Goal: Task Accomplishment & Management: Manage account settings

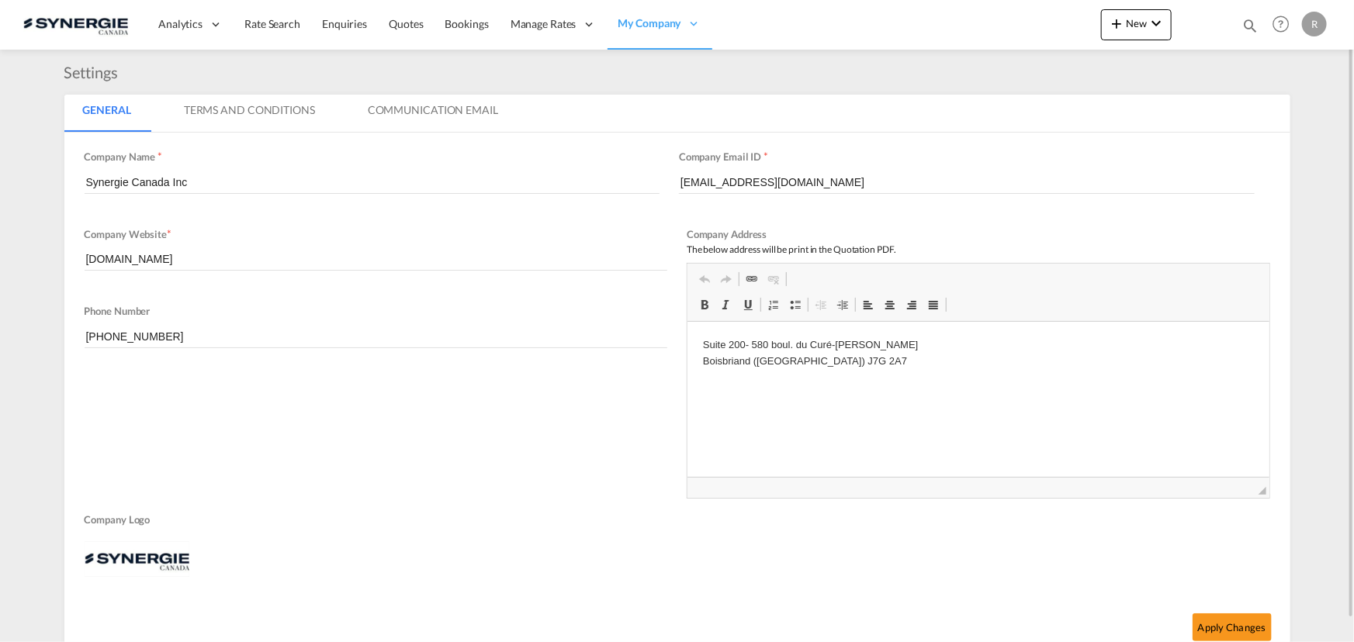
click at [1248, 24] on md-icon "icon-magnify" at bounding box center [1249, 25] width 17 height 17
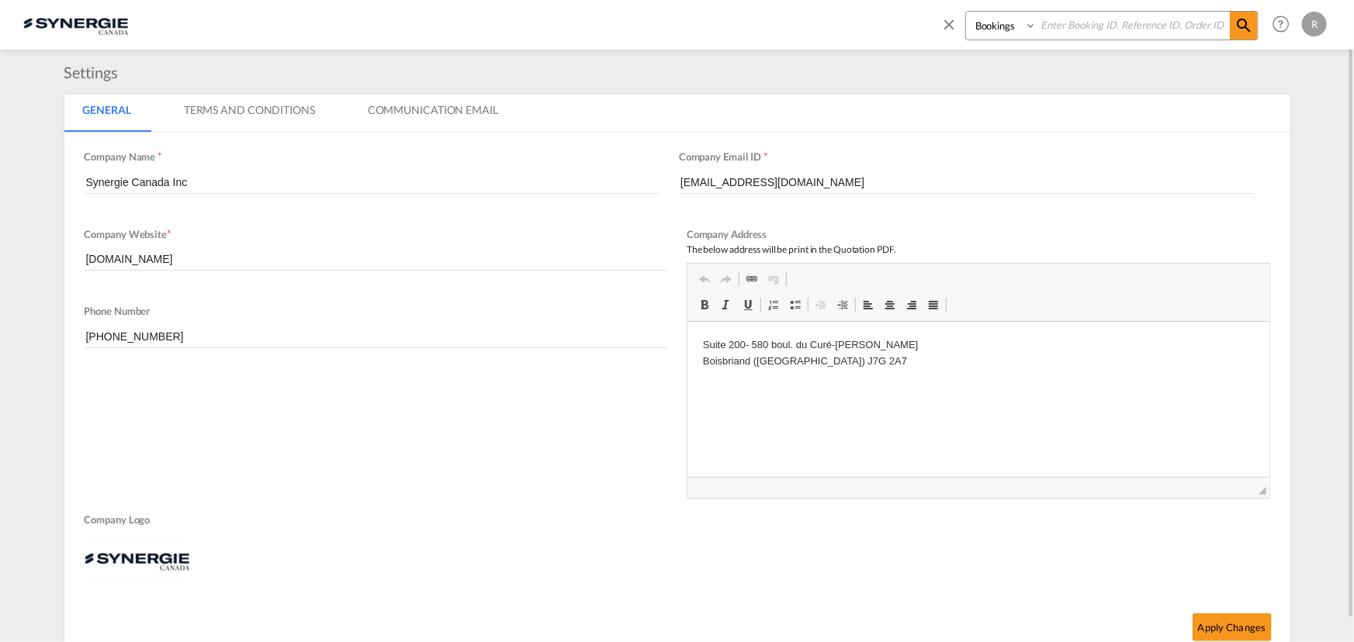
click at [1016, 27] on select "Bookings Quotes Enquiries" at bounding box center [1003, 26] width 74 height 28
select select "Quotes"
click at [966, 12] on select "Bookings Quotes Enquiries" at bounding box center [1003, 26] width 74 height 28
click at [1078, 20] on input at bounding box center [1133, 25] width 193 height 27
click at [1247, 31] on md-icon "icon-magnify" at bounding box center [1243, 25] width 19 height 19
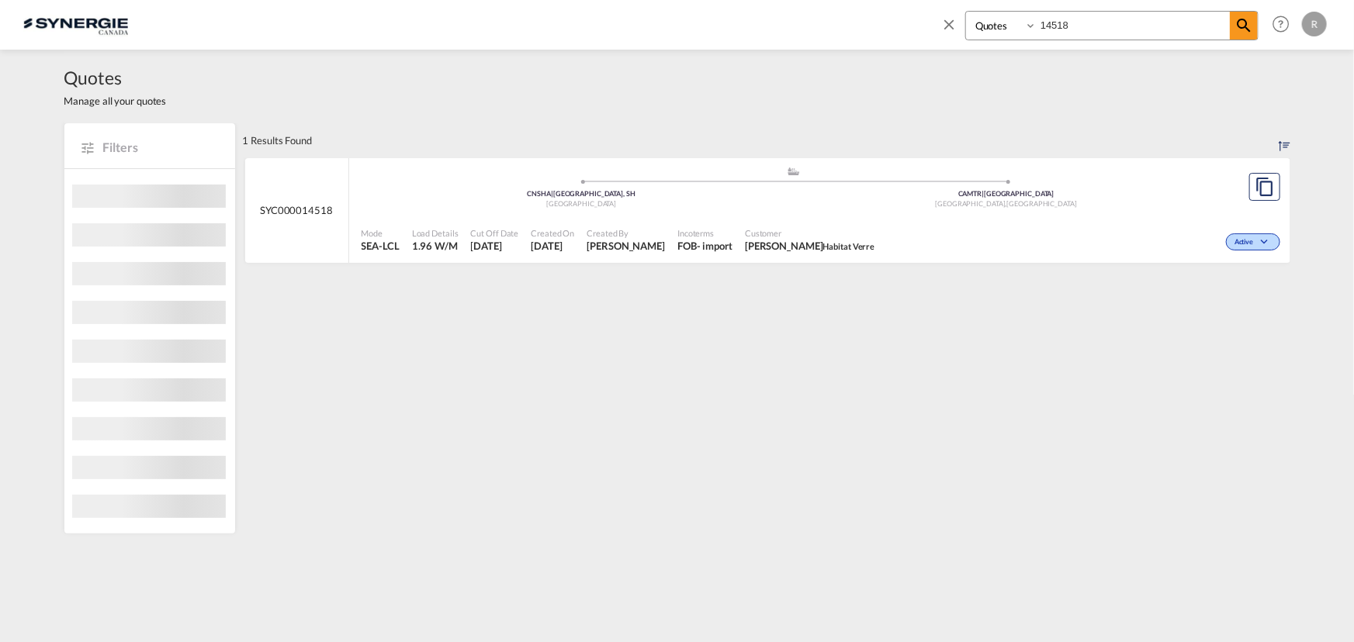
click at [1020, 222] on div "Active" at bounding box center [1082, 240] width 403 height 39
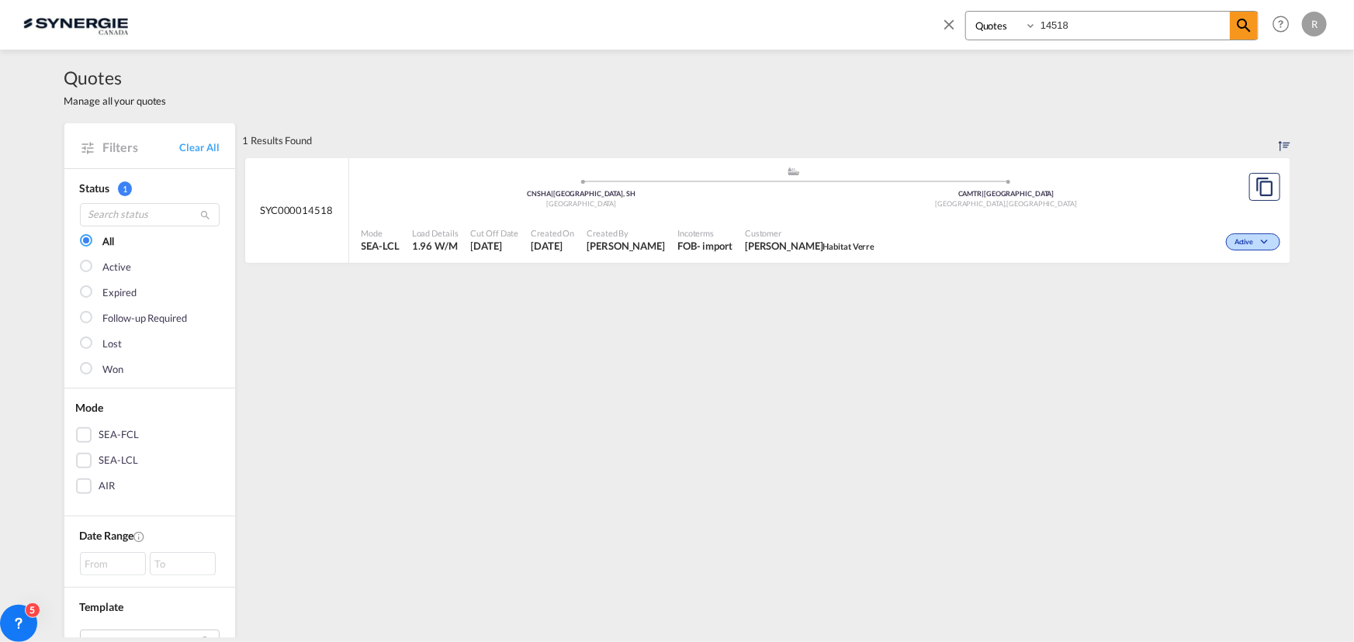
click at [1099, 26] on input "14518" at bounding box center [1133, 25] width 193 height 27
type input "14504"
click at [905, 202] on div "Jonquière, QC, Lac-Kenogami, QC , Canada" at bounding box center [1006, 204] width 425 height 10
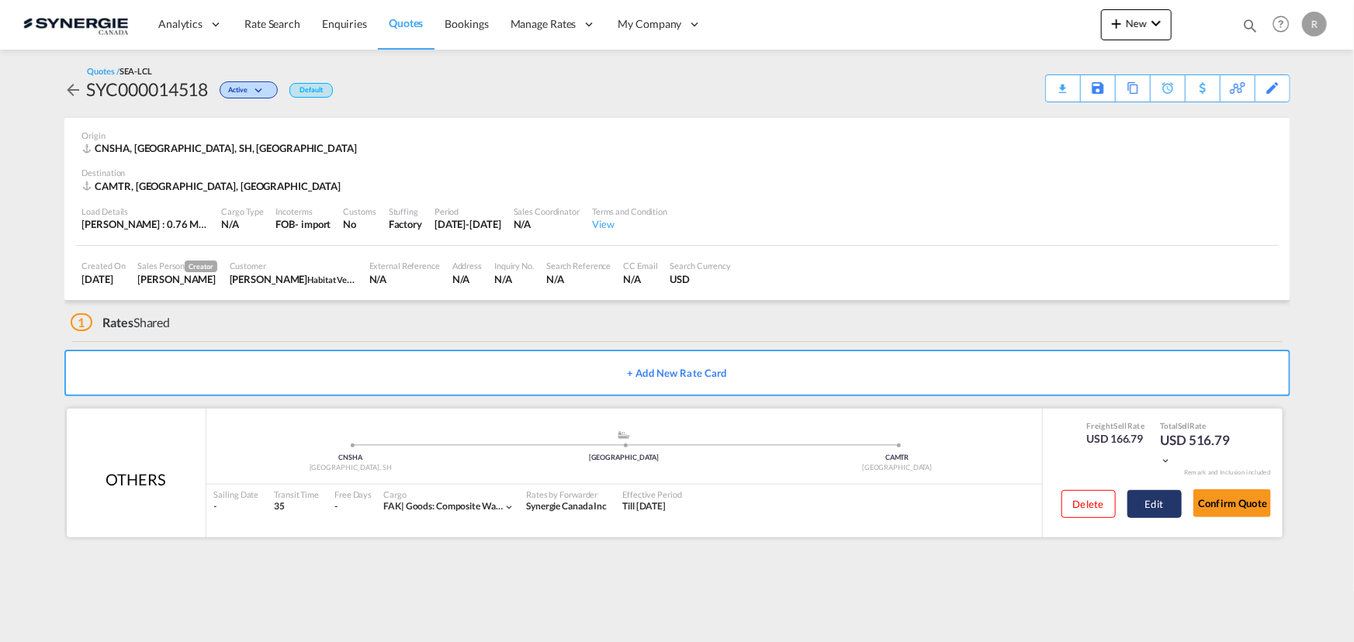
click at [1156, 496] on button "Edit" at bounding box center [1154, 504] width 54 height 28
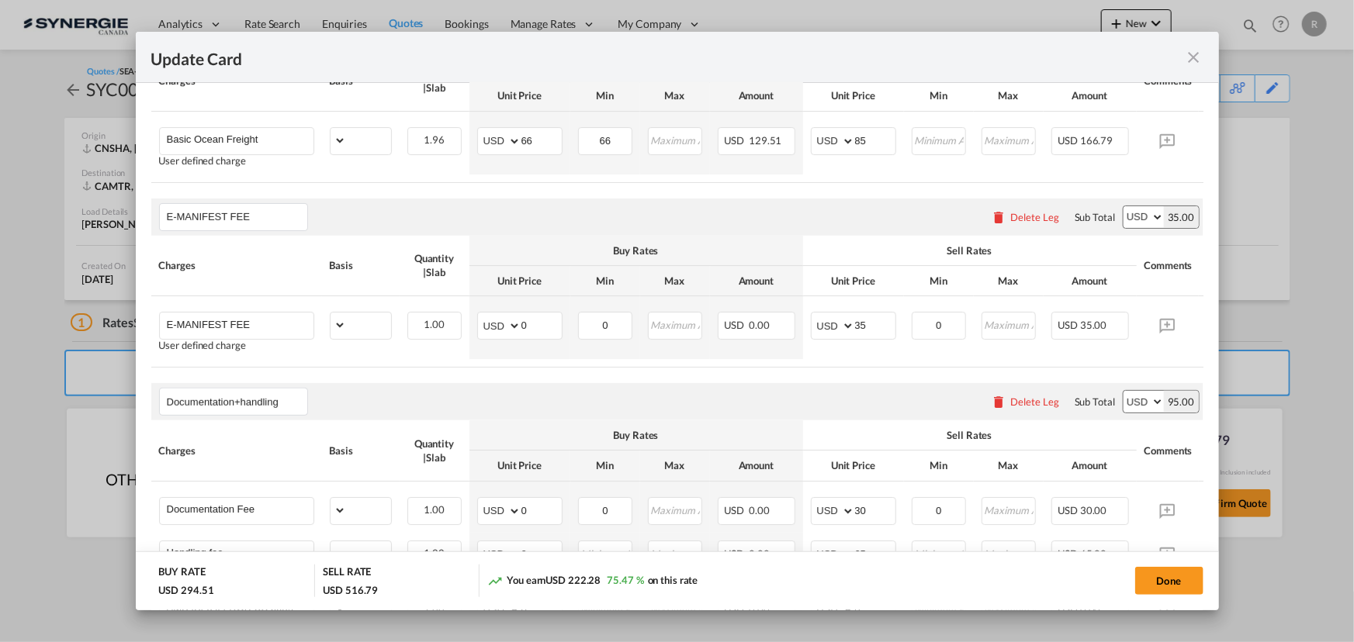
select select "per_cbm"
select select "per_bl"
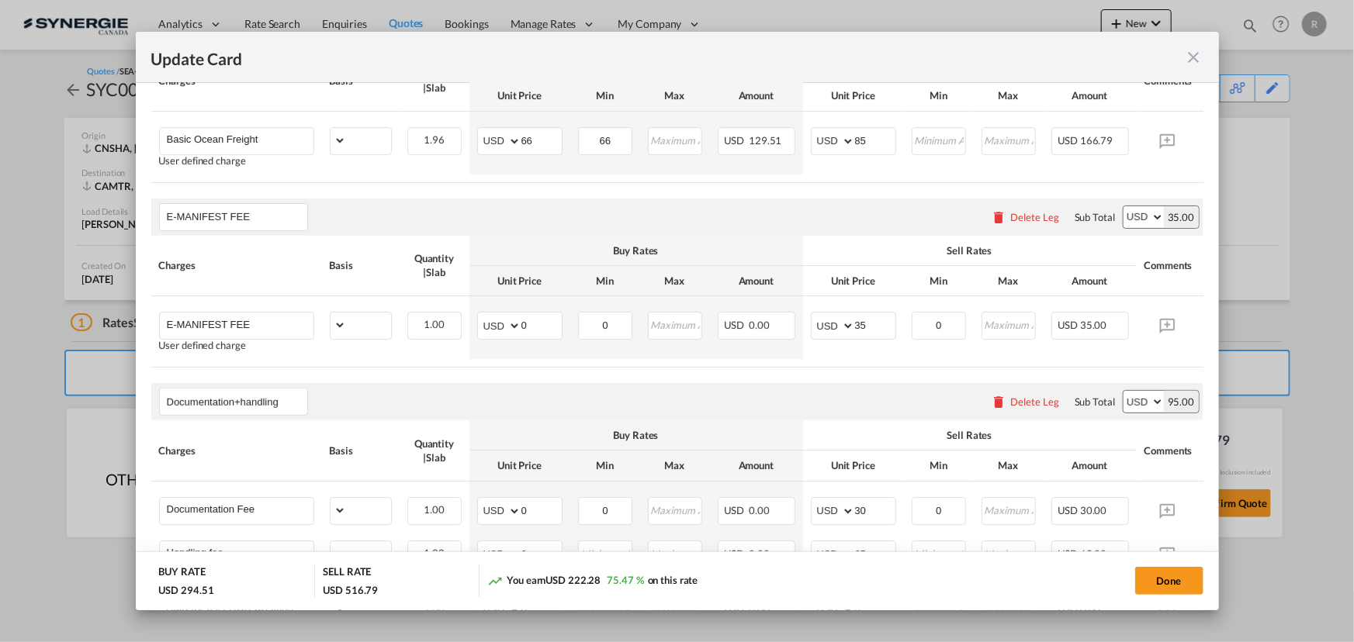
select select "per_shipment"
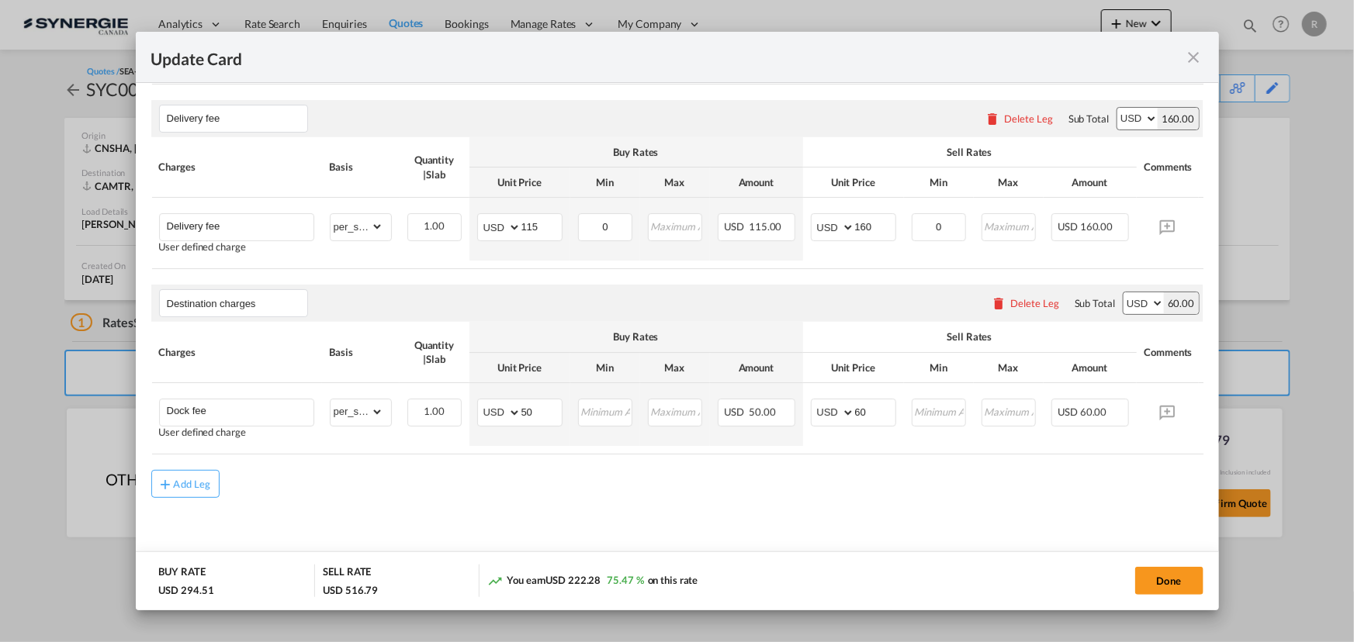
scroll to position [1009, 0]
click at [489, 213] on md-input-container "AED AFN ALL AMD ANG AOA ARS AUD AWG AZN BAM BBD BDT BGN BHD BIF BMD BND BOB BRL…" at bounding box center [519, 227] width 85 height 28
type input "132"
drag, startPoint x: 879, startPoint y: 220, endPoint x: 815, endPoint y: 217, distance: 64.5
click at [815, 217] on md-input-container "AED AFN ALL AMD ANG AOA ARS AUD AWG AZN BAM BBD BDT BGN BHD BIF BMD BND BOB BRL…" at bounding box center [853, 227] width 85 height 28
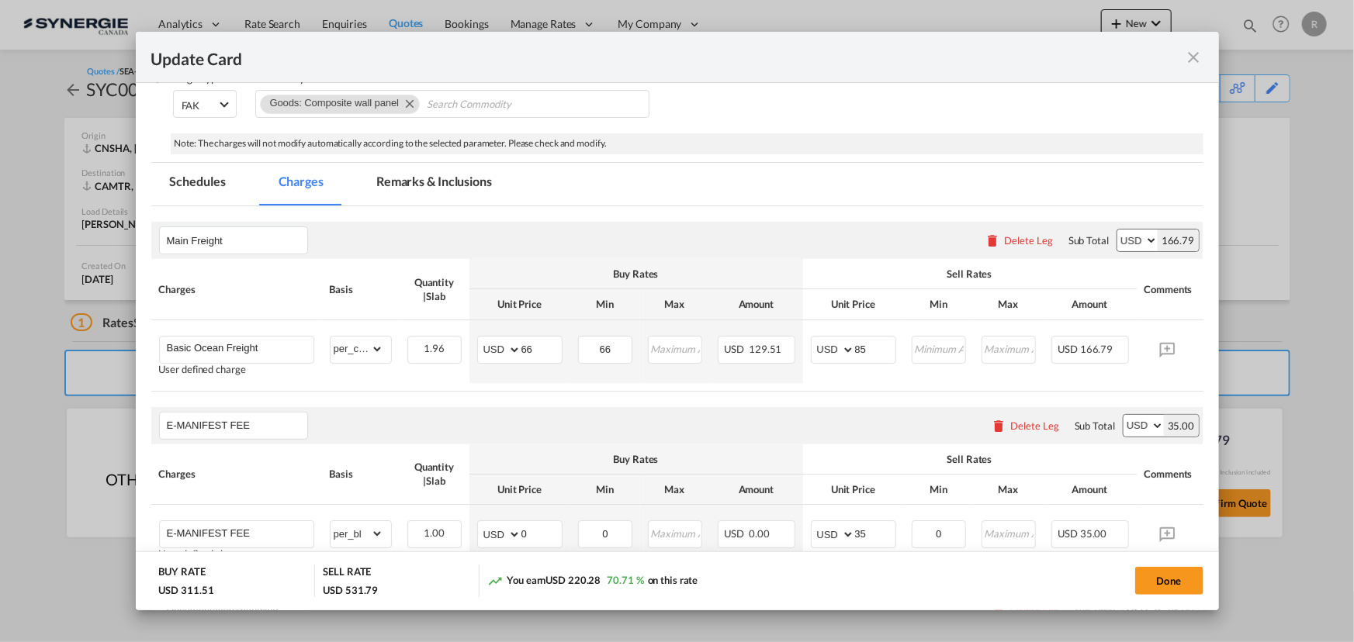
scroll to position [163, 0]
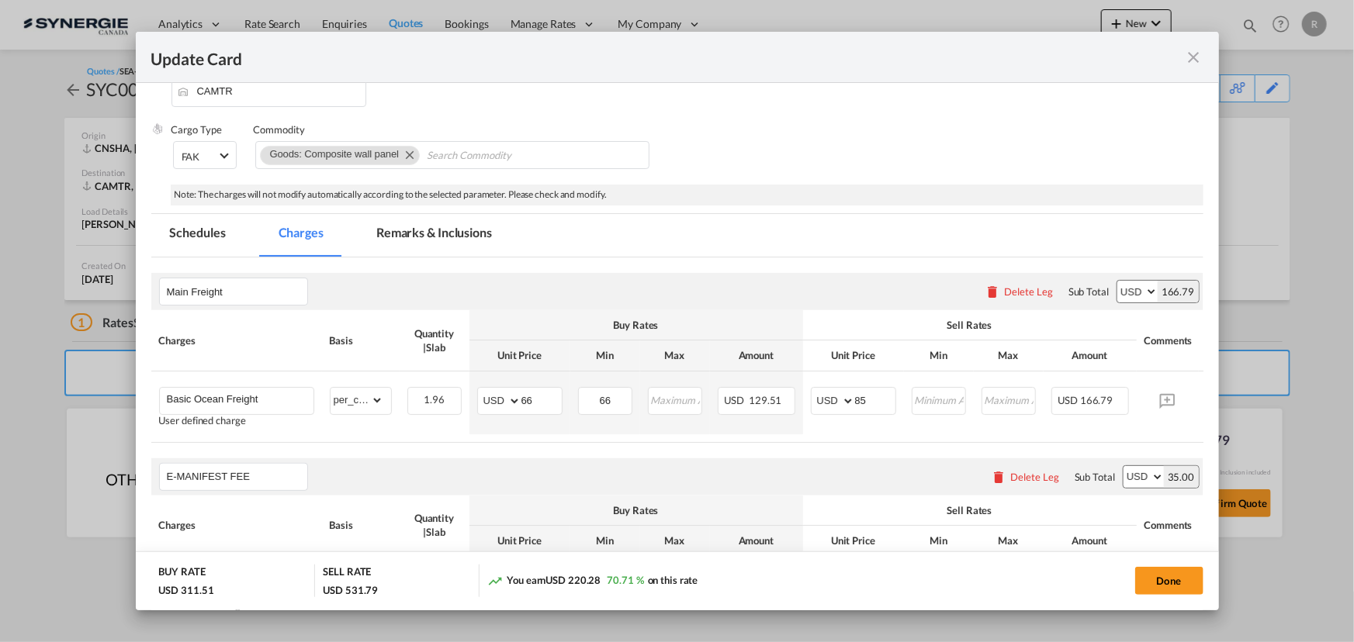
type input "175"
click at [423, 237] on md-tab-item "Remarks & Inclusions" at bounding box center [434, 235] width 153 height 43
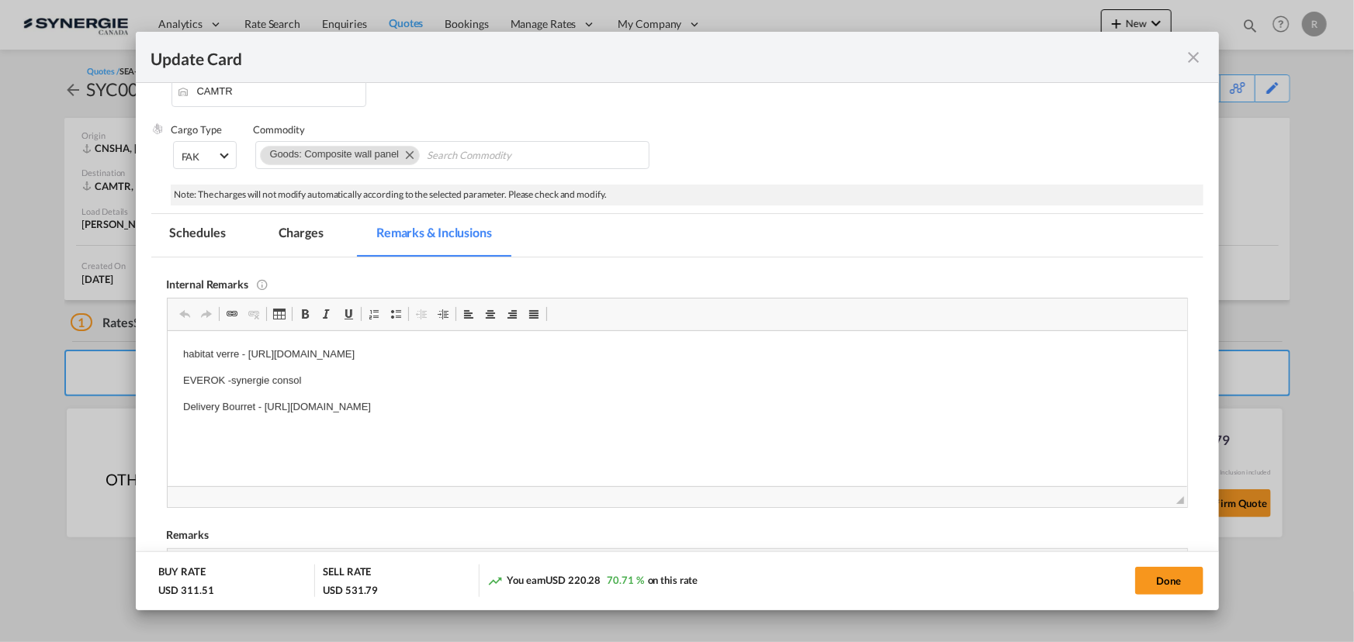
scroll to position [0, 0]
drag, startPoint x: 266, startPoint y: 405, endPoint x: 672, endPoint y: 399, distance: 405.8
click at [672, 399] on p "Delivery Bourret - https://app.frontapp.com/open/cnv_ovjbihb?key=JyU9DfhwkH-0dh…" at bounding box center [676, 407] width 988 height 16
click at [1173, 584] on button "Done" at bounding box center [1169, 581] width 68 height 28
type input "13 Sep 2025"
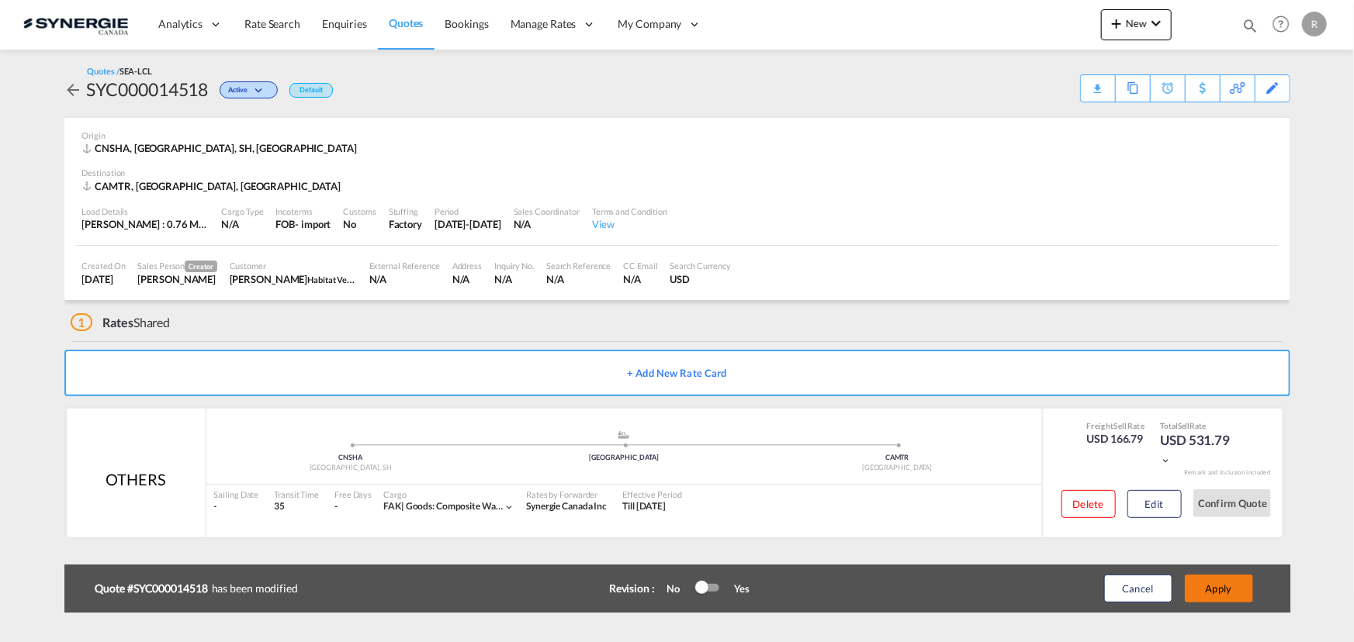
click at [1206, 589] on button "Apply" at bounding box center [1219, 589] width 68 height 28
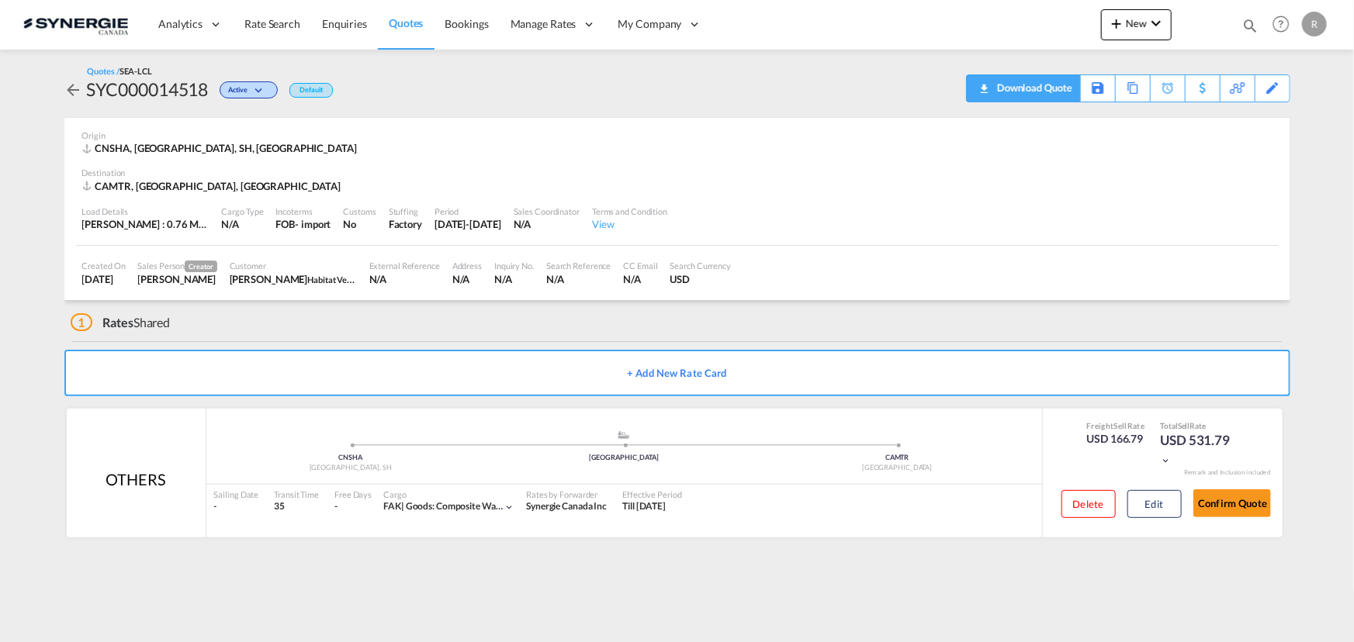
click at [1058, 91] on div "Download Quote" at bounding box center [1032, 87] width 79 height 25
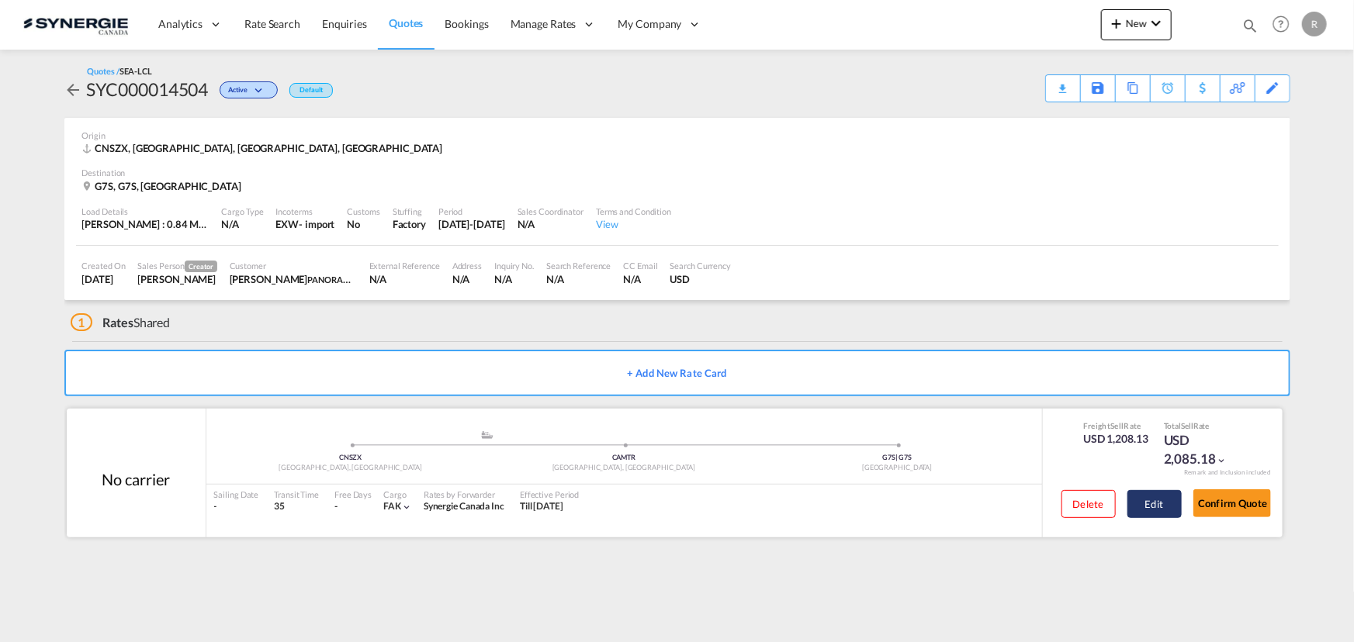
click at [1140, 505] on button "Edit" at bounding box center [1154, 504] width 54 height 28
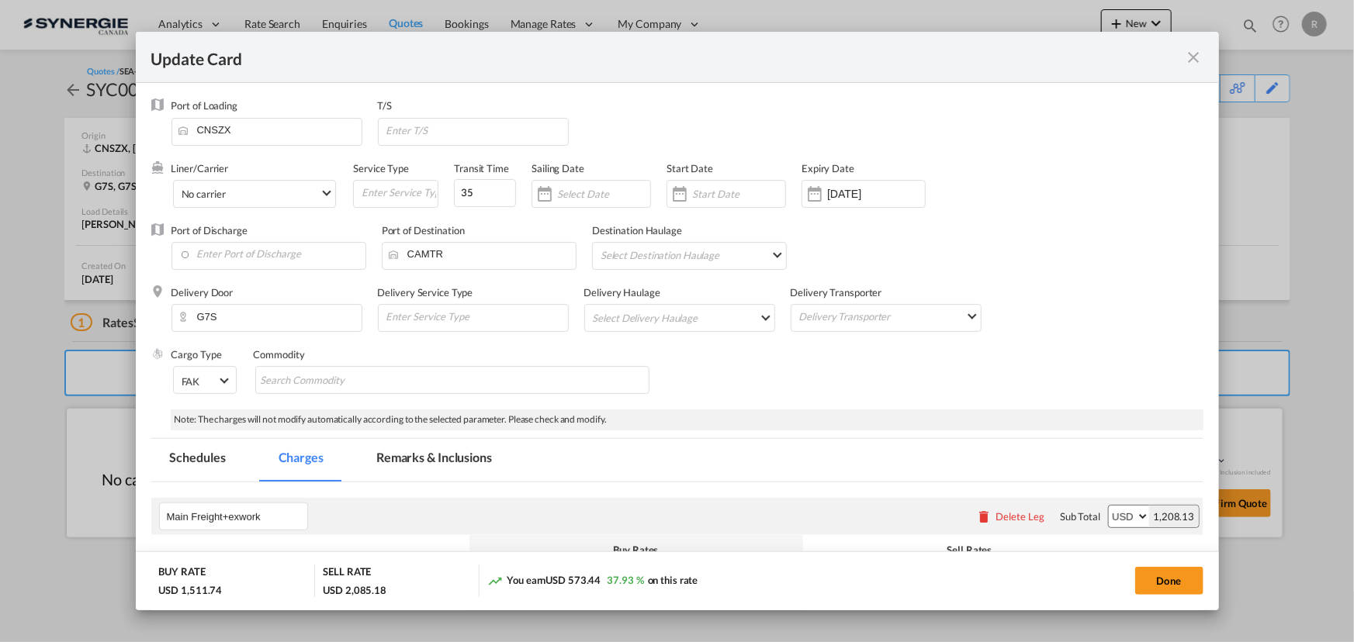
select select "per_w/m"
select select "per_bl"
select select "per_shipment"
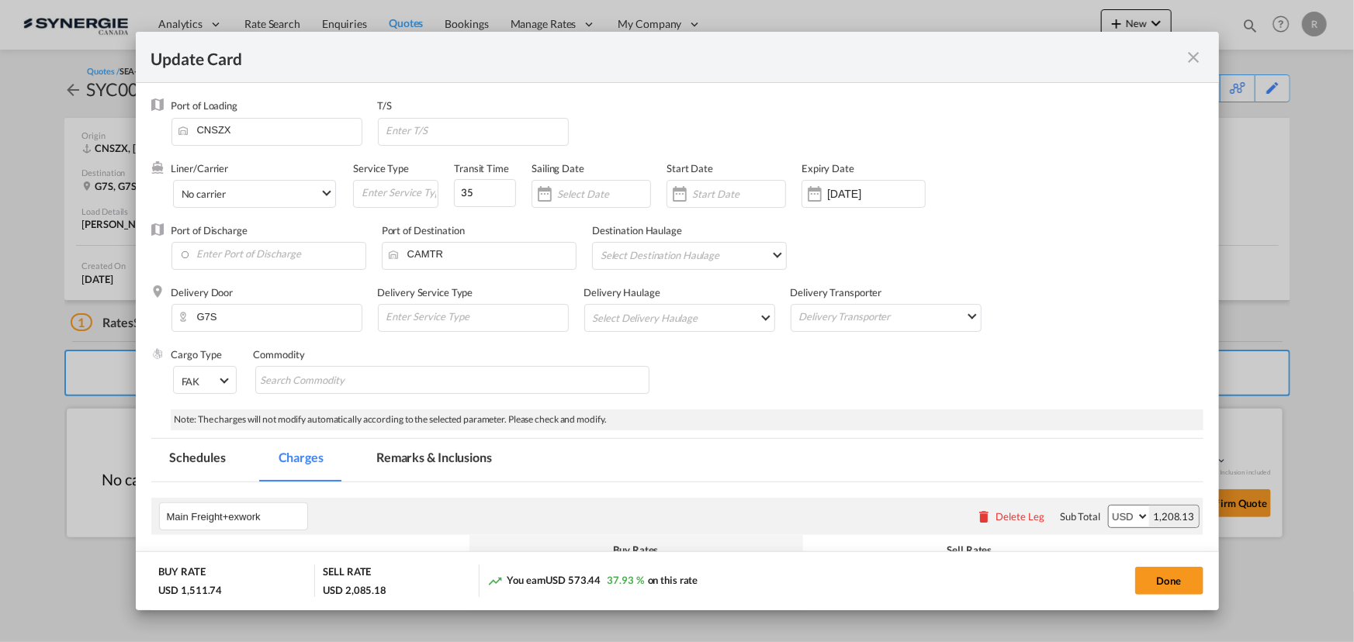
select select "per_hbl"
select select "flat"
select select "per_bl"
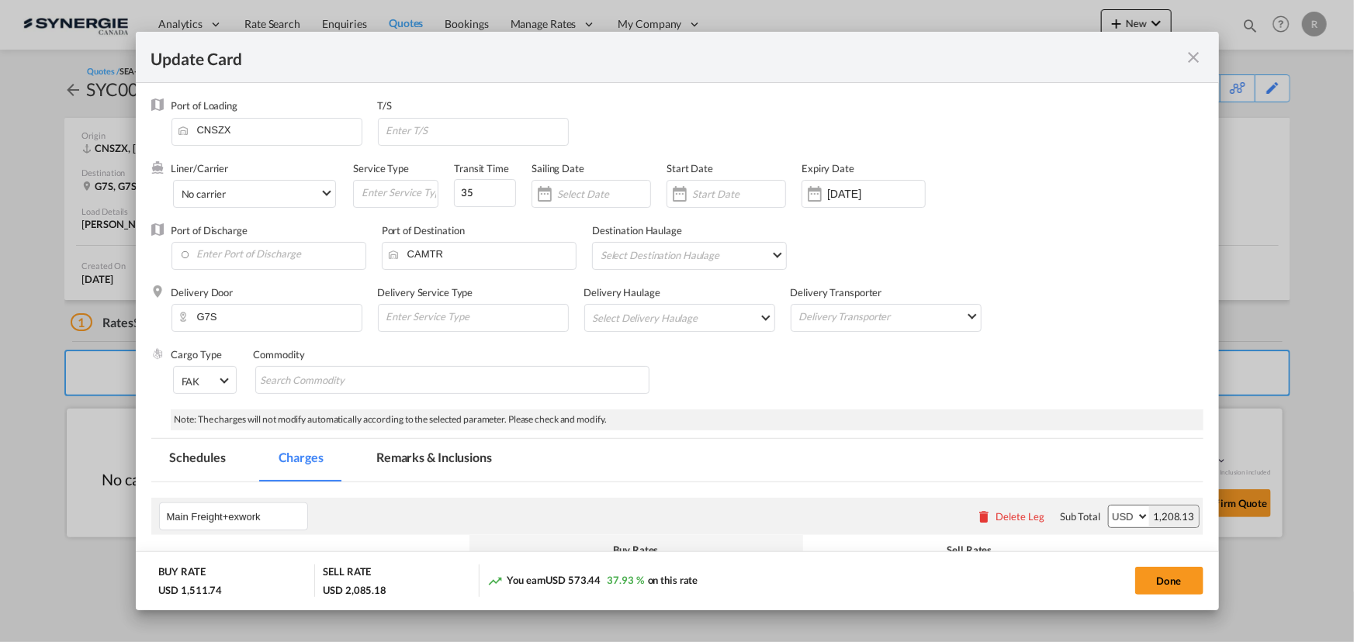
select select "per_bl"
select select "per_shipment"
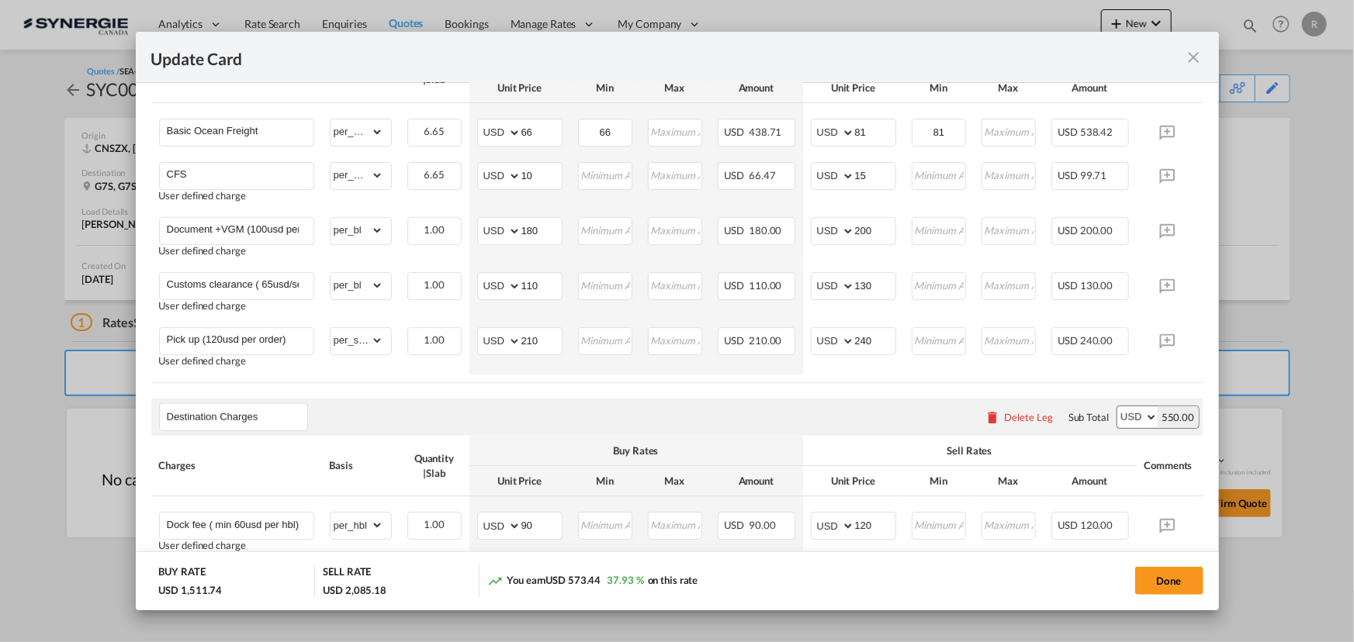
scroll to position [282, 0]
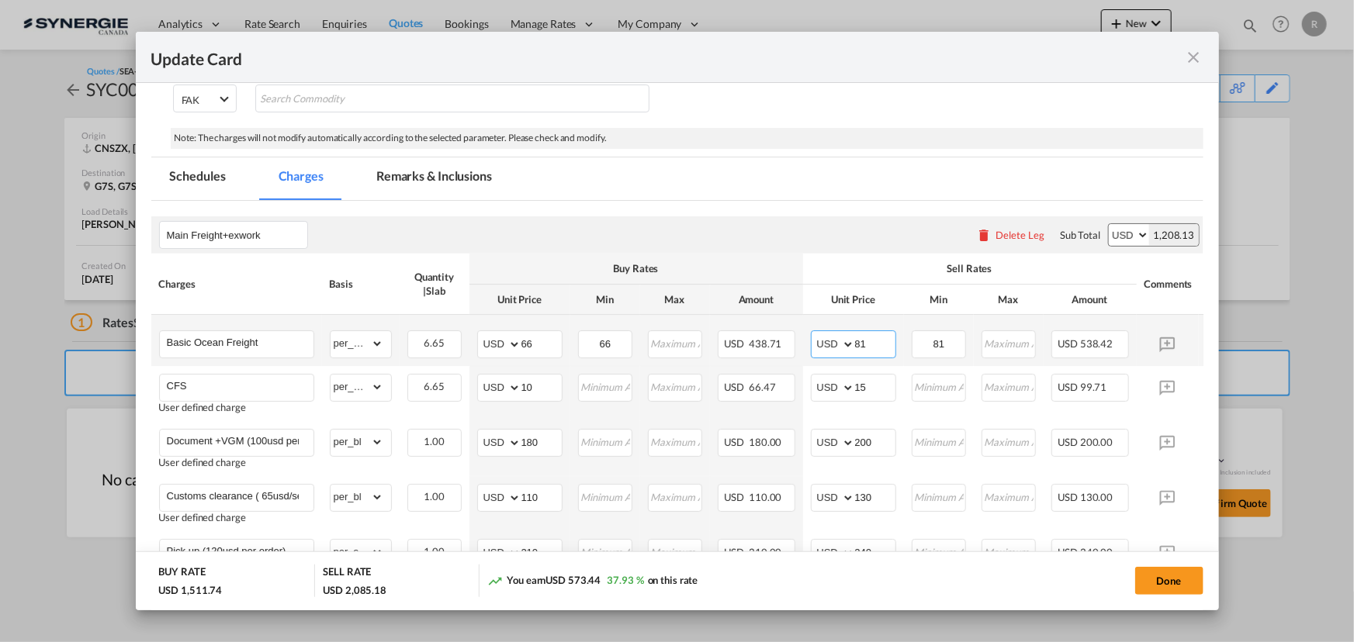
drag, startPoint x: 869, startPoint y: 342, endPoint x: 790, endPoint y: 322, distance: 81.7
click at [790, 322] on tr "Basic Ocean Freight Please Enter Already Exists gross_weight volumetric_weight …" at bounding box center [700, 340] width 1099 height 51
type input "115"
click at [828, 344] on select "AED AFN ALL AMD ANG AOA ARS AUD AWG AZN BAM BBD BDT BGN BHD BIF BMD BND BOB BRL…" at bounding box center [834, 345] width 40 height 22
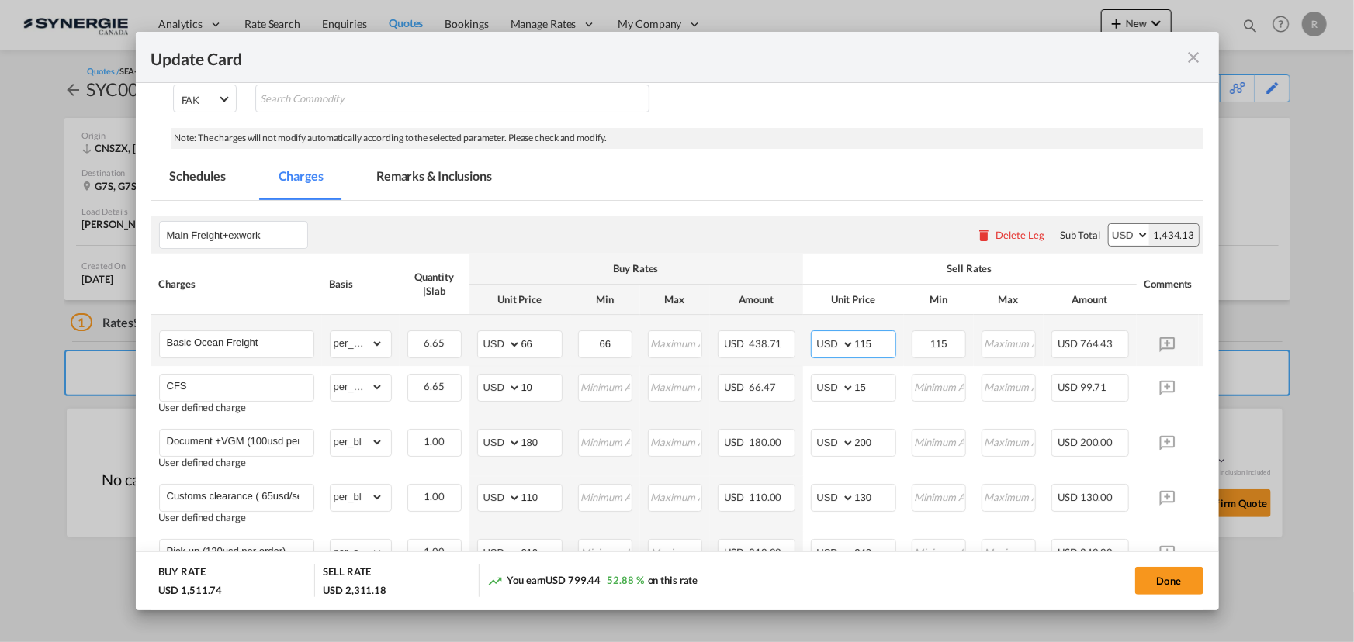
select select "string:CAD"
click at [814, 334] on select "AED AFN ALL AMD ANG AOA ARS AUD AWG AZN BAM BBD BDT BGN BHD BIF BMD BND BOB BRL…" at bounding box center [834, 345] width 40 height 22
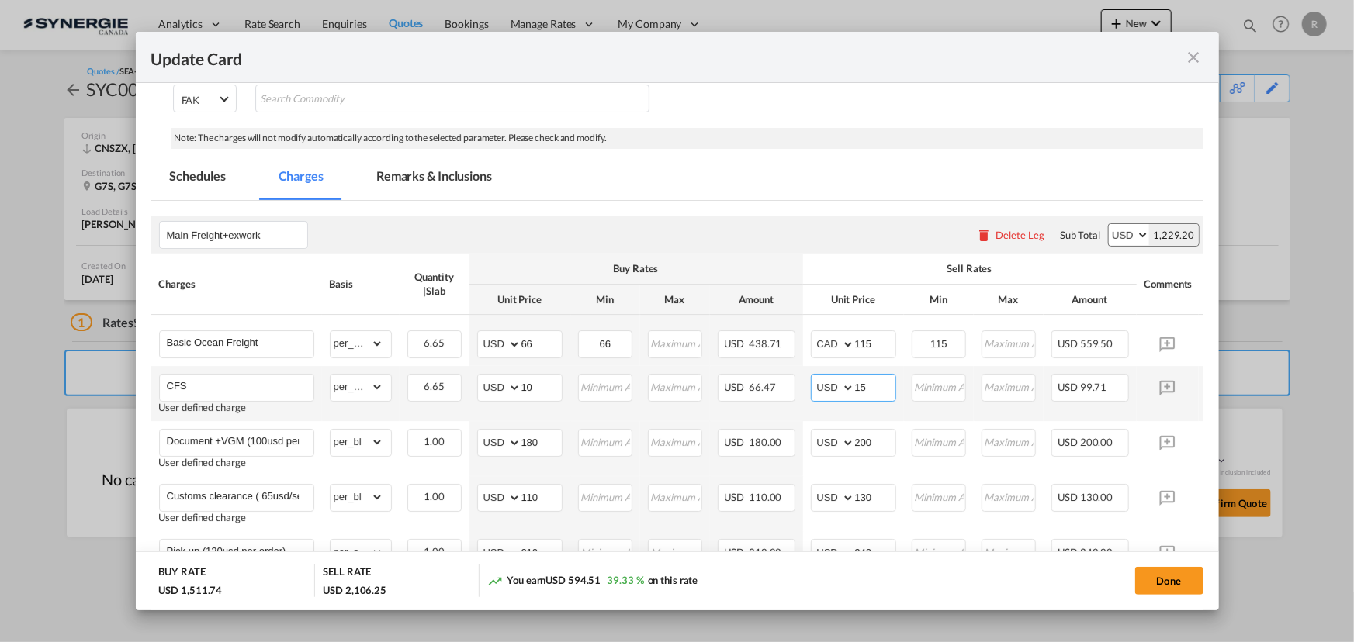
click at [819, 389] on select "AED AFN ALL AMD ANG AOA ARS AUD AWG AZN BAM BBD BDT BGN BHD BIF BMD BND BOB BRL…" at bounding box center [834, 388] width 40 height 22
select select "string:CAD"
click at [814, 377] on select "AED AFN ALL AMD ANG AOA ARS AUD AWG AZN BAM BBD BDT BGN BHD BIF BMD BND BOB BRL…" at bounding box center [834, 388] width 40 height 22
drag, startPoint x: 883, startPoint y: 391, endPoint x: 807, endPoint y: 370, distance: 78.9
click at [819, 380] on md-input-container "AED AFN ALL AMD ANG AOA ARS AUD AWG AZN BAM BBD BDT BGN BHD BIF BMD BND BOB BRL…" at bounding box center [853, 388] width 85 height 28
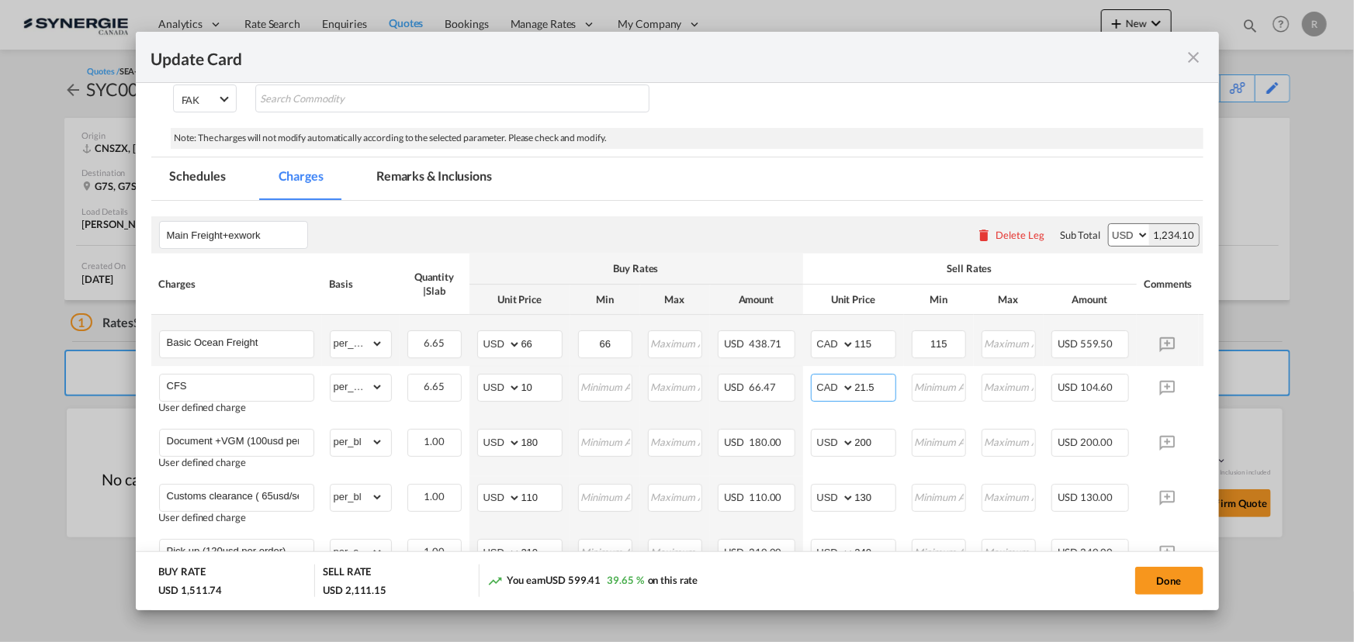
type input "21.5"
click at [1127, 234] on select "AED AFN ALL AMD ANG AOA ARS AUD AWG AZN BAM BBD BDT BGN BHD BIF BMD BND BOB BRL…" at bounding box center [1129, 235] width 40 height 22
select select "string:CAD"
click at [1109, 224] on select "AED AFN ALL AMD ANG AOA ARS AUD AWG AZN BAM BBD BDT BGN BHD BIF BMD BND BOB BRL…" at bounding box center [1129, 235] width 40 height 22
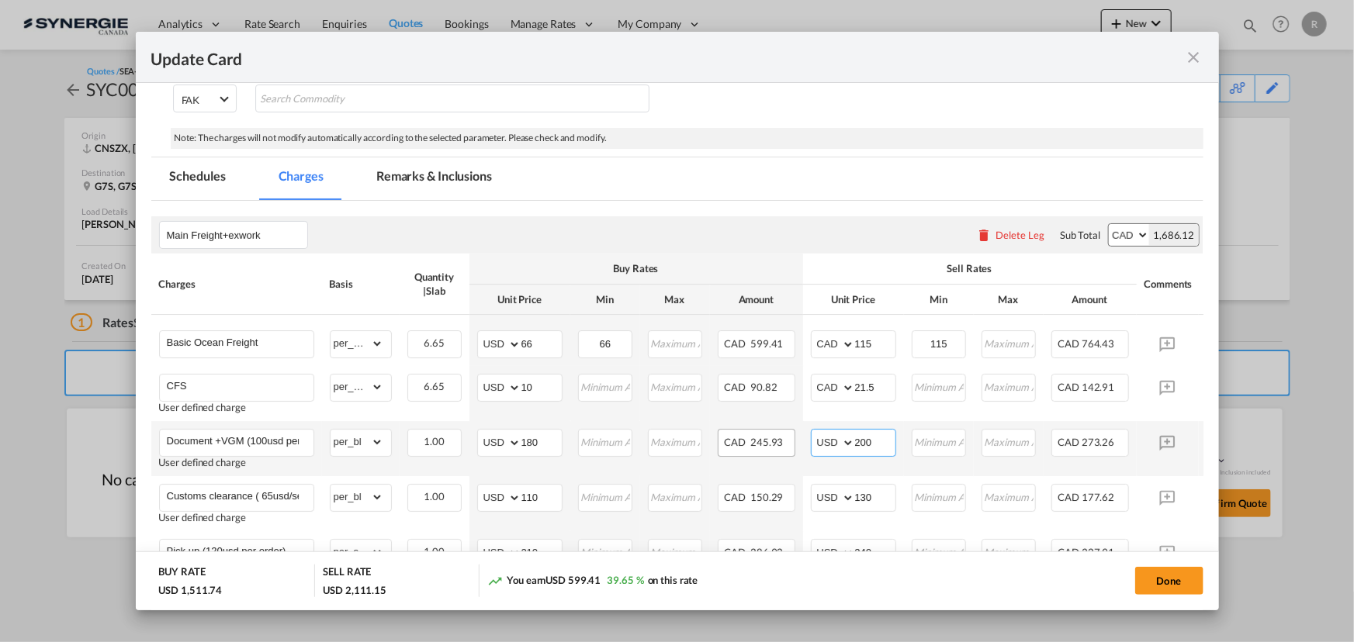
drag, startPoint x: 881, startPoint y: 445, endPoint x: 786, endPoint y: 430, distance: 96.6
click at [786, 430] on tr "Document +VGM (100usd per BL) User defined charge Please Enter Already Exists g…" at bounding box center [700, 448] width 1099 height 55
click at [827, 445] on select "AED AFN ALL AMD ANG AOA ARS AUD AWG AZN BAM BBD BDT BGN BHD BIF BMD BND BOB BRL…" at bounding box center [834, 443] width 40 height 22
select select "string:CAD"
click at [814, 432] on select "AED AFN ALL AMD ANG AOA ARS AUD AWG AZN BAM BBD BDT BGN BHD BIF BMD BND BOB BRL…" at bounding box center [834, 443] width 40 height 22
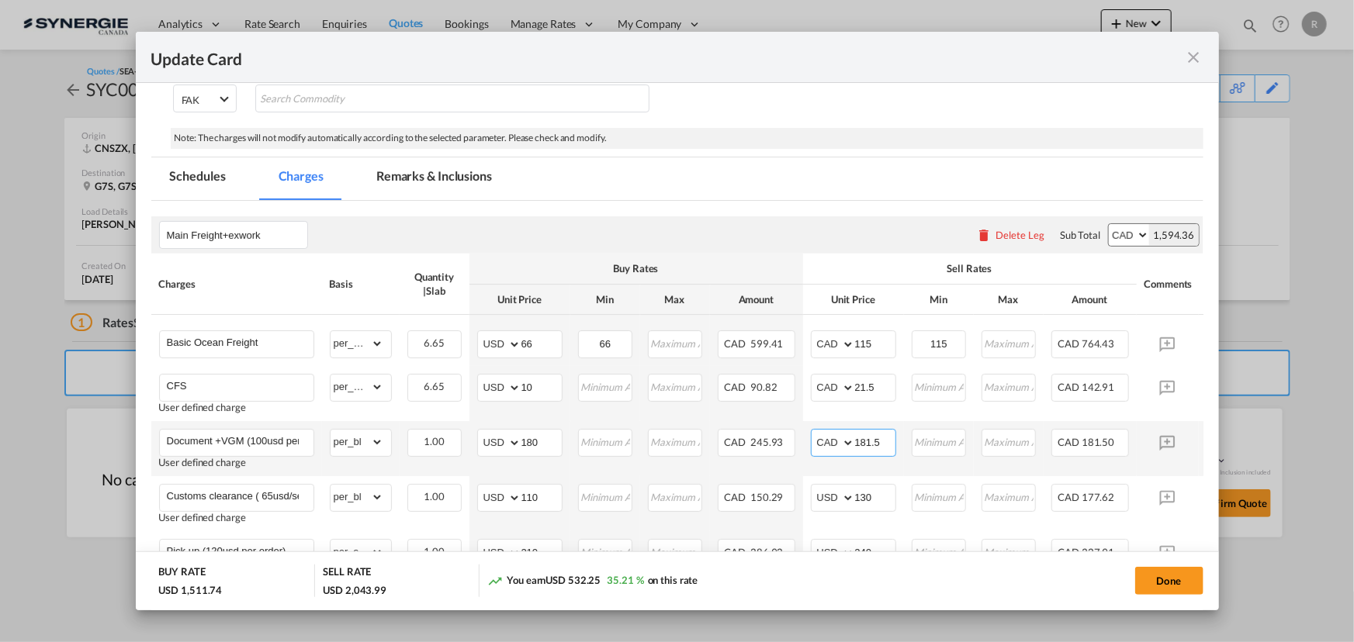
drag, startPoint x: 883, startPoint y: 442, endPoint x: 800, endPoint y: 426, distance: 84.6
click at [800, 426] on tr "Document +VGM (100usd per BL) User defined charge Please Enter Already Exists g…" at bounding box center [700, 448] width 1099 height 55
type input "285"
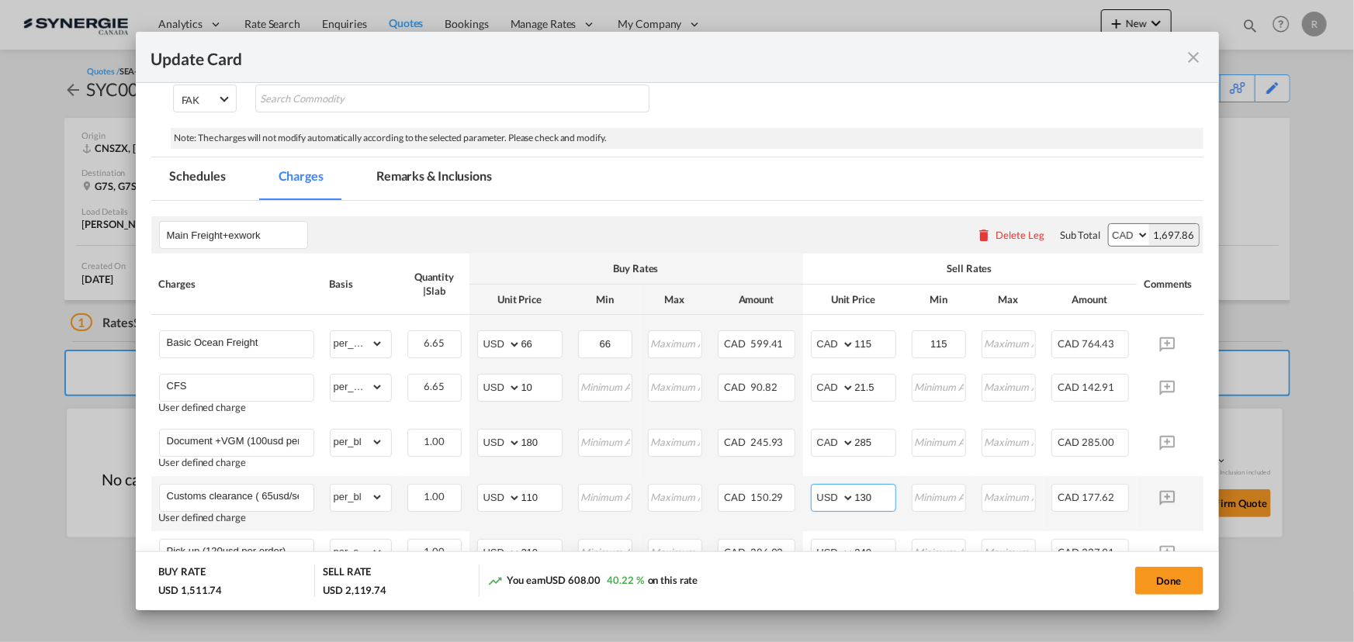
drag, startPoint x: 877, startPoint y: 494, endPoint x: 808, endPoint y: 488, distance: 68.6
click at [808, 488] on td "AED AFN ALL AMD ANG AOA ARS AUD AWG AZN BAM BBD BDT BGN BHD BIF BMD BND BOB BRL…" at bounding box center [853, 503] width 101 height 55
type input "185"
click at [828, 493] on select "AED AFN ALL AMD ANG AOA ARS AUD AWG AZN BAM BBD BDT BGN BHD BIF BMD BND BOB BRL…" at bounding box center [834, 498] width 40 height 22
select select "string:CAD"
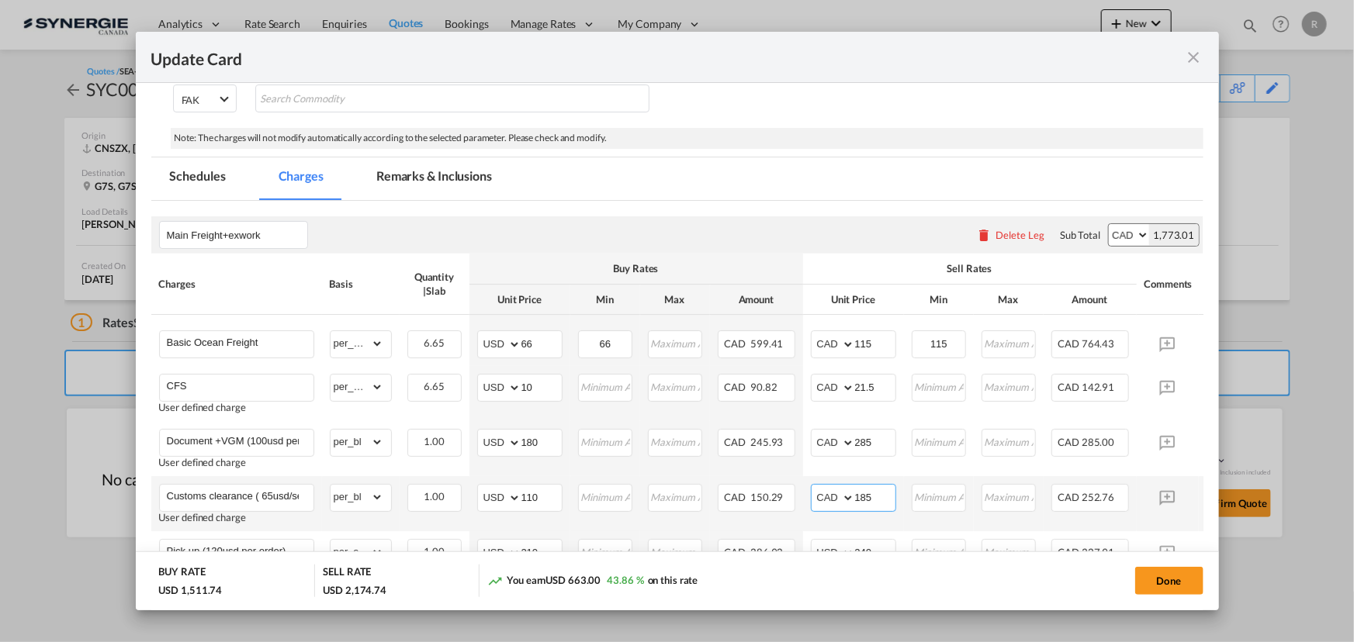
click at [814, 487] on select "AED AFN ALL AMD ANG AOA ARS AUD AWG AZN BAM BBD BDT BGN BHD BIF BMD BND BOB BRL…" at bounding box center [834, 498] width 40 height 22
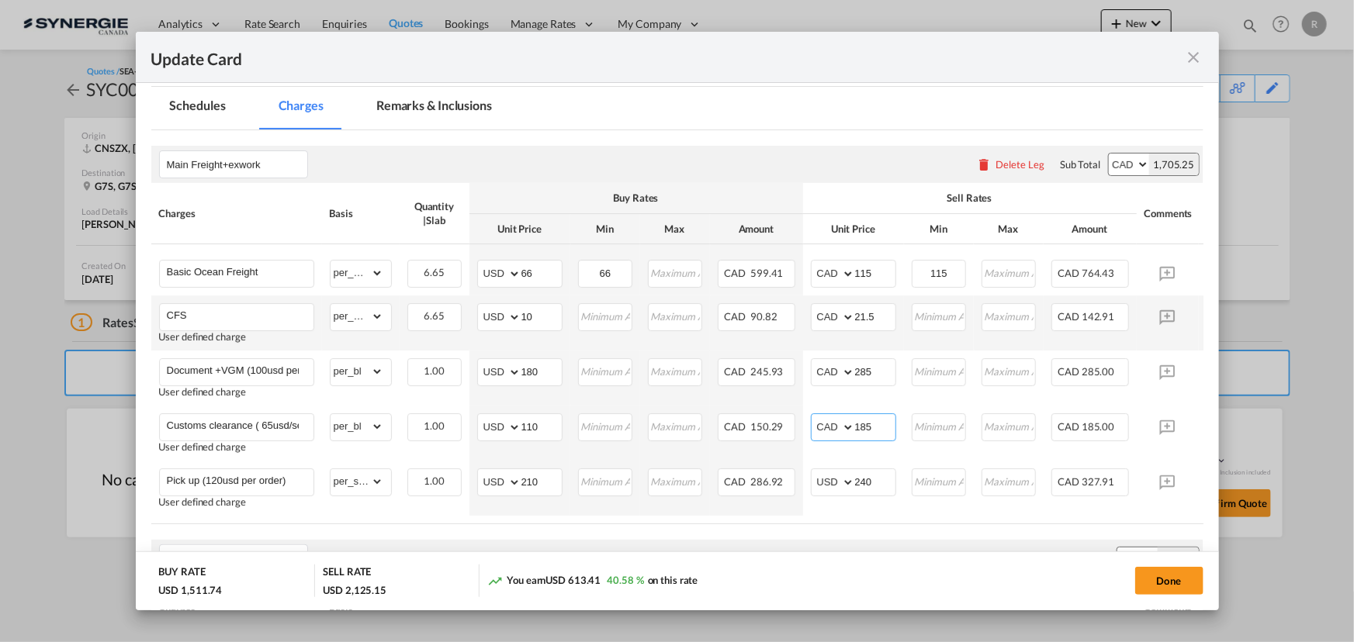
scroll to position [423, 0]
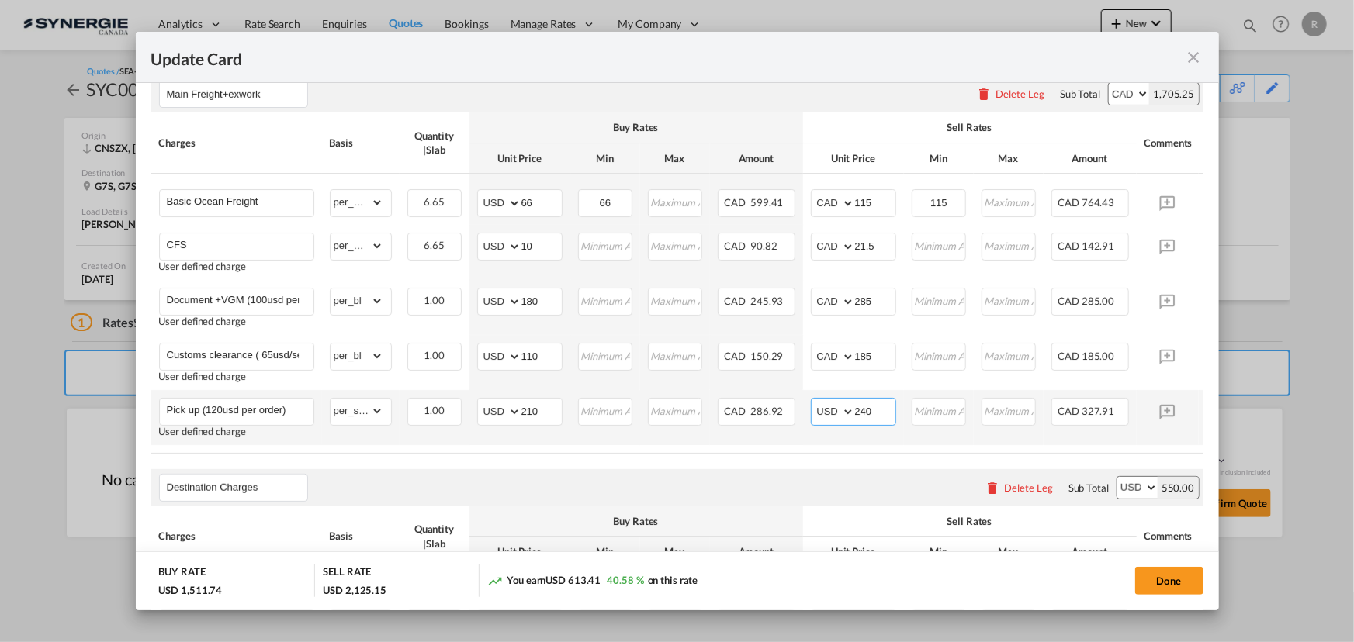
drag, startPoint x: 881, startPoint y: 407, endPoint x: 817, endPoint y: 398, distance: 65.1
click at [817, 398] on md-input-container "AED AFN ALL AMD ANG AOA ARS AUD AWG AZN BAM BBD BDT BGN BHD BIF BMD BND BOB BRL…" at bounding box center [853, 412] width 85 height 28
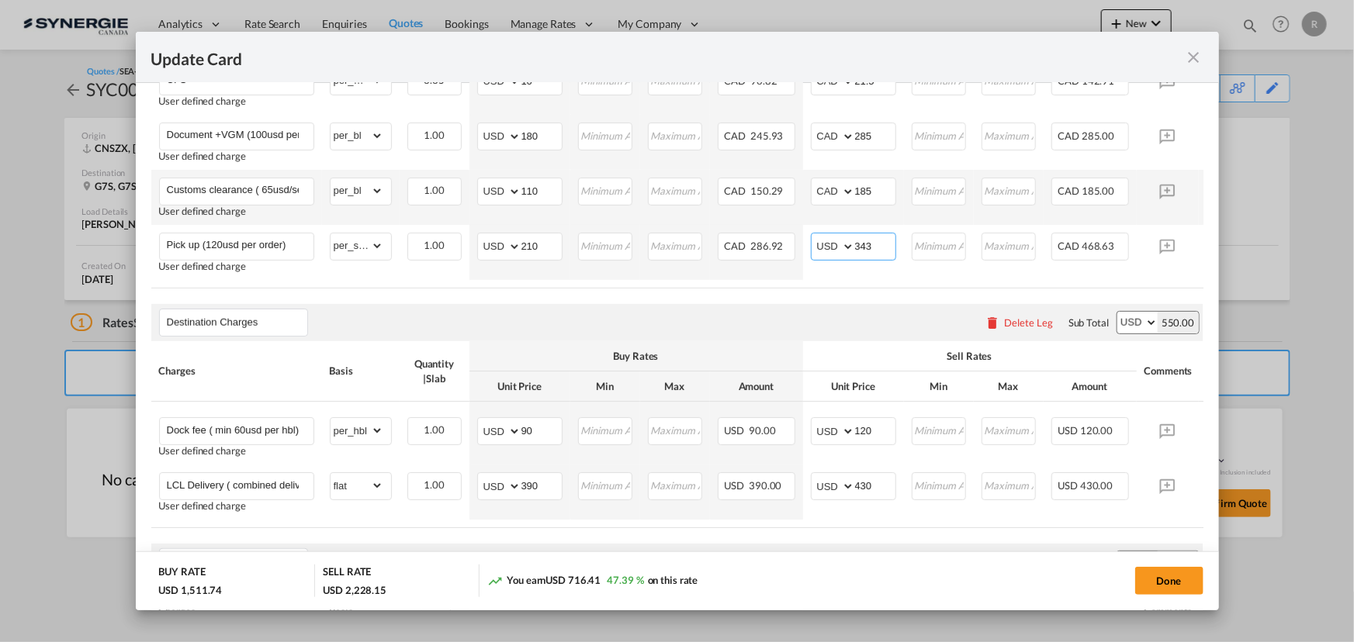
scroll to position [635, 0]
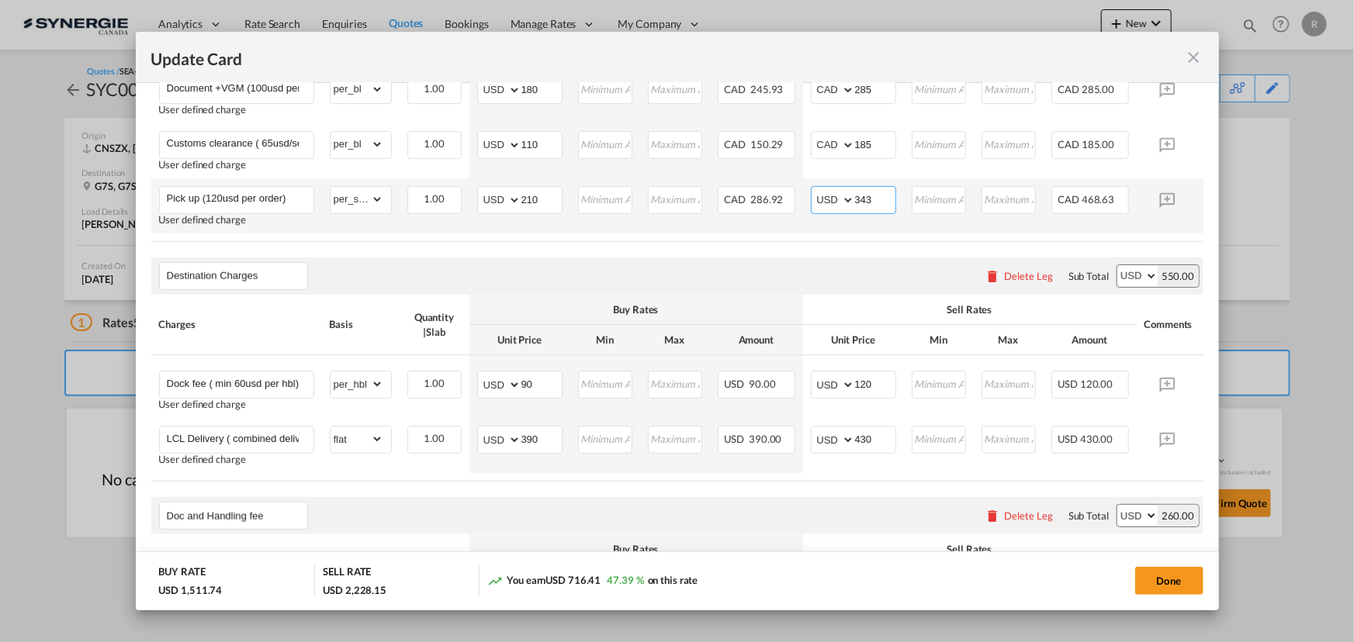
type input "343"
click at [832, 199] on select "AED AFN ALL AMD ANG AOA ARS AUD AWG AZN BAM BBD BDT BGN BHD BIF BMD BND BOB BRL…" at bounding box center [834, 200] width 40 height 22
select select "string:CAD"
click at [814, 189] on select "AED AFN ALL AMD ANG AOA ARS AUD AWG AZN BAM BBD BDT BGN BHD BIF BMD BND BOB BRL…" at bounding box center [834, 200] width 40 height 22
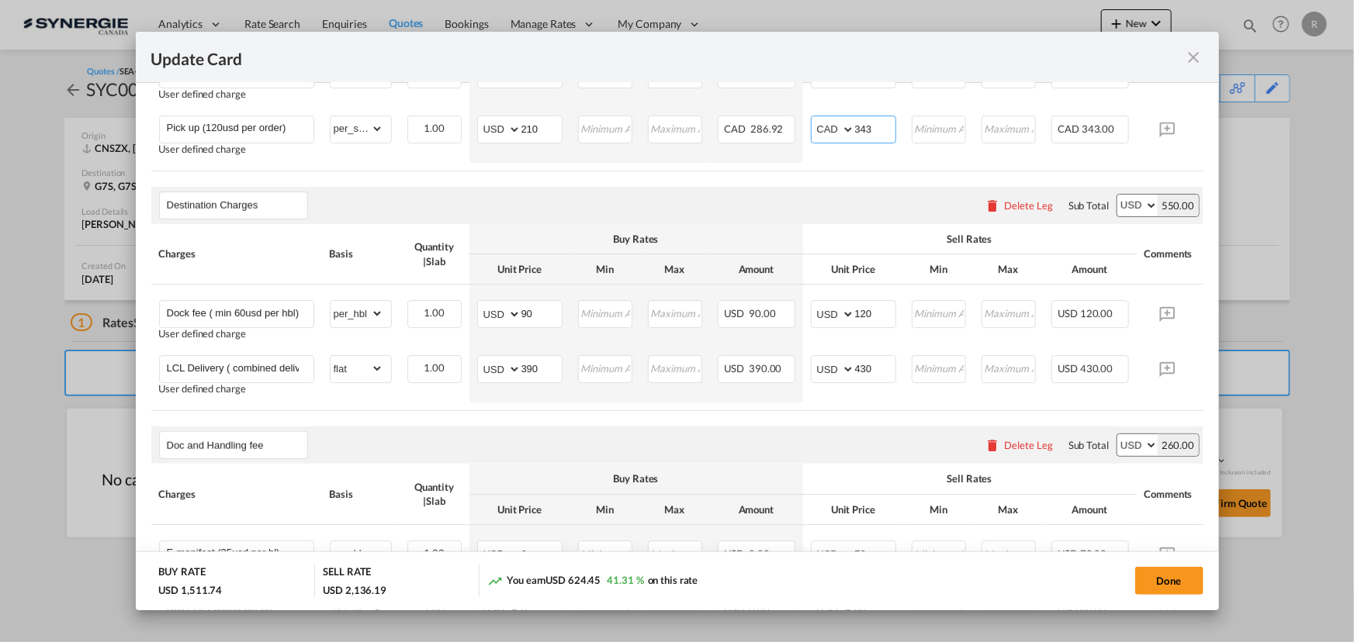
scroll to position [776, 0]
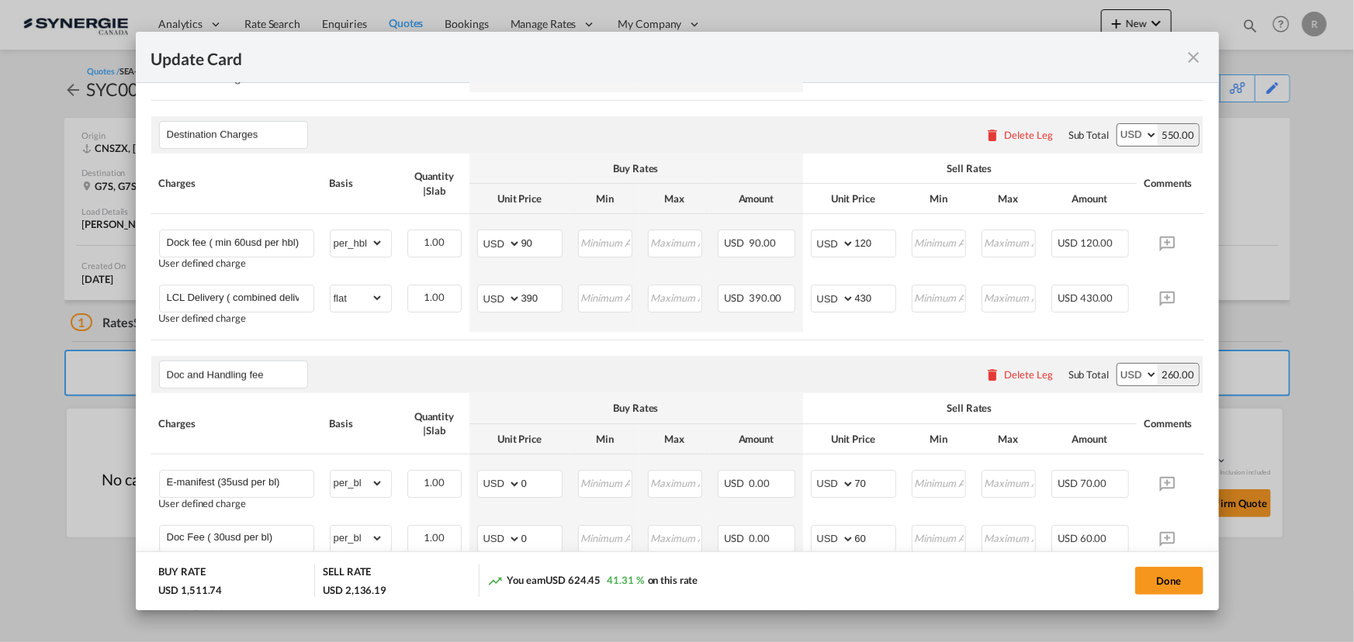
click at [1139, 146] on select "AED AFN ALL AMD ANG AOA ARS AUD AWG AZN BAM BBD BDT BGN BHD BIF BMD BND BOB BRL…" at bounding box center [1137, 135] width 40 height 22
select select "string:CAD"
click at [1117, 127] on select "AED AFN ALL AMD ANG AOA ARS AUD AWG AZN BAM BBD BDT BGN BHD BIF BMD BND BOB BRL…" at bounding box center [1137, 135] width 40 height 22
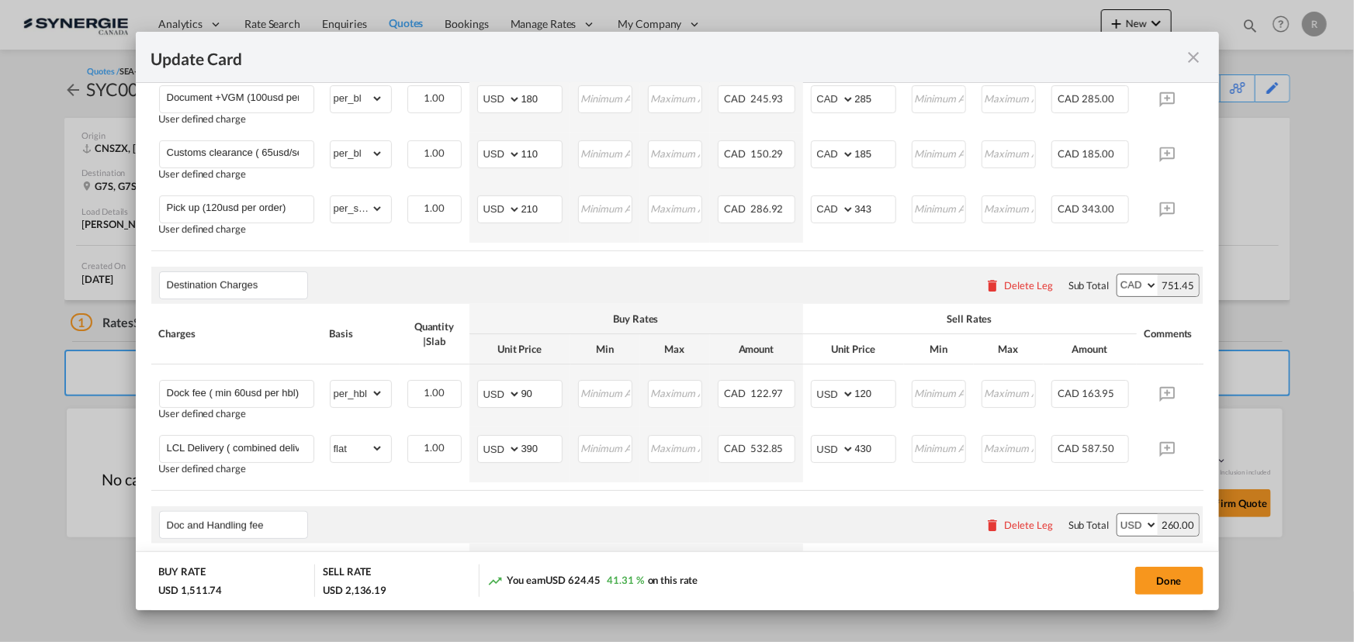
scroll to position [705, 0]
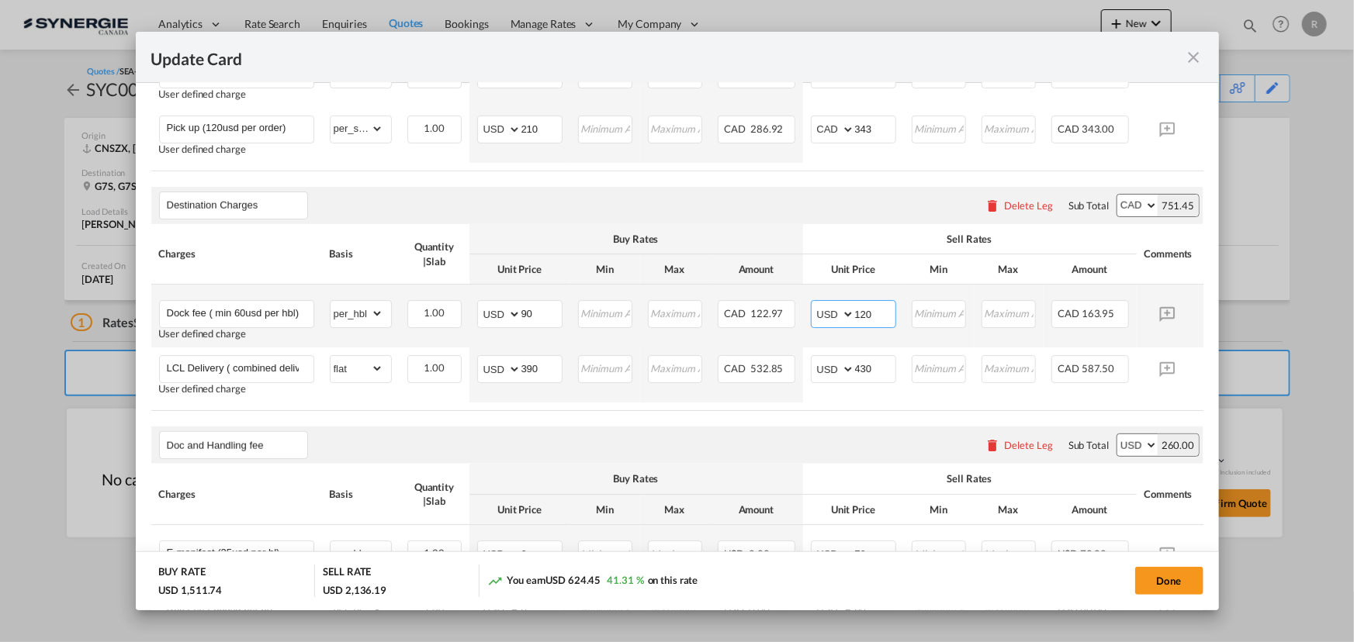
drag, startPoint x: 878, startPoint y: 319, endPoint x: 841, endPoint y: 310, distance: 38.2
click at [841, 310] on md-input-container "AED AFN ALL AMD ANG AOA ARS AUD AWG AZN BAM BBD BDT BGN BHD BIF BMD BND BOB BRL…" at bounding box center [853, 314] width 85 height 28
click at [829, 325] on select "AED AFN ALL AMD ANG AOA ARS AUD AWG AZN BAM BBD BDT BGN BHD BIF BMD BND BOB BRL…" at bounding box center [834, 314] width 40 height 22
select select "string:CAD"
click at [814, 306] on select "AED AFN ALL AMD ANG AOA ARS AUD AWG AZN BAM BBD BDT BGN BHD BIF BMD BND BOB BRL…" at bounding box center [834, 314] width 40 height 22
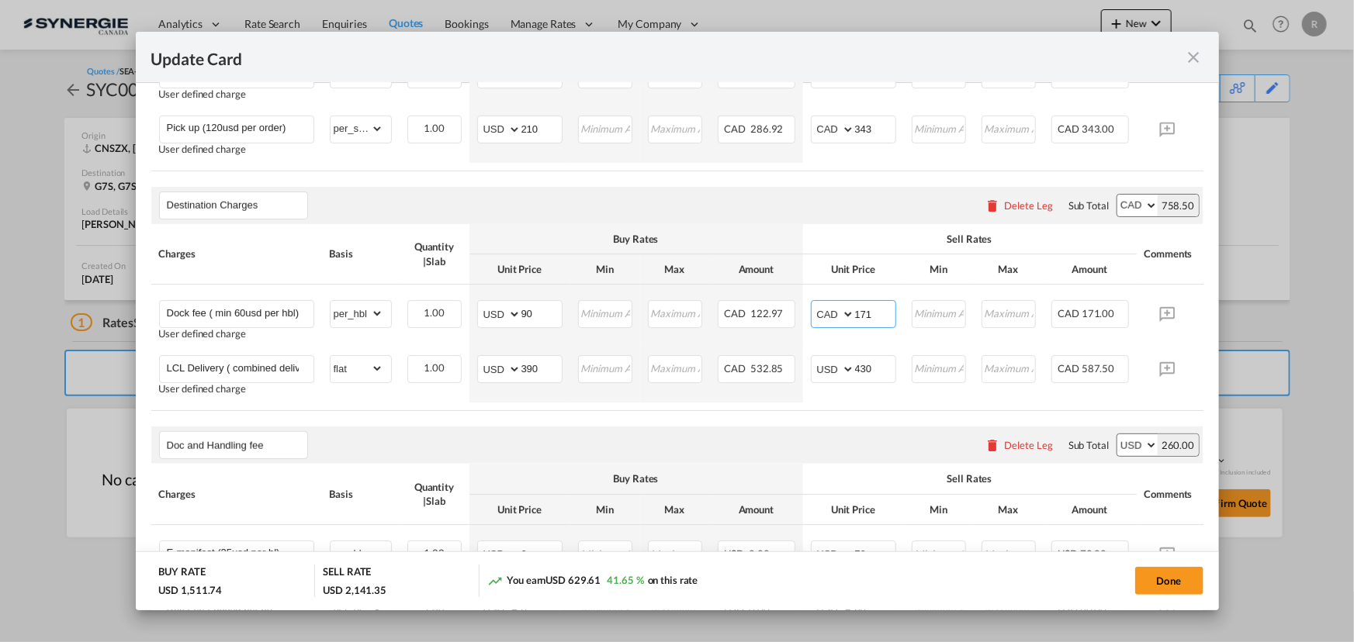
type input "171"
click at [832, 378] on select "AED AFN ALL AMD ANG AOA ARS AUD AWG AZN BAM BBD BDT BGN BHD BIF BMD BND BOB BRL…" at bounding box center [834, 369] width 40 height 22
select select "string:CAD"
click at [814, 362] on select "AED AFN ALL AMD ANG AOA ARS AUD AWG AZN BAM BBD BDT BGN BHD BIF BMD BND BOB BRL…" at bounding box center [834, 369] width 40 height 22
drag, startPoint x: 874, startPoint y: 368, endPoint x: 801, endPoint y: 358, distance: 74.3
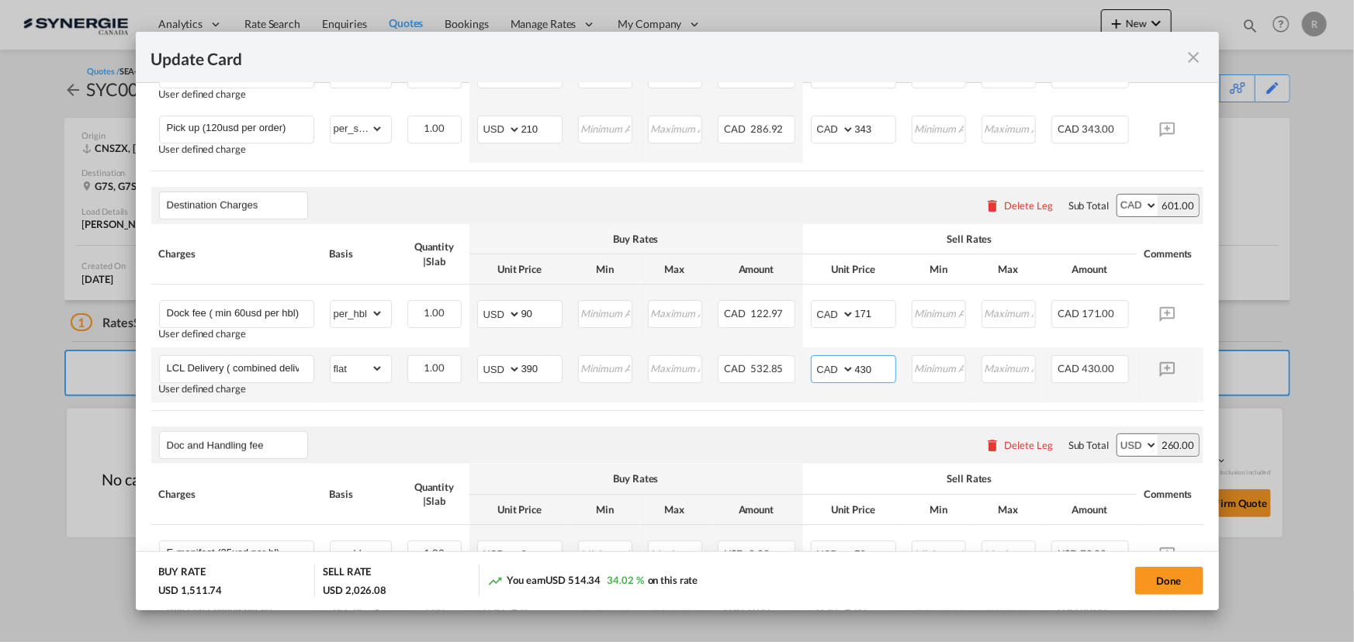
click at [801, 358] on tr "LCL Delivery ( combined delivery) User defined charge Please Enter Already Exis…" at bounding box center [700, 375] width 1099 height 55
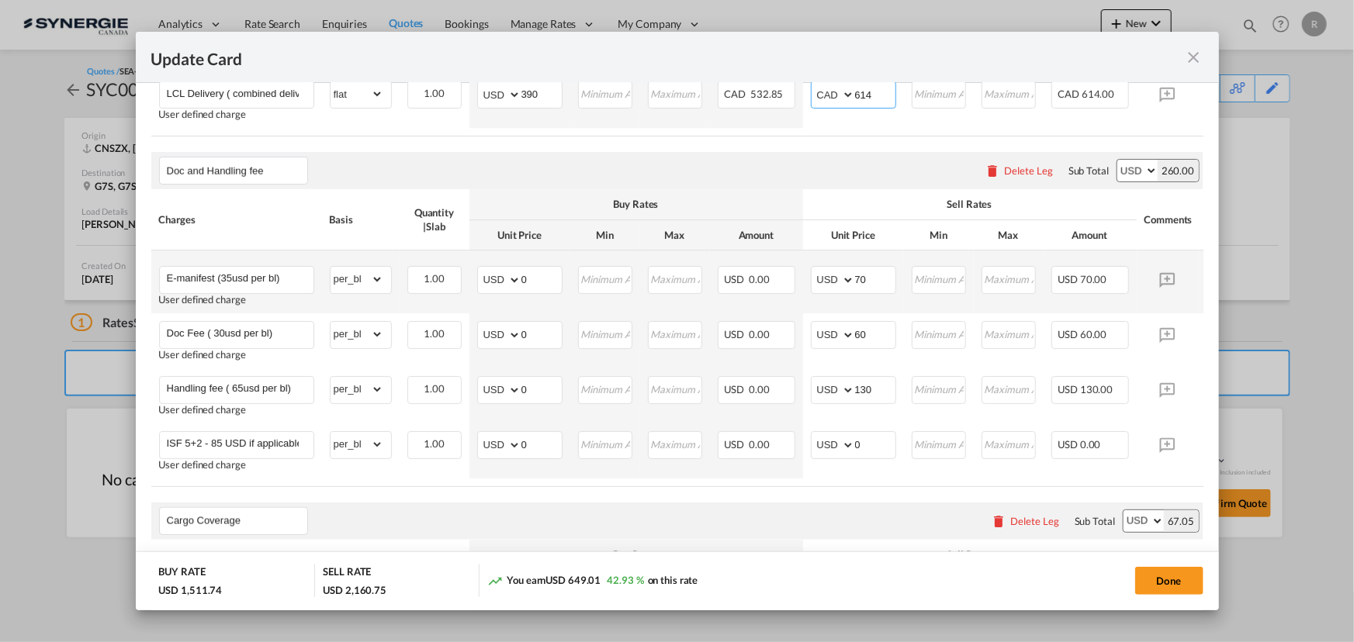
scroll to position [1057, 0]
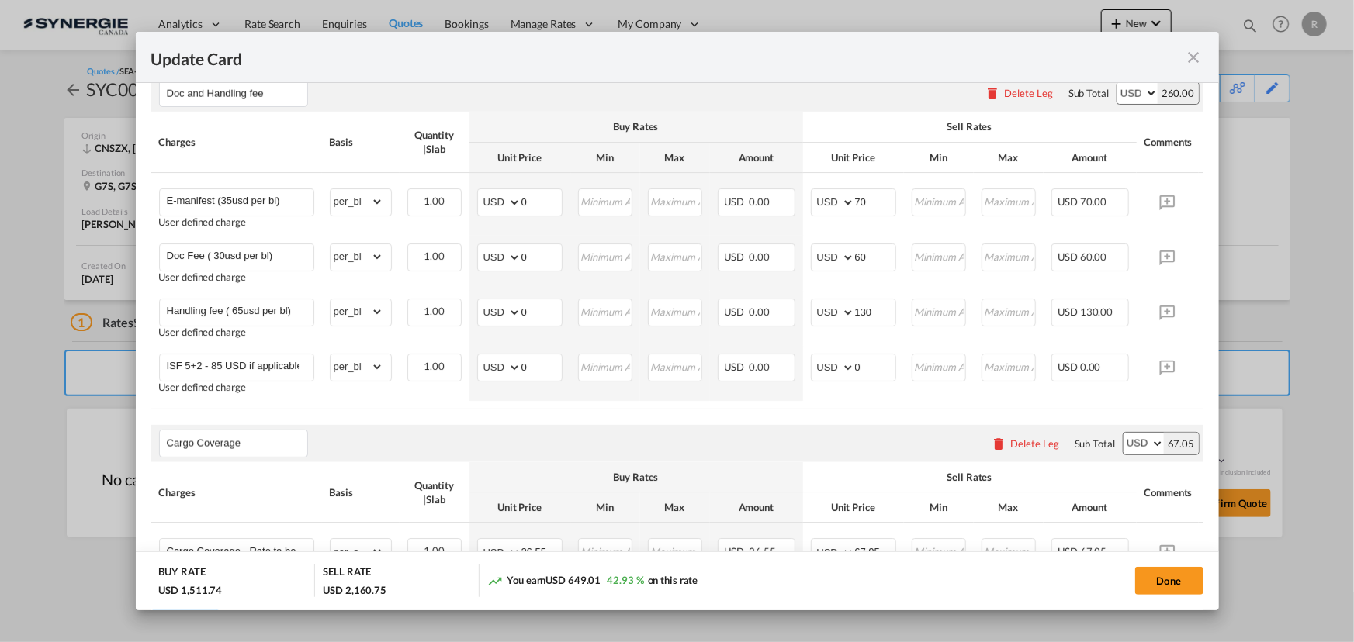
type input "614"
click at [1129, 104] on select "AED AFN ALL AMD ANG AOA ARS AUD AWG AZN BAM BBD BDT BGN BHD BIF BMD BND BOB BRL…" at bounding box center [1137, 93] width 40 height 22
select select "string:CAD"
click at [1117, 89] on select "AED AFN ALL AMD ANG AOA ARS AUD AWG AZN BAM BBD BDT BGN BHD BIF BMD BND BOB BRL…" at bounding box center [1137, 93] width 40 height 22
drag, startPoint x: 874, startPoint y: 207, endPoint x: 822, endPoint y: 206, distance: 52.0
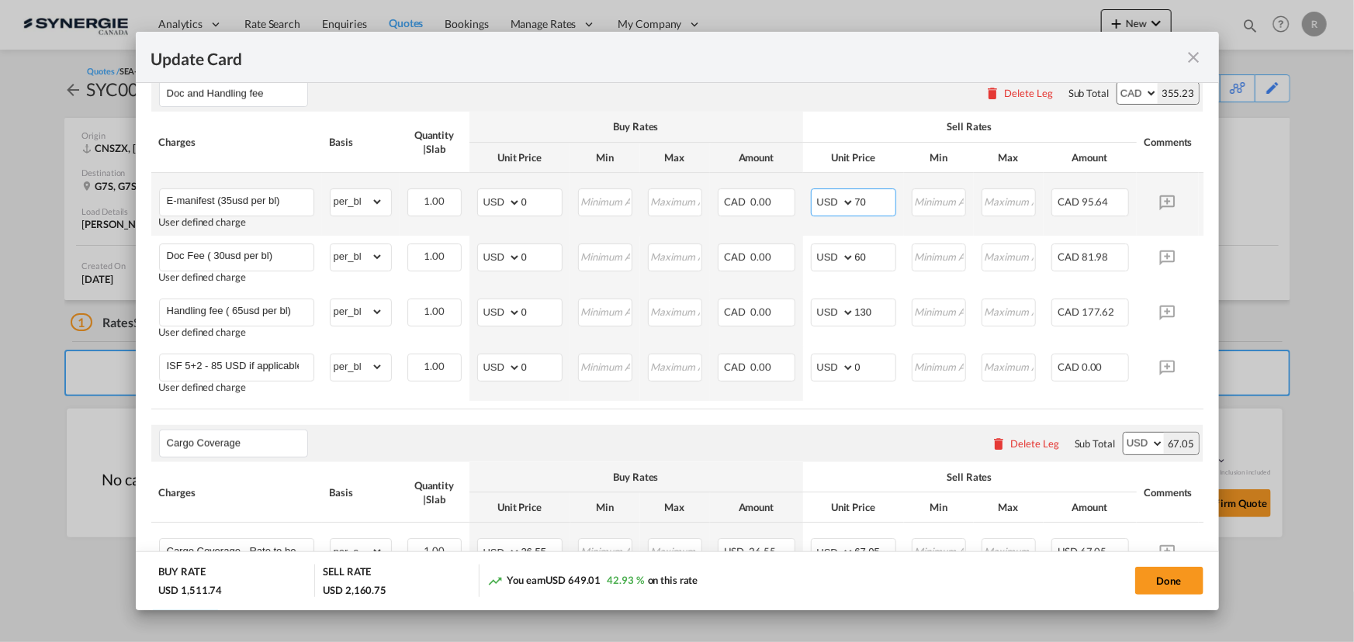
click at [822, 206] on md-input-container "AED AFN ALL AMD ANG AOA ARS AUD AWG AZN BAM BBD BDT BGN BHD BIF BMD BND BOB BRL…" at bounding box center [853, 203] width 85 height 28
type input "98"
click at [837, 213] on select "AED AFN ALL AMD ANG AOA ARS AUD AWG AZN BAM BBD BDT BGN BHD BIF BMD BND BOB BRL…" at bounding box center [834, 203] width 40 height 22
select select "string:CAD"
click at [814, 199] on select "AED AFN ALL AMD ANG AOA ARS AUD AWG AZN BAM BBD BDT BGN BHD BIF BMD BND BOB BRL…" at bounding box center [834, 203] width 40 height 22
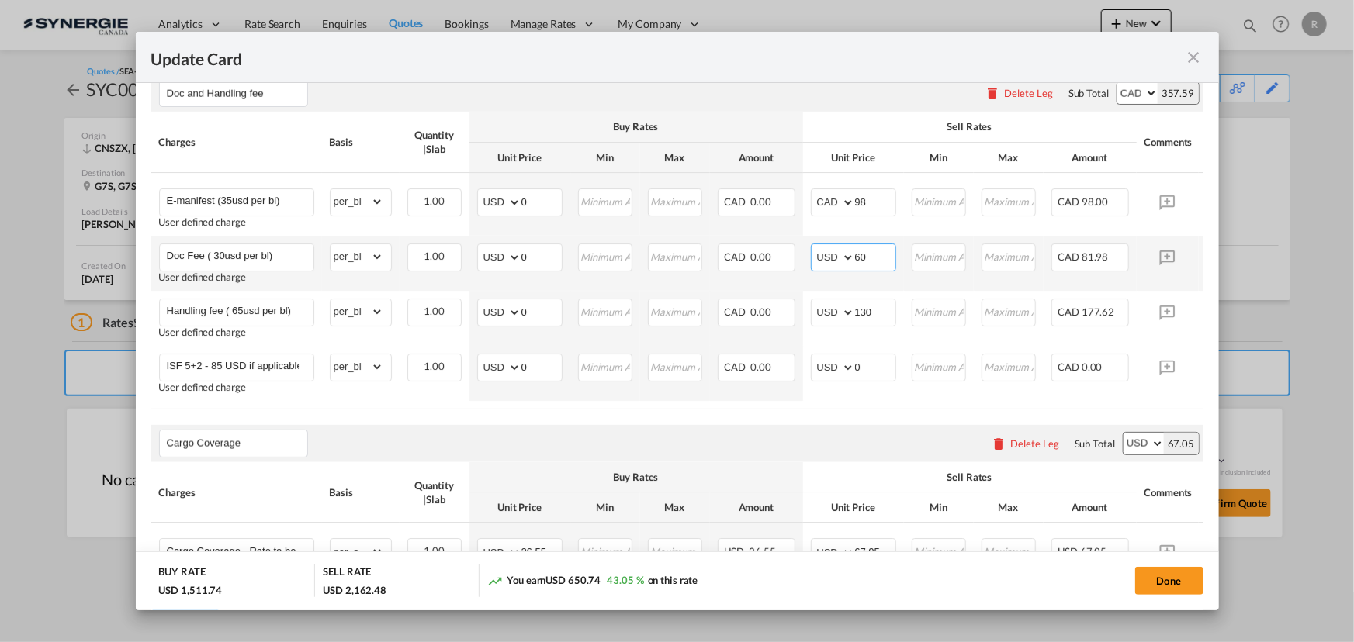
click at [836, 268] on select "AED AFN ALL AMD ANG AOA ARS AUD AWG AZN BAM BBD BDT BGN BHD BIF BMD BND BOB BRL…" at bounding box center [834, 258] width 40 height 22
select select "string:CAD"
click at [814, 254] on select "AED AFN ALL AMD ANG AOA ARS AUD AWG AZN BAM BBD BDT BGN BHD BIF BMD BND BOB BRL…" at bounding box center [834, 258] width 40 height 22
drag, startPoint x: 874, startPoint y: 263, endPoint x: 821, endPoint y: 259, distance: 53.7
click at [821, 259] on md-input-container "AED AFN ALL AMD ANG AOA ARS AUD AWG AZN BAM BBD BDT BGN BHD BIF BMD BND BOB BRL…" at bounding box center [853, 258] width 85 height 28
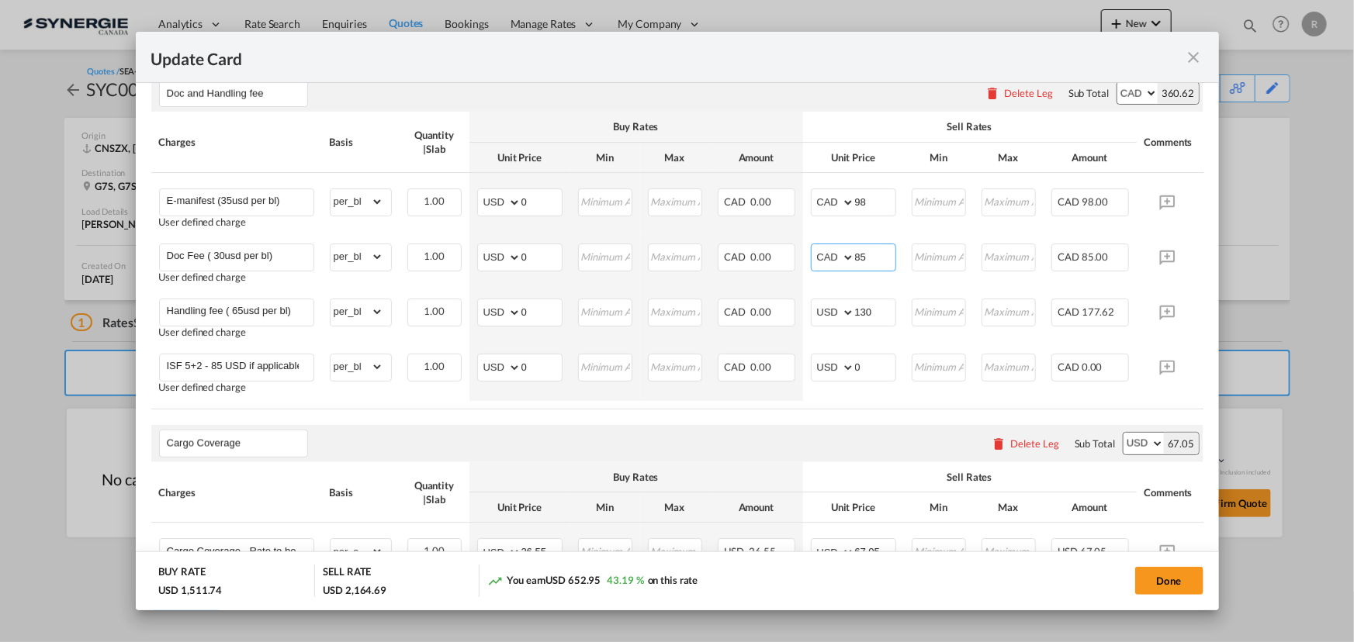
type input "85"
click at [830, 318] on select "AED AFN ALL AMD ANG AOA ARS AUD AWG AZN BAM BBD BDT BGN BHD BIF BMD BND BOB BRL…" at bounding box center [834, 313] width 40 height 22
select select "string:CAD"
click at [814, 309] on select "AED AFN ALL AMD ANG AOA ARS AUD AWG AZN BAM BBD BDT BGN BHD BIF BMD BND BOB BRL…" at bounding box center [834, 313] width 40 height 22
drag, startPoint x: 884, startPoint y: 314, endPoint x: 806, endPoint y: 310, distance: 77.7
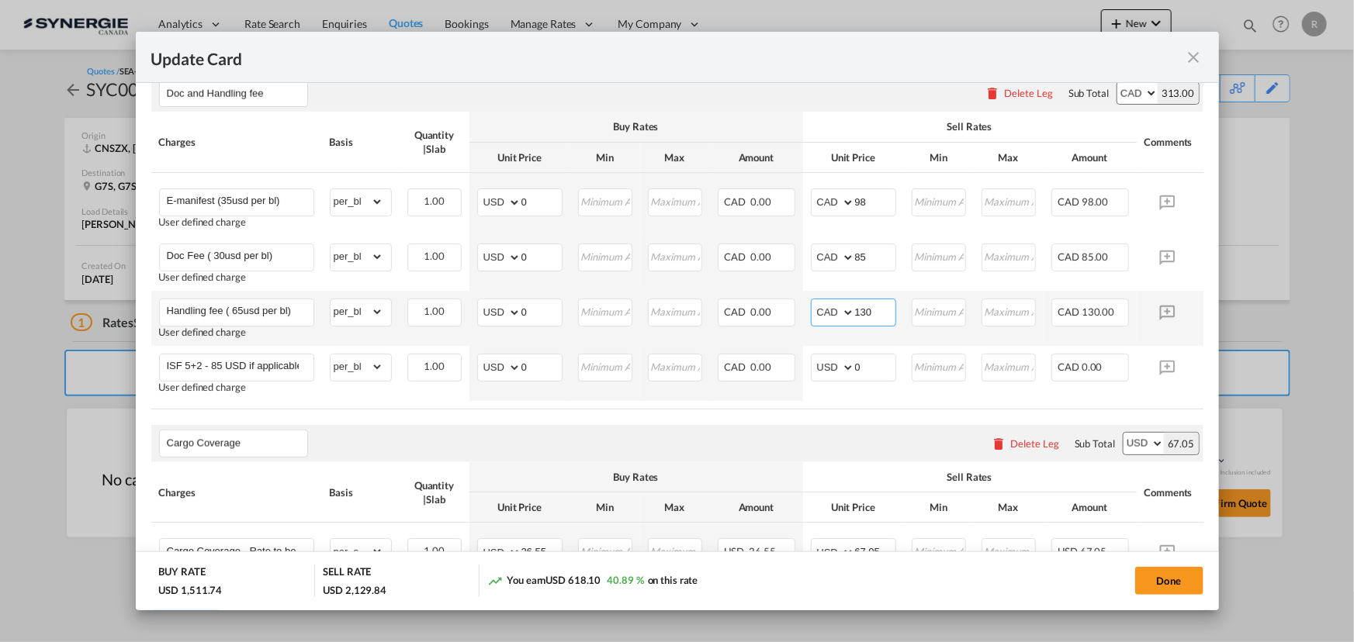
click at [806, 310] on td "AED AFN ALL AMD ANG AOA ARS AUD AWG AZN BAM BBD BDT BGN BHD BIF BMD BND BOB BRL…" at bounding box center [853, 318] width 101 height 55
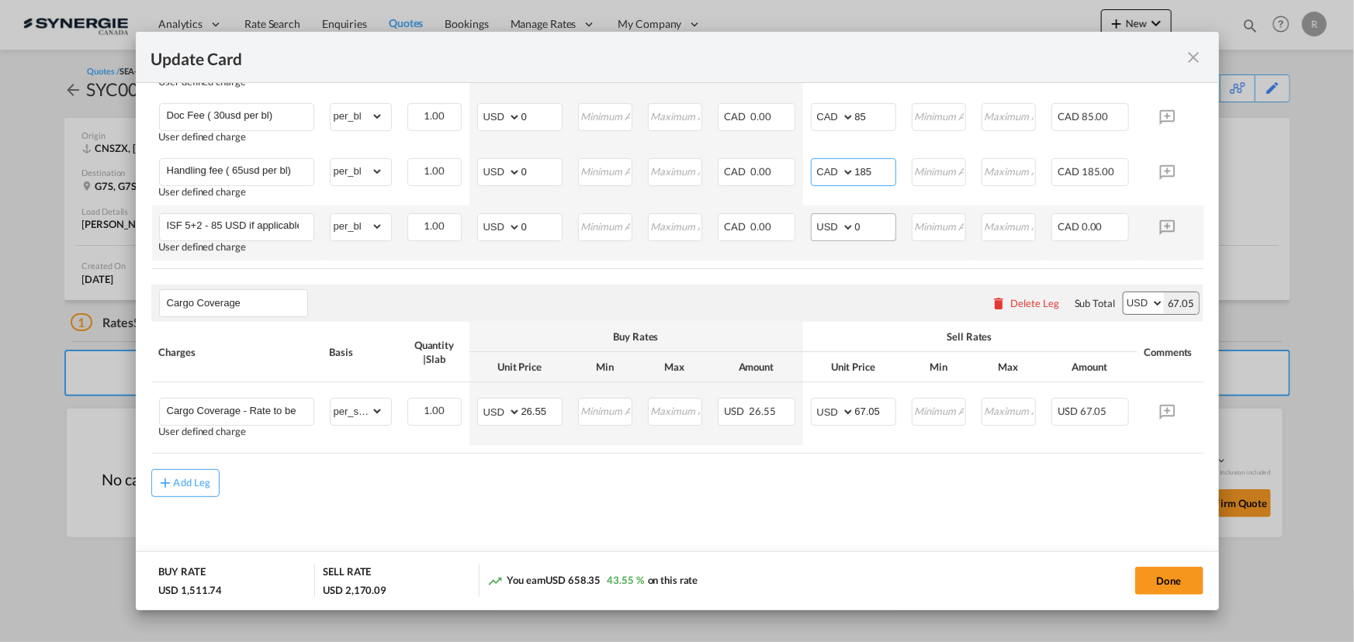
scroll to position [1213, 0]
type input "185"
click at [843, 411] on select "AED AFN ALL AMD ANG AOA ARS AUD AWG AZN BAM BBD BDT BGN BHD BIF BMD BND BOB BRL…" at bounding box center [834, 412] width 40 height 22
select select "string:CAD"
click at [814, 401] on select "AED AFN ALL AMD ANG AOA ARS AUD AWG AZN BAM BBD BDT BGN BHD BIF BMD BND BOB BRL…" at bounding box center [834, 412] width 40 height 22
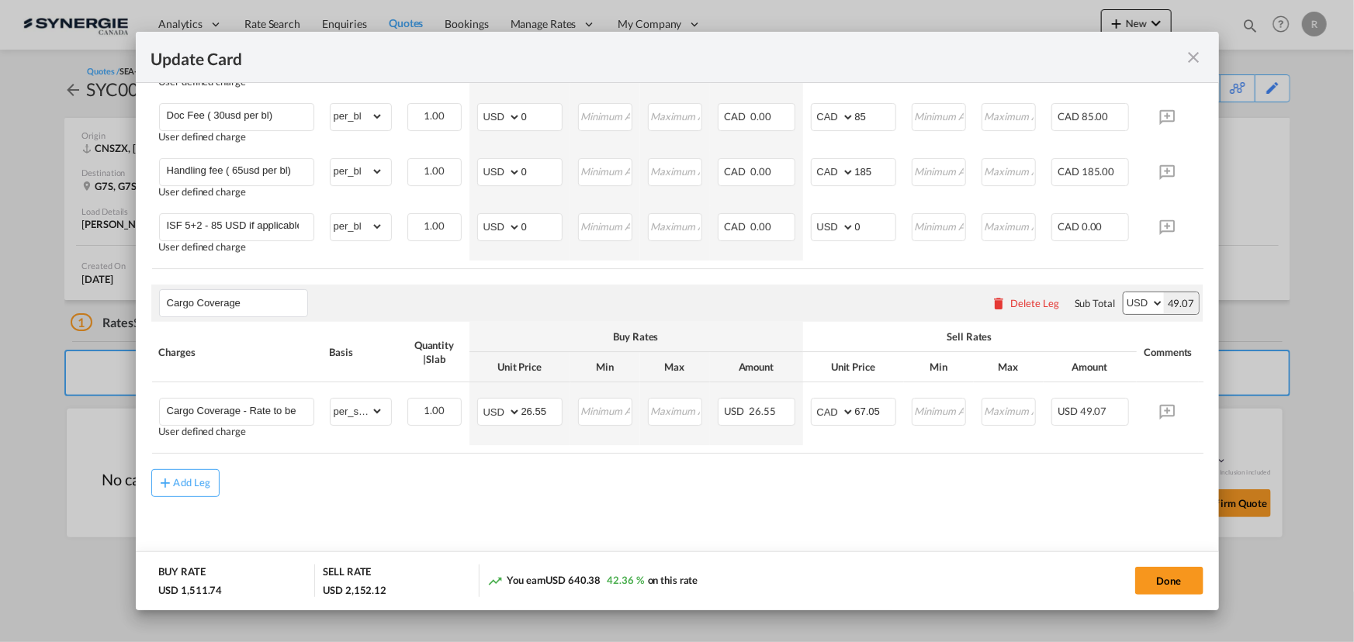
click at [1132, 303] on select "AED AFN ALL AMD ANG AOA ARS AUD AWG AZN BAM BBD BDT BGN BHD BIF BMD BND BOB BRL…" at bounding box center [1143, 303] width 40 height 22
select select "string:CAD"
click at [1123, 292] on select "AED AFN ALL AMD ANG AOA ARS AUD AWG AZN BAM BBD BDT BGN BHD BIF BMD BND BOB BRL…" at bounding box center [1143, 303] width 40 height 22
drag, startPoint x: 882, startPoint y: 411, endPoint x: 831, endPoint y: 402, distance: 52.0
click at [831, 402] on md-input-container "AED AFN ALL AMD ANG AOA ARS AUD AWG AZN BAM BBD BDT BGN BHD BIF BMD BND BOB BRL…" at bounding box center [853, 412] width 85 height 28
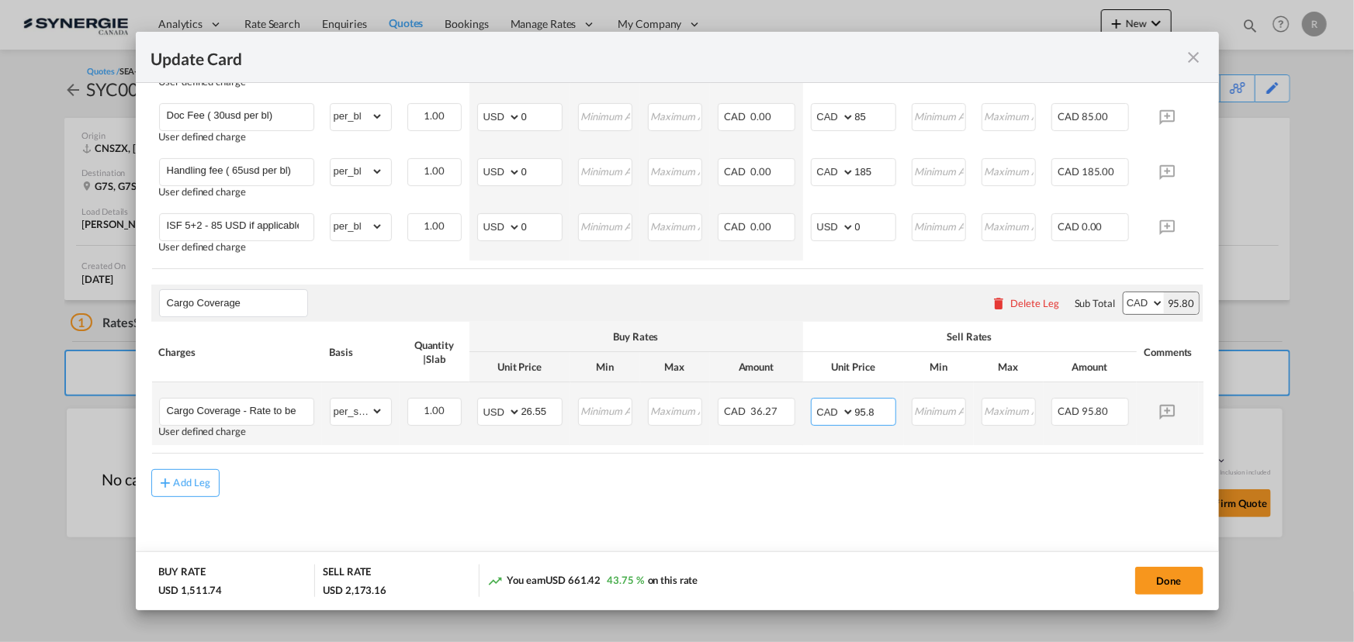
type input "95.8"
click at [850, 497] on div "Add Leg" at bounding box center [677, 483] width 1052 height 28
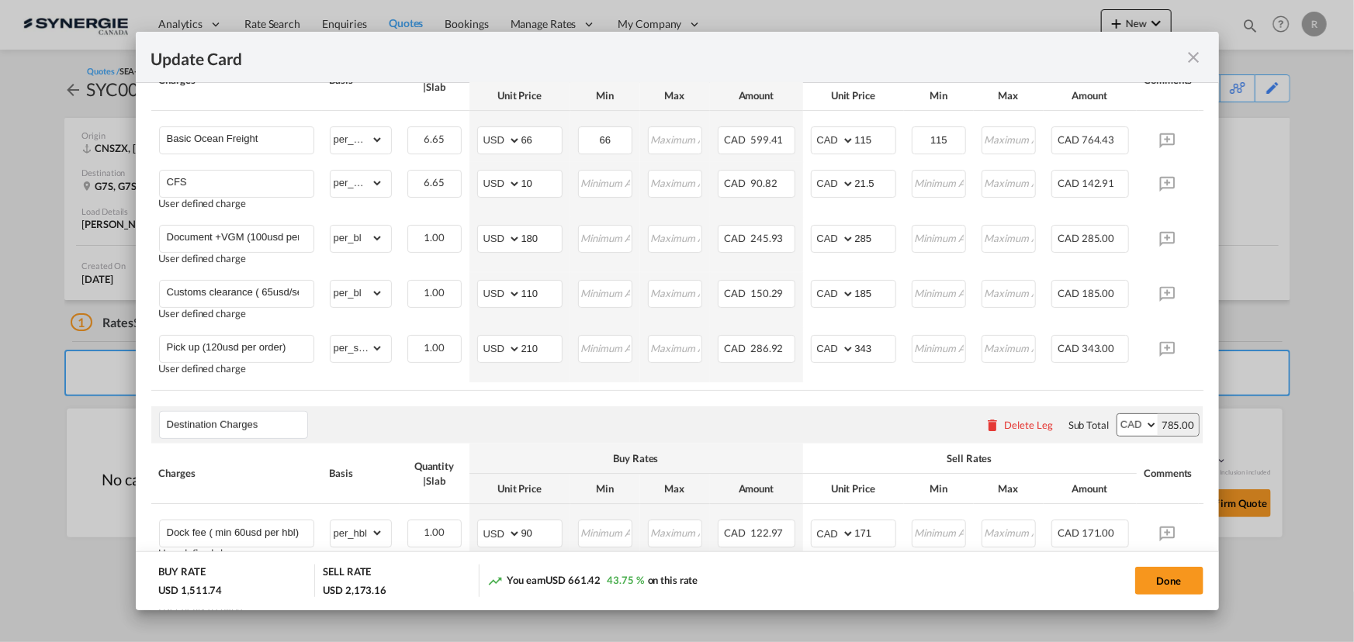
scroll to position [366, 0]
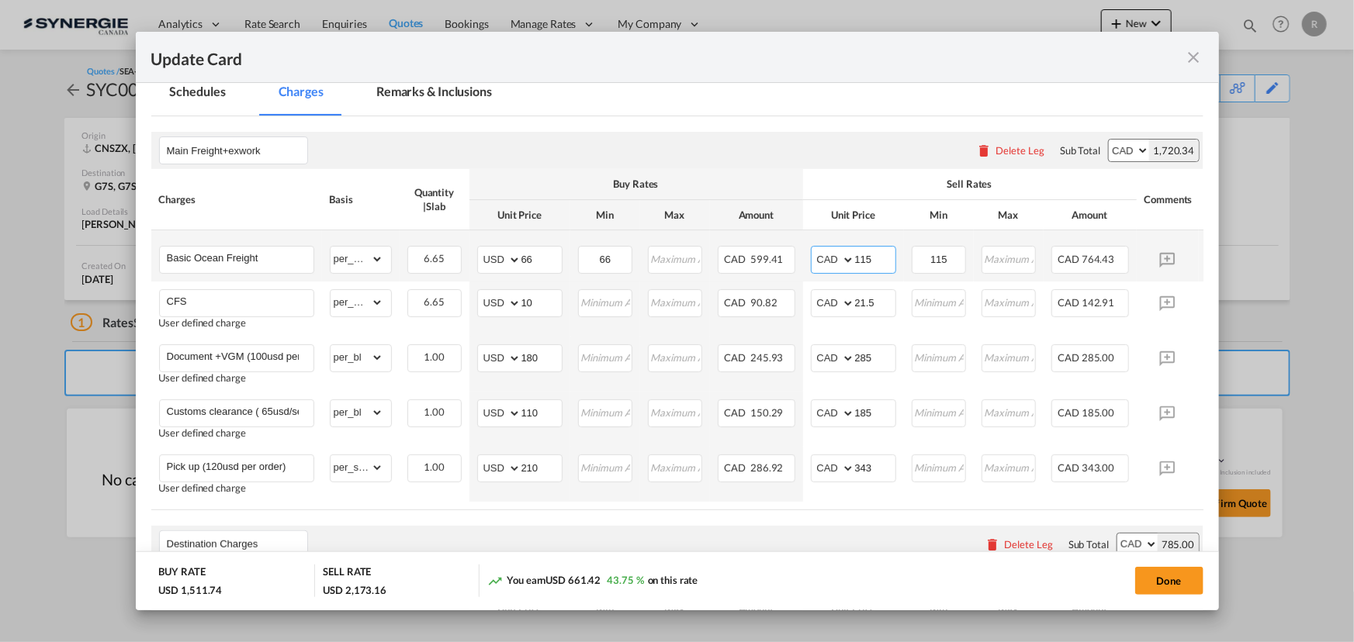
drag, startPoint x: 884, startPoint y: 261, endPoint x: 834, endPoint y: 256, distance: 49.9
click at [834, 256] on md-input-container "AED AFN ALL AMD ANG AOA ARS AUD AWG AZN BAM BBD BDT BGN BHD BIF BMD BND BOB BRL…" at bounding box center [853, 260] width 85 height 28
type input "110"
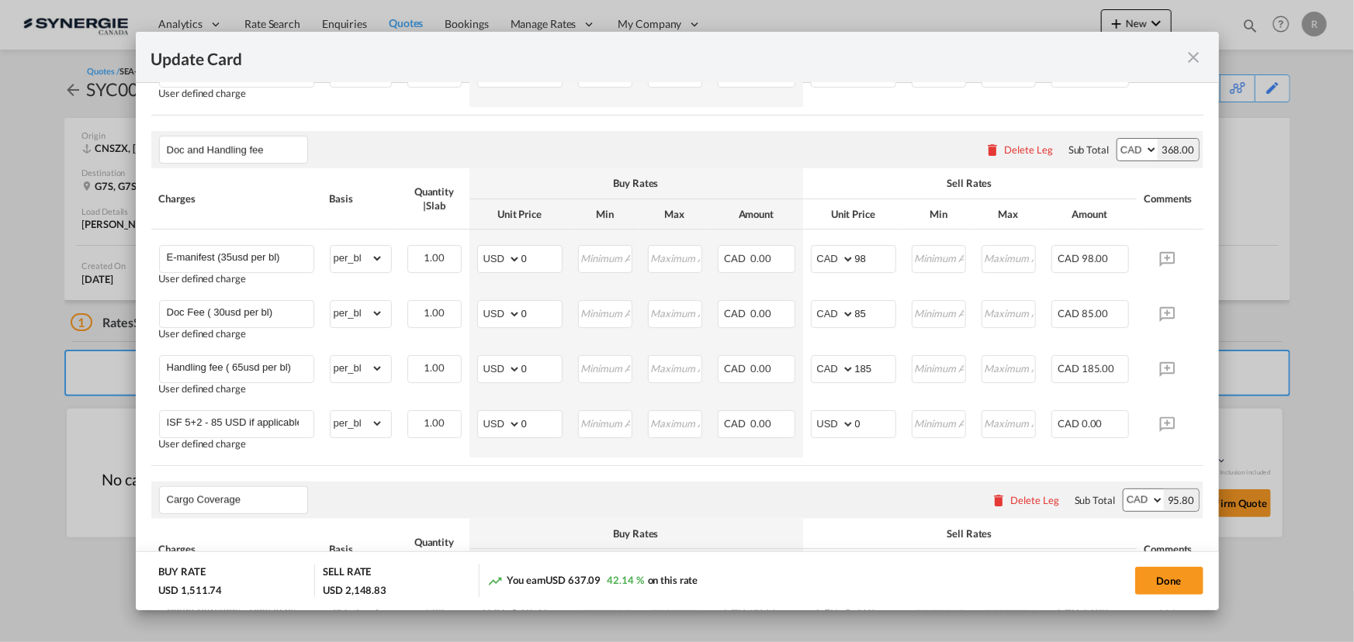
scroll to position [1001, 0]
click at [1152, 579] on button "Done" at bounding box center [1169, 581] width 68 height 28
type input "09 Sep 2025"
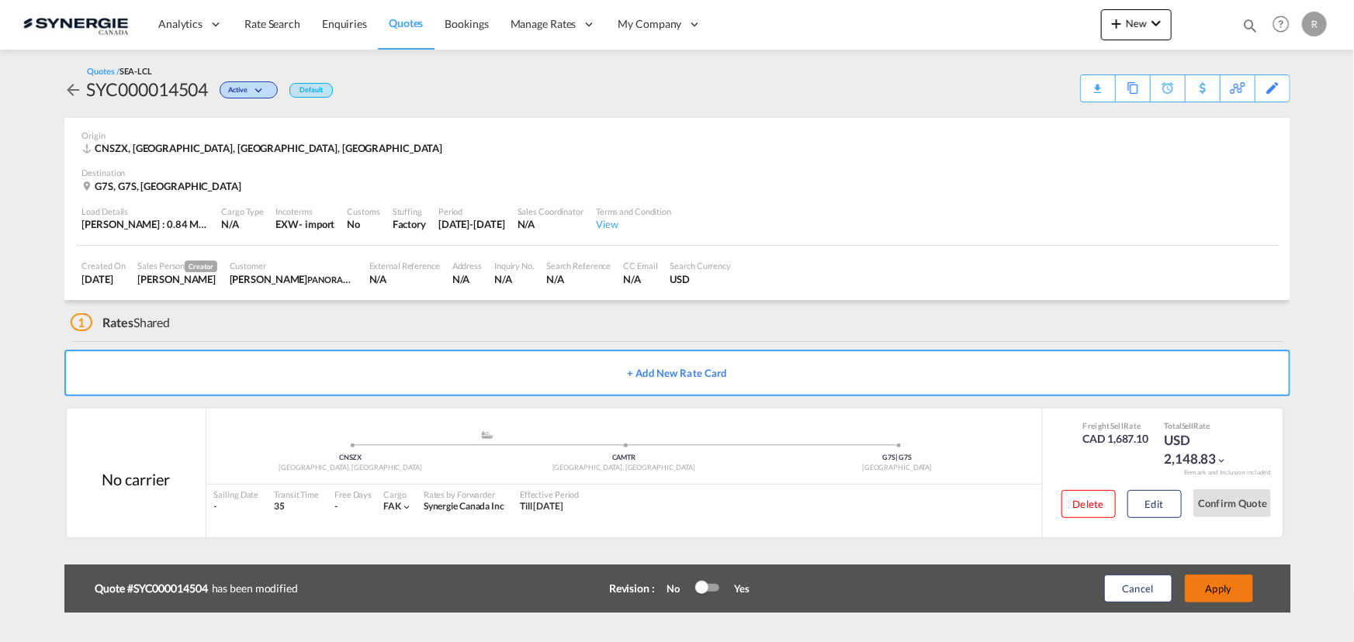
click at [1237, 597] on button "Apply" at bounding box center [1219, 589] width 68 height 28
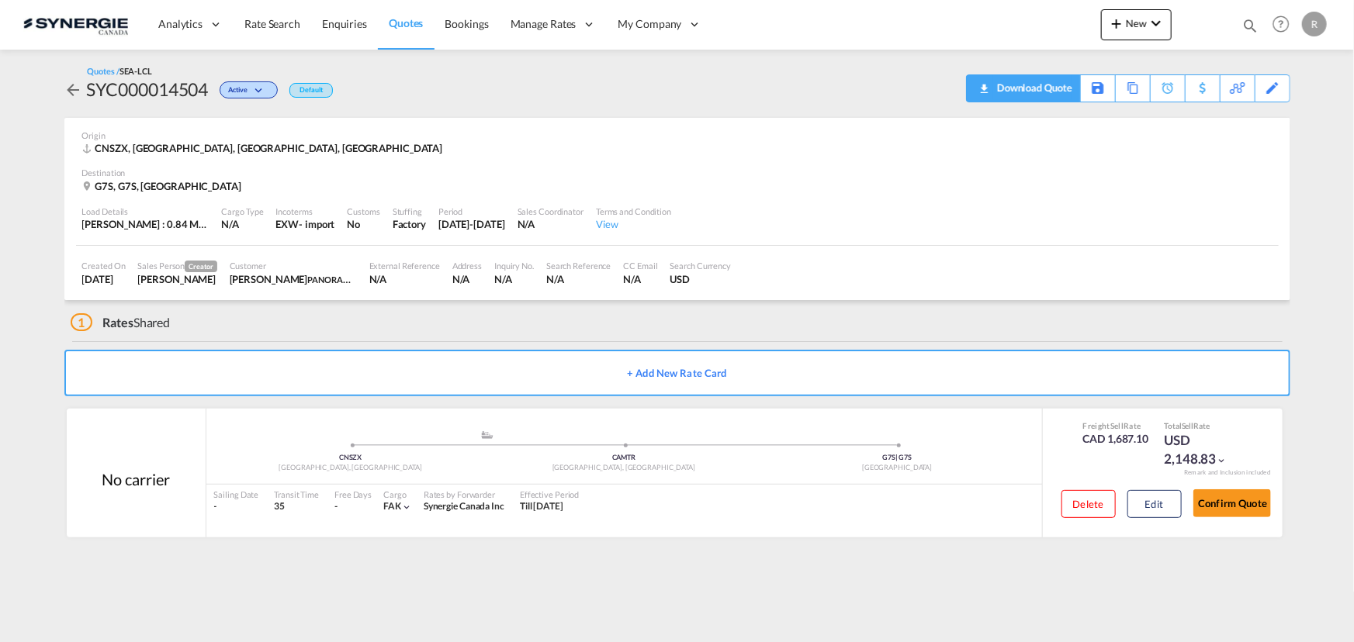
click at [1061, 92] on div "Download Quote" at bounding box center [1032, 87] width 79 height 25
click at [1269, 90] on div "Edit" at bounding box center [1273, 88] width 18 height 26
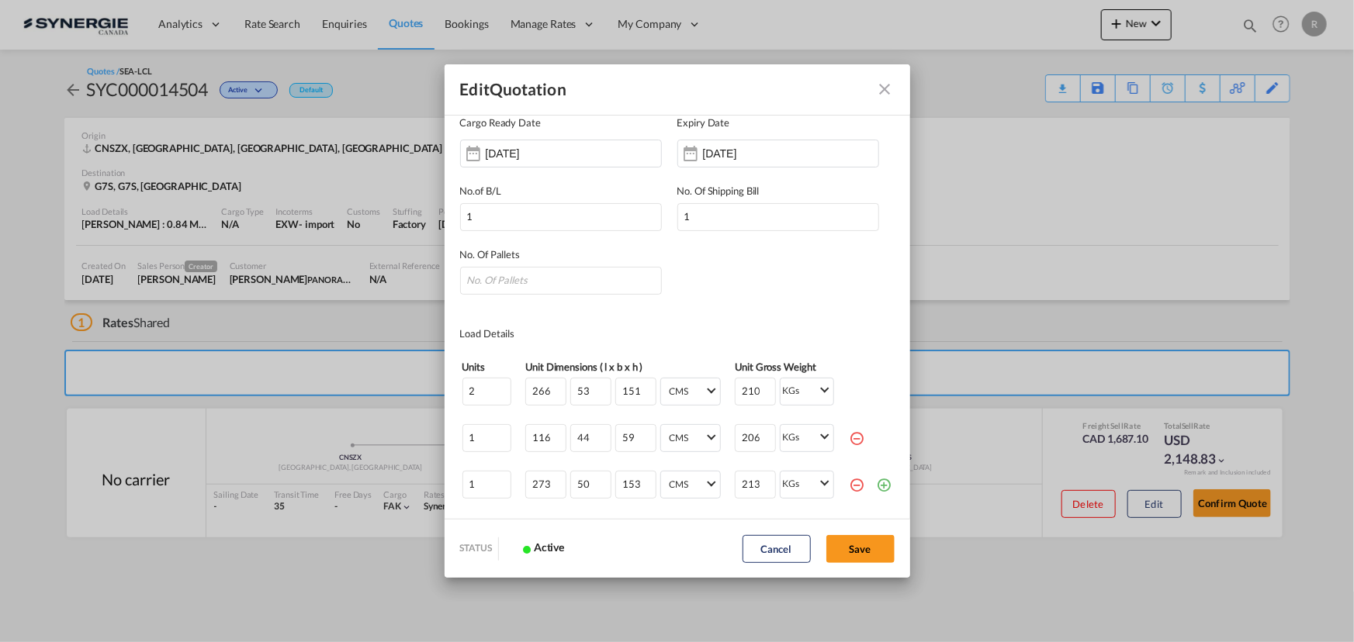
scroll to position [211, 0]
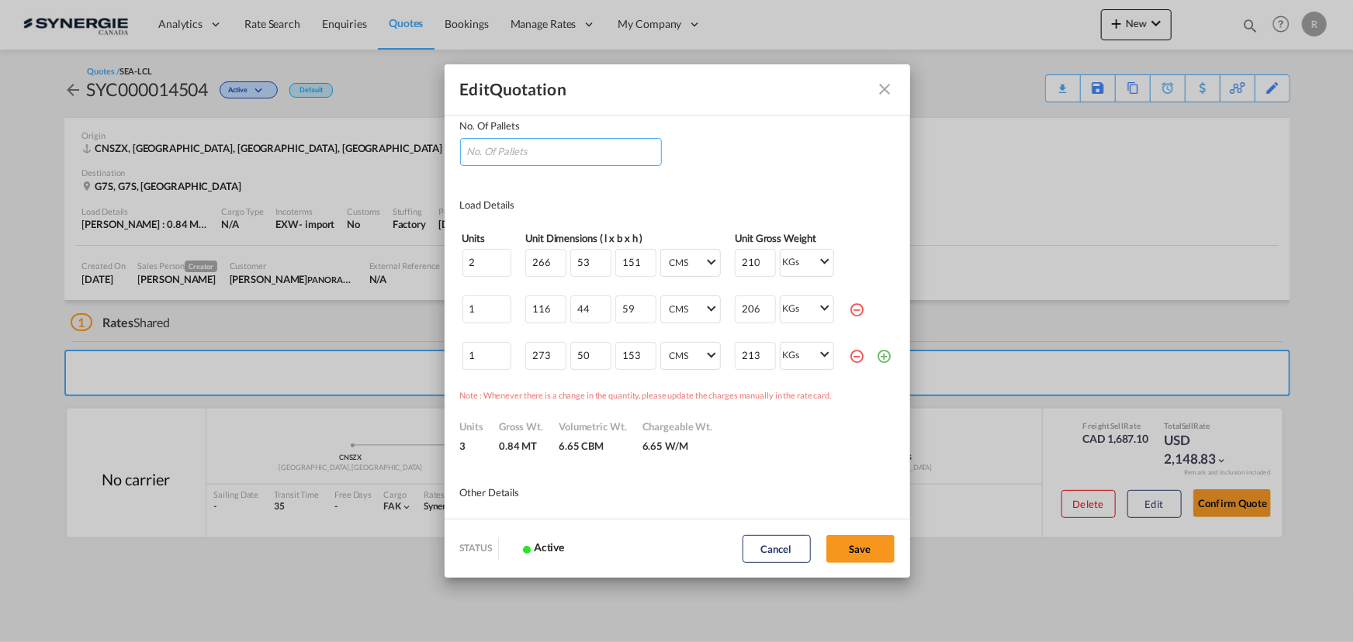
click at [574, 151] on input "Quote ID IncotermsSelect ..." at bounding box center [561, 152] width 202 height 28
type input "4"
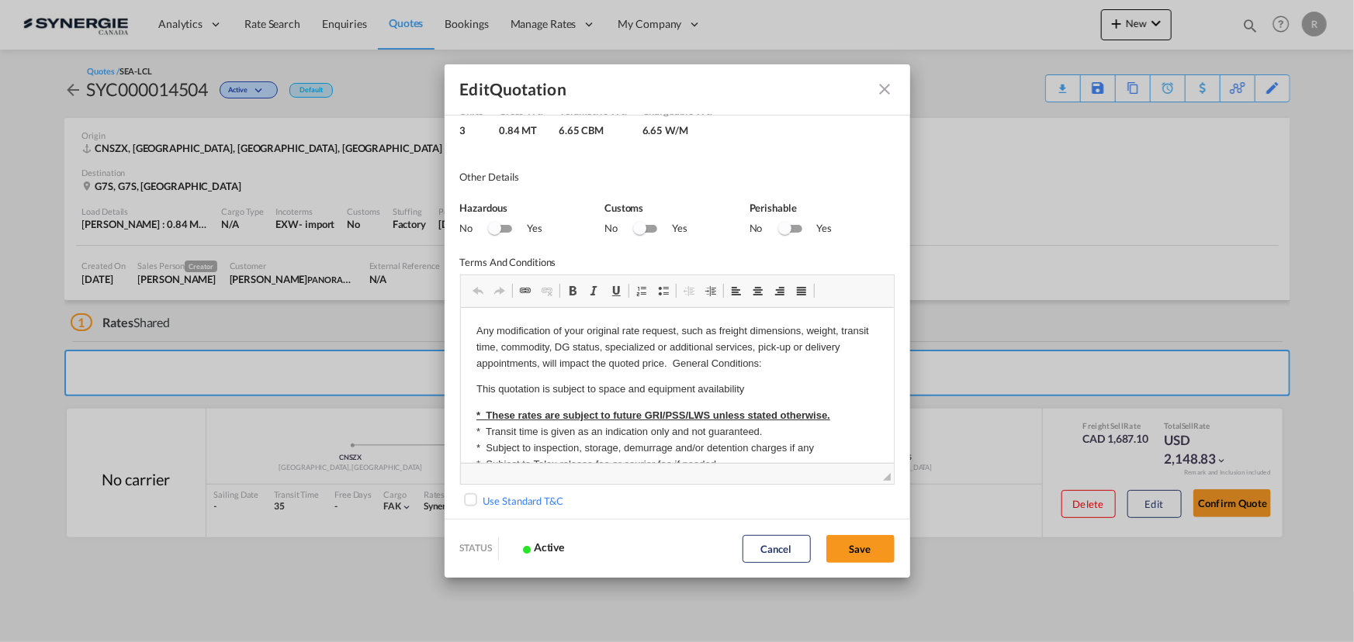
scroll to position [531, 0]
click at [864, 551] on button "Save" at bounding box center [860, 549] width 68 height 28
type input "02 Sep 2025"
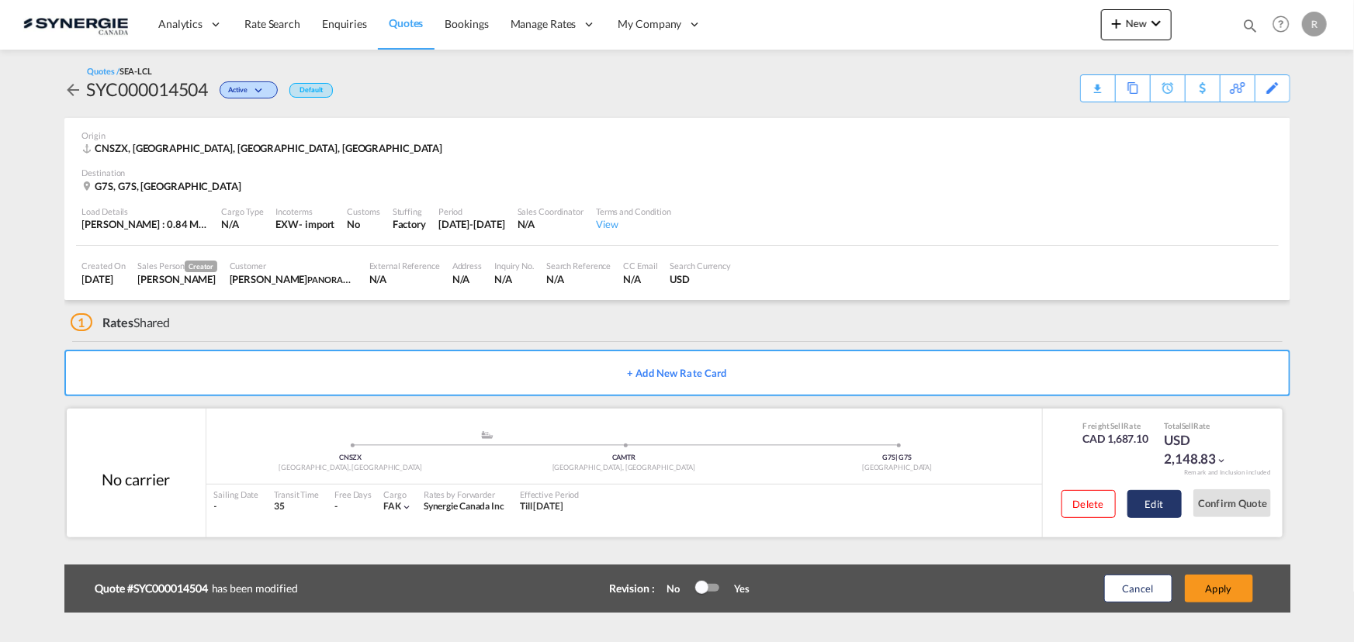
click at [1161, 506] on button "Edit" at bounding box center [1154, 504] width 54 height 28
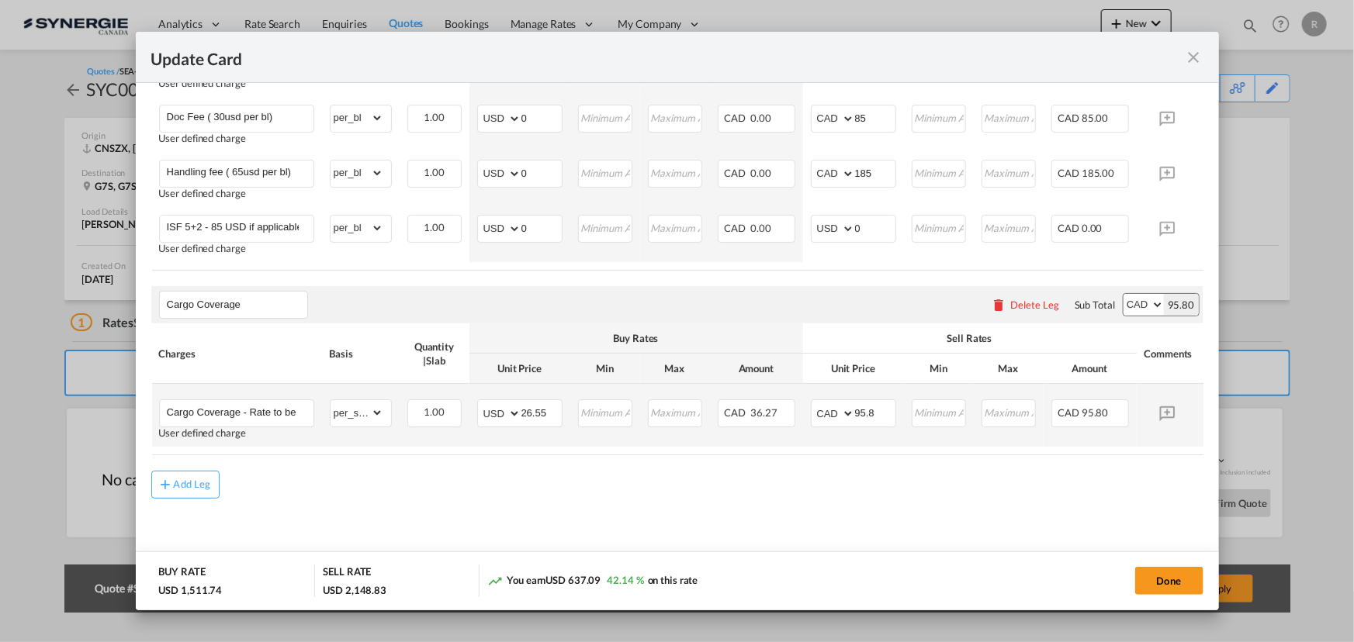
scroll to position [1213, 0]
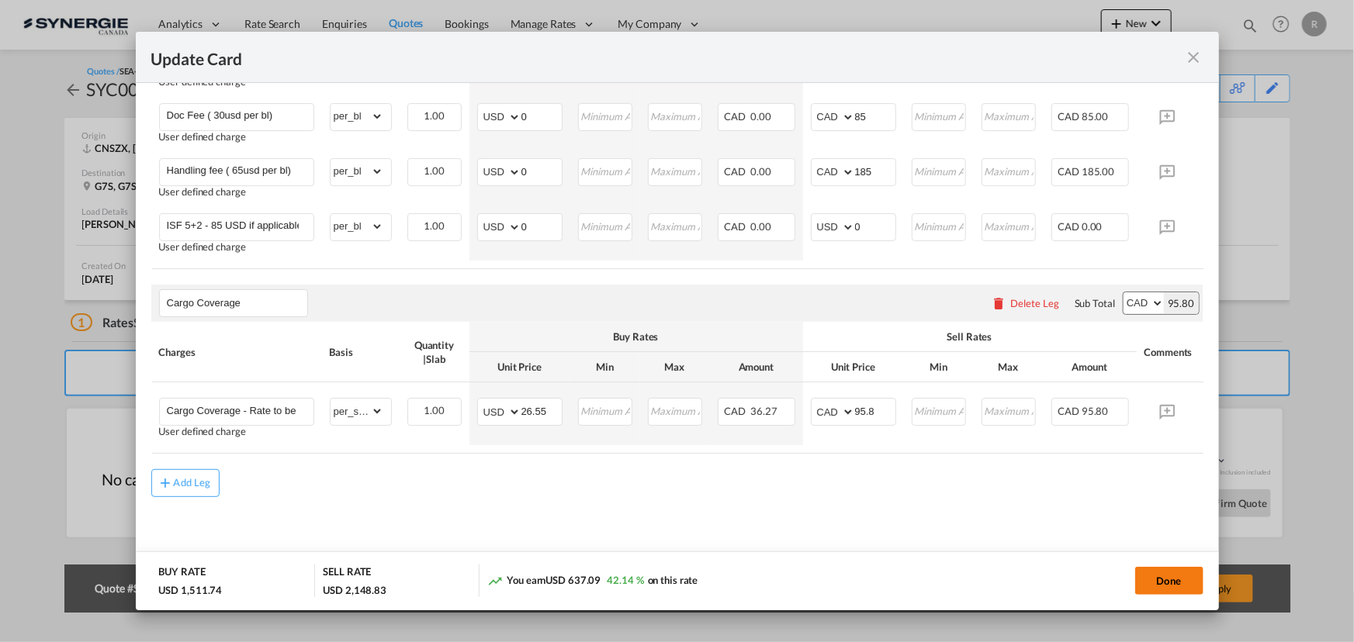
click at [1179, 584] on button "Done" at bounding box center [1169, 581] width 68 height 28
type input "09 Sep 2025"
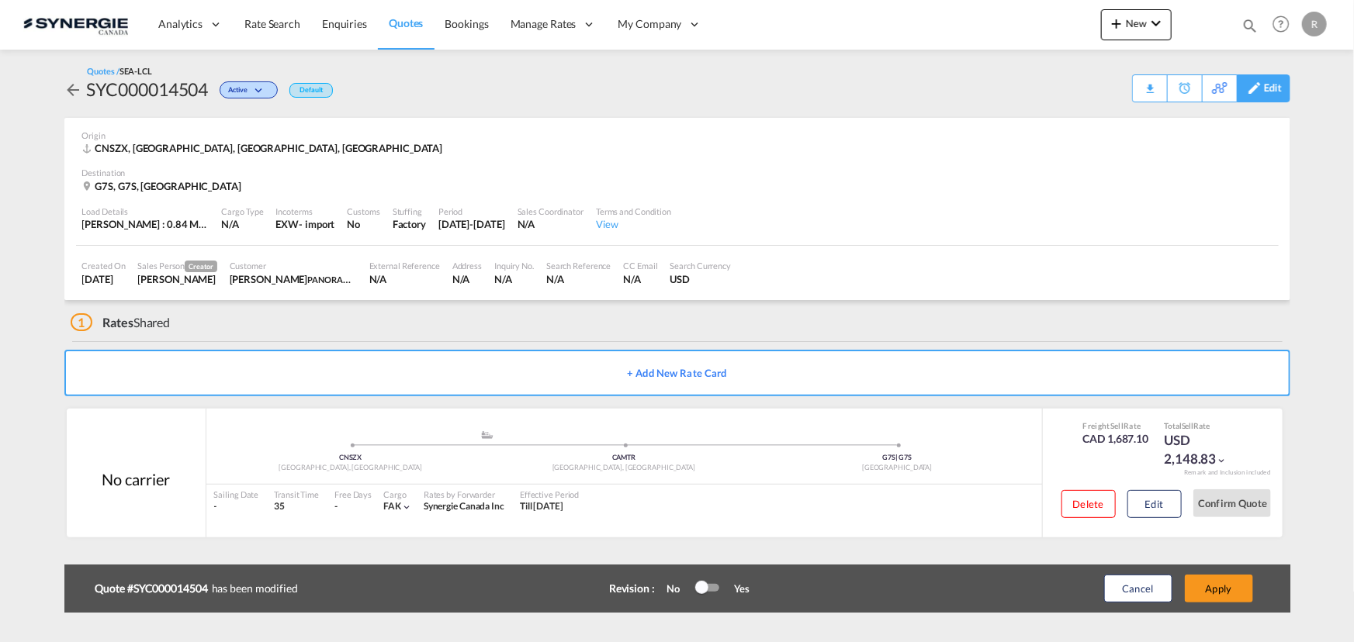
click at [1283, 94] on div "Edit" at bounding box center [1264, 88] width 54 height 28
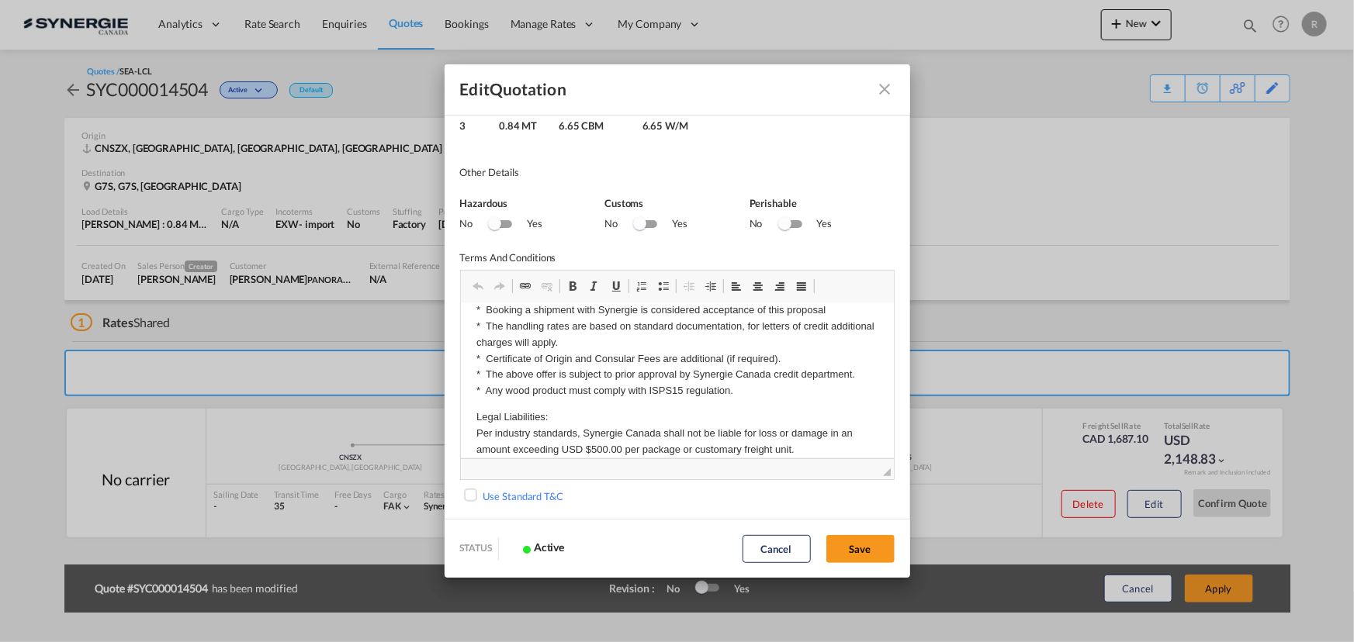
scroll to position [528, 0]
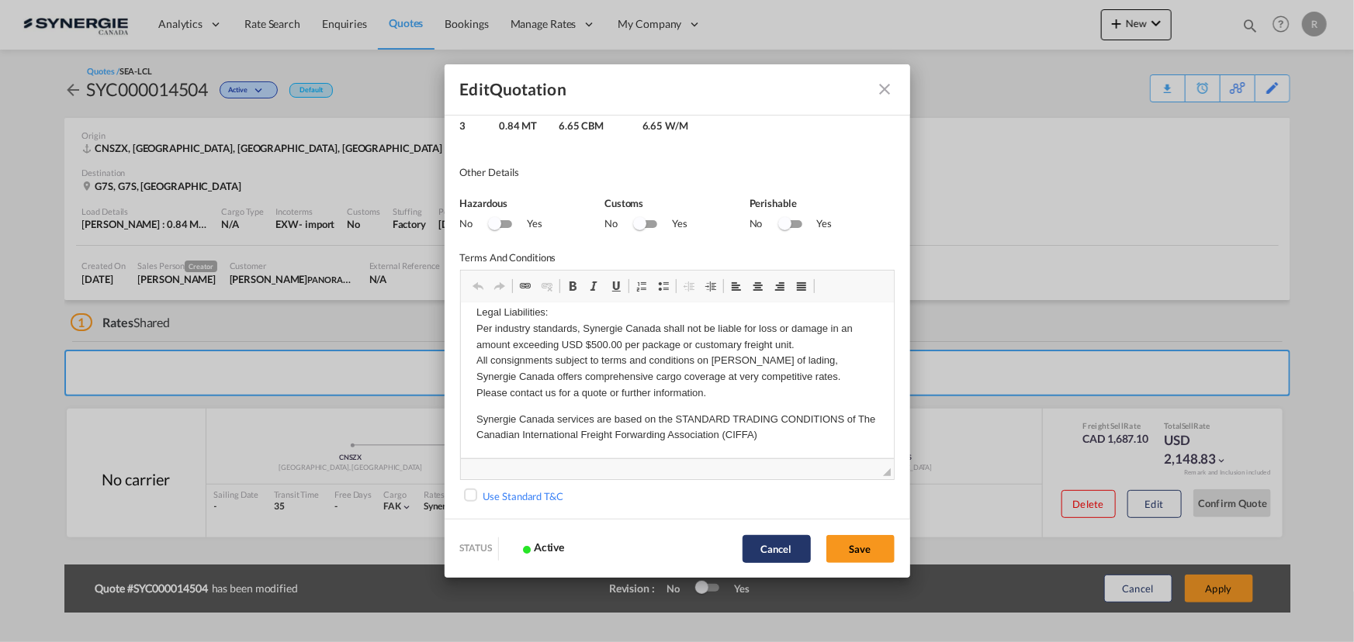
click at [772, 546] on button "Cancel" at bounding box center [776, 549] width 68 height 28
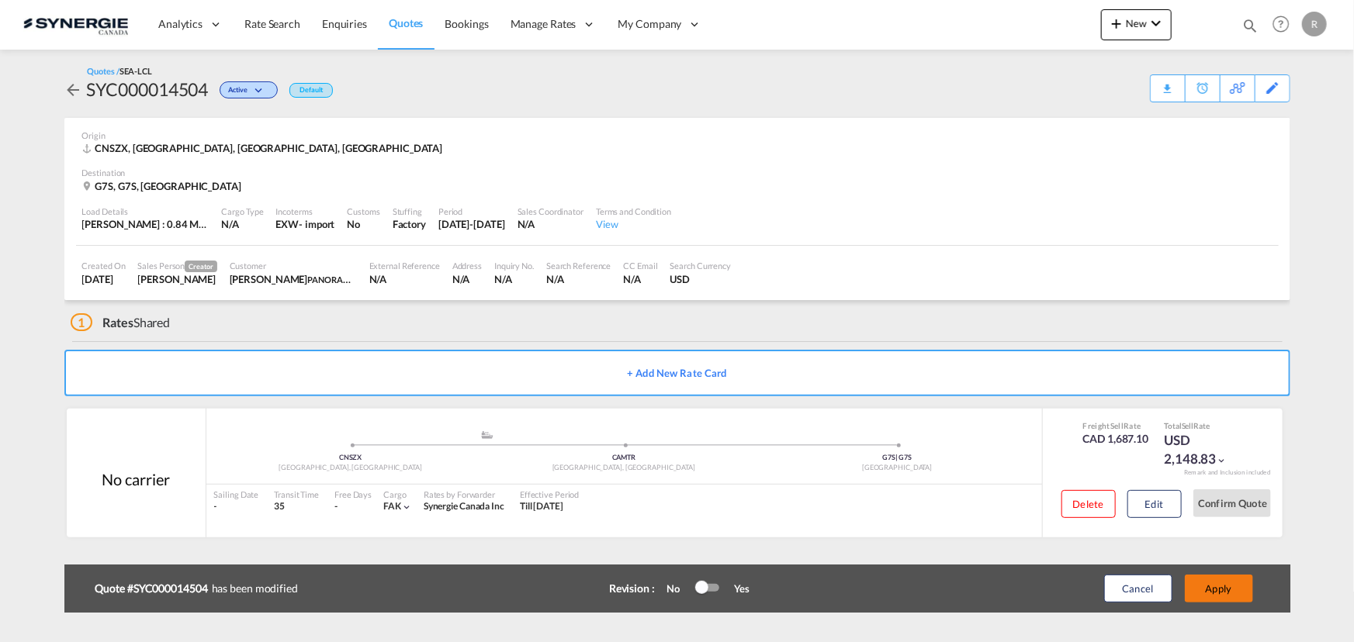
click at [1222, 593] on button "Apply" at bounding box center [1219, 589] width 68 height 28
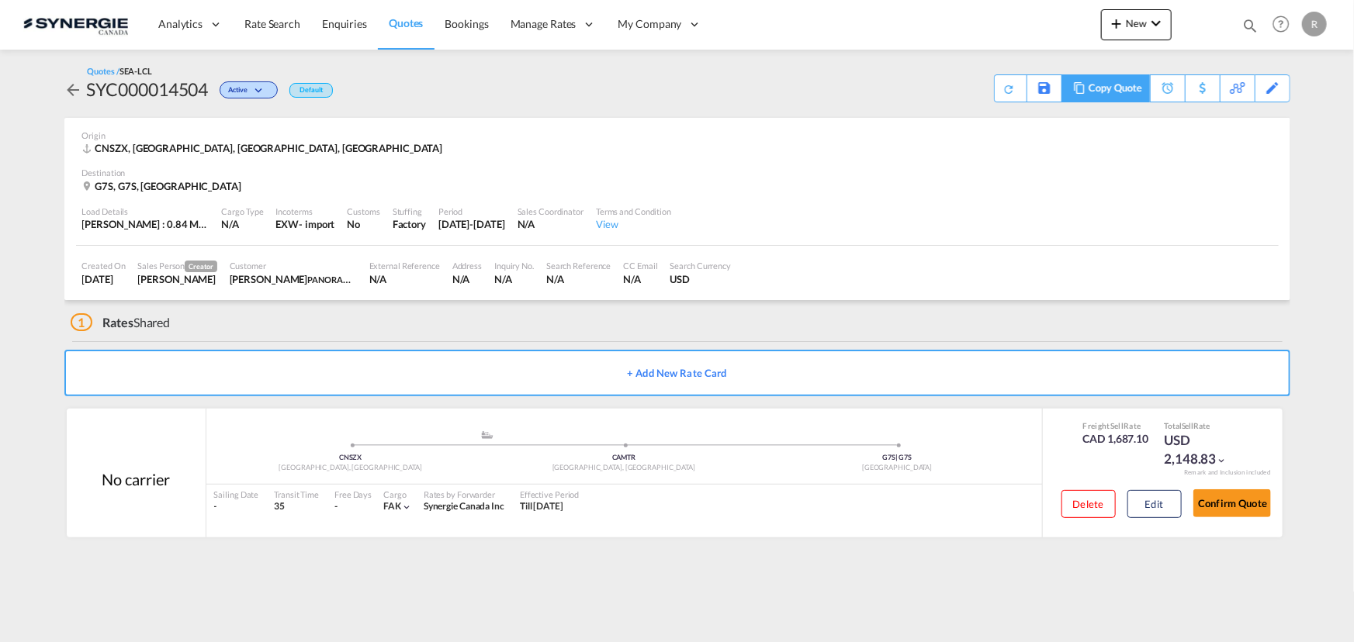
click at [1082, 88] on md-icon at bounding box center [1079, 88] width 19 height 12
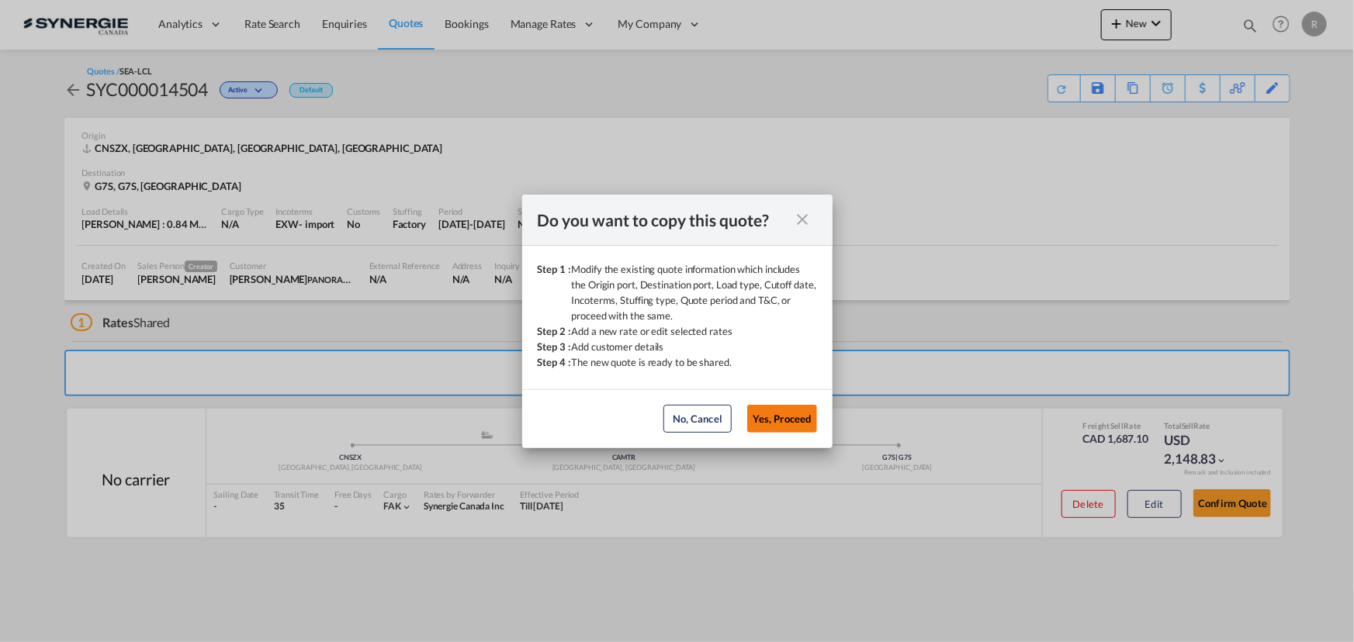
click at [790, 421] on button "Yes, Proceed" at bounding box center [782, 419] width 70 height 28
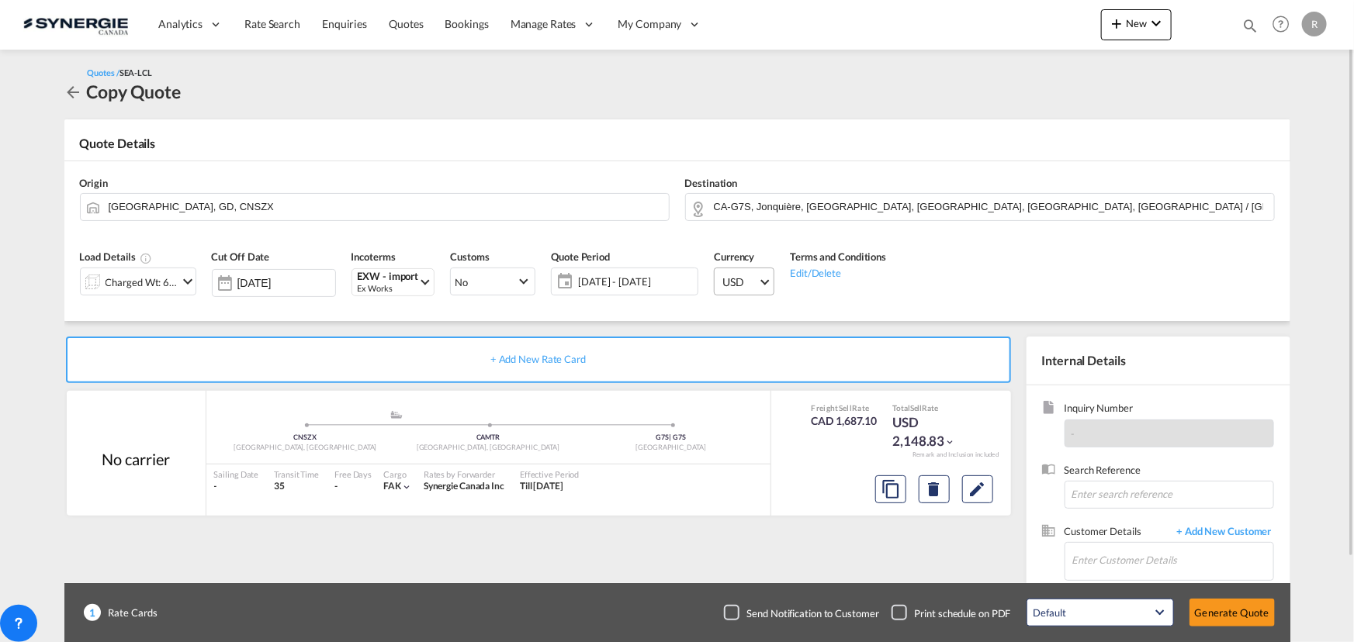
click at [746, 277] on span "USD" at bounding box center [740, 283] width 36 height 16
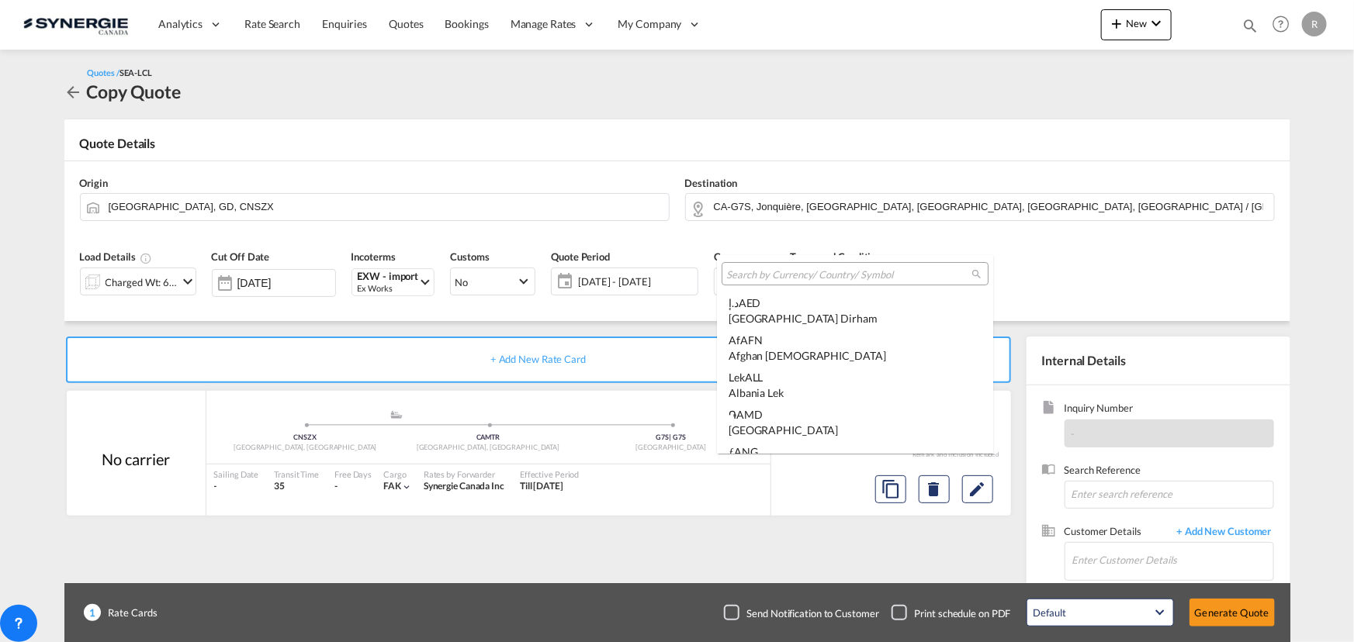
scroll to position [5356, 0]
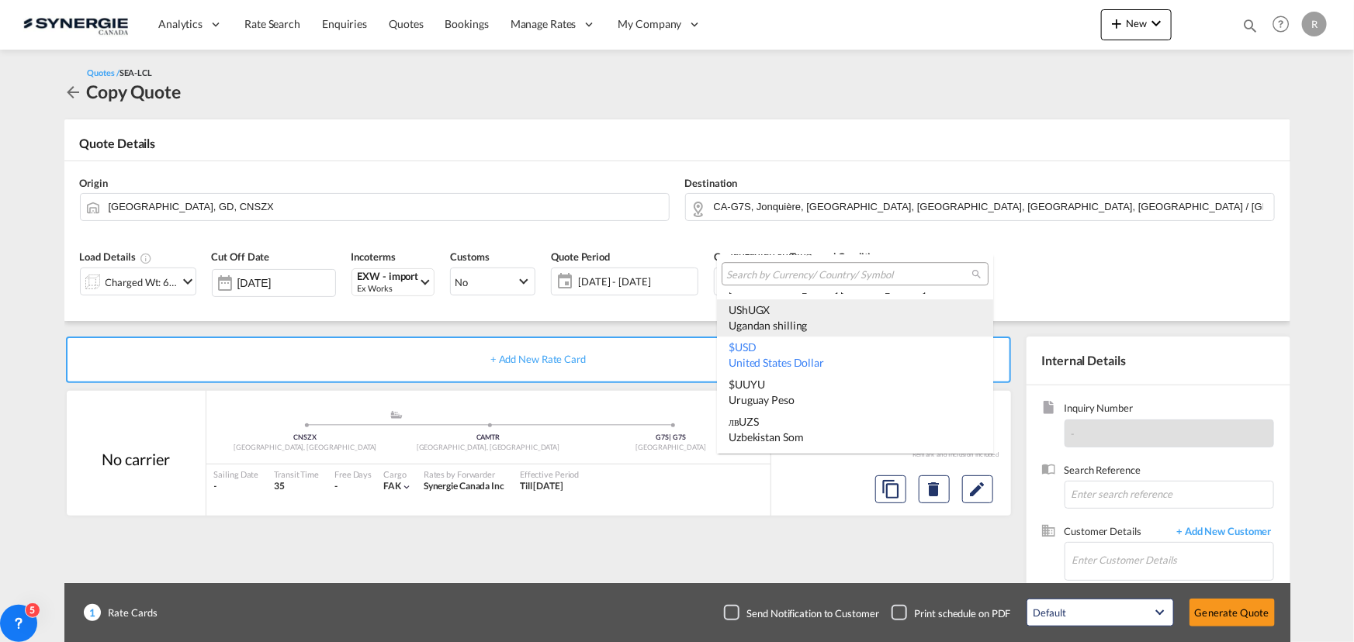
type md-option "USD"
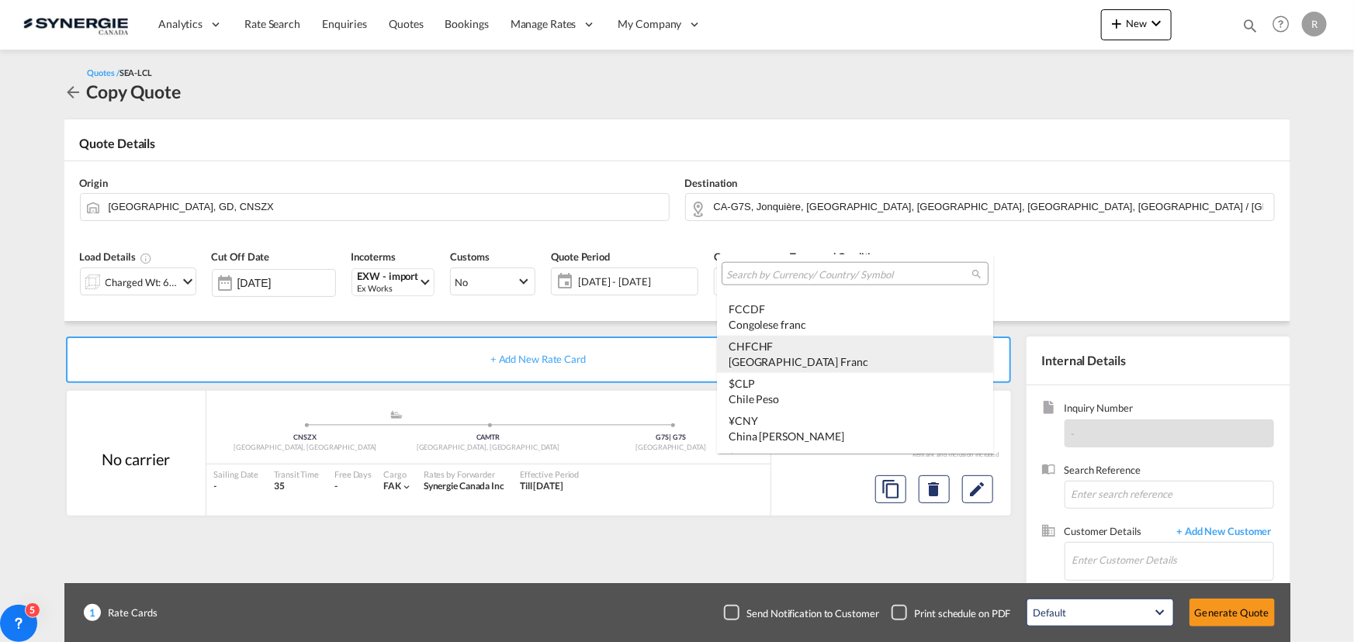
type md-option "CHF"
type md-option "AFN"
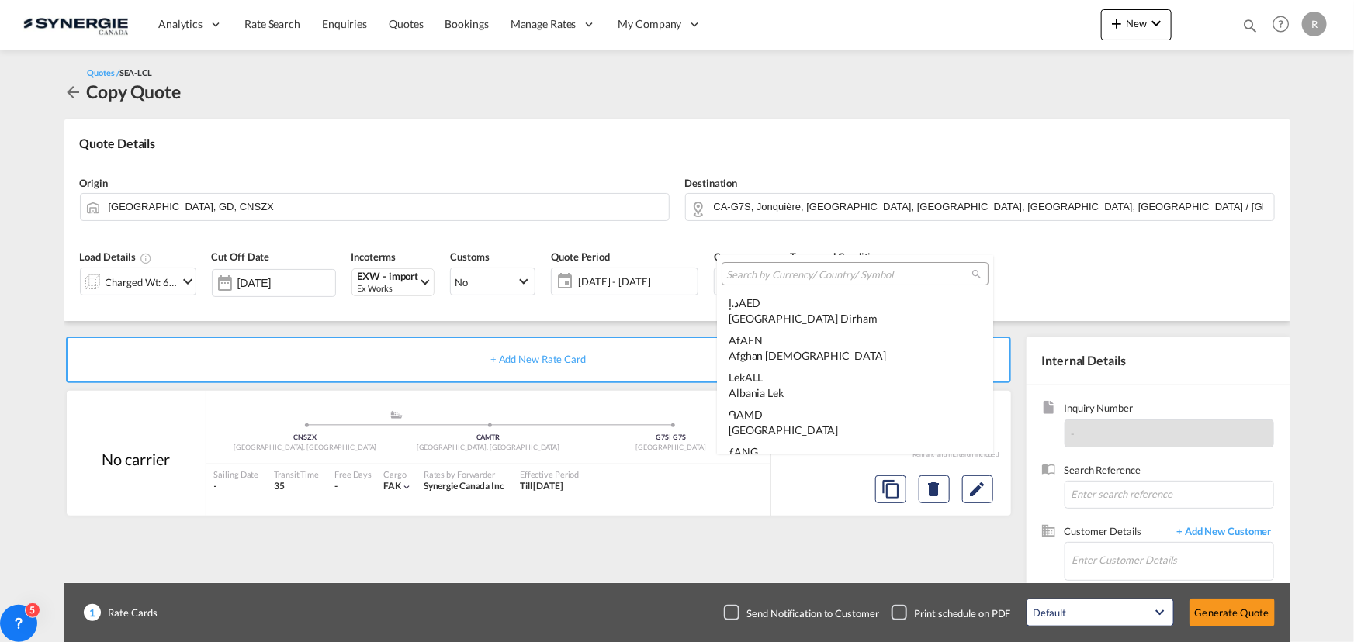
click at [866, 272] on input "search" at bounding box center [848, 275] width 245 height 14
type input "ca"
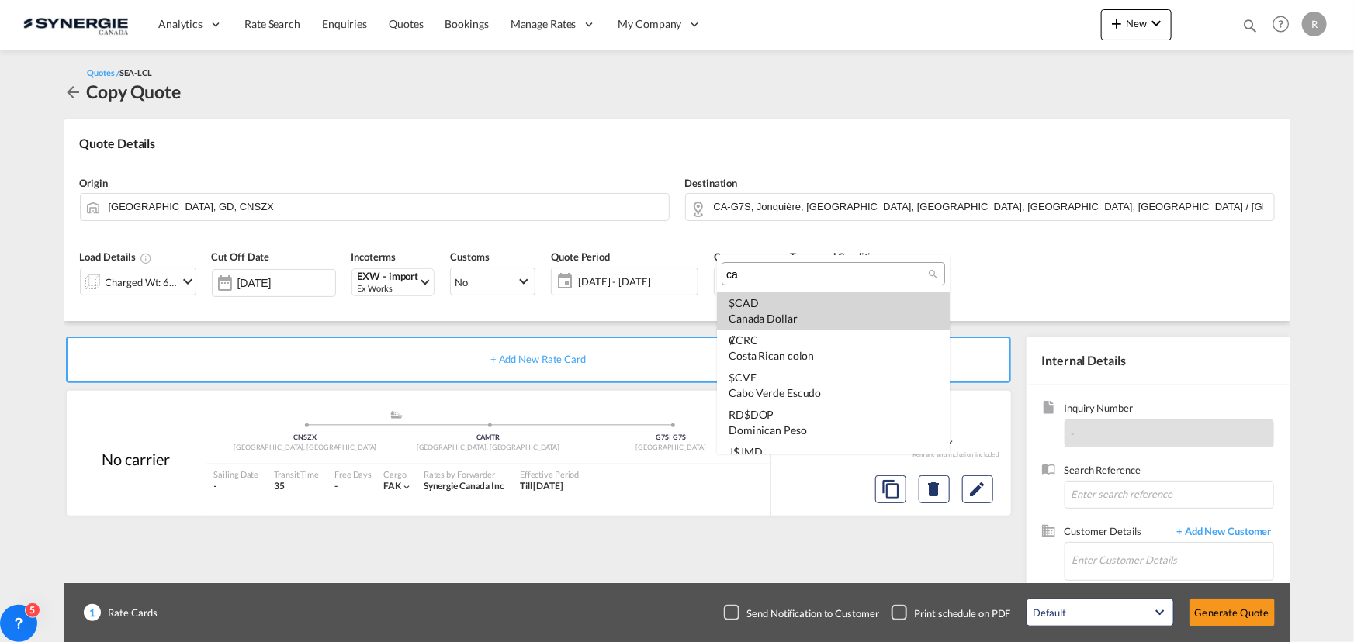
click at [770, 311] on div "Canada Dollar" at bounding box center [833, 319] width 209 height 16
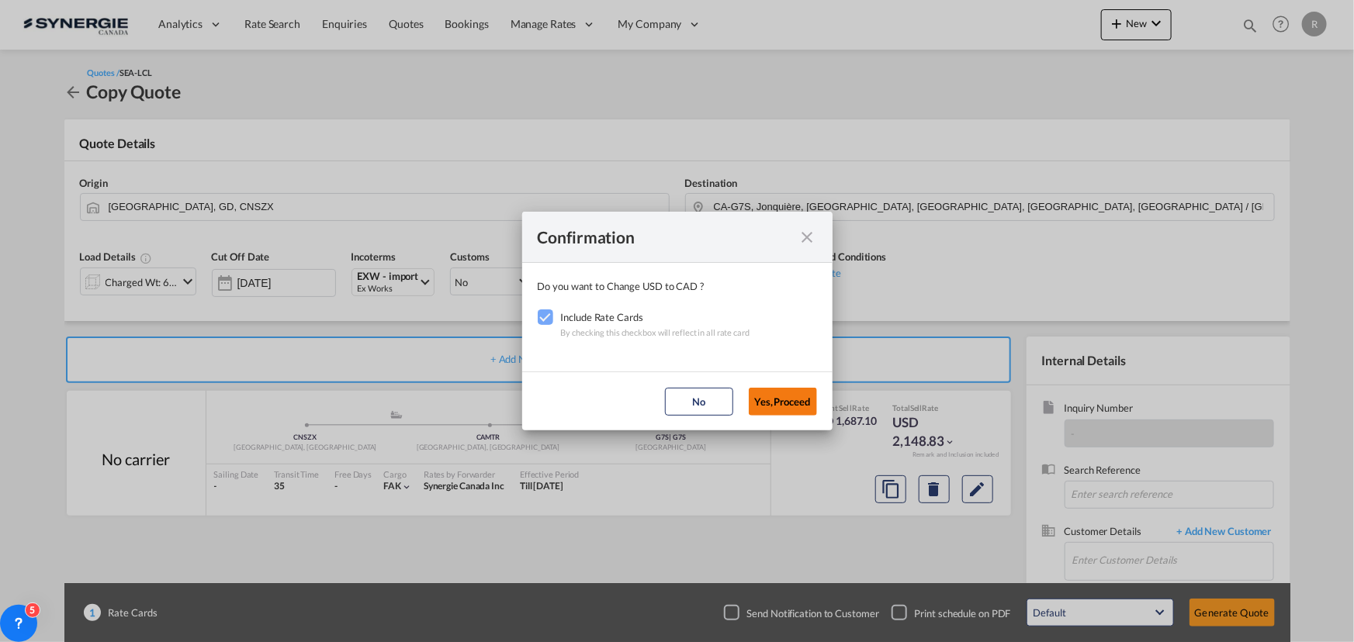
click at [787, 402] on button "Yes,Proceed" at bounding box center [783, 402] width 68 height 28
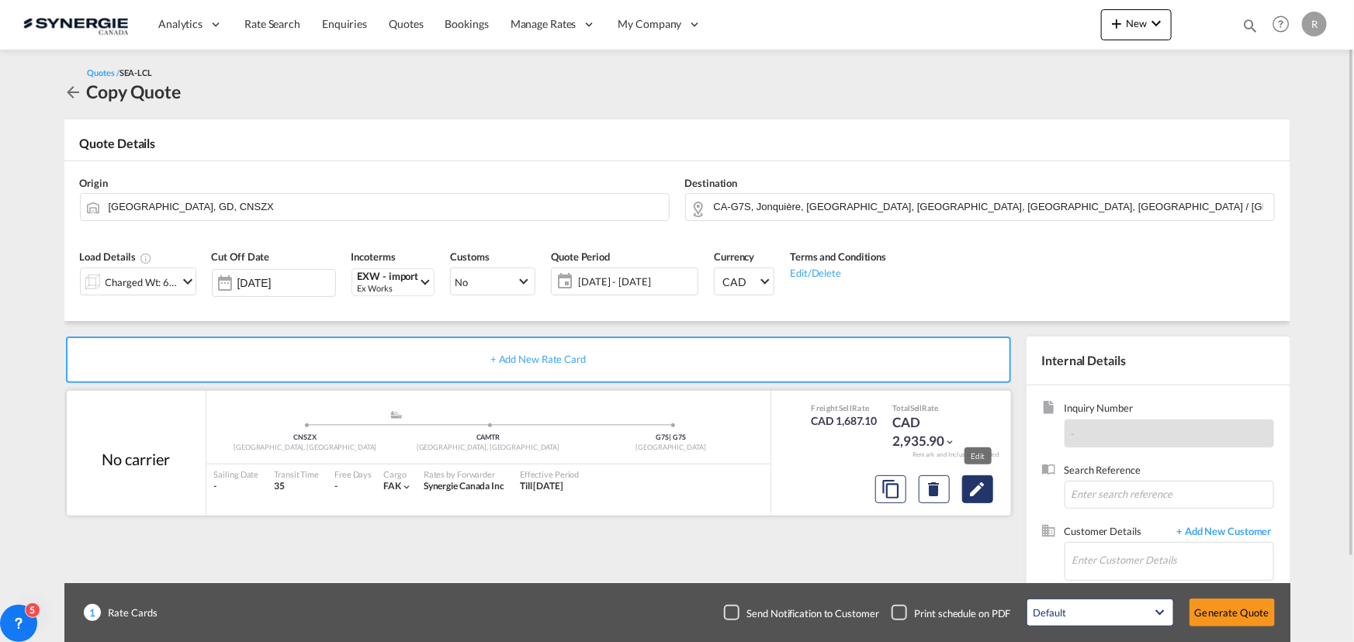
click at [973, 490] on md-icon "Edit" at bounding box center [977, 489] width 19 height 19
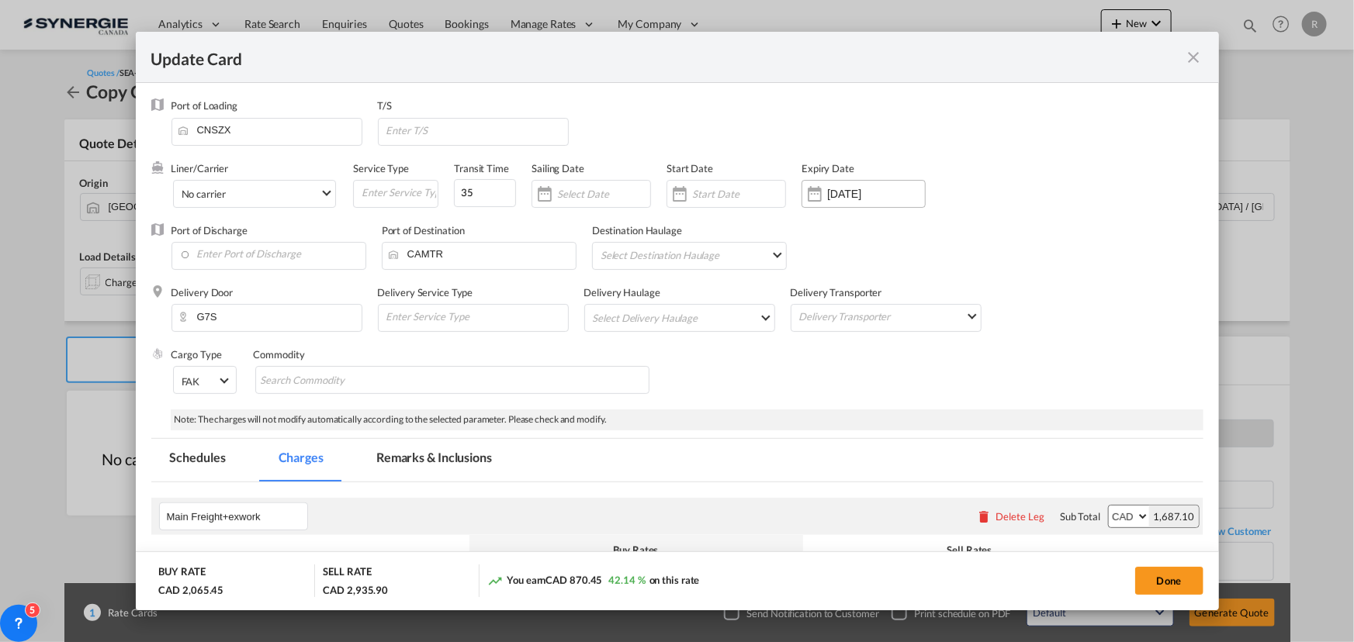
click at [836, 198] on input "10 Sep 2025" at bounding box center [876, 194] width 98 height 12
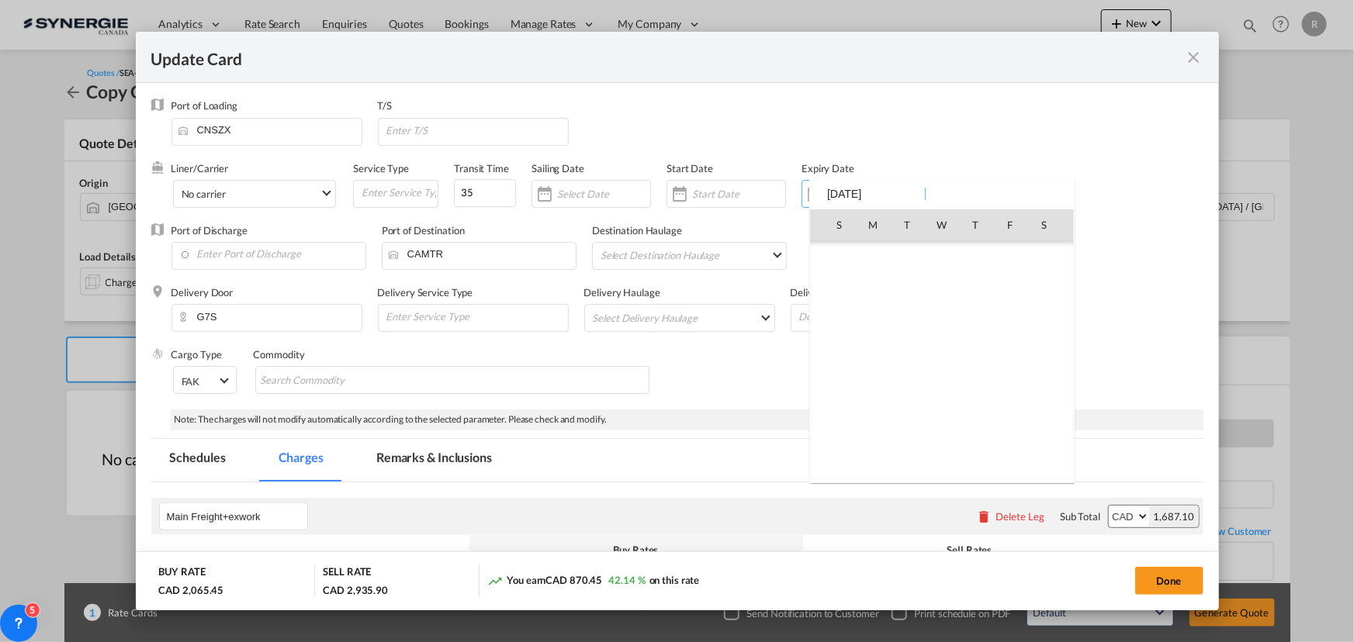
scroll to position [359387, 0]
click at [832, 361] on span "14" at bounding box center [839, 360] width 31 height 31
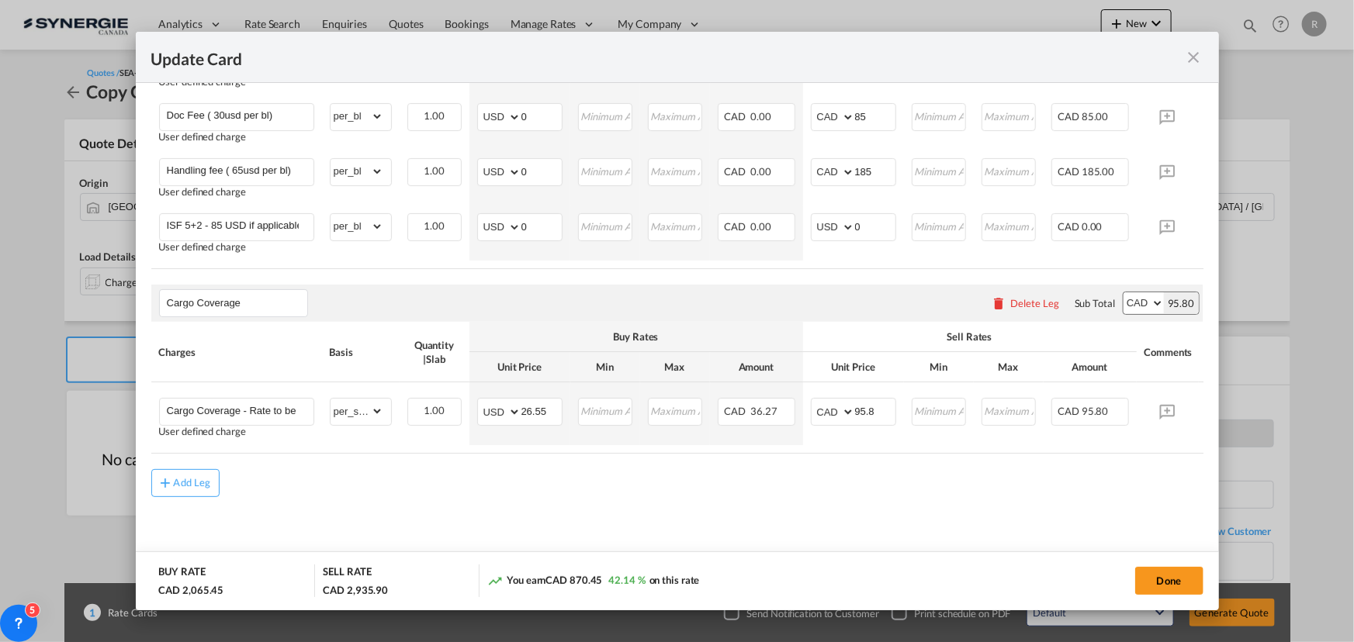
scroll to position [1213, 0]
click at [1158, 579] on button "Done" at bounding box center [1169, 581] width 68 height 28
type input "13 Sep 2025"
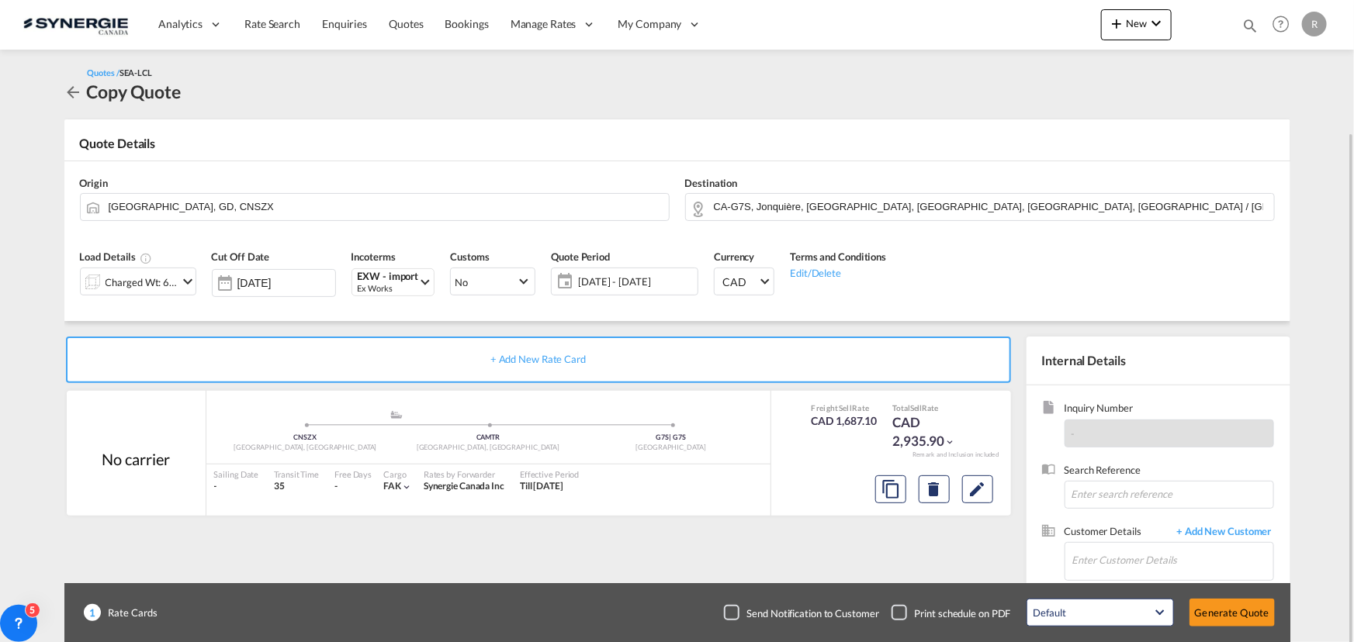
scroll to position [96, 0]
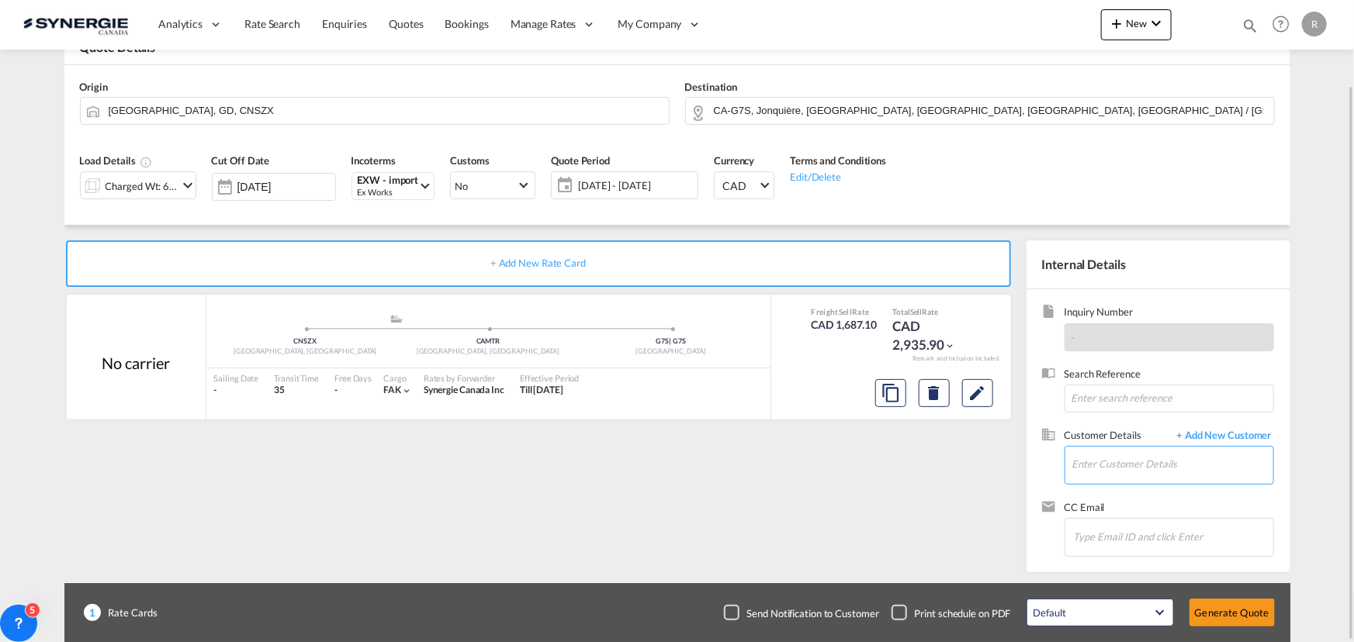
click at [1094, 459] on input "Enter Customer Details" at bounding box center [1172, 464] width 201 height 35
paste input "e.doyon@synergiecanada.com"
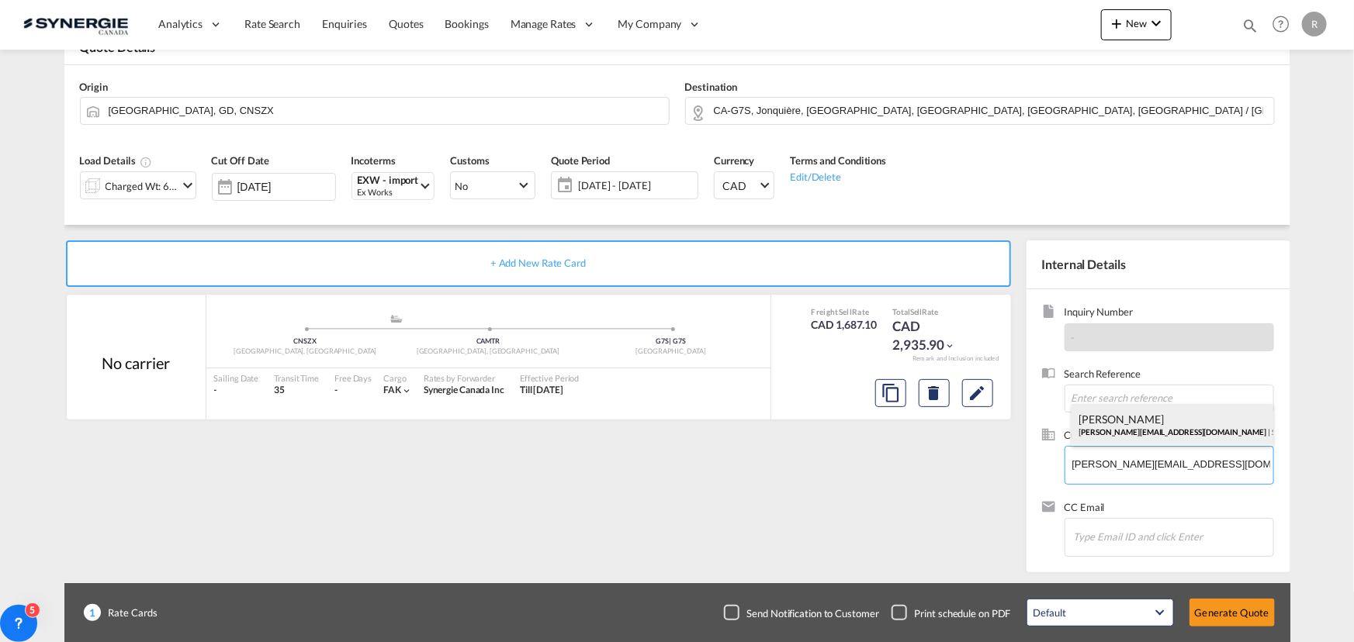
click at [1111, 425] on div "Edouard Doyon e.doyon@synergiecanada.com | Synergie Canada" at bounding box center [1172, 425] width 202 height 42
type input "Synergie Canada, Edouard Doyon, e.doyon@synergiecanada.com"
click at [1241, 611] on button "Generate Quote" at bounding box center [1231, 613] width 85 height 28
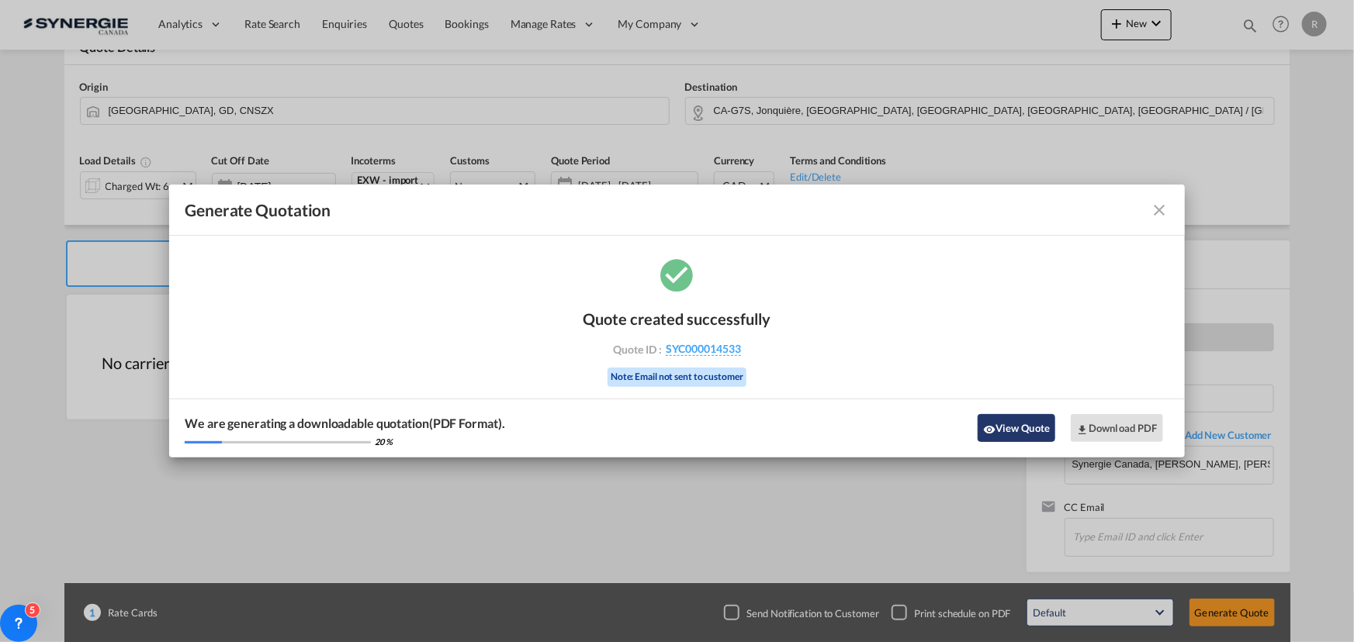
click at [1008, 428] on button "View Quote" at bounding box center [1017, 428] width 78 height 28
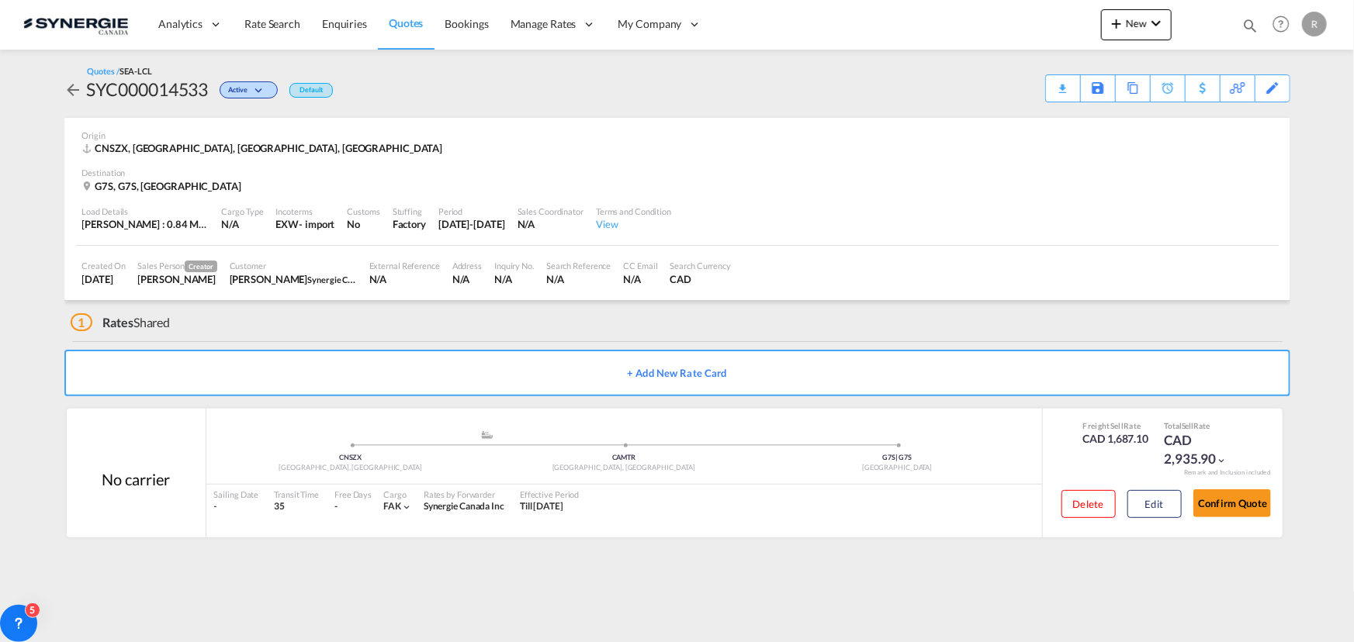
click at [0, 0] on div "Download Quote" at bounding box center [0, 0] width 0 height 0
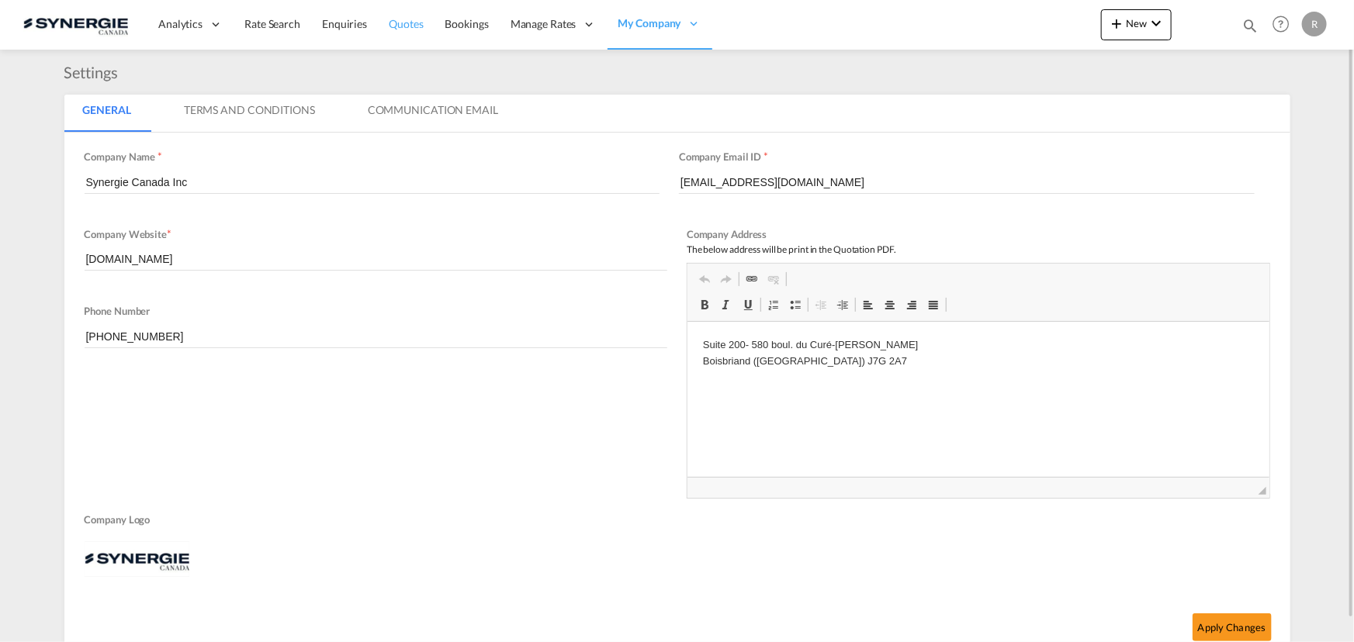
click at [397, 22] on span "Quotes" at bounding box center [406, 23] width 34 height 13
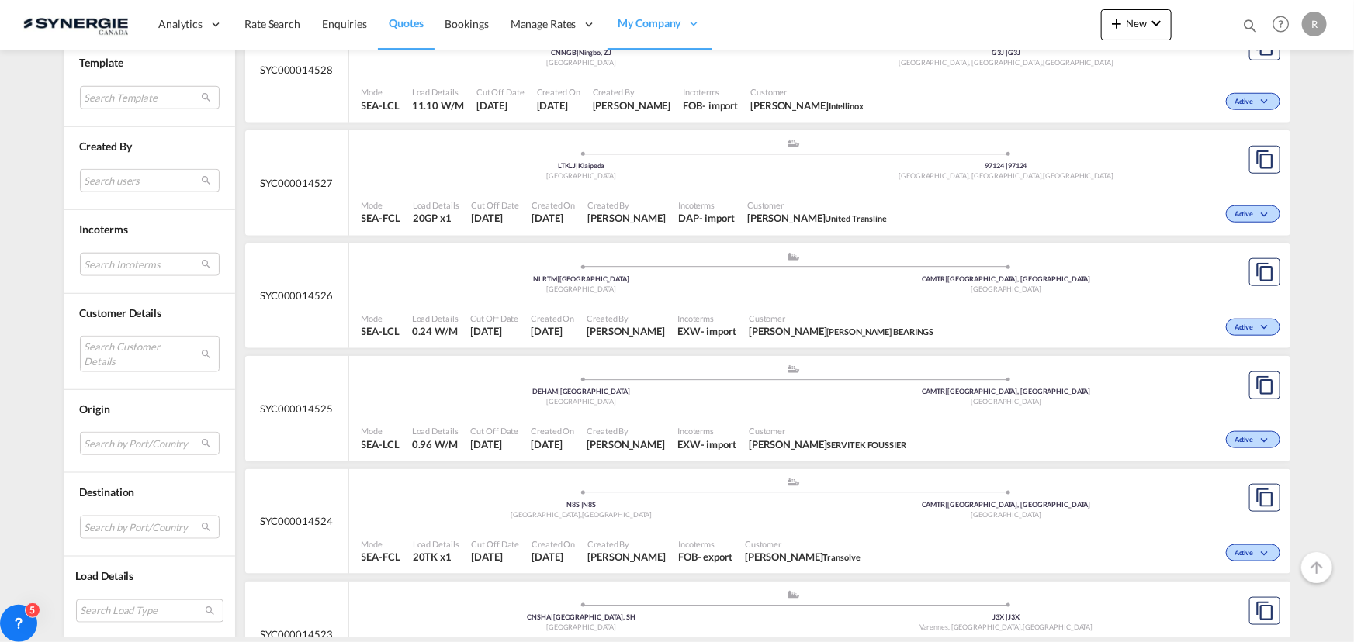
scroll to position [423, 0]
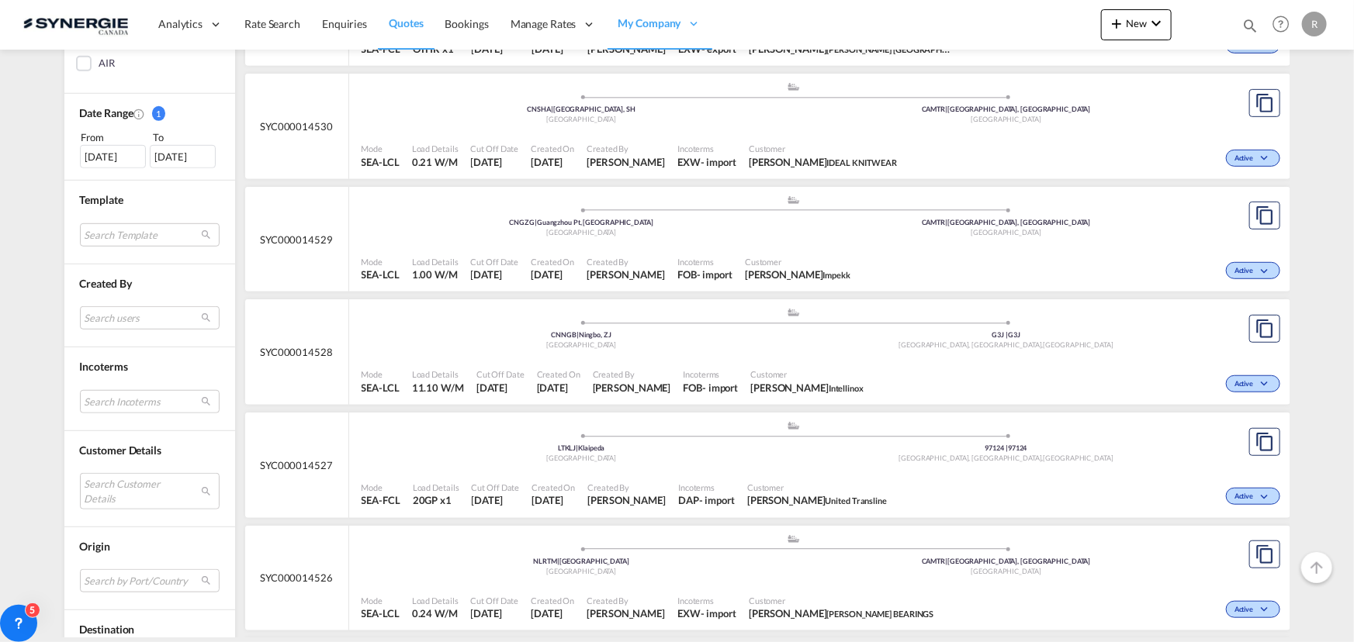
click at [109, 156] on div "05 Aug 2025" at bounding box center [113, 156] width 66 height 23
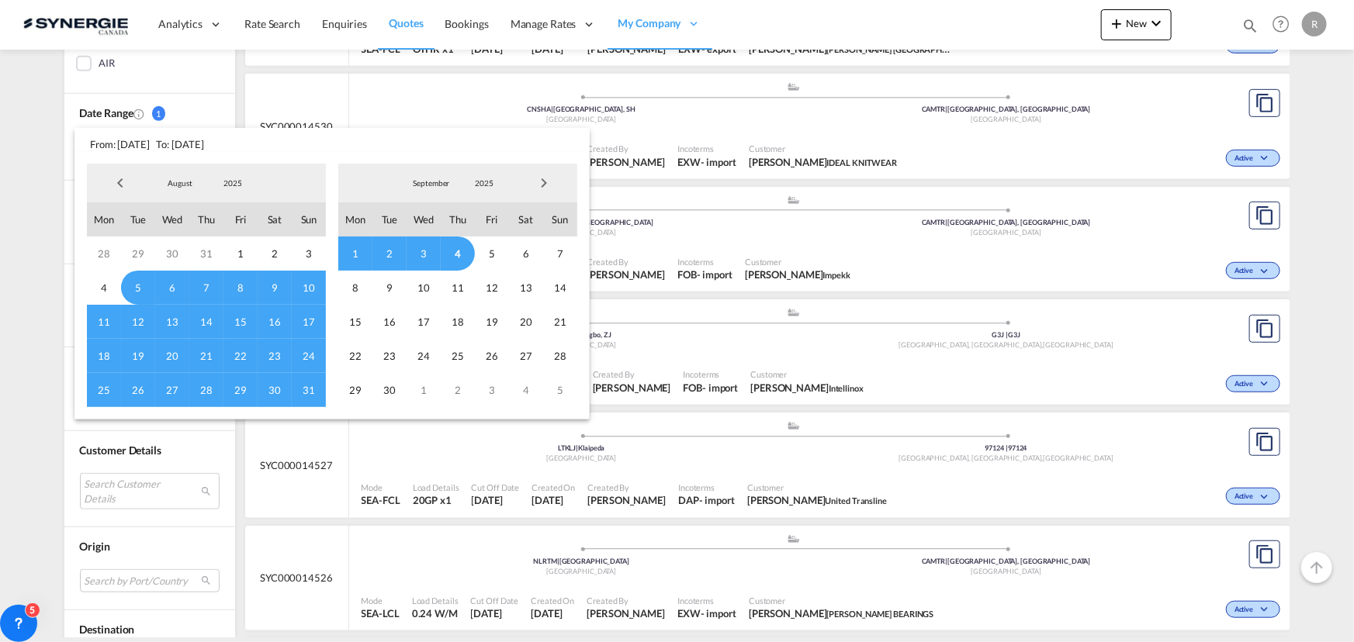
click at [116, 180] on span "Previous Month" at bounding box center [120, 183] width 31 height 31
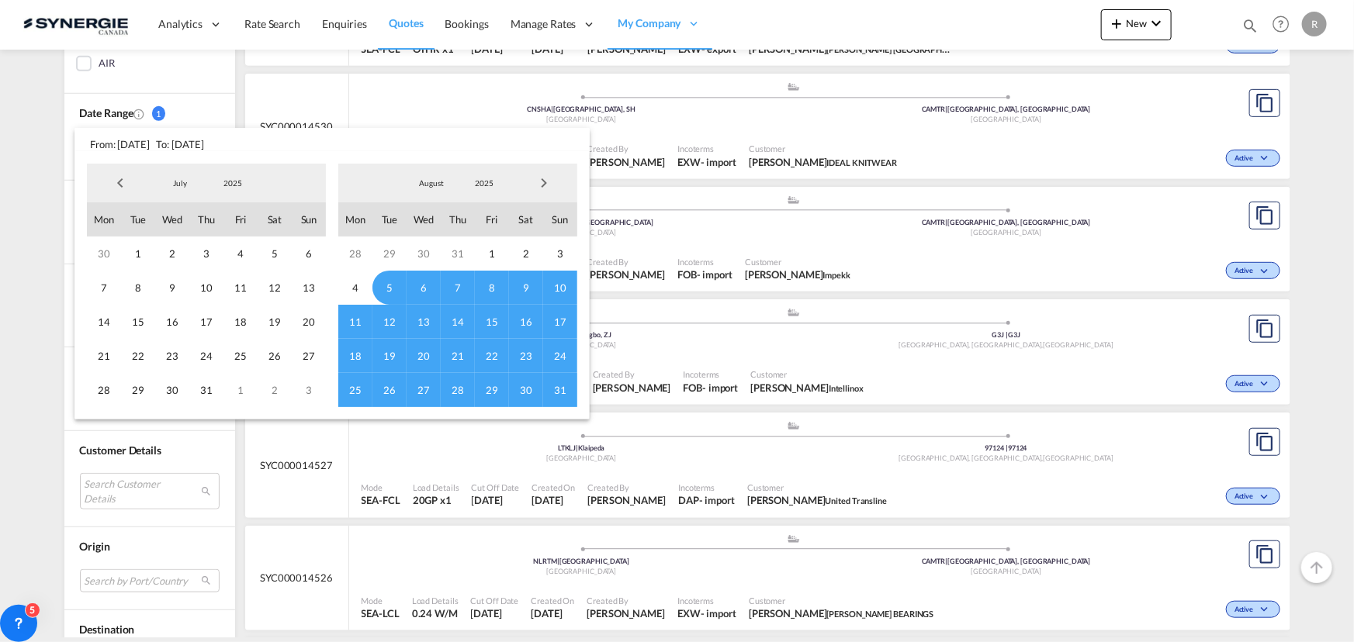
click at [116, 180] on span "Previous Month" at bounding box center [120, 183] width 31 height 31
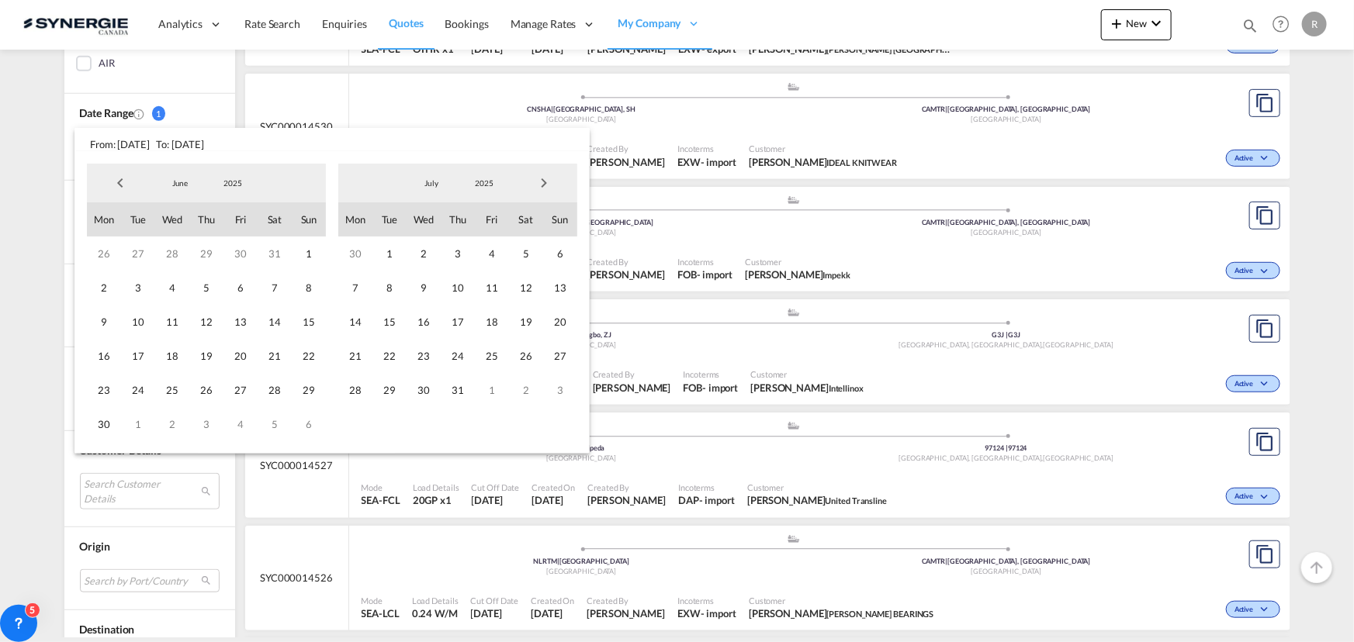
click at [116, 180] on span "Previous Month" at bounding box center [120, 183] width 31 height 31
click at [202, 251] on span "1" at bounding box center [206, 254] width 34 height 34
click at [544, 185] on span "Next Month" at bounding box center [543, 183] width 31 height 31
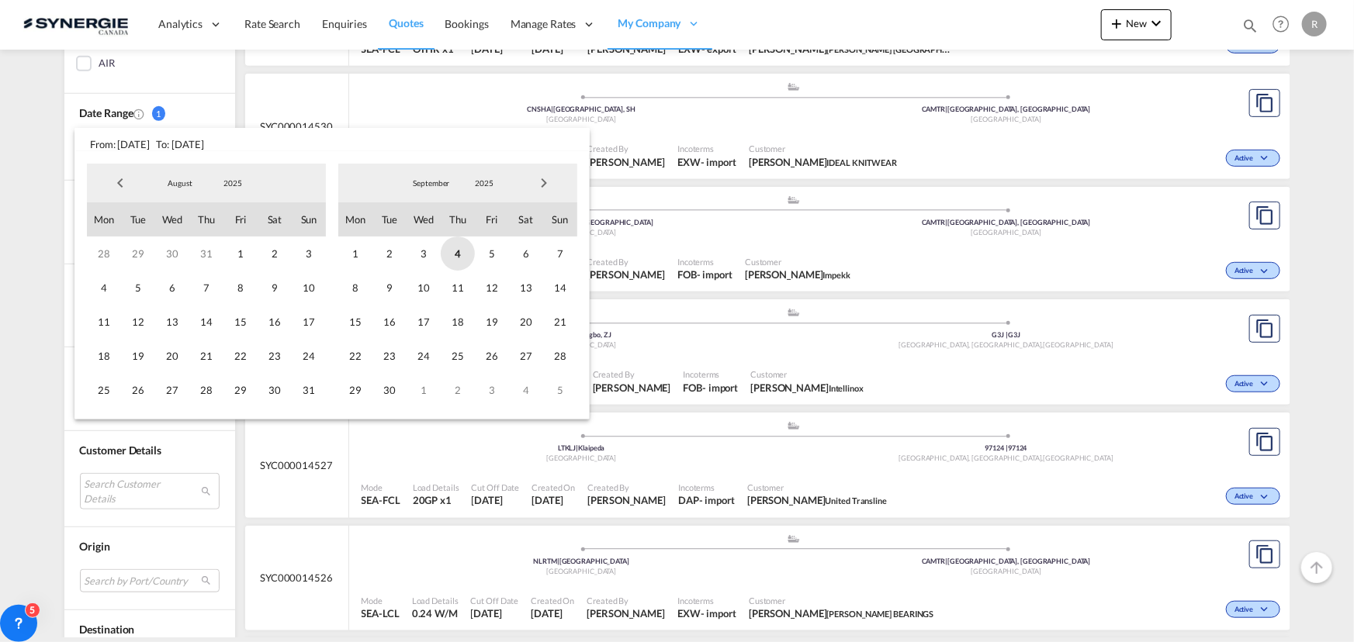
click at [462, 249] on span "4" at bounding box center [458, 254] width 34 height 34
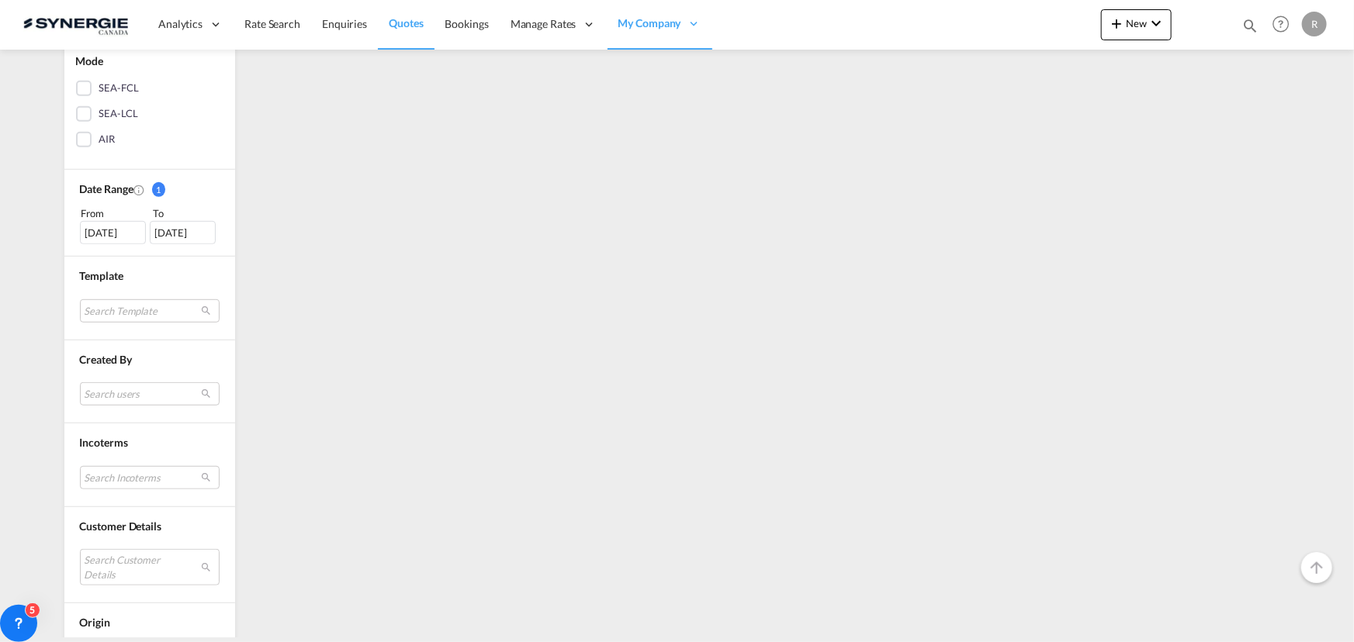
scroll to position [493, 0]
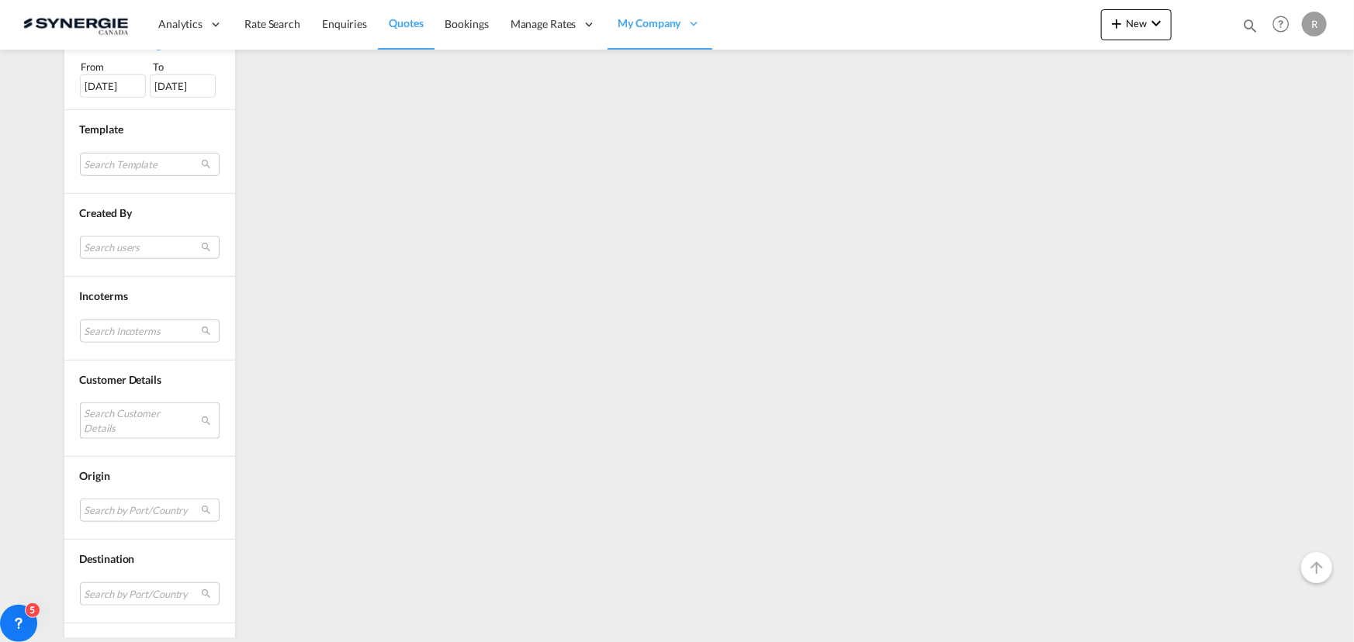
click at [139, 419] on md-select "Search Customer Details user name user irina Deriabina i.deriabina@be.steinweg.…" at bounding box center [150, 421] width 140 height 36
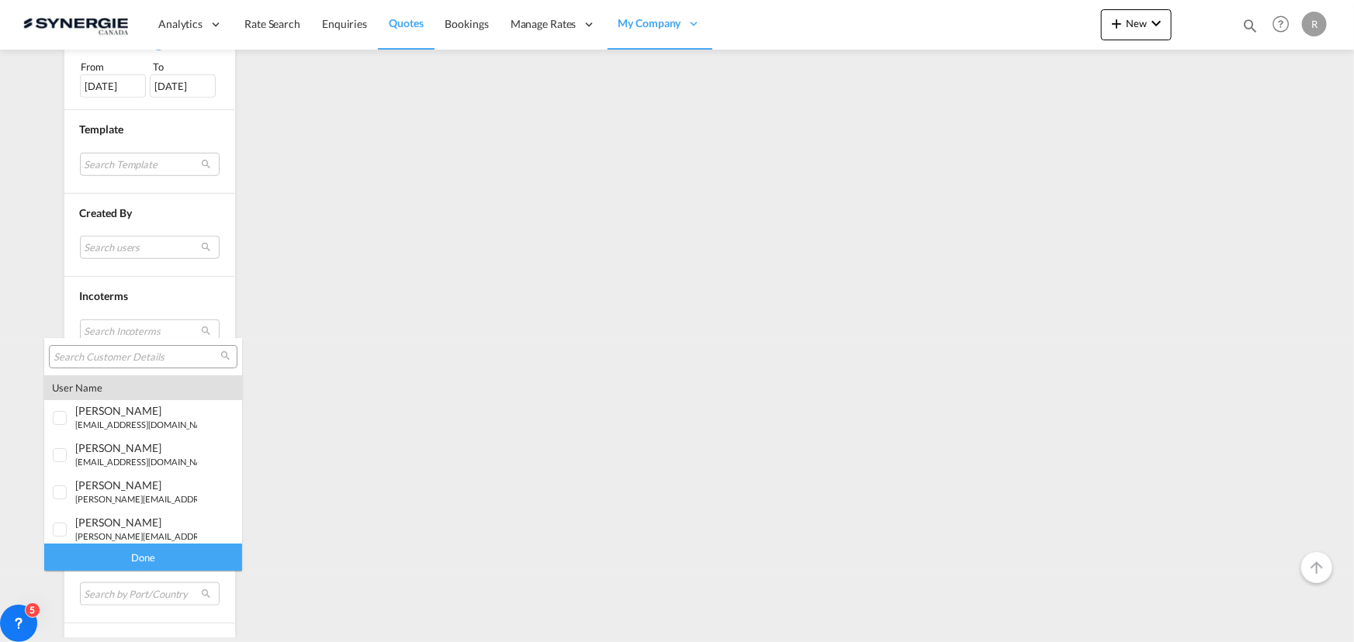
click at [151, 351] on input "search" at bounding box center [137, 358] width 167 height 14
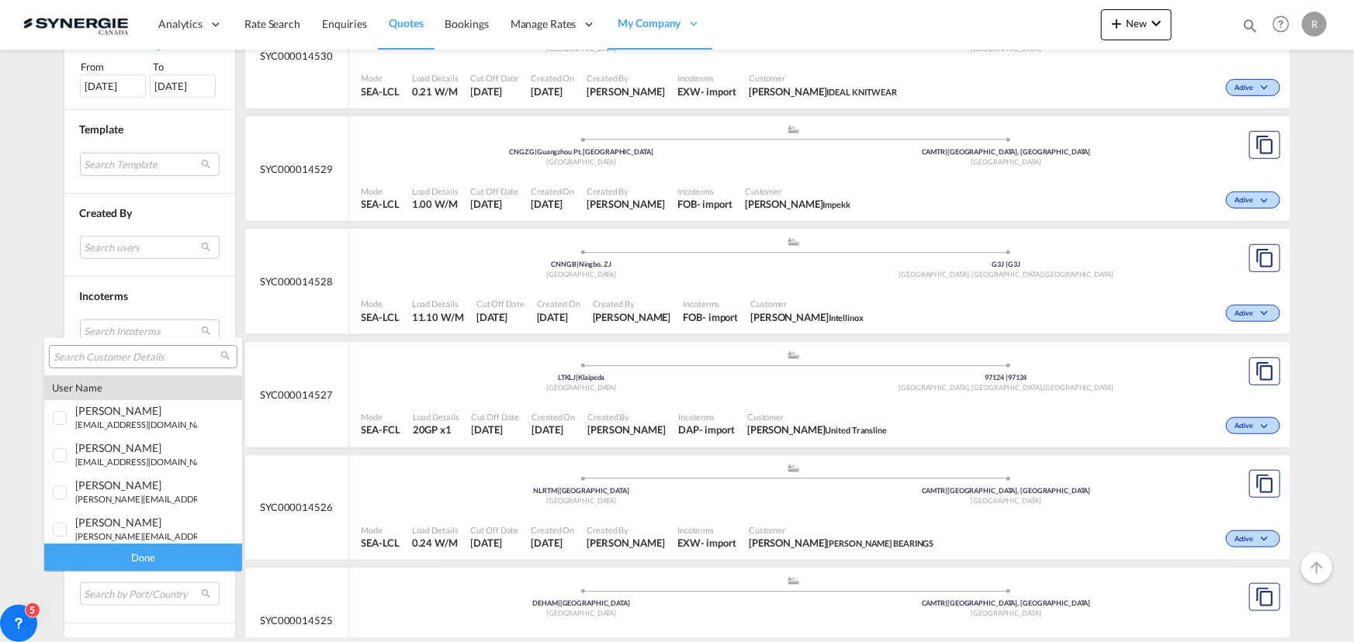
paste input "francom@ogc.ca"
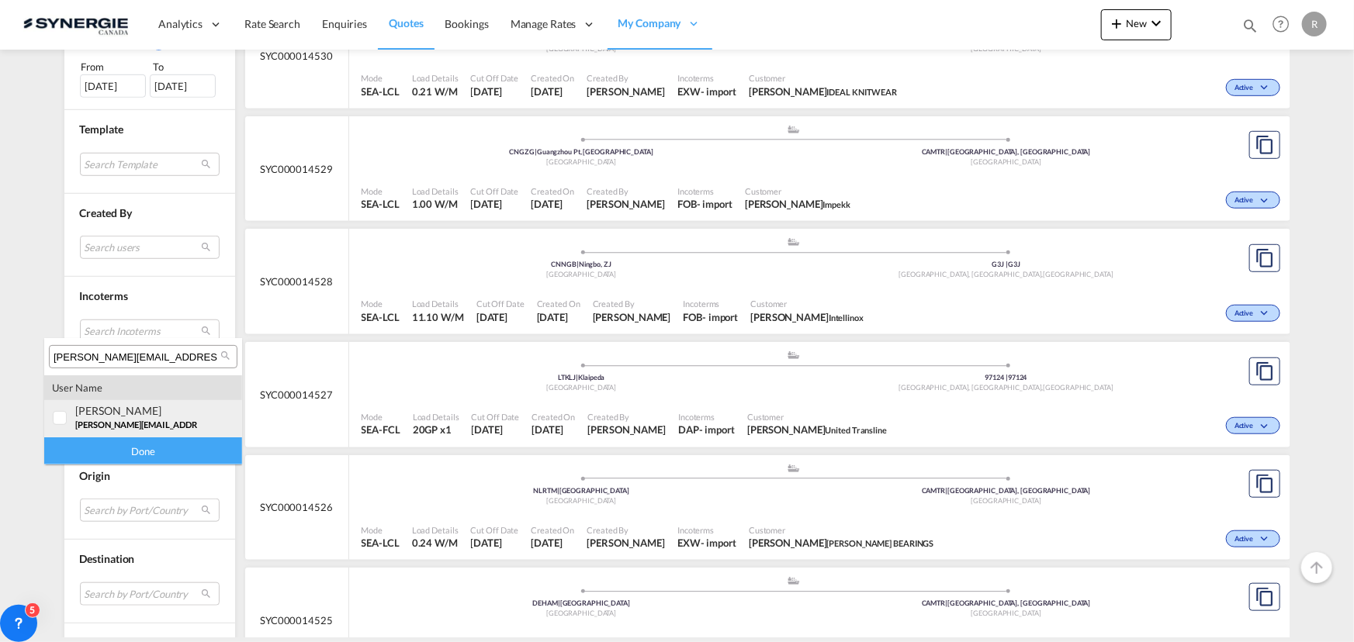
type input "francom@ogc.ca"
click at [57, 417] on div at bounding box center [61, 419] width 16 height 16
click at [148, 452] on div "Done" at bounding box center [143, 451] width 198 height 27
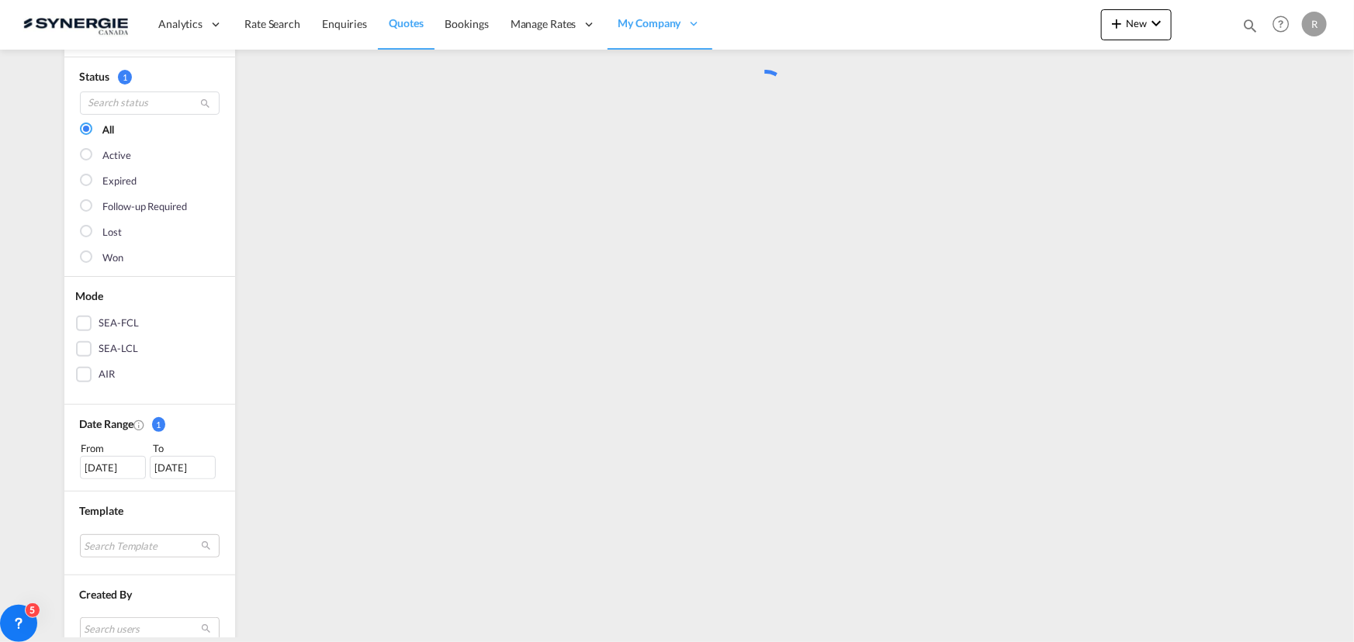
scroll to position [0, 0]
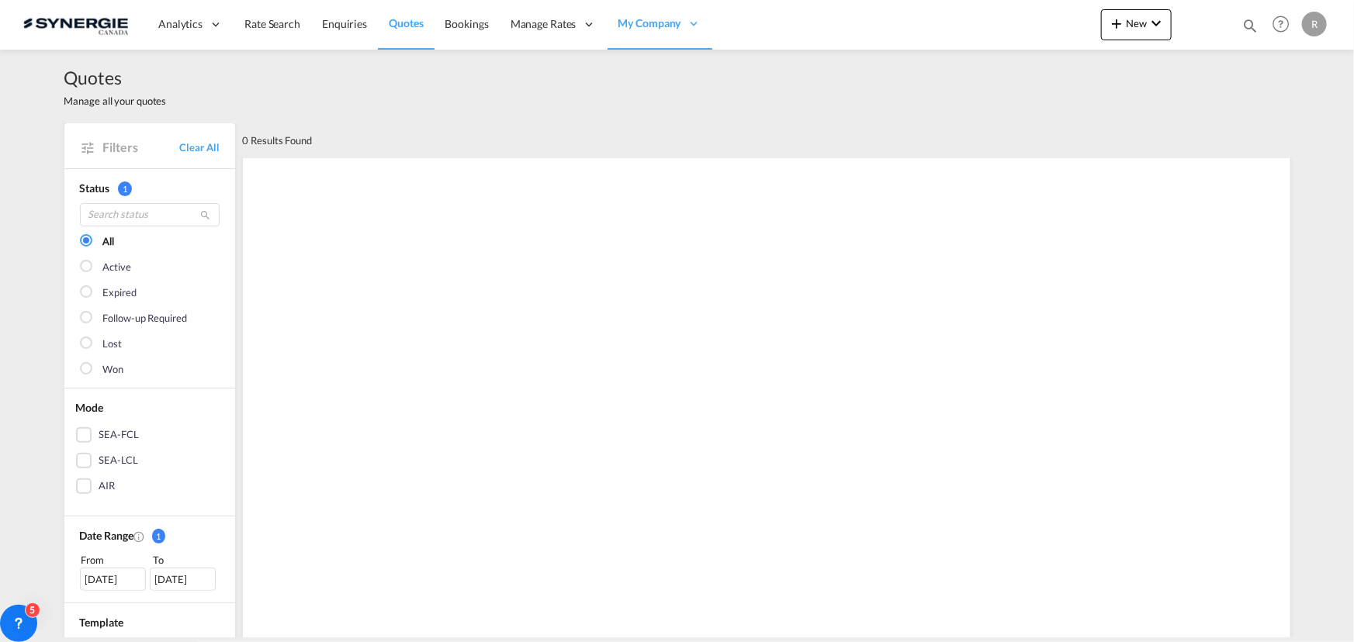
click at [98, 574] on div "01 May 2025" at bounding box center [113, 579] width 66 height 23
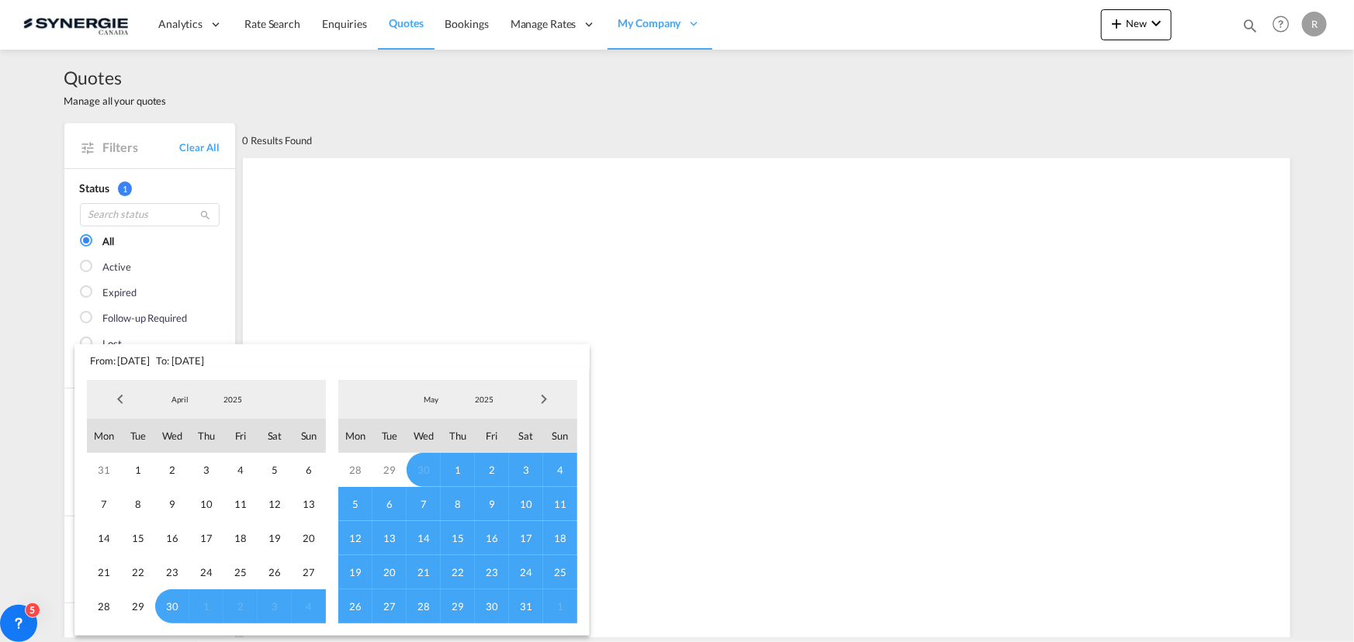
click at [116, 401] on span "Previous Month" at bounding box center [120, 399] width 31 height 31
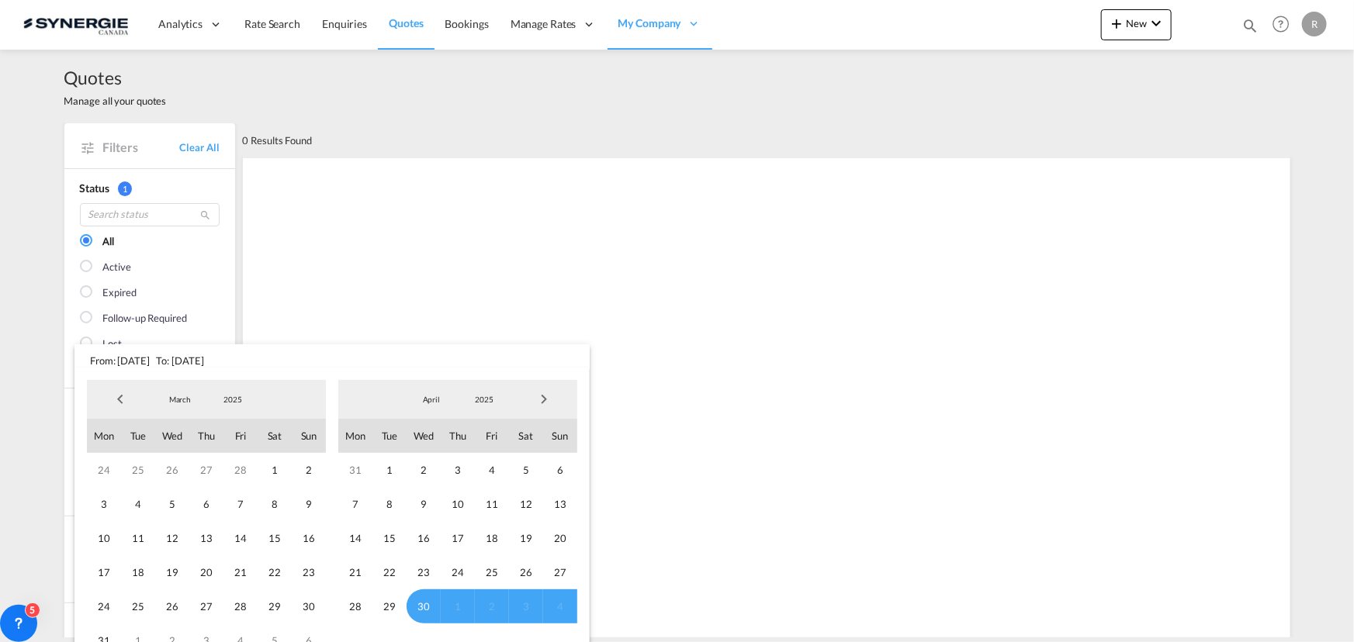
click at [116, 401] on span "Previous Month" at bounding box center [120, 399] width 31 height 31
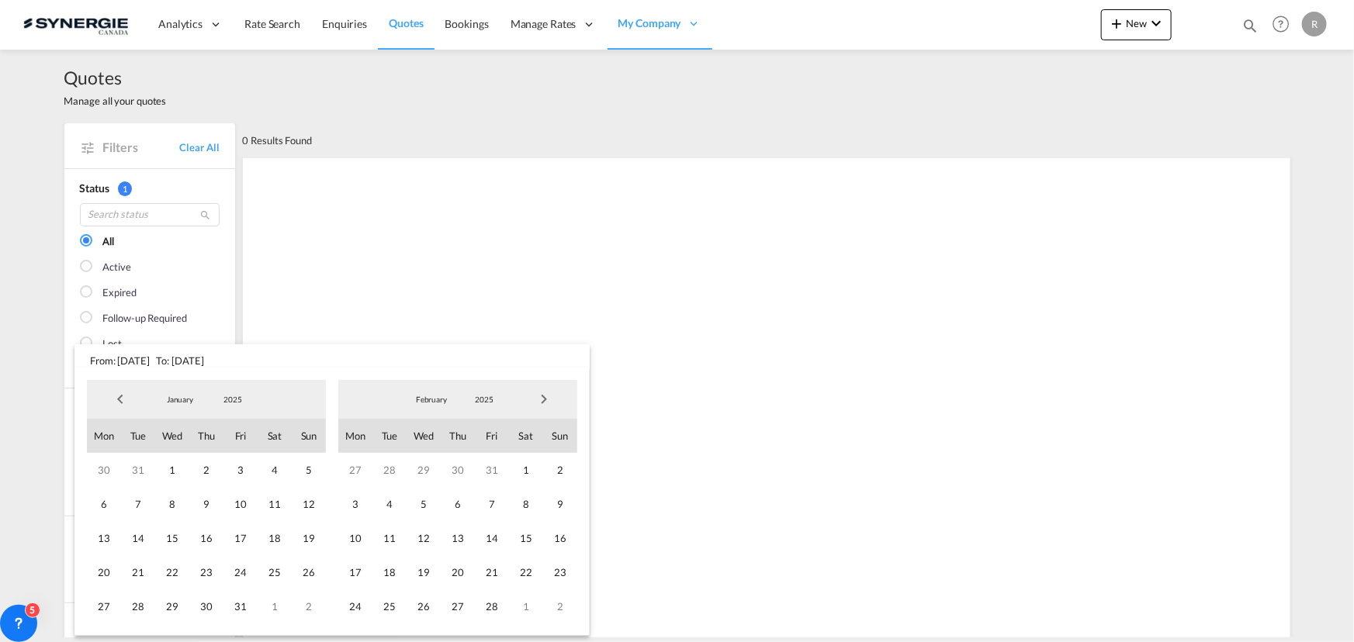
click at [116, 401] on span "Previous Month" at bounding box center [120, 399] width 31 height 31
click at [301, 467] on span "1" at bounding box center [309, 470] width 34 height 34
click at [556, 401] on span "Next Month" at bounding box center [543, 399] width 31 height 31
click at [545, 402] on span "Next Month" at bounding box center [543, 399] width 31 height 31
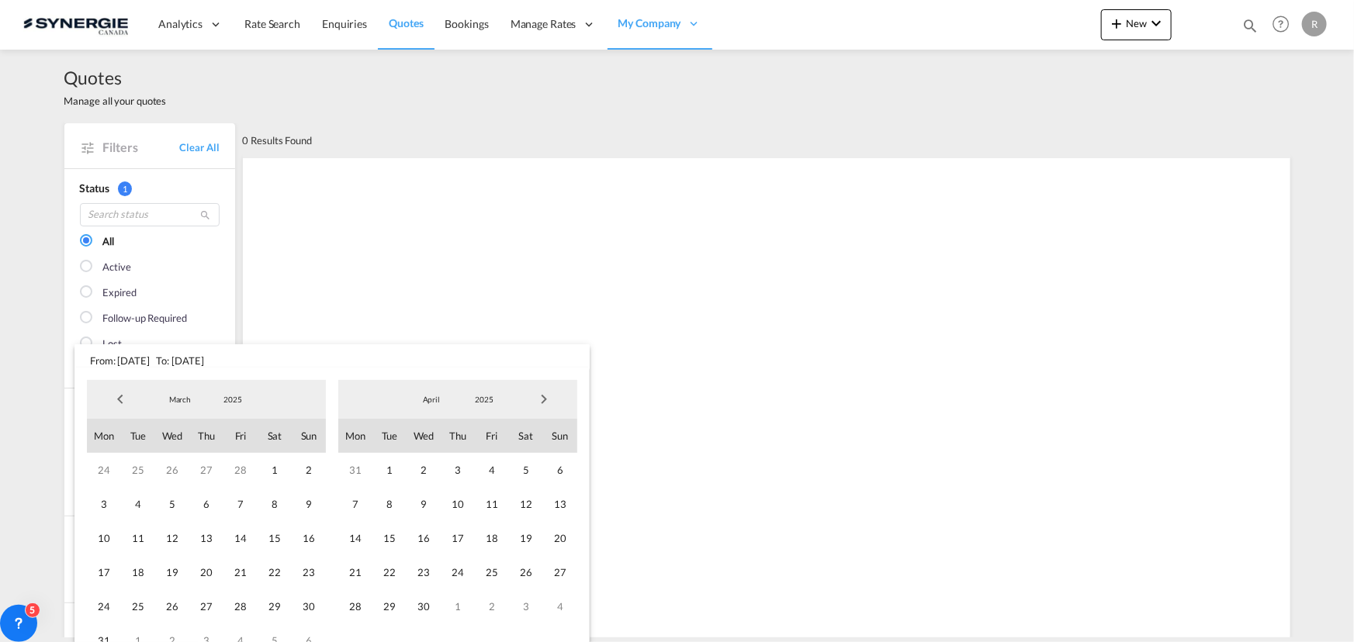
click at [545, 402] on span "Next Month" at bounding box center [543, 399] width 31 height 31
click at [566, 604] on span "31" at bounding box center [560, 607] width 34 height 34
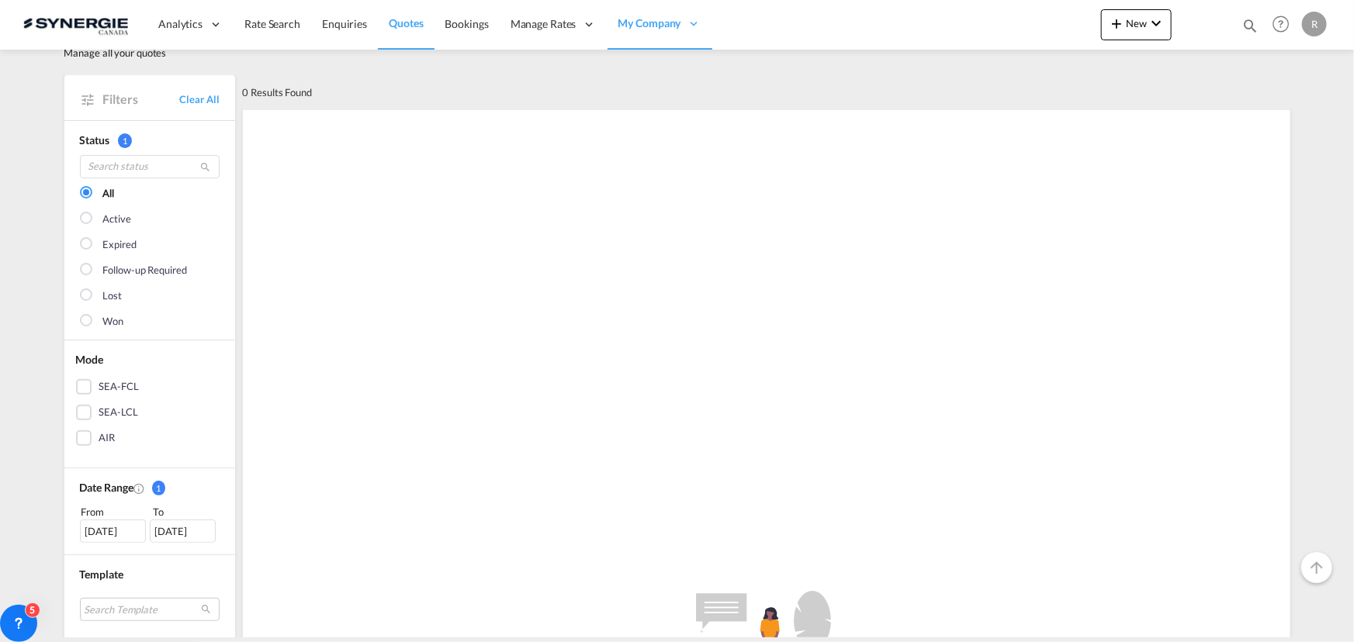
scroll to position [140, 0]
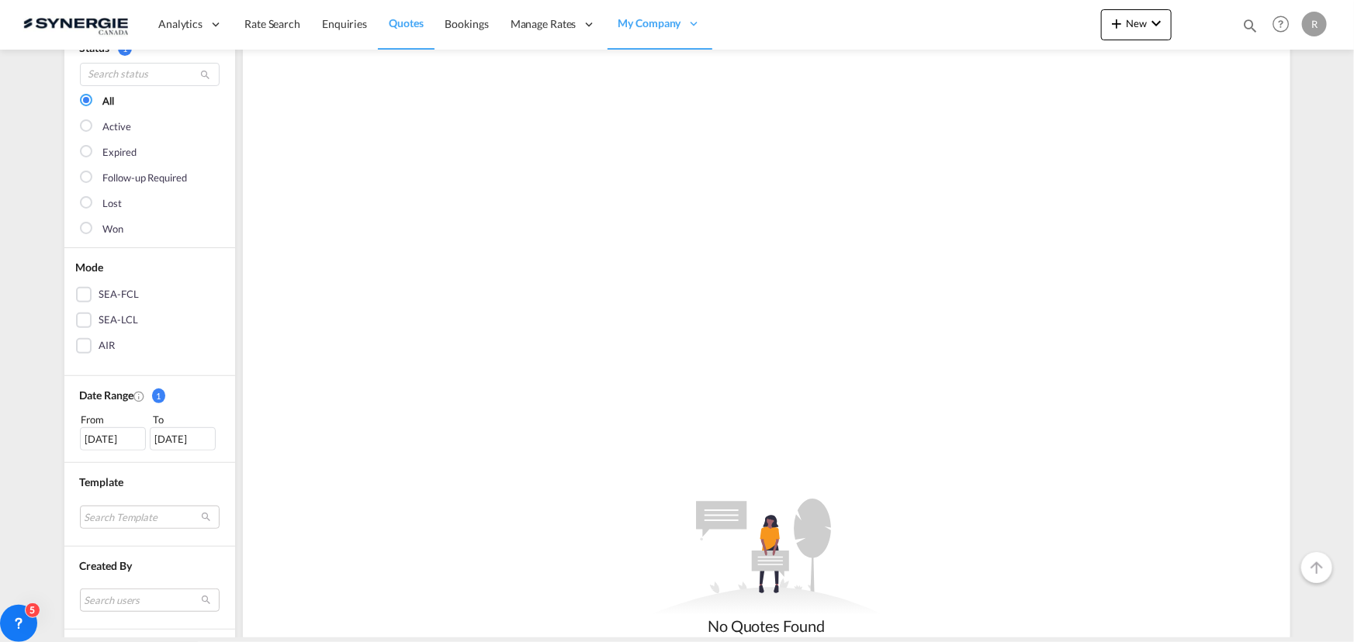
click at [117, 440] on div "01 Dec 2024" at bounding box center [113, 438] width 66 height 23
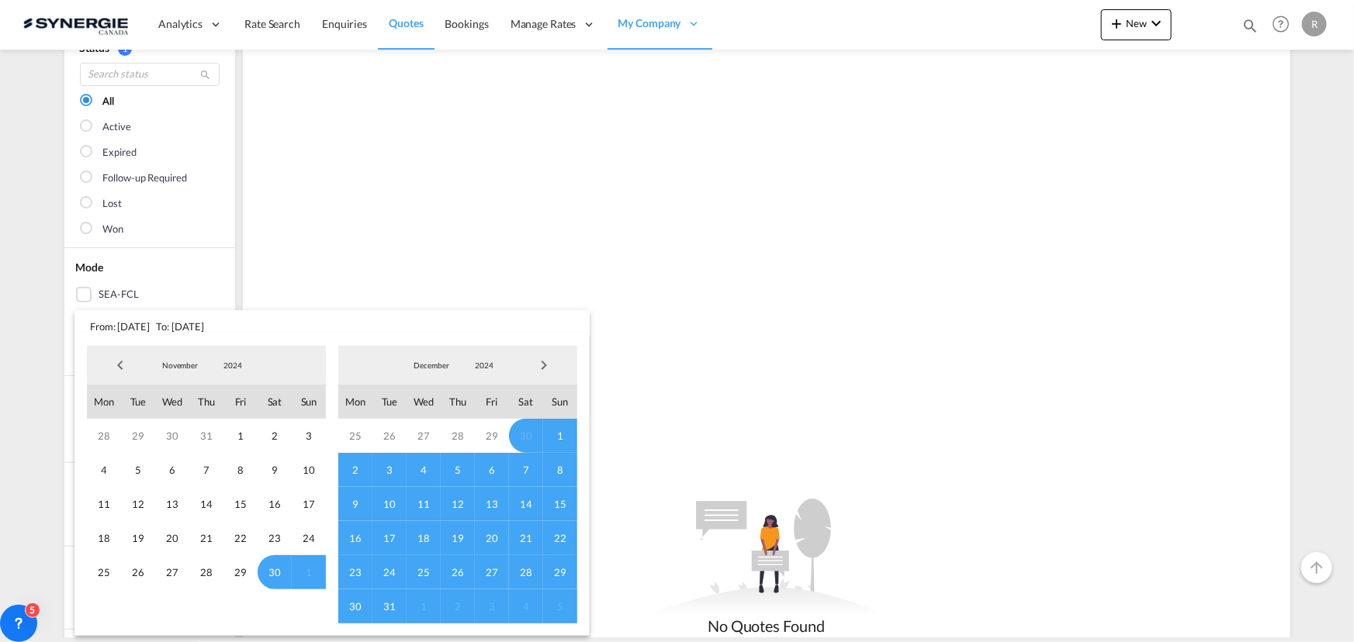
click at [112, 359] on span "Previous Month" at bounding box center [120, 365] width 31 height 31
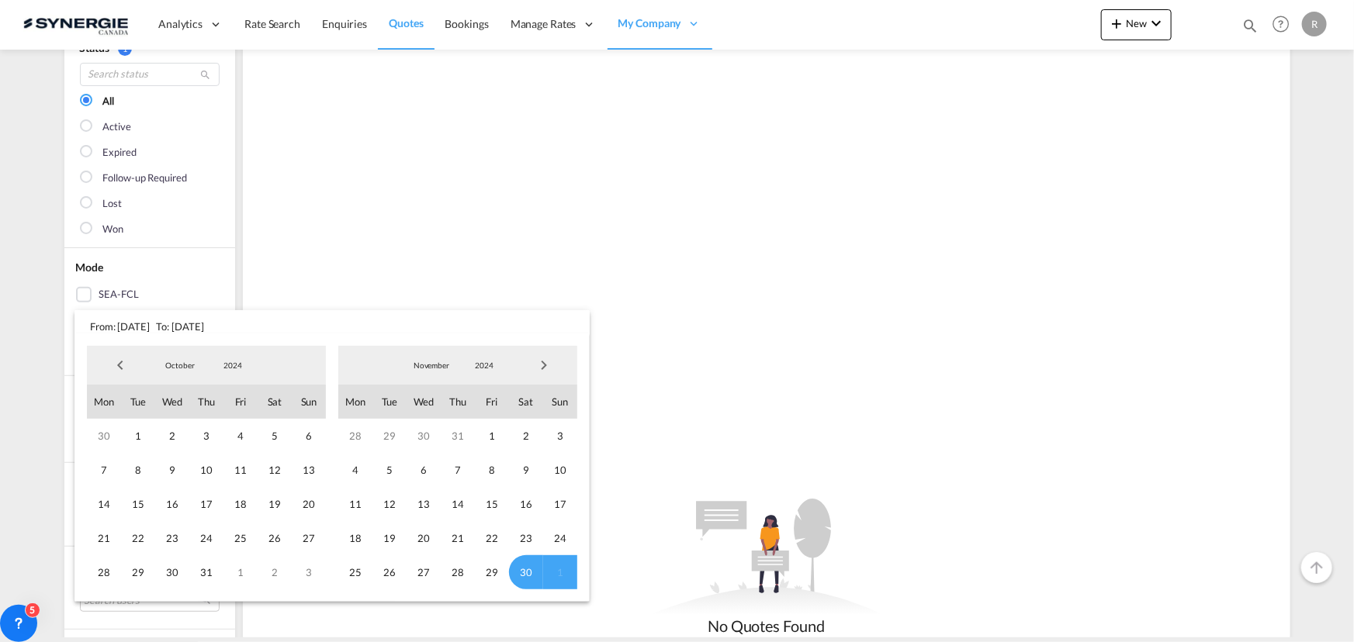
click at [112, 359] on span "Previous Month" at bounding box center [120, 365] width 31 height 31
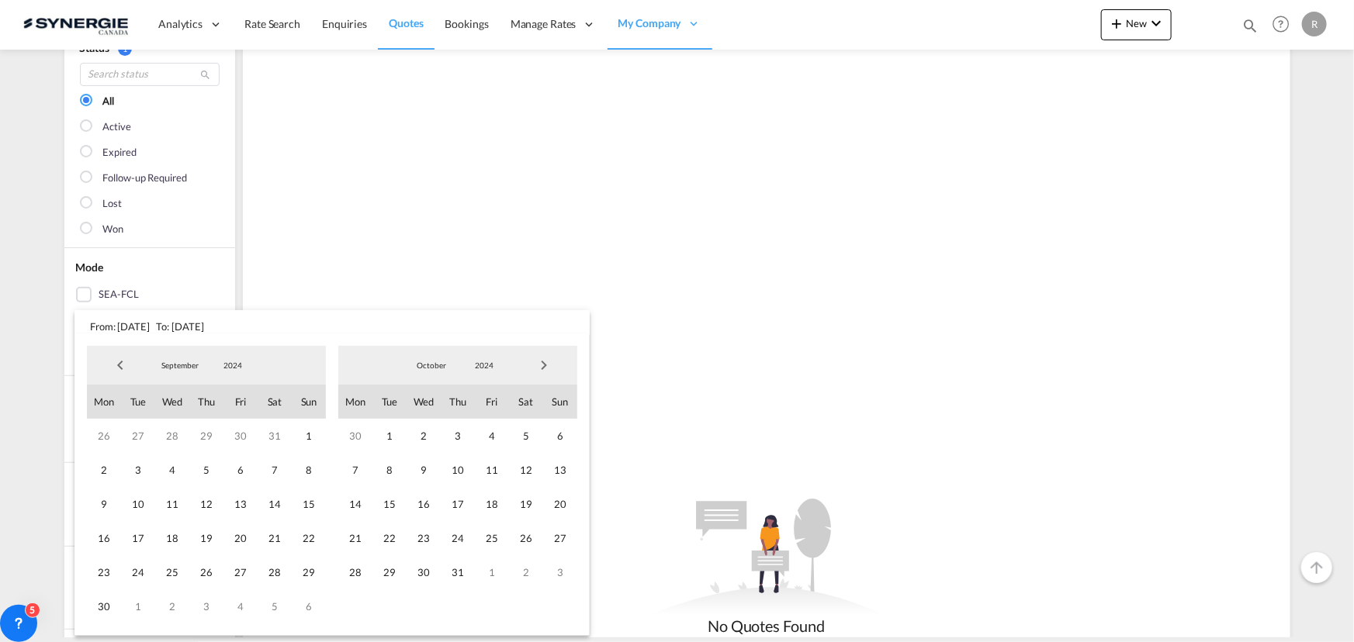
click at [112, 359] on span "Previous Month" at bounding box center [120, 365] width 31 height 31
click at [213, 435] on span "1" at bounding box center [206, 436] width 34 height 34
click at [545, 367] on span "Next Month" at bounding box center [543, 365] width 31 height 31
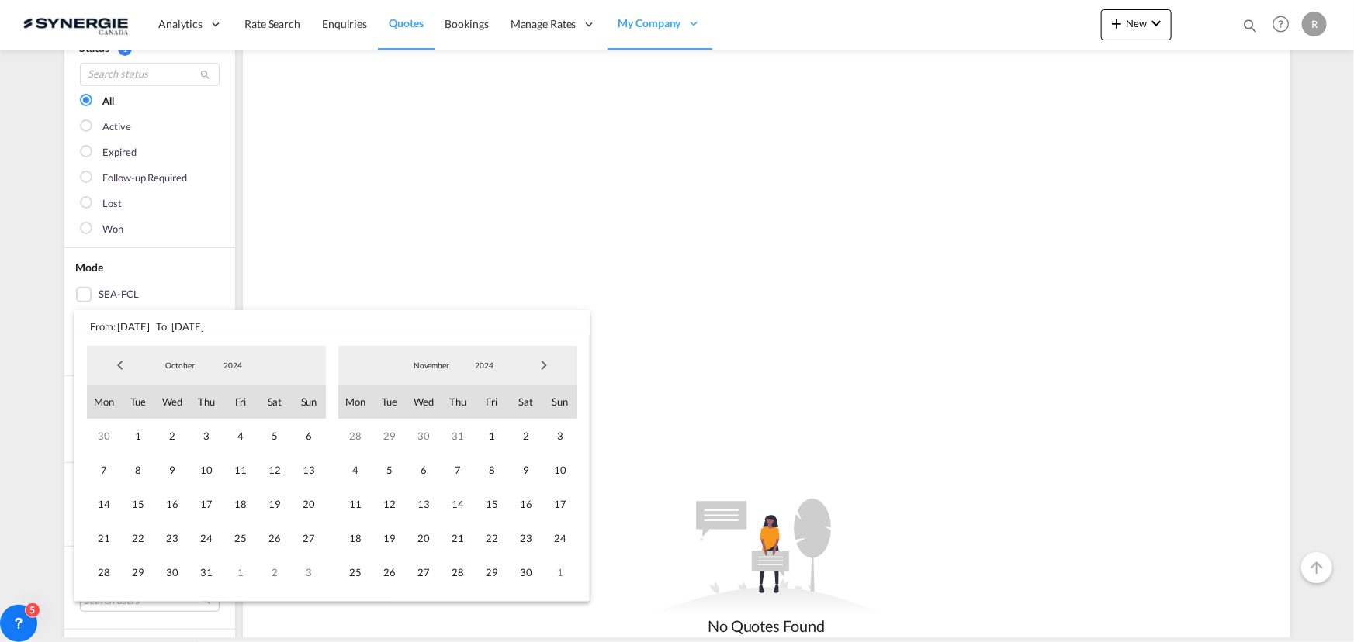
click at [545, 367] on span "Next Month" at bounding box center [543, 365] width 31 height 31
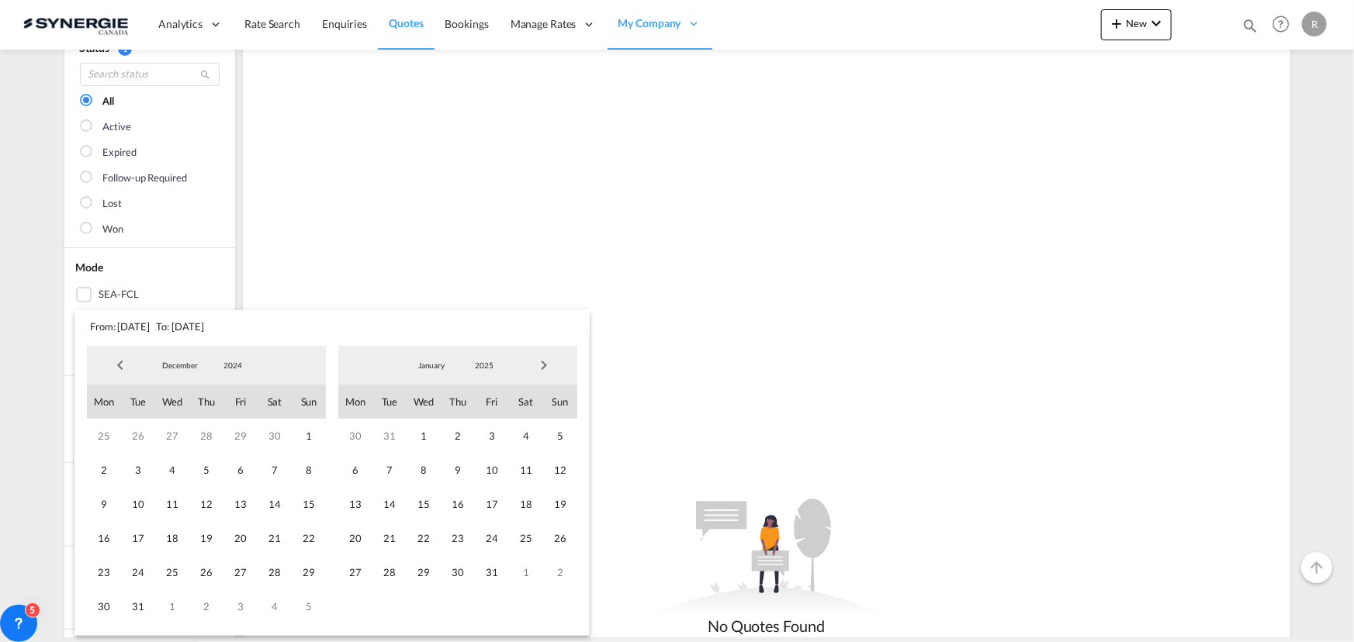
click at [545, 367] on span "Next Month" at bounding box center [543, 365] width 31 height 31
click at [538, 367] on span "Next Month" at bounding box center [543, 365] width 31 height 31
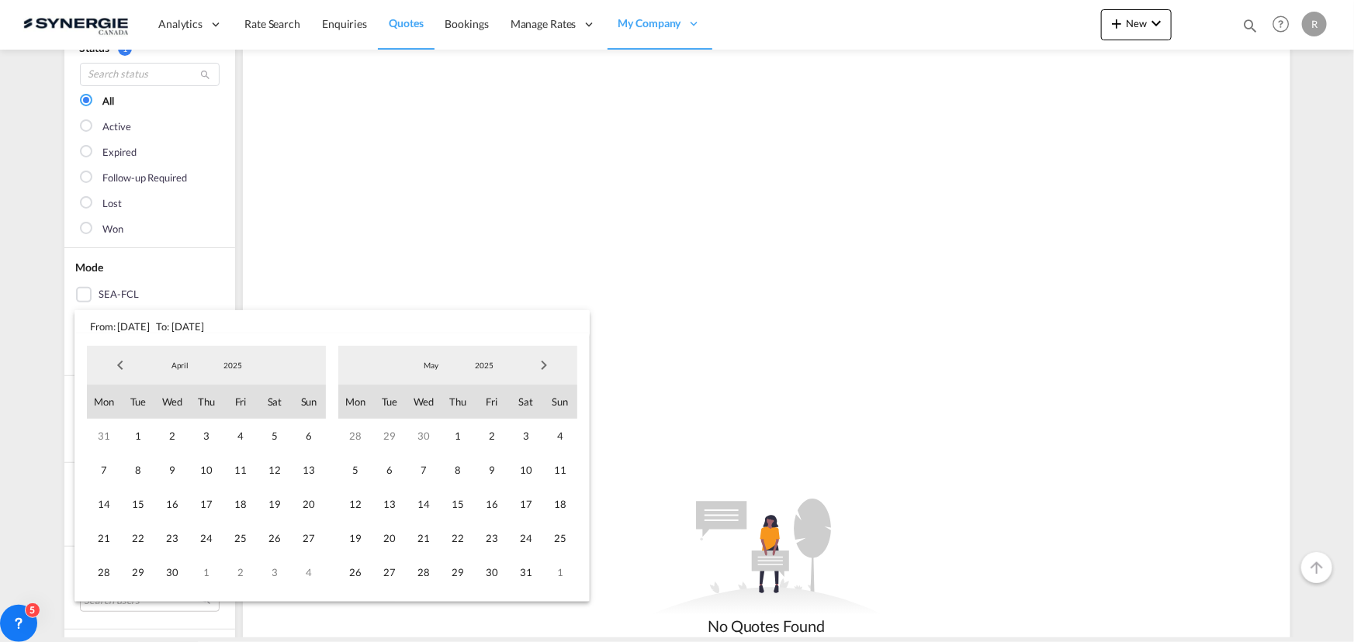
click at [538, 367] on span "Next Month" at bounding box center [543, 365] width 31 height 31
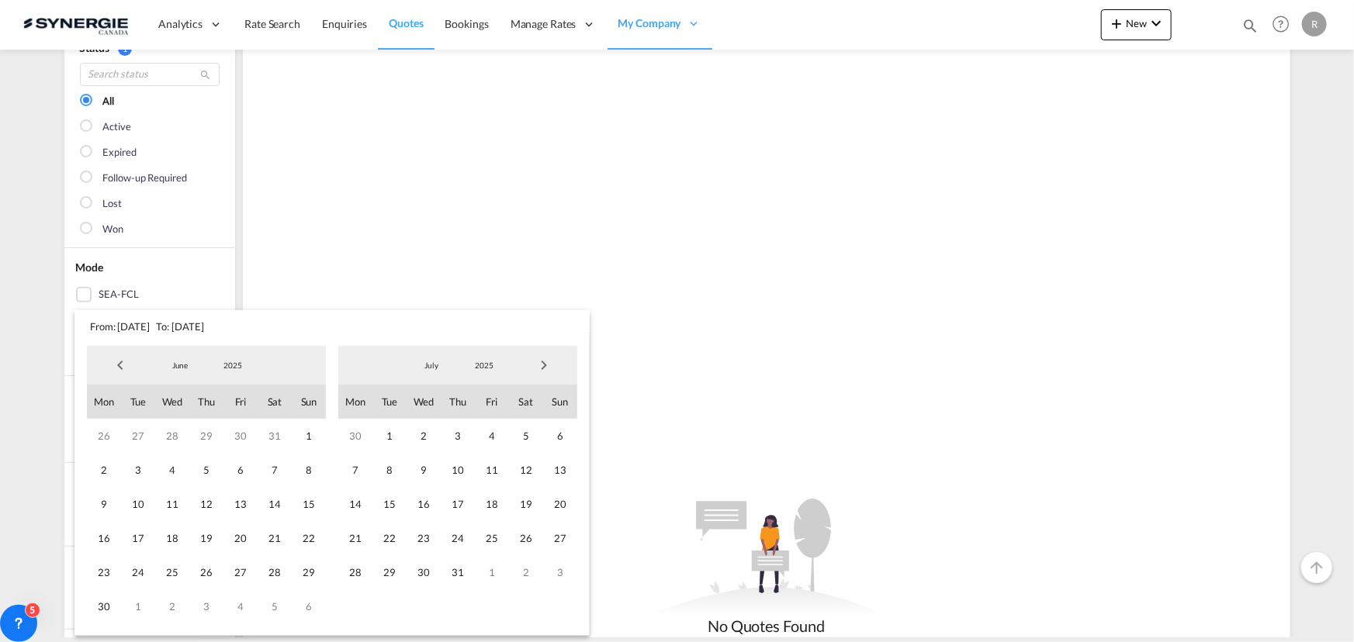
click at [538, 367] on span "Next Month" at bounding box center [543, 365] width 31 height 31
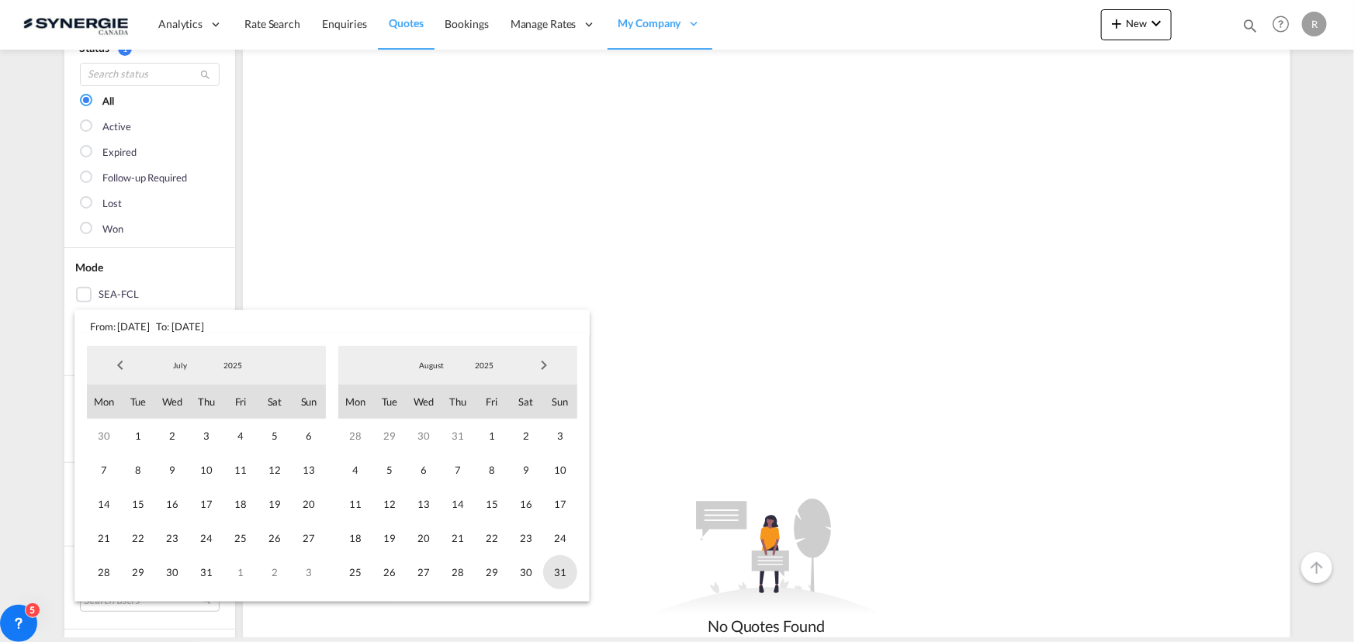
click at [563, 573] on span "31" at bounding box center [560, 573] width 34 height 34
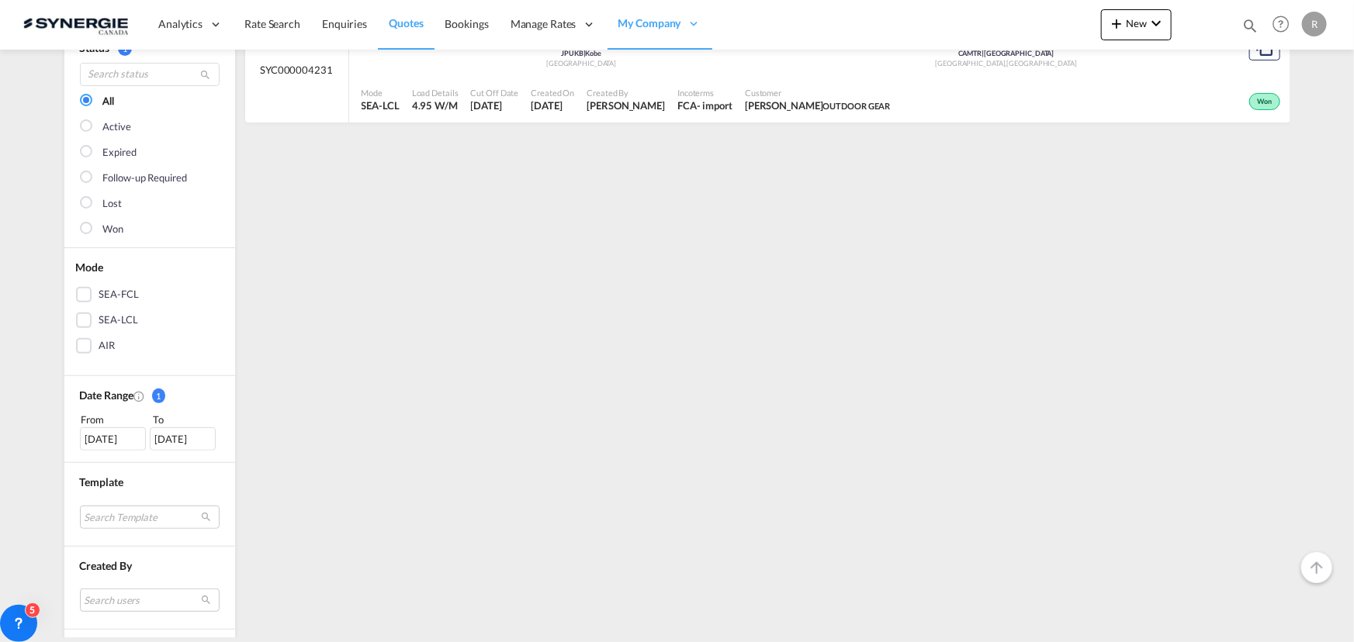
click at [791, 77] on div "Mode SEA-LCL Load Details 4.95 W/M Cut Off Date 17 Sep 2024 Created On 17 Sep 2…" at bounding box center [819, 100] width 941 height 47
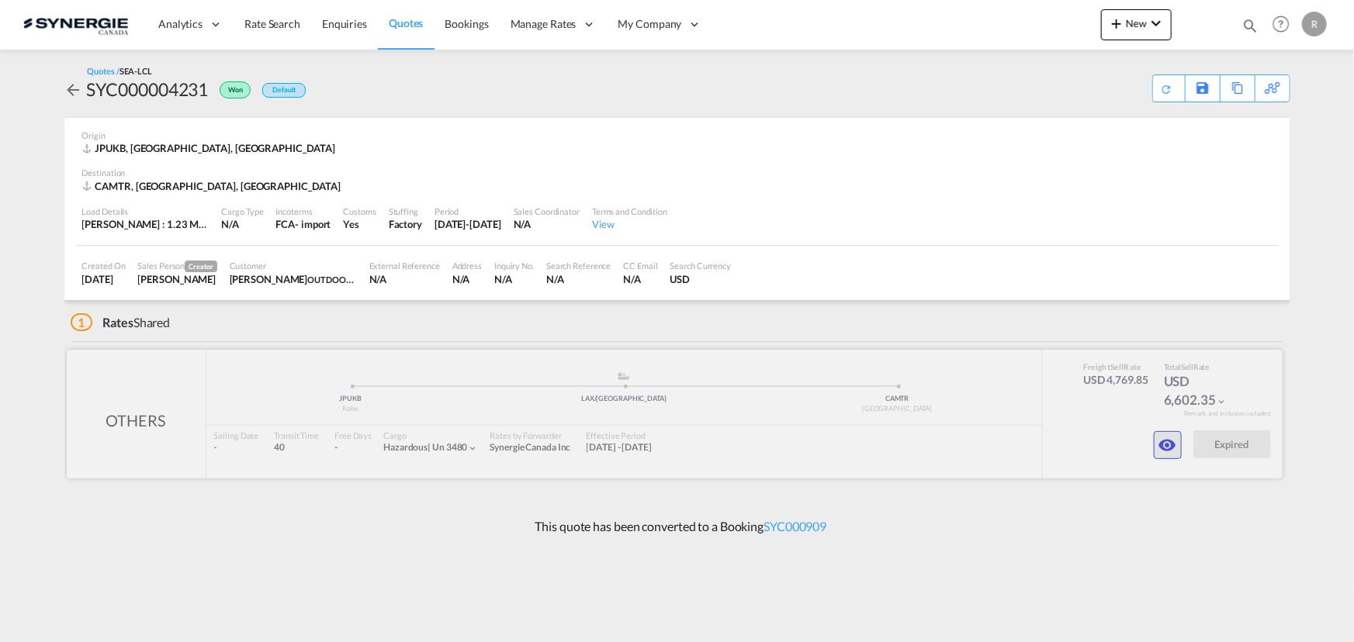
click at [1160, 458] on button "button" at bounding box center [1168, 445] width 28 height 28
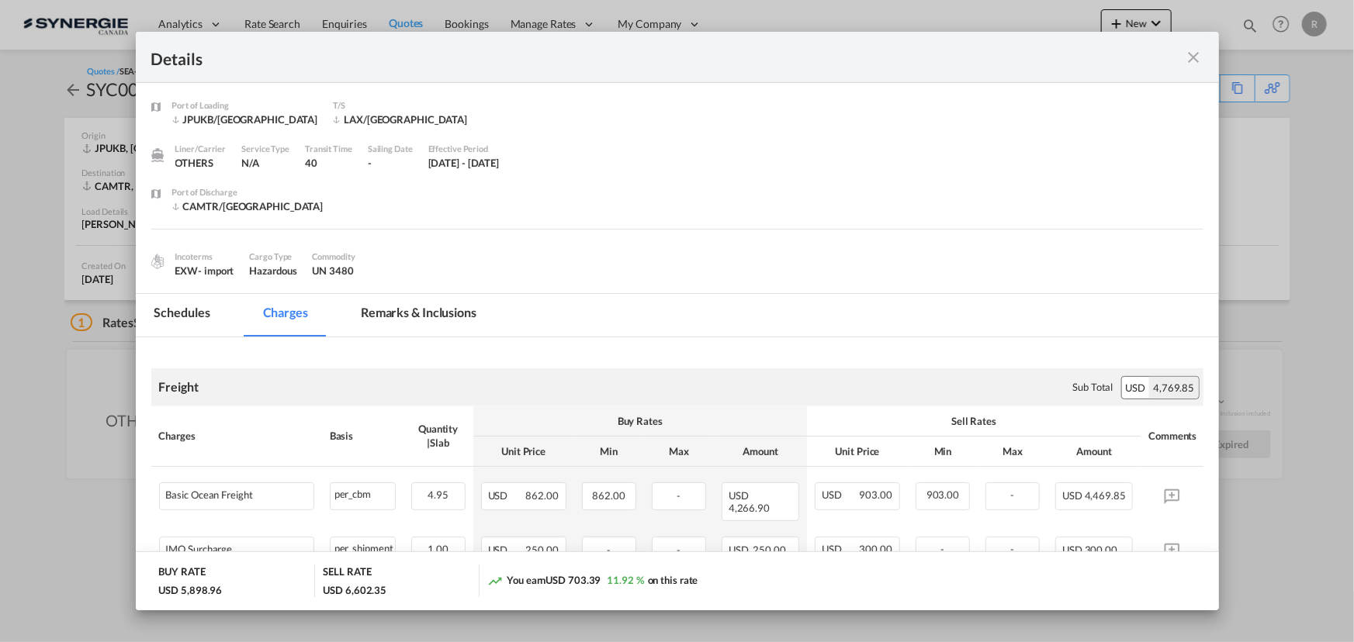
click at [390, 316] on md-tab-item "Remarks & Inclusions" at bounding box center [418, 315] width 153 height 43
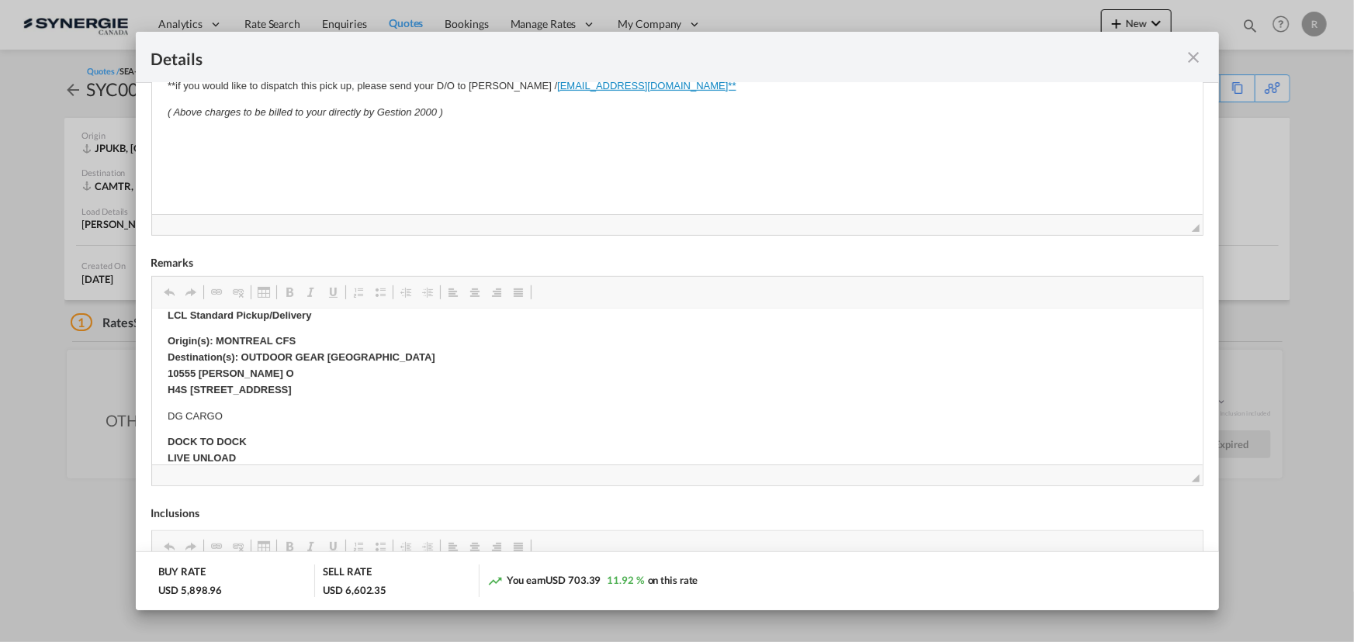
scroll to position [282, 0]
drag, startPoint x: 236, startPoint y: 356, endPoint x: 286, endPoint y: 366, distance: 50.7
click at [259, 353] on strong "Origin(s): MONTREAL CFS Destination(s): OUTDOOR GEAR CANADA 10555 HENRI-BOURASS…" at bounding box center [301, 365] width 268 height 60
drag, startPoint x: 240, startPoint y: 355, endPoint x: 354, endPoint y: 387, distance: 118.4
click at [354, 387] on p "Origin(s): MONTREAL CFS Destination(s): OUTDOOR GEAR CANADA 10555 HENRI-BOURASS…" at bounding box center [676, 366] width 1019 height 64
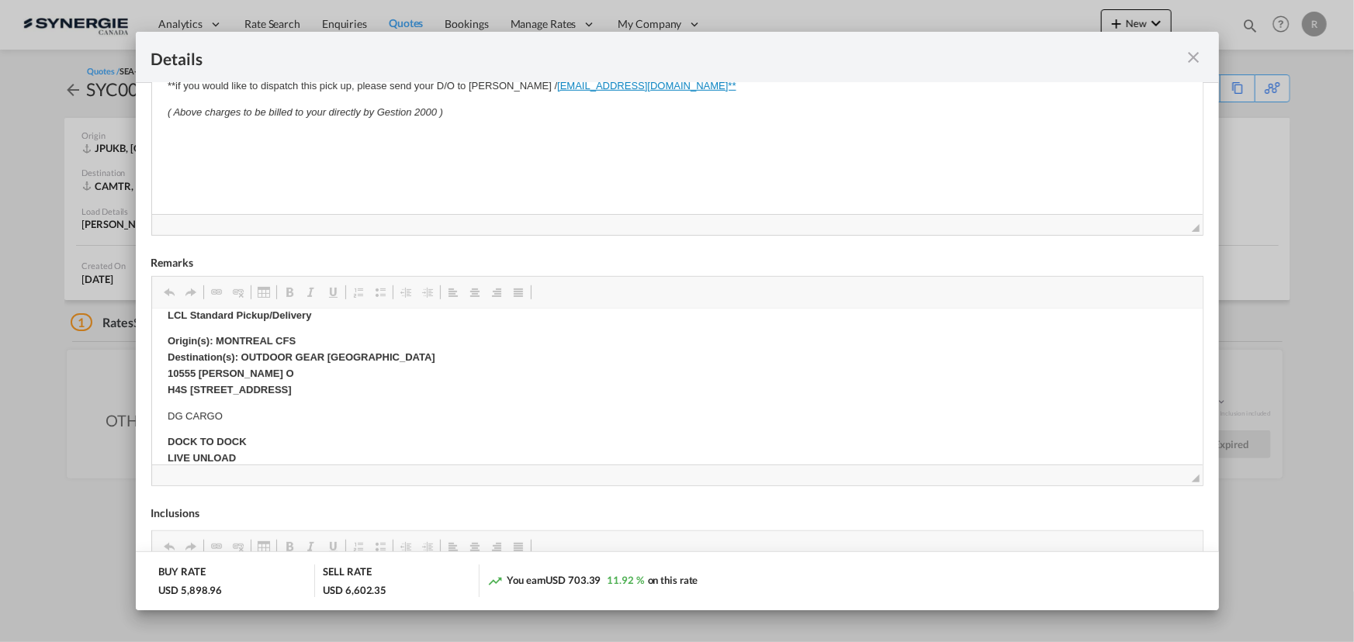
copy strong "OUTDOOR GEAR CANADA 10555 HENRI-BOURASSA O H4S 1A1 ST-LAURENT,QC,CANADA"
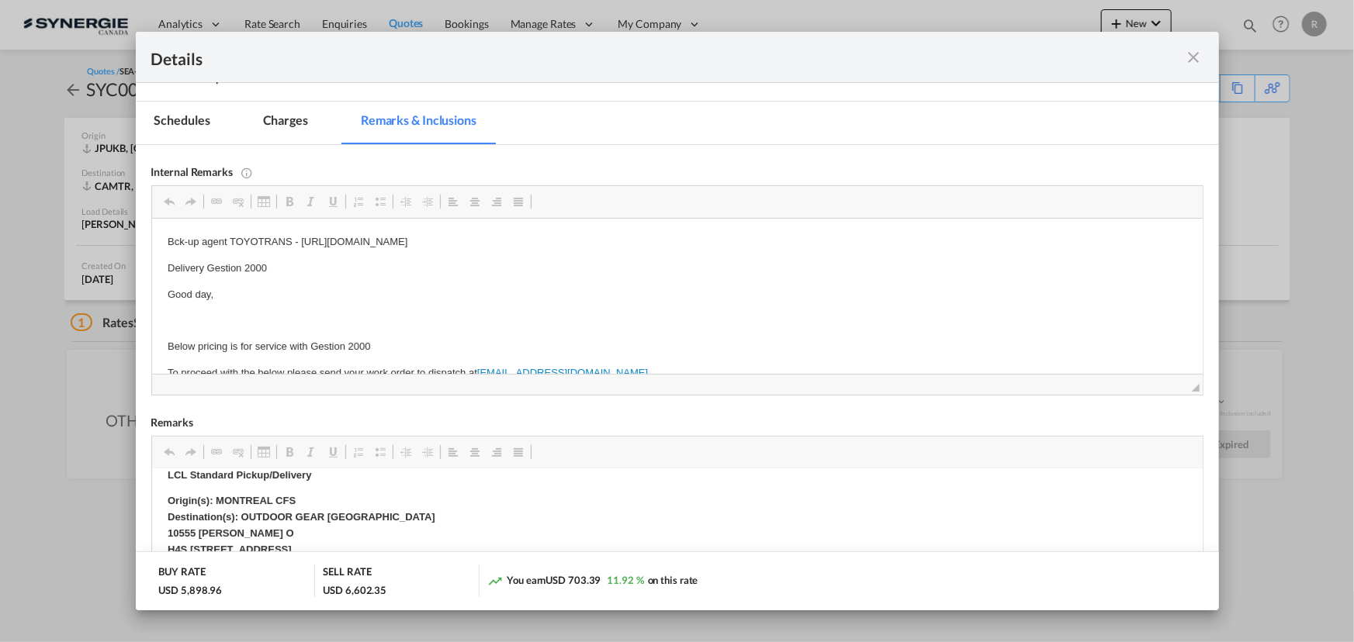
scroll to position [186, 0]
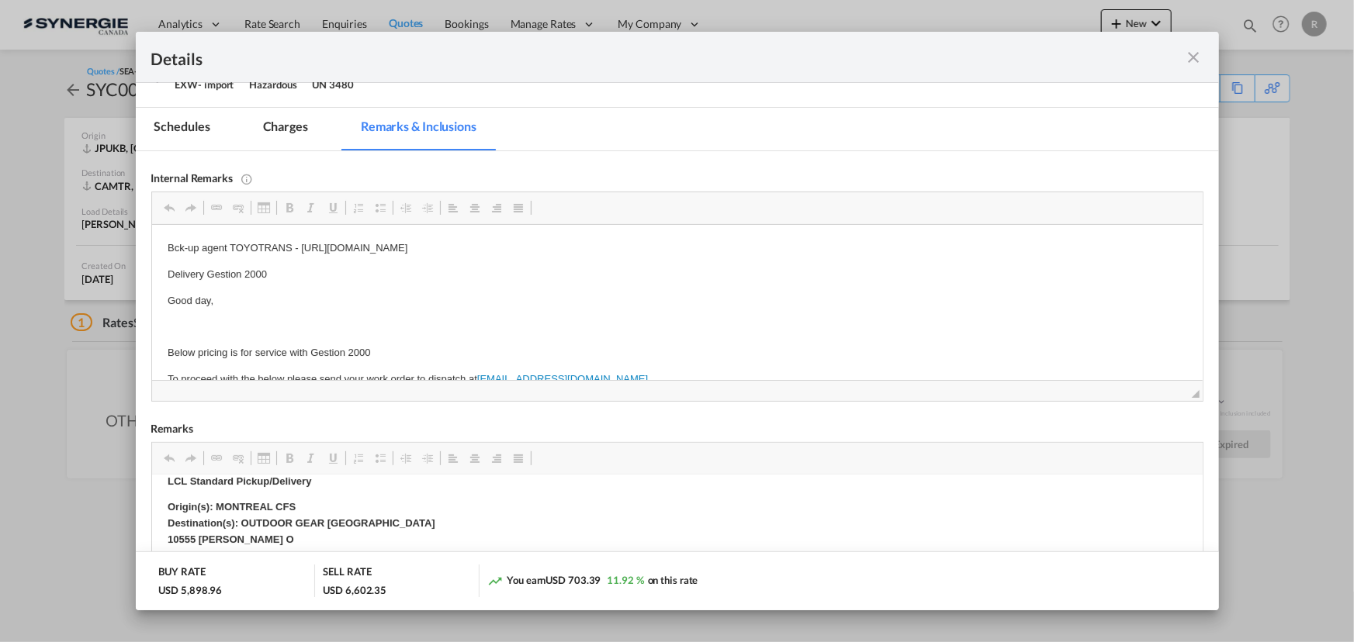
click at [1189, 57] on md-icon "icon-close fg-AAA8AD m-0 cursor" at bounding box center [1194, 57] width 19 height 19
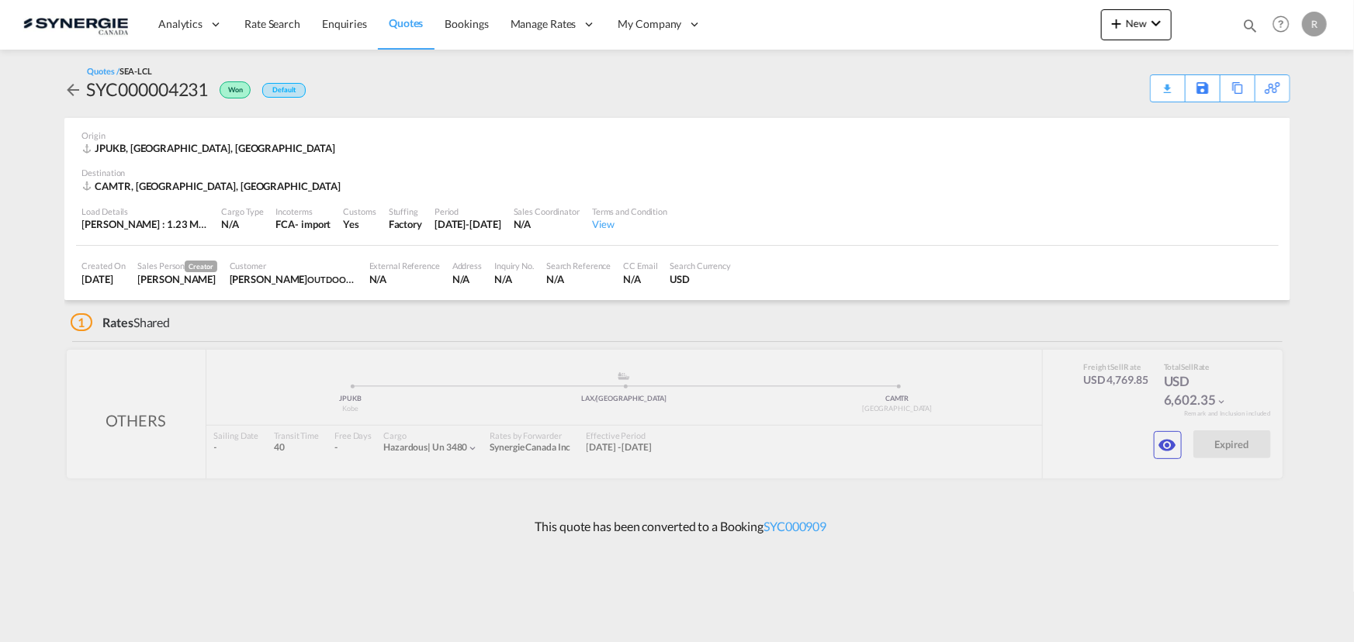
scroll to position [0, 0]
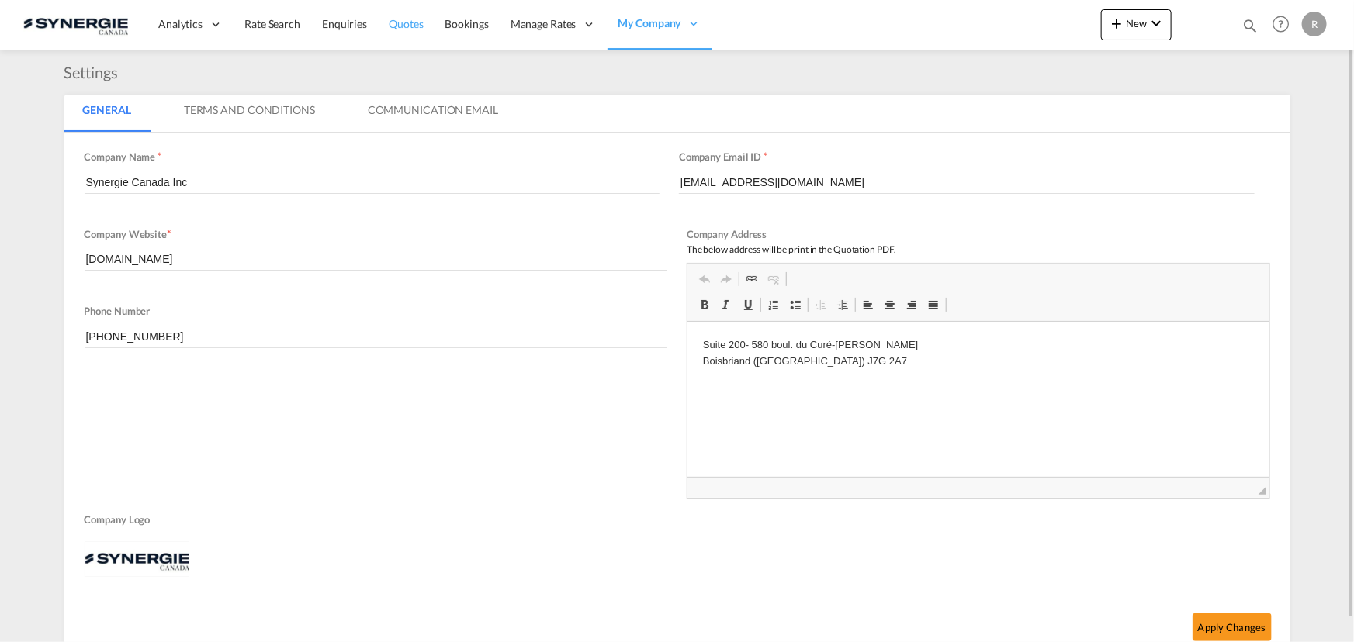
click at [399, 22] on span "Quotes" at bounding box center [406, 23] width 34 height 13
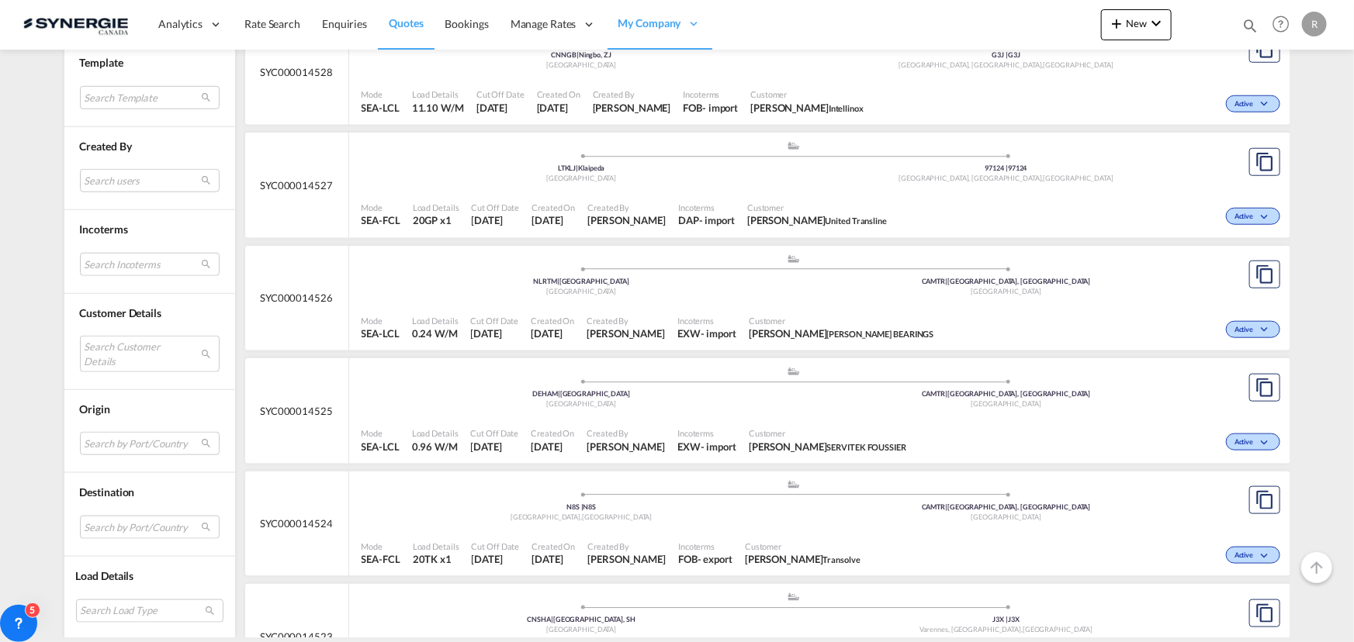
scroll to position [705, 0]
click at [92, 182] on md-select "Search users sugan T sugantha.rajan@freightfy.com raquel Jimenez raquel.jimenez…" at bounding box center [150, 180] width 140 height 23
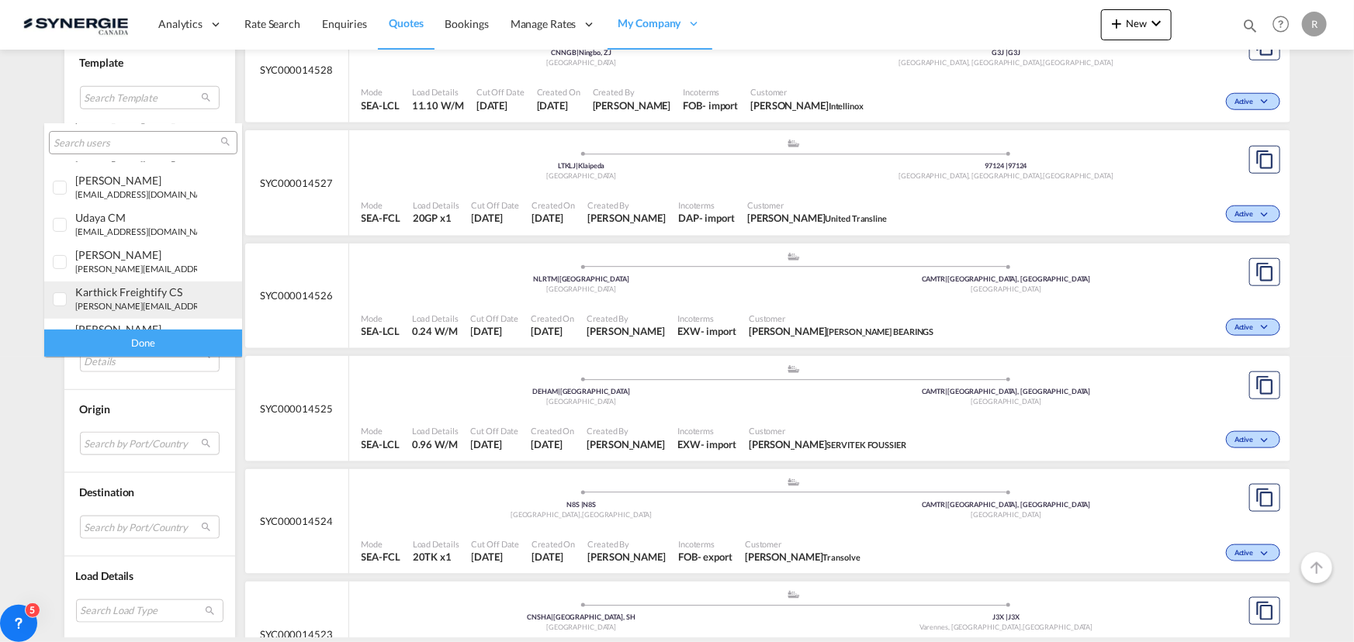
scroll to position [211, 0]
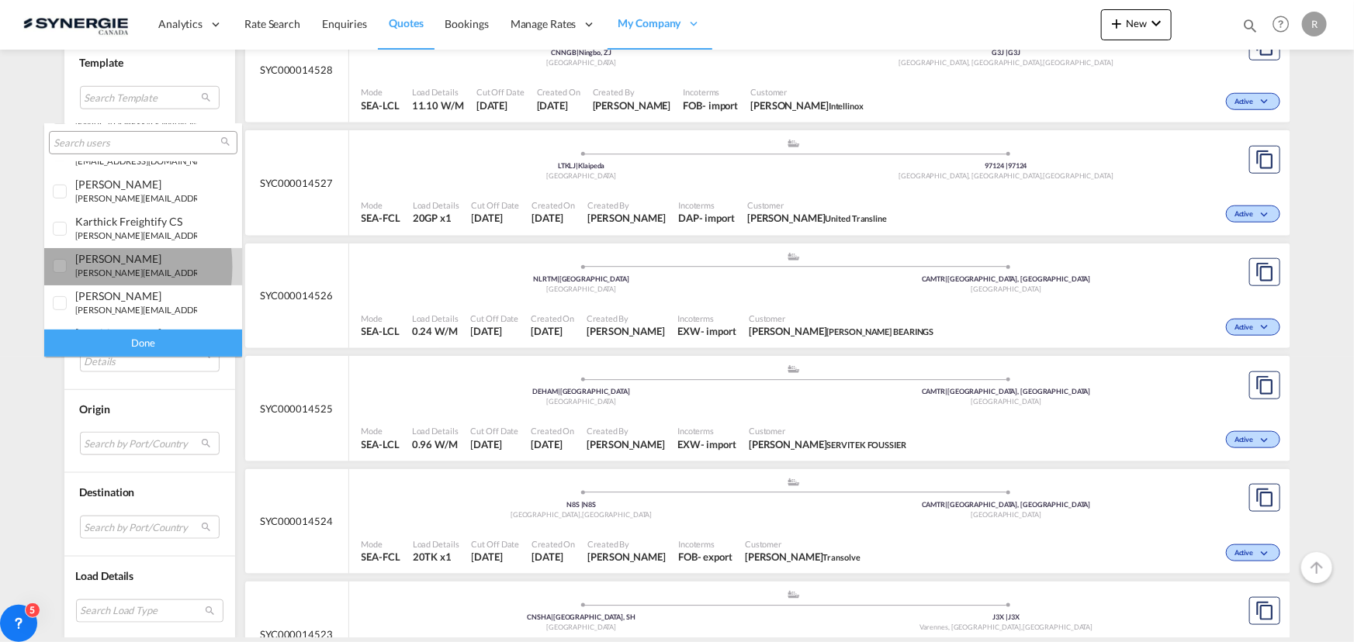
click at [77, 268] on small "r.ho@synergiecanada.com" at bounding box center [179, 273] width 209 height 10
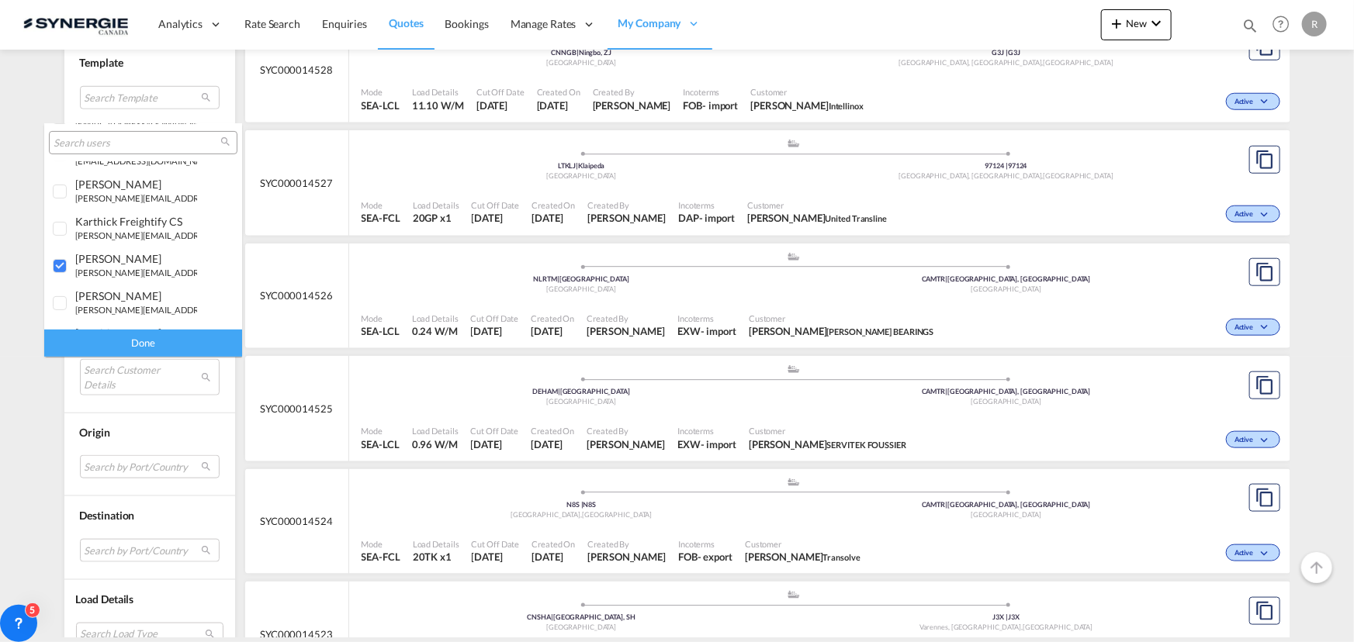
click at [130, 343] on div "Done" at bounding box center [143, 343] width 198 height 27
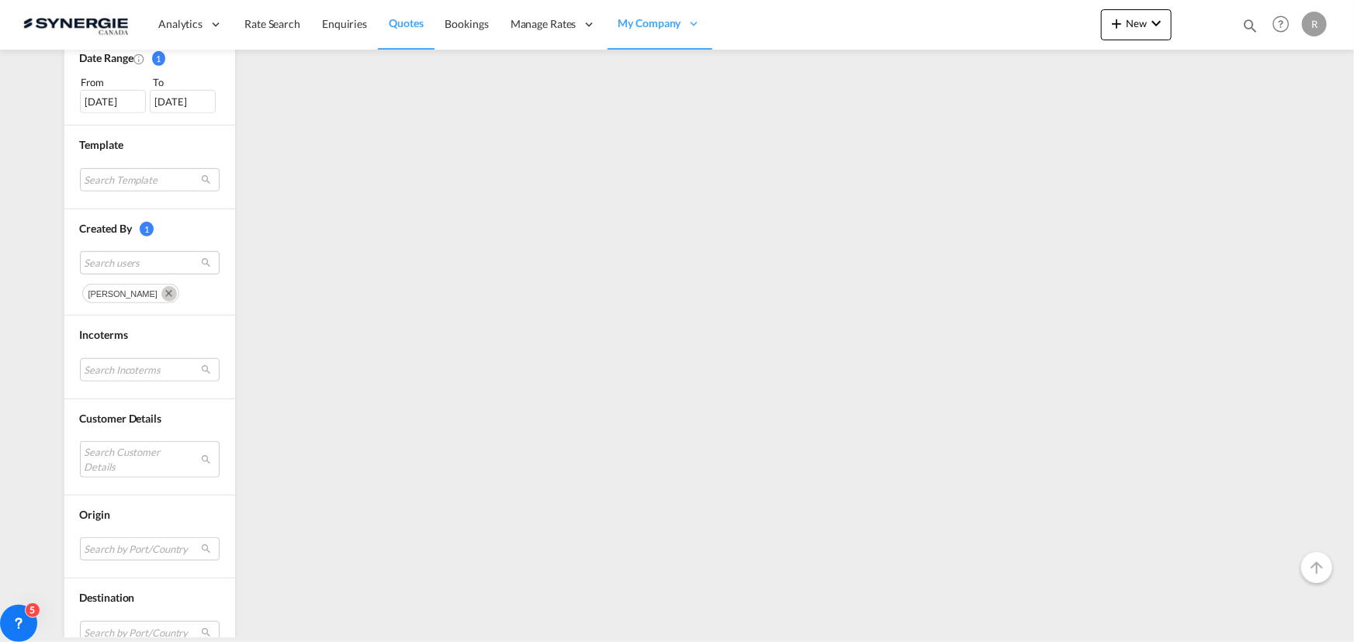
scroll to position [493, 0]
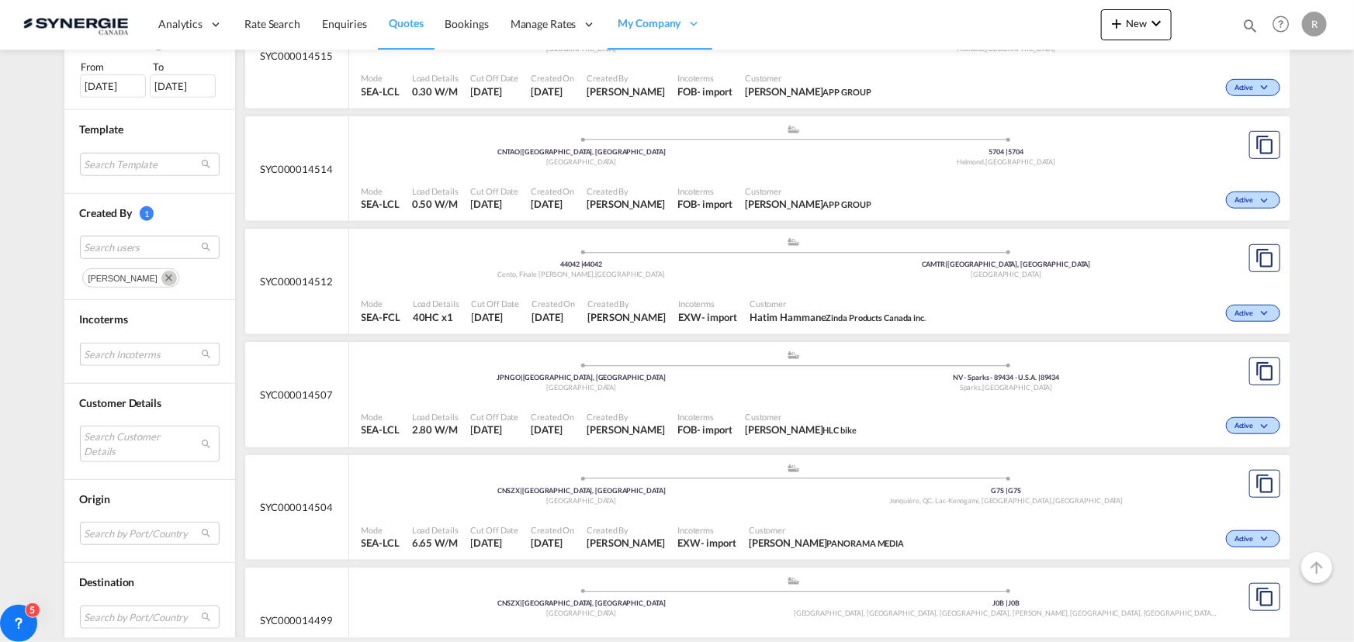
click at [109, 345] on md-select "Search Incoterms FOB-EXPORT free on board FOB-IMPORT free on board FAS-EXPORT f…" at bounding box center [150, 354] width 140 height 23
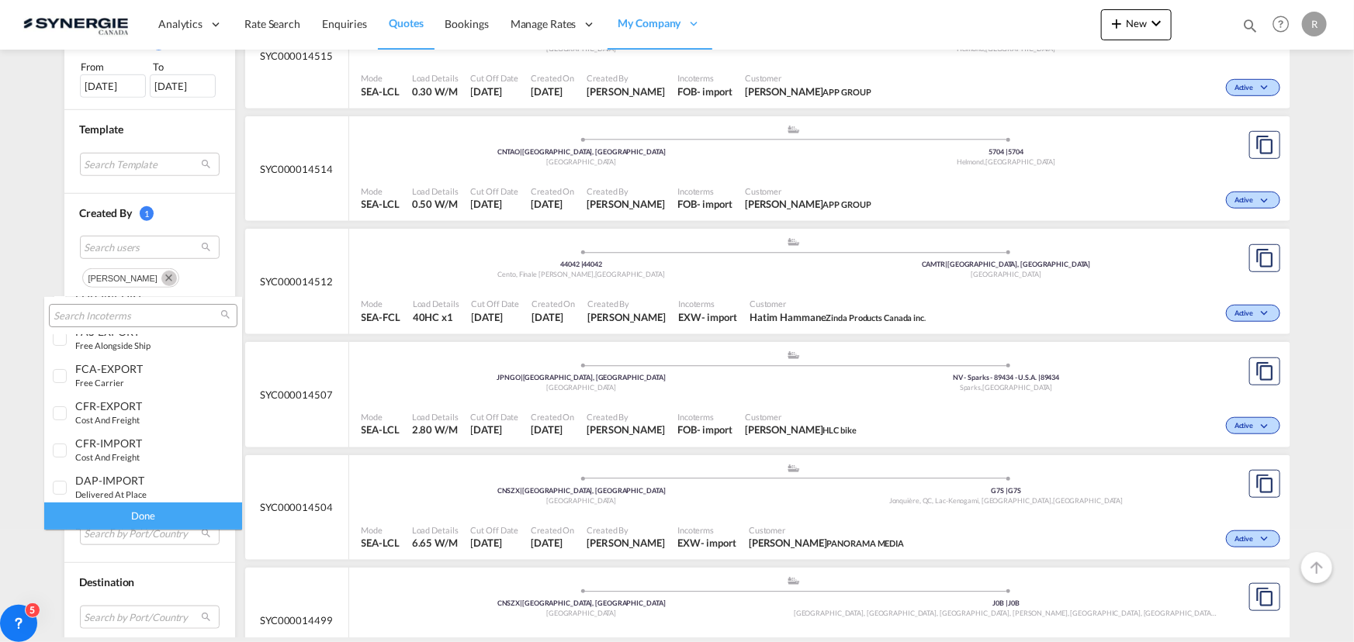
scroll to position [0, 0]
click at [129, 396] on small "free on board" at bounding box center [103, 396] width 56 height 10
click at [183, 513] on div "Done" at bounding box center [143, 516] width 198 height 27
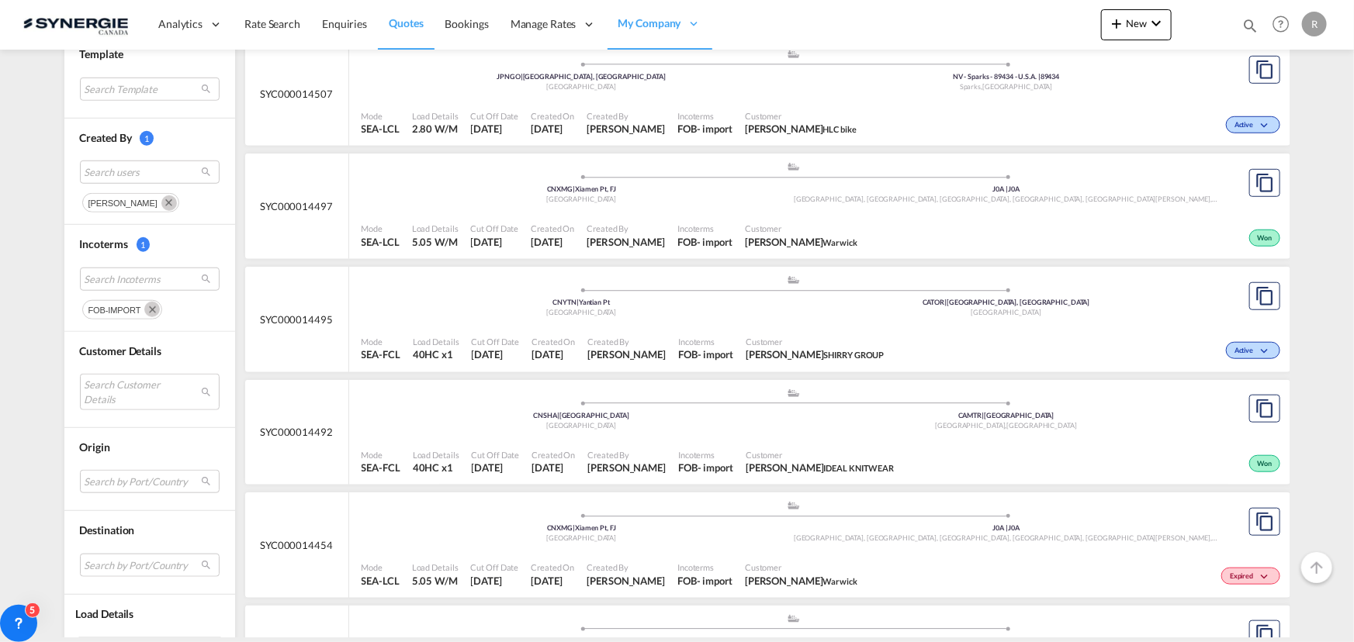
scroll to position [564, 0]
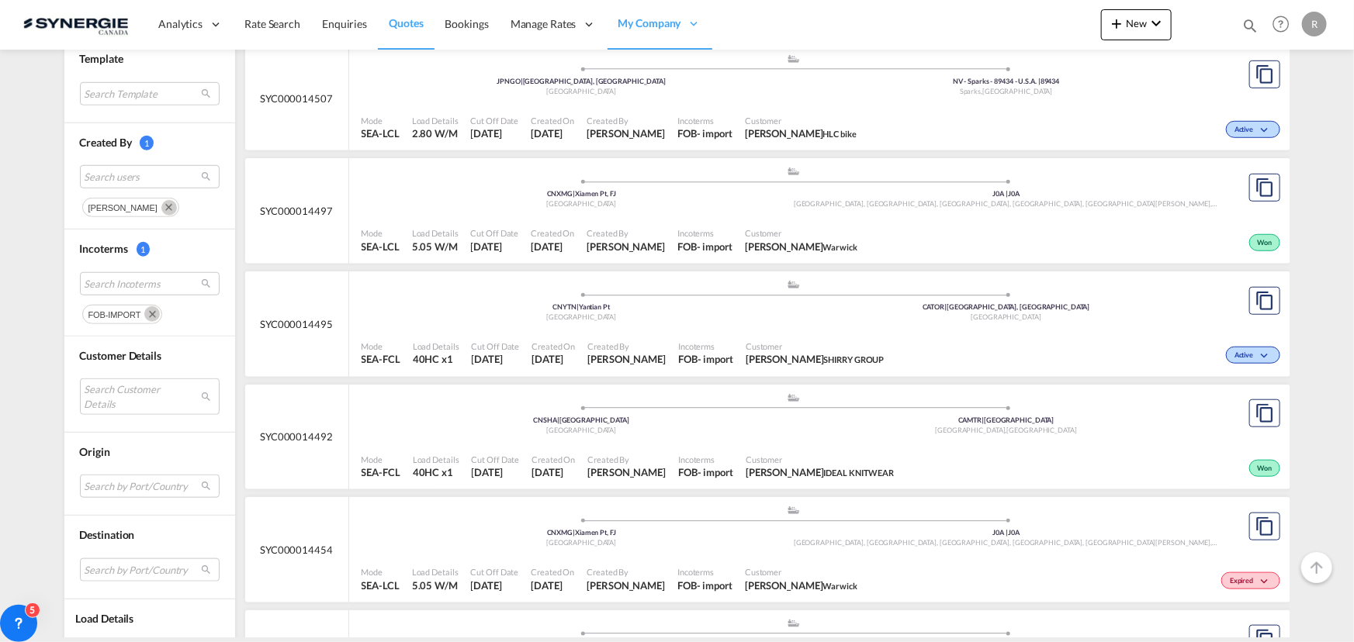
click at [747, 435] on div ".a{fill:#aaa8ad;} .a{fill:#aaa8ad;} CNSHA | Shanghai China CAMTR | Port of Mont…" at bounding box center [794, 416] width 865 height 47
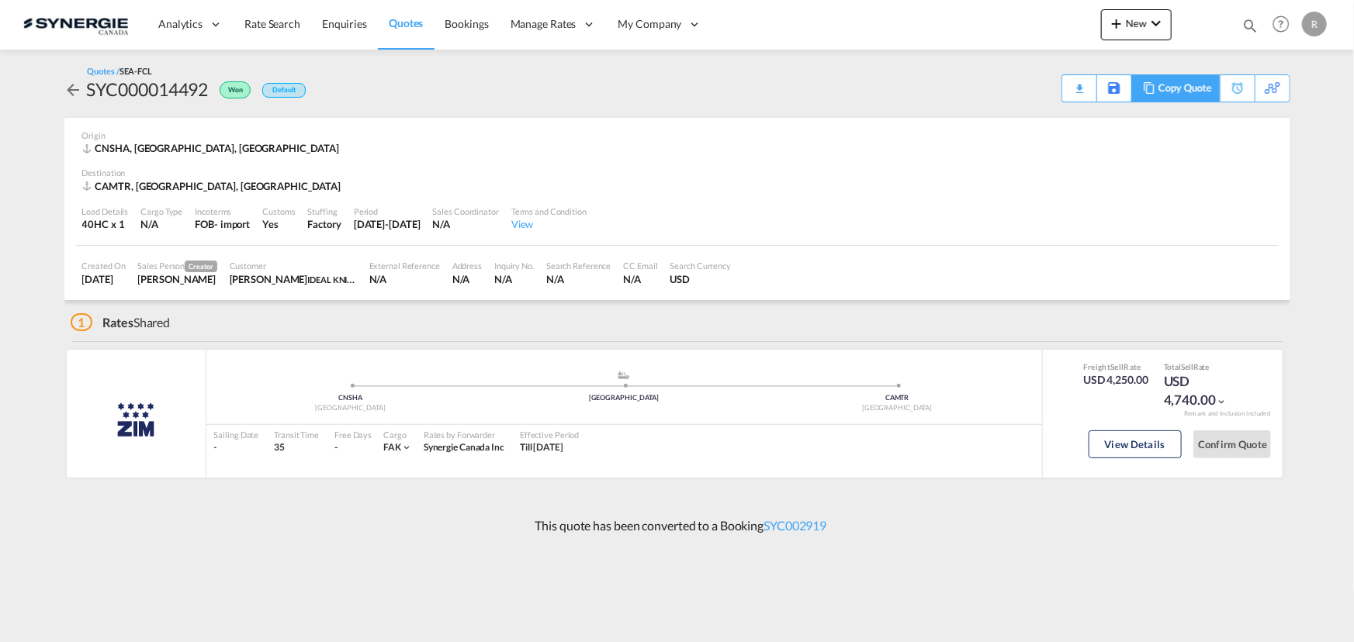
click at [1204, 90] on div "Copy Quote" at bounding box center [1184, 88] width 53 height 26
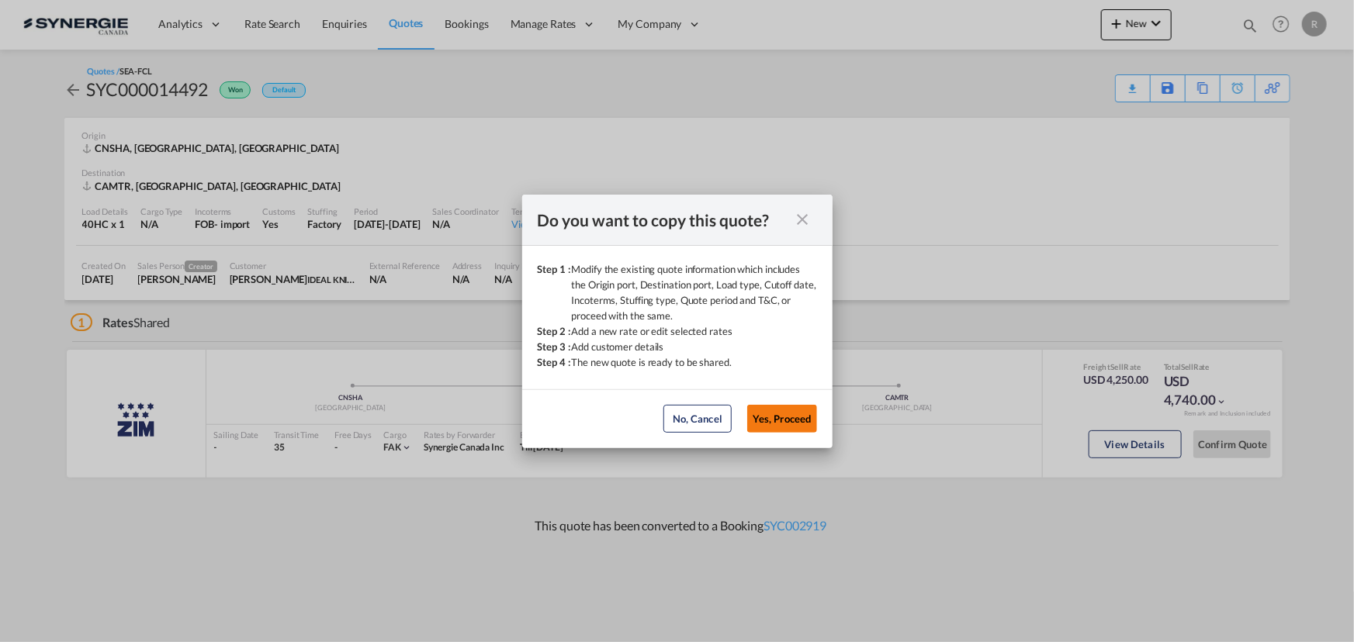
click at [780, 414] on button "Yes, Proceed" at bounding box center [782, 419] width 70 height 28
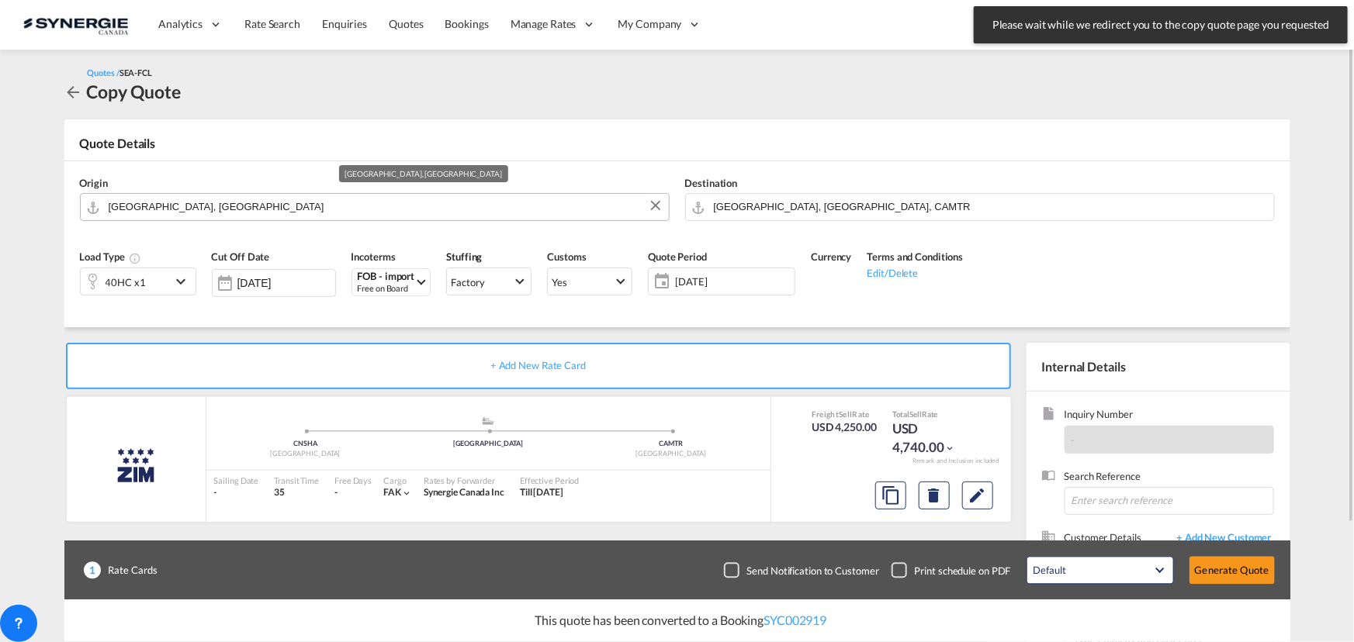
click at [241, 202] on input "[GEOGRAPHIC_DATA], [GEOGRAPHIC_DATA]" at bounding box center [385, 206] width 552 height 27
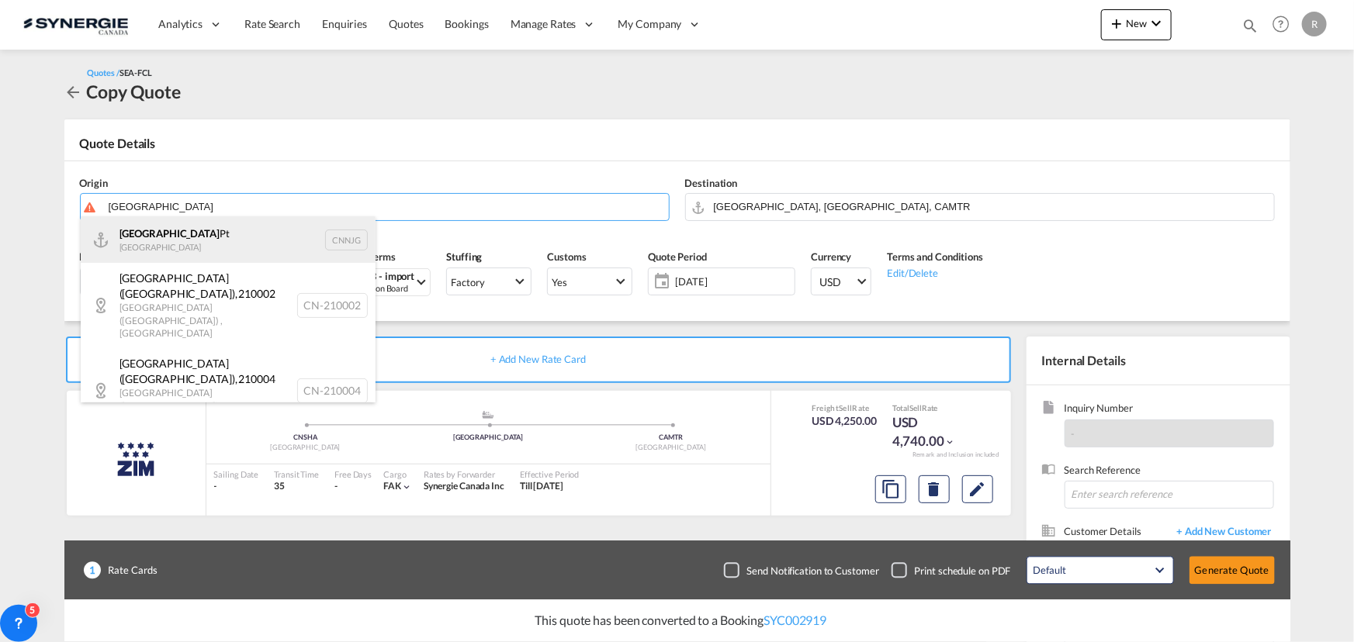
click at [160, 240] on div "Nanjing Pt China CNNJG" at bounding box center [228, 239] width 295 height 47
type input "Nanjing Pt, CNNJG"
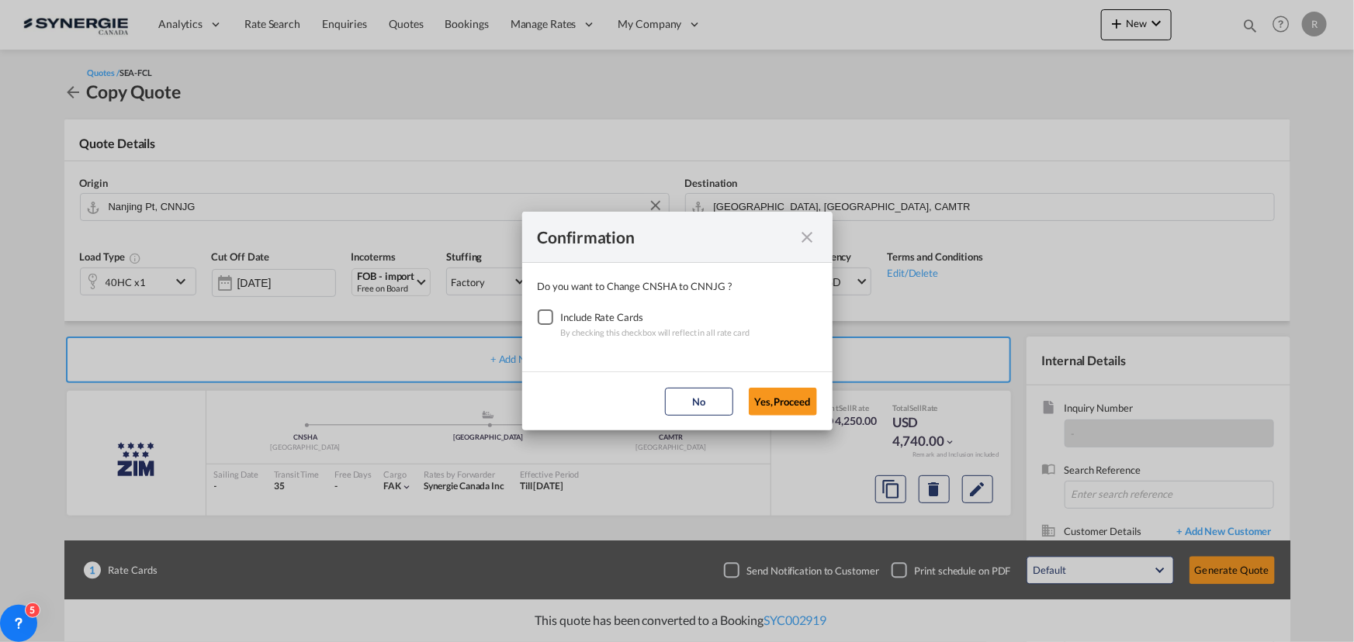
click at [550, 317] on div "Checkbox No Ink" at bounding box center [546, 318] width 16 height 16
click at [794, 404] on button "Yes,Proceed" at bounding box center [783, 402] width 68 height 28
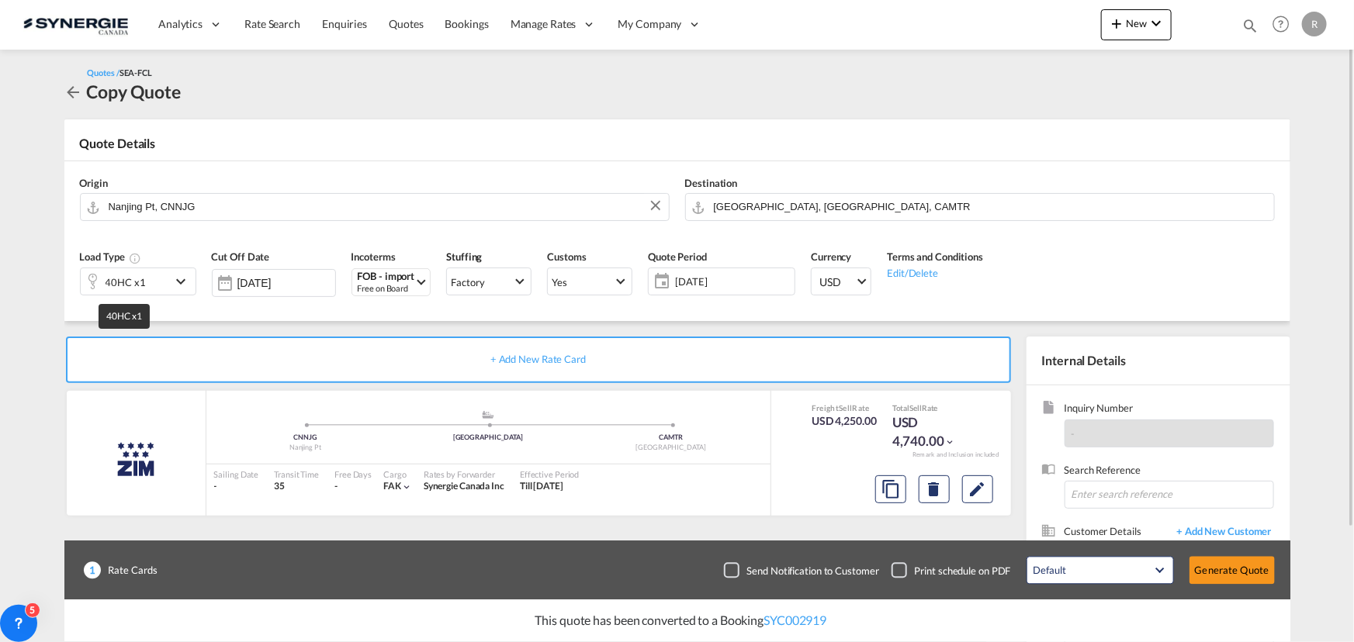
click at [124, 279] on div "40HC x1" at bounding box center [126, 283] width 40 height 22
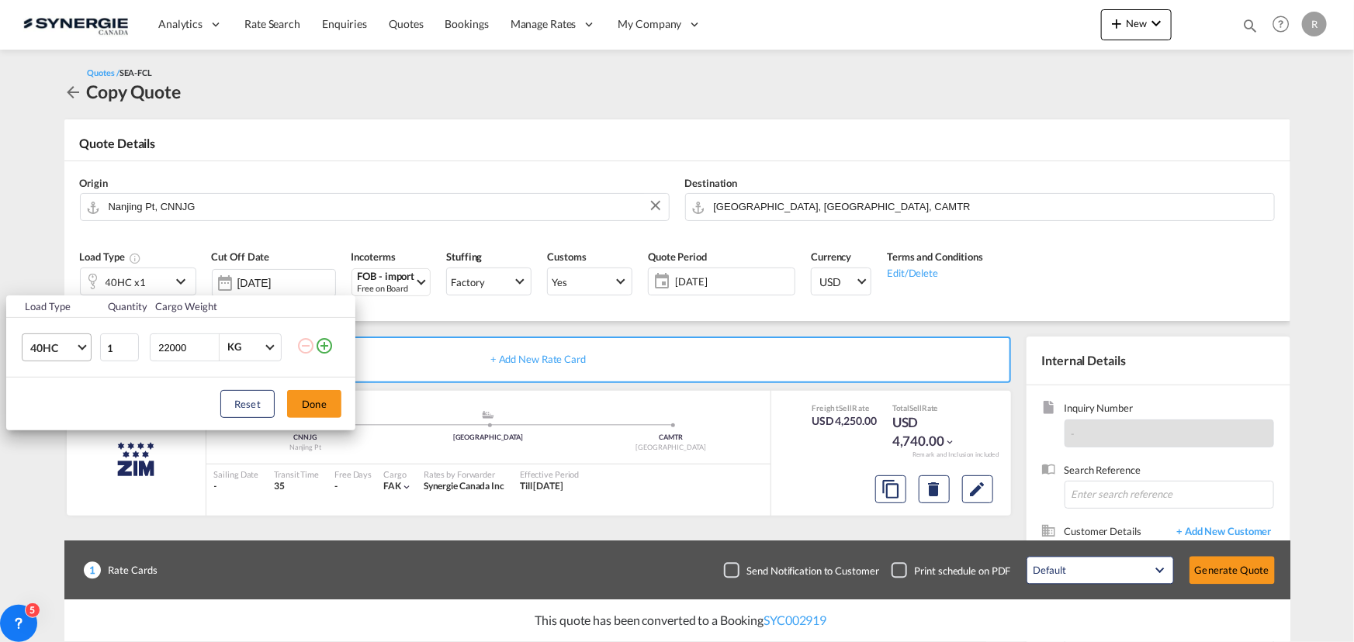
click at [72, 351] on span "40HC" at bounding box center [52, 349] width 45 height 16
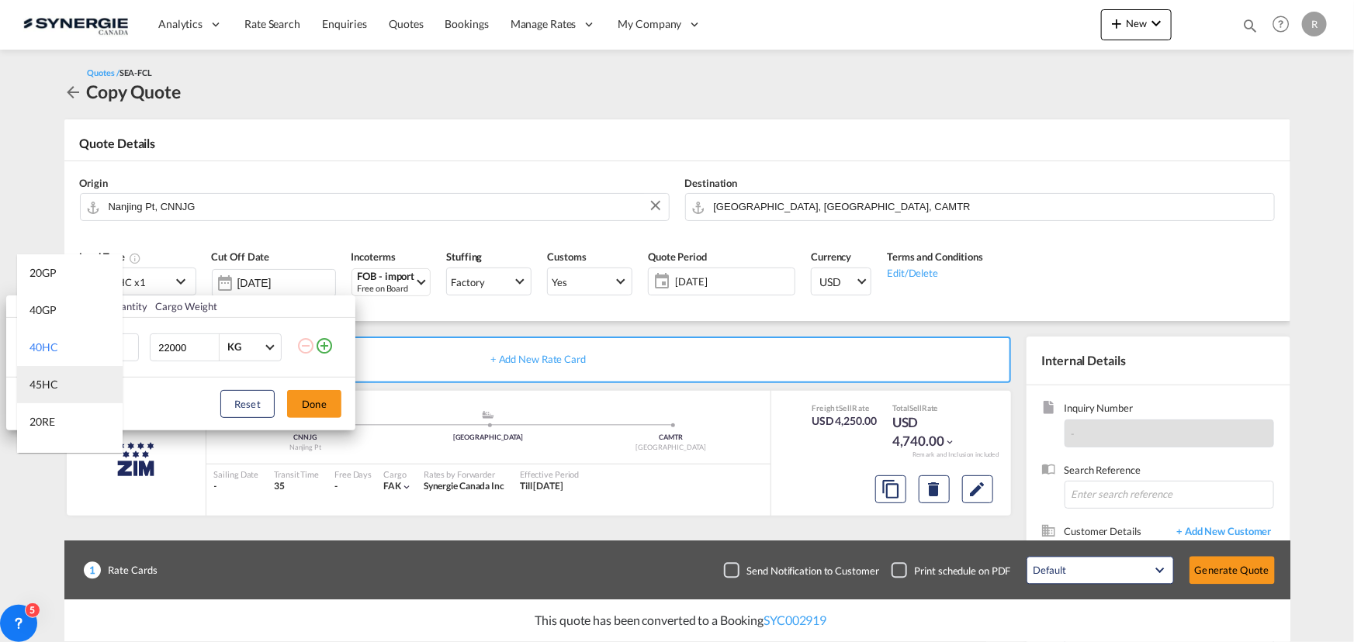
click at [54, 379] on div "45HC" at bounding box center [43, 385] width 29 height 16
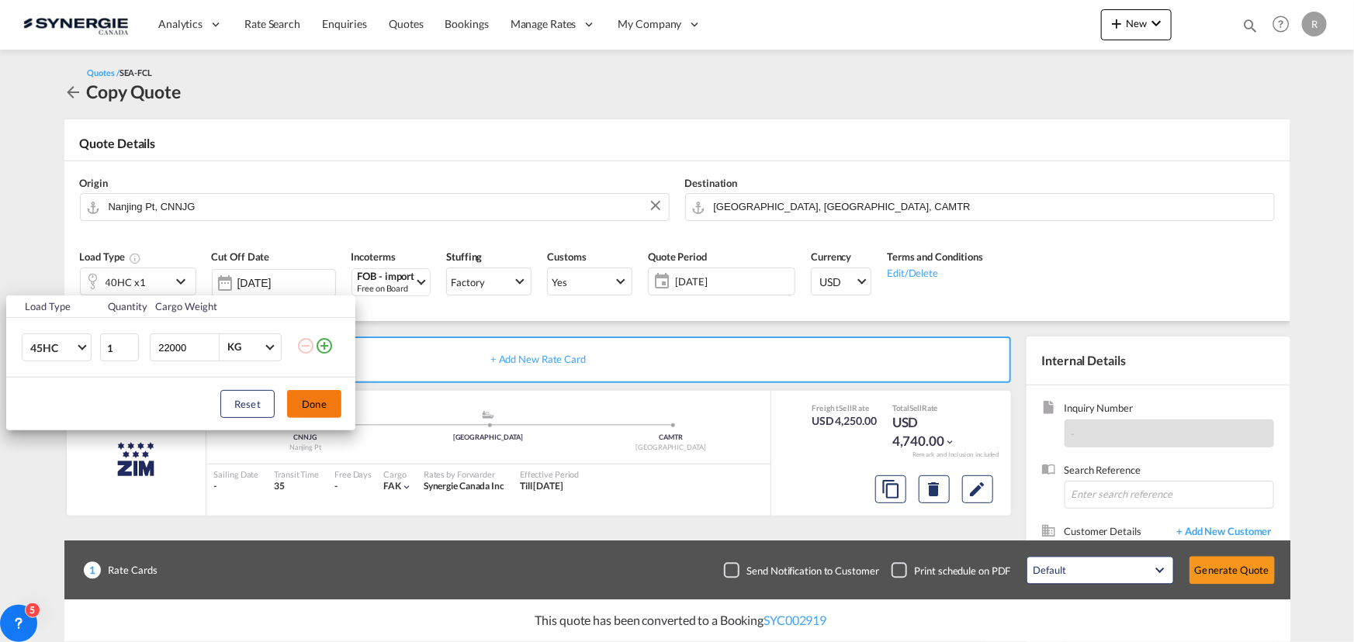
click at [303, 408] on button "Done" at bounding box center [314, 404] width 54 height 28
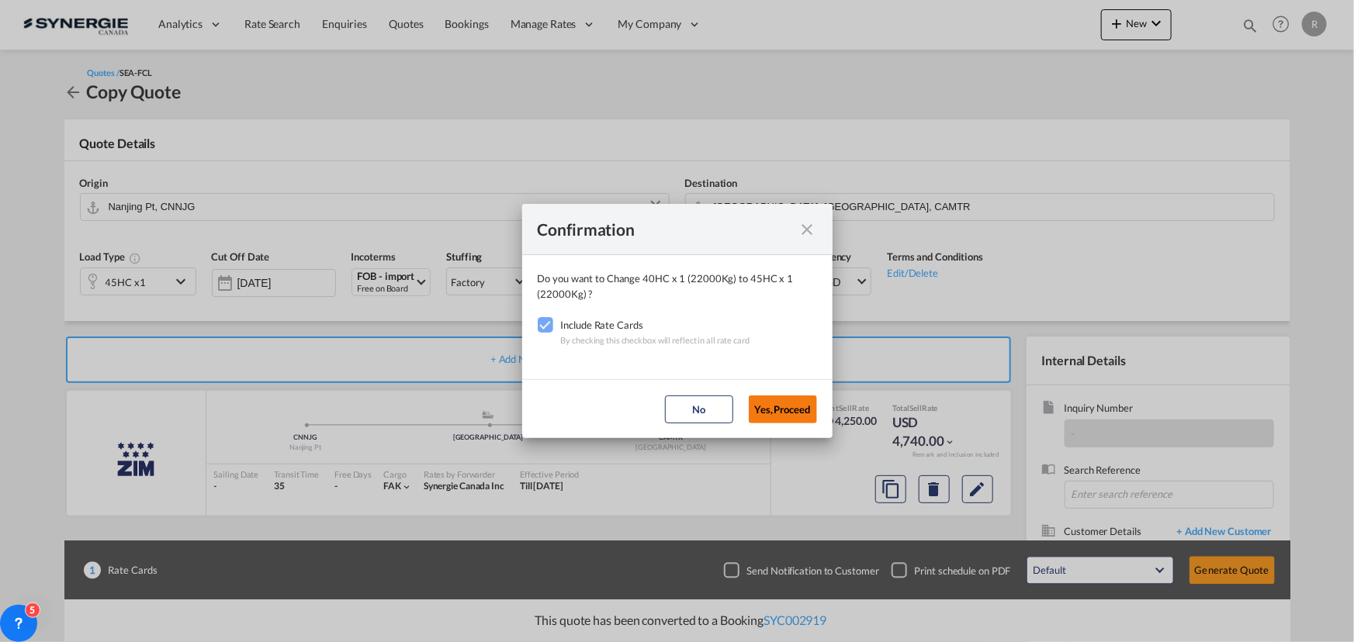
click at [801, 418] on button "Yes,Proceed" at bounding box center [783, 410] width 68 height 28
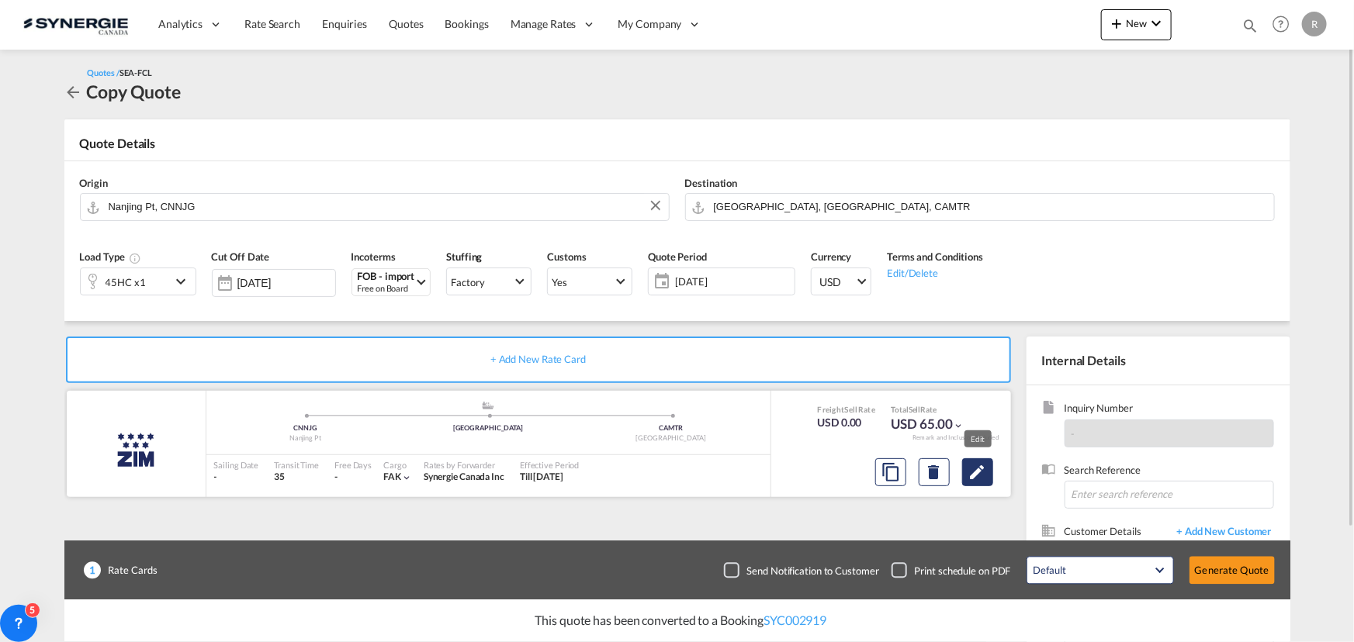
click at [974, 472] on md-icon "Edit" at bounding box center [977, 472] width 19 height 19
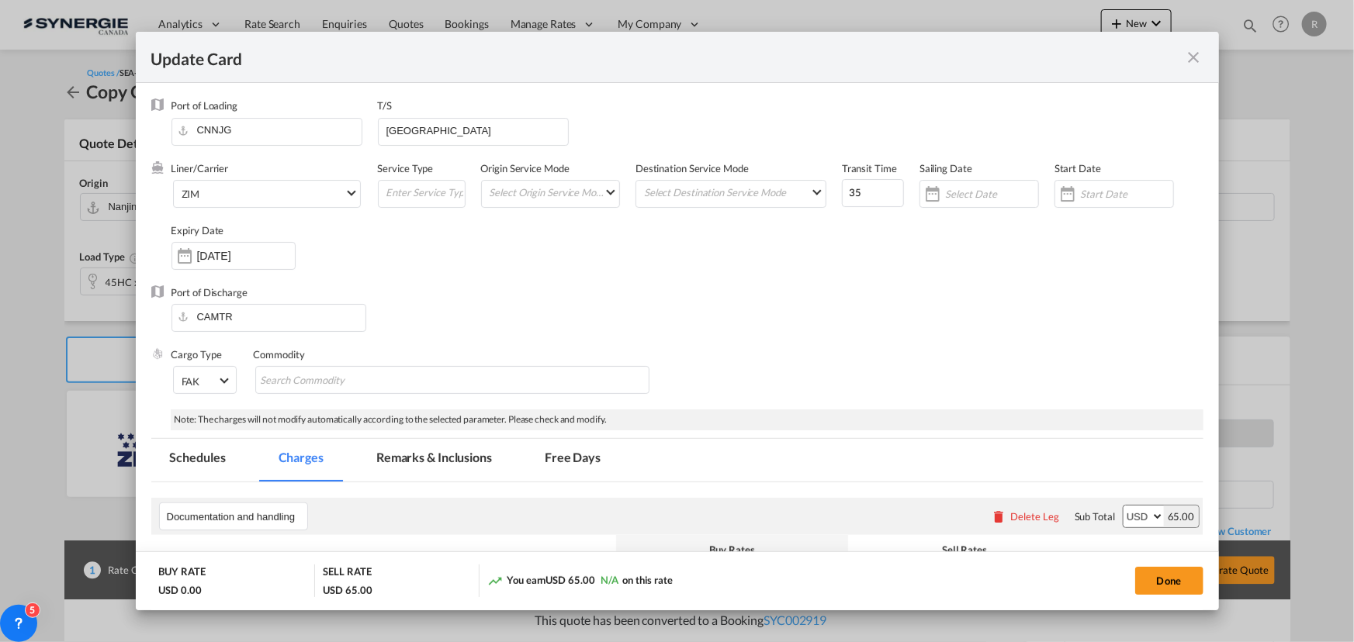
select select "per B/L"
select select "per_hbl"
click at [237, 200] on span "ZIM" at bounding box center [263, 195] width 163 height 14
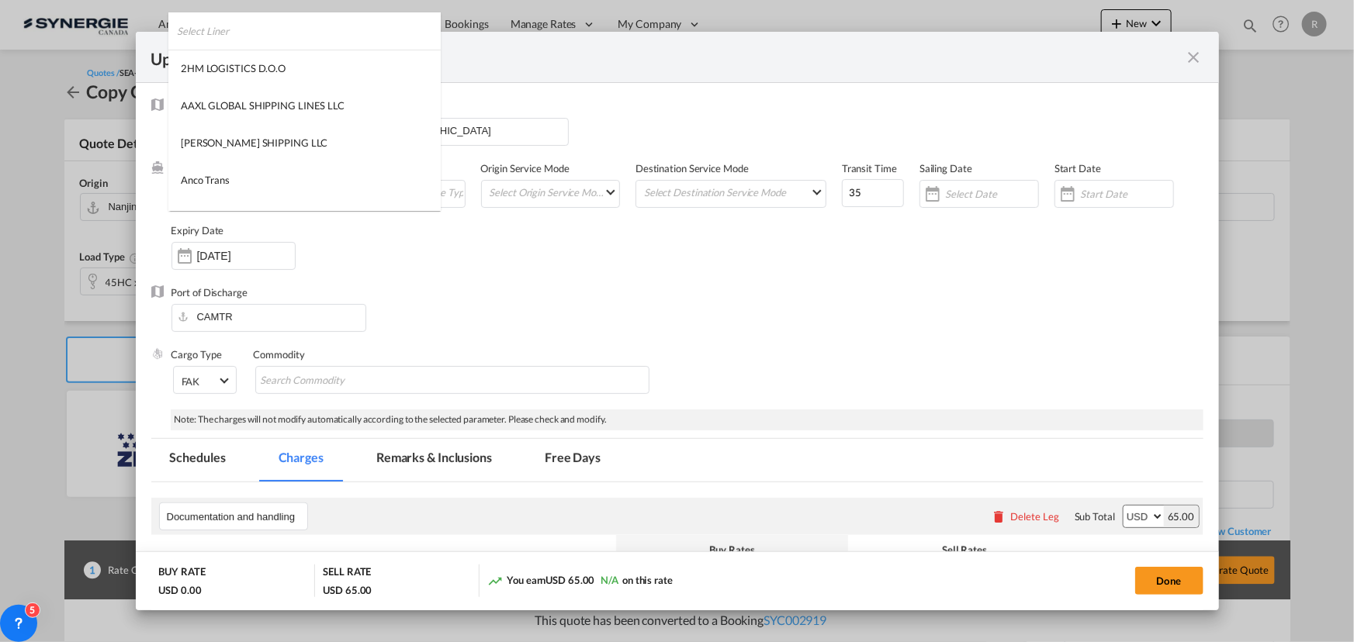
click at [384, 39] on input "search" at bounding box center [309, 30] width 264 height 37
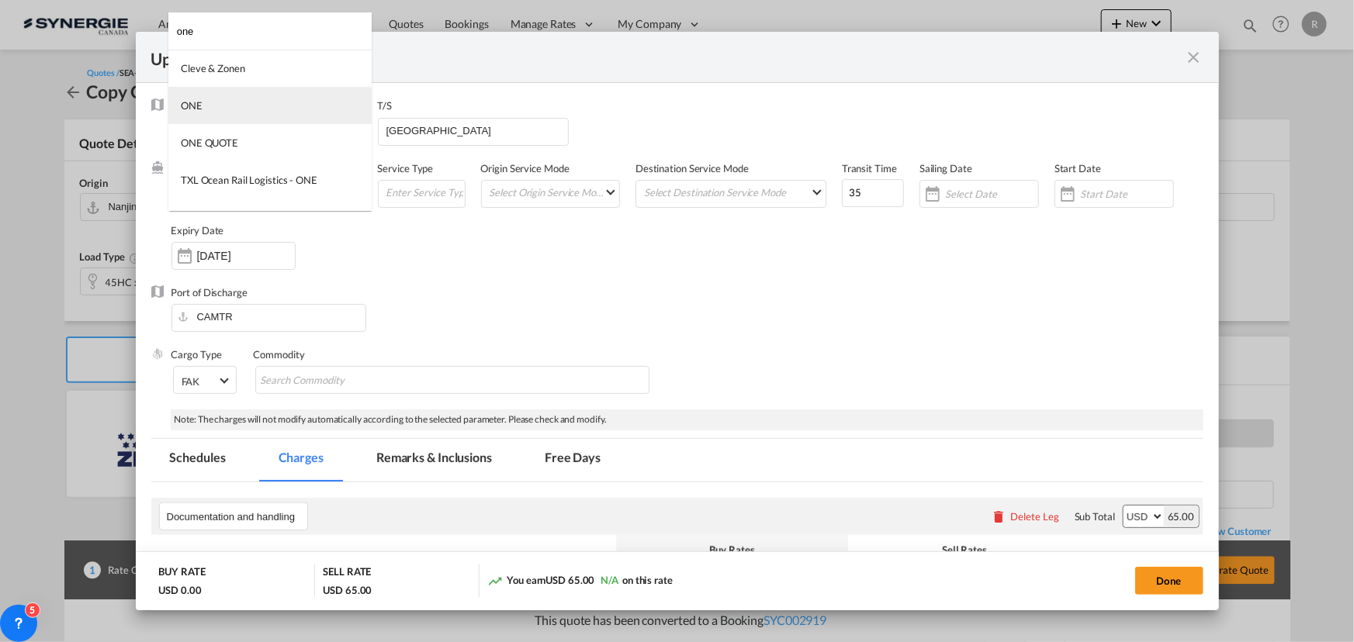
type input "one"
click at [215, 104] on md-option "ONE" at bounding box center [269, 105] width 203 height 37
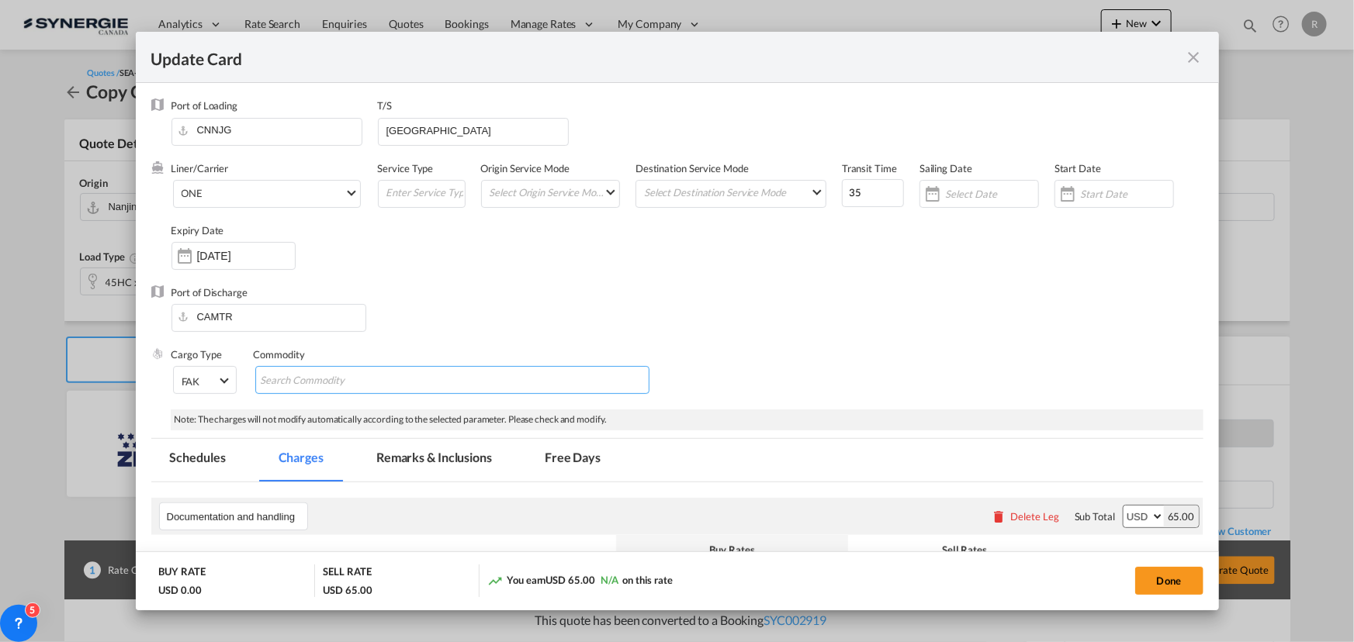
click at [424, 381] on md-chips-wrap "Chips container with autocompletion. Enter the text area, type text to search, …" at bounding box center [452, 380] width 394 height 28
click at [387, 382] on input "Chips input." at bounding box center [332, 381] width 142 height 25
paste input "new 1X45HQ for C/OUTDOOR S/ACTION FOB [GEOGRAPHIC_DATA]--MTL CRD [DATE] po#ace-…"
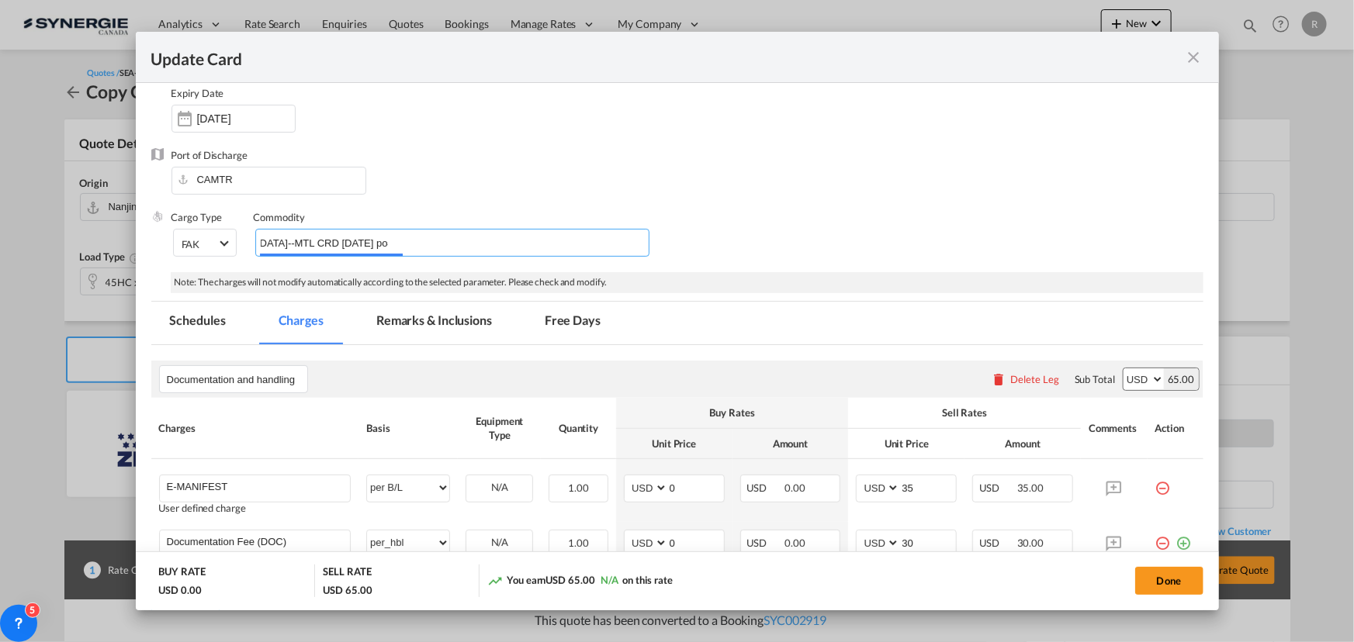
scroll to position [140, 0]
type input "new 1X45HQ for C/OUTDOOR S/ACTION FOB [GEOGRAPHIC_DATA]--MTL CRD [DATE] po#ace-…"
click at [428, 316] on md-tab-item "Remarks & Inclusions" at bounding box center [434, 320] width 153 height 43
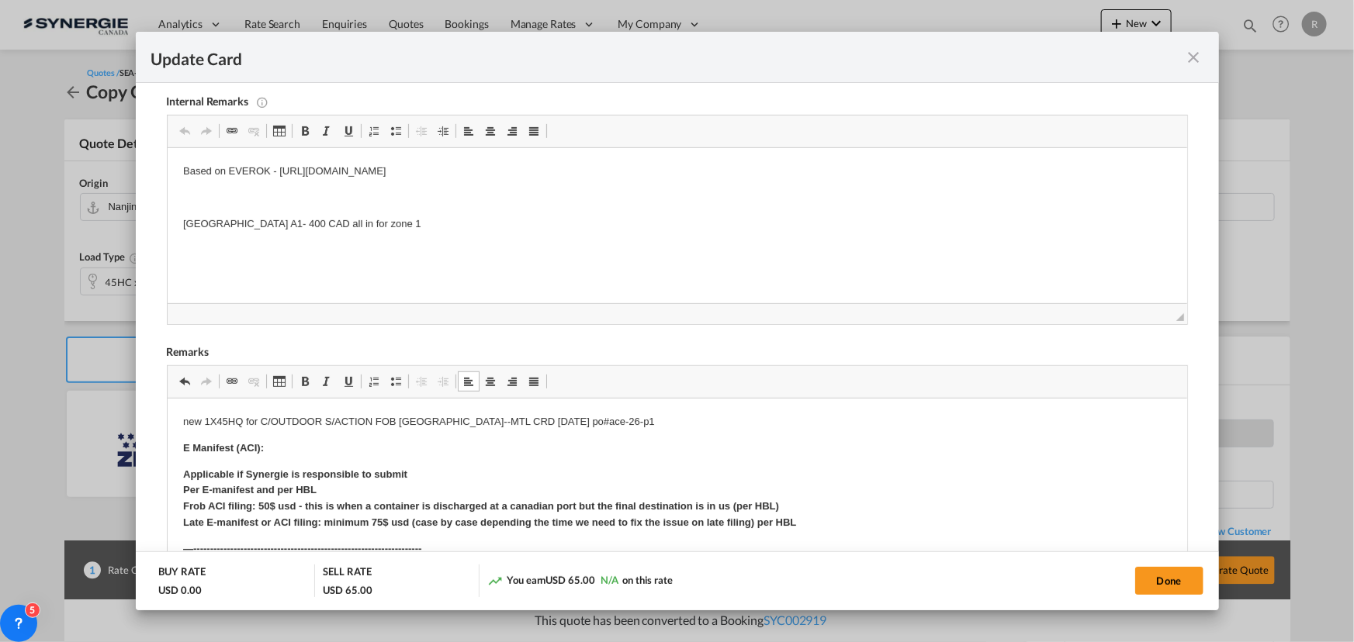
scroll to position [352, 0]
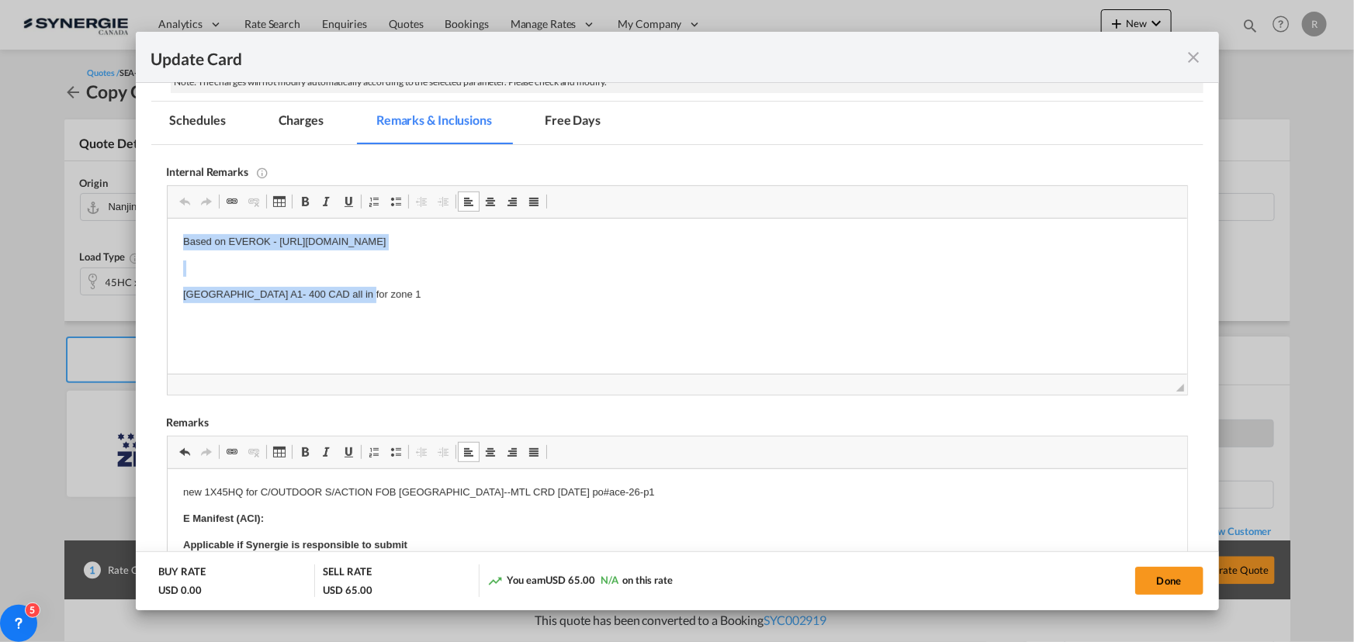
drag, startPoint x: 171, startPoint y: 235, endPoint x: 495, endPoint y: 299, distance: 330.6
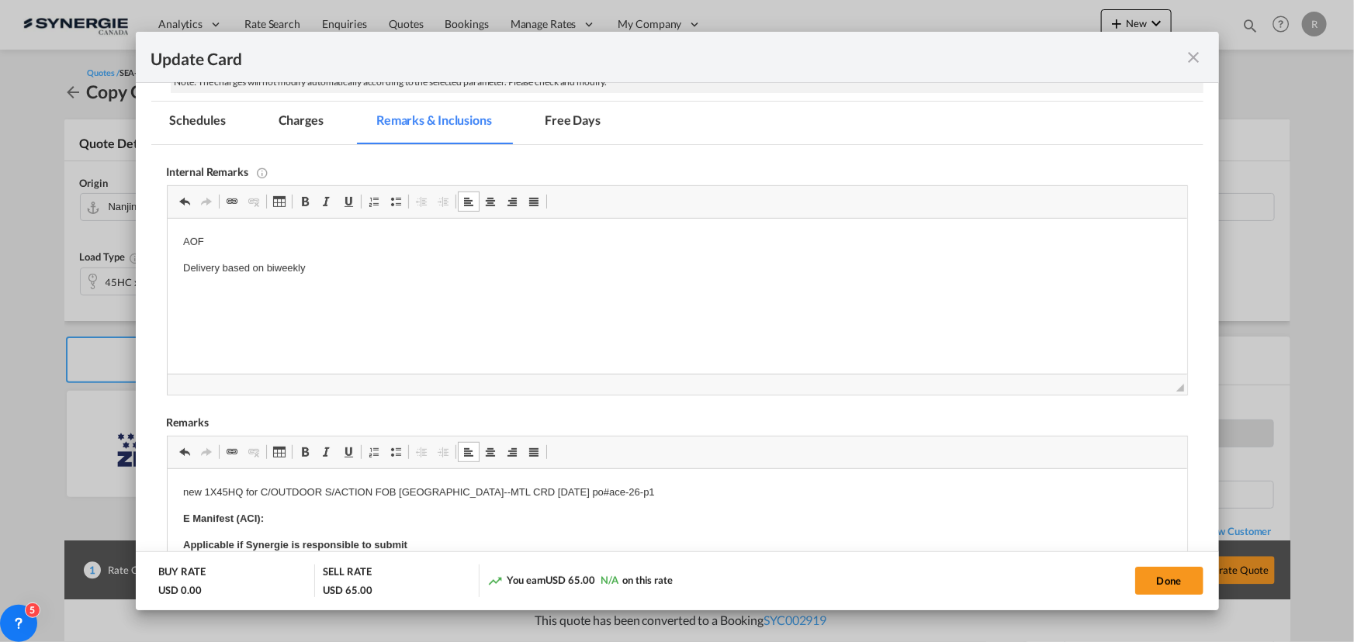
click at [392, 263] on p "Delivery based on biweekly" at bounding box center [676, 269] width 988 height 16
click at [234, 238] on p "AOF" at bounding box center [676, 242] width 988 height 16
click at [282, 238] on p "AOF" at bounding box center [676, 242] width 988 height 16
click at [377, 266] on p "Delivery based on biweekly quote" at bounding box center [676, 269] width 988 height 16
click at [389, 261] on p "Delivery based on biweekly quote" at bounding box center [676, 269] width 988 height 16
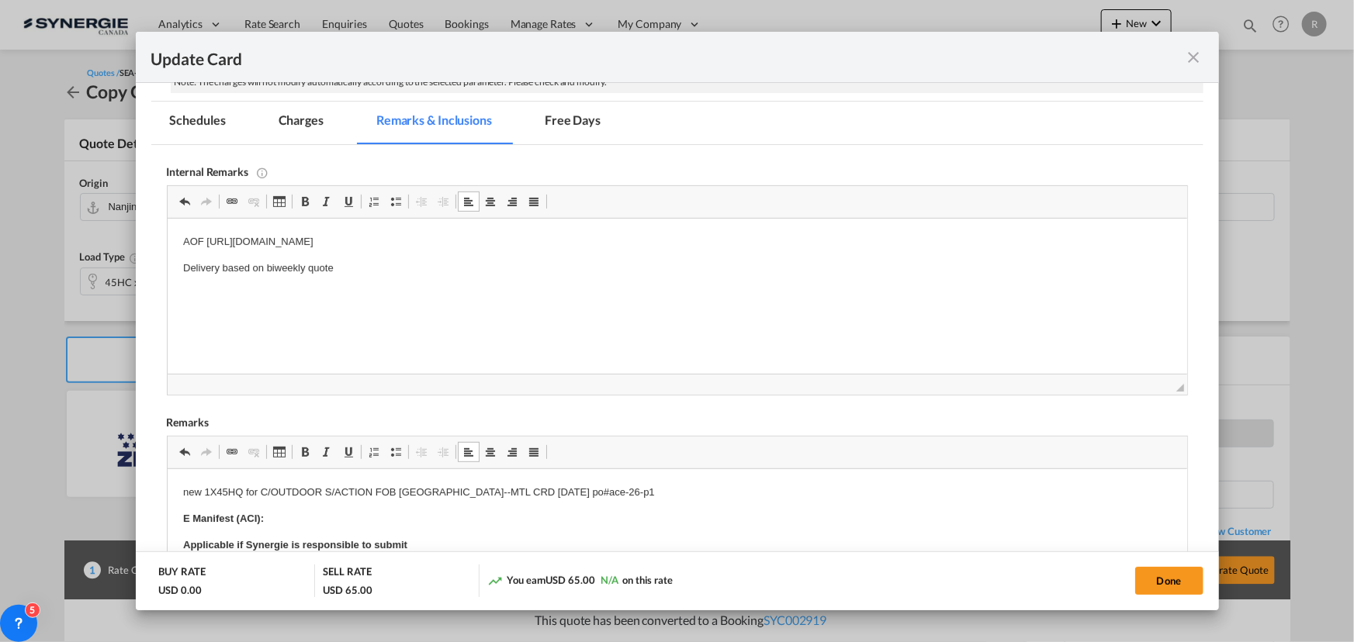
click at [648, 245] on p "AOF [URL][DOMAIN_NAME]" at bounding box center [676, 242] width 988 height 16
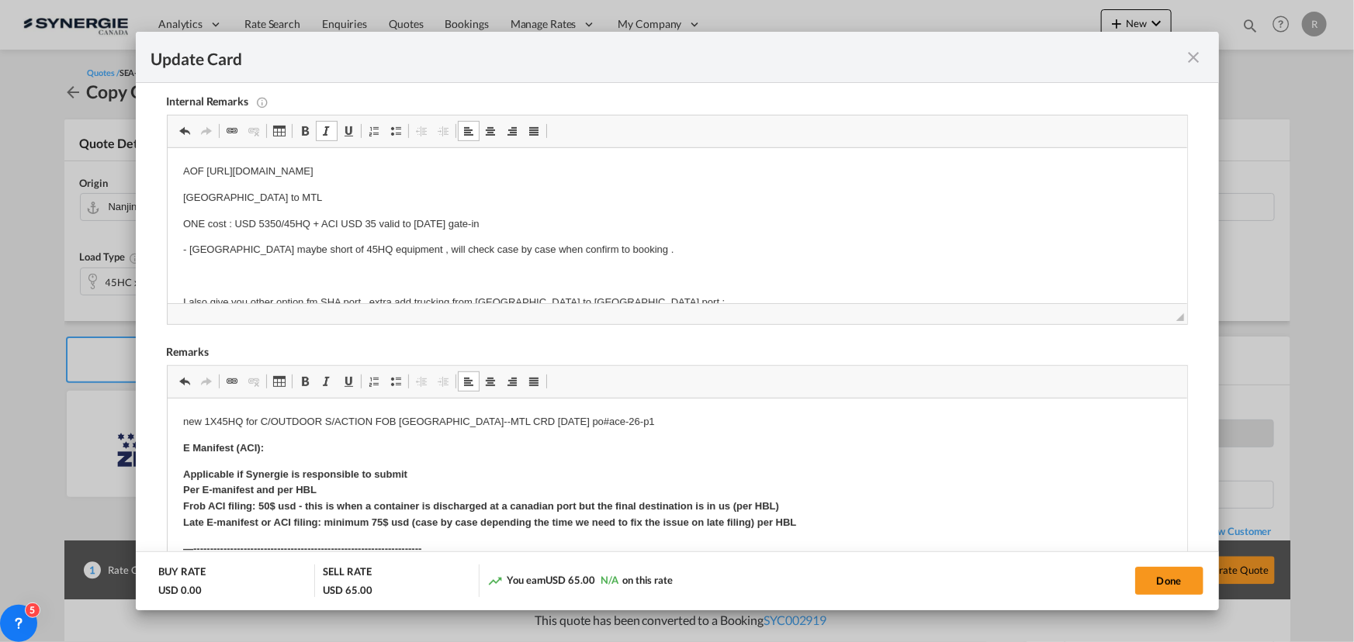
scroll to position [140, 0]
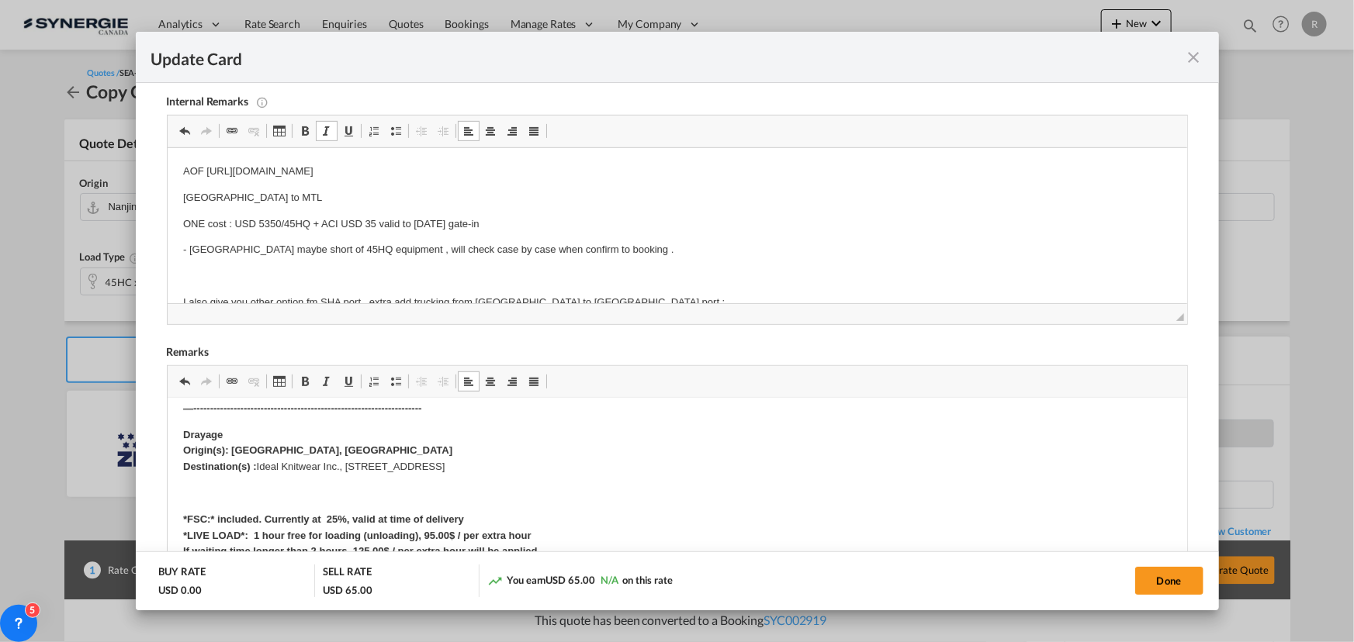
click at [257, 464] on strong "Drayage Origin(s): [GEOGRAPHIC_DATA], [GEOGRAPHIC_DATA] Destination(s) :" at bounding box center [316, 451] width 269 height 44
drag, startPoint x: 258, startPoint y: 466, endPoint x: 621, endPoint y: 476, distance: 363.2
click at [621, 476] on body "new 1X45HQ for C/OUTDOOR S/ACTION FOB [GEOGRAPHIC_DATA]--MTL CRD [DATE] po#ace-…" at bounding box center [676, 581] width 988 height 615
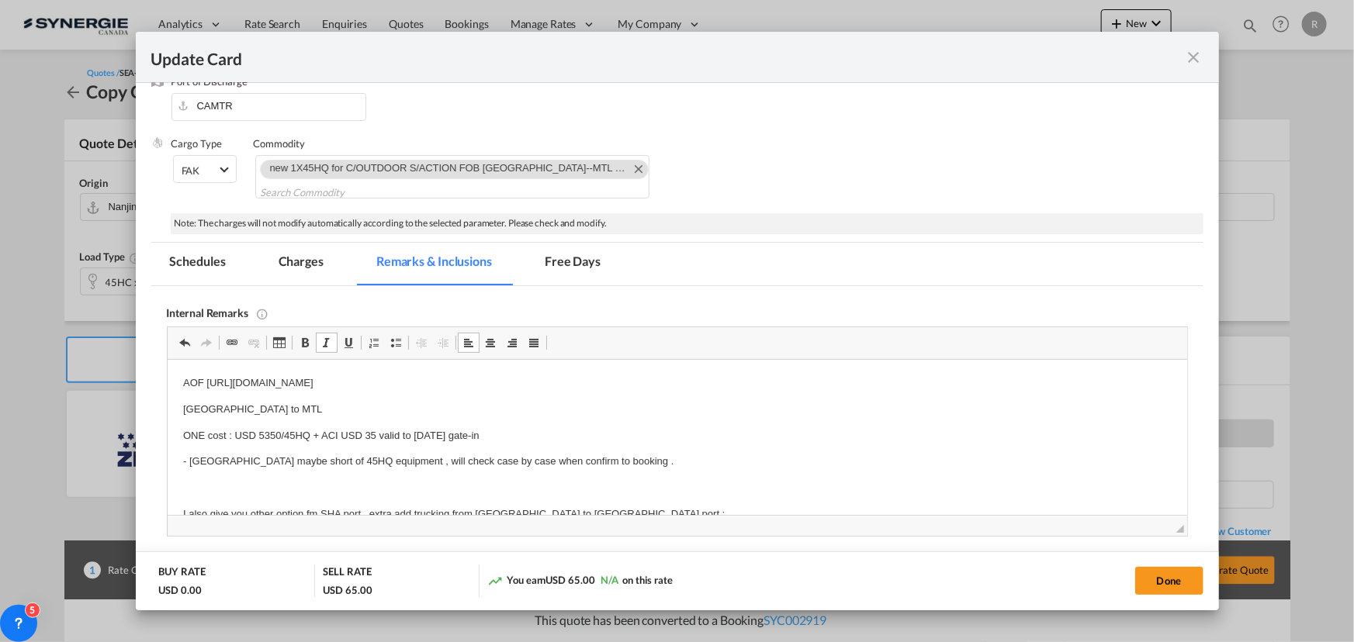
click at [303, 262] on md-tab-item "Charges" at bounding box center [301, 264] width 82 height 43
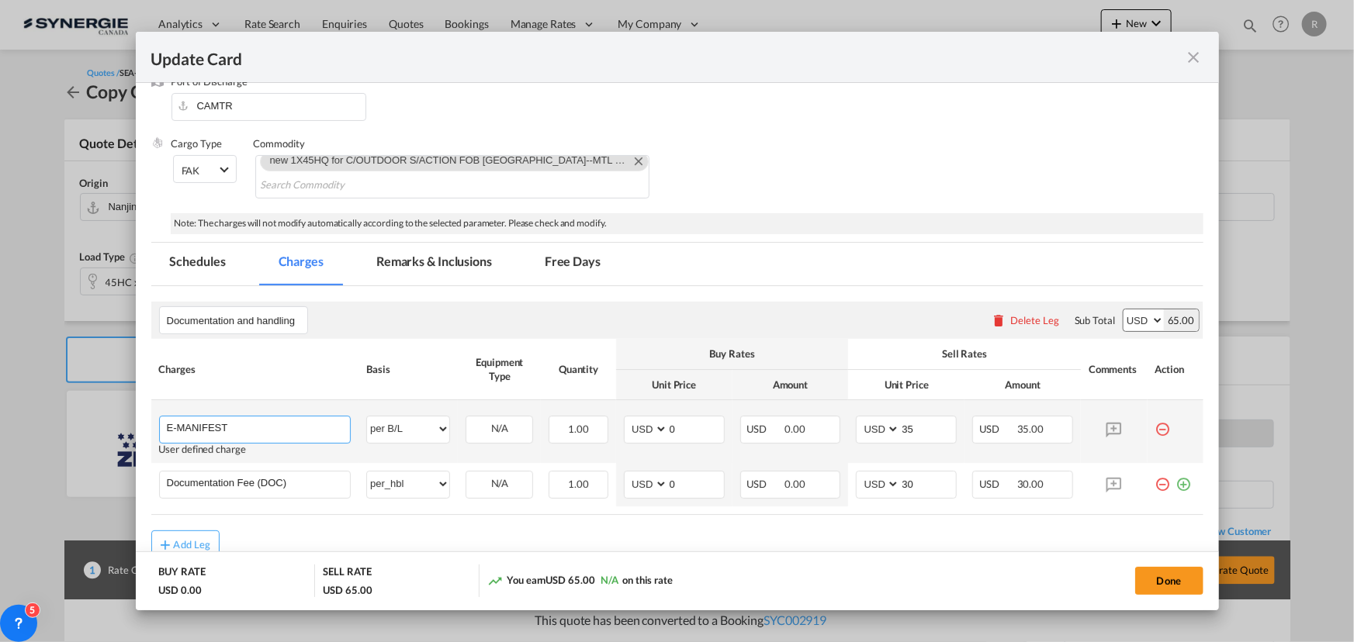
click at [281, 430] on input "E-MANIFEST" at bounding box center [259, 428] width 184 height 23
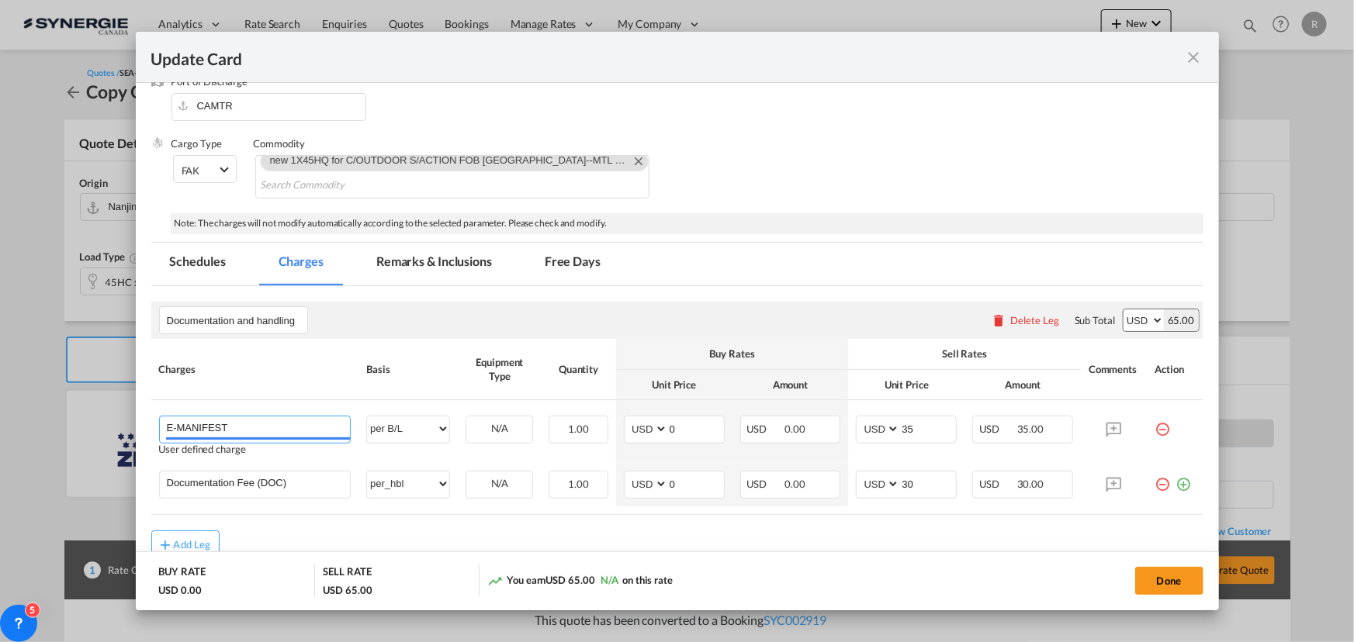
drag, startPoint x: 281, startPoint y: 430, endPoint x: 118, endPoint y: 414, distance: 163.7
click at [118, 414] on div "Update Card Port of [GEOGRAPHIC_DATA] CNNJG T/S [GEOGRAPHIC_DATA] Liner/Carrier…" at bounding box center [677, 321] width 1354 height 642
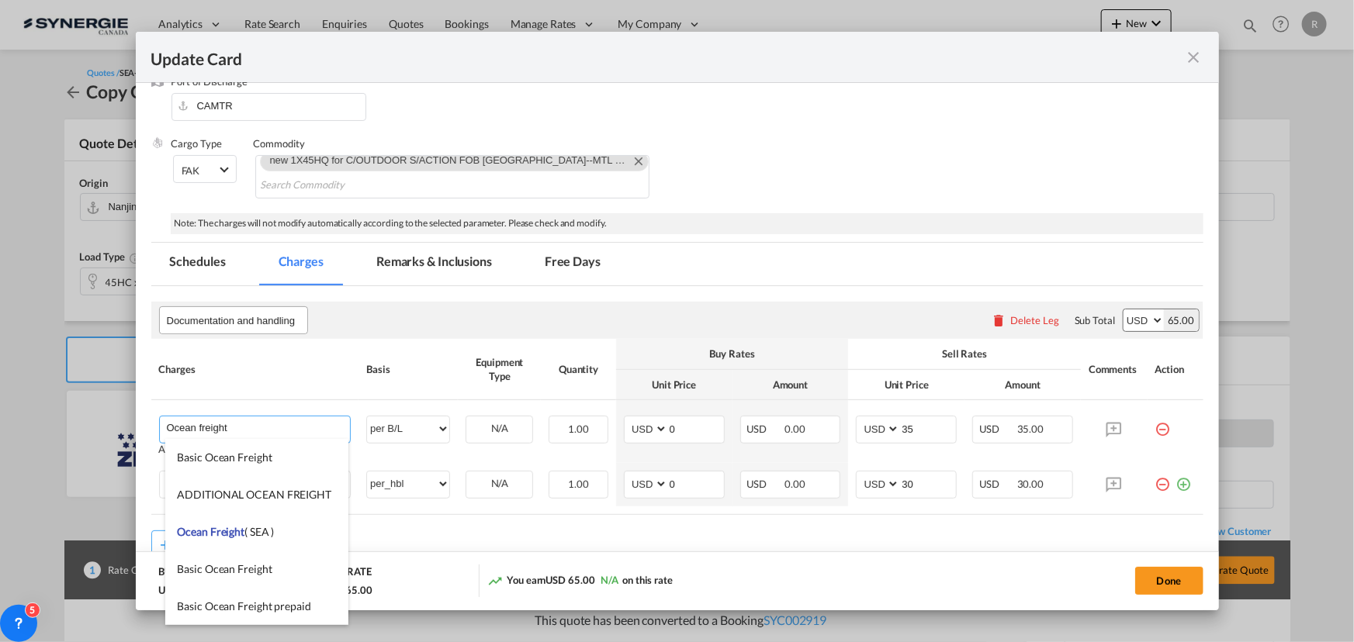
type input "Ocean freight"
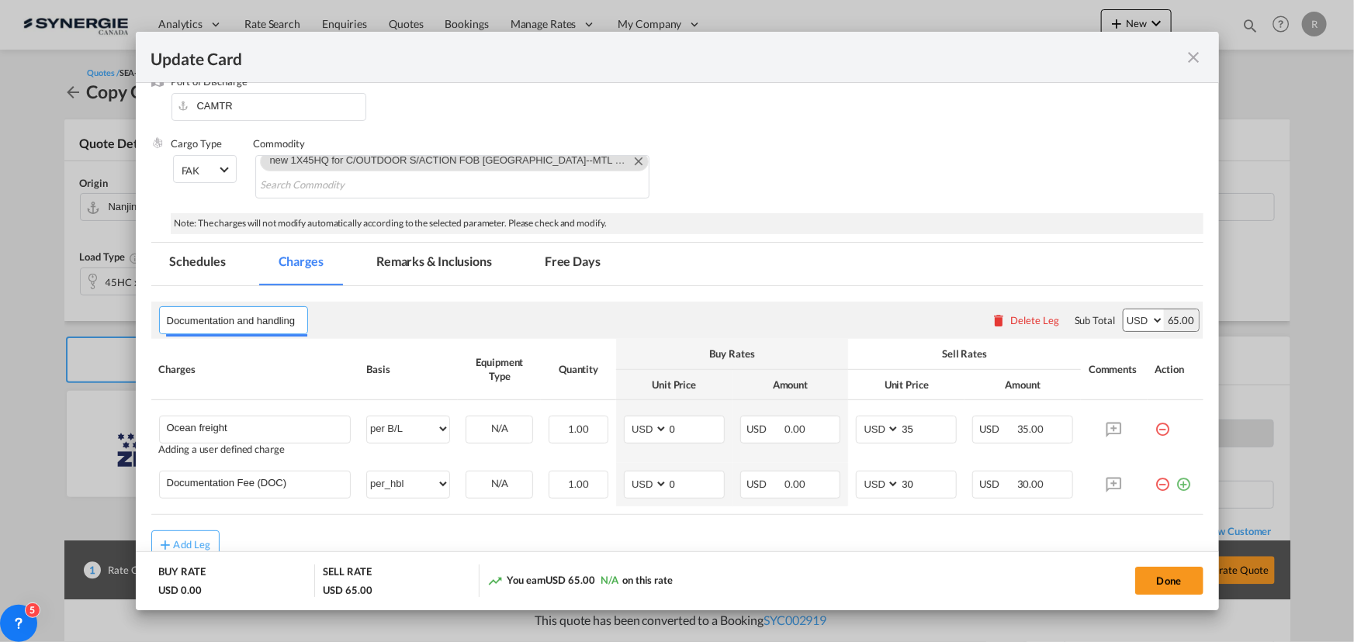
drag, startPoint x: 298, startPoint y: 314, endPoint x: 82, endPoint y: 296, distance: 216.4
click at [82, 296] on div "Update Card Port of [GEOGRAPHIC_DATA] CNNJG T/S [GEOGRAPHIC_DATA] Liner/Carrier…" at bounding box center [677, 321] width 1354 height 642
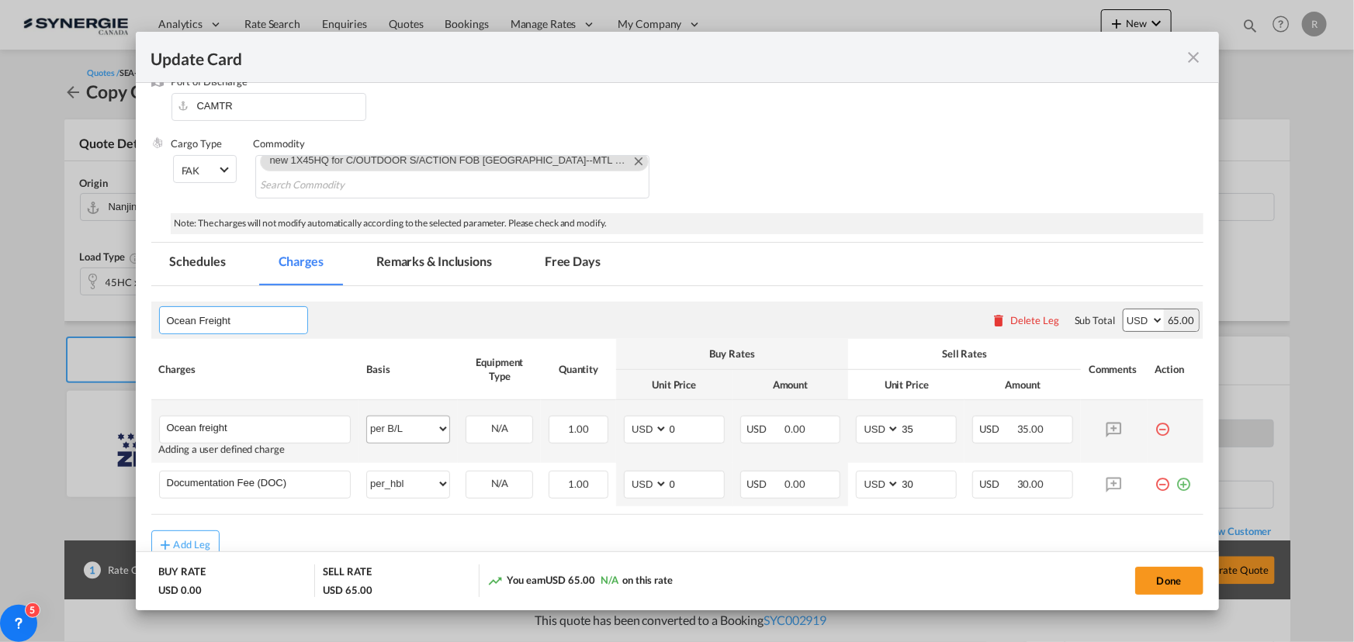
type input "Ocean Freight"
click at [427, 437] on select "per equipment per container per B/L per shipping bill per shipment per pallet p…" at bounding box center [408, 429] width 82 height 25
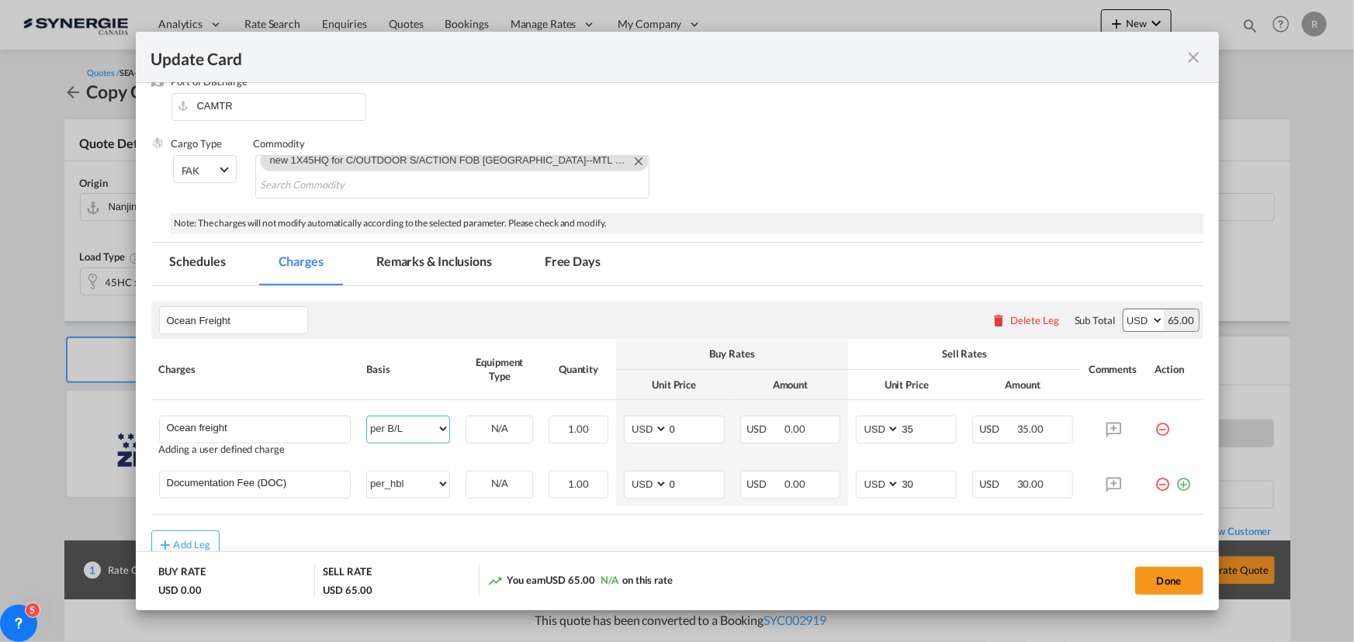
select select "per container"
click at [367, 417] on select "per equipment per container per B/L per shipping bill per shipment per pallet p…" at bounding box center [408, 429] width 82 height 25
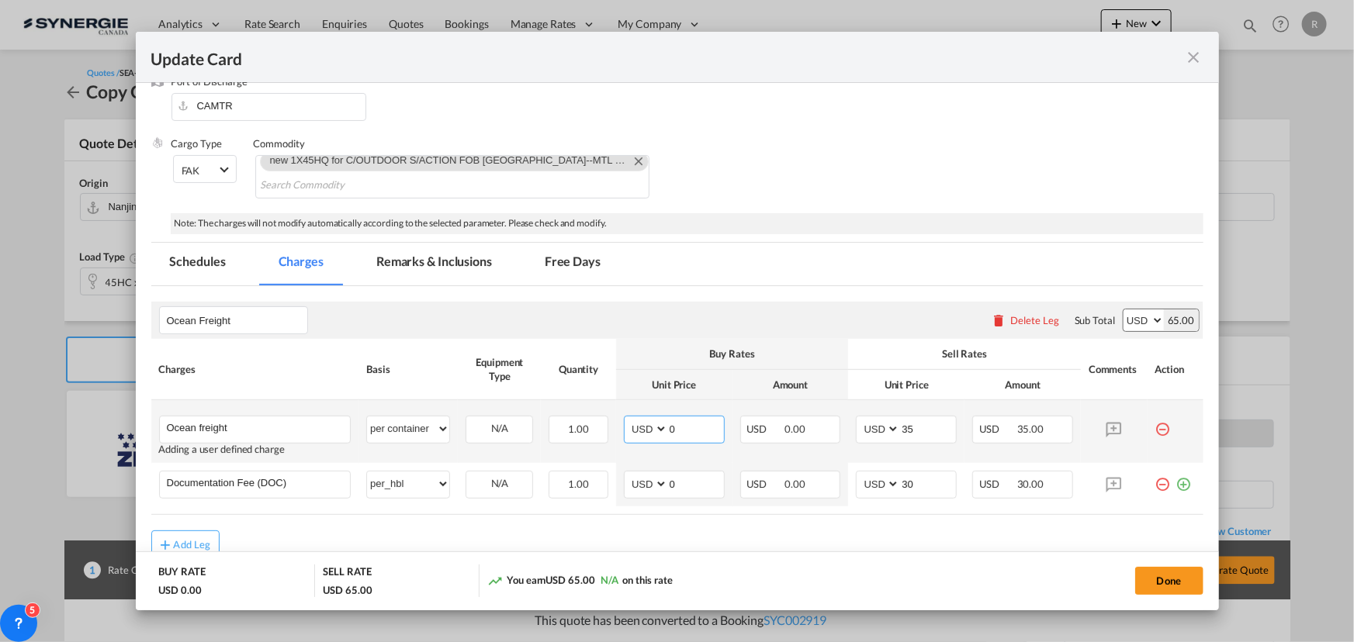
click at [697, 429] on input "0" at bounding box center [696, 428] width 56 height 23
drag, startPoint x: 677, startPoint y: 426, endPoint x: 637, endPoint y: 417, distance: 41.4
click at [637, 417] on md-input-container "AED AFN ALL AMD ANG AOA ARS AUD AWG AZN BAM BBD BDT BGN BHD BIF BMD BND BOB BRL…" at bounding box center [674, 430] width 101 height 28
click at [694, 432] on input "0" at bounding box center [696, 428] width 56 height 23
drag, startPoint x: 693, startPoint y: 432, endPoint x: 661, endPoint y: 427, distance: 32.1
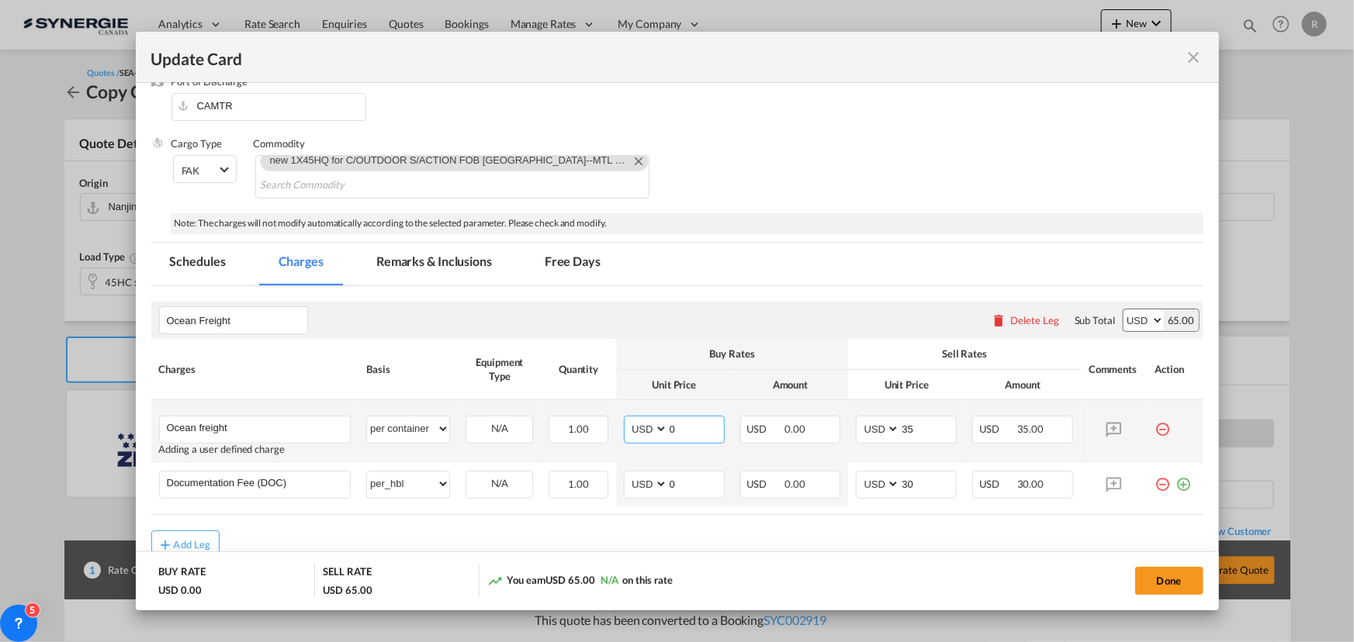
click at [667, 427] on md-input-container "0" at bounding box center [695, 430] width 57 height 26
type input "5385"
drag, startPoint x: 914, startPoint y: 425, endPoint x: 824, endPoint y: 411, distance: 91.1
click at [824, 411] on tr "Ocean freight Please Enter User Defined Charges Cannot Be Published Adding a us…" at bounding box center [677, 431] width 1052 height 63
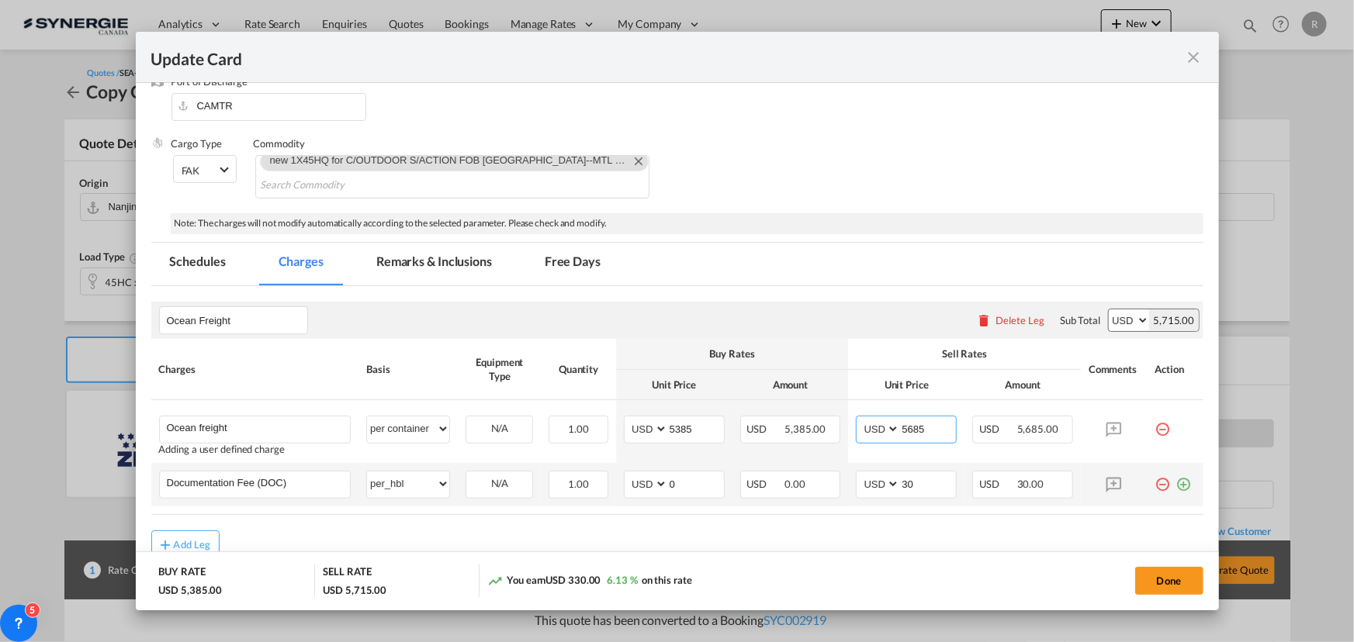
type input "5685"
click at [1155, 484] on md-icon "icon-minus-circle-outline red-400-fg" at bounding box center [1163, 479] width 16 height 16
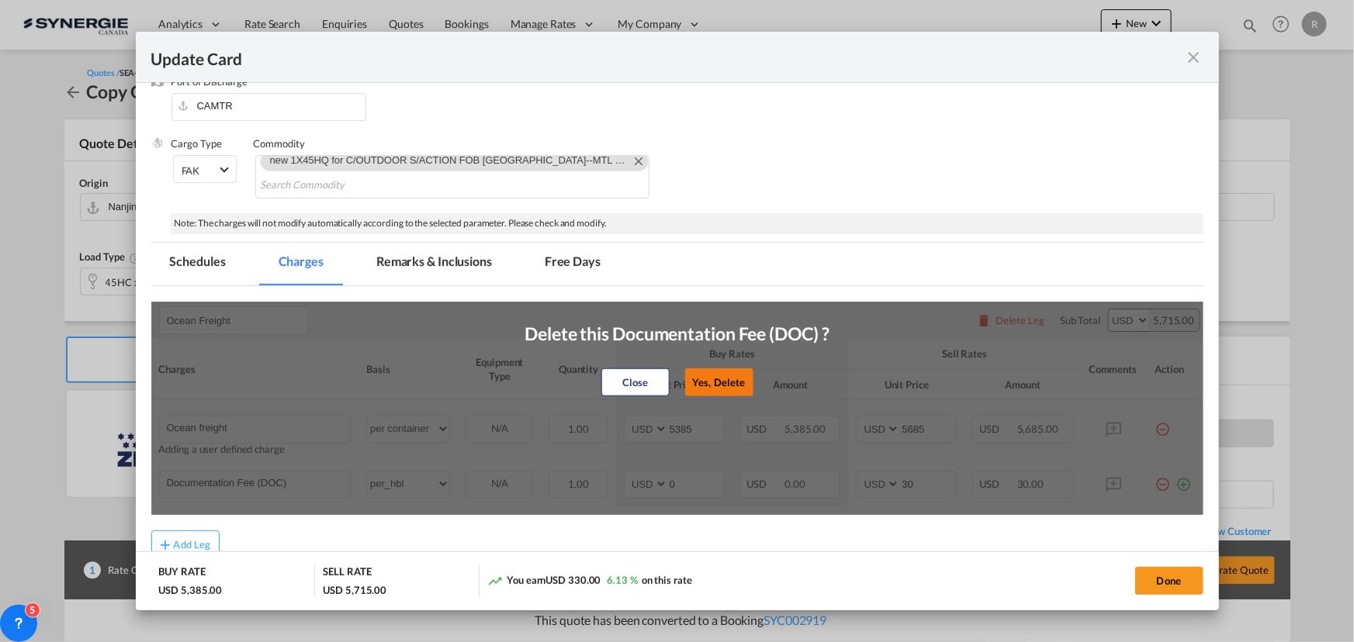
click at [719, 386] on button "Yes, Delete" at bounding box center [719, 383] width 68 height 28
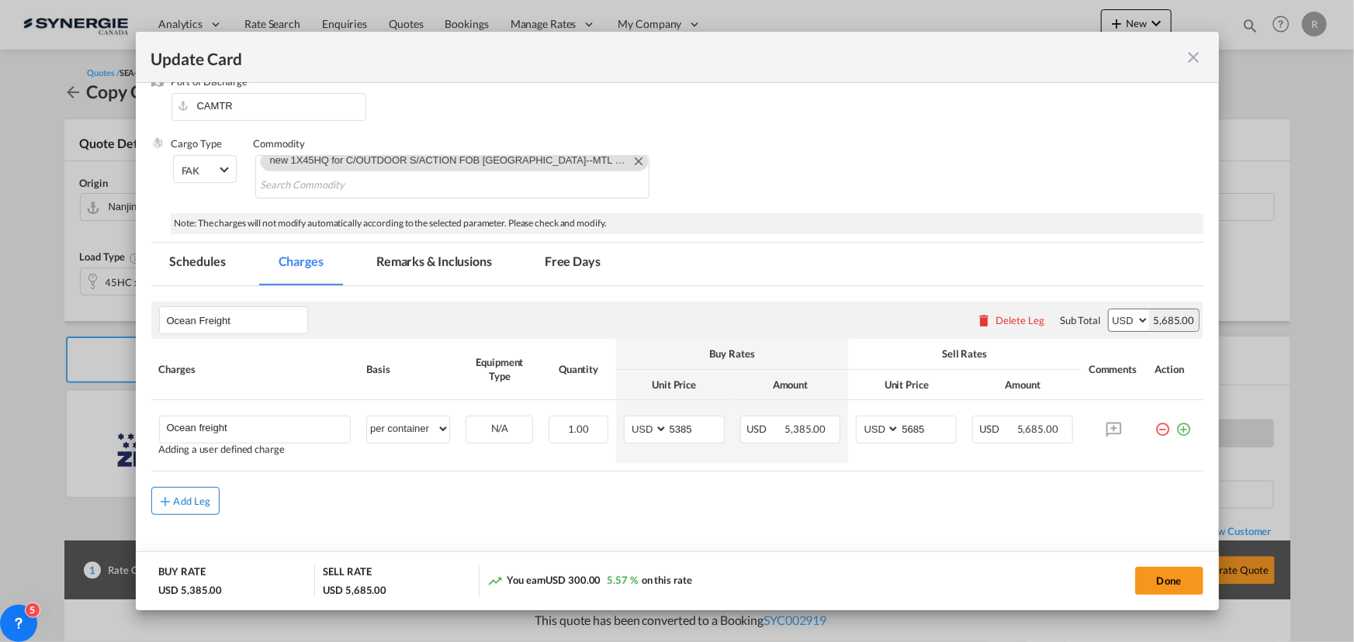
click at [176, 497] on div "Add Leg" at bounding box center [192, 501] width 37 height 9
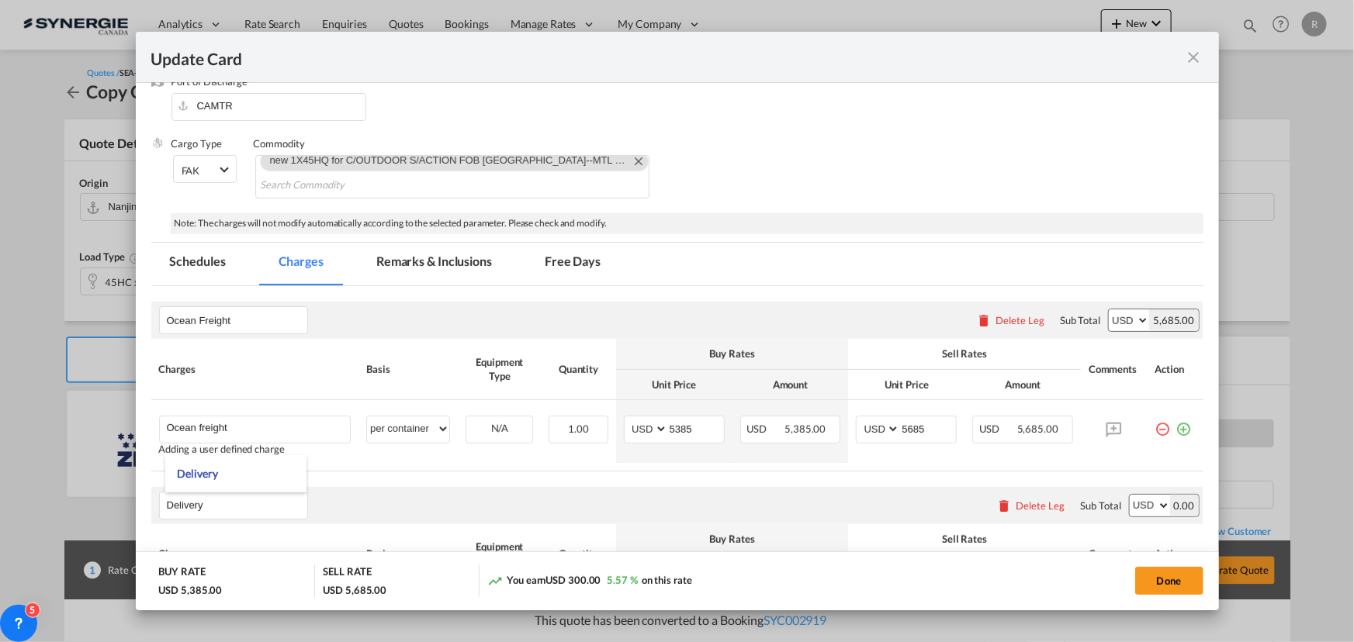
type input "Delivery"
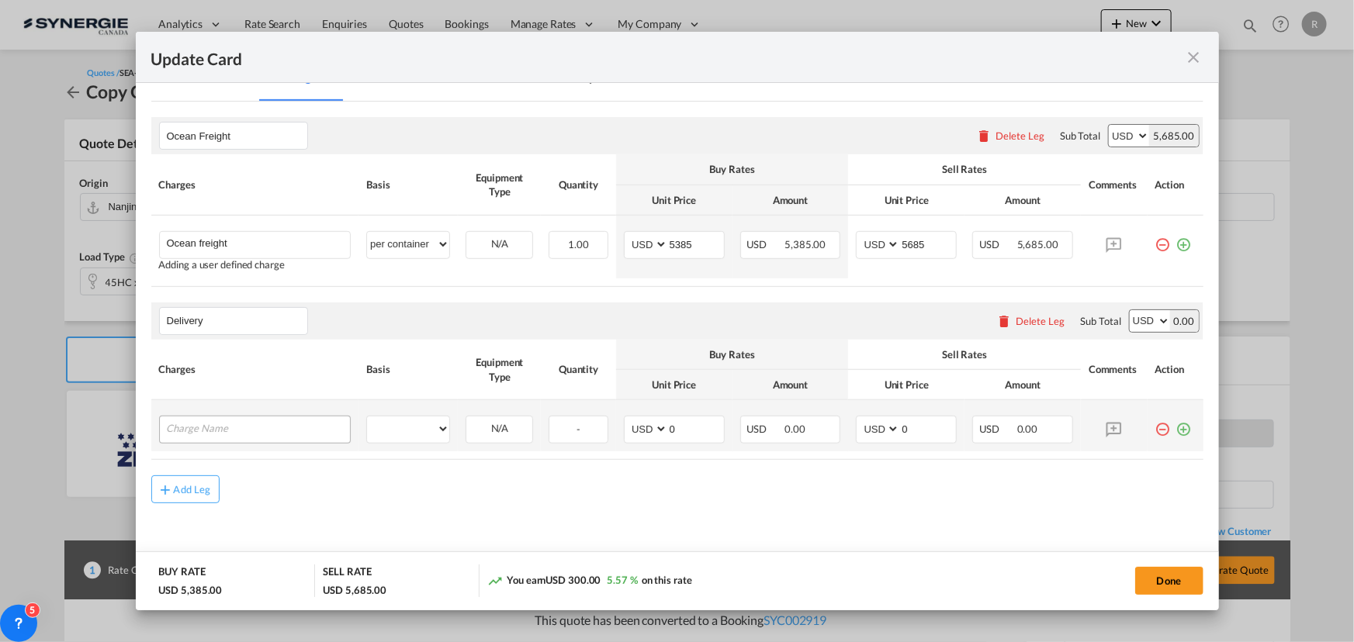
scroll to position [400, 0]
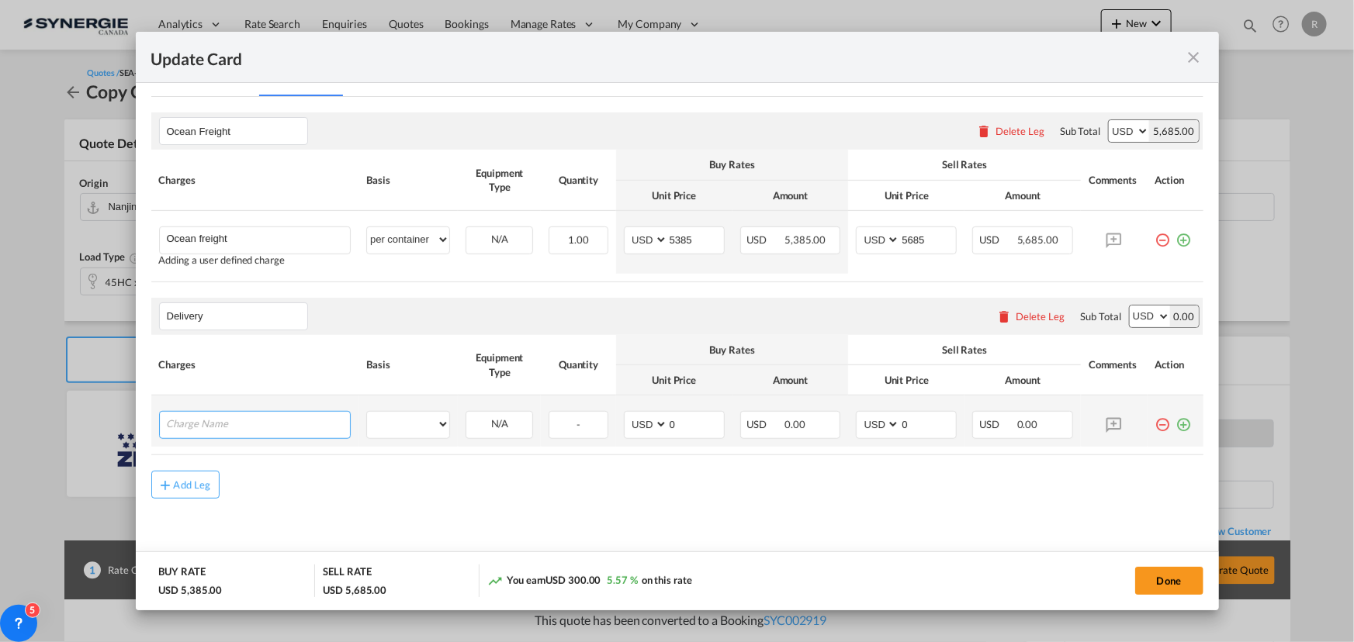
click at [217, 420] on input "Charge Name" at bounding box center [259, 423] width 184 height 23
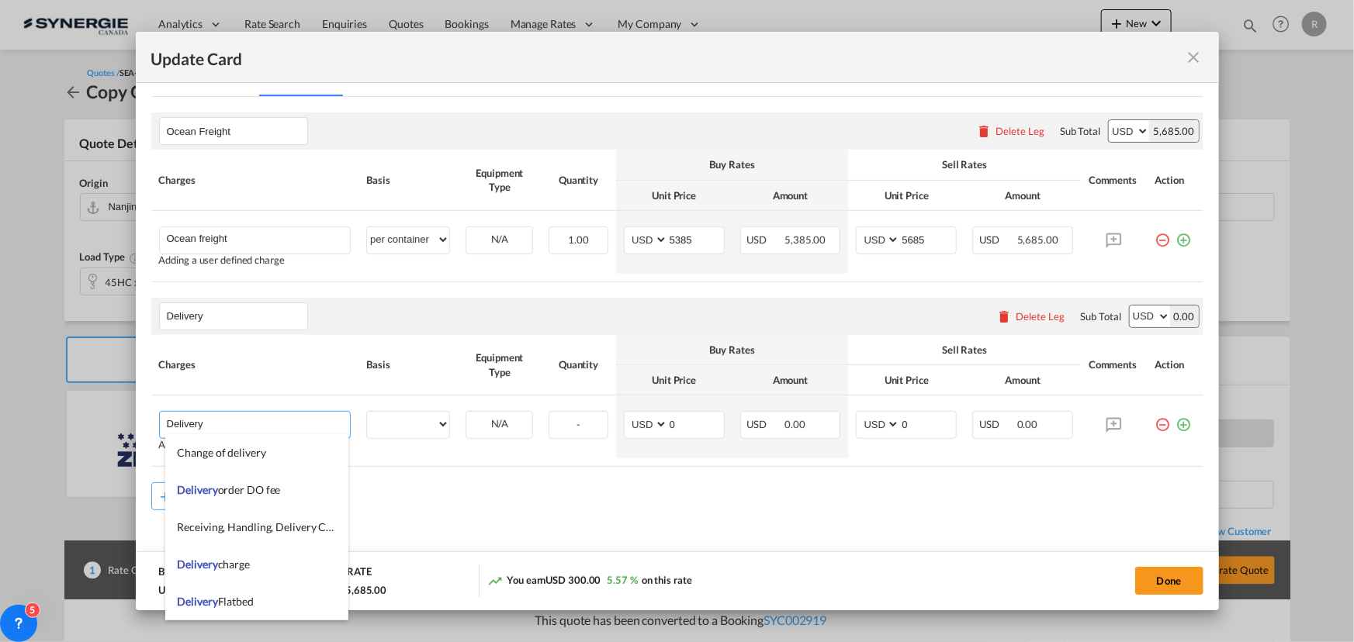
type input "Delivery"
click at [393, 496] on div "Add Leg" at bounding box center [677, 497] width 1052 height 28
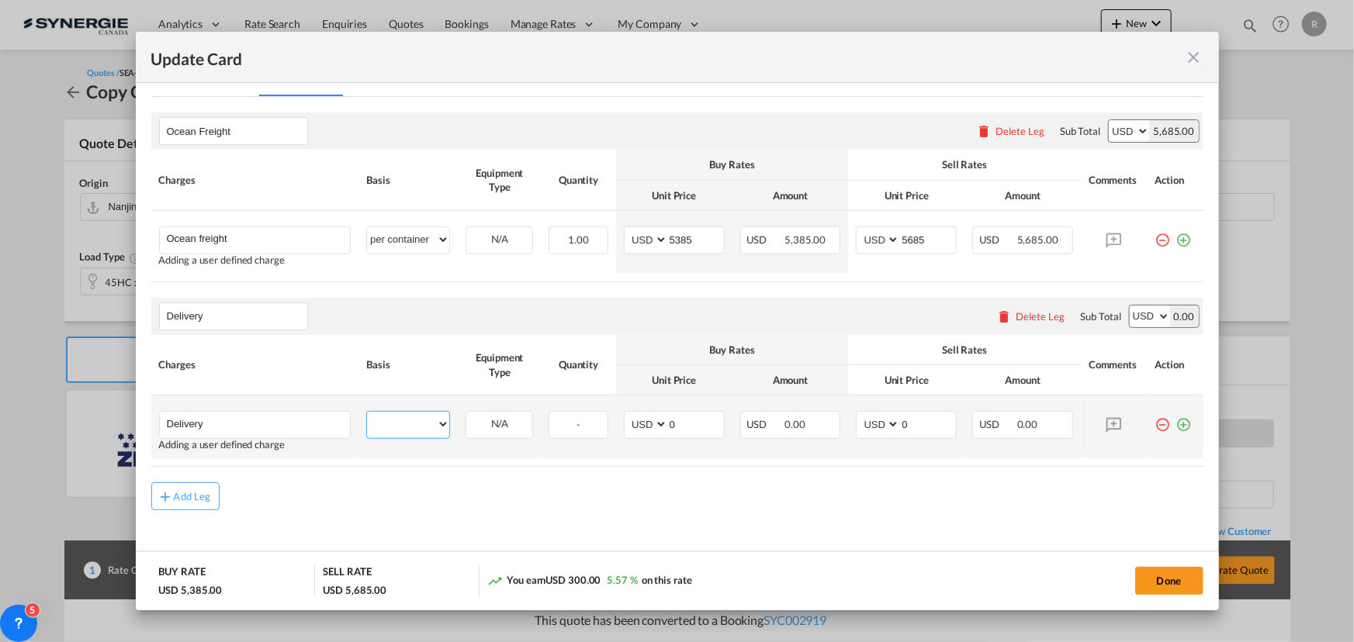
click at [409, 434] on select "per equipment per container per B/L per shipping bill per shipment per pallet p…" at bounding box center [408, 424] width 82 height 25
select select "per container"
click at [367, 412] on select "per equipment per container per B/L per shipping bill per shipment per pallet p…" at bounding box center [408, 424] width 82 height 25
drag, startPoint x: 691, startPoint y: 424, endPoint x: 625, endPoint y: 414, distance: 65.9
click at [625, 414] on md-input-container "AED AFN ALL AMD ANG AOA ARS AUD AWG AZN BAM BBD BDT BGN BHD BIF BMD BND BOB BRL…" at bounding box center [674, 425] width 101 height 28
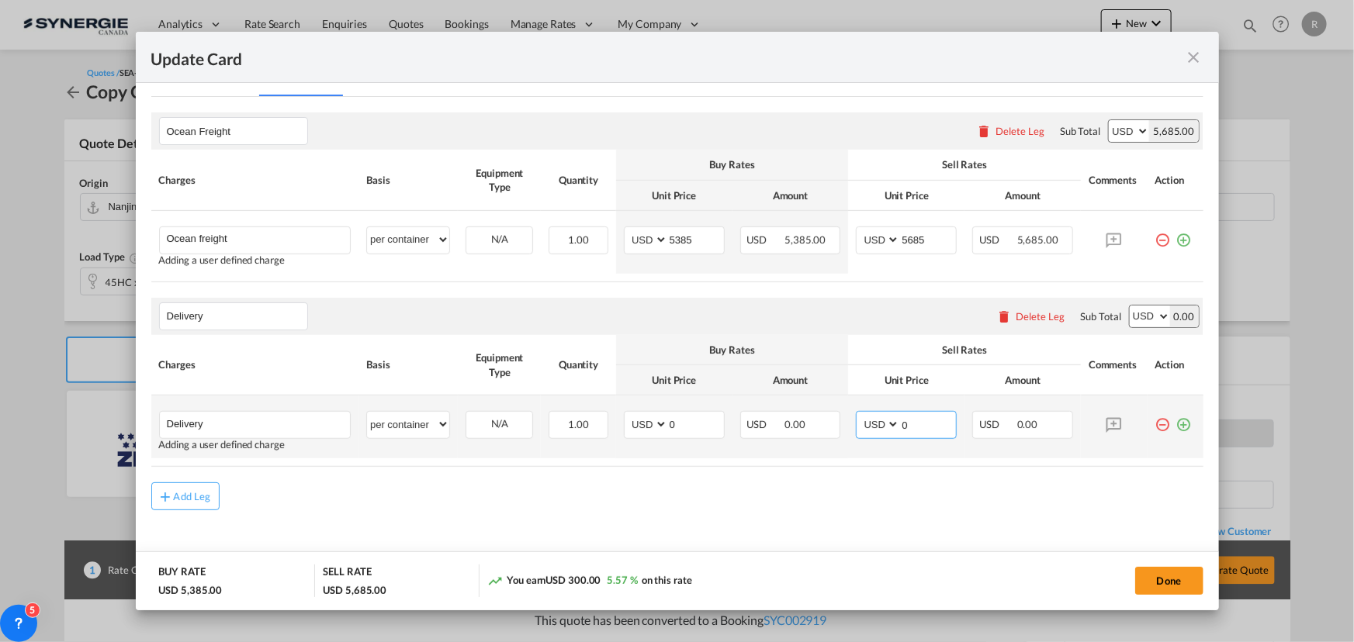
drag, startPoint x: 910, startPoint y: 427, endPoint x: 872, endPoint y: 421, distance: 38.4
click at [872, 421] on md-input-container "AED AFN ALL AMD ANG AOA ARS AUD AWG AZN BAM BBD BDT BGN BHD BIF BMD BND BOB BRL…" at bounding box center [906, 425] width 101 height 28
type input "390"
click at [686, 424] on input "0" at bounding box center [696, 423] width 56 height 23
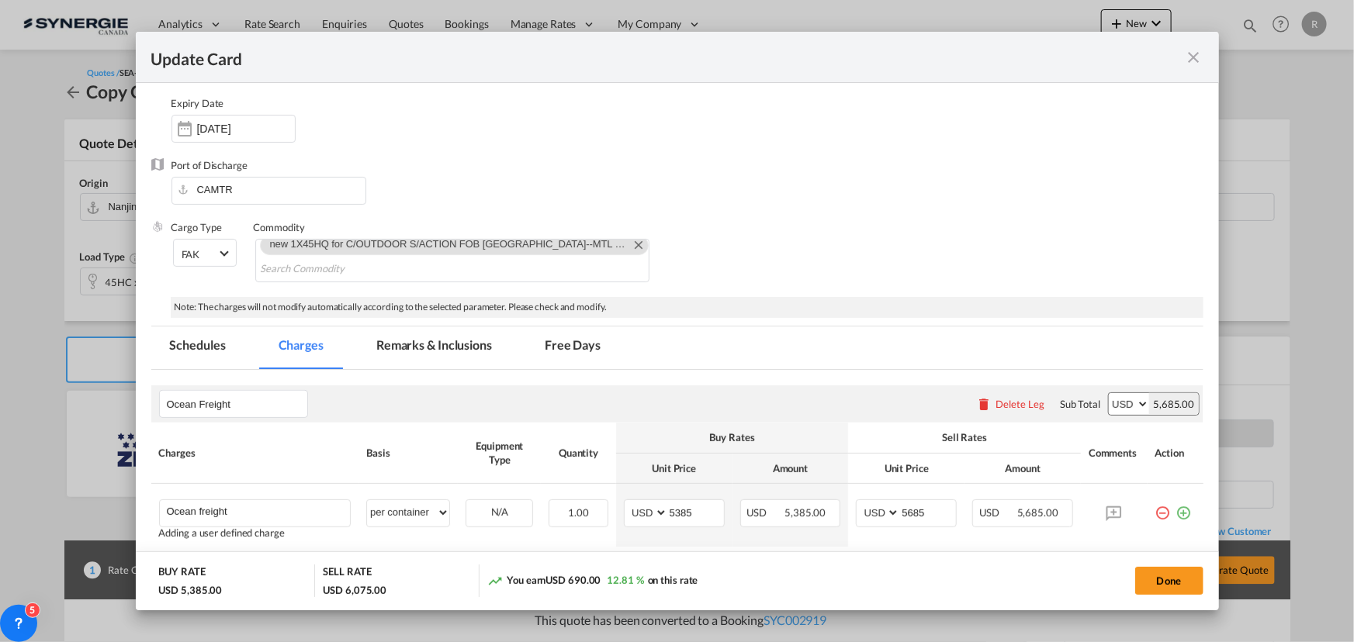
scroll to position [118, 0]
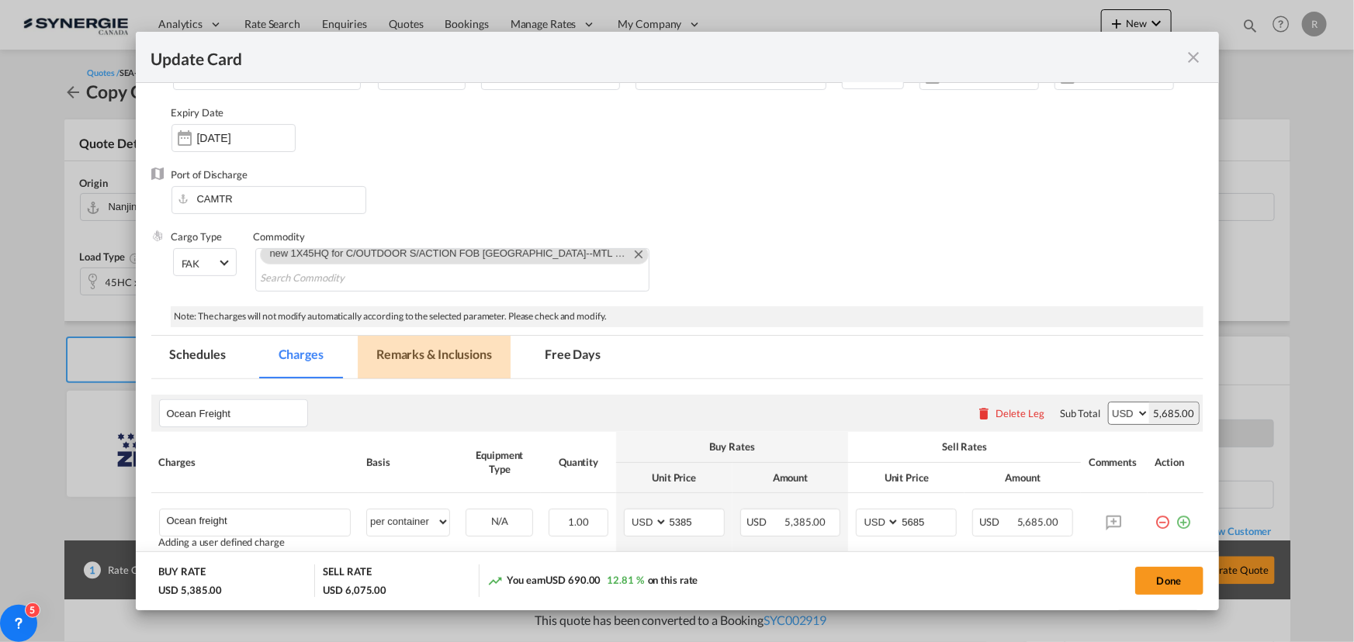
click at [415, 345] on md-tab-item "Remarks & Inclusions" at bounding box center [434, 357] width 153 height 43
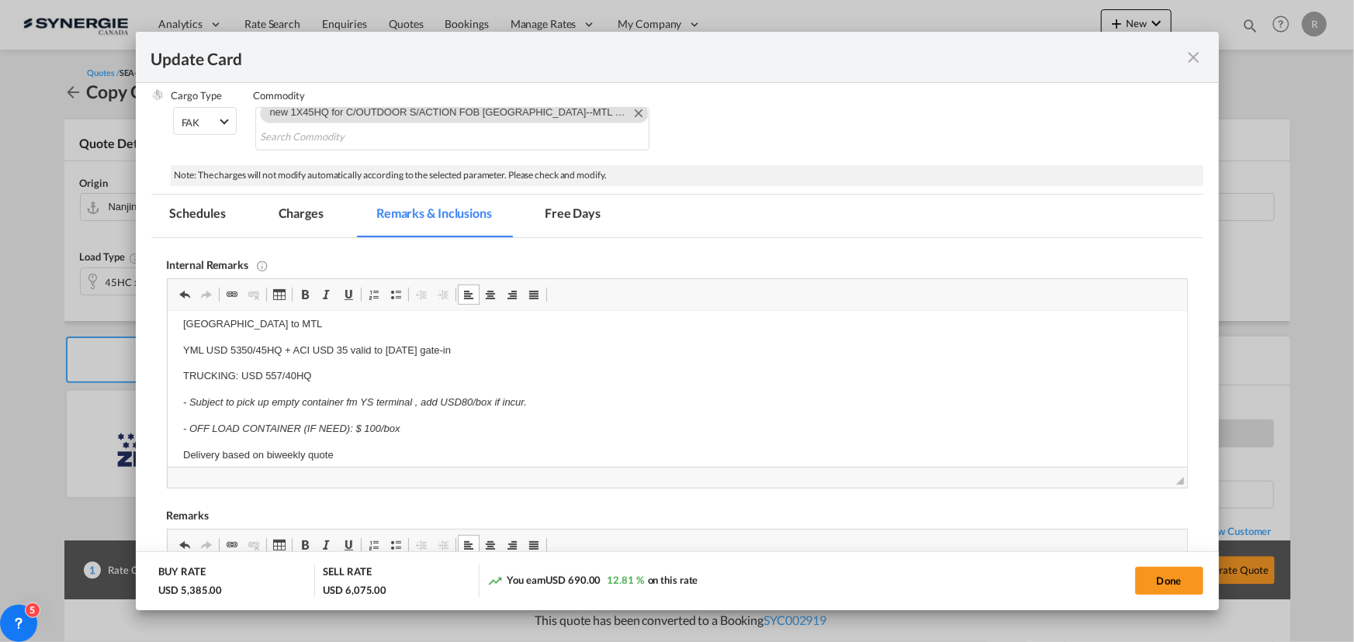
scroll to position [180, 0]
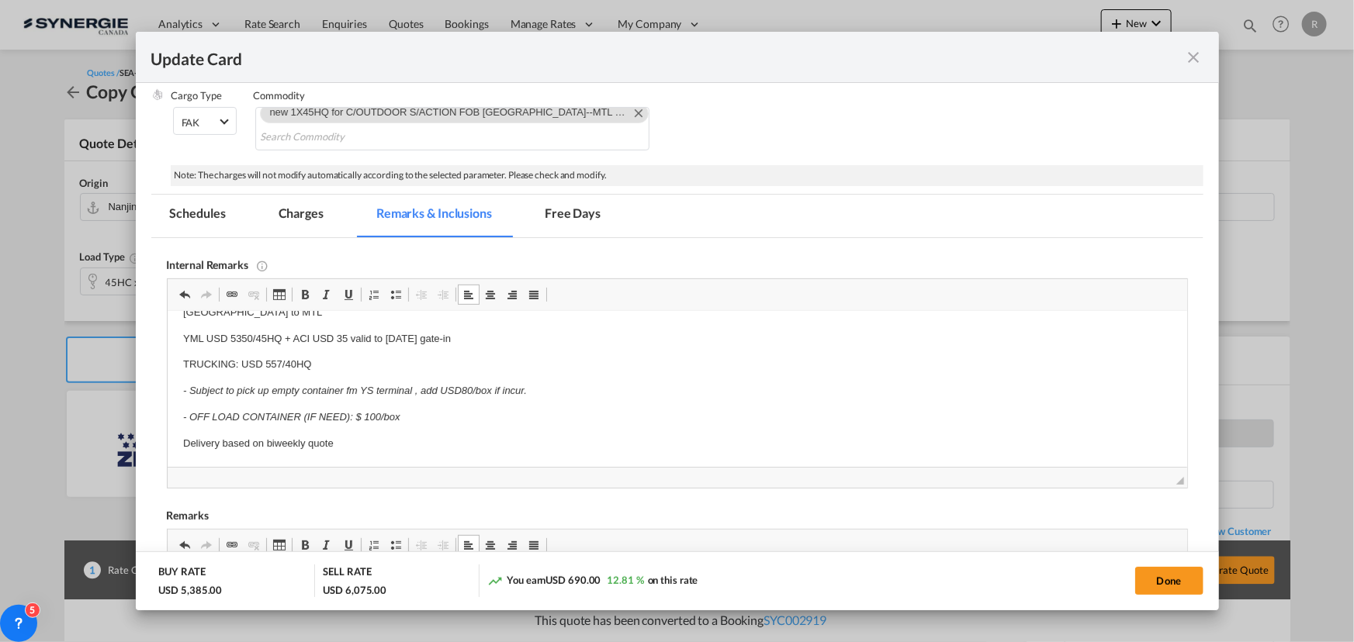
click at [375, 445] on p "Delivery based on biweekly quote" at bounding box center [676, 444] width 988 height 16
click at [295, 211] on md-tab-item "Charges" at bounding box center [301, 216] width 82 height 43
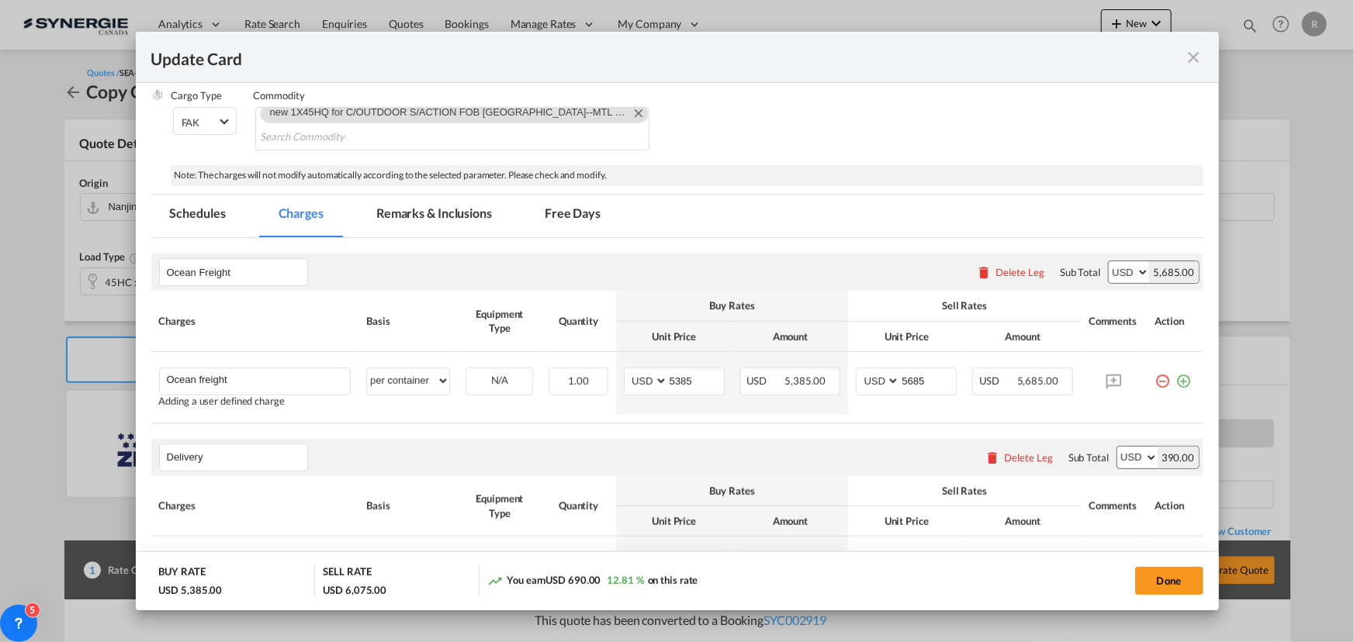
scroll to position [400, 0]
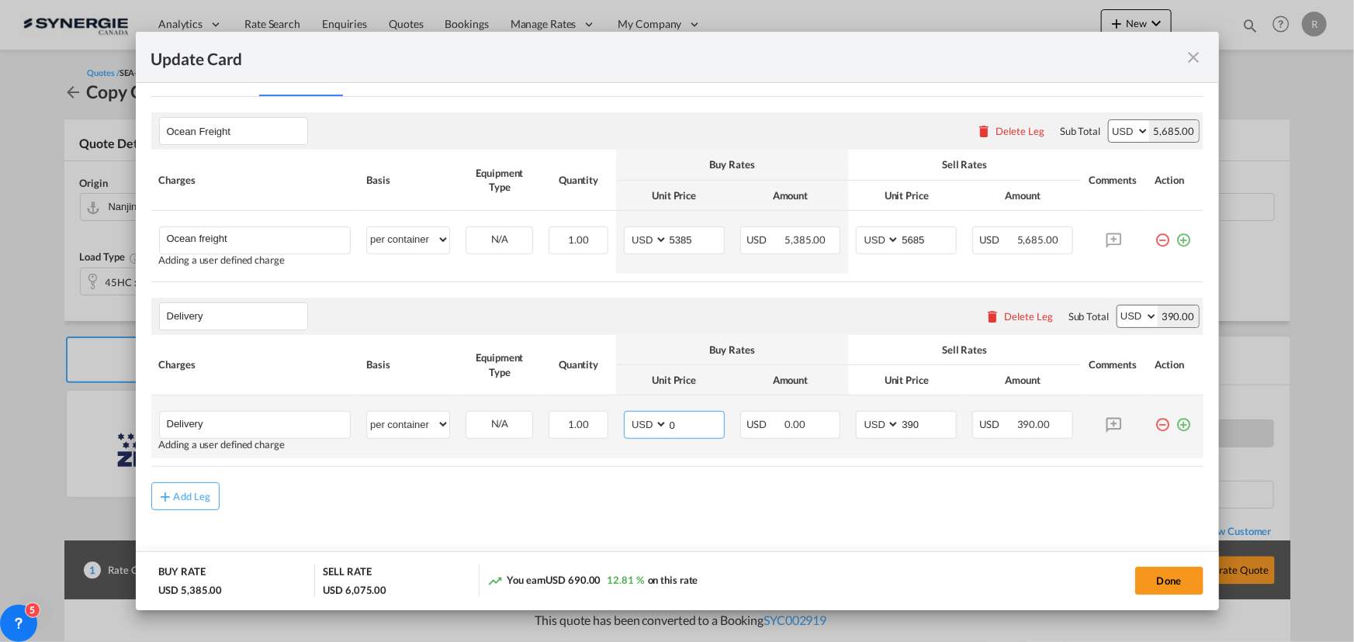
drag, startPoint x: 605, startPoint y: 410, endPoint x: 572, endPoint y: 395, distance: 36.8
click at [597, 409] on tr "Delivery Please Enter User Defined Charges Cannot Be Published Adding a user de…" at bounding box center [677, 427] width 1052 height 63
type input "306"
click at [1176, 427] on md-icon "icon-plus-circle-outline green-400-fg" at bounding box center [1184, 419] width 16 height 16
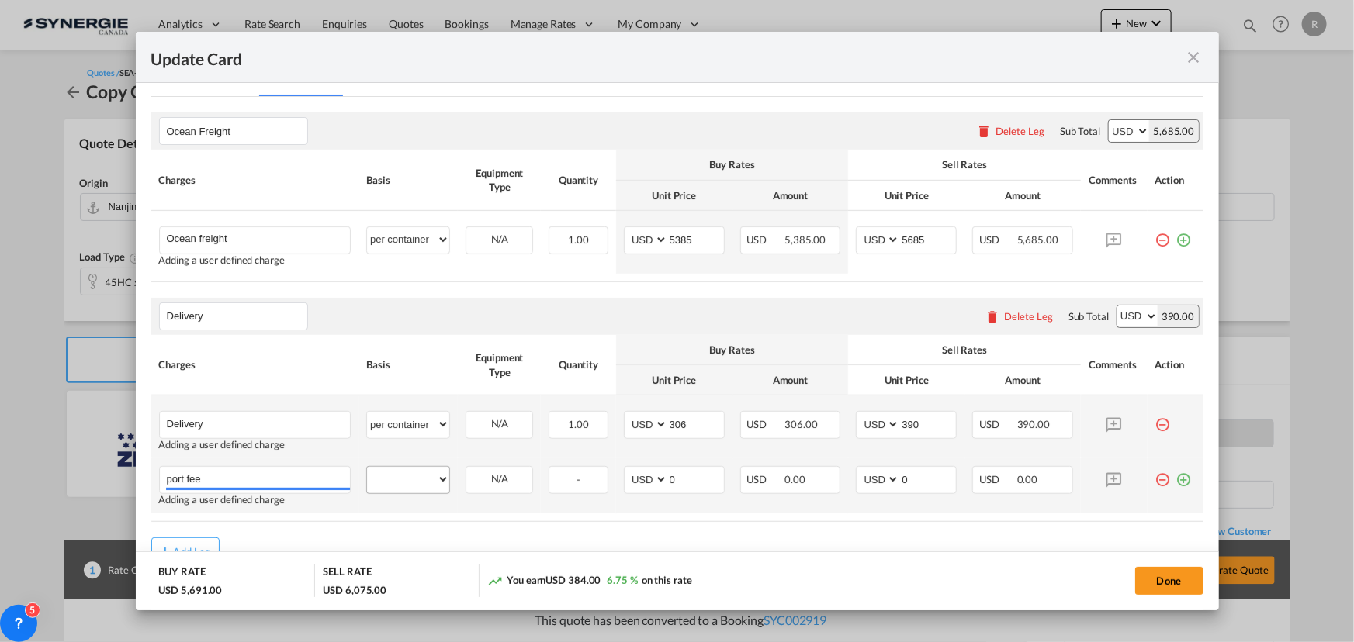
type input "port fee"
click at [389, 482] on select "per equipment per container per B/L per shipping bill per shipment per pallet p…" at bounding box center [408, 479] width 82 height 25
select select "per container"
click at [367, 467] on select "per equipment per container per B/L per shipping bill per shipment per pallet p…" at bounding box center [408, 479] width 82 height 25
drag, startPoint x: 680, startPoint y: 478, endPoint x: 625, endPoint y: 469, distance: 55.9
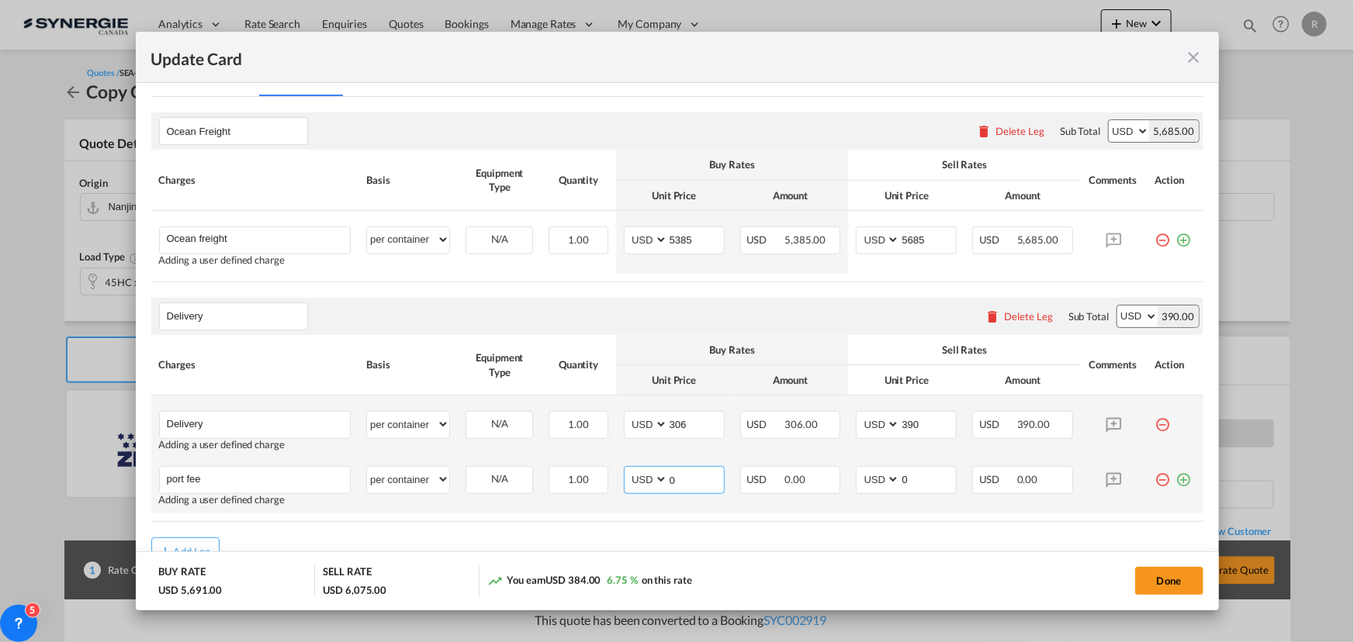
click at [625, 469] on md-input-container "AED AFN ALL AMD ANG AOA ARS AUD AWG AZN BAM BBD BDT BGN BHD BIF BMD BND BOB BRL…" at bounding box center [674, 480] width 101 height 28
type input "50"
drag, startPoint x: 908, startPoint y: 480, endPoint x: 876, endPoint y: 479, distance: 31.8
click at [876, 479] on md-input-container "AED AFN ALL AMD ANG AOA ARS AUD AWG AZN BAM BBD BDT BGN BHD BIF BMD BND BOB BRL…" at bounding box center [906, 480] width 101 height 28
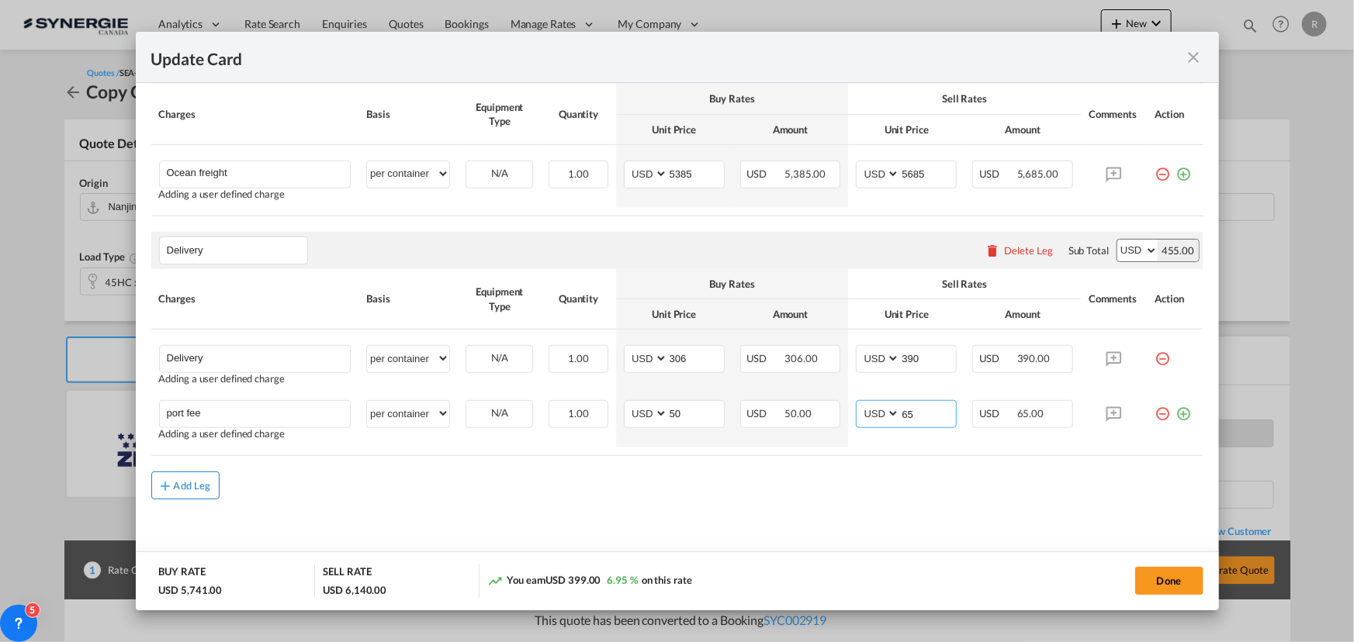
type input "65"
click at [195, 493] on button "Add Leg" at bounding box center [185, 486] width 68 height 28
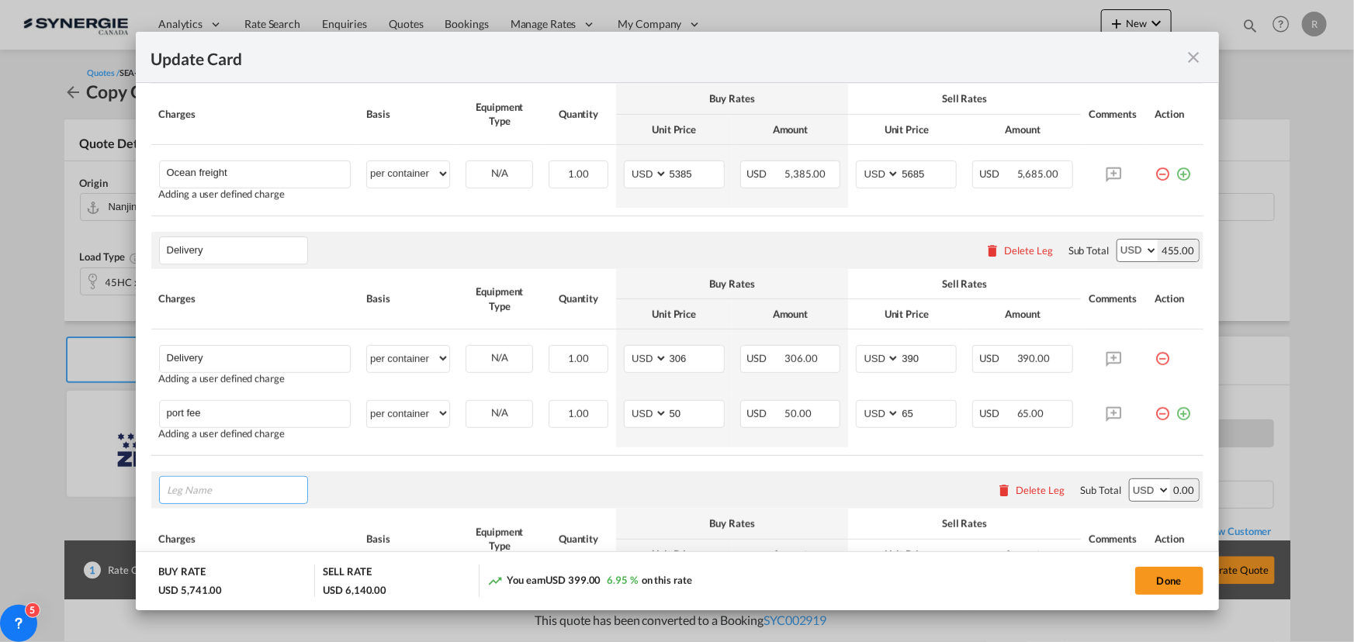
click at [272, 490] on input "Leg Name" at bounding box center [237, 490] width 140 height 23
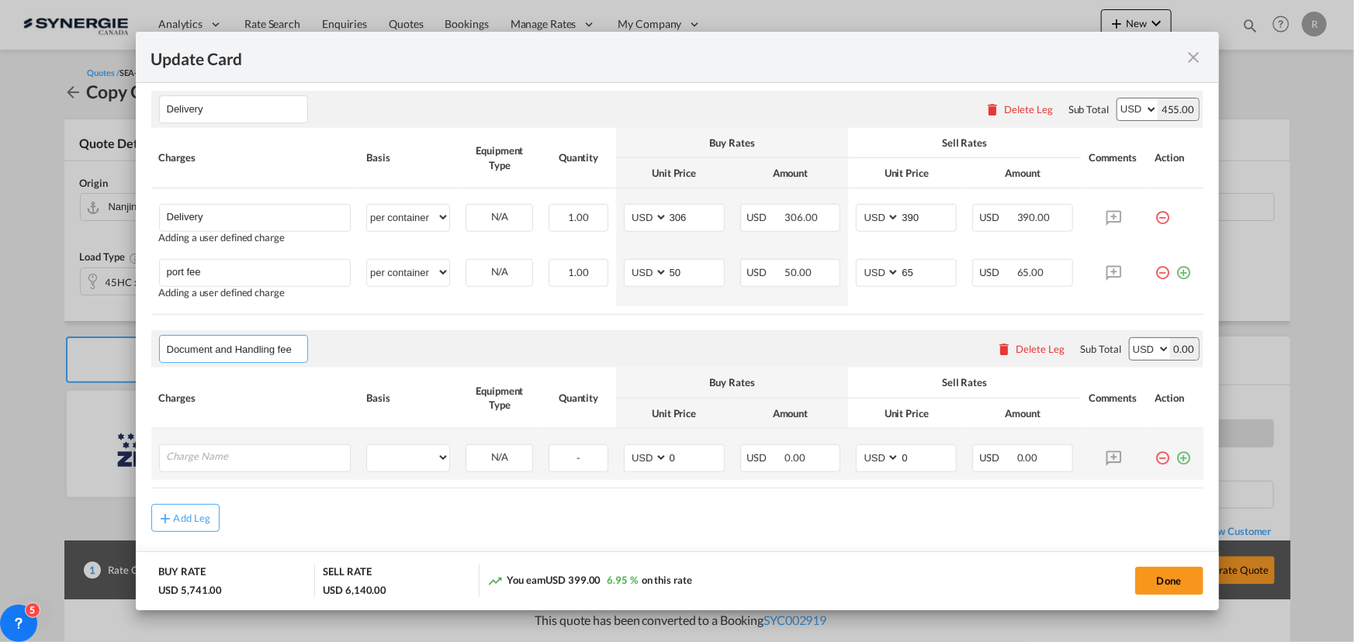
type input "Document and Handling fee"
click at [1176, 458] on md-icon "icon-plus-circle-outline green-400-fg" at bounding box center [1184, 453] width 16 height 16
click at [293, 461] on input "Charge Name" at bounding box center [259, 456] width 184 height 23
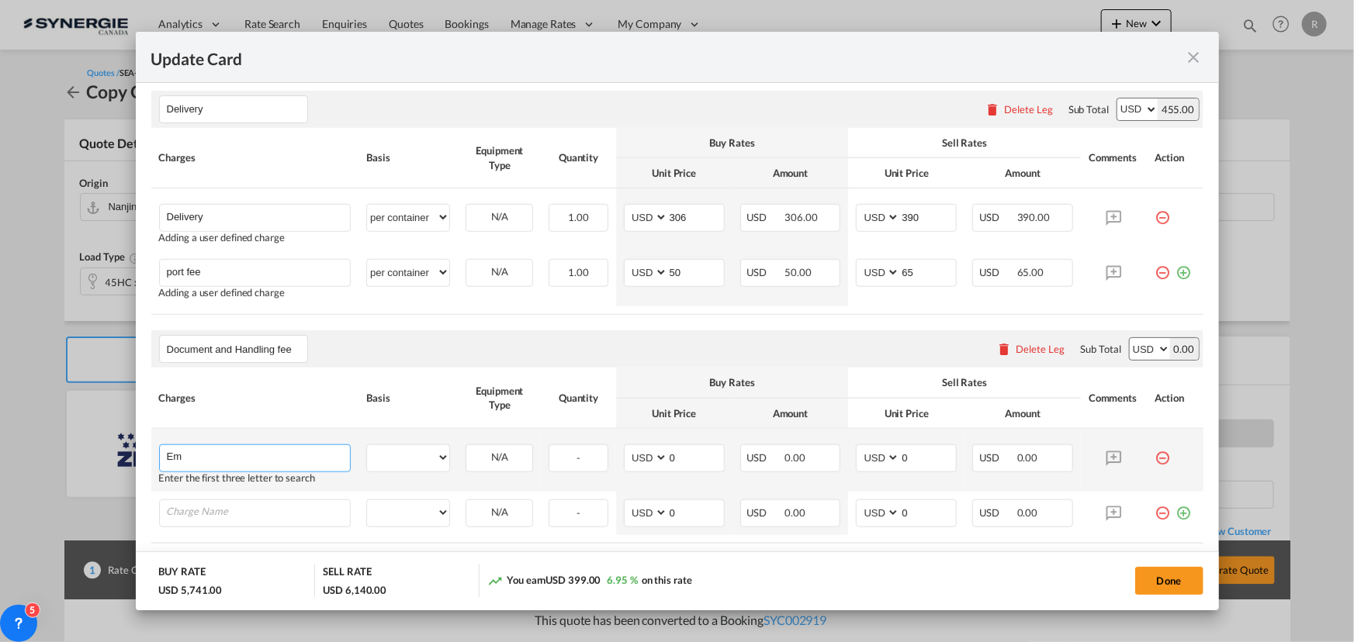
type input "Emanifest"
click at [403, 459] on select "per equipment per container per B/L per shipping bill per shipment per pallet p…" at bounding box center [408, 457] width 82 height 25
select select "per B/L"
click at [367, 445] on select "per equipment per container per B/L per shipping bill per shipment per pallet p…" at bounding box center [408, 457] width 82 height 25
drag, startPoint x: 907, startPoint y: 452, endPoint x: 873, endPoint y: 452, distance: 34.1
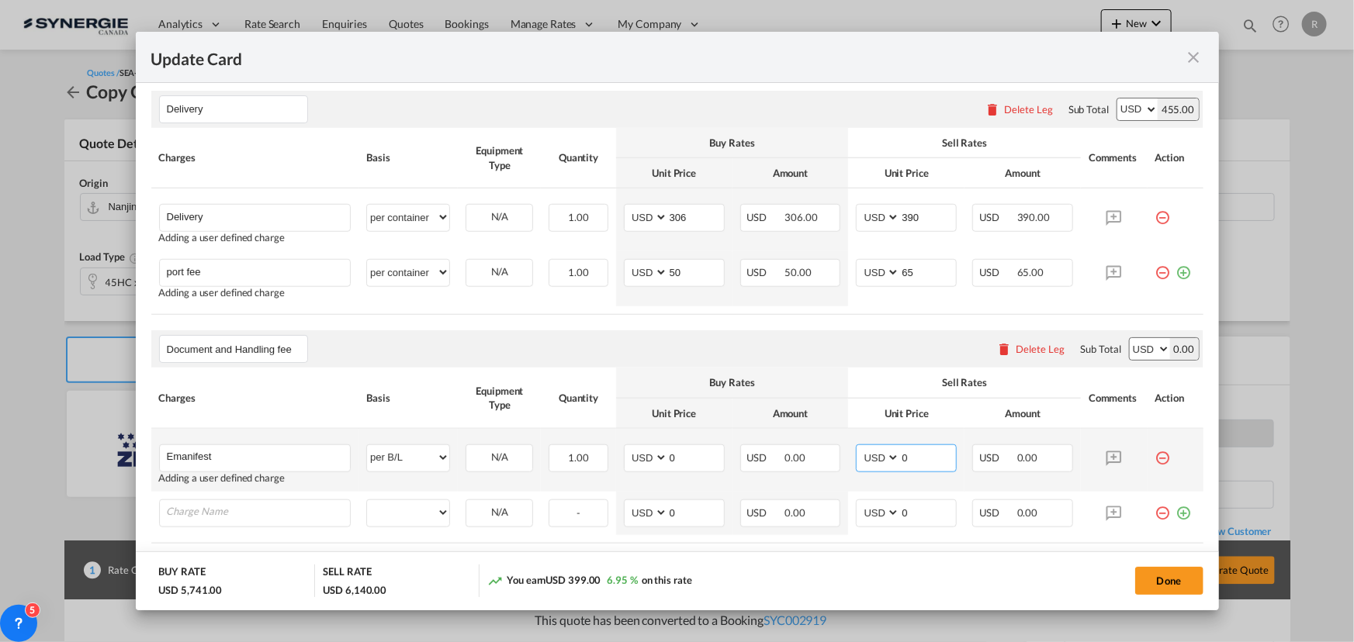
click at [874, 452] on md-input-container "AED AFN ALL AMD ANG AOA ARS AUD AWG AZN BAM BBD BDT BGN BHD BIF BMD BND BOB BRL…" at bounding box center [906, 459] width 101 height 28
type input "35"
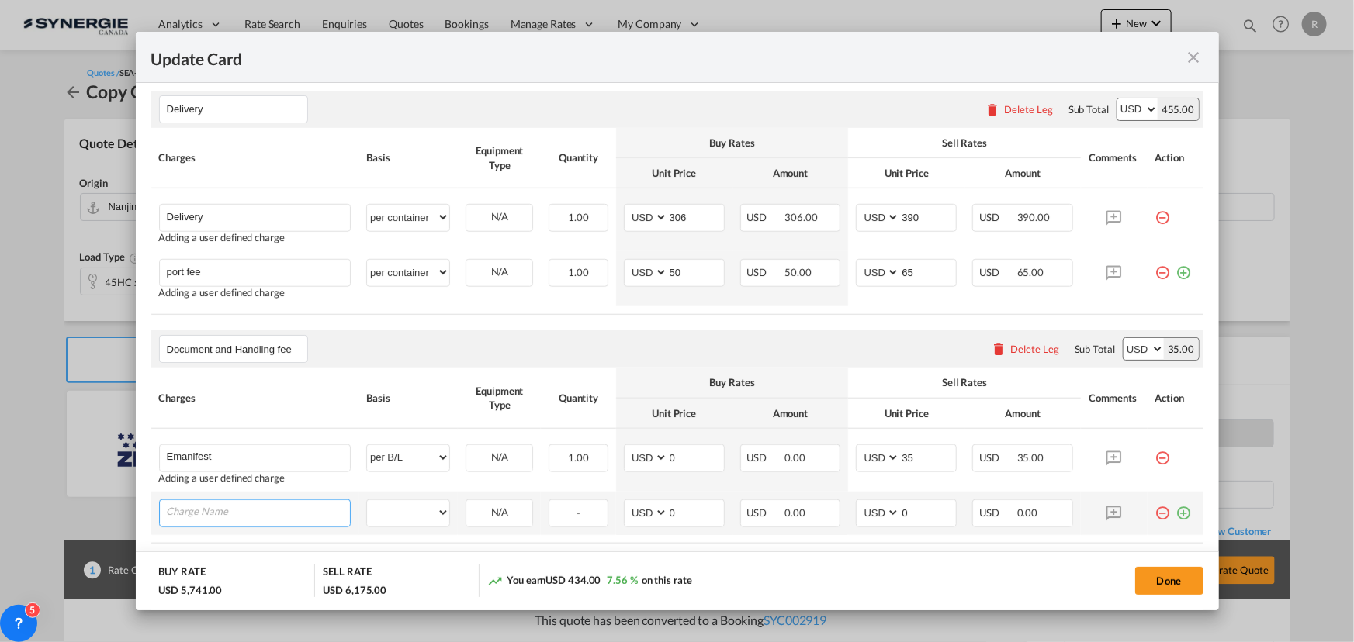
click at [288, 512] on input "Charge Name" at bounding box center [259, 511] width 184 height 23
type input "Document"
click at [389, 522] on select "per equipment per container per B/L per shipping bill per shipment per pallet p…" at bounding box center [408, 512] width 82 height 25
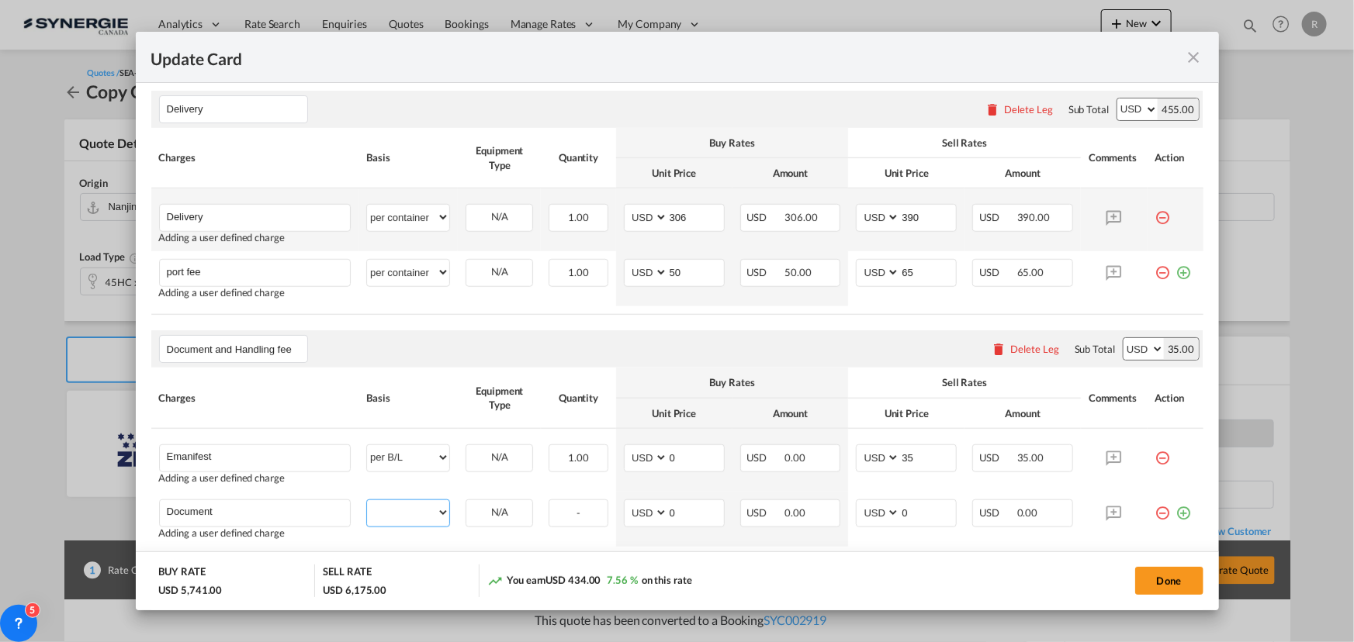
select select "per B/L"
click at [367, 500] on select "per equipment per container per B/L per shipping bill per shipment per pallet p…" at bounding box center [408, 512] width 82 height 25
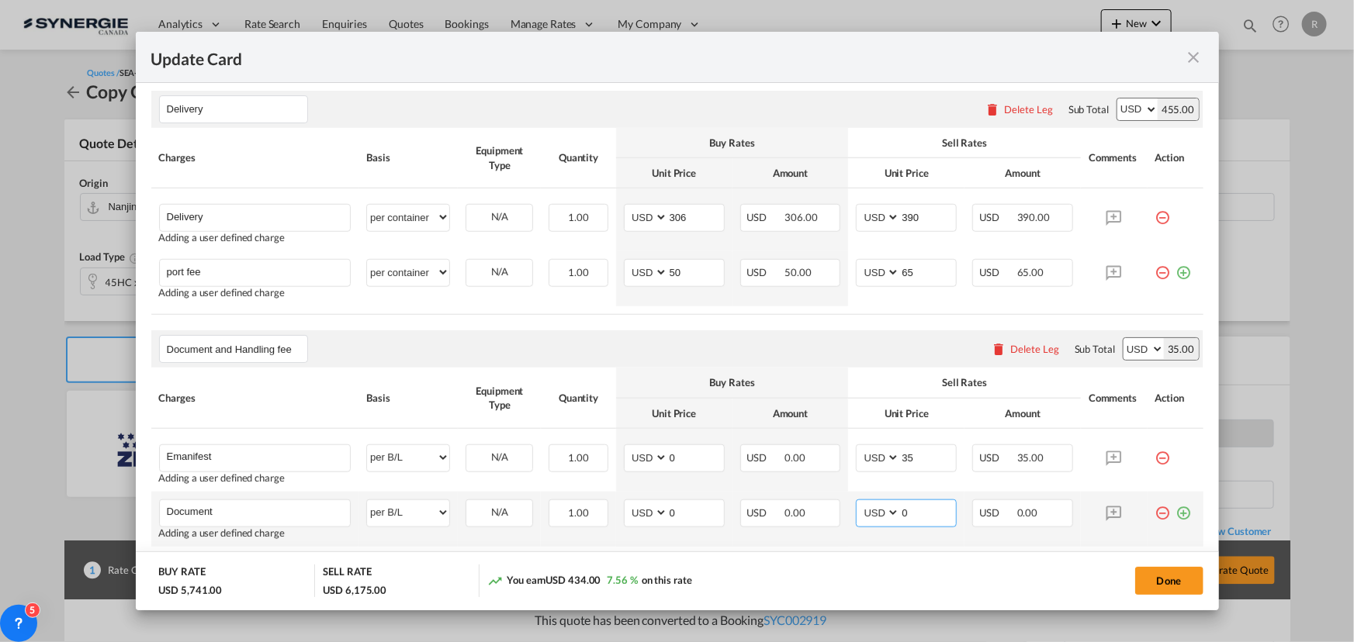
drag, startPoint x: 923, startPoint y: 510, endPoint x: 853, endPoint y: 493, distance: 71.7
click at [862, 500] on md-input-container "AED AFN ALL AMD ANG AOA ARS AUD AWG AZN BAM BBD BDT BGN BHD BIF BMD BND BOB BRL…" at bounding box center [906, 514] width 101 height 28
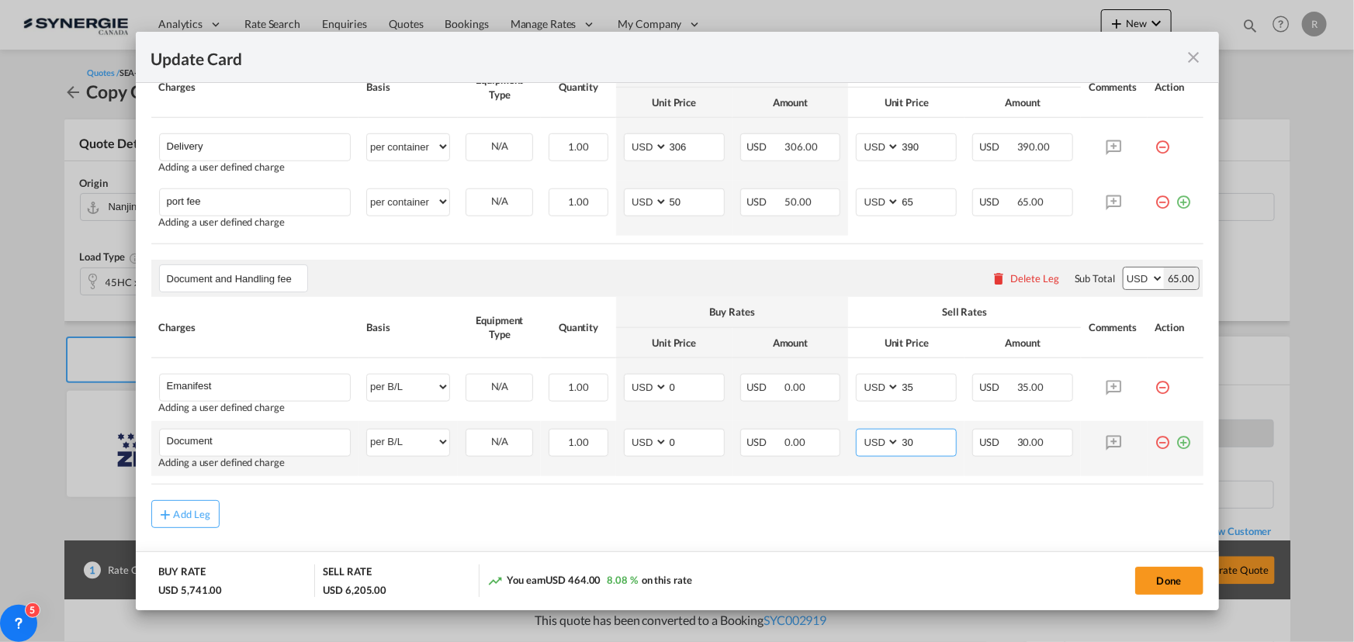
type input "30"
click at [1176, 445] on md-icon "icon-plus-circle-outline green-400-fg" at bounding box center [1184, 437] width 16 height 16
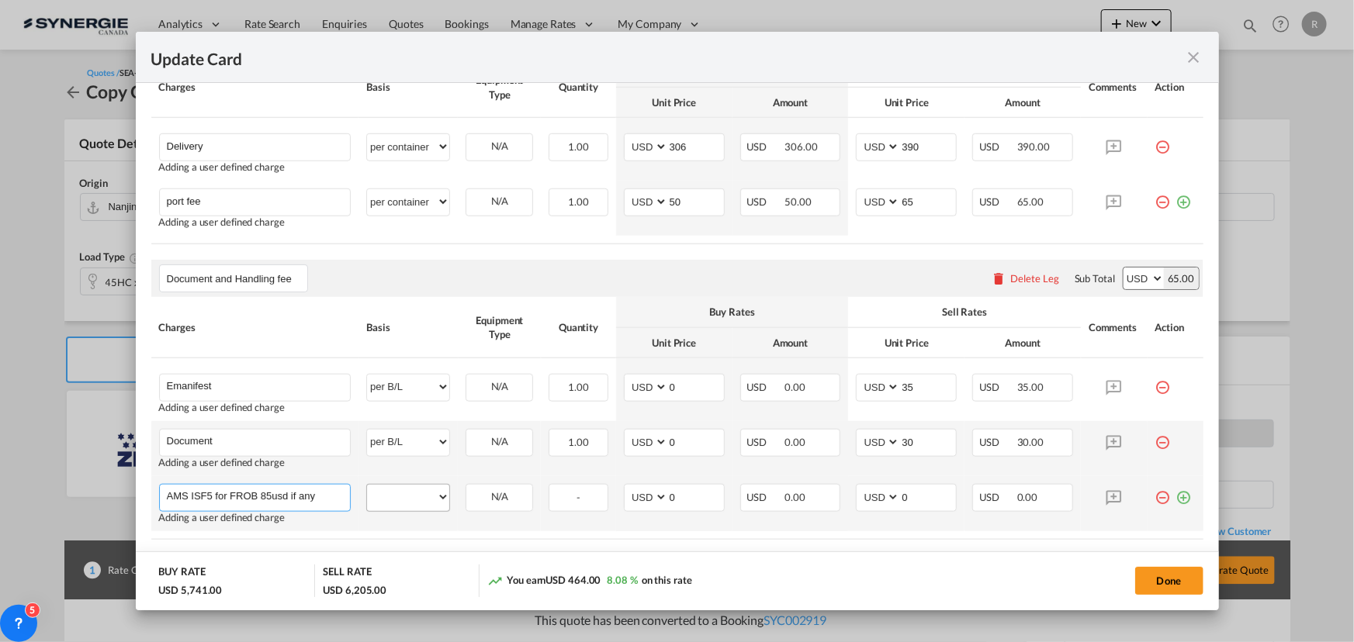
type input "AMS ISF5 for FROB 85usd if any"
click at [422, 505] on select "per equipment per container per B/L per shipping bill per shipment per pallet p…" at bounding box center [408, 497] width 82 height 25
select select "per B/L"
click at [367, 485] on select "per equipment per container per B/L per shipping bill per shipment per pallet p…" at bounding box center [408, 497] width 82 height 25
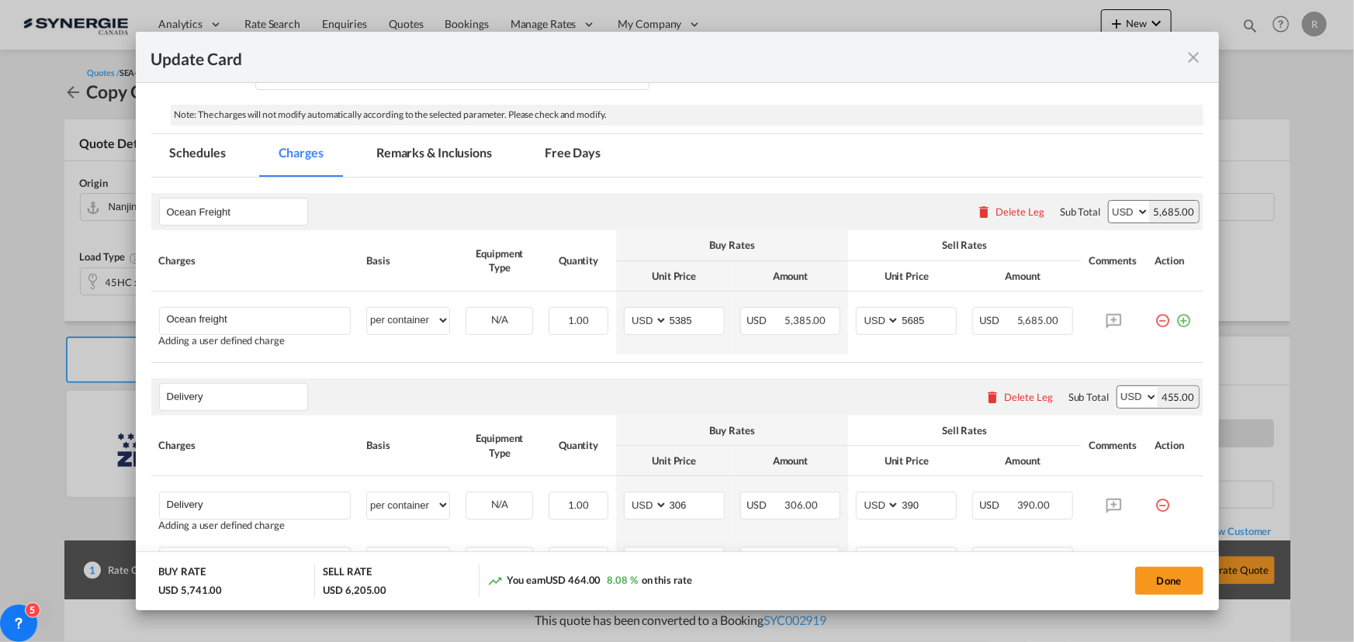
scroll to position [206, 0]
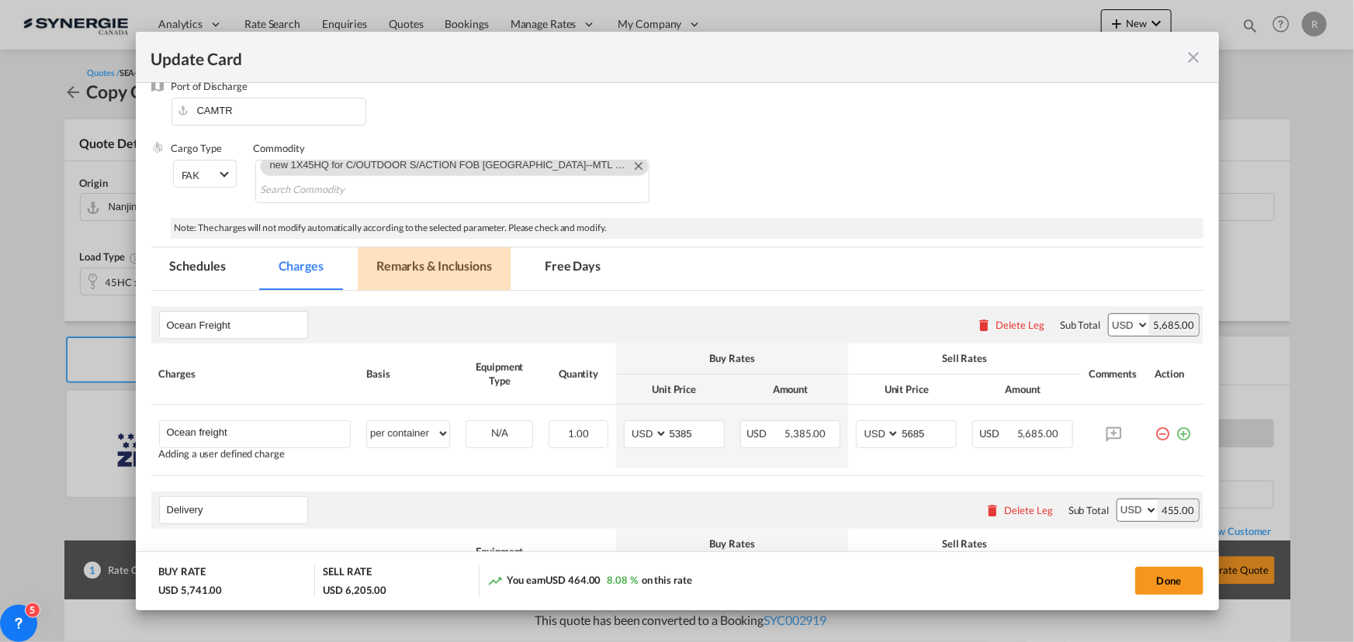
click at [449, 266] on md-tab-item "Remarks & Inclusions" at bounding box center [434, 268] width 153 height 43
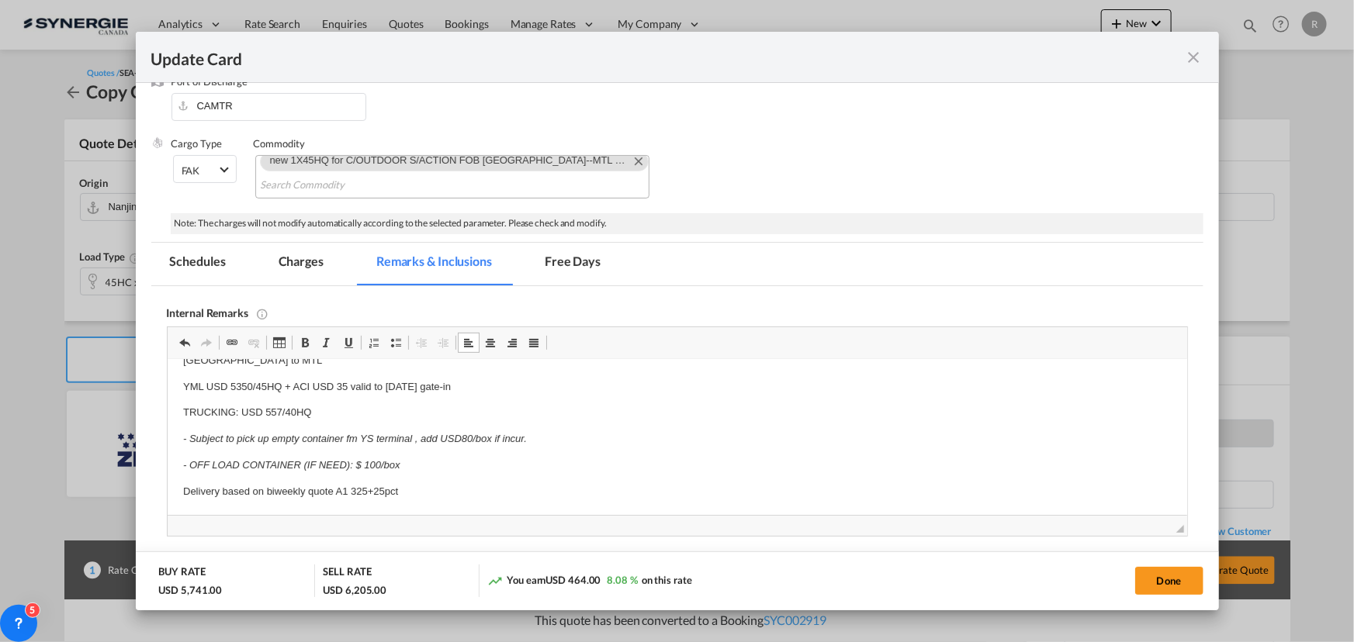
scroll to position [423, 0]
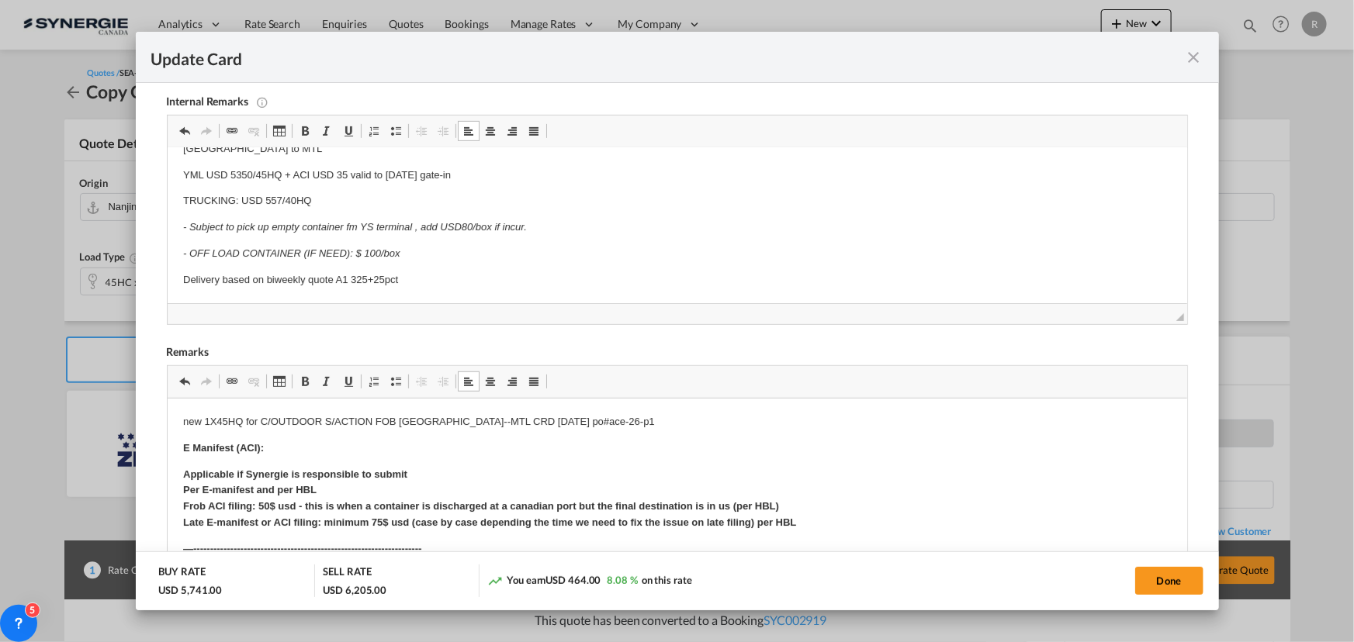
click at [620, 421] on p "new 1X45HQ for C/OUTDOOR S/ACTION FOB NANJING--MTL CRD SEP 15 po#ace-26-p1" at bounding box center [676, 422] width 988 height 16
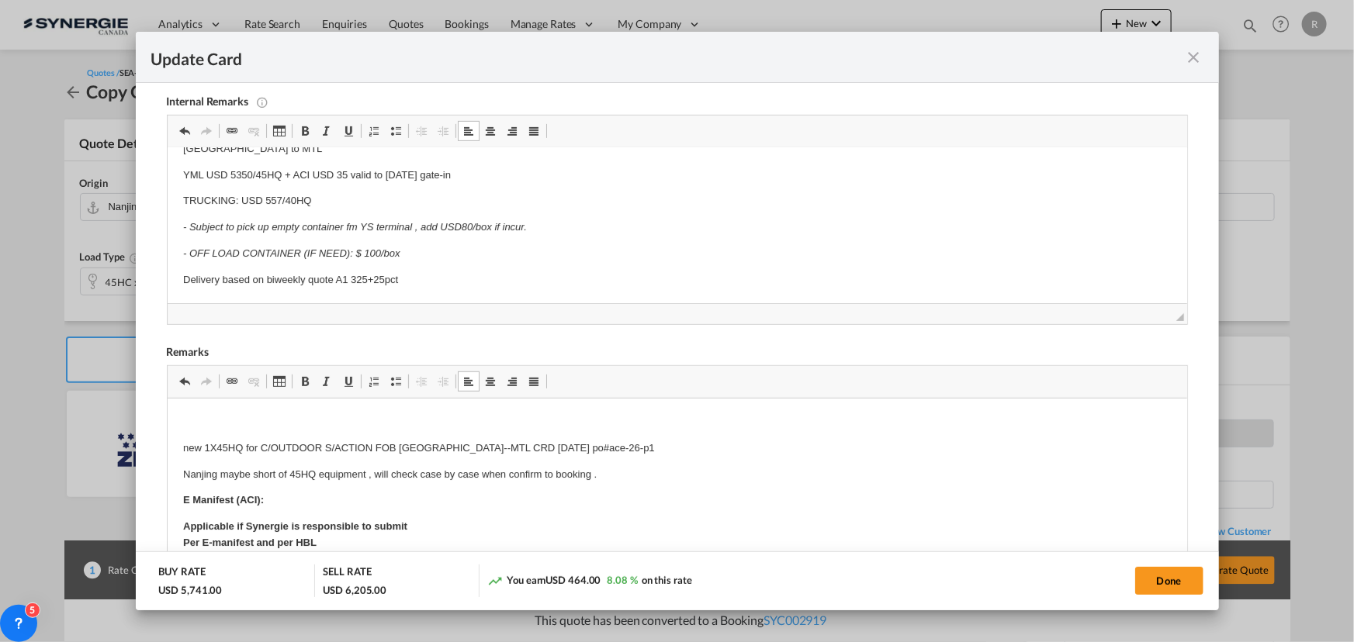
drag, startPoint x: 185, startPoint y: 421, endPoint x: 604, endPoint y: 481, distance: 422.5
click at [304, 381] on span "Update CardPort of ..." at bounding box center [305, 382] width 12 height 12
click at [303, 424] on p "ORIGIN REMARKS:" at bounding box center [676, 422] width 988 height 16
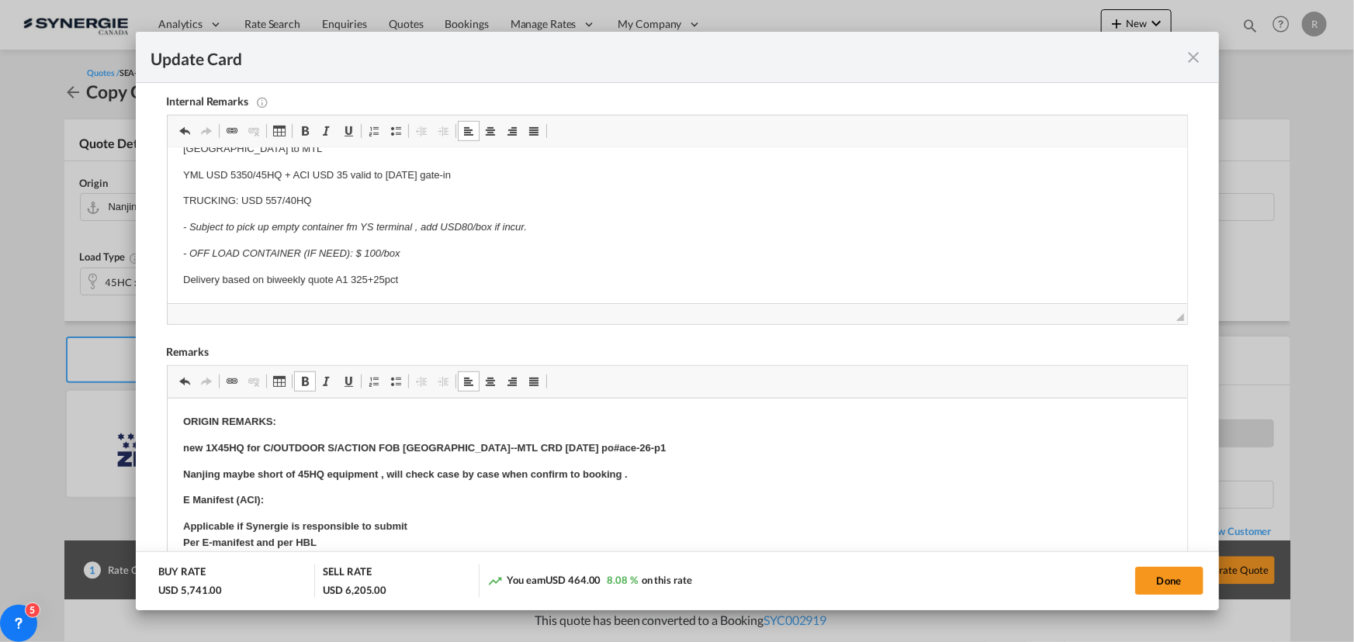
click at [670, 469] on p "Nanjing maybe short of 45HQ equipment , will check case by case when confirm to…" at bounding box center [676, 475] width 988 height 16
click at [244, 451] on strong "new 1X45HQ for C/OUTDOOR S/ACTION FOB NANJING--MTL CRD SEP 15 po#ace-26-p1" at bounding box center [423, 448] width 483 height 12
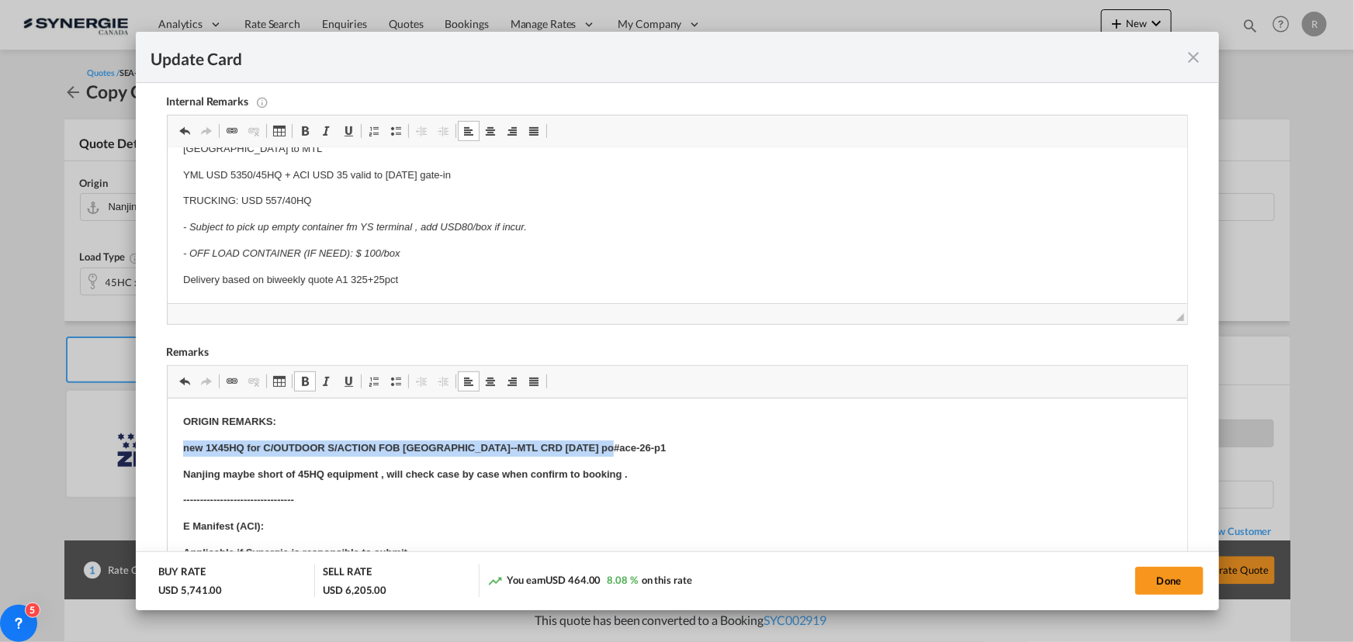
drag, startPoint x: 182, startPoint y: 447, endPoint x: 679, endPoint y: 448, distance: 497.3
click at [302, 379] on span "Update CardPort of ..." at bounding box center [305, 382] width 12 height 12
click at [1154, 587] on button "Done" at bounding box center [1169, 581] width 68 height 28
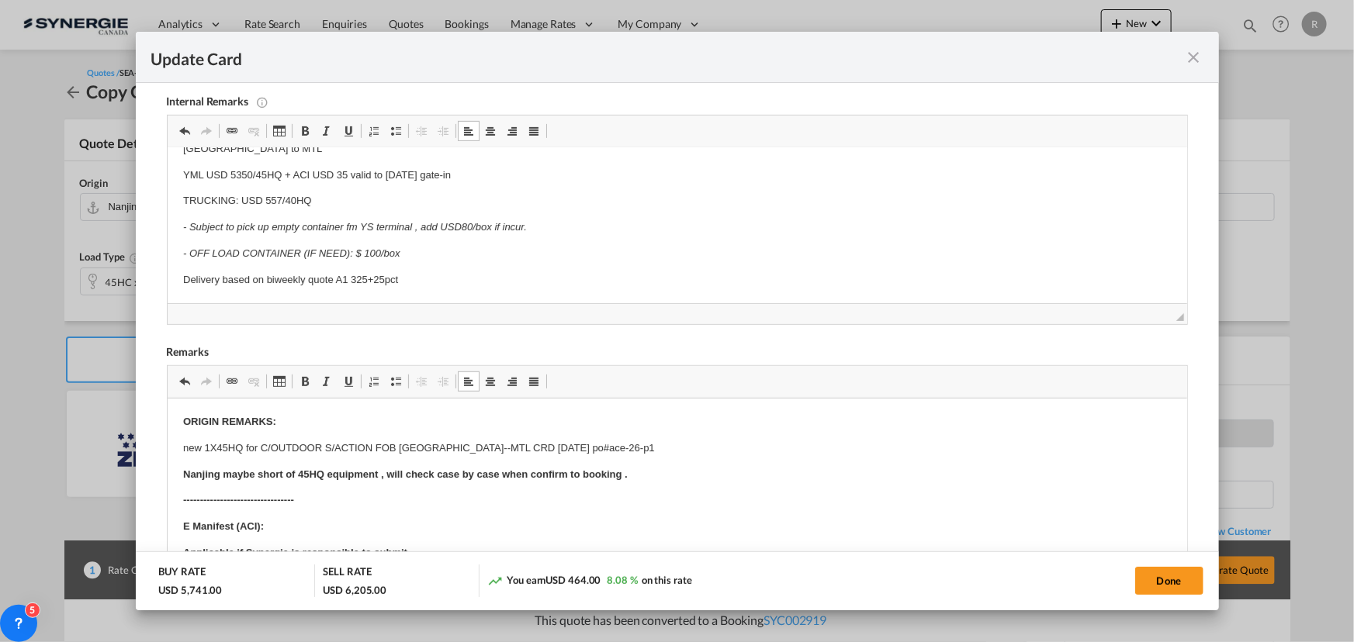
type input "13 Sep 2025"
type input "Delivery"
type input "306"
type input "390"
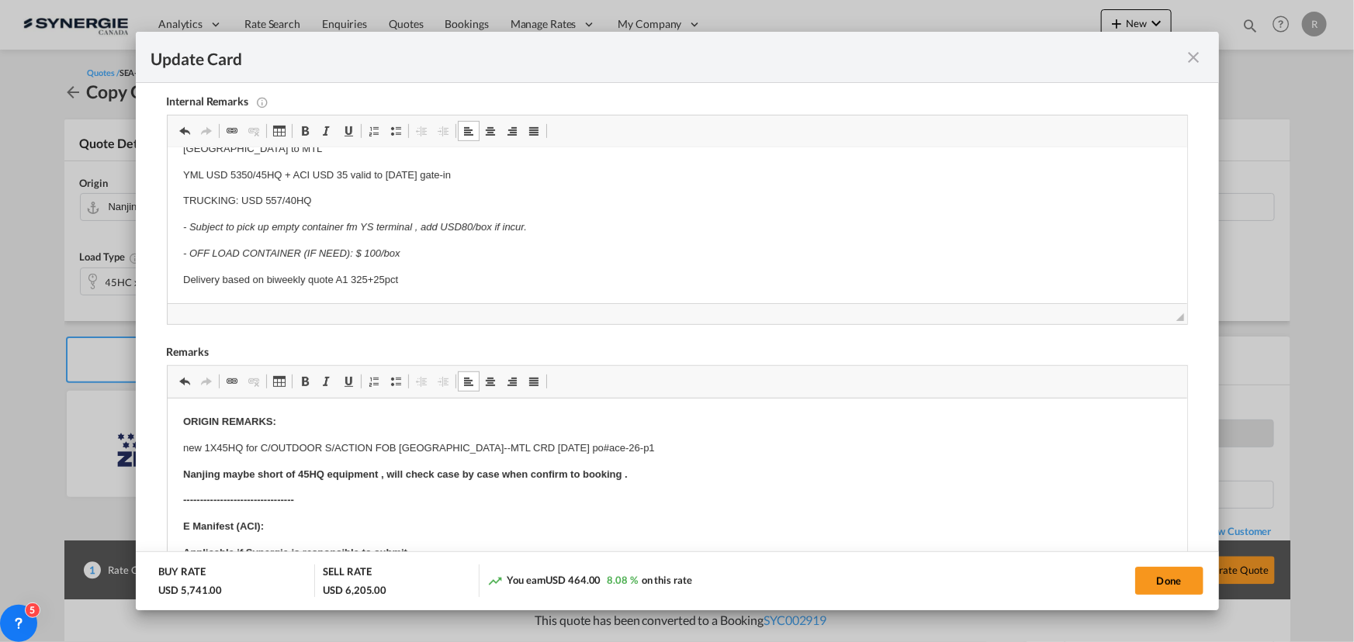
type input "Document and Handling fee"
type input "Emanifest"
select select "per B/L"
type input "0"
type input "35"
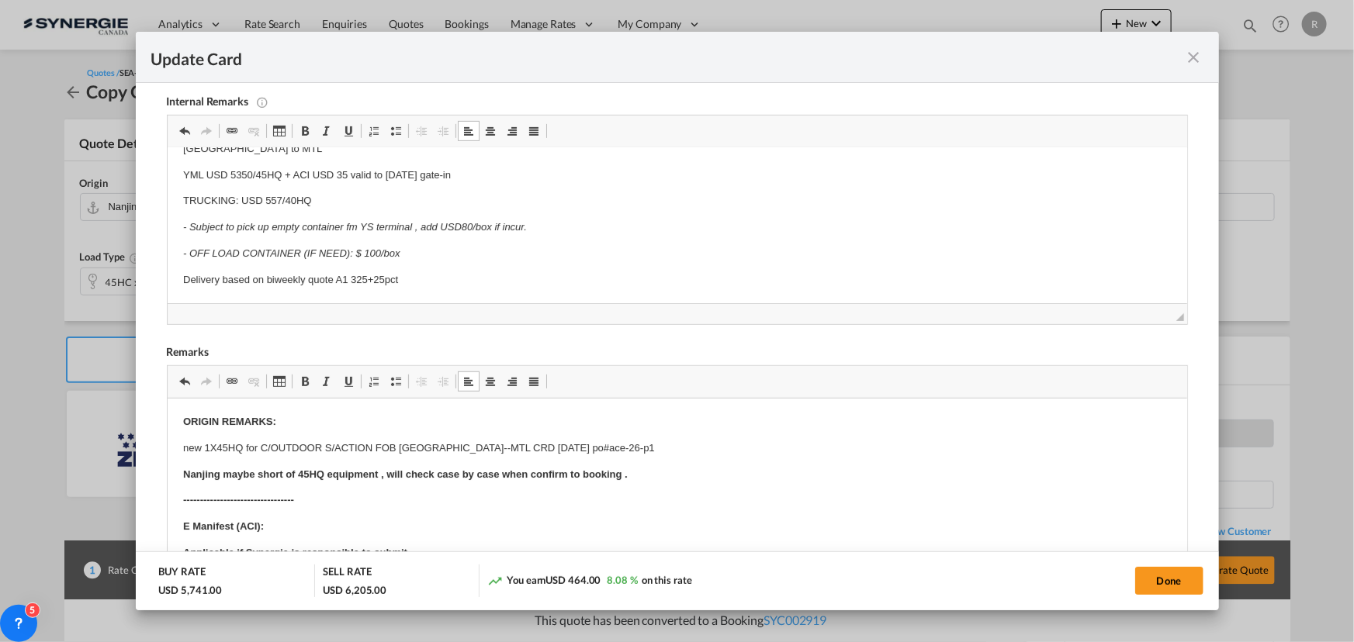
type input "Document"
select select "per B/L"
type input "0"
type input "30"
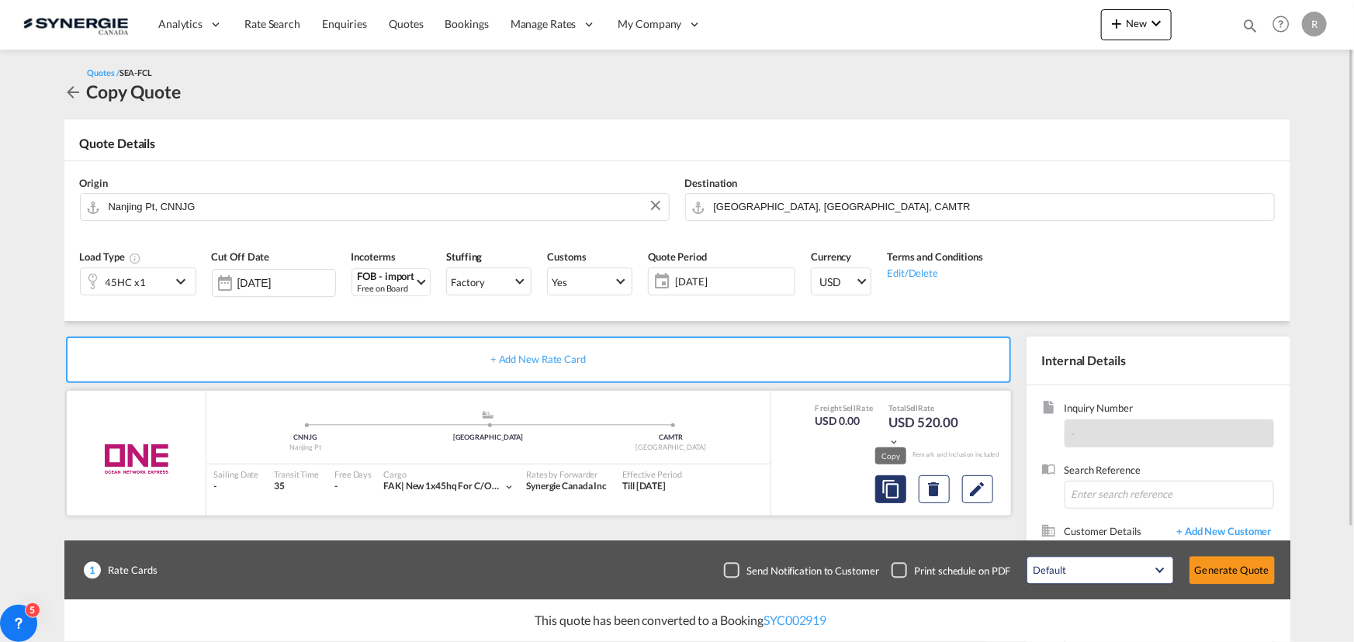
click at [895, 497] on md-icon "assets/icons/custom/copyQuote.svg" at bounding box center [890, 489] width 19 height 19
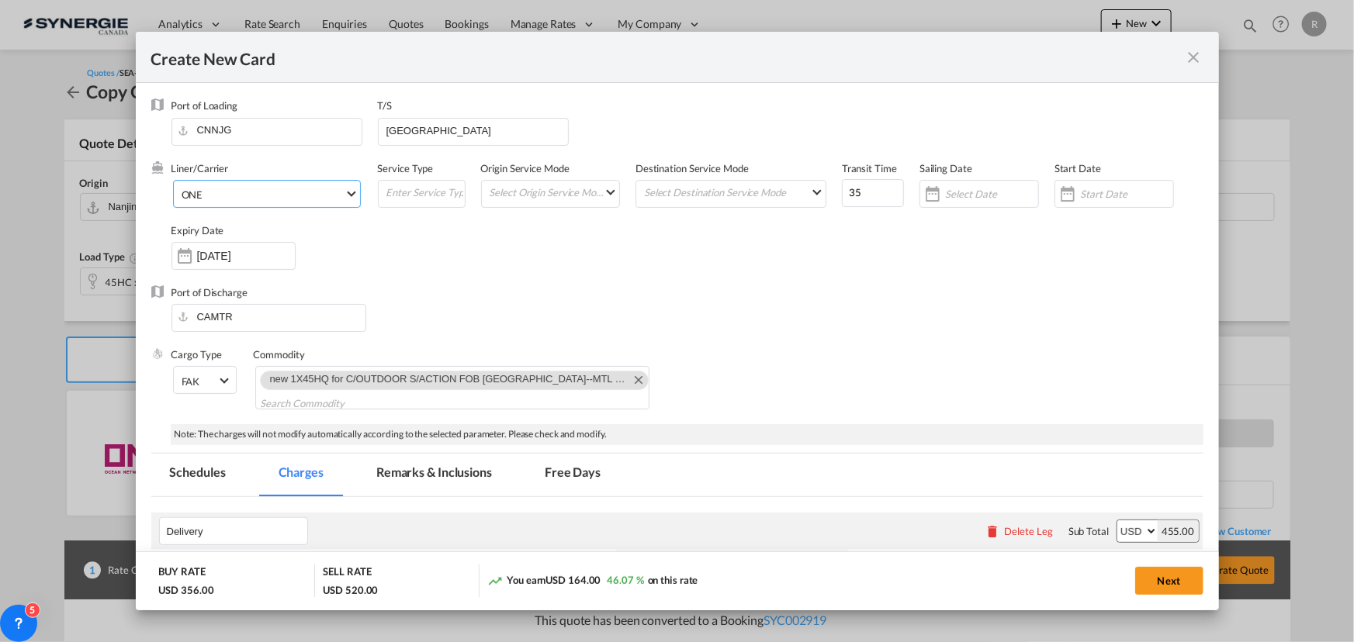
click at [335, 198] on span "ONE" at bounding box center [263, 195] width 163 height 14
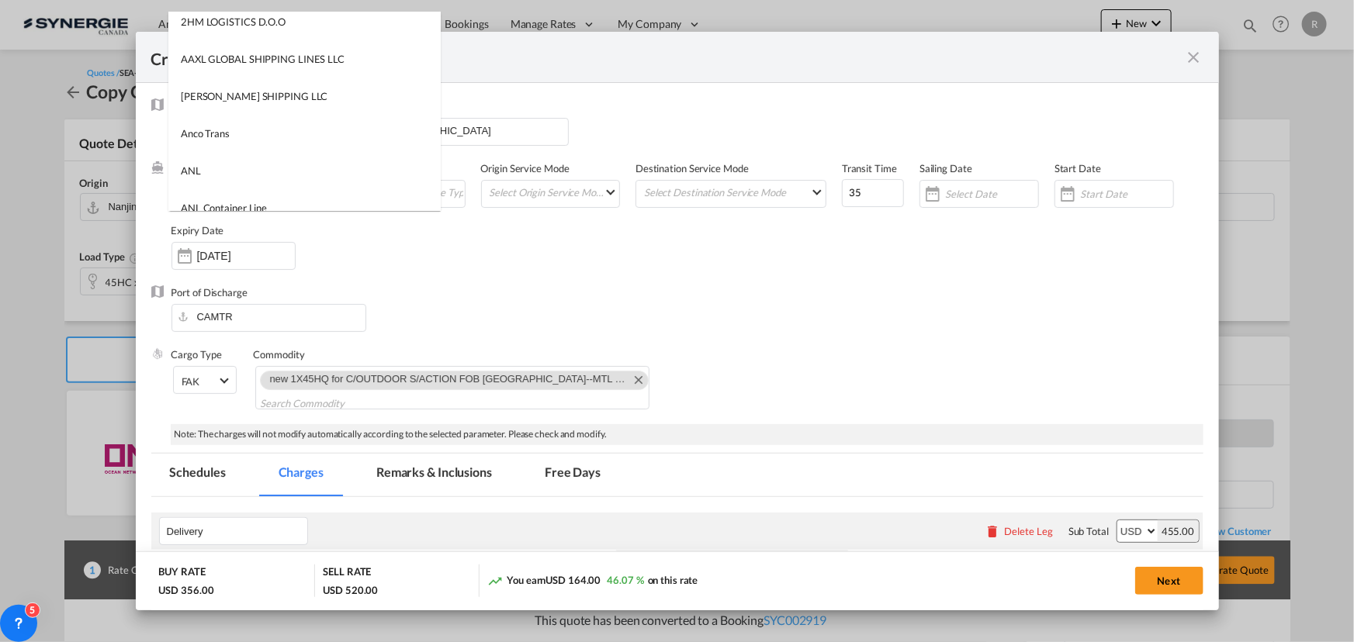
scroll to position [0, 0]
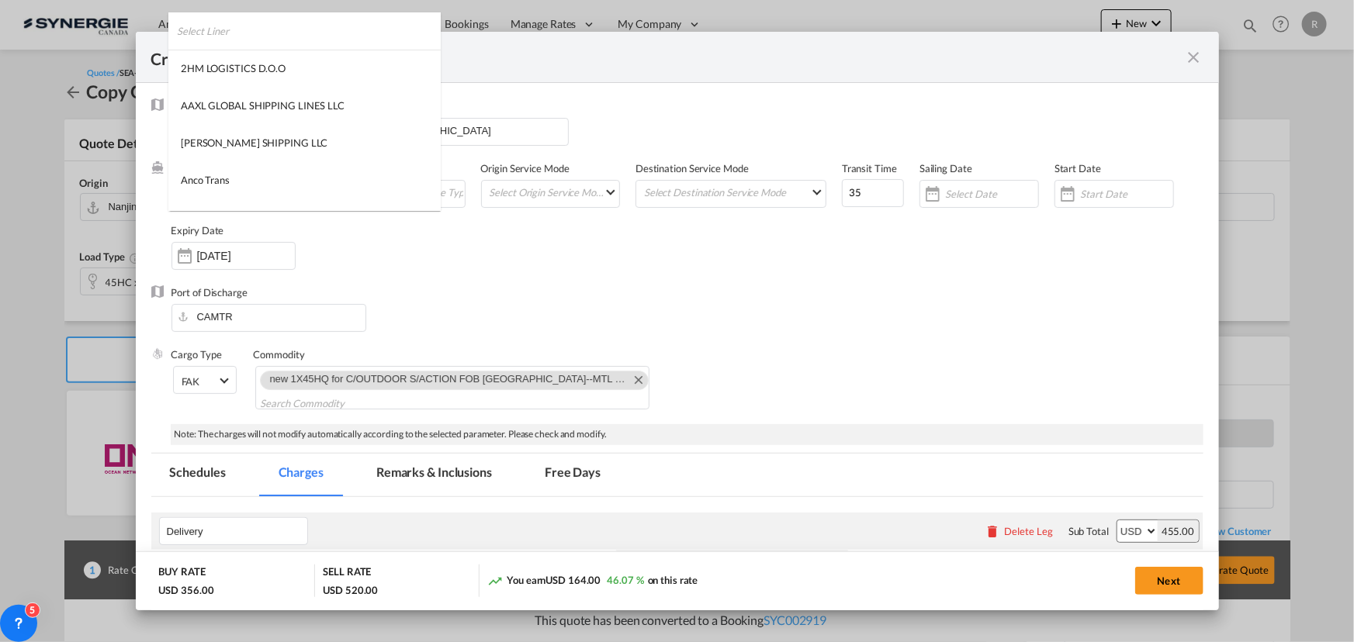
click at [363, 22] on input "search" at bounding box center [309, 30] width 264 height 37
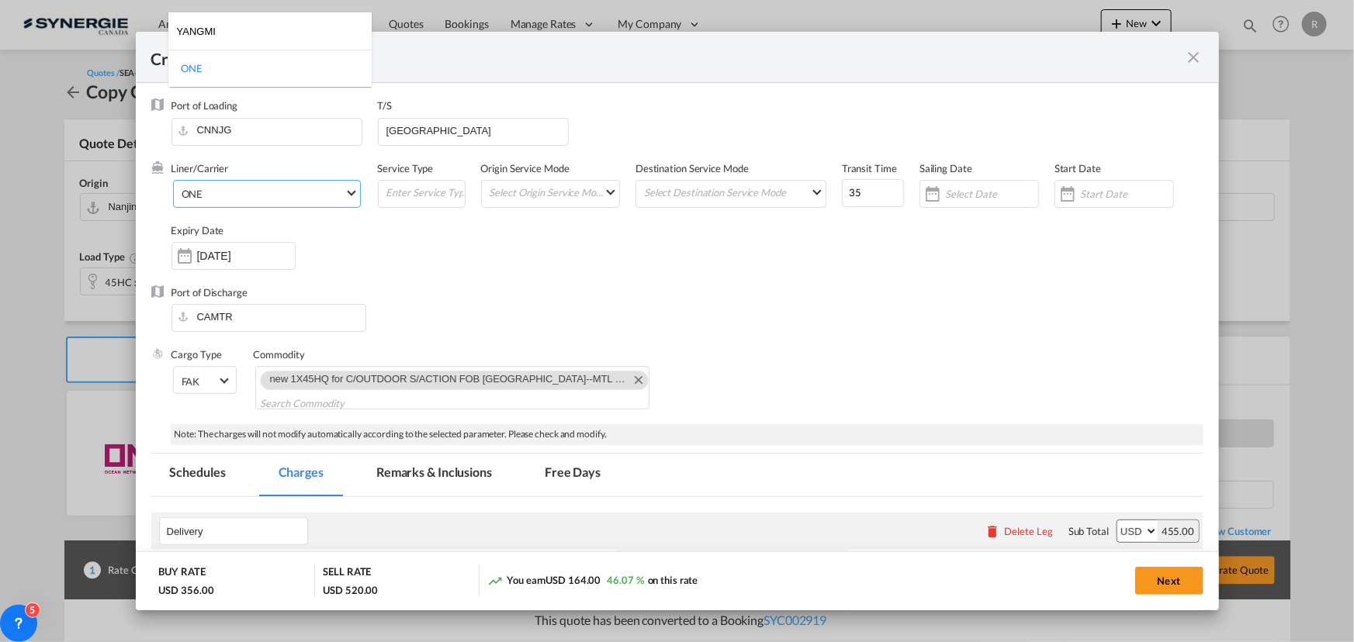
click at [228, 33] on input "YANGMI" at bounding box center [274, 30] width 195 height 37
type input "YANGMING"
click at [309, 192] on md-backdrop at bounding box center [677, 321] width 1354 height 642
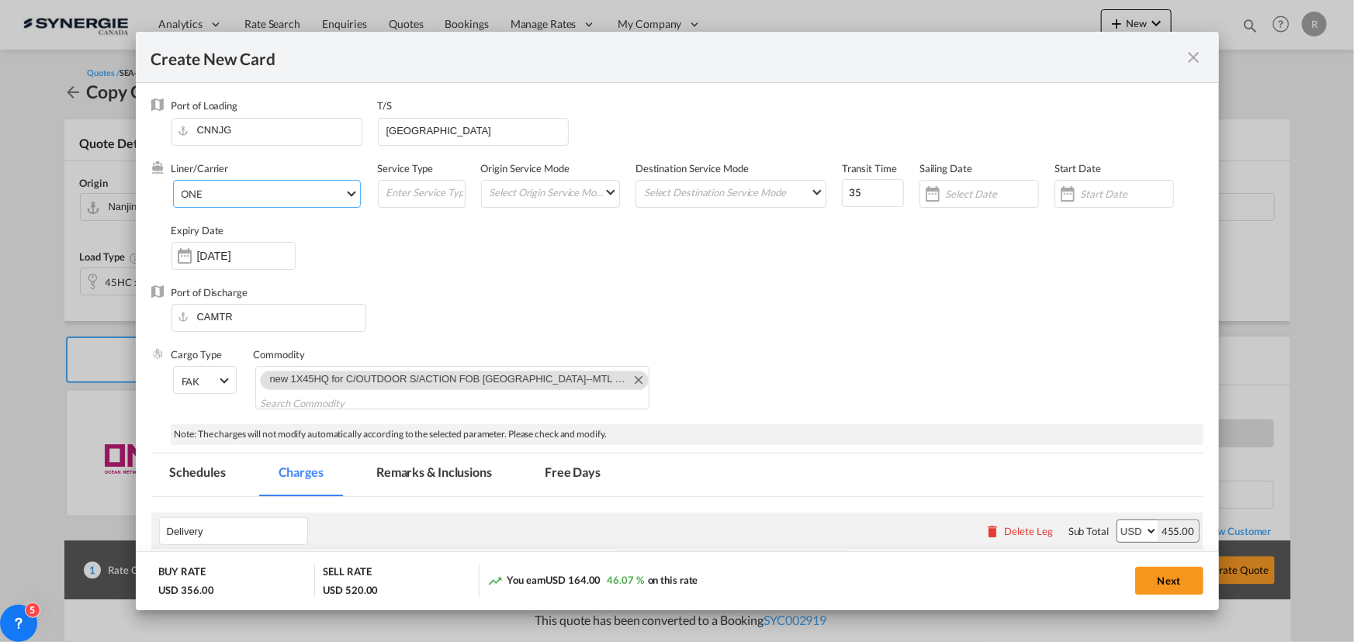
click at [309, 192] on span "ONE" at bounding box center [263, 194] width 163 height 14
click at [225, 161] on input "search" at bounding box center [274, 155] width 195 height 37
type input "YANG MING"
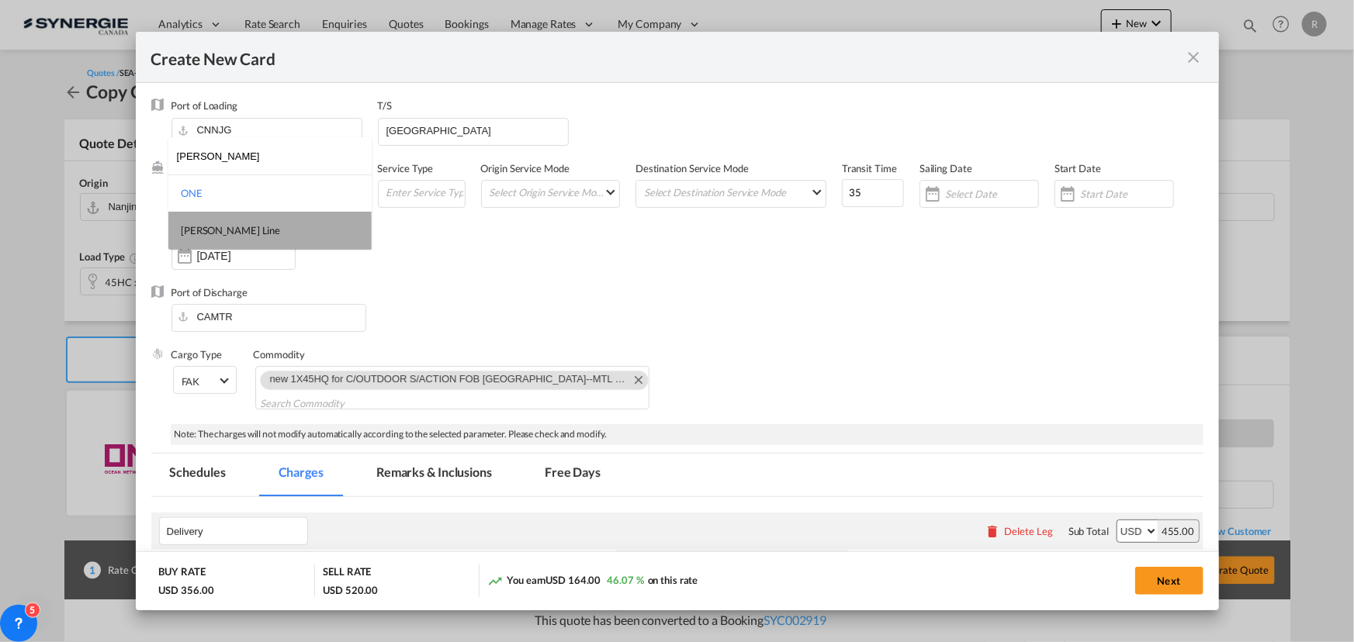
click at [216, 227] on div "Yang Ming Line" at bounding box center [230, 230] width 99 height 14
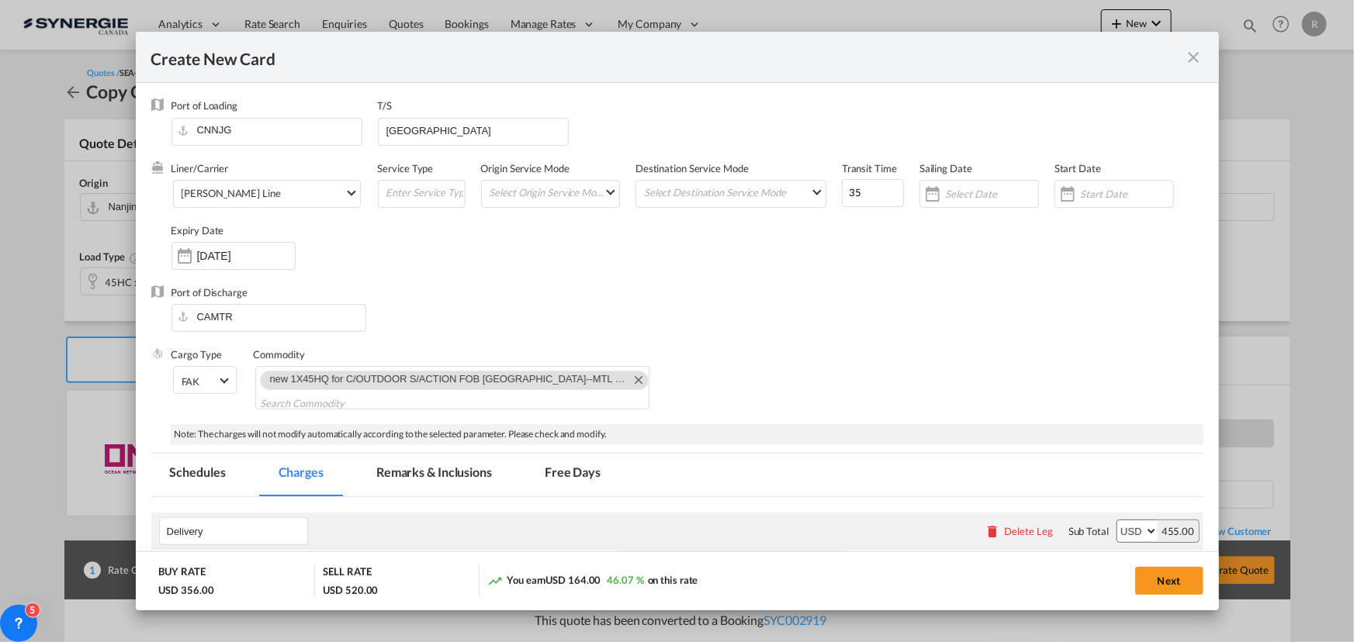
click at [455, 256] on div "Liner/Carrier Yang Ming Line Service Type Origin Service Mode Select Origin Ser…" at bounding box center [687, 223] width 1032 height 124
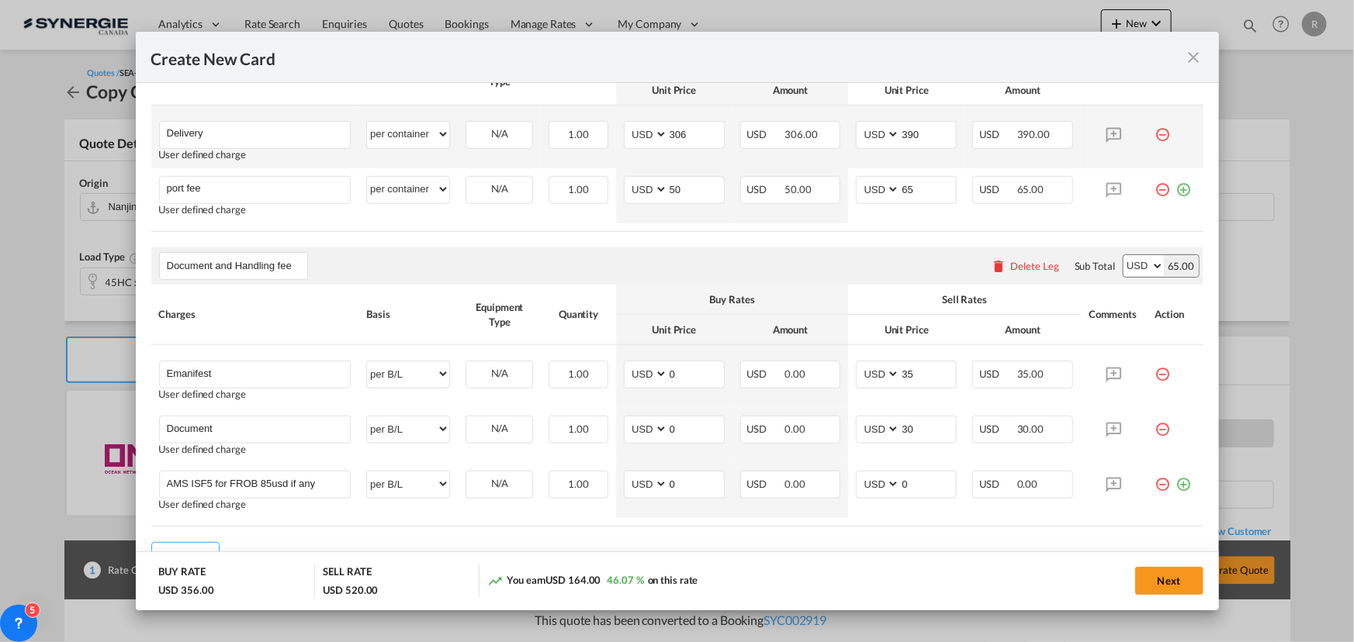
scroll to position [576, 0]
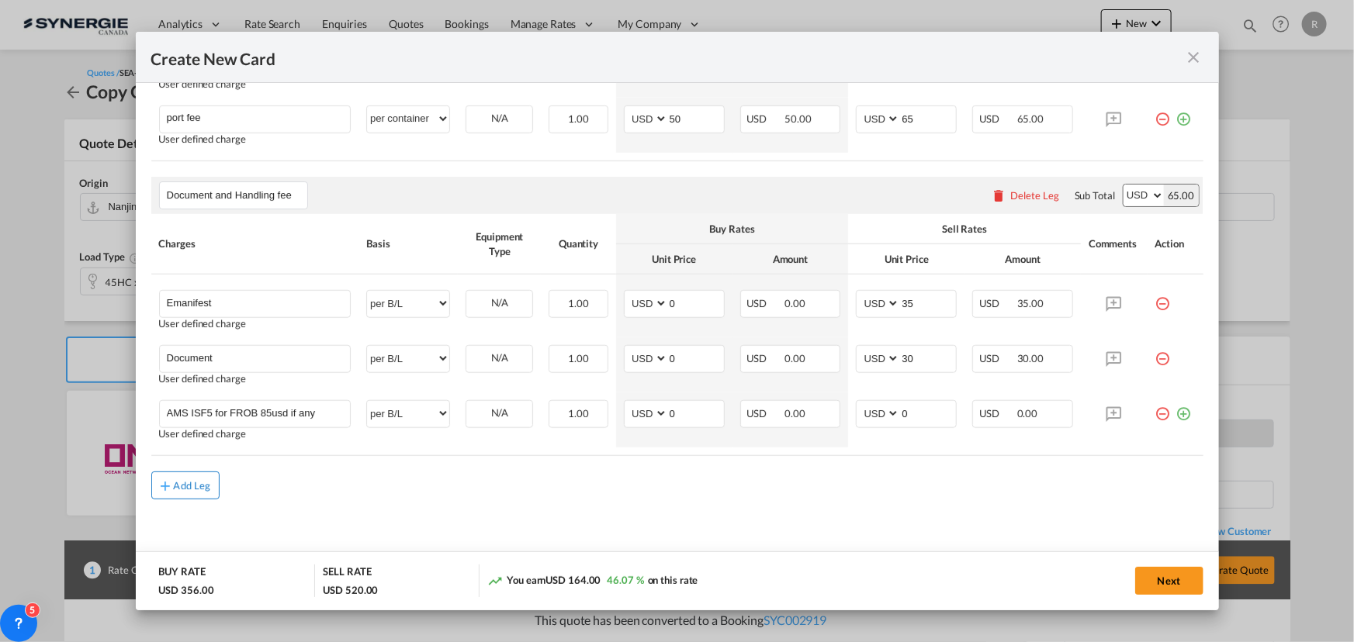
click at [197, 486] on div "Add Leg" at bounding box center [192, 485] width 37 height 9
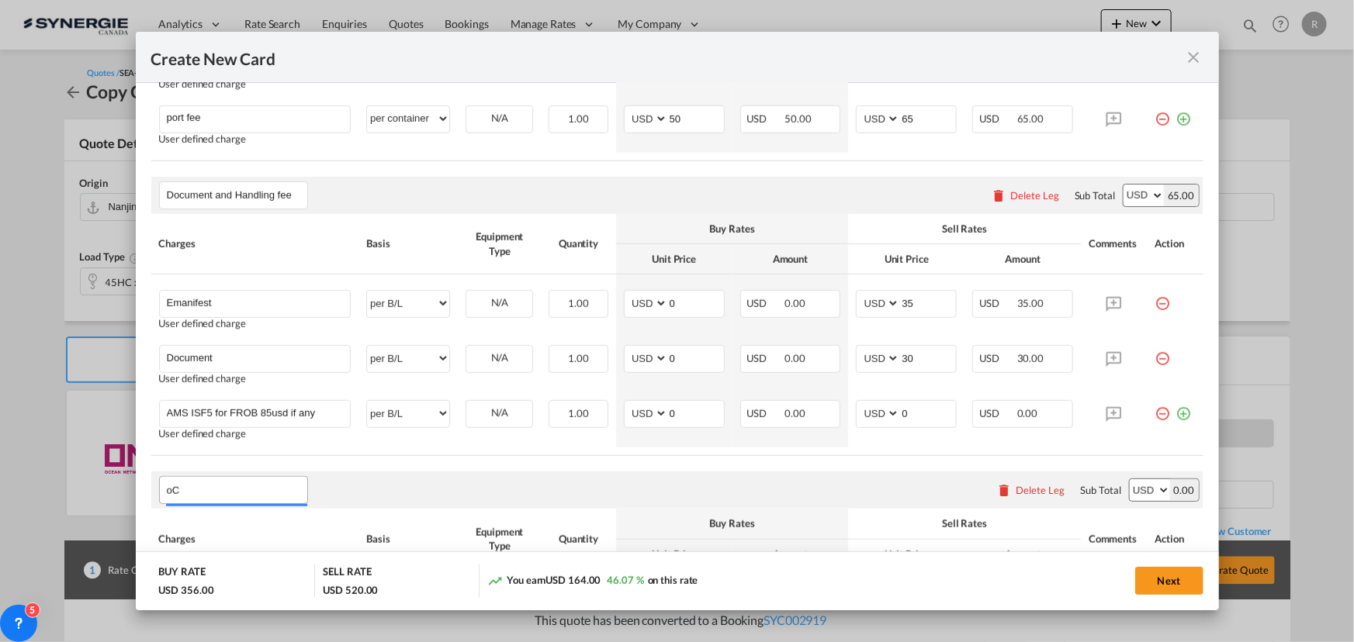
type input "o"
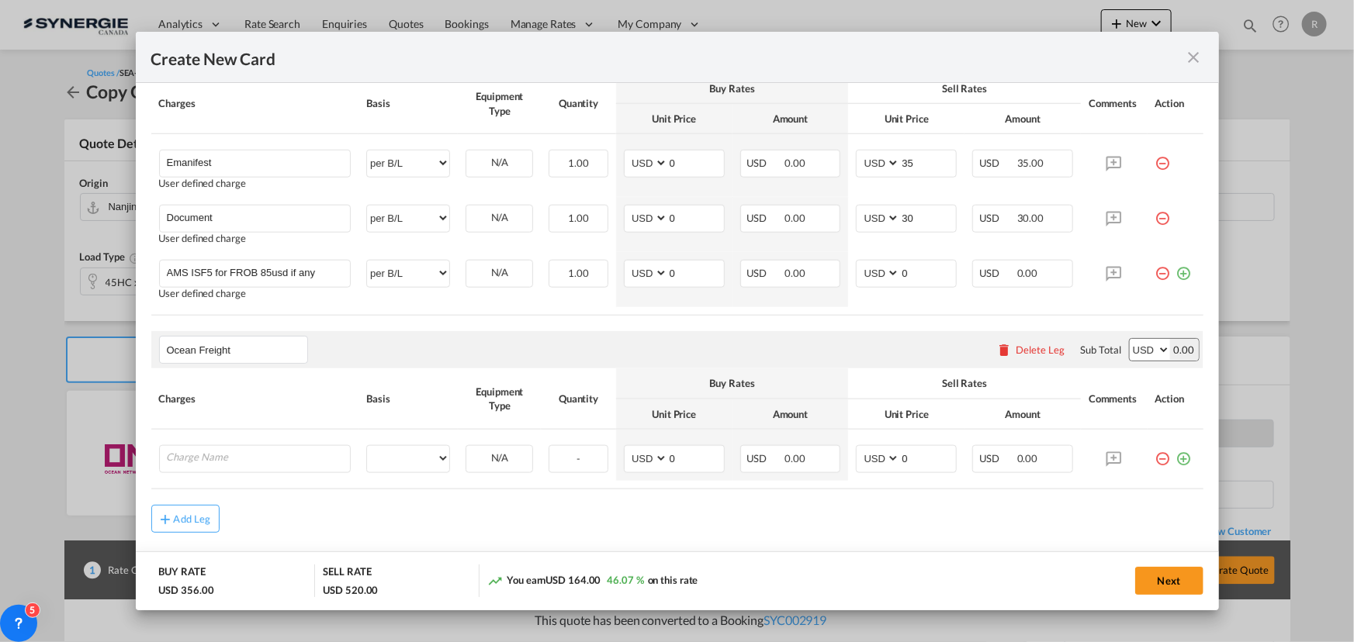
scroll to position [718, 0]
type input "Ocean Freight"
click at [270, 458] on input "Charge Name" at bounding box center [259, 456] width 184 height 23
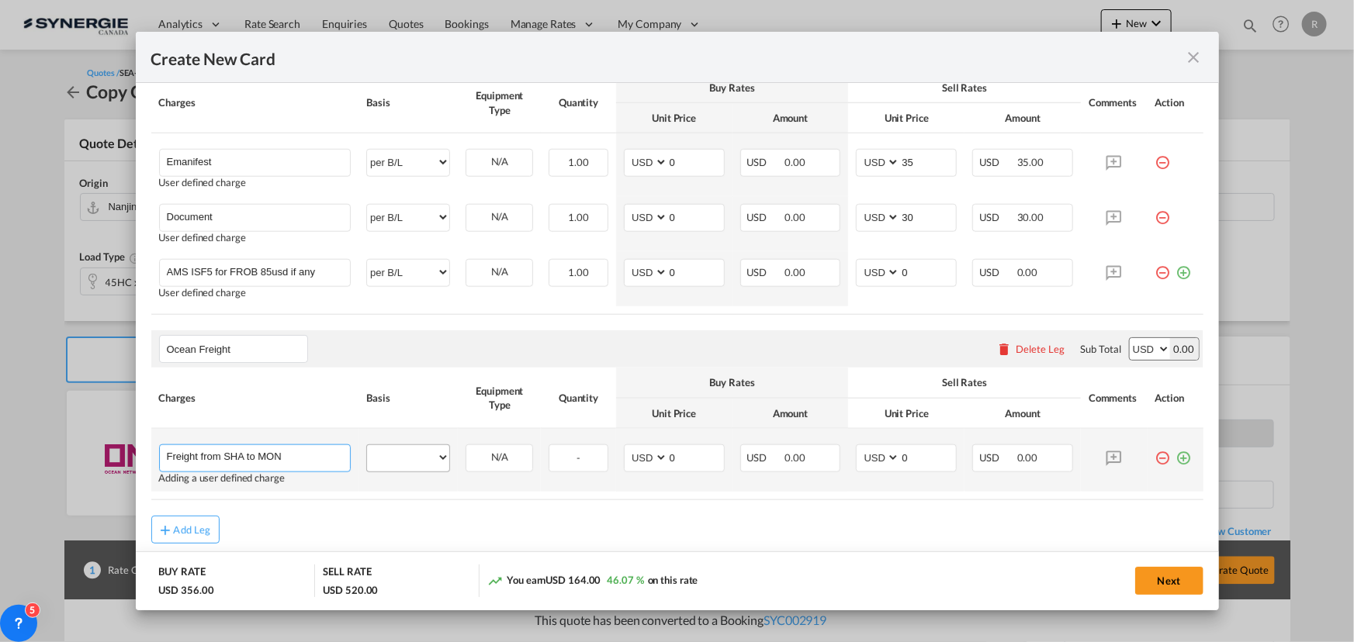
type input "Freight from SHA to MON"
click at [415, 456] on select "per equipment per container per B/L per shipping bill per shipment per pallet p…" at bounding box center [408, 457] width 82 height 25
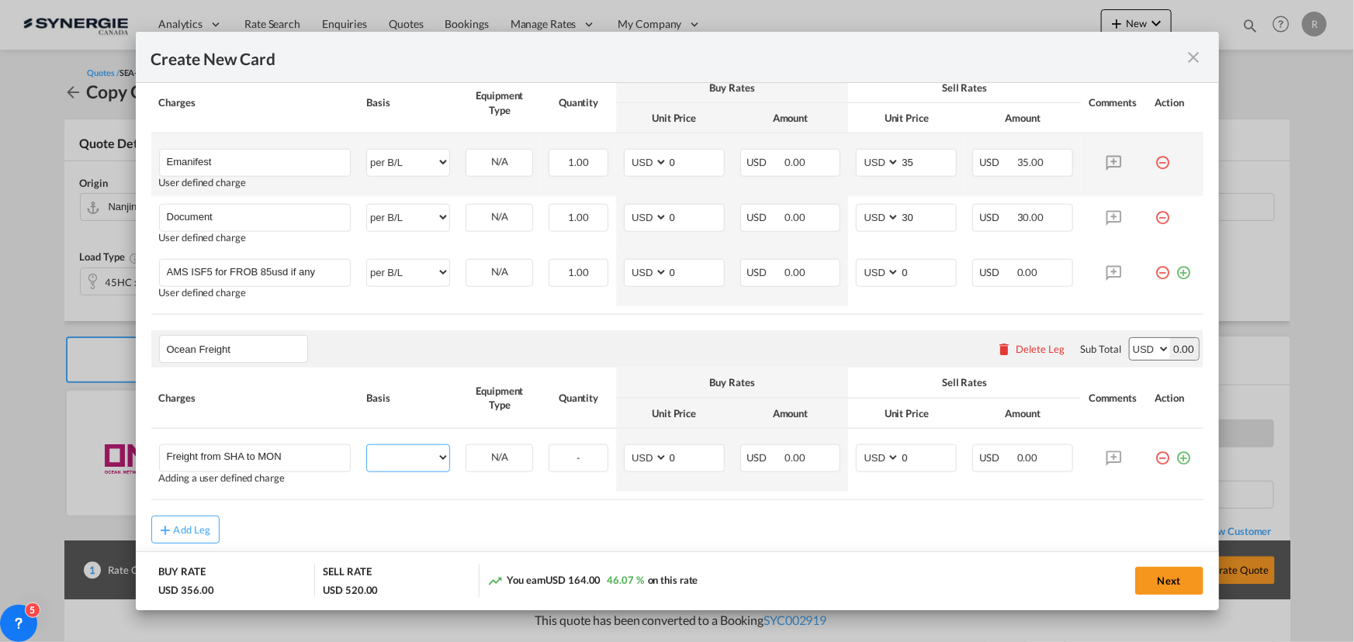
select select "per container"
click at [367, 445] on select "per equipment per container per B/L per shipping bill per shipment per pallet p…" at bounding box center [408, 457] width 82 height 25
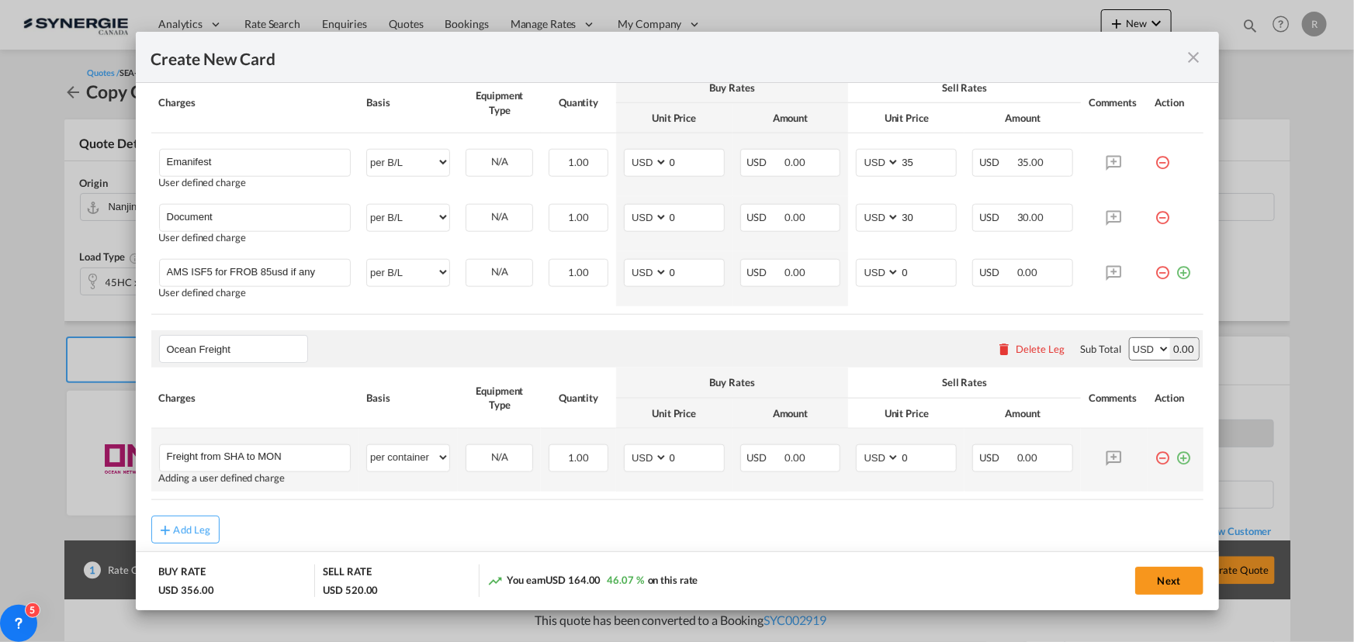
click at [1176, 455] on md-icon "icon-plus-circle-outline green-400-fg" at bounding box center [1184, 453] width 16 height 16
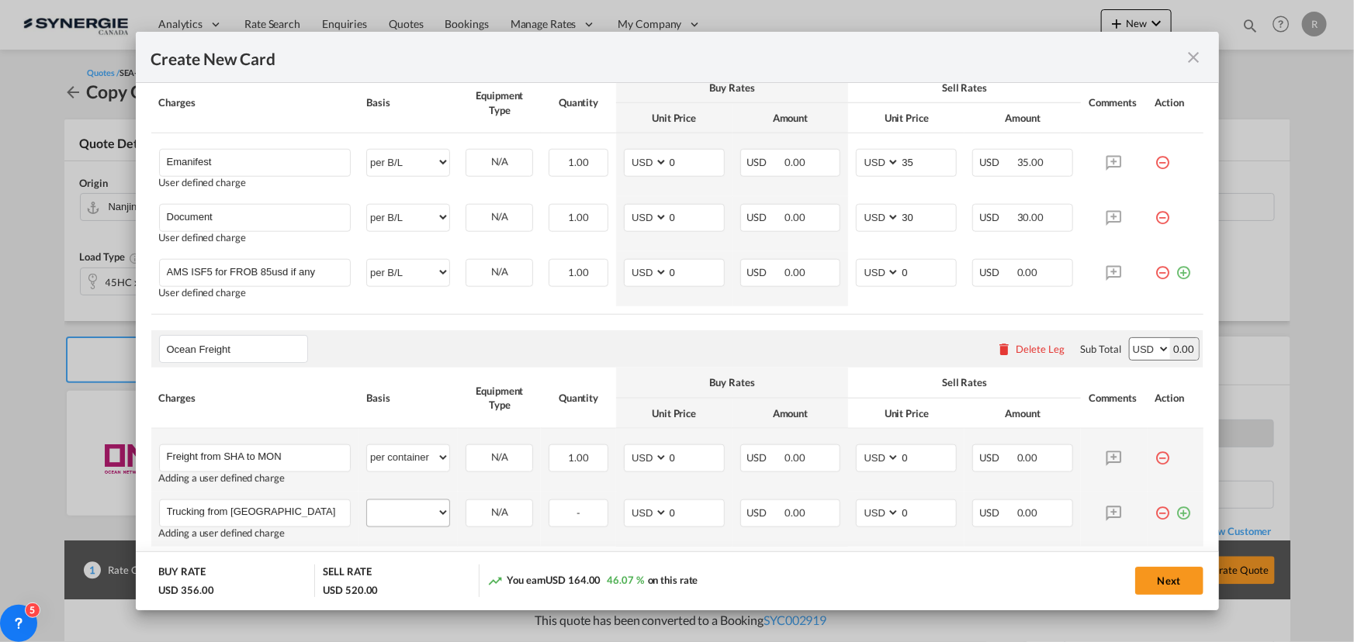
type input "Trucking from Nanjing to SHA"
click at [408, 504] on select "per equipment per container per B/L per shipping bill per shipment per pallet p…" at bounding box center [408, 512] width 82 height 25
select select "per container"
click at [367, 500] on select "per equipment per container per B/L per shipping bill per shipment per pallet p…" at bounding box center [408, 512] width 82 height 25
drag, startPoint x: 673, startPoint y: 458, endPoint x: 621, endPoint y: 450, distance: 53.3
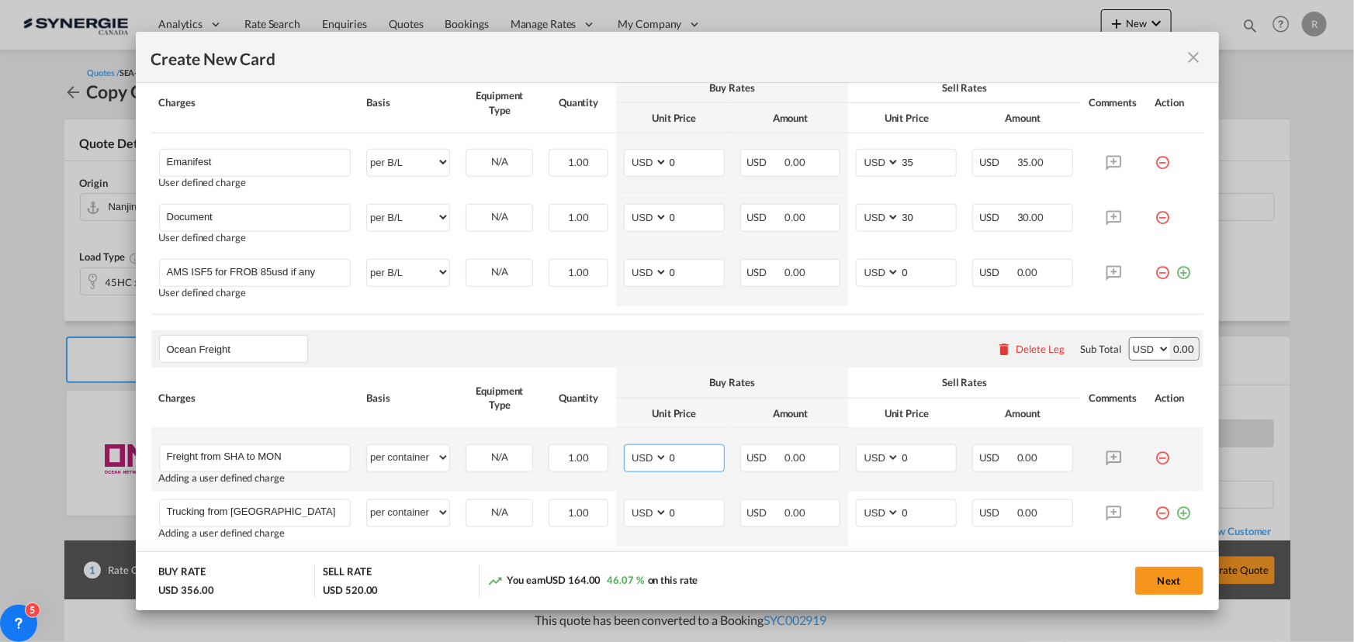
click at [624, 450] on md-input-container "AED AFN ALL AMD ANG AOA ARS AUD AWG AZN BAM BBD BDT BGN BHD BIF BMD BND BOB BRL…" at bounding box center [674, 459] width 101 height 28
type input "5350"
drag, startPoint x: 905, startPoint y: 456, endPoint x: 862, endPoint y: 446, distance: 44.6
click at [862, 446] on md-input-container "AED AFN ALL AMD ANG AOA ARS AUD AWG AZN BAM BBD BDT BGN BHD BIF BMD BND BOB BRL…" at bounding box center [906, 459] width 101 height 28
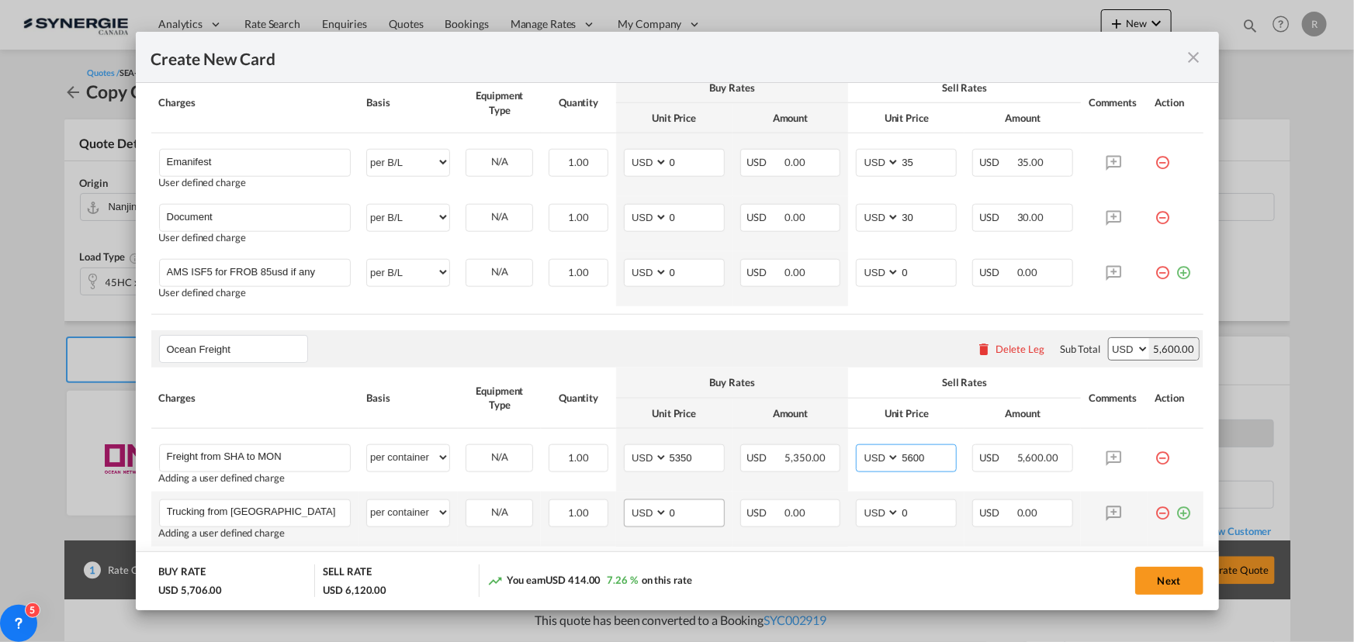
type input "5600"
drag, startPoint x: 678, startPoint y: 513, endPoint x: 625, endPoint y: 506, distance: 54.0
click at [625, 506] on md-input-container "AED AFN ALL AMD ANG AOA ARS AUD AWG AZN BAM BBD BDT BGN BHD BIF BMD BND BOB BRL…" at bounding box center [674, 514] width 101 height 28
type input "557"
drag, startPoint x: 913, startPoint y: 508, endPoint x: 875, endPoint y: 505, distance: 38.1
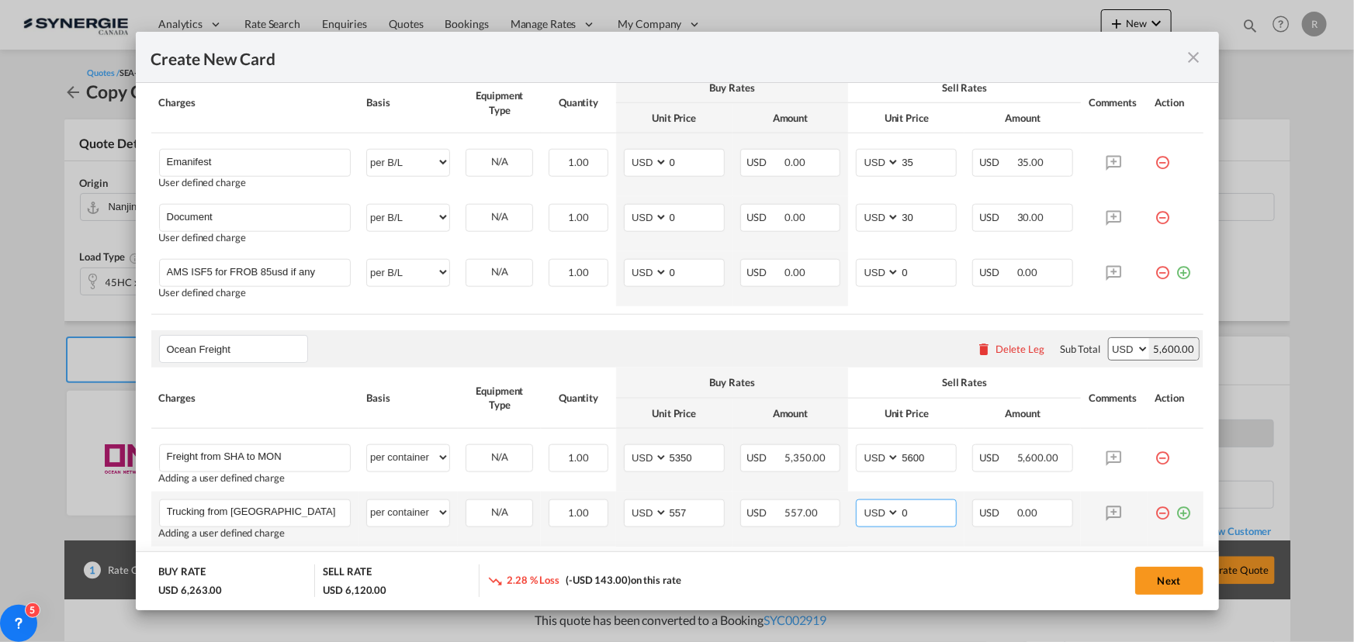
click at [877, 507] on md-input-container "AED AFN ALL AMD ANG AOA ARS AUD AWG AZN BAM BBD BDT BGN BHD BIF BMD BND BOB BRL…" at bounding box center [906, 514] width 101 height 28
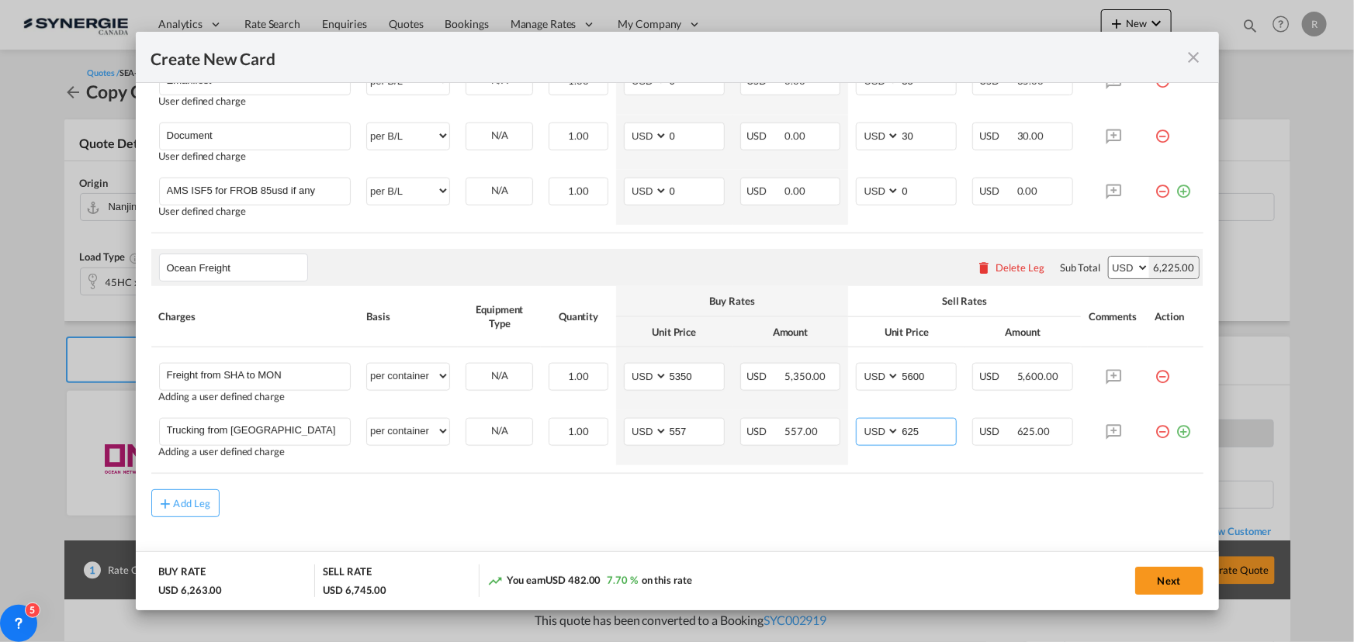
scroll to position [817, 0]
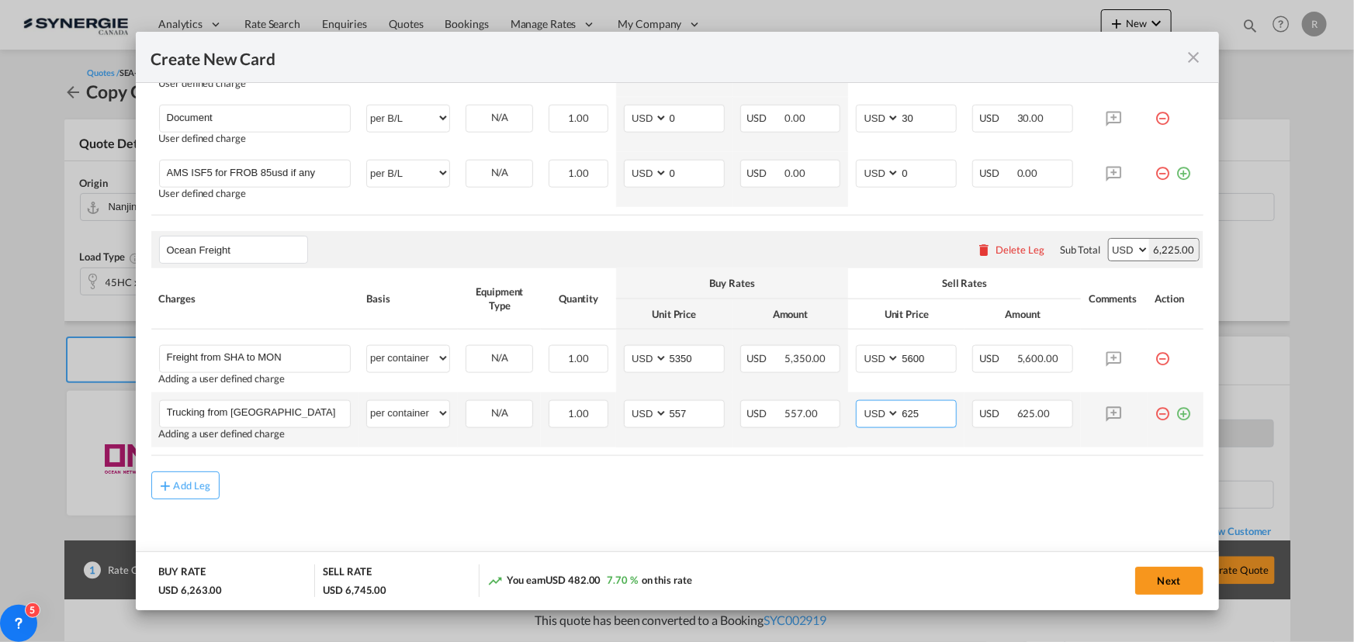
type input "625"
click at [1176, 407] on md-icon "icon-plus-circle-outline green-400-fg" at bounding box center [1184, 408] width 16 height 16
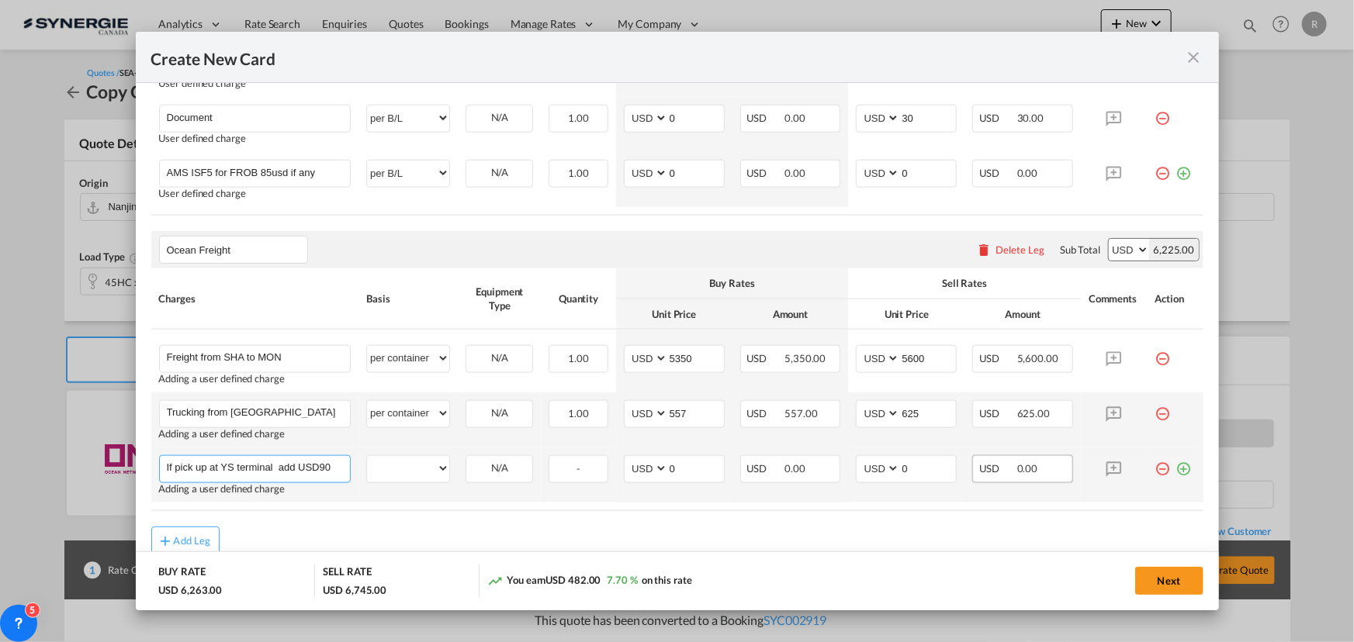
scroll to position [0, 0]
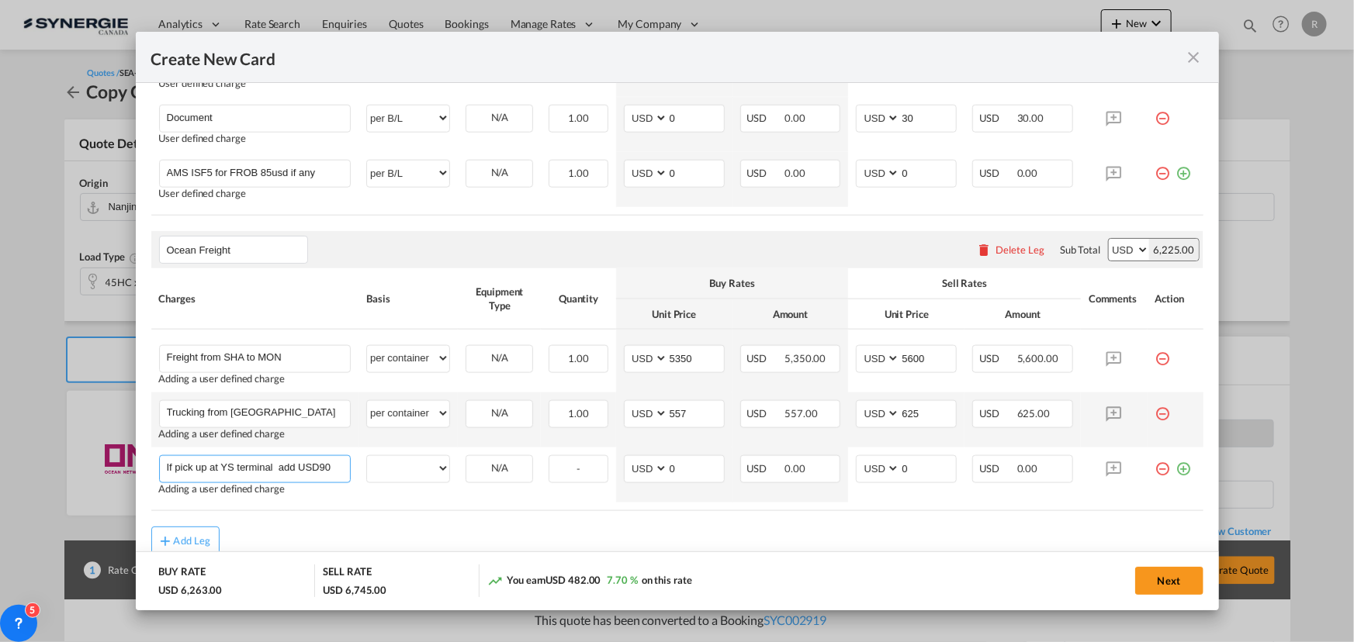
drag, startPoint x: 171, startPoint y: 464, endPoint x: 126, endPoint y: 454, distance: 46.9
click at [126, 454] on div "Create New Card Port of Loading CNNJG T/S VANCOUVER Liner/Carrier Yang Ming Lin…" at bounding box center [677, 321] width 1354 height 642
click at [309, 466] on input "MT pick up at YS terminal add USD90" at bounding box center [259, 467] width 184 height 23
type input "MT pick up at YS terminal add USD90 if incur"
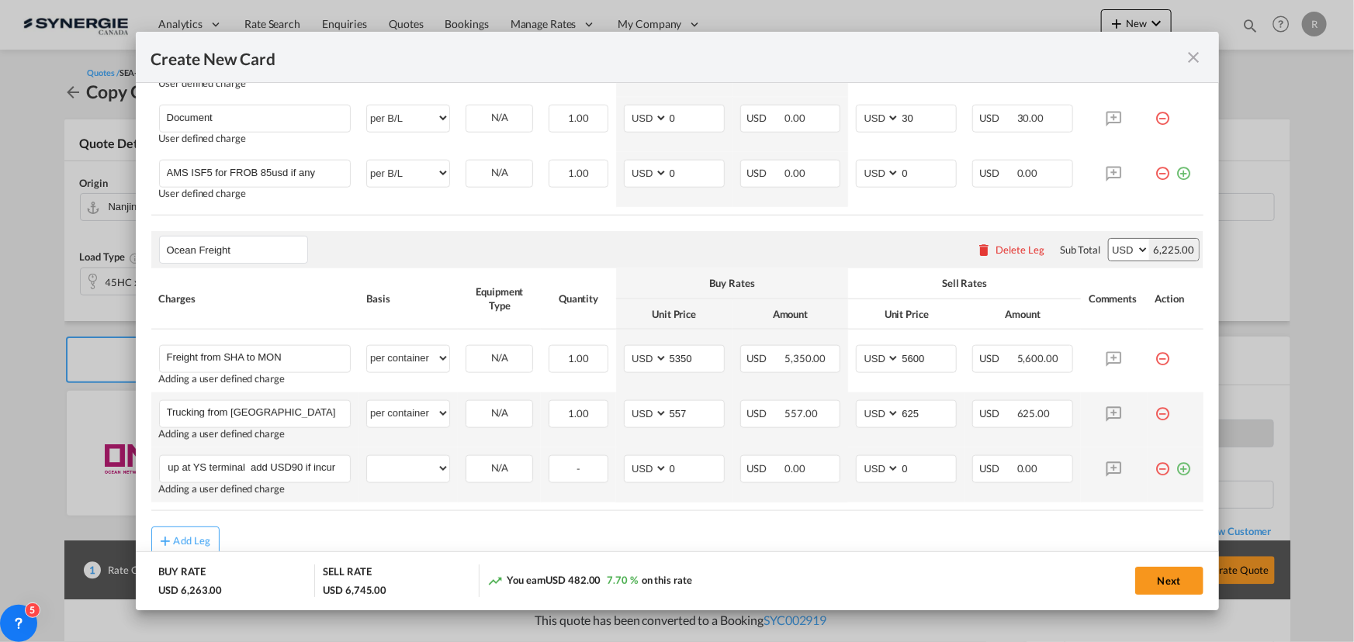
click at [1178, 470] on md-icon "icon-plus-circle-outline green-400-fg" at bounding box center [1184, 463] width 16 height 16
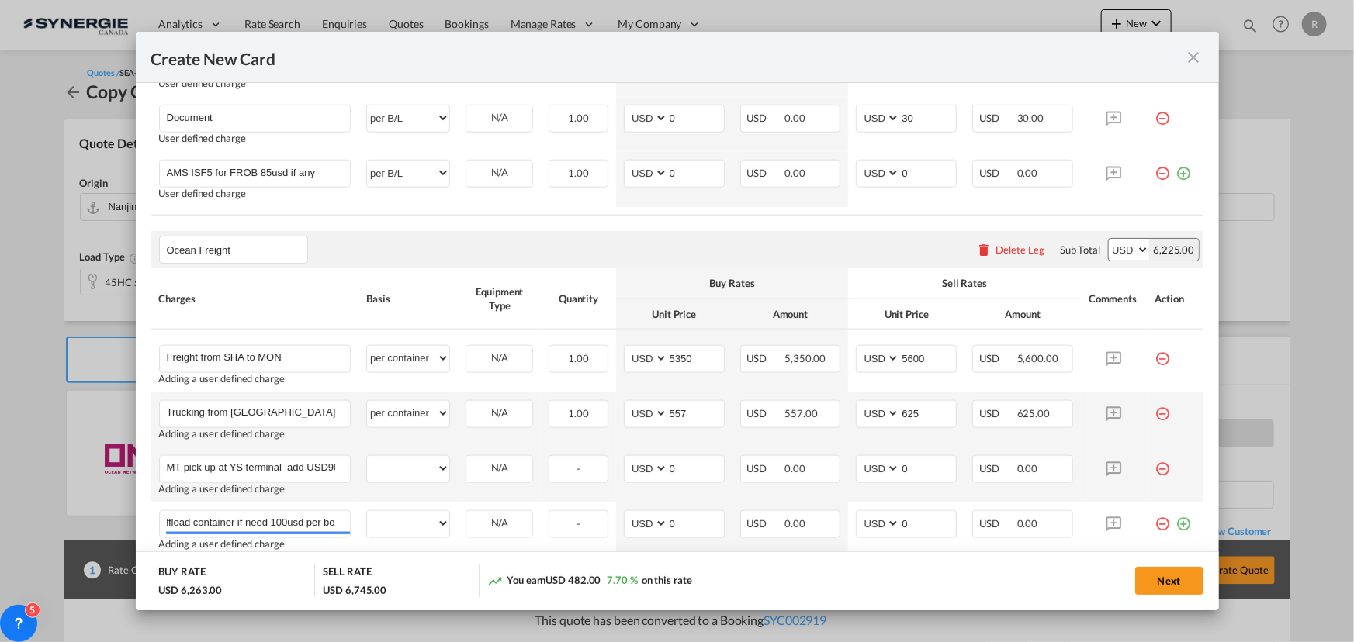
scroll to position [0, 15]
type input "Offload container if need 100usd per box"
click at [426, 475] on select "per equipment per container per B/L per shipping bill per shipment per pallet p…" at bounding box center [408, 468] width 82 height 25
select select "per container"
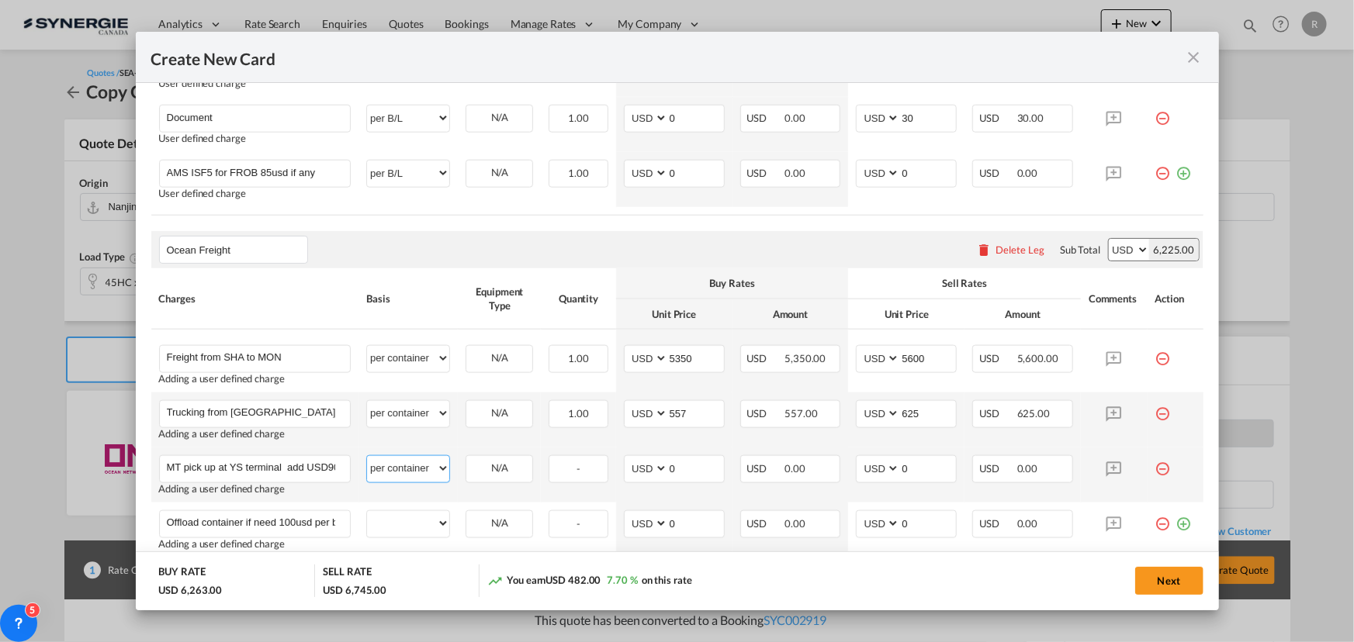
click at [367, 456] on select "per equipment per container per B/L per shipping bill per shipment per pallet p…" at bounding box center [408, 468] width 82 height 25
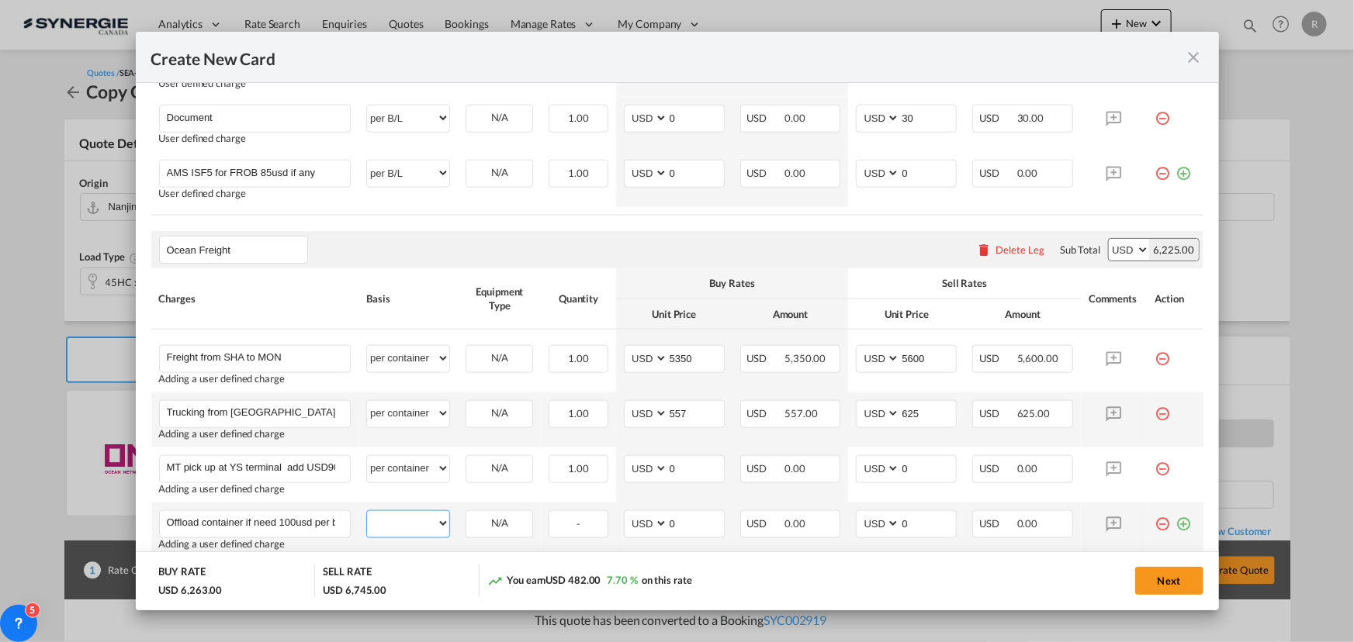
drag, startPoint x: 412, startPoint y: 524, endPoint x: 412, endPoint y: 513, distance: 10.9
click at [412, 524] on select "per equipment per container per B/L per shipping bill per shipment per pallet p…" at bounding box center [408, 523] width 82 height 25
select select "per container"
click at [367, 511] on select "per equipment per container per B/L per shipping bill per shipment per pallet p…" at bounding box center [408, 523] width 82 height 25
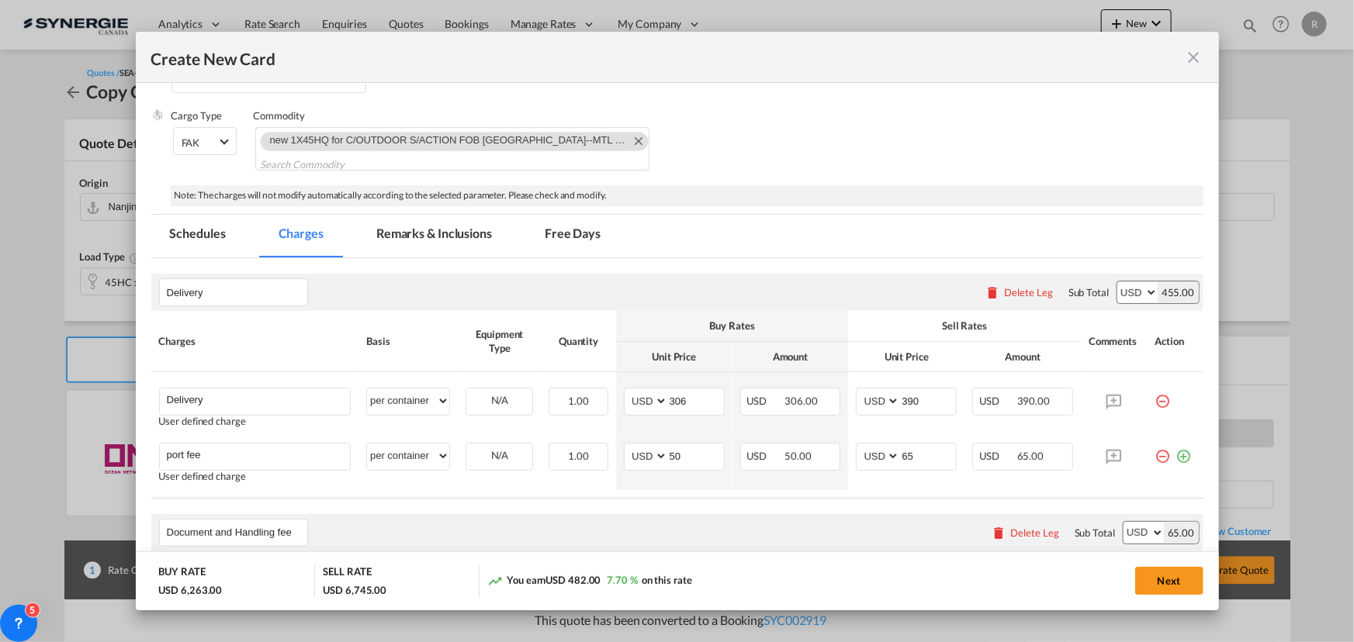
scroll to position [222, 0]
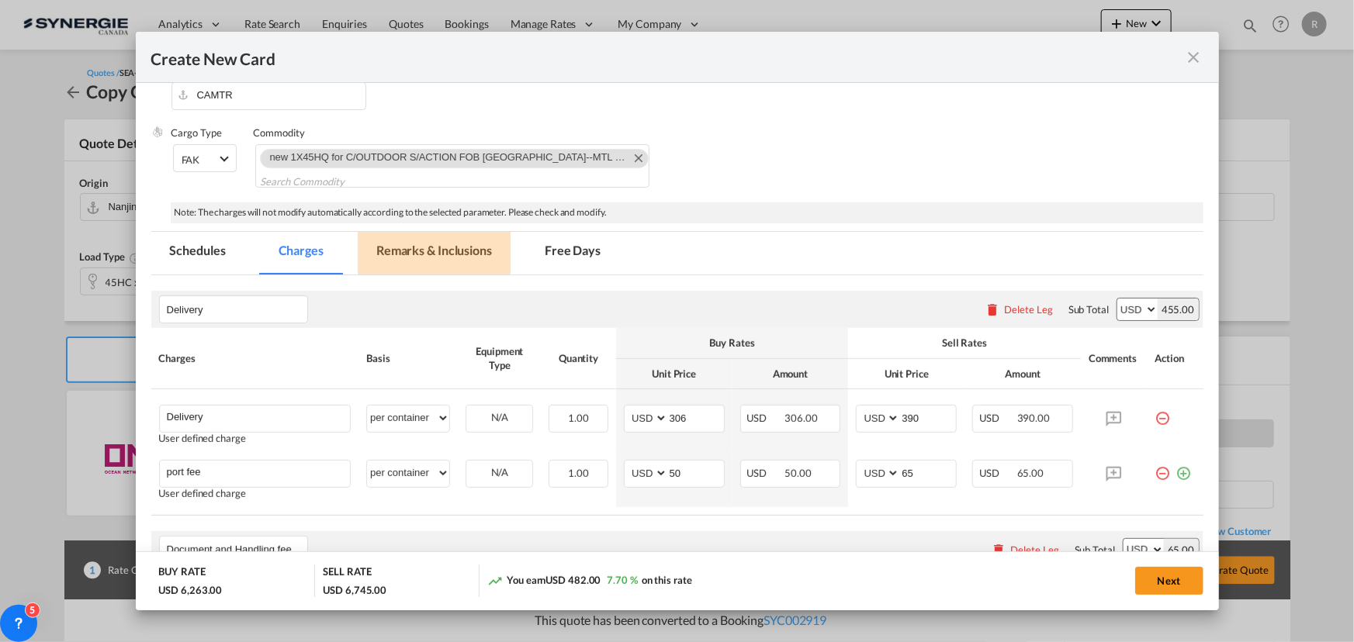
click at [438, 253] on md-tab-item "Remarks & Inclusions" at bounding box center [434, 253] width 153 height 43
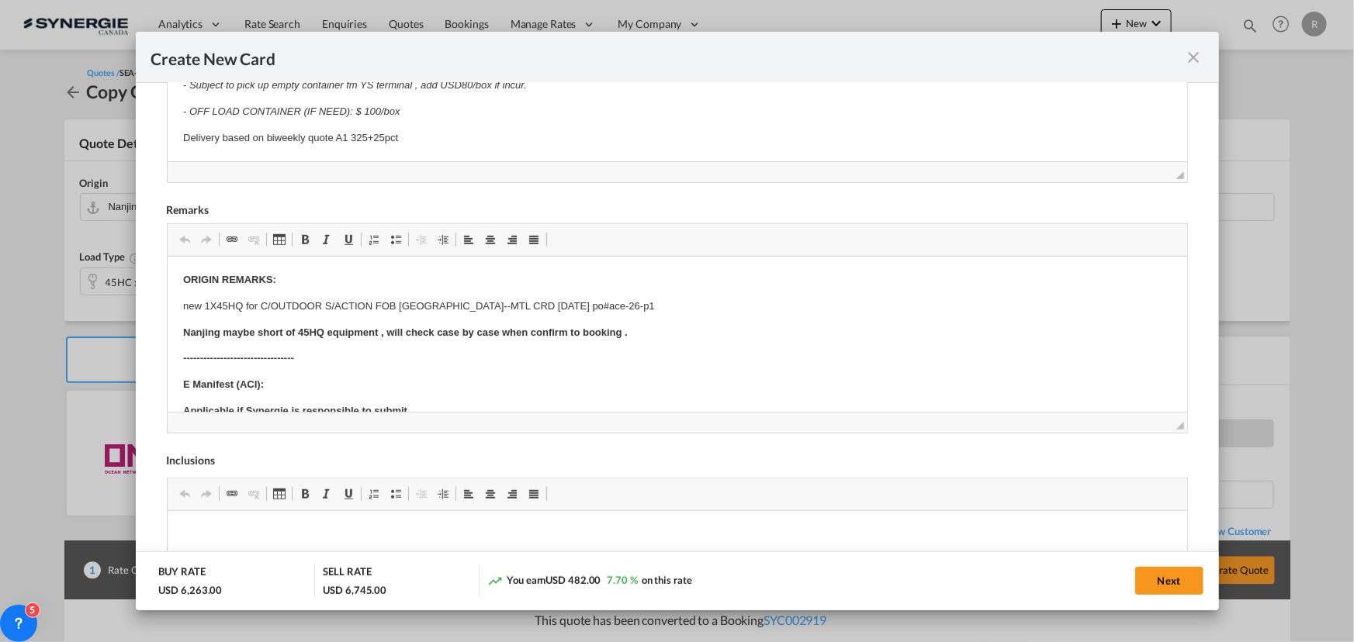
scroll to position [574, 0]
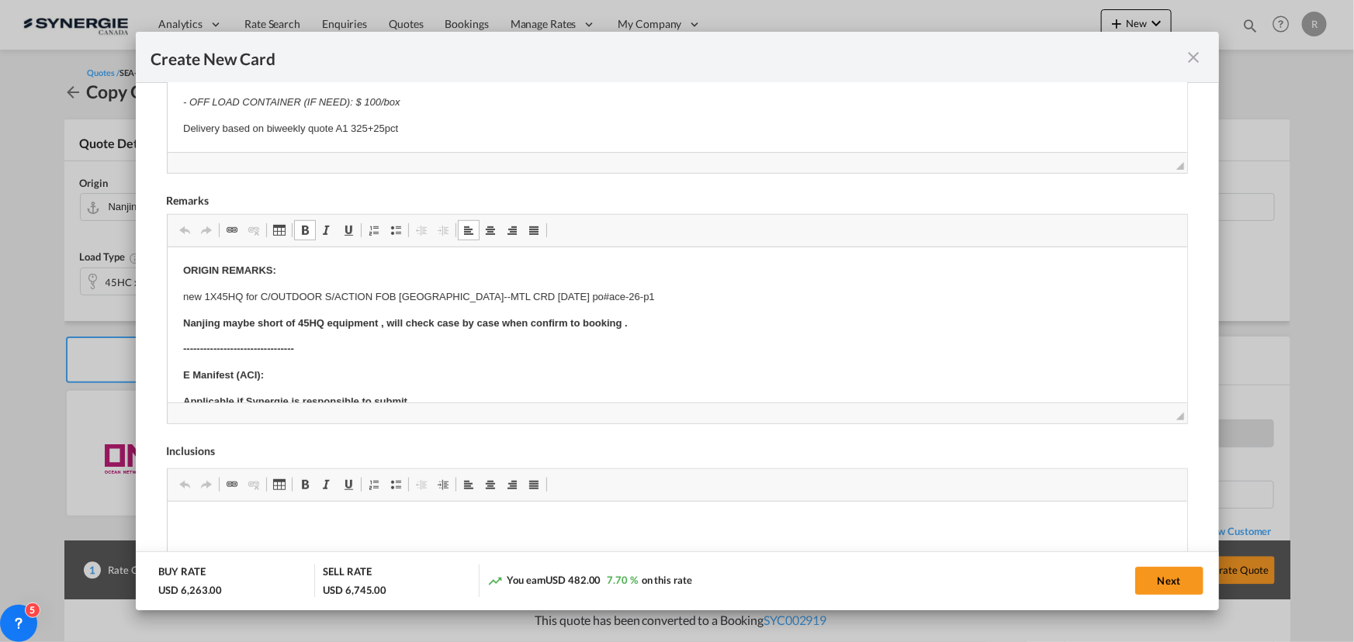
drag, startPoint x: 180, startPoint y: 321, endPoint x: 651, endPoint y: 330, distance: 471.0
click at [651, 330] on html "ORIGIN REMARKS: new 1X45HQ for C/OUTDOOR S/ACTION FOB NANJING--MTL CRD SEP 15 p…" at bounding box center [676, 609] width 1019 height 725
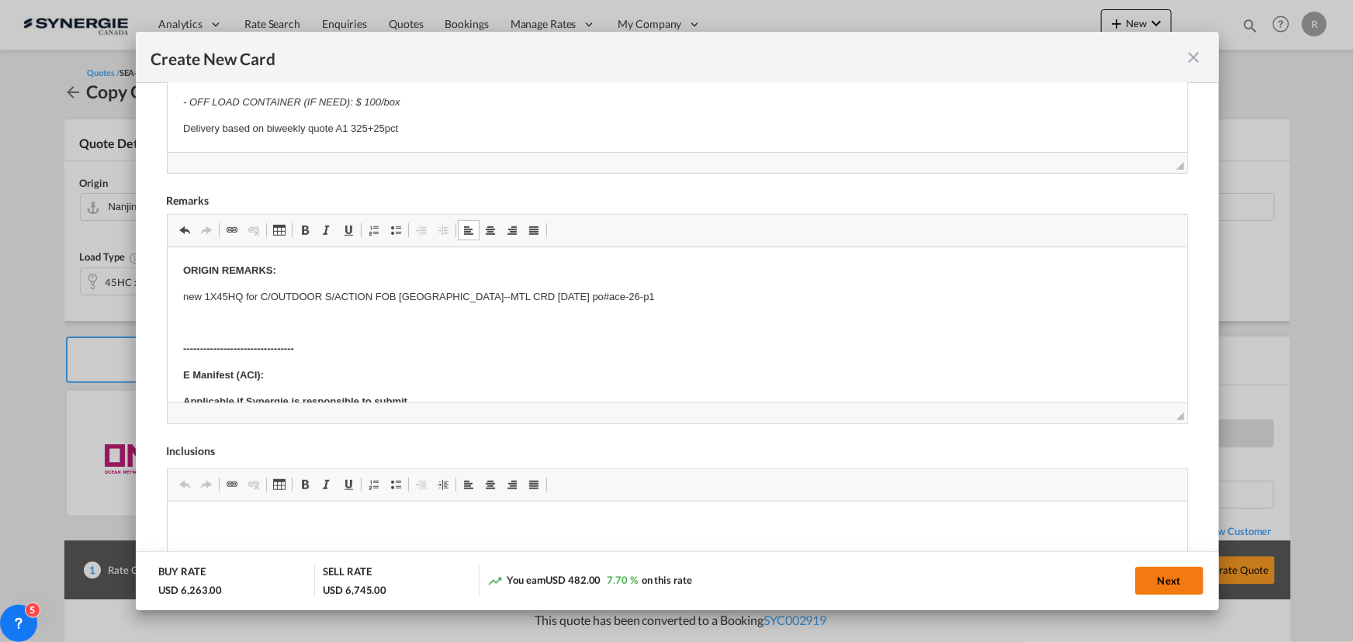
click at [1184, 581] on button "Next" at bounding box center [1169, 581] width 68 height 28
type input "[DATE]"
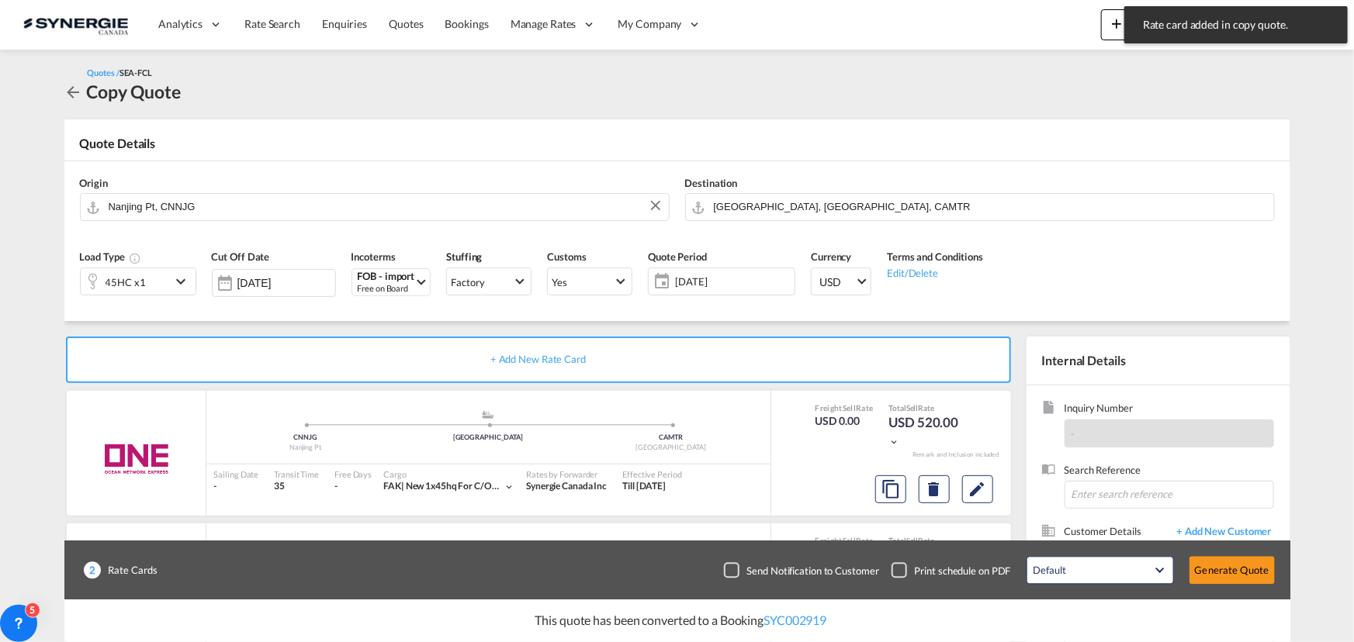
scroll to position [248, 0]
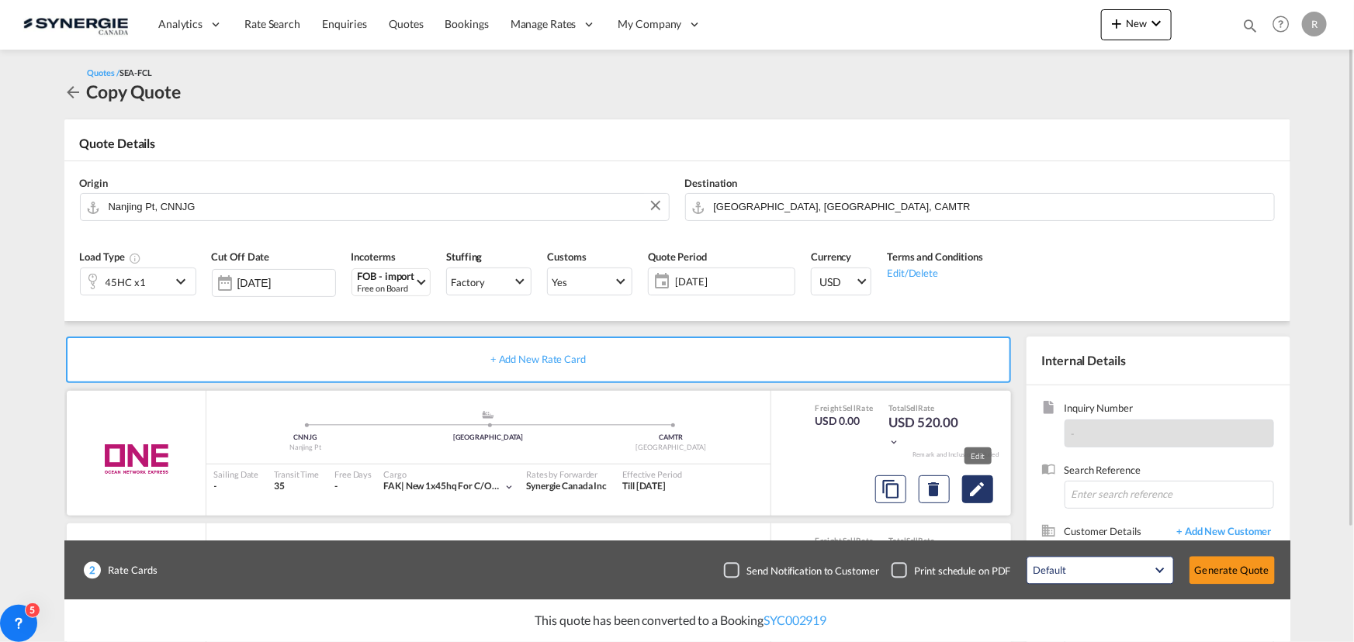
click at [975, 483] on md-icon "Edit" at bounding box center [977, 489] width 19 height 19
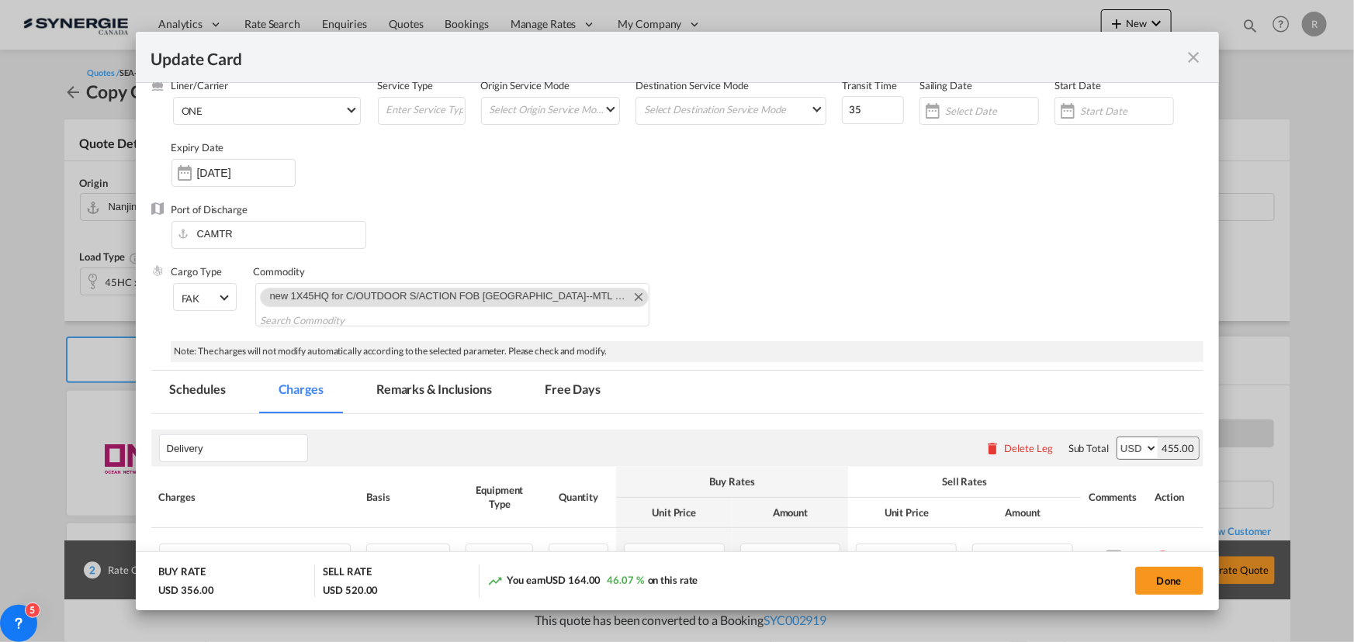
scroll to position [0, 0]
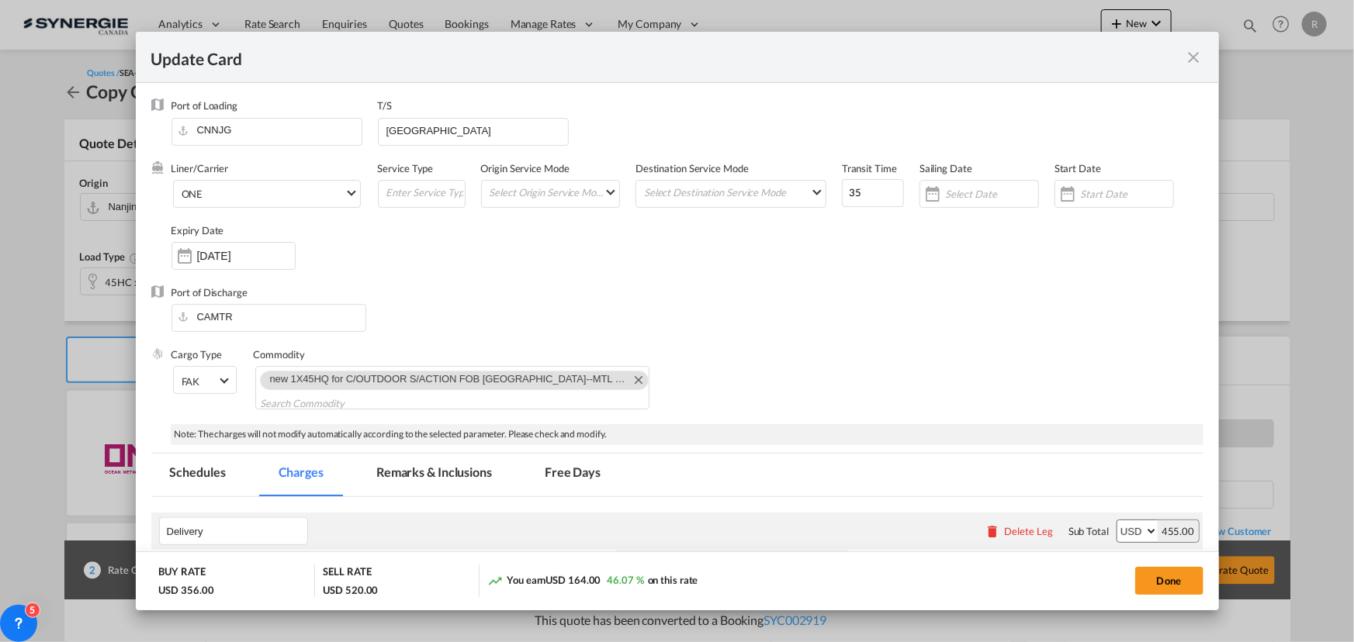
click at [67, 328] on div "Update Card Port of Loading CNNJG T/S VANCOUVER Liner/Carrier ONE 2HM LOGISTICS…" at bounding box center [677, 321] width 1354 height 642
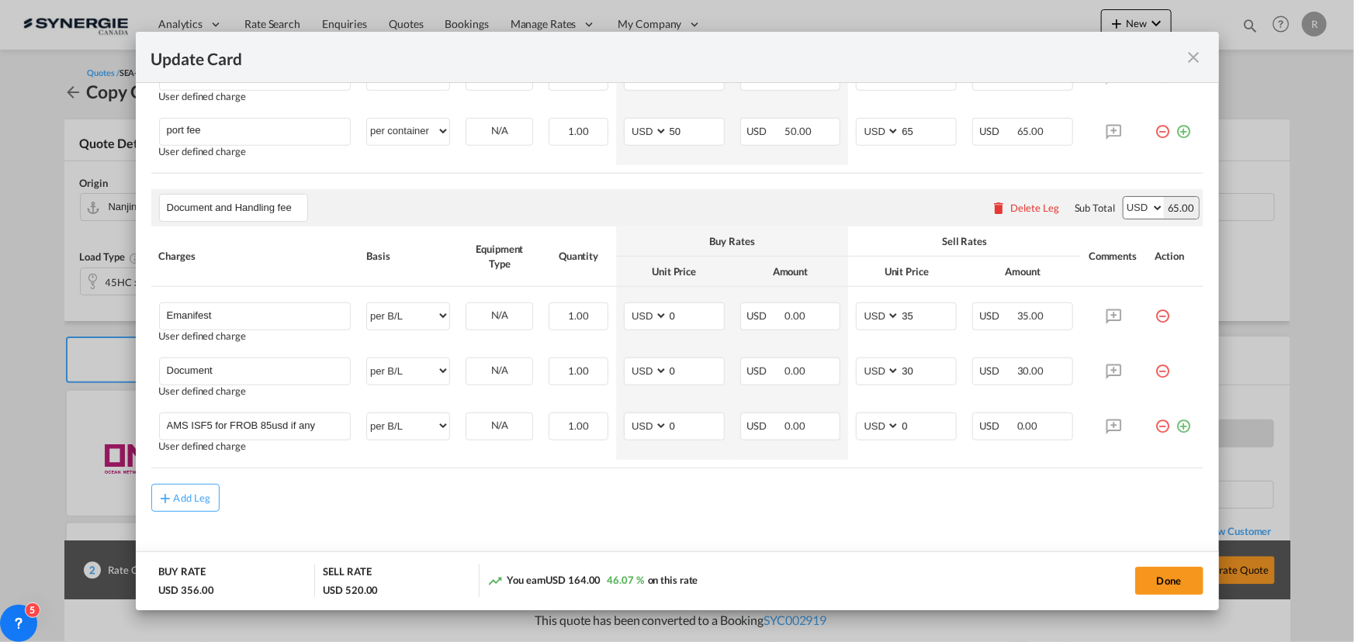
scroll to position [576, 0]
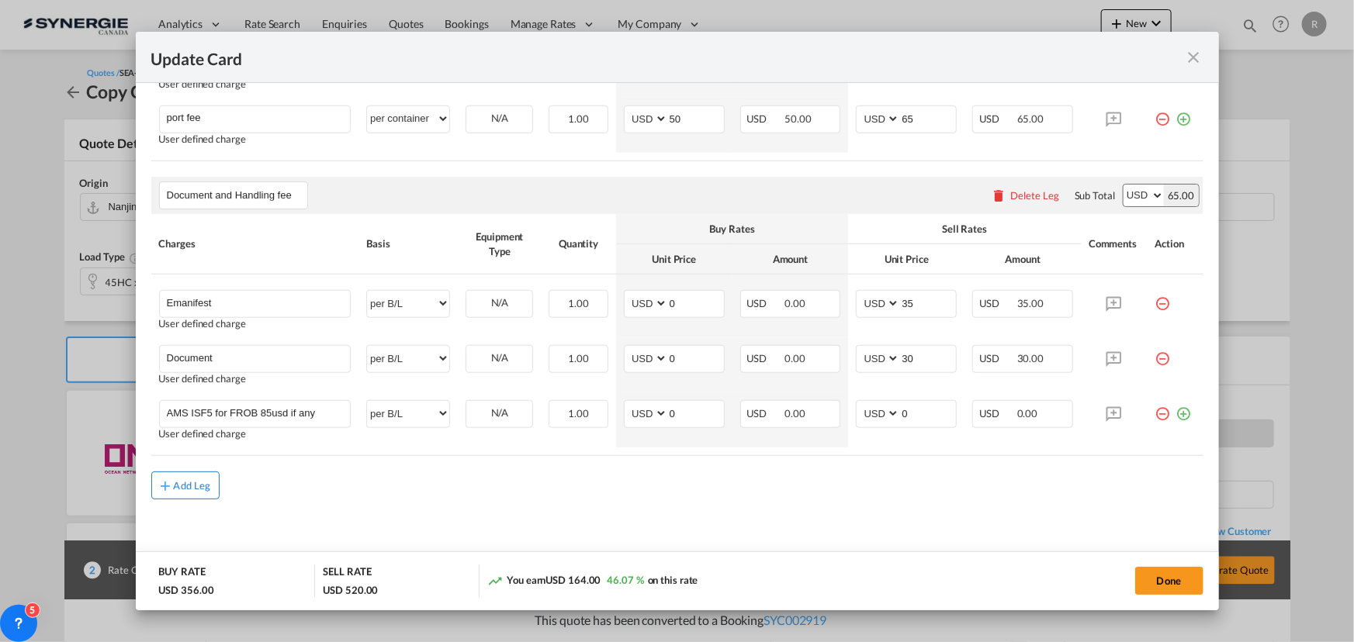
click at [209, 487] on button "Add Leg" at bounding box center [185, 486] width 68 height 28
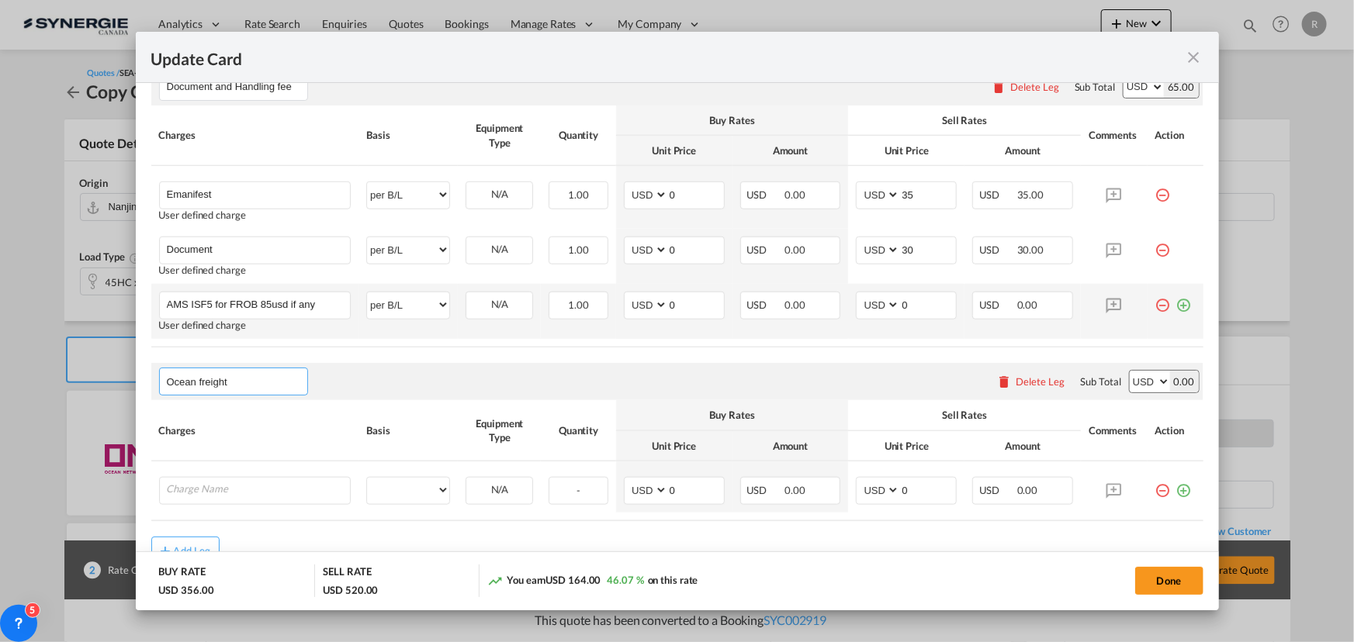
scroll to position [718, 0]
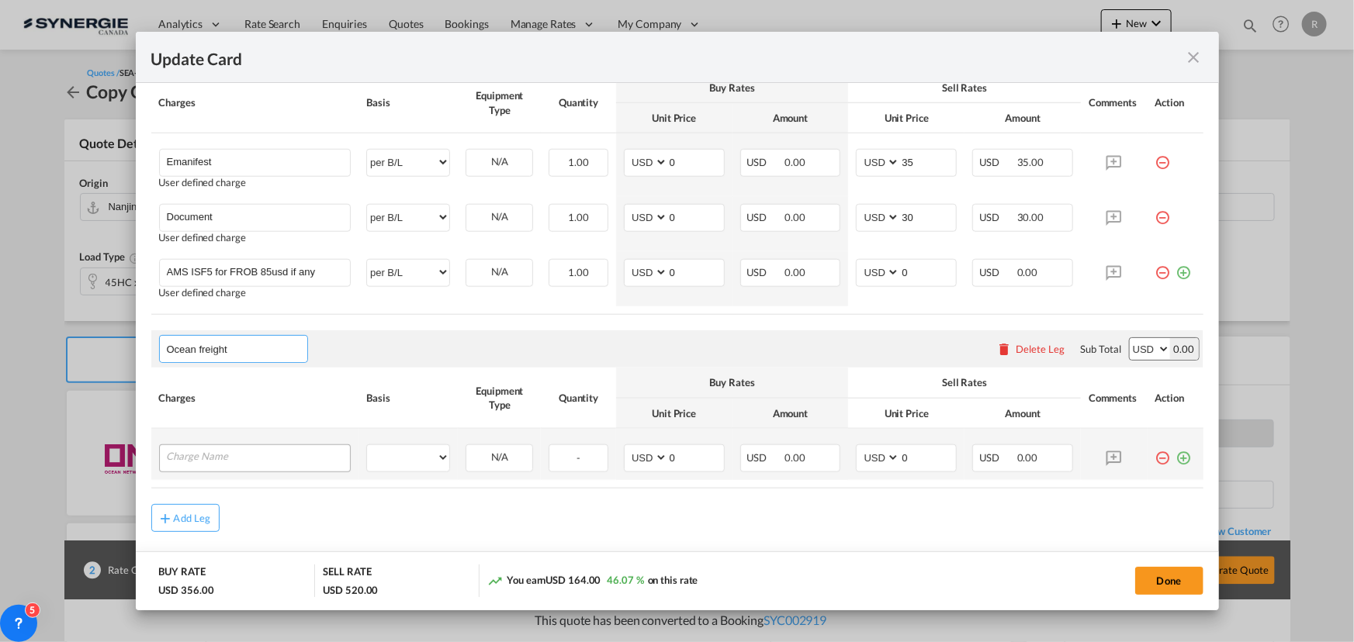
type input "Ocean freight"
click at [248, 461] on input "Charge Name" at bounding box center [259, 456] width 184 height 23
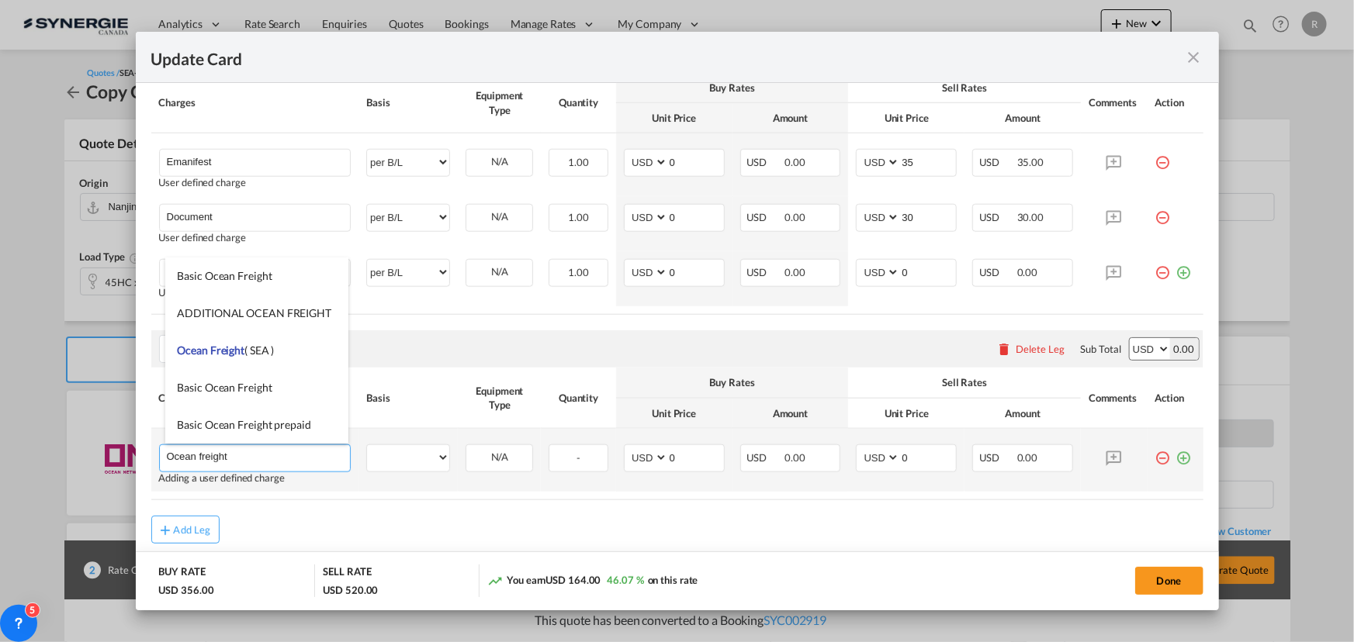
type input "Ocean freight"
click at [398, 473] on td "per equipment per container per B/L per shipping bill per shipment per pallet p…" at bounding box center [407, 460] width 99 height 63
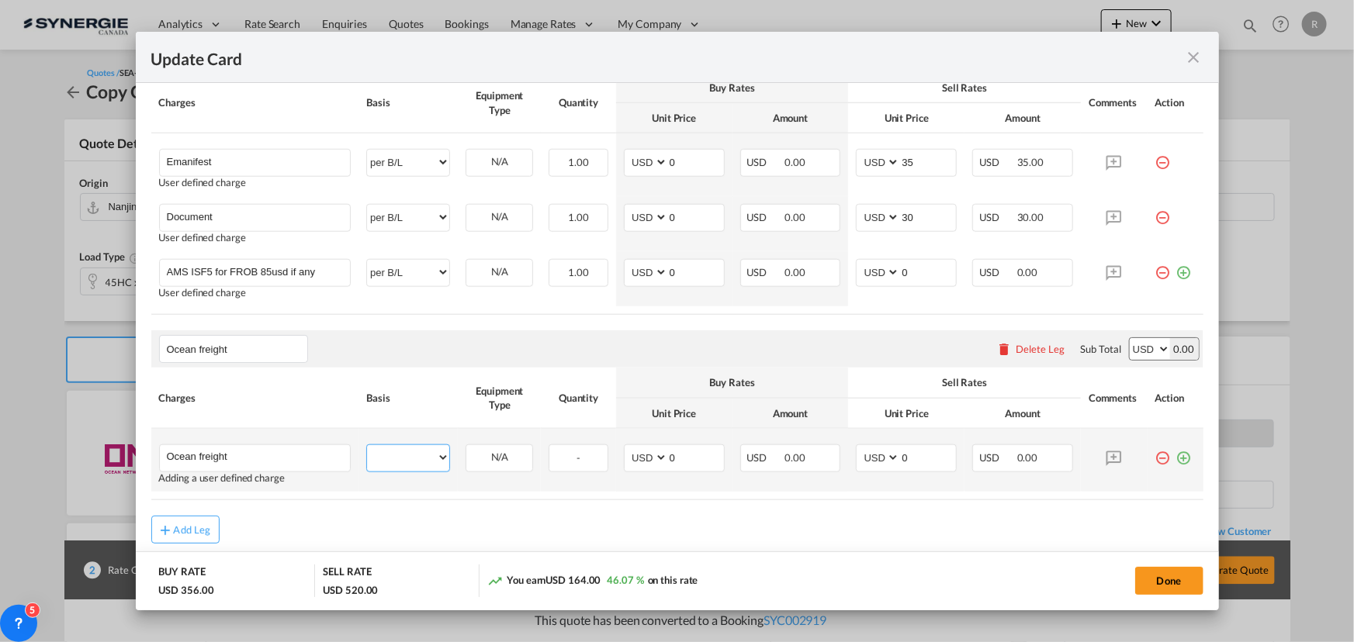
click at [404, 458] on select "per equipment per container per B/L per shipping bill per shipment per pallet p…" at bounding box center [408, 457] width 82 height 25
select select "per container"
click at [367, 445] on select "per equipment per container per B/L per shipping bill per shipment per pallet p…" at bounding box center [408, 457] width 82 height 25
drag, startPoint x: 681, startPoint y: 456, endPoint x: 623, endPoint y: 444, distance: 59.5
click at [624, 445] on md-input-container "AED AFN ALL AMD ANG AOA ARS AUD AWG AZN BAM BBD BDT BGN BHD BIF BMD BND BOB BRL…" at bounding box center [674, 459] width 101 height 28
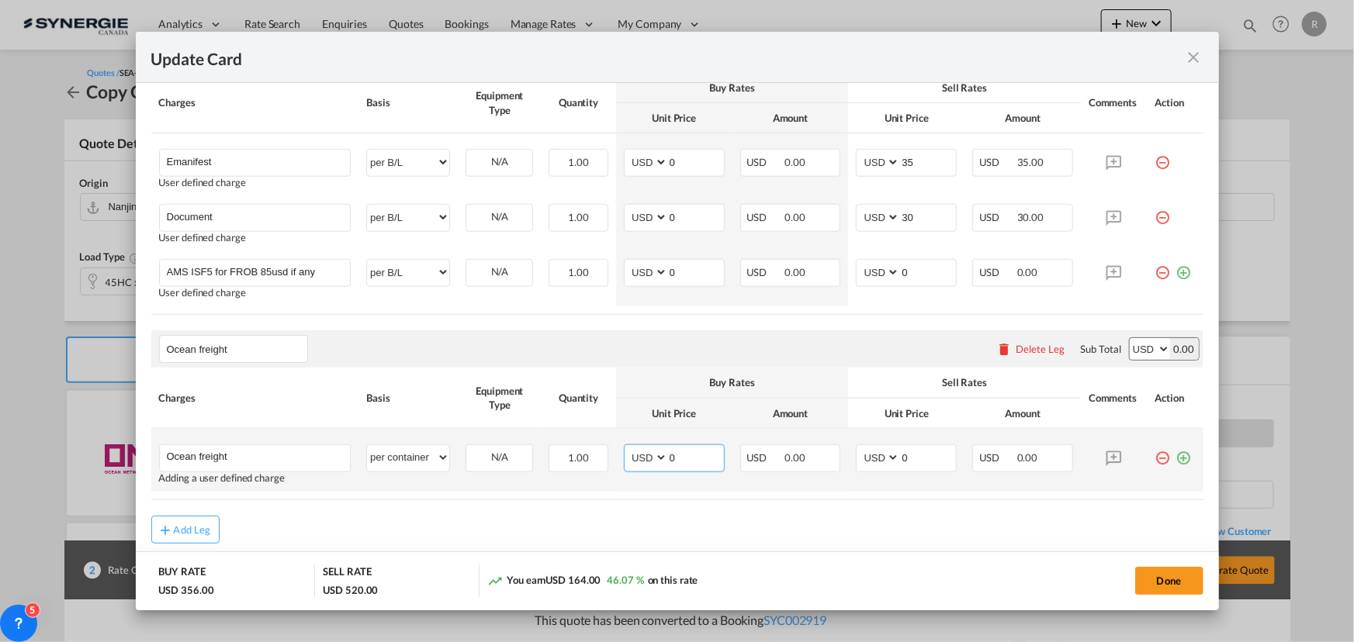
type input "3"
type input "5385"
drag, startPoint x: 905, startPoint y: 458, endPoint x: 842, endPoint y: 449, distance: 64.2
click at [848, 449] on td "AED AFN ALL AMD ANG AOA ARS AUD AWG AZN BAM BBD BDT BGN BHD BIF BMD BND BOB BRL…" at bounding box center [906, 460] width 116 height 63
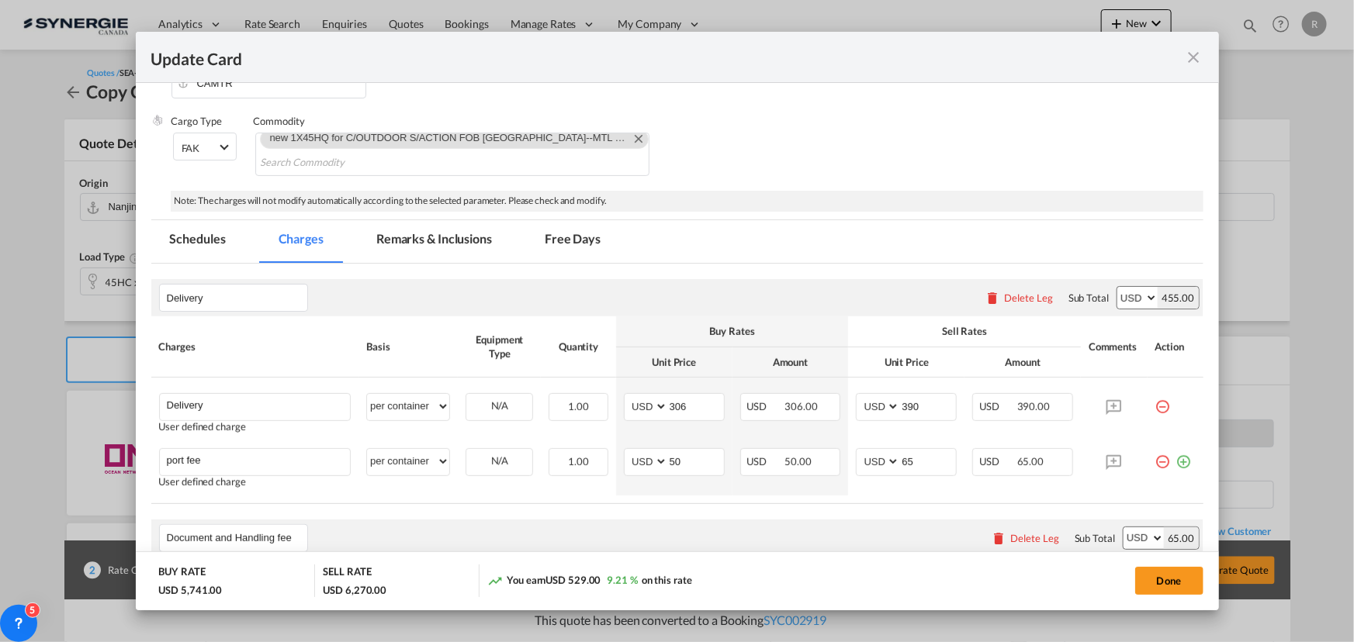
scroll to position [224, 0]
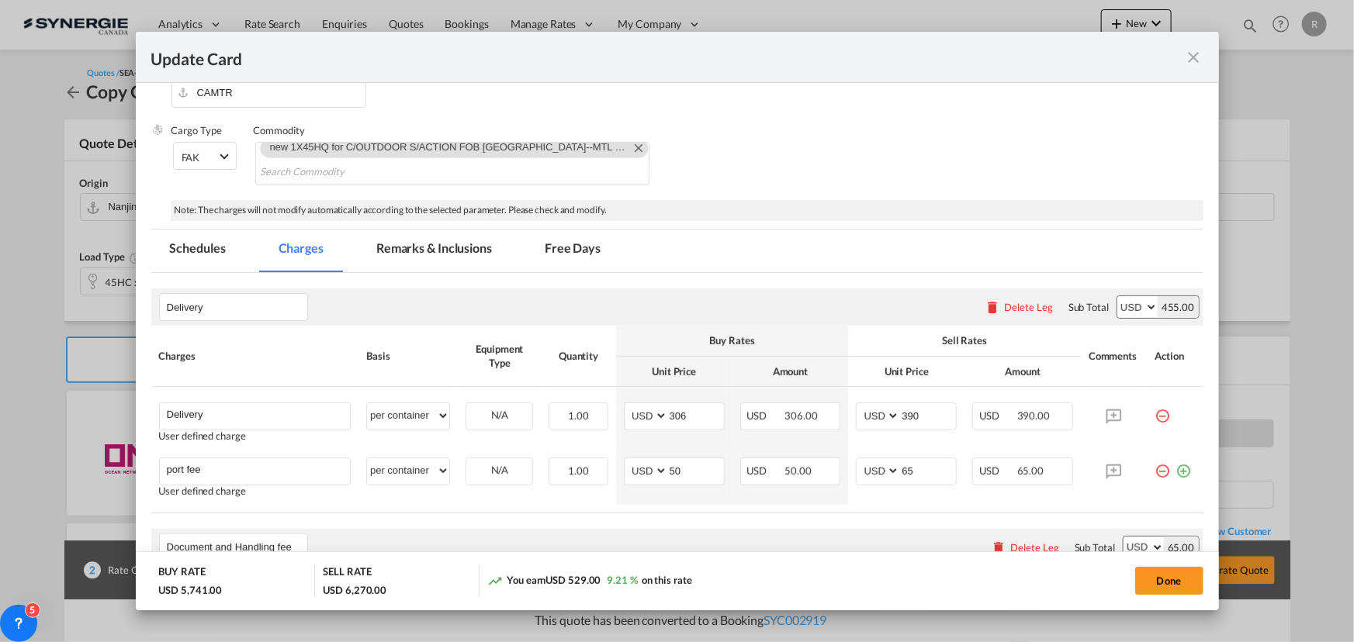
type input "5750"
click at [448, 249] on md-tab-item "Remarks & Inclusions" at bounding box center [434, 251] width 153 height 43
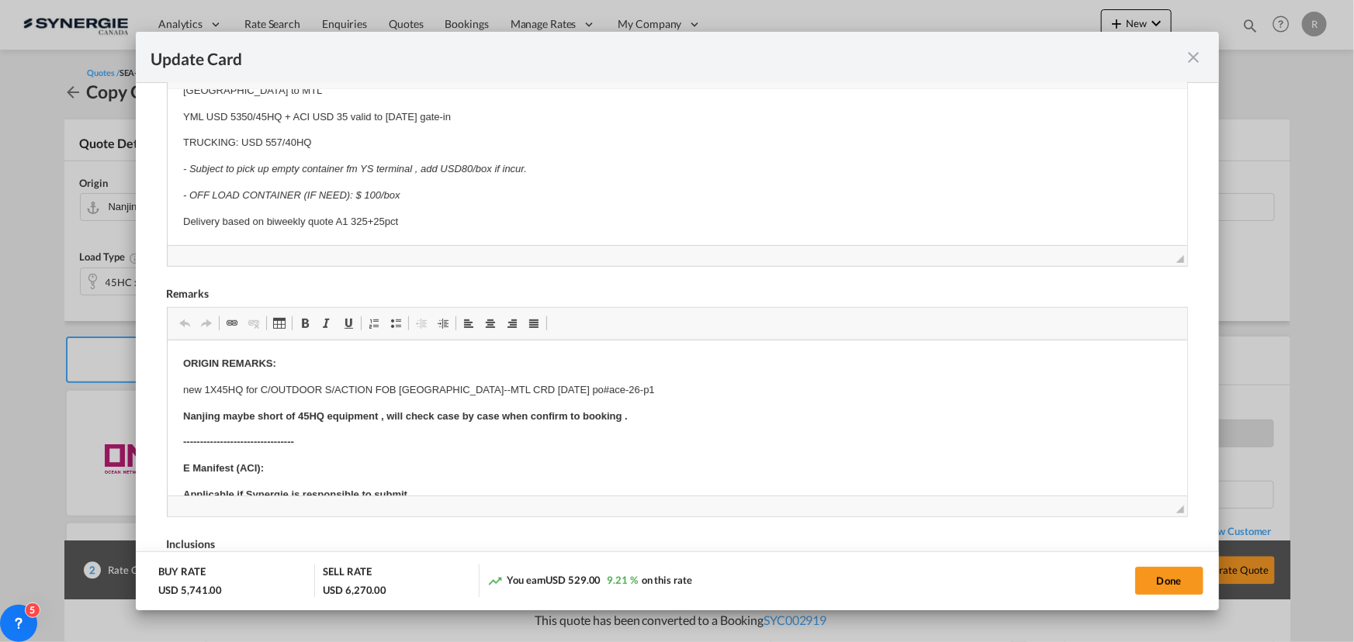
scroll to position [506, 0]
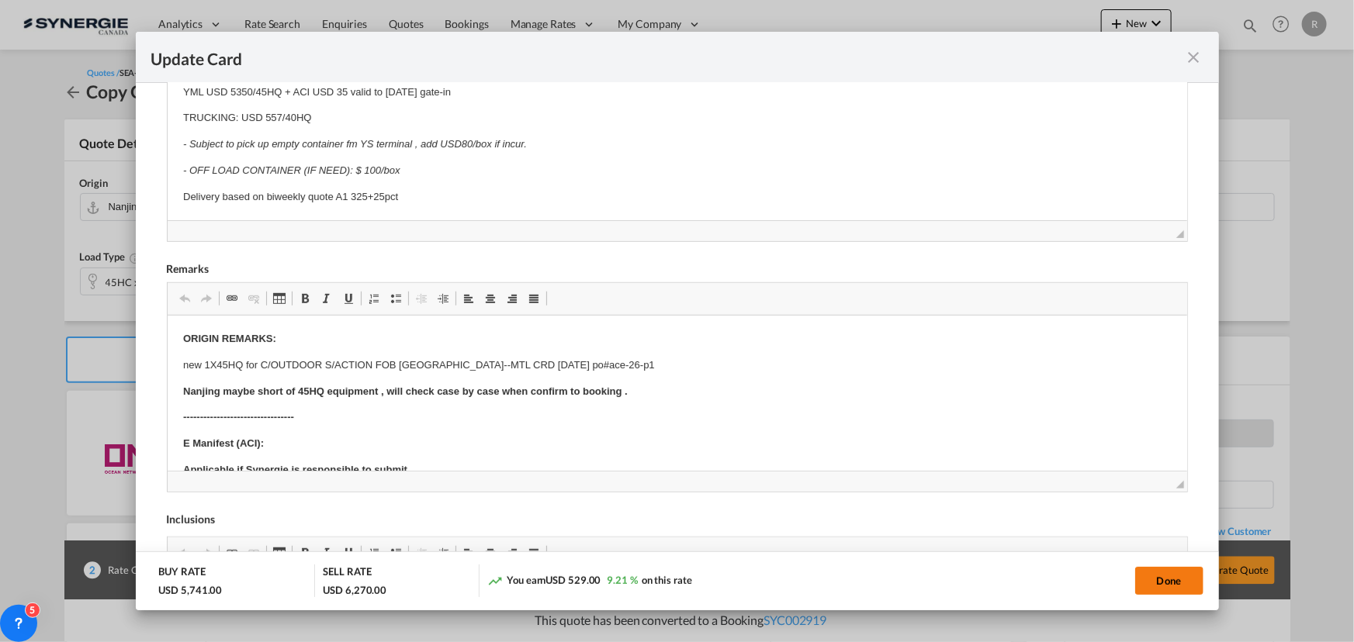
click at [1169, 583] on button "Done" at bounding box center [1169, 581] width 68 height 28
type input "13 Sep 2025"
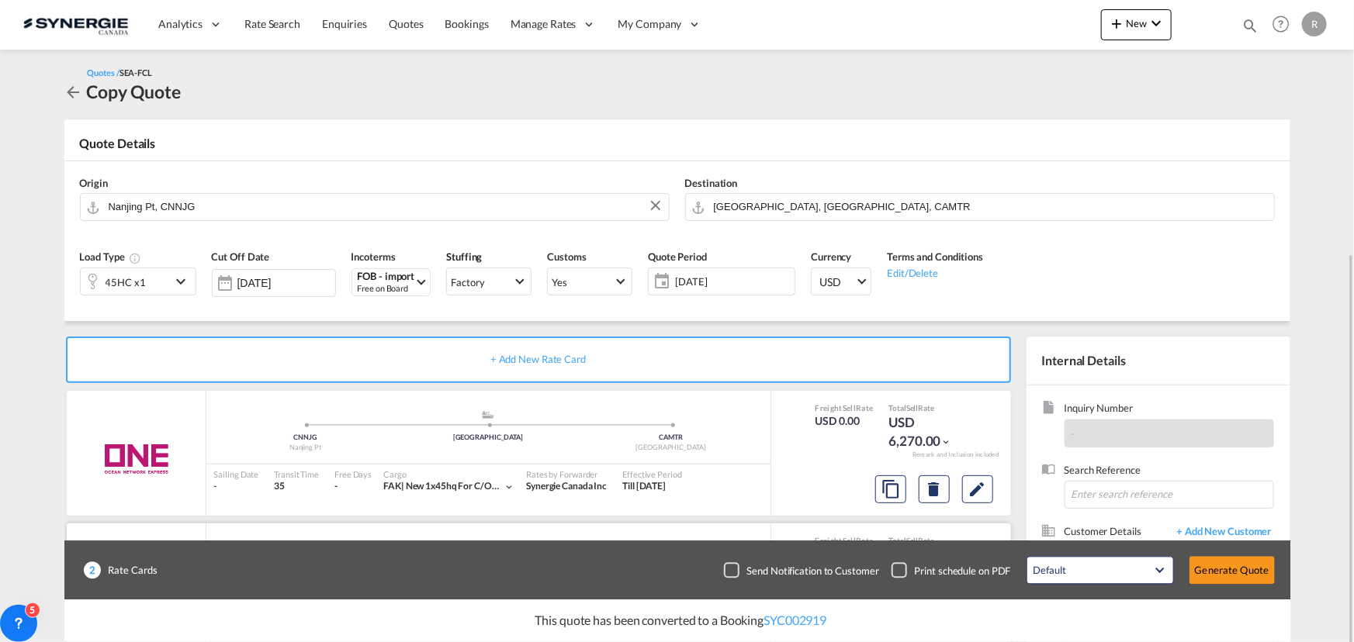
scroll to position [139, 0]
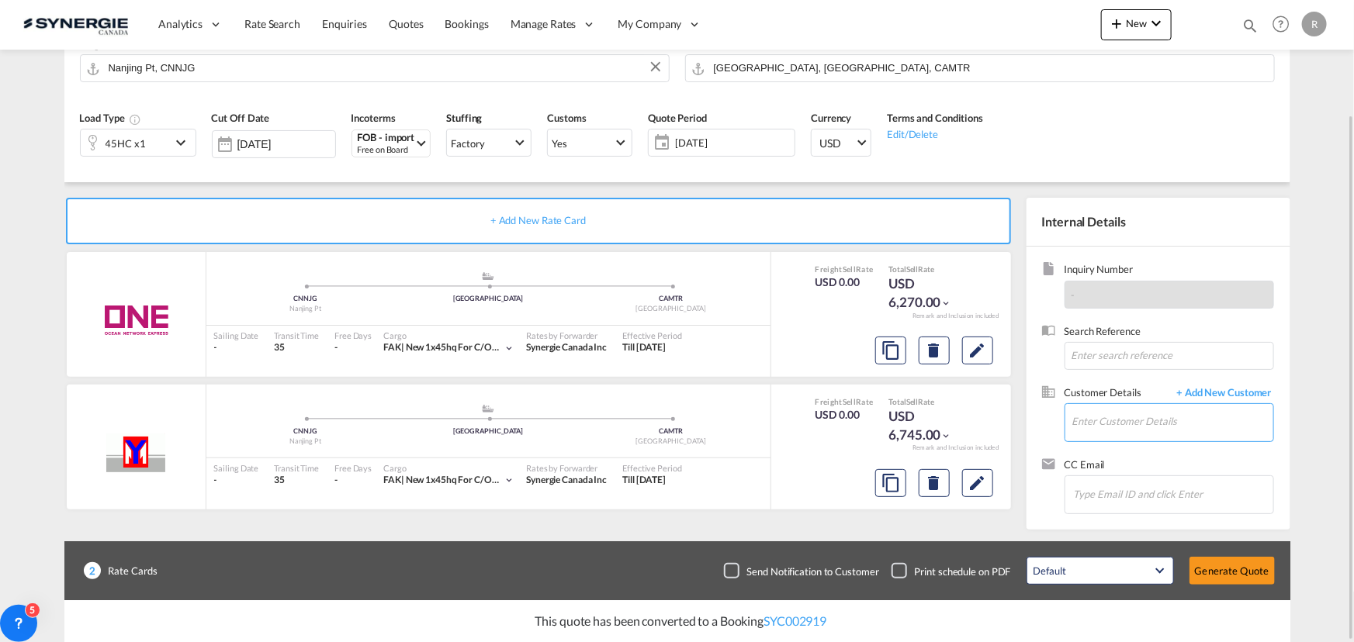
click at [1118, 424] on input "Enter Customer Details" at bounding box center [1172, 421] width 201 height 35
paste input "francom@ogc.ca"
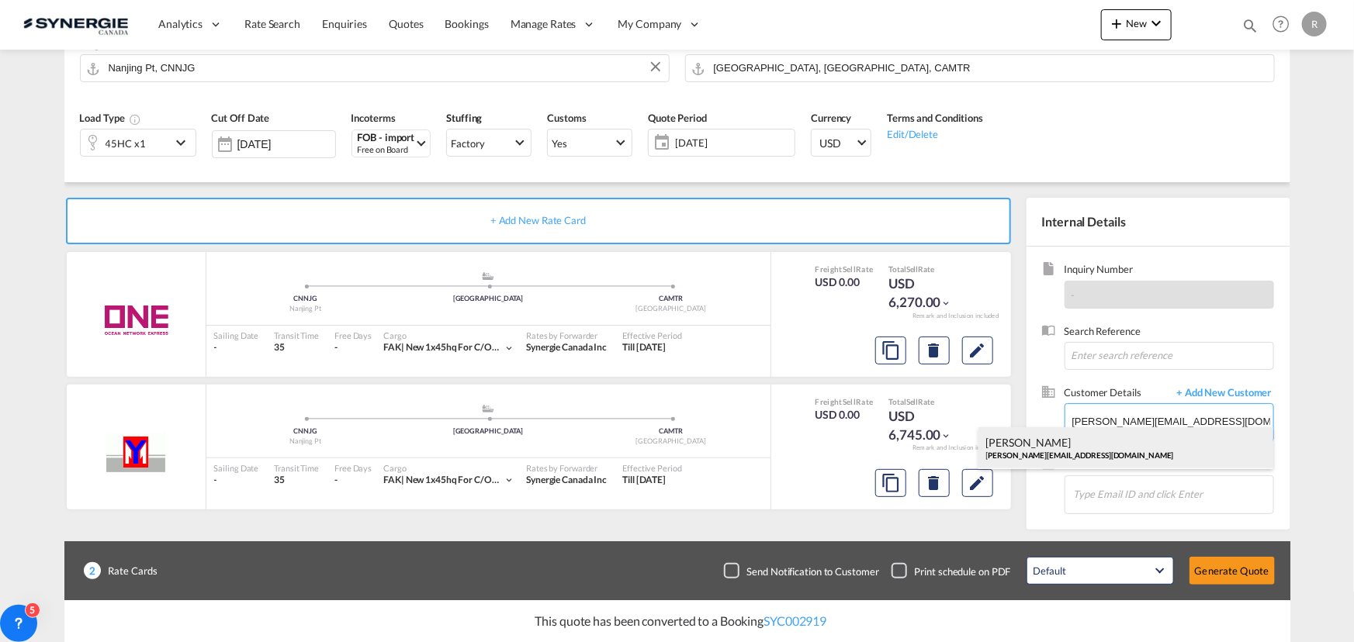
click at [1050, 441] on div "FRANCO MARCOGLIESE francom@ogc.ca" at bounding box center [1125, 448] width 295 height 42
type input "OUTDOOR GEAR, FRANCO MARCOGLIESE, francom@ogc.ca"
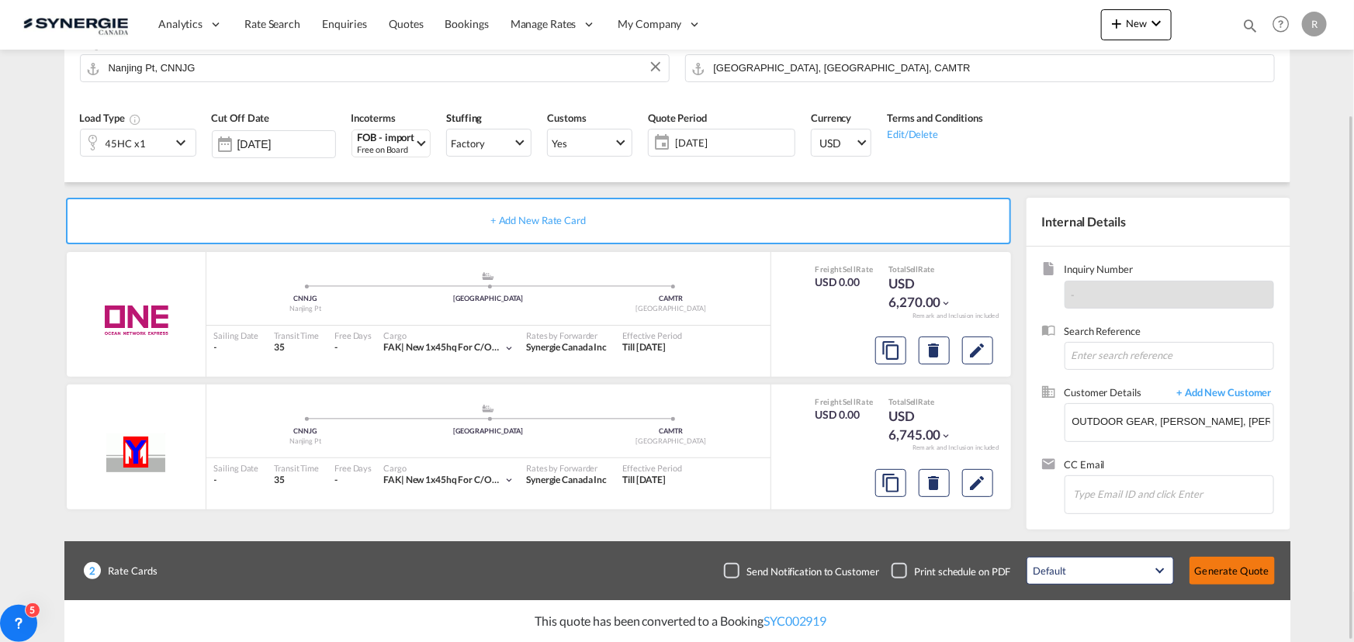
click at [1220, 570] on button "Generate Quote" at bounding box center [1231, 571] width 85 height 28
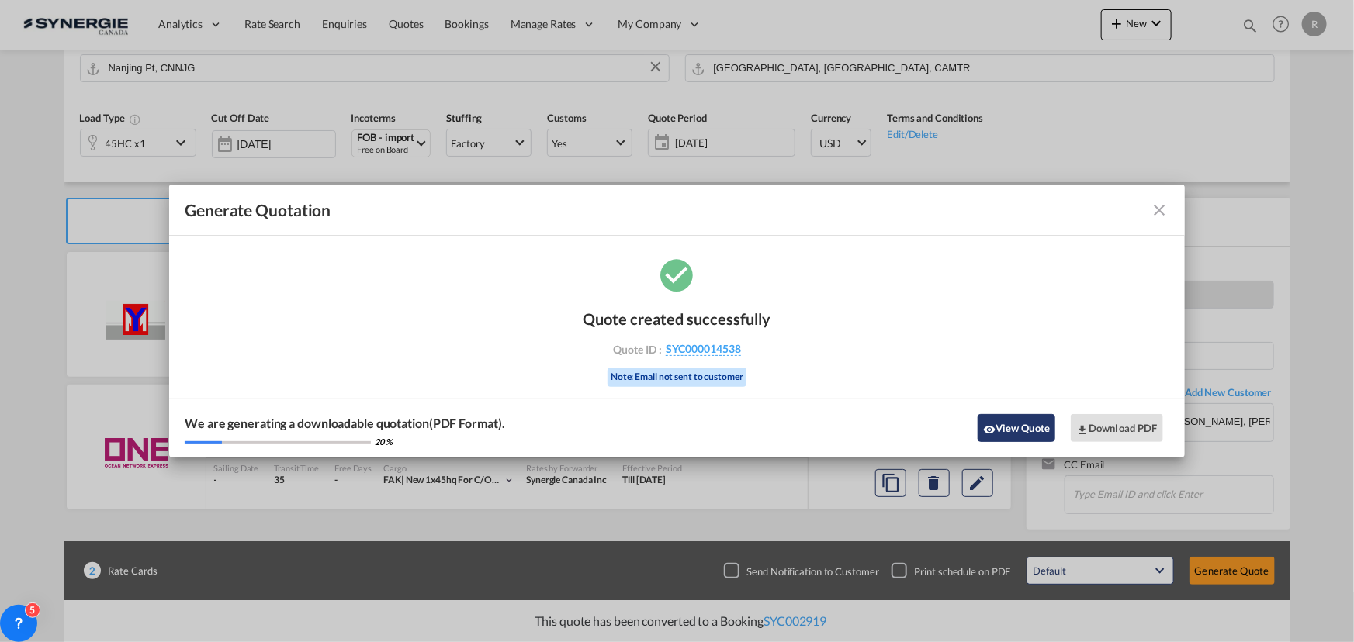
click at [1028, 437] on button "View Quote" at bounding box center [1017, 428] width 78 height 28
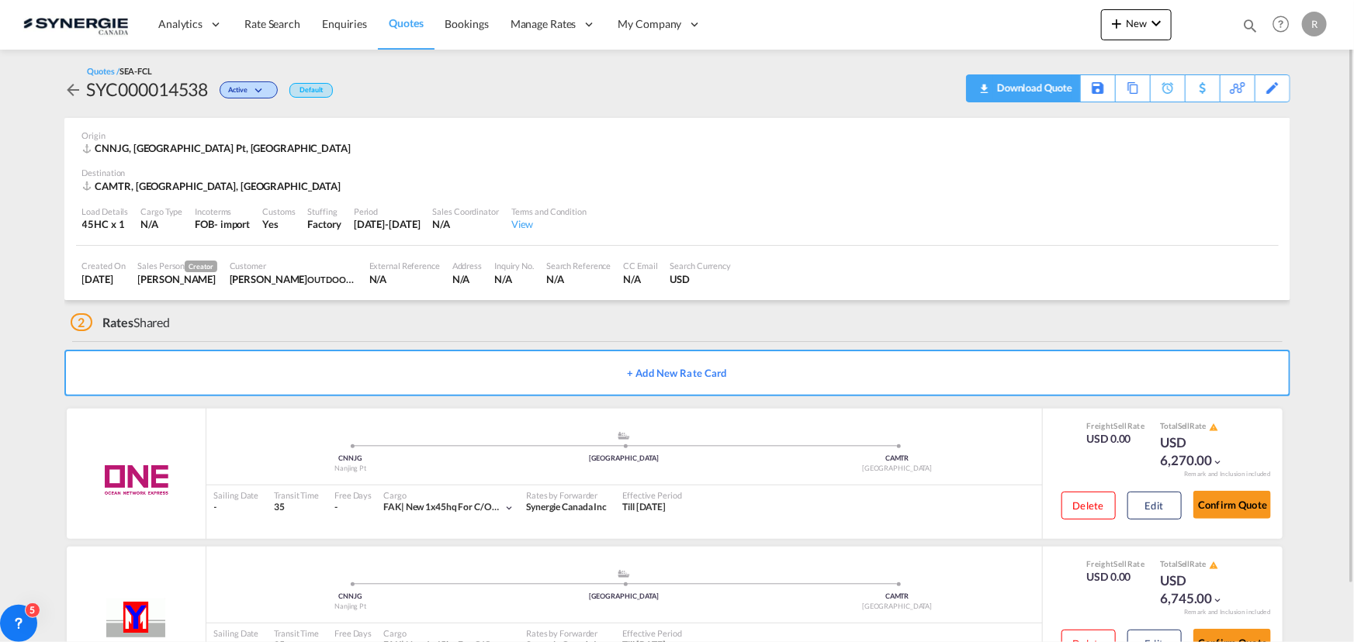
click at [1053, 92] on div "Download Quote" at bounding box center [1032, 87] width 79 height 25
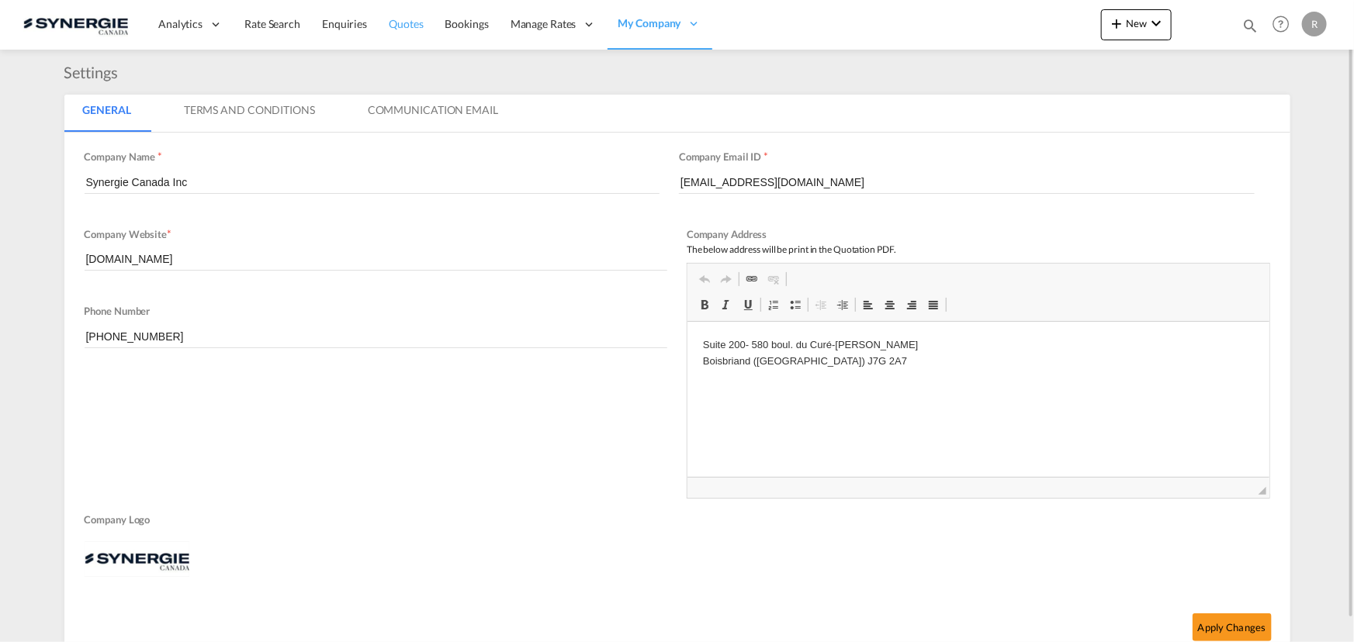
click at [407, 24] on span "Quotes" at bounding box center [406, 23] width 34 height 13
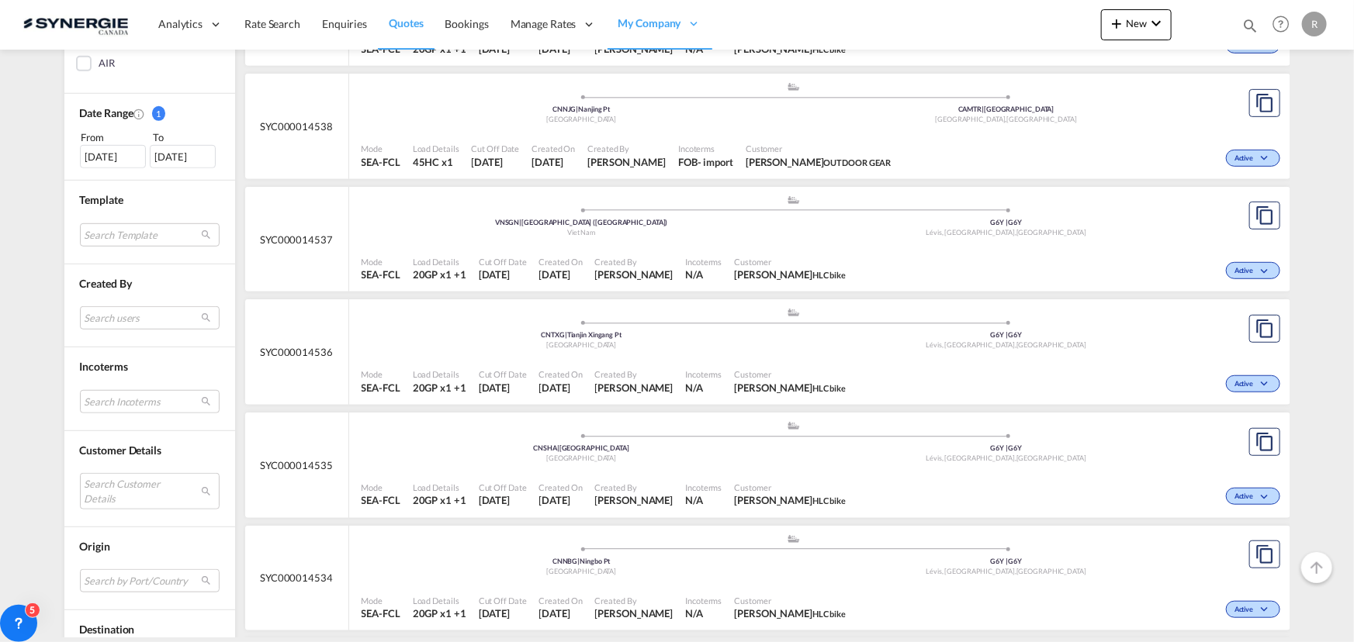
scroll to position [493, 0]
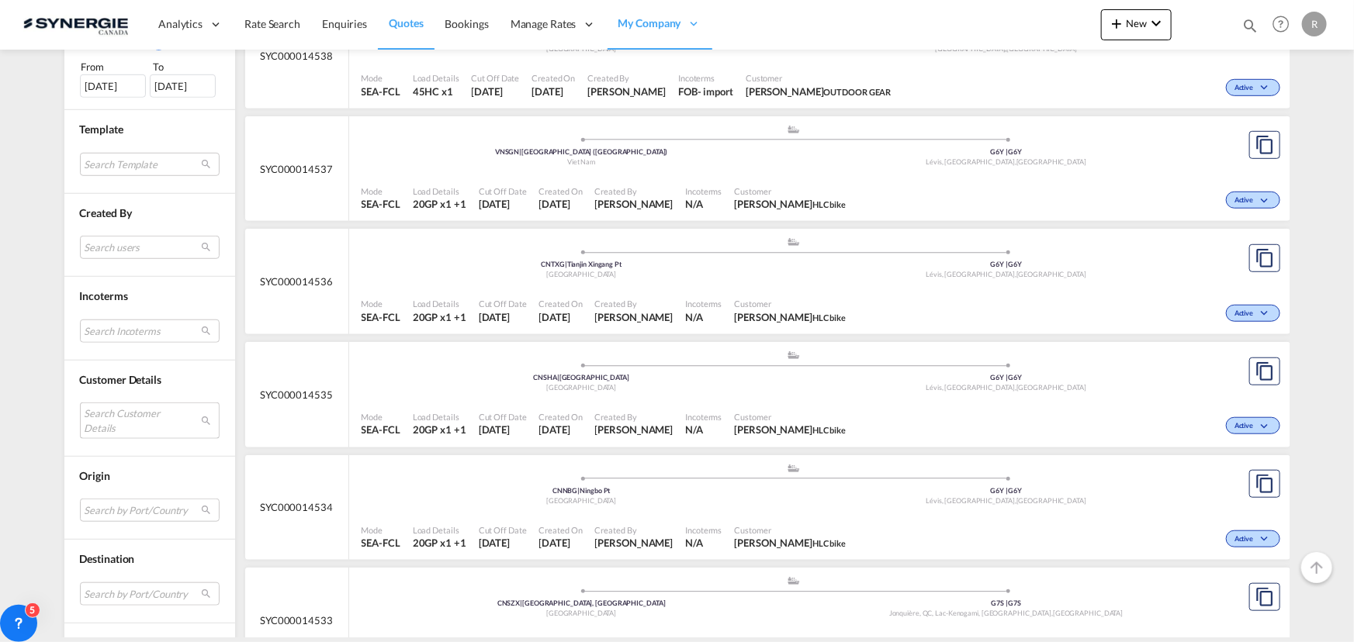
click at [130, 414] on md-select "Search Customer Details user name user [PERSON_NAME] [EMAIL_ADDRESS][DOMAIN_NAM…" at bounding box center [150, 421] width 140 height 36
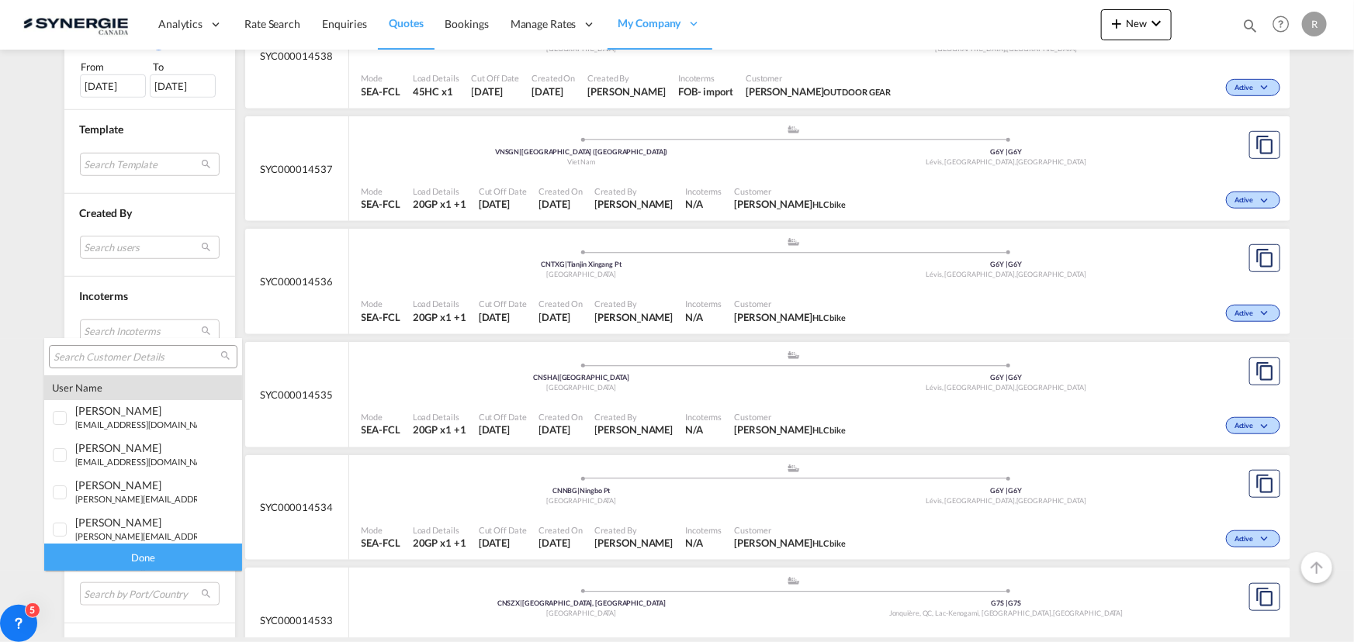
click at [119, 355] on input "search" at bounding box center [137, 358] width 167 height 14
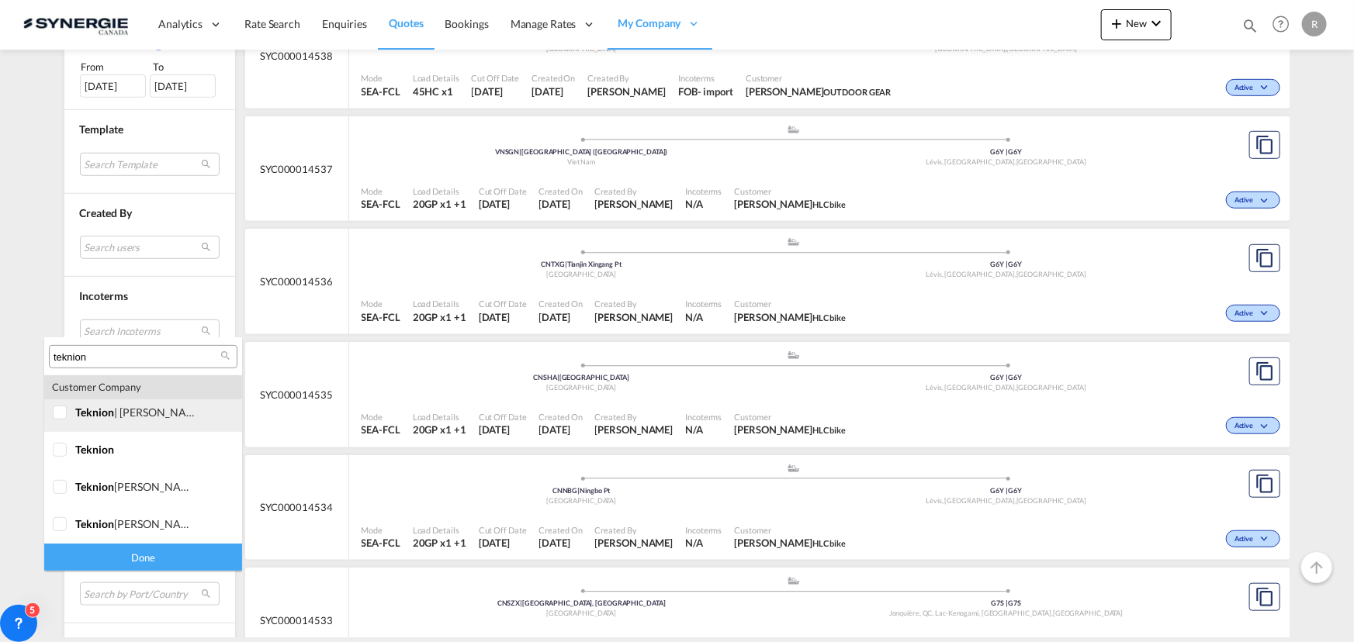
scroll to position [369, 0]
type input "teknion"
click at [68, 515] on div at bounding box center [61, 522] width 16 height 16
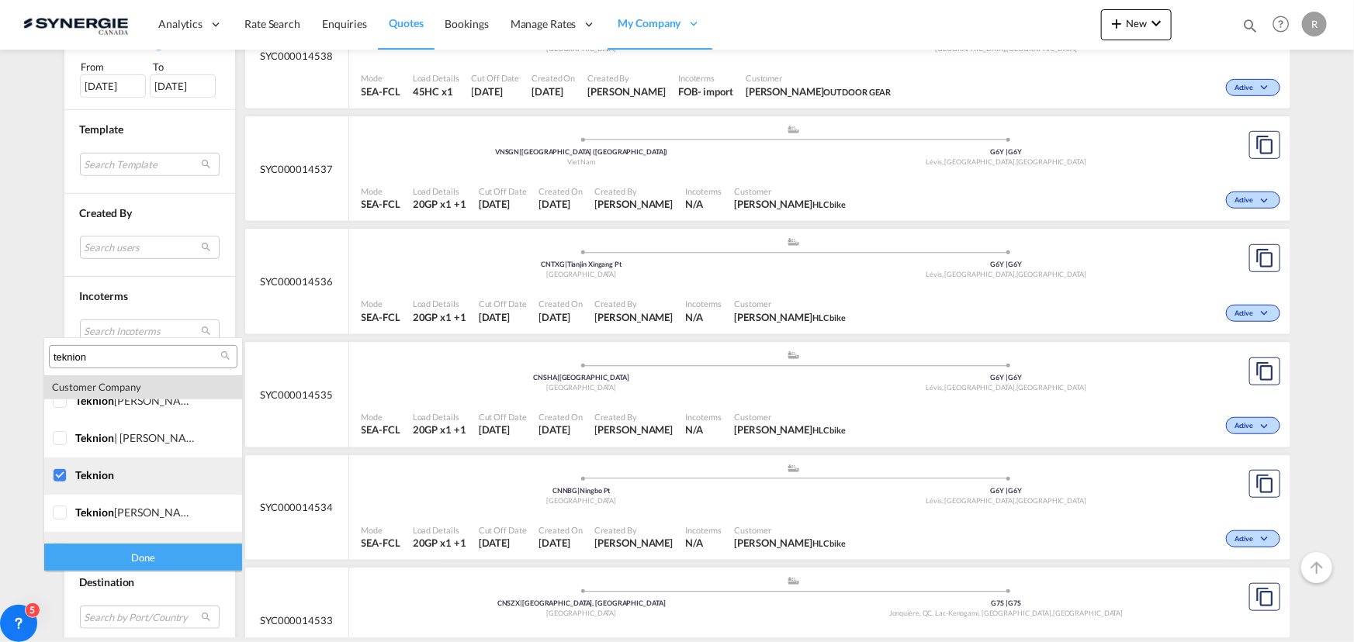
scroll to position [440, 0]
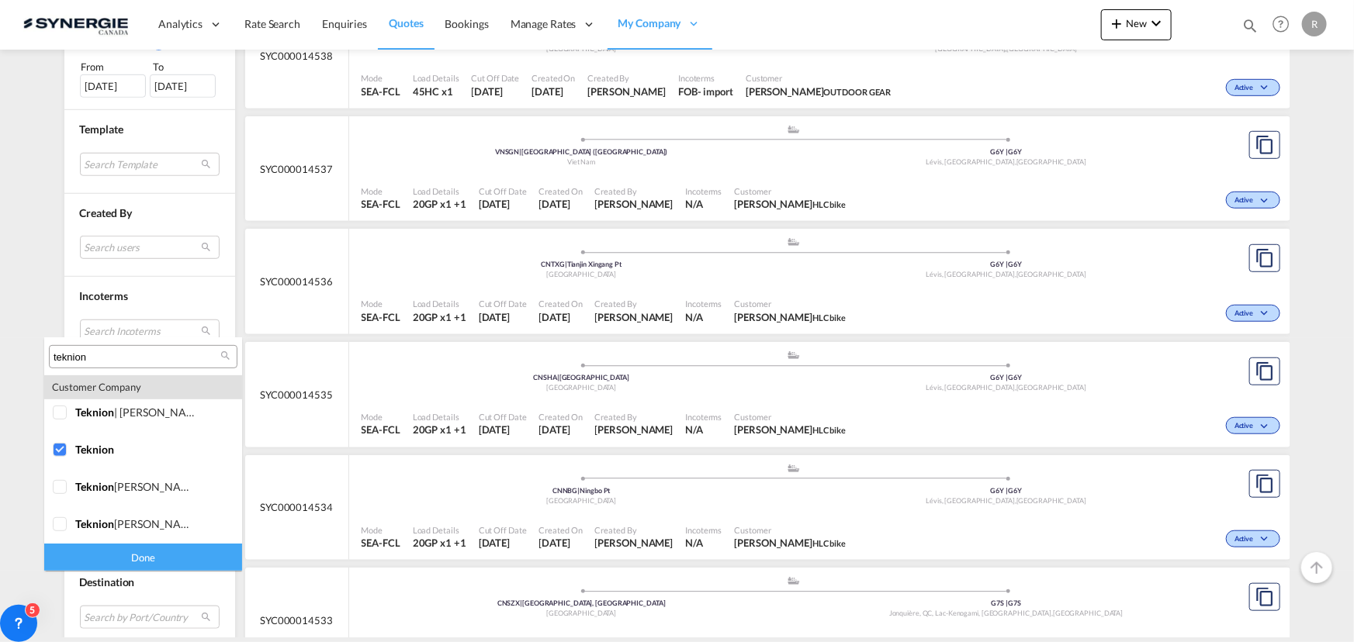
click at [140, 556] on div "Done" at bounding box center [143, 557] width 198 height 27
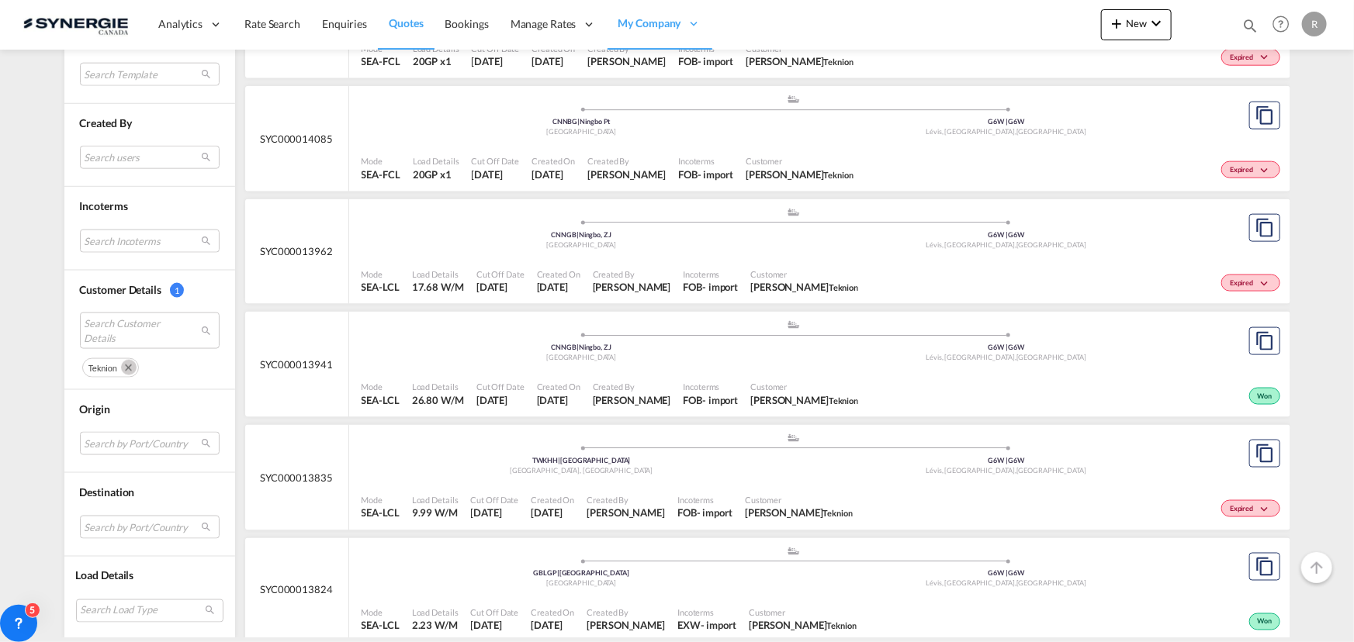
scroll to position [987, 0]
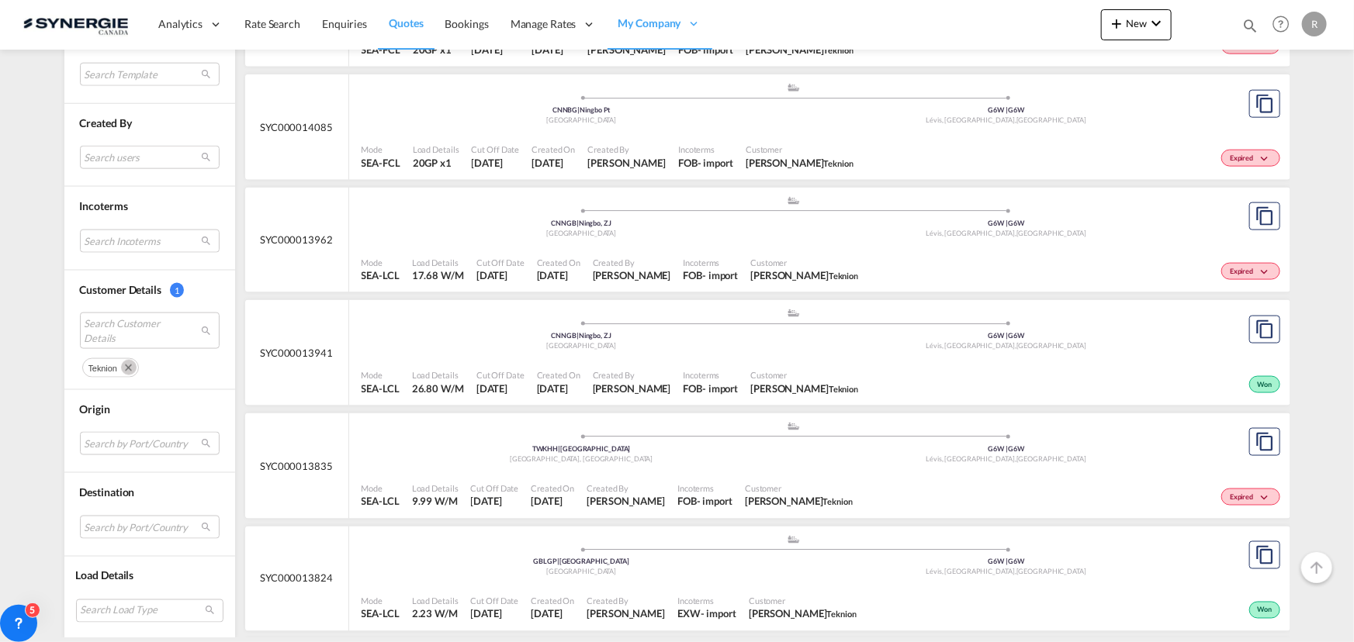
click at [744, 376] on div "Customer Charles-Olivier Thibault Teknion" at bounding box center [804, 382] width 120 height 39
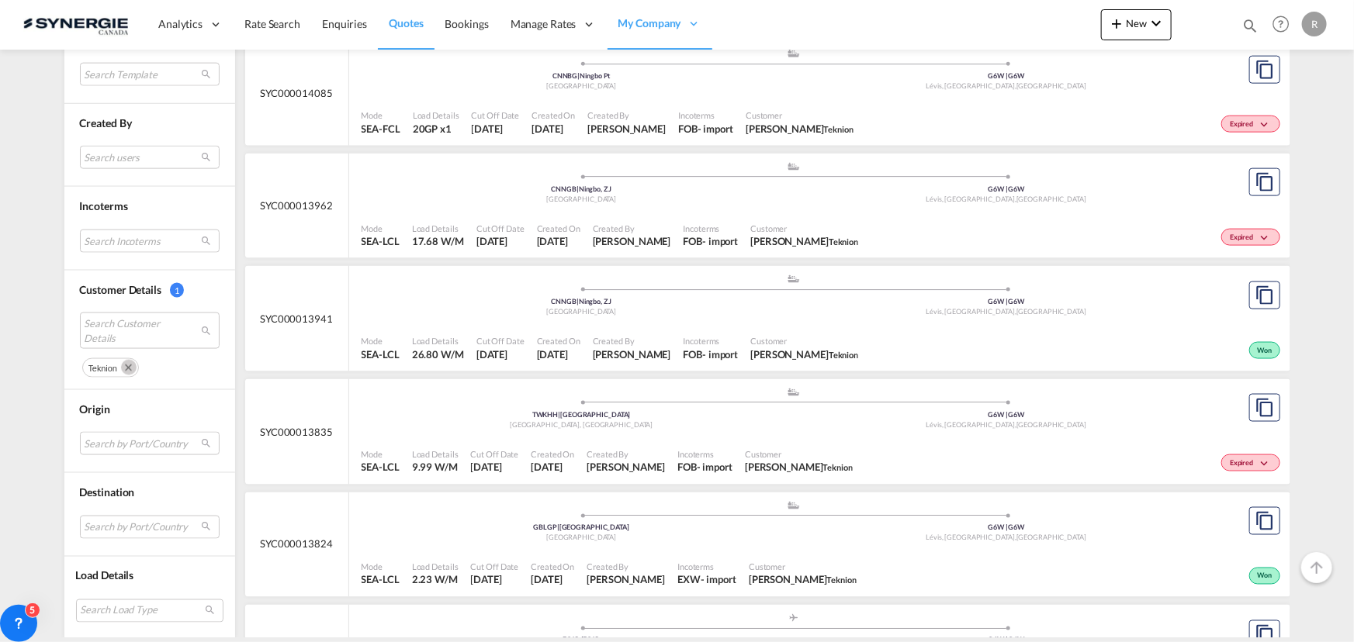
scroll to position [1057, 0]
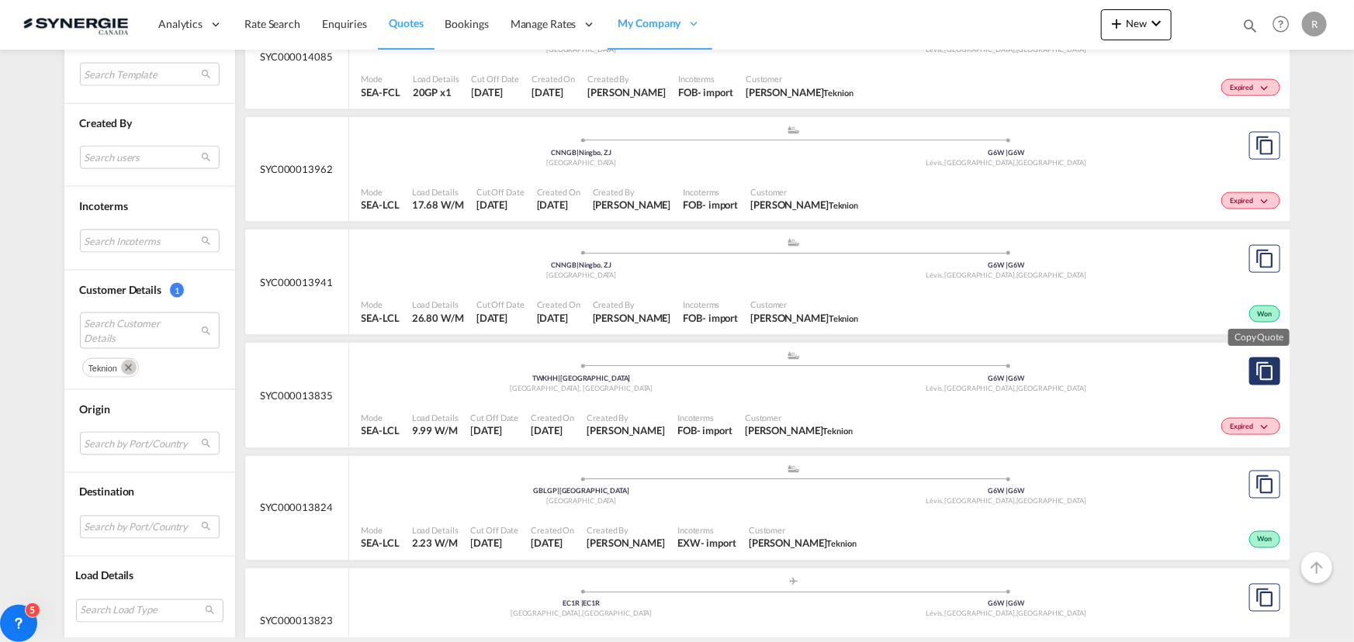
click at [1257, 376] on md-icon "assets/icons/custom/copyQuote.svg" at bounding box center [1264, 371] width 19 height 19
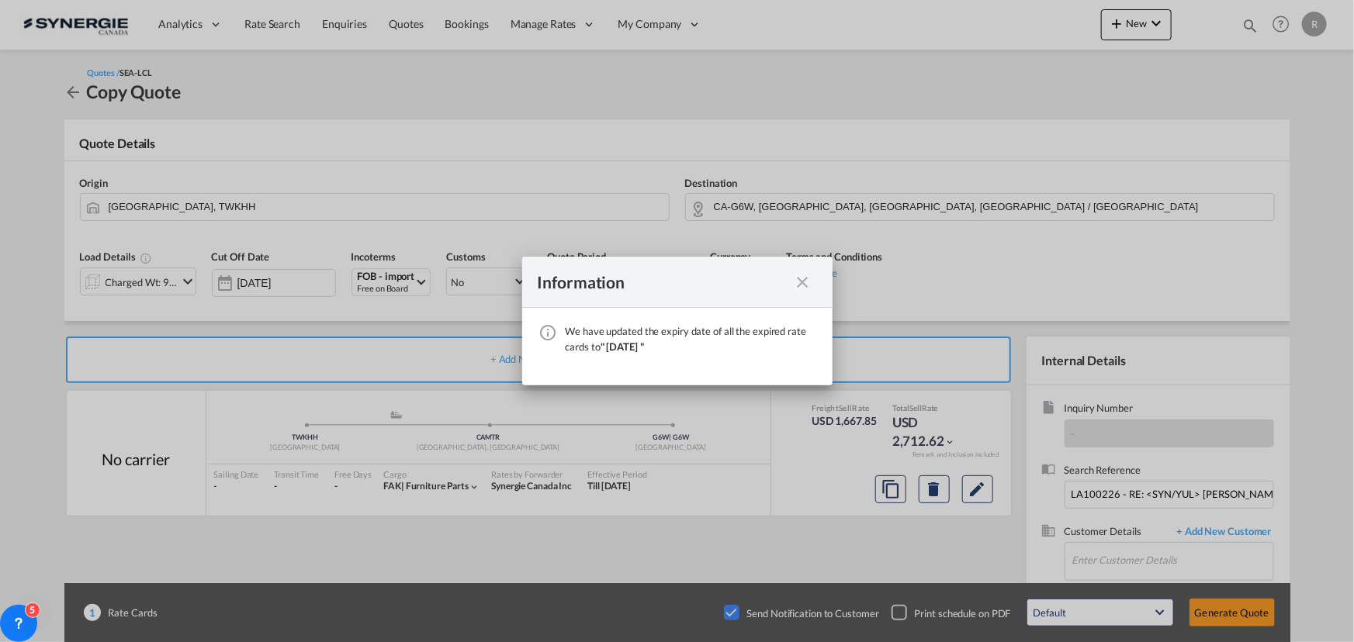
click at [801, 293] on div "Information" at bounding box center [677, 282] width 310 height 51
click at [803, 279] on md-icon "icon-close fg-AAA8AD cursor" at bounding box center [803, 282] width 19 height 19
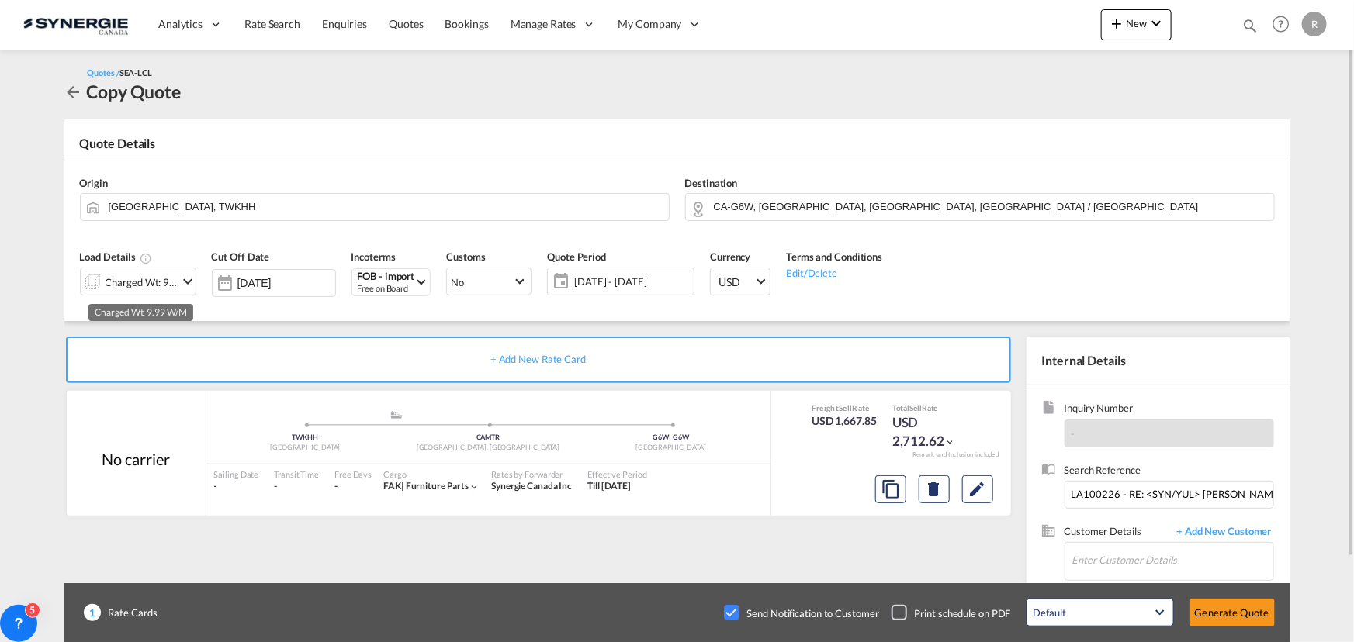
click at [151, 283] on div "Charged Wt: 9.99 W/M" at bounding box center [142, 283] width 73 height 22
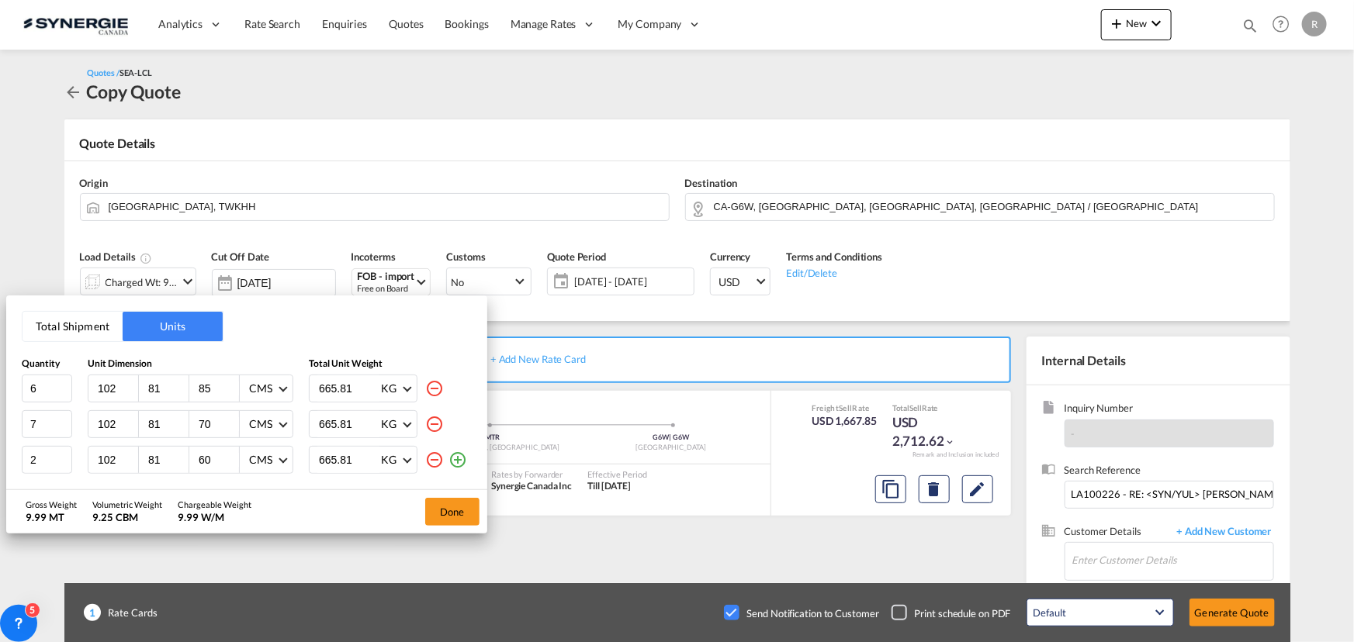
click at [60, 329] on button "Total Shipment" at bounding box center [72, 326] width 100 height 29
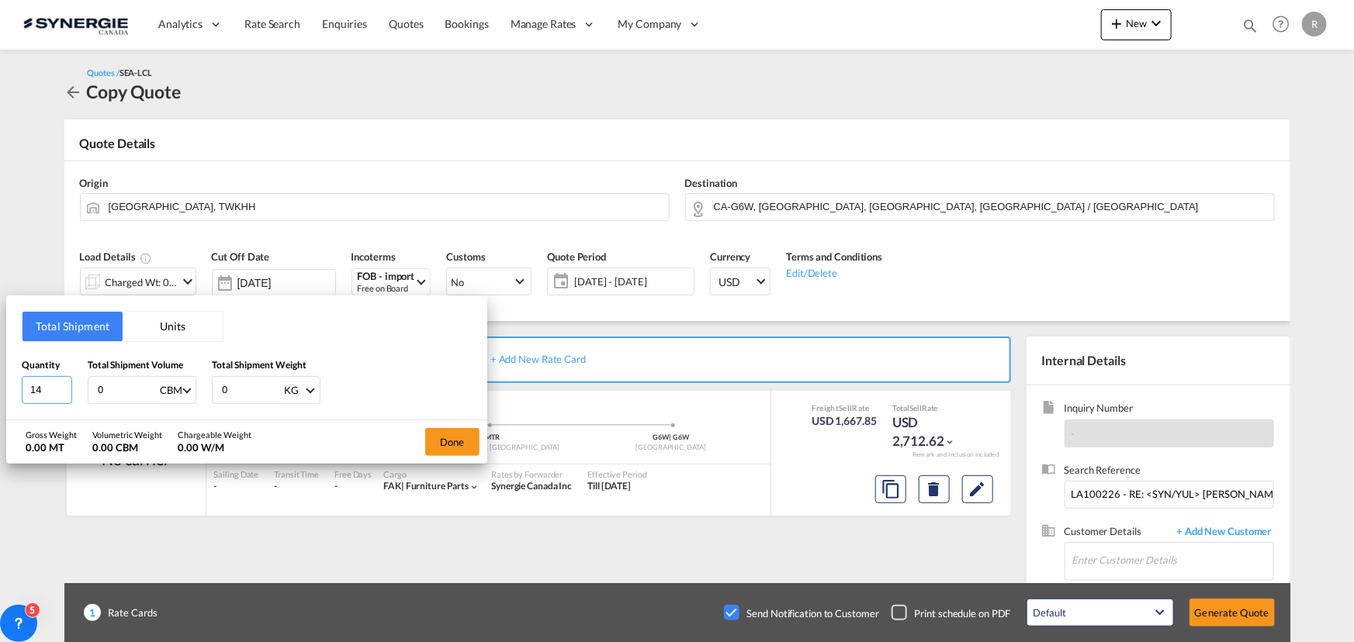
drag, startPoint x: 62, startPoint y: 389, endPoint x: -37, endPoint y: 376, distance: 100.2
click at [22, 376] on input "14" at bounding box center [47, 390] width 50 height 28
drag, startPoint x: 44, startPoint y: 383, endPoint x: -75, endPoint y: 363, distance: 121.2
click at [0, 363] on html "Analytics Reports Dashboard Rate Search Enquiries Quotes" at bounding box center [677, 321] width 1354 height 642
click at [48, 381] on input "14" at bounding box center [47, 390] width 50 height 28
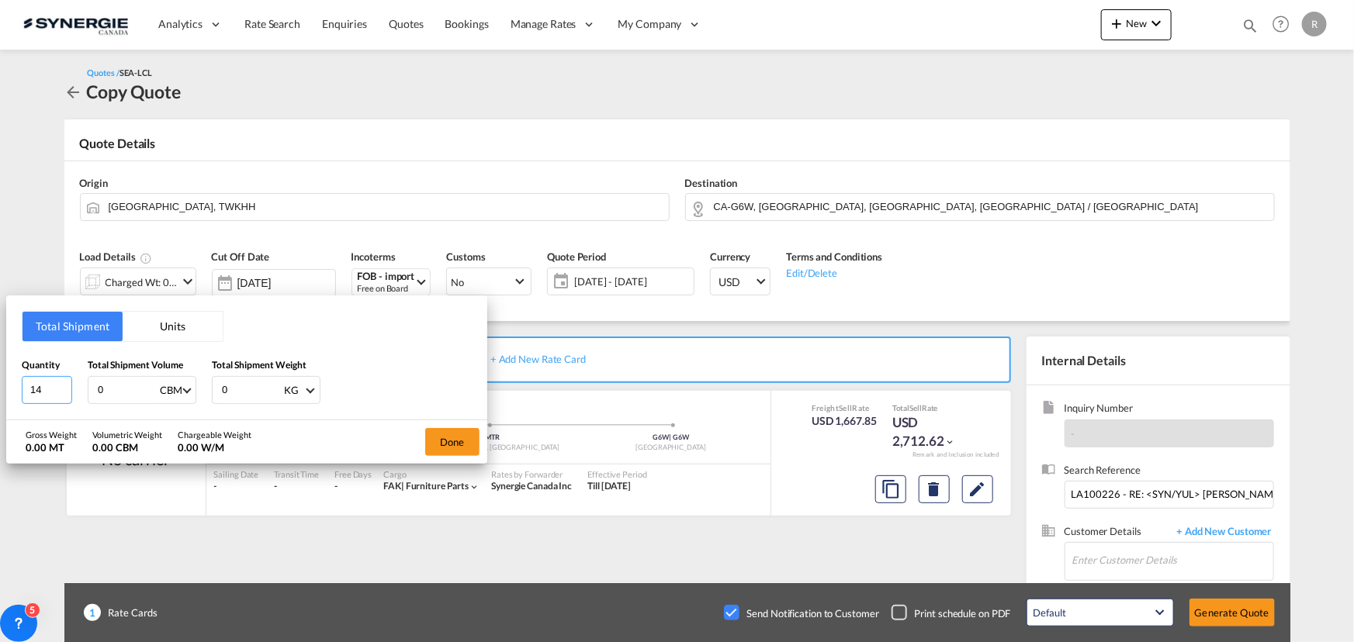
drag, startPoint x: 46, startPoint y: 387, endPoint x: -64, endPoint y: 364, distance: 112.6
click at [0, 364] on html "Analytics Reports Dashboard Rate Search Enquiries Quotes" at bounding box center [677, 321] width 1354 height 642
click at [50, 390] on input "14" at bounding box center [47, 390] width 50 height 28
drag, startPoint x: 50, startPoint y: 390, endPoint x: 8, endPoint y: 385, distance: 42.2
click at [8, 386] on div "Total Shipment Units Quantity 14 Total Shipment Volume 0 CBM CBM CFT Total Ship…" at bounding box center [246, 358] width 481 height 124
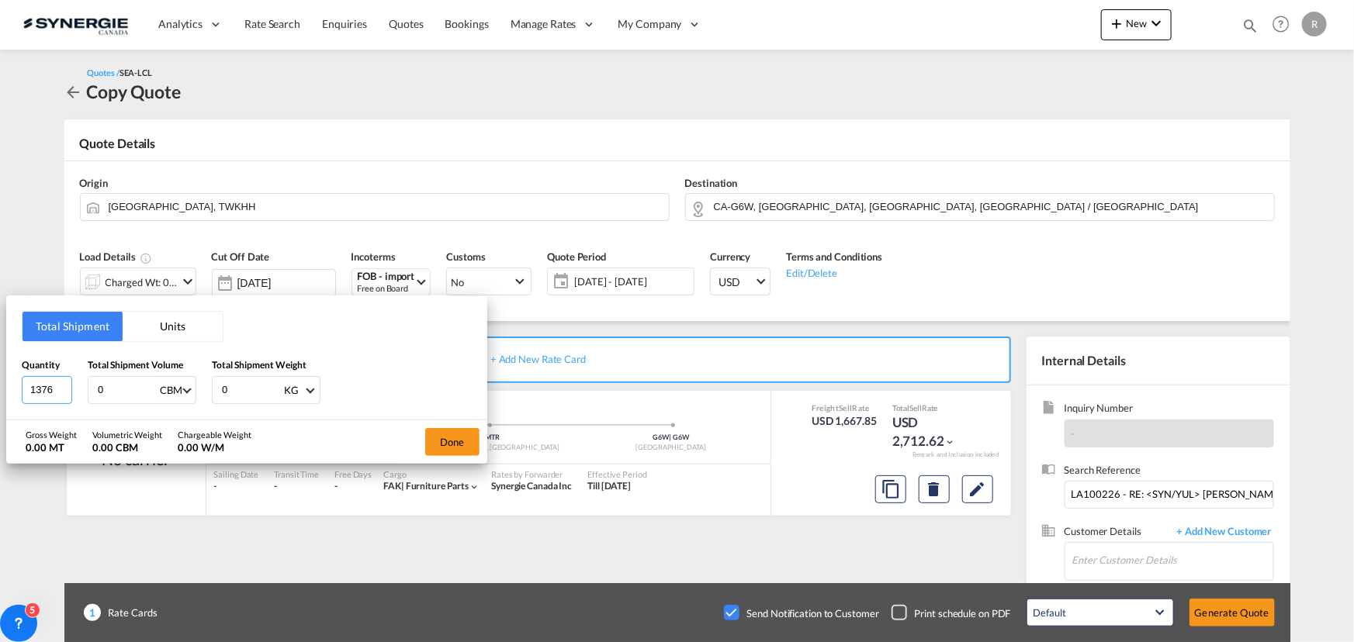
type input "1376"
type input "14.48"
type input "14540.4"
click at [449, 439] on button "Done" at bounding box center [452, 442] width 54 height 28
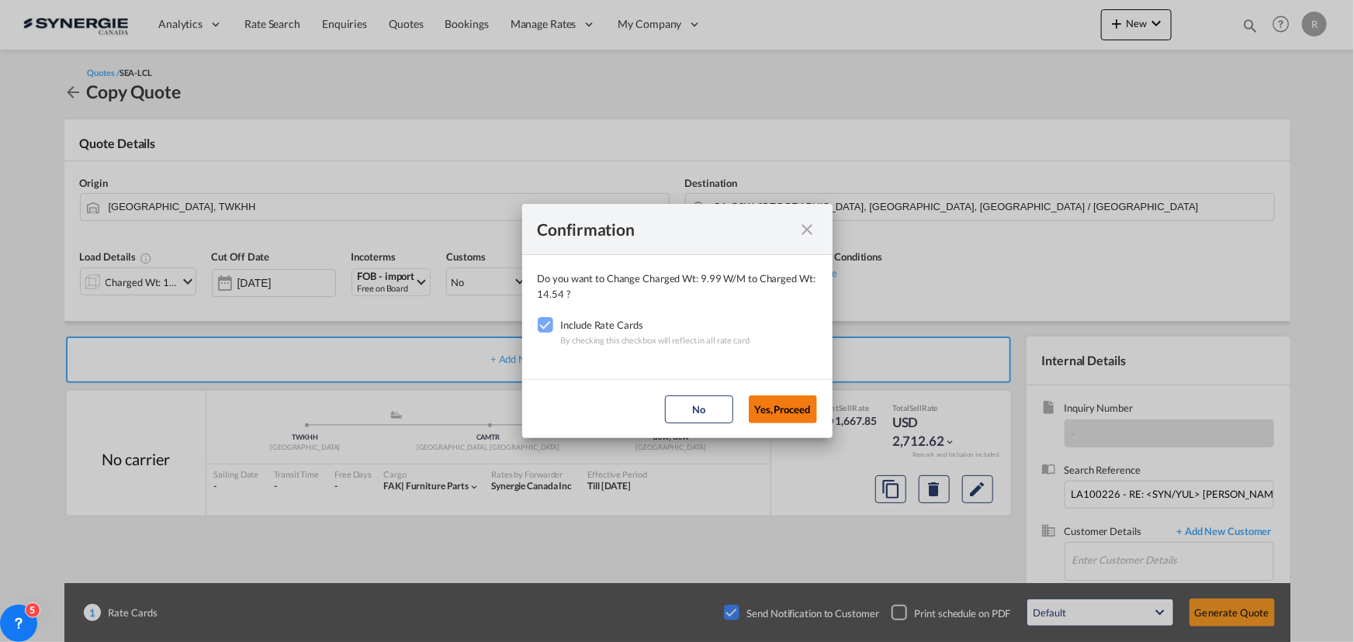
click at [785, 416] on button "Yes,Proceed" at bounding box center [783, 410] width 68 height 28
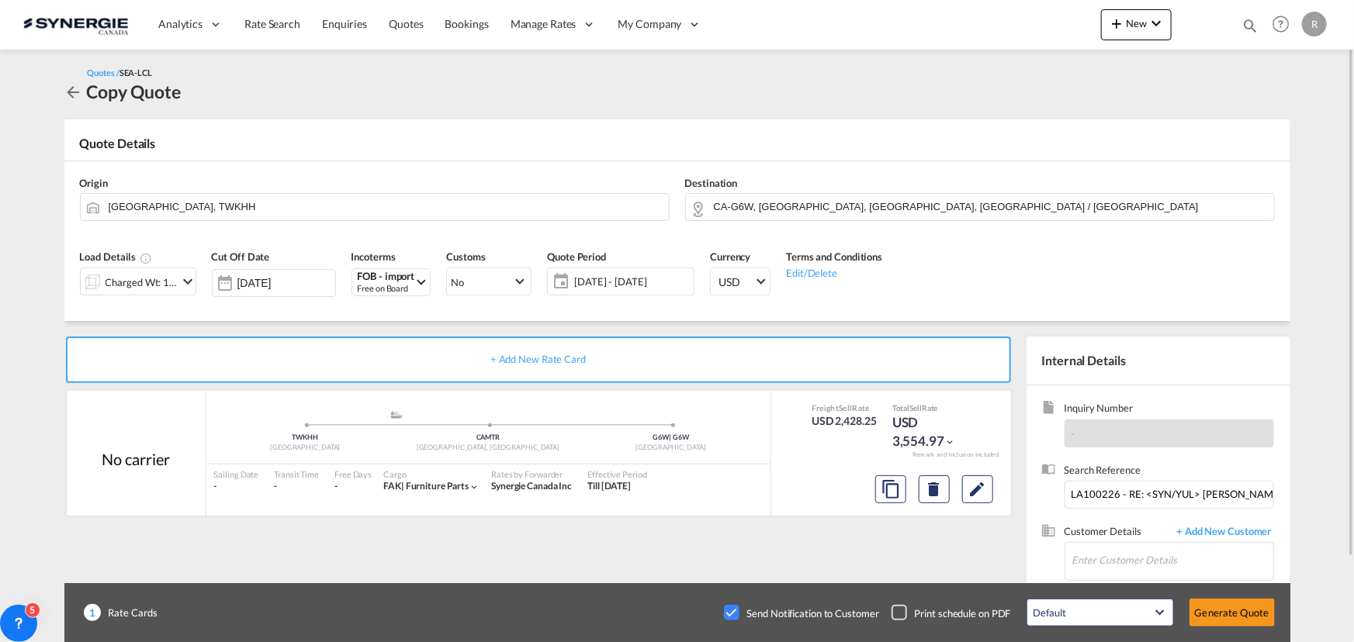
click at [664, 291] on span "[DATE] - [DATE]" at bounding box center [631, 282] width 123 height 22
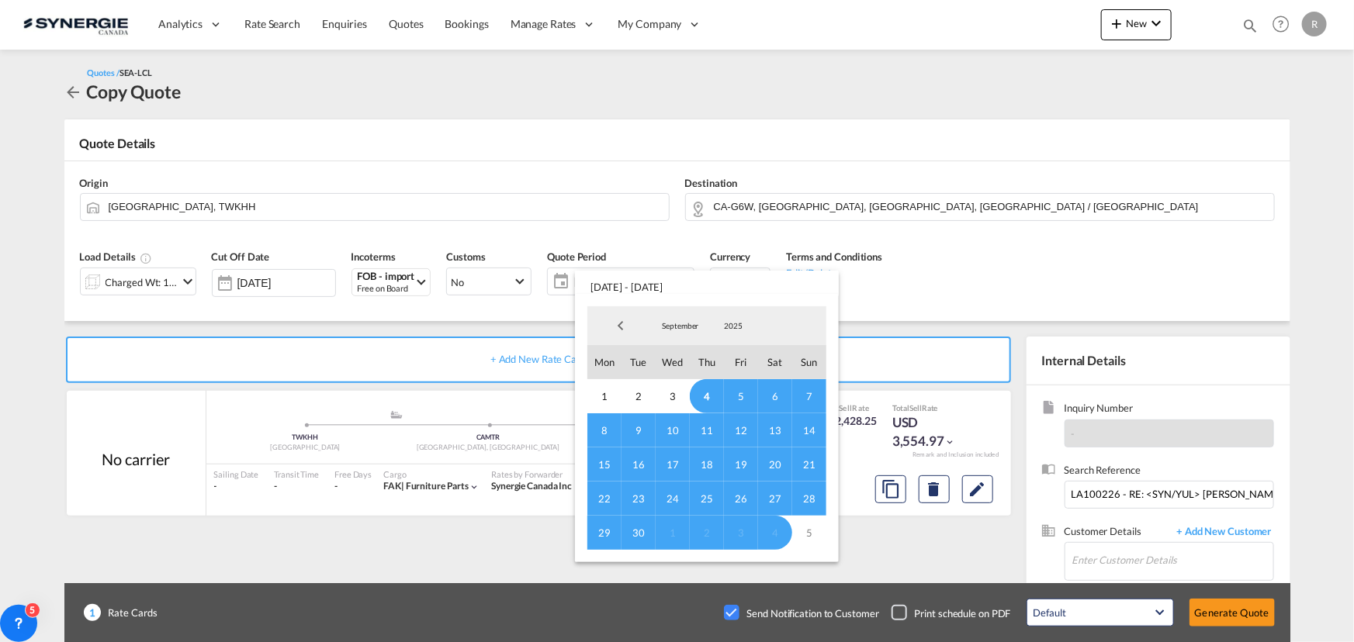
click at [777, 397] on span "6" at bounding box center [775, 396] width 34 height 34
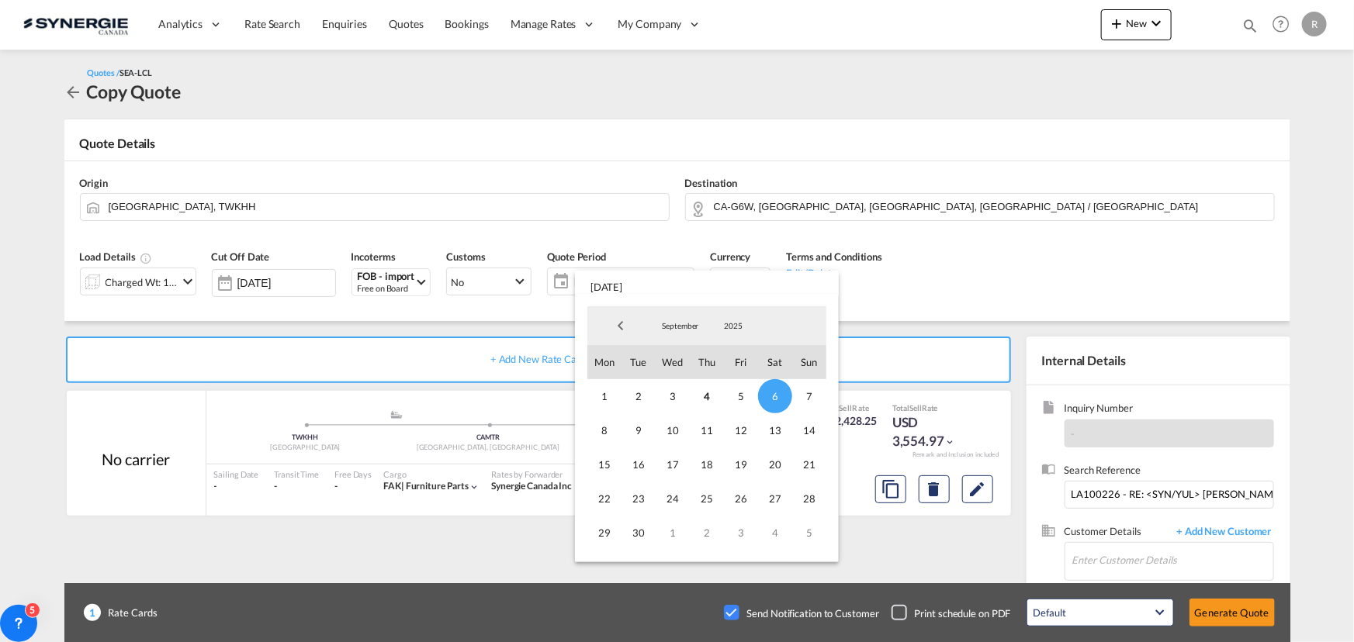
click at [995, 306] on md-backdrop at bounding box center [677, 321] width 1354 height 642
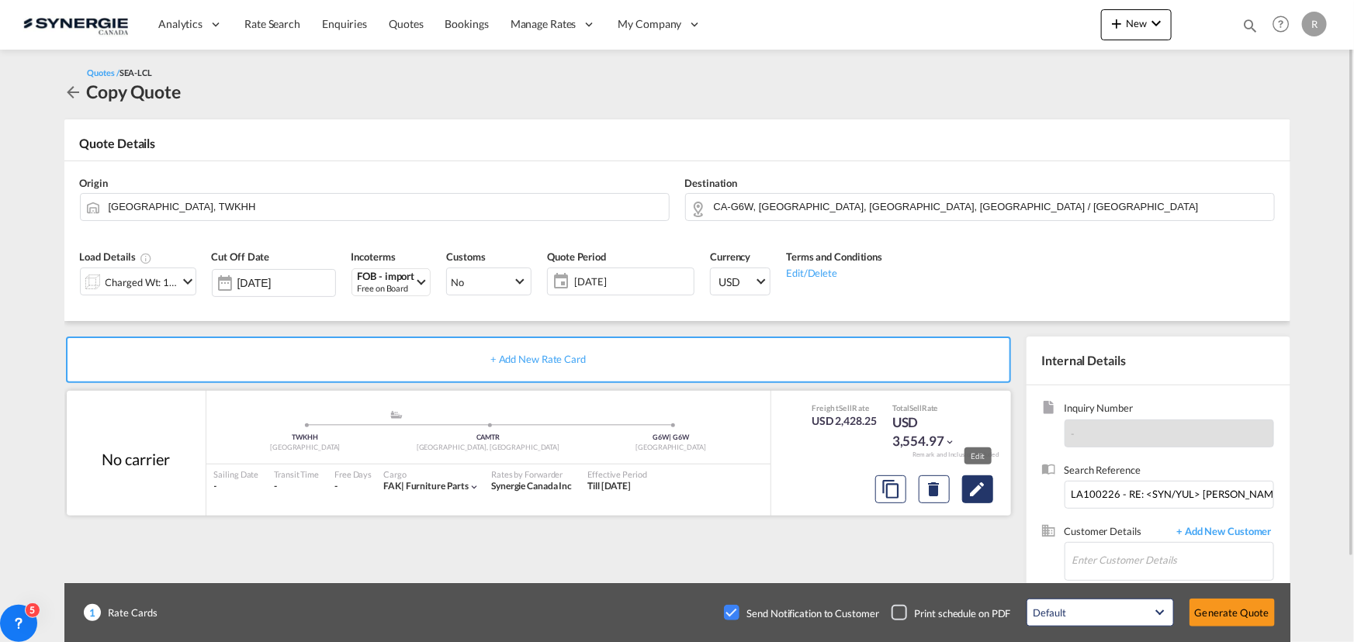
click at [981, 491] on md-icon "Edit" at bounding box center [977, 489] width 19 height 19
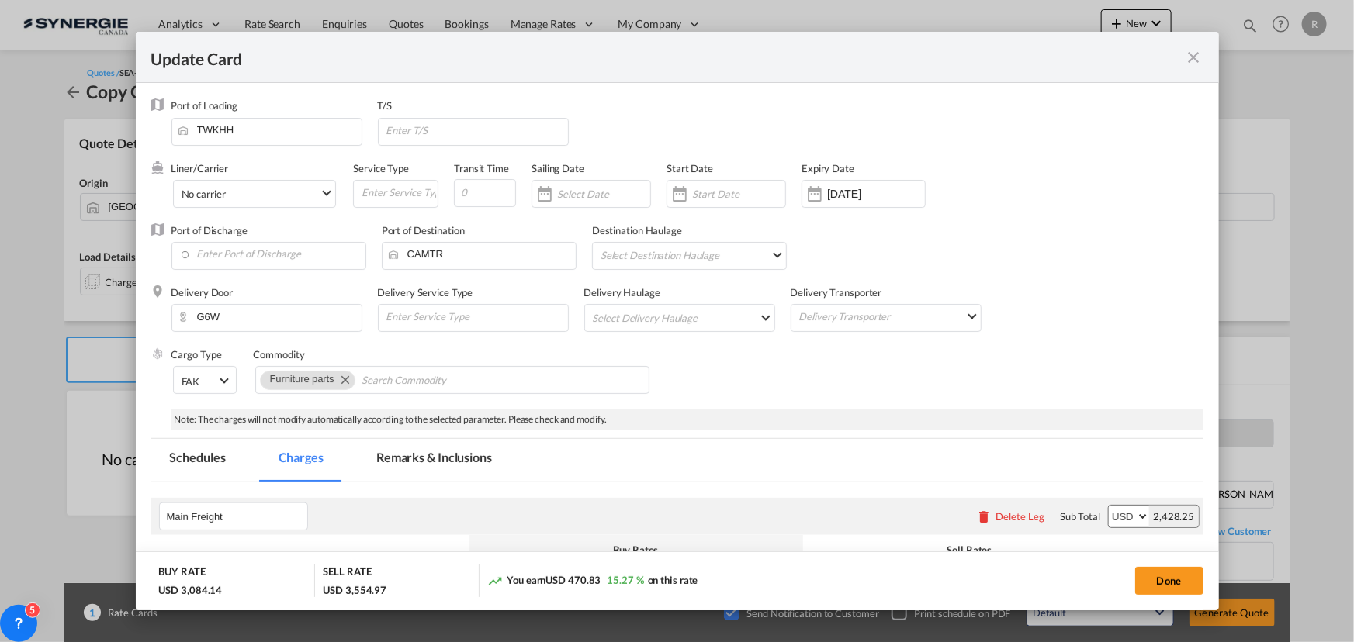
select select "per_ton"
select select "per_kg"
select select "flat"
select select "per_bl"
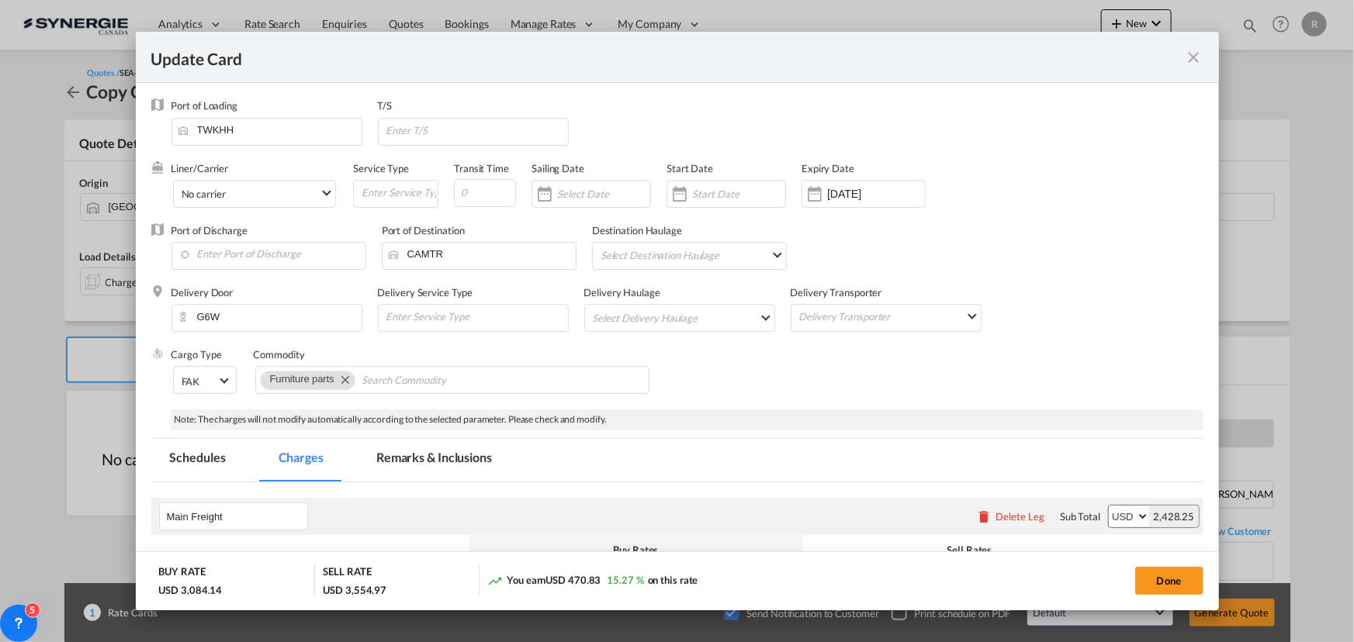
select select "per_bl"
select select "per_shipment"
click at [1202, 57] on md-icon "icon-close fg-AAA8AD m-0 pointer" at bounding box center [1194, 57] width 19 height 19
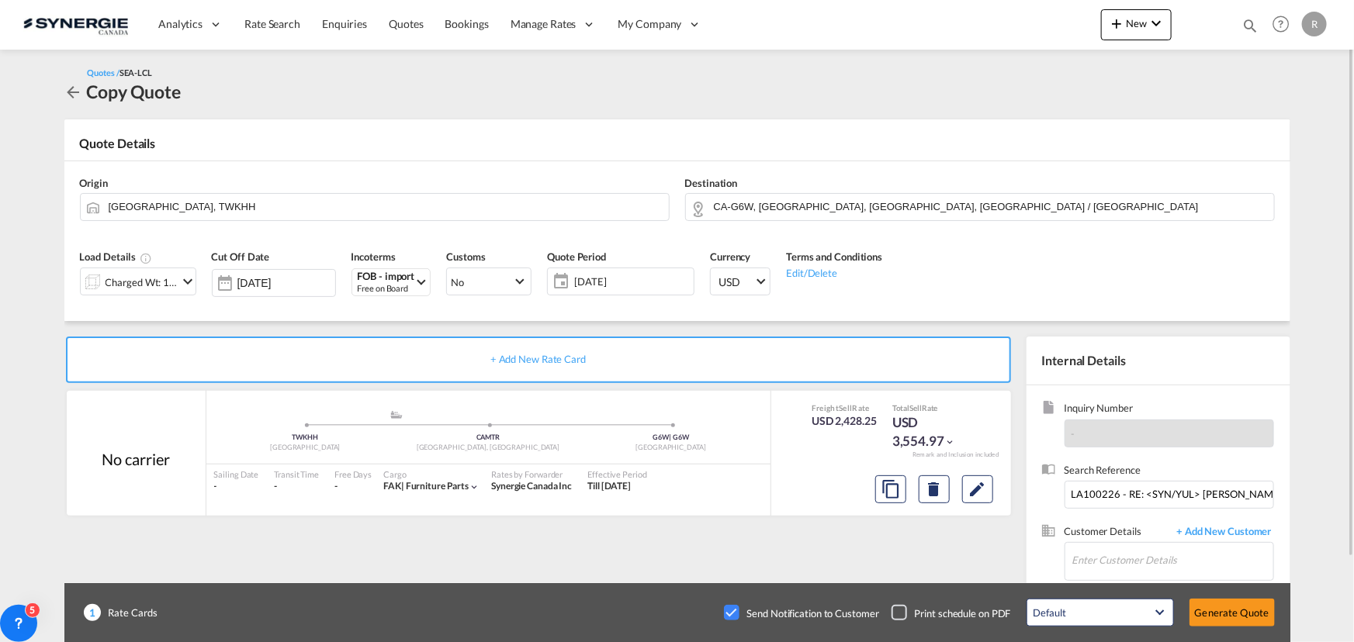
click at [731, 613] on div "Checkbox No Ink" at bounding box center [732, 613] width 16 height 16
click at [974, 491] on md-icon "Edit" at bounding box center [977, 489] width 19 height 19
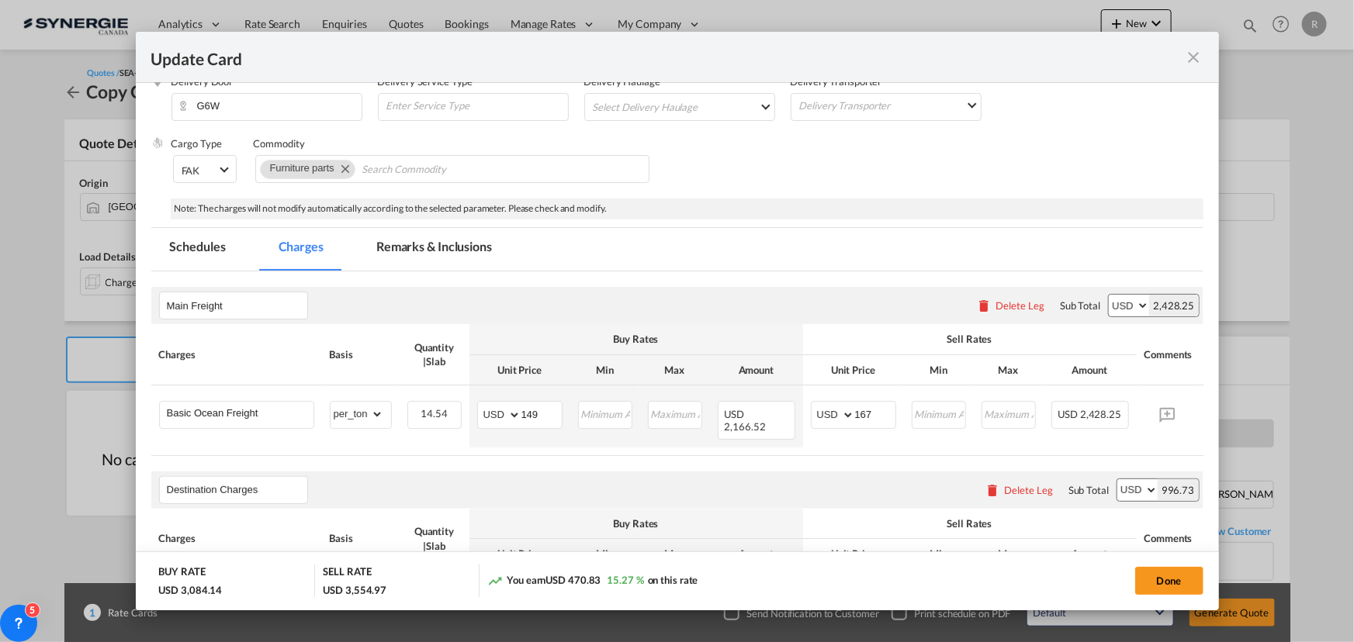
scroll to position [282, 0]
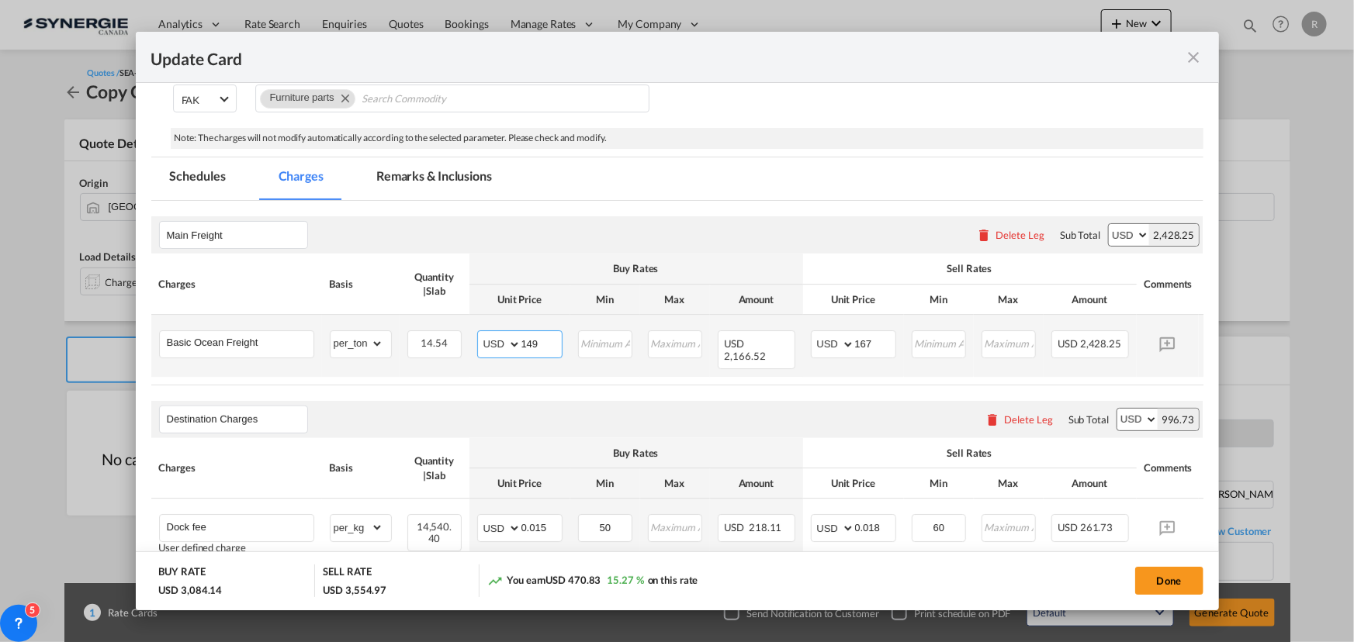
drag, startPoint x: 544, startPoint y: 341, endPoint x: 473, endPoint y: 326, distance: 72.1
click at [473, 326] on td "AED AFN ALL AMD ANG AOA ARS AUD AWG AZN BAM BBD BDT BGN BHD BIF BMD BND BOB BRL…" at bounding box center [519, 346] width 101 height 62
type input "133"
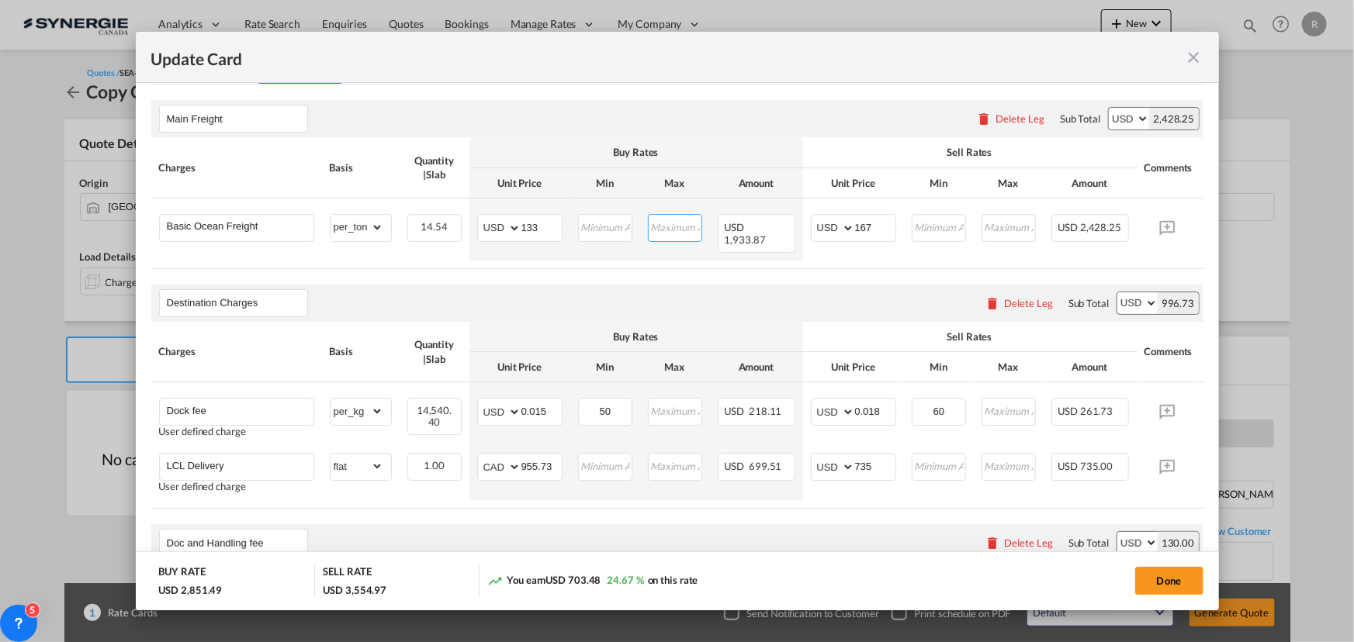
scroll to position [423, 0]
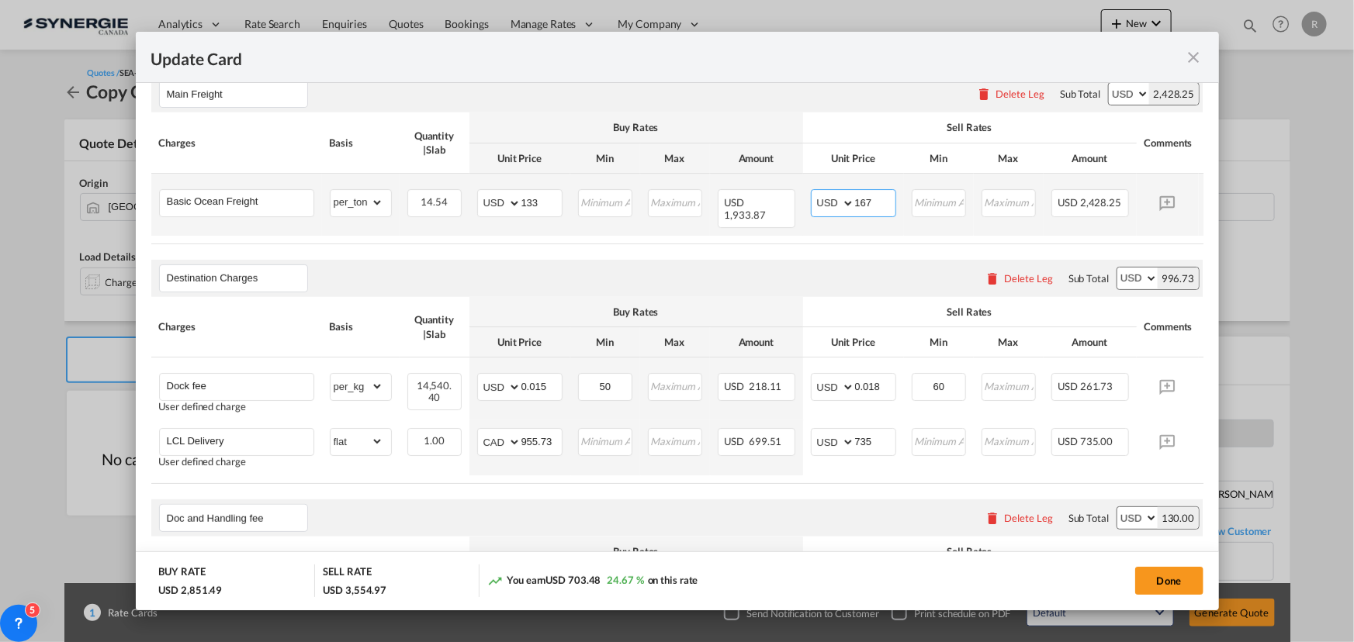
drag, startPoint x: 887, startPoint y: 204, endPoint x: 815, endPoint y: 195, distance: 72.8
click at [815, 195] on md-input-container "AED AFN ALL AMD ANG AOA ARS AUD AWG AZN BAM BBD BDT BGN BHD BIF BMD BND BOB BRL…" at bounding box center [853, 203] width 85 height 28
type input "152"
click at [580, 279] on div "Destination Charges Please enter leg name Leg Name Already Exists Delete Leg Su…" at bounding box center [677, 278] width 1052 height 37
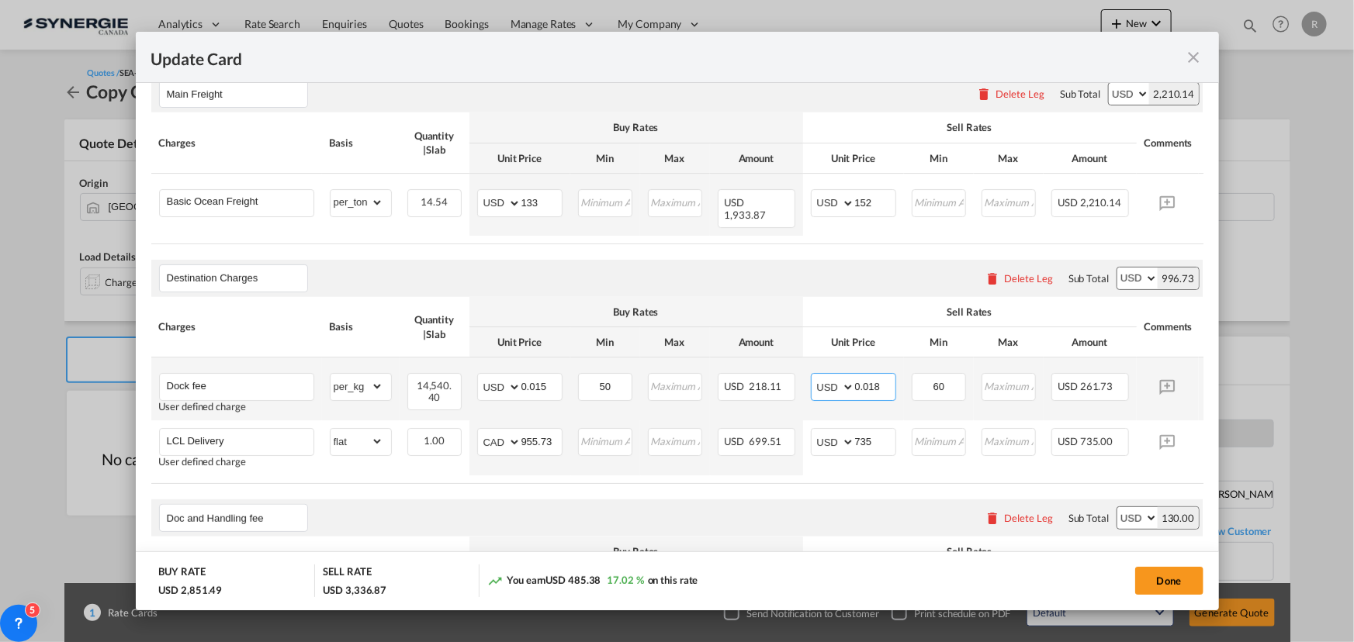
click at [881, 379] on input "0.018" at bounding box center [875, 385] width 40 height 23
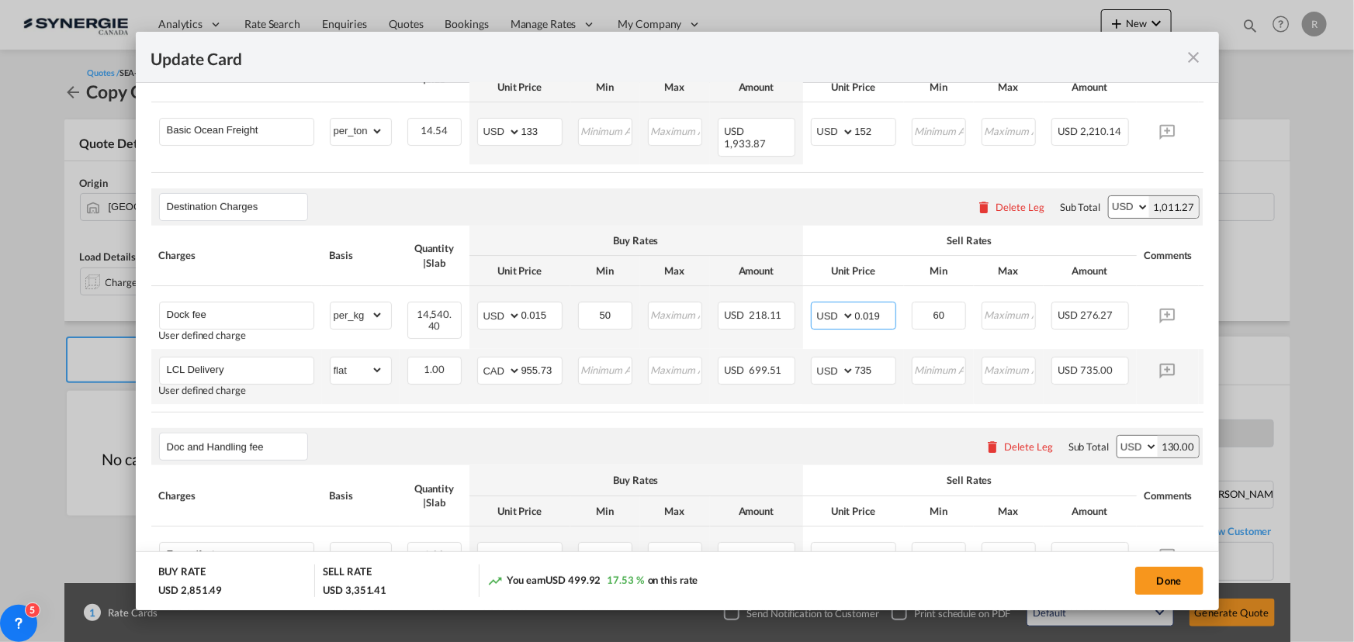
scroll to position [493, 0]
type input "0.019"
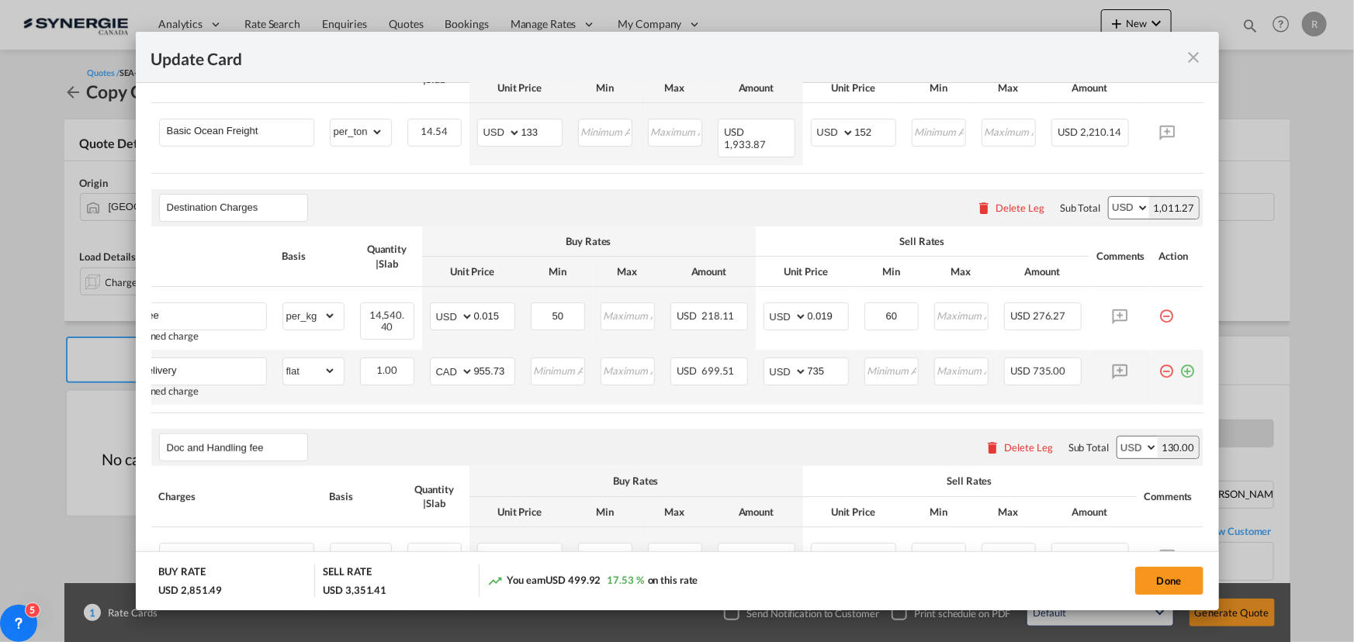
click at [1180, 364] on md-icon "icon-plus-circle-outline green-400-fg" at bounding box center [1188, 366] width 16 height 16
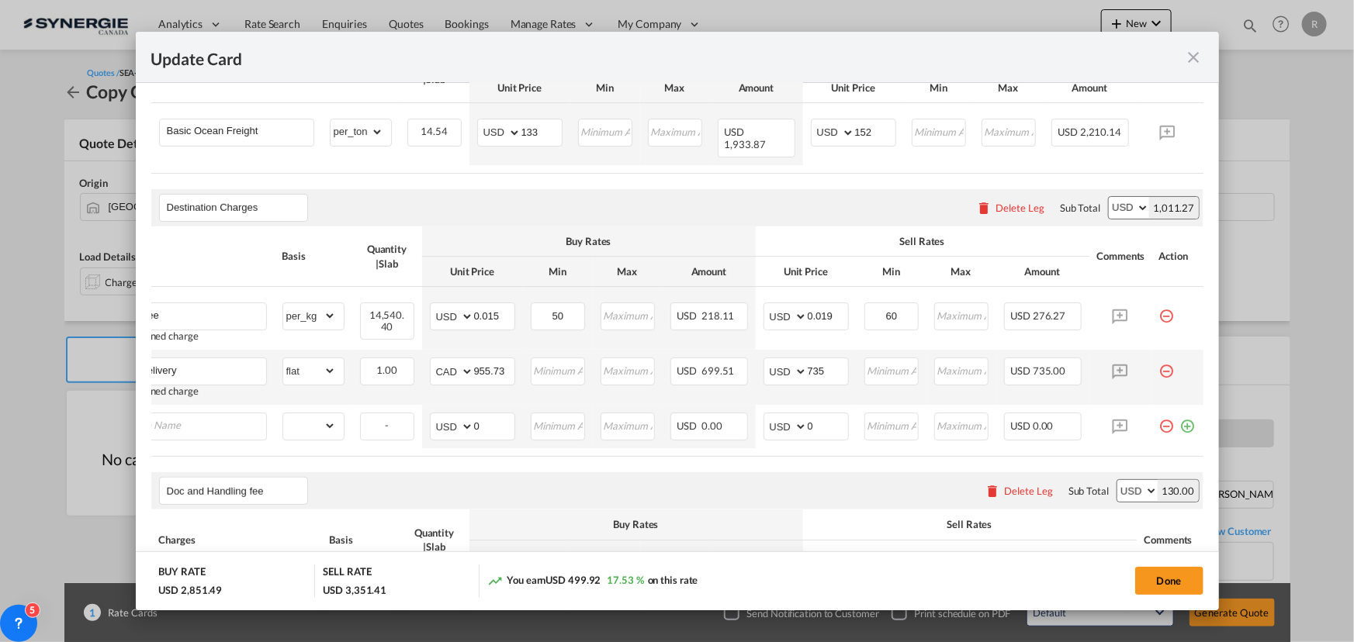
scroll to position [0, 16]
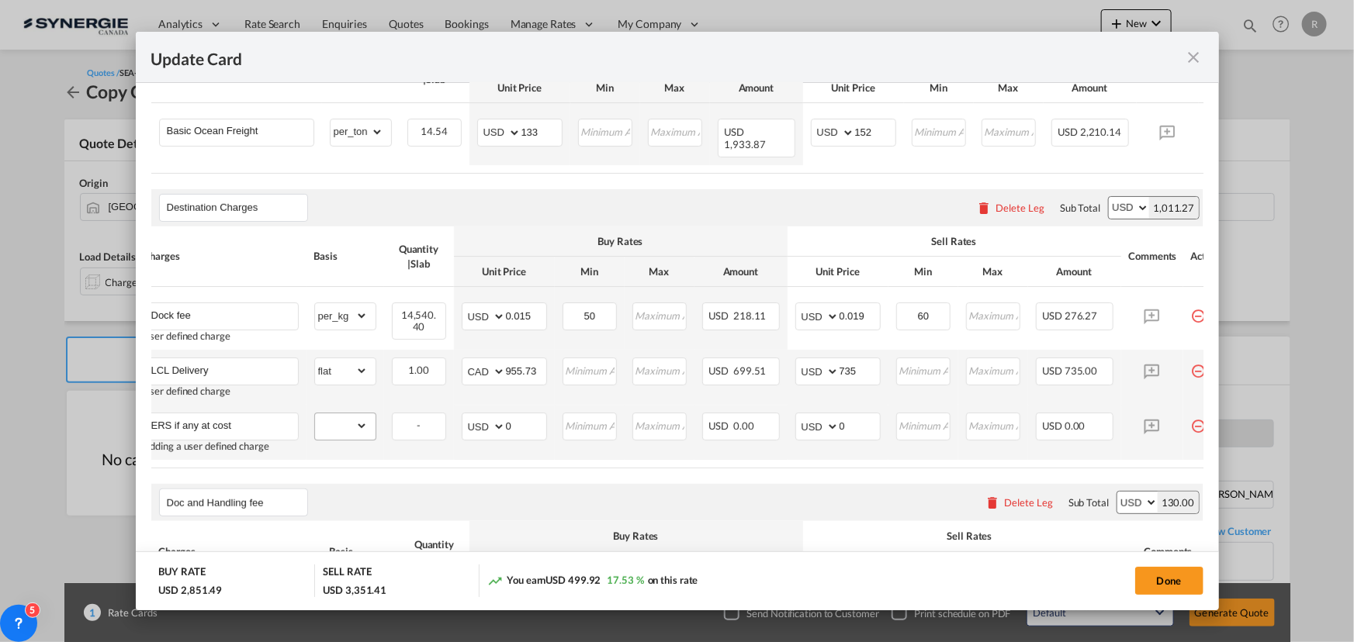
type input "ERS if any at cost"
click at [344, 419] on select "gross_weight volumetric_weight per_shipment per_bl per_km per_hawb per_kg flat …" at bounding box center [341, 426] width 53 height 25
select select "per_shipment"
click at [315, 414] on select "gross_weight volumetric_weight per_shipment per_bl per_km per_hawb per_kg flat …" at bounding box center [341, 426] width 53 height 25
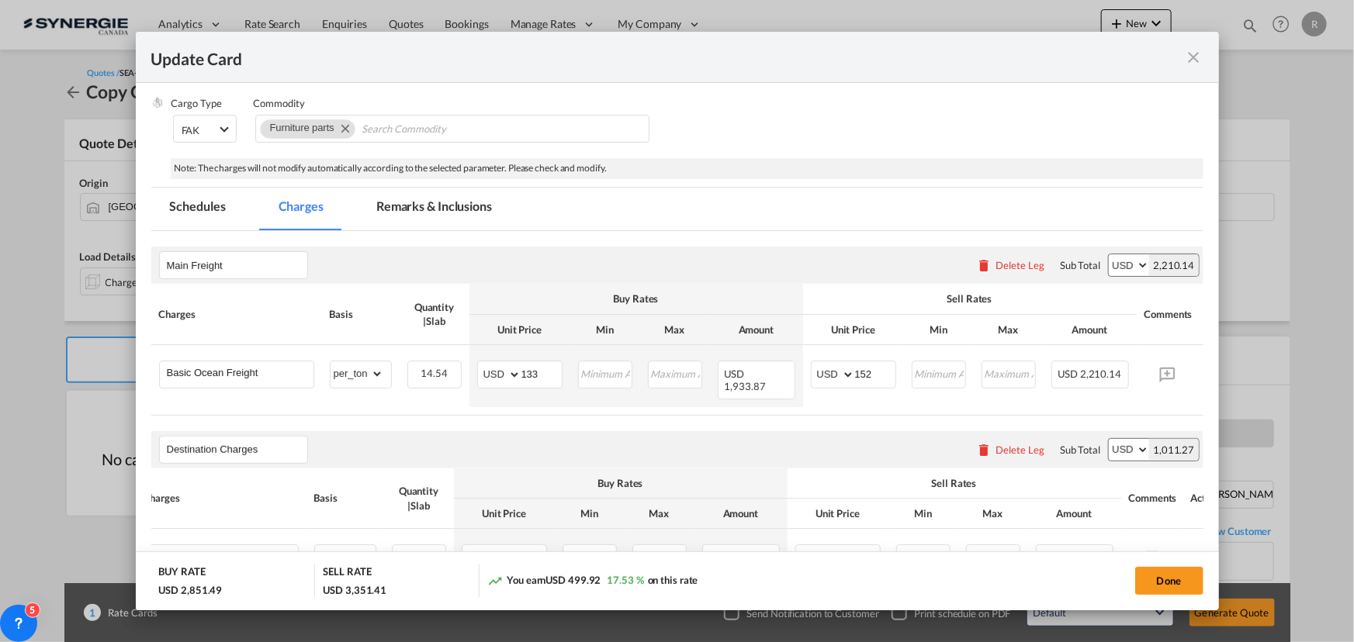
scroll to position [211, 0]
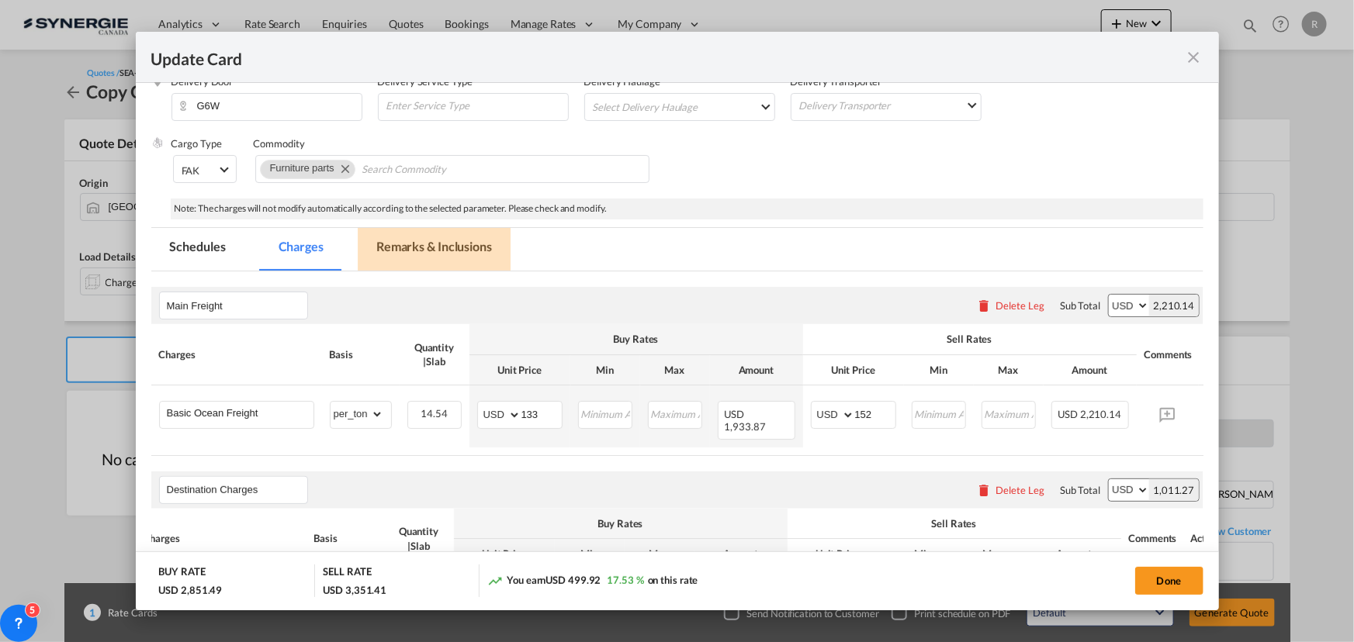
click at [426, 244] on md-tab-item "Remarks & Inclusions" at bounding box center [434, 249] width 153 height 43
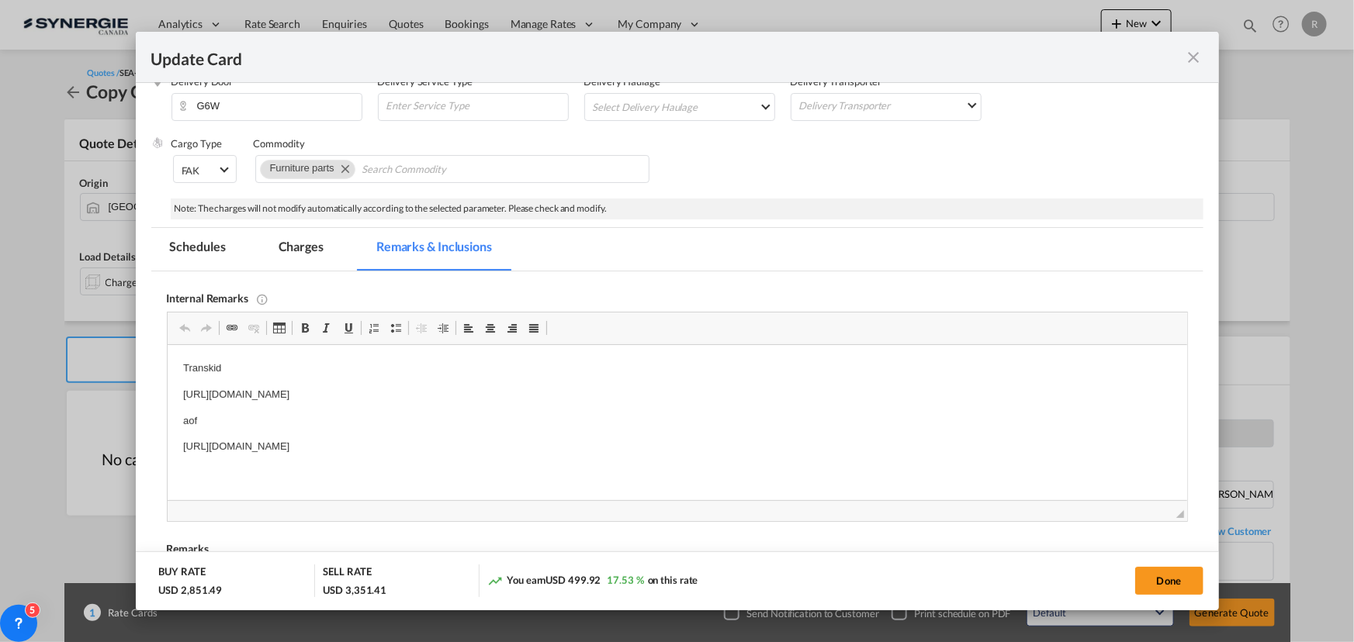
scroll to position [0, 0]
click at [180, 445] on html "Transkid https://app.frontapp.com/open/msg_1gwyu9zj?key=IB7QHCMwEZqE4PR2hCsKLcm…" at bounding box center [676, 408] width 1019 height 126
drag, startPoint x: 180, startPoint y: 445, endPoint x: 682, endPoint y: 448, distance: 502.0
click at [682, 448] on html "Transkid https://app.frontapp.com/open/msg_1gwyu9zj?key=IB7QHCMwEZqE4PR2hCsKLcm…" at bounding box center [676, 408] width 1019 height 126
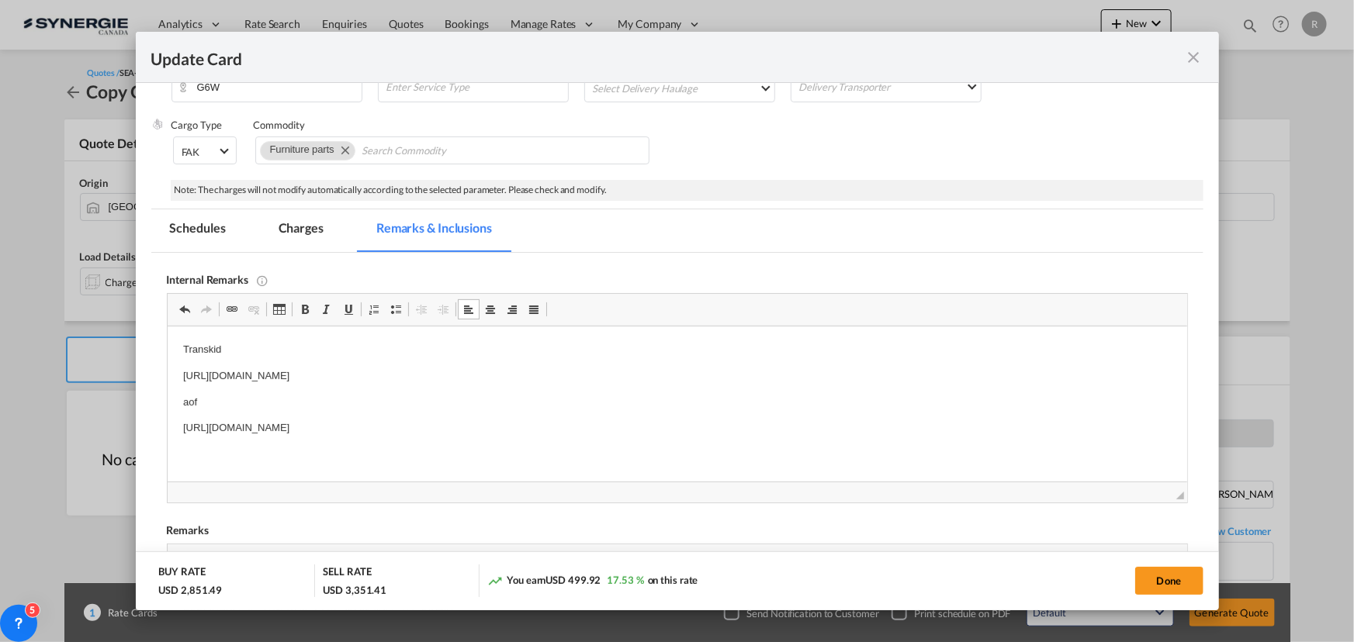
scroll to position [140, 0]
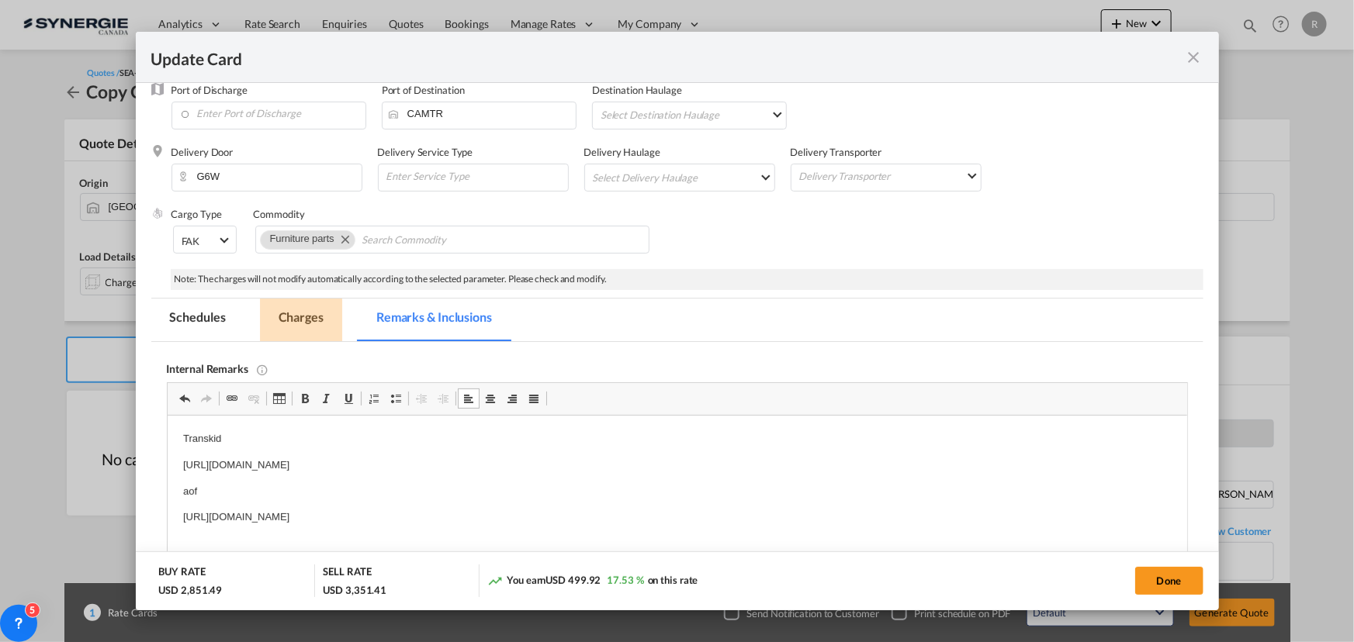
click at [298, 322] on md-tab-item "Charges" at bounding box center [301, 320] width 82 height 43
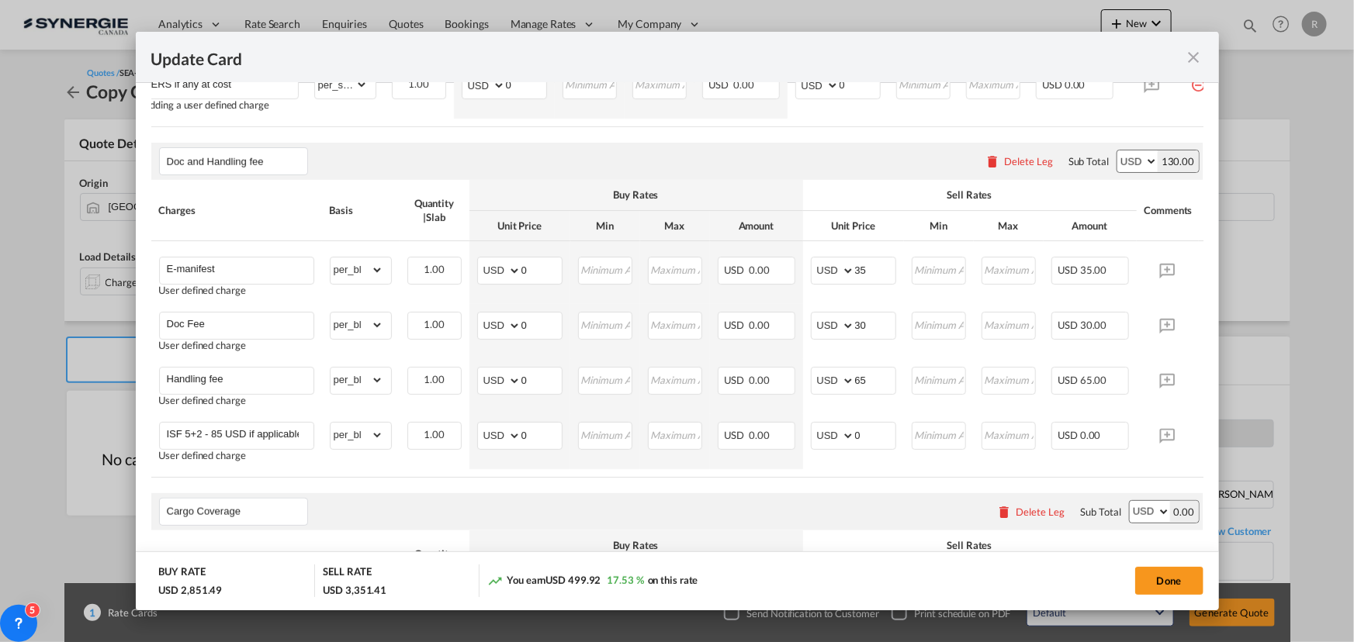
scroll to position [846, 0]
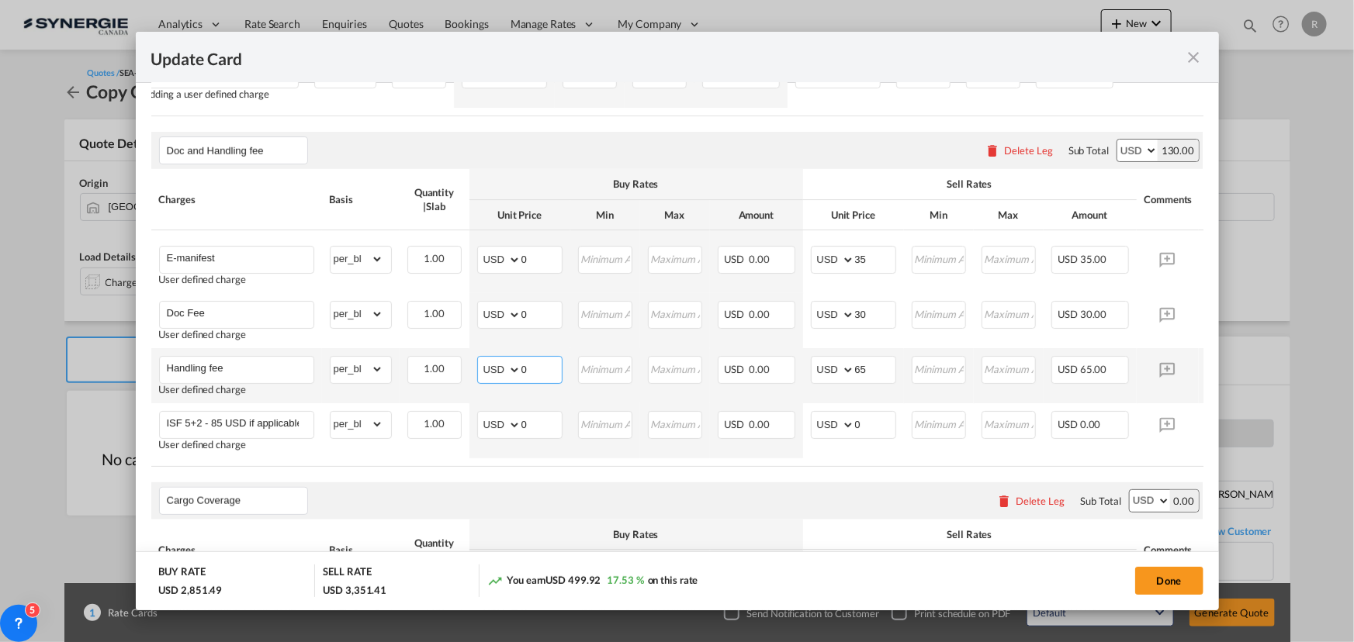
drag, startPoint x: 539, startPoint y: 369, endPoint x: 475, endPoint y: 356, distance: 65.6
click at [479, 358] on md-input-container "AED AFN ALL AMD ANG AOA ARS AUD AWG AZN BAM BBD BDT BGN BHD BIF BMD BND BOB BRL…" at bounding box center [519, 370] width 85 height 28
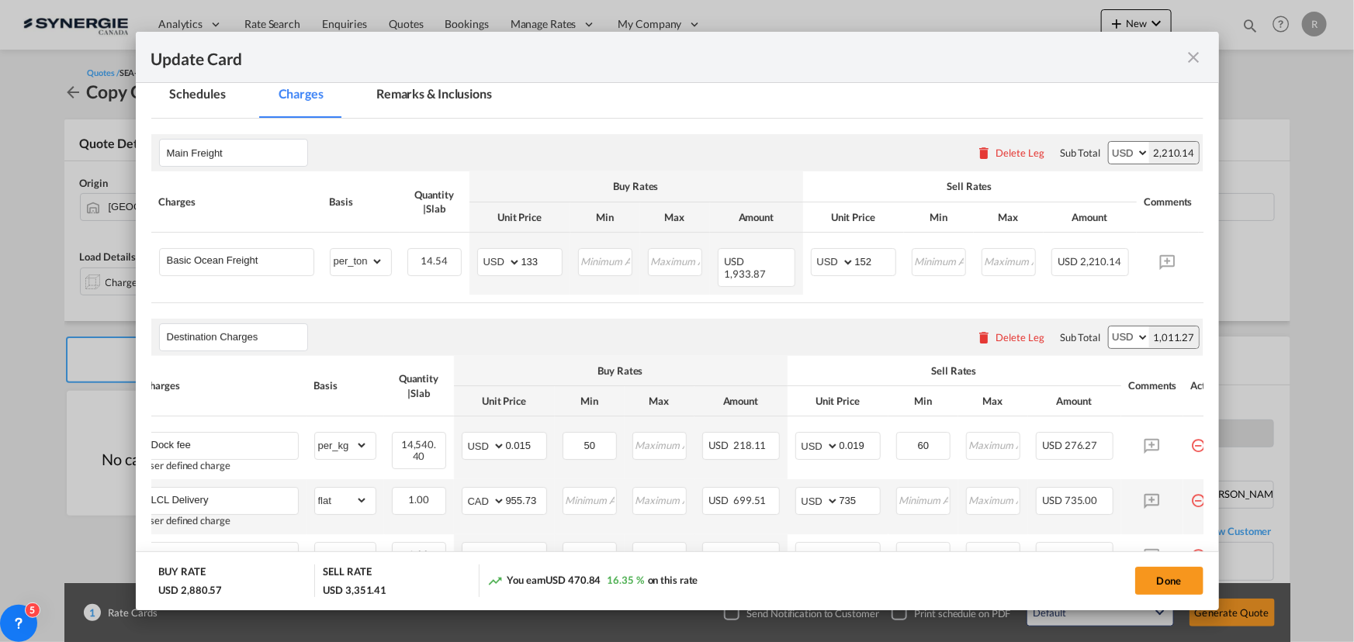
scroll to position [282, 0]
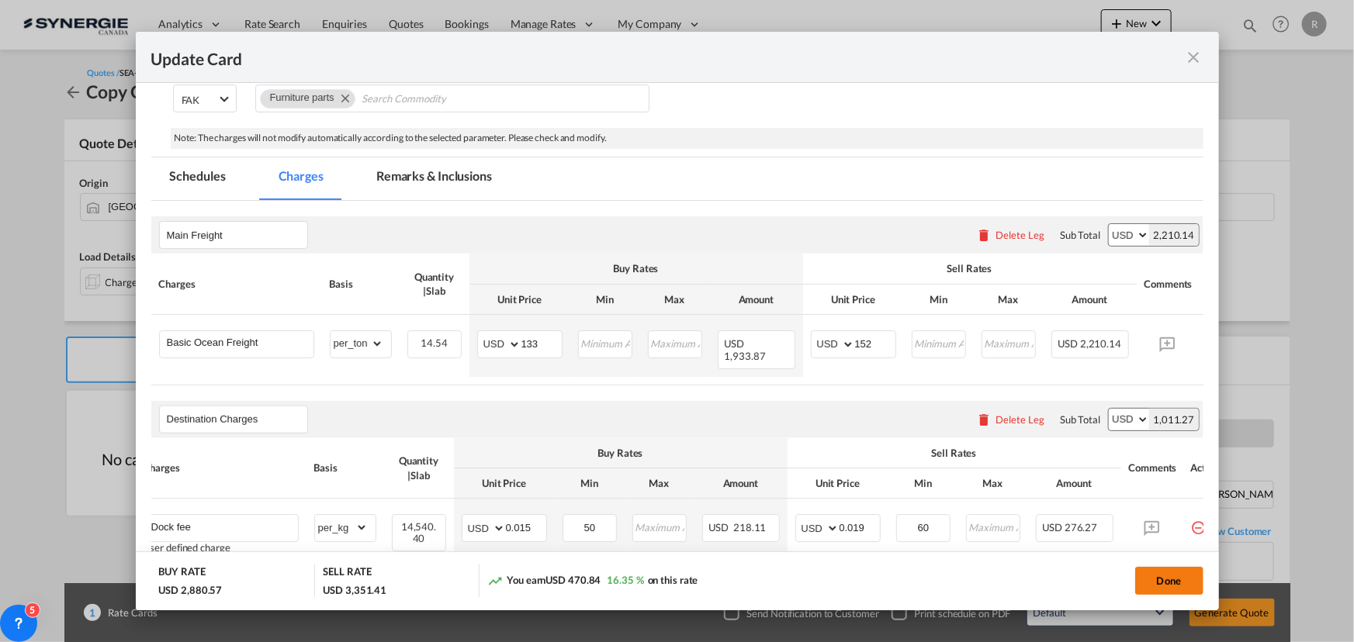
type input "29.08"
click at [1164, 589] on button "Done" at bounding box center [1169, 581] width 68 height 28
type input "04 Sep 2025"
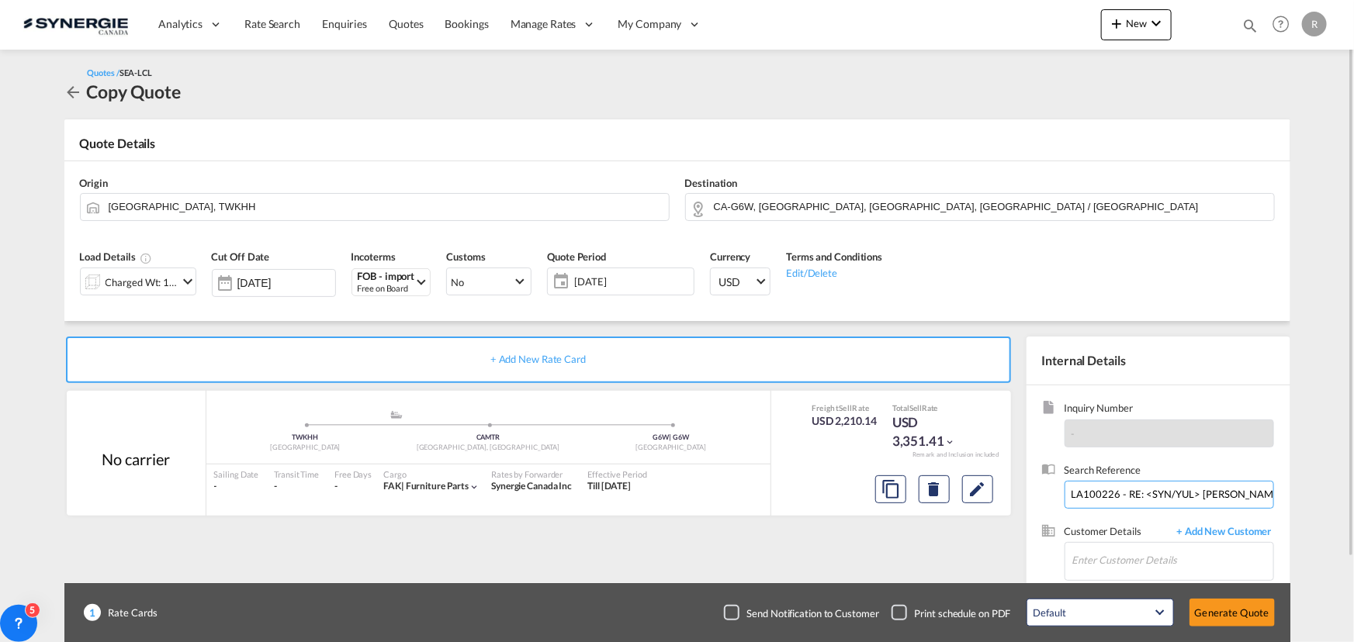
click at [1114, 496] on input "LA100226 - RE: <SYN/YUL> 南俊 (7/24 **SO#L011**) New LCL from Kaohsiung to Montre…" at bounding box center [1168, 495] width 209 height 28
paste input "file ref # IO 246182 - S: Siquar Hardware inc C : Teknion // KAOHSIUNG-MONTREAL…"
type input "file ref # IO 246182 - S: Siquar Hardware inc C : Teknion // KAOHSIUNG-MONTREAL…"
click at [972, 490] on md-icon "Edit" at bounding box center [977, 489] width 19 height 19
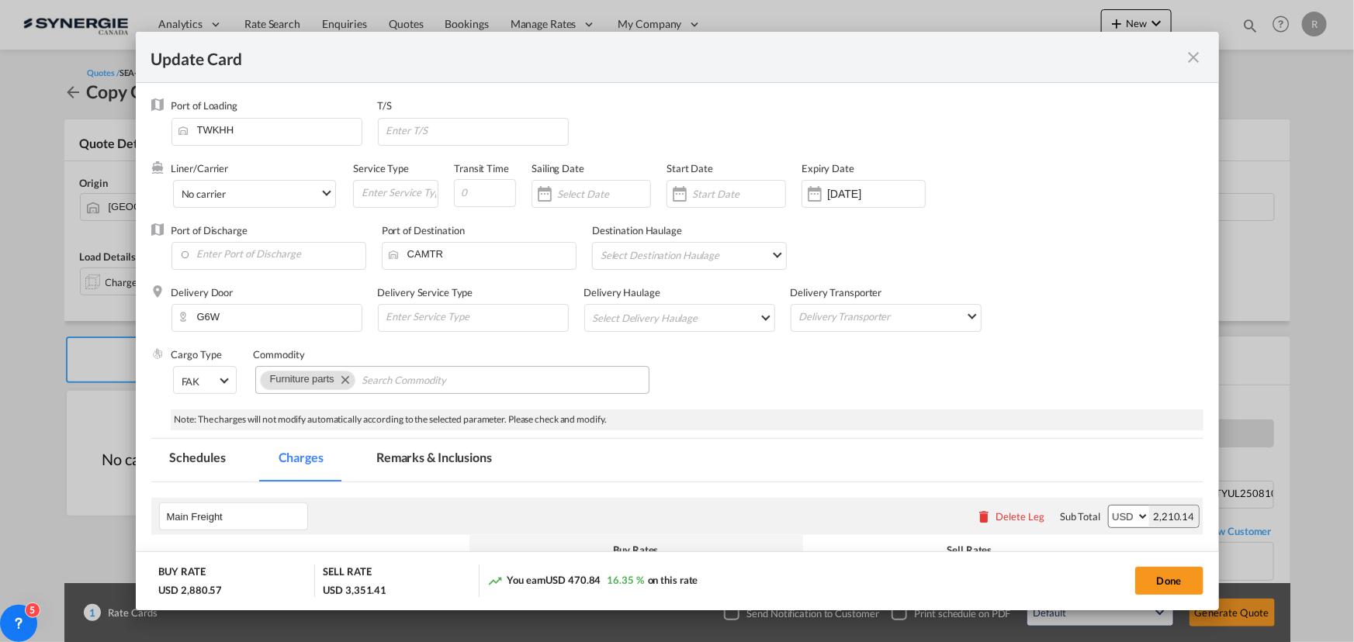
scroll to position [0, 0]
click at [418, 460] on md-tab-item "Remarks & Inclusions" at bounding box center [434, 460] width 153 height 43
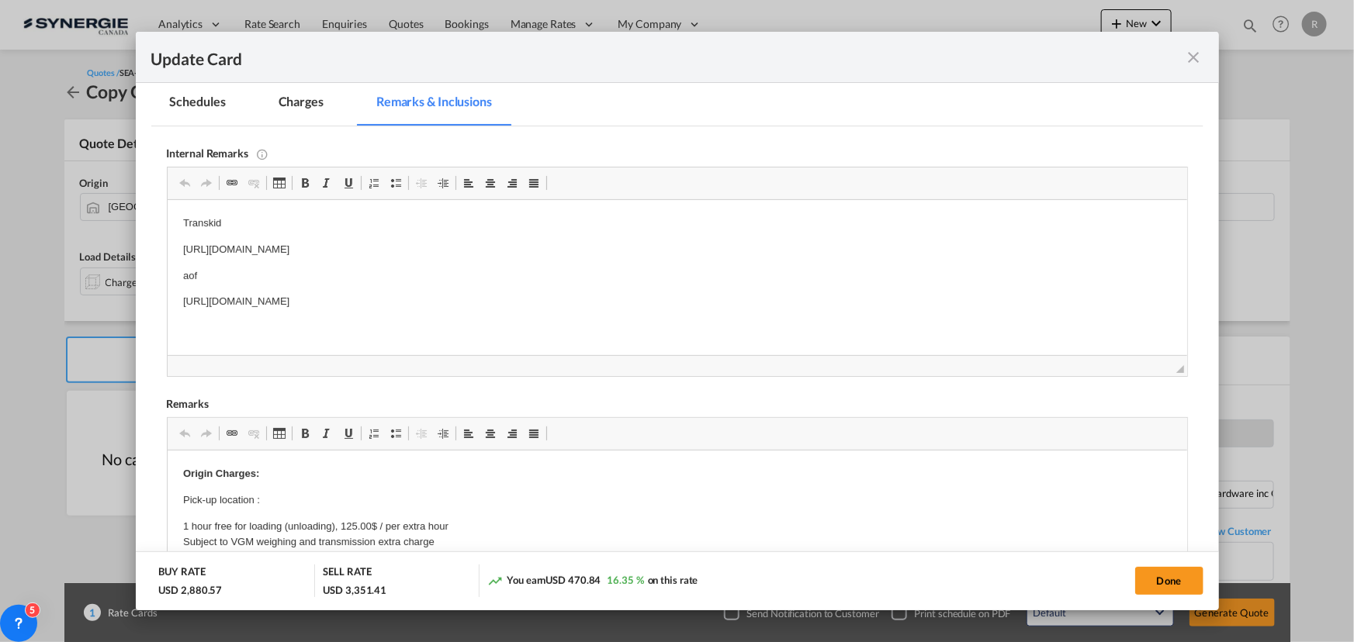
scroll to position [423, 0]
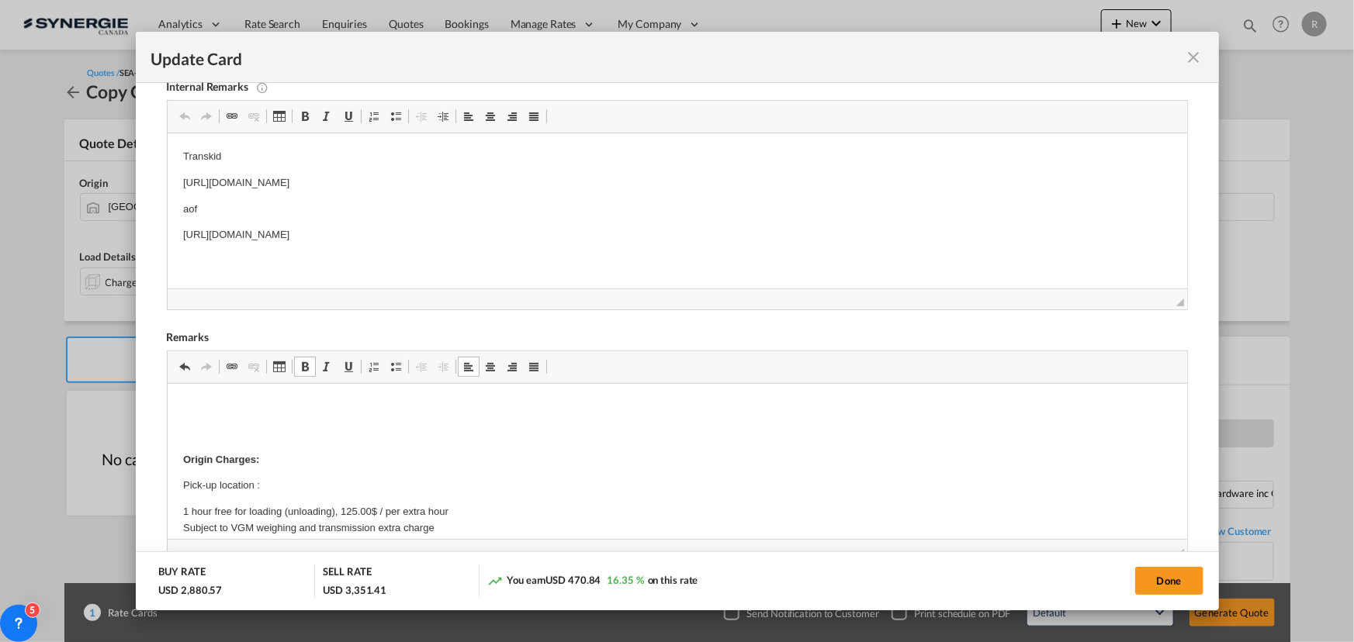
click at [190, 403] on p "Editor, editor13" at bounding box center [676, 408] width 988 height 16
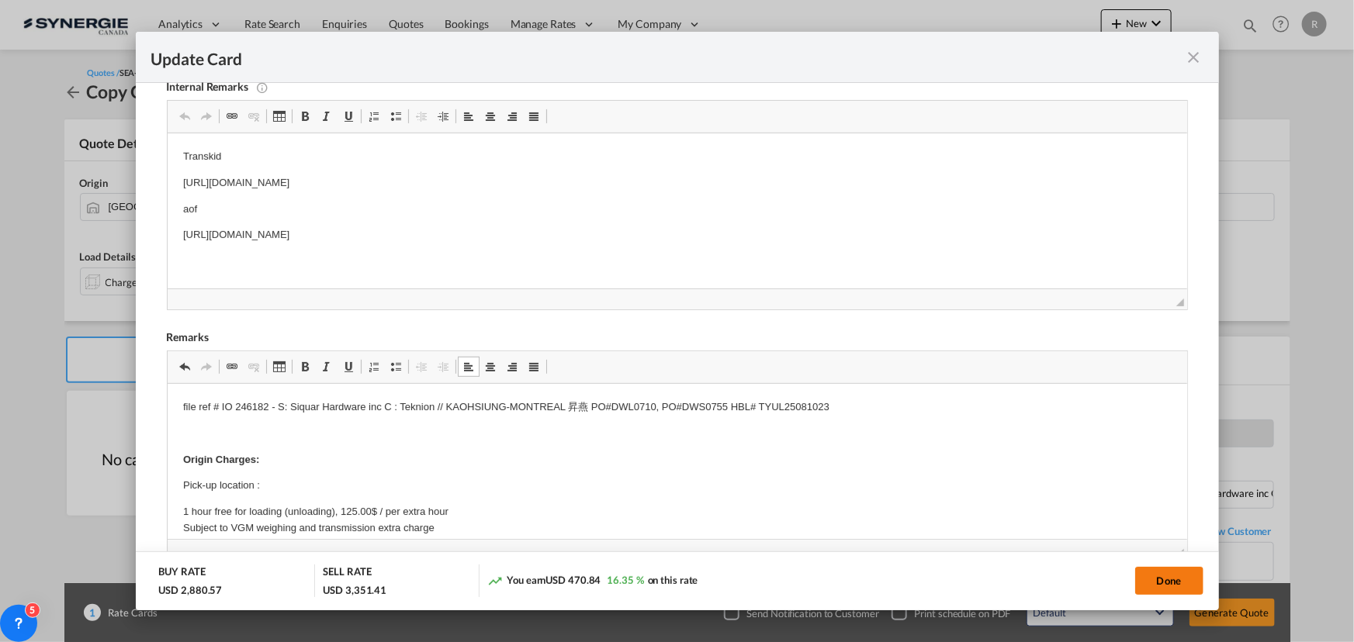
click at [1151, 587] on button "Done" at bounding box center [1169, 581] width 68 height 28
type input "04 Sep 2025"
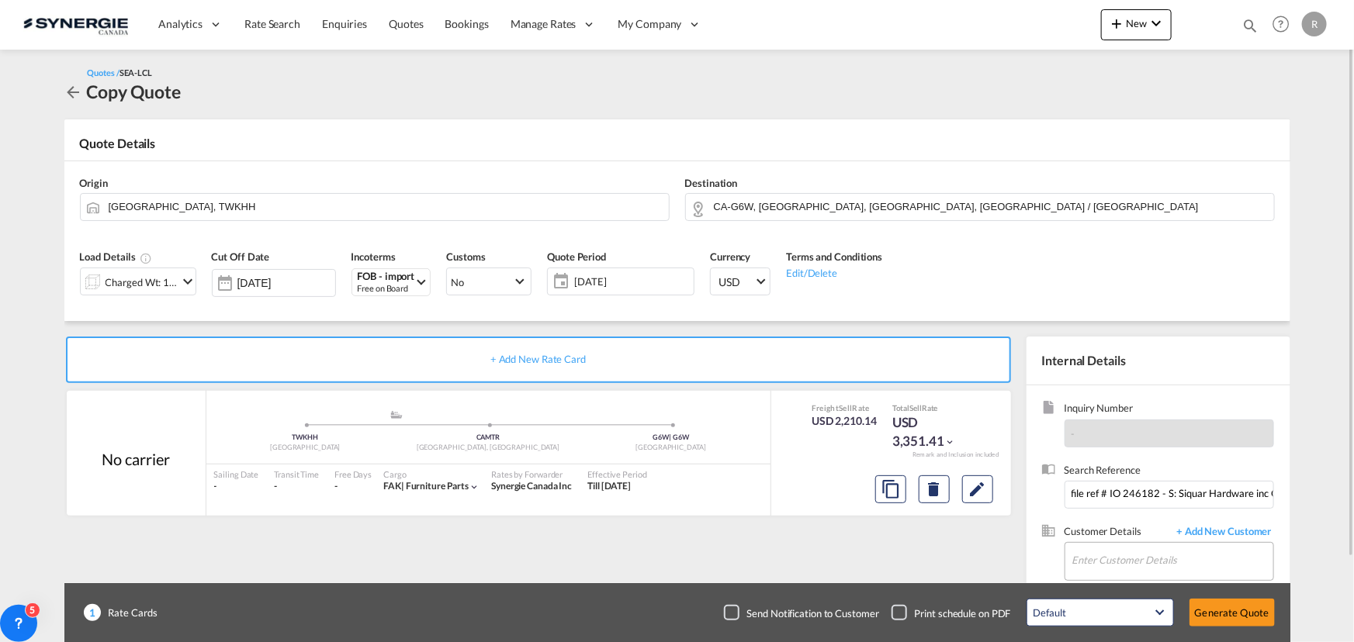
scroll to position [70, 0]
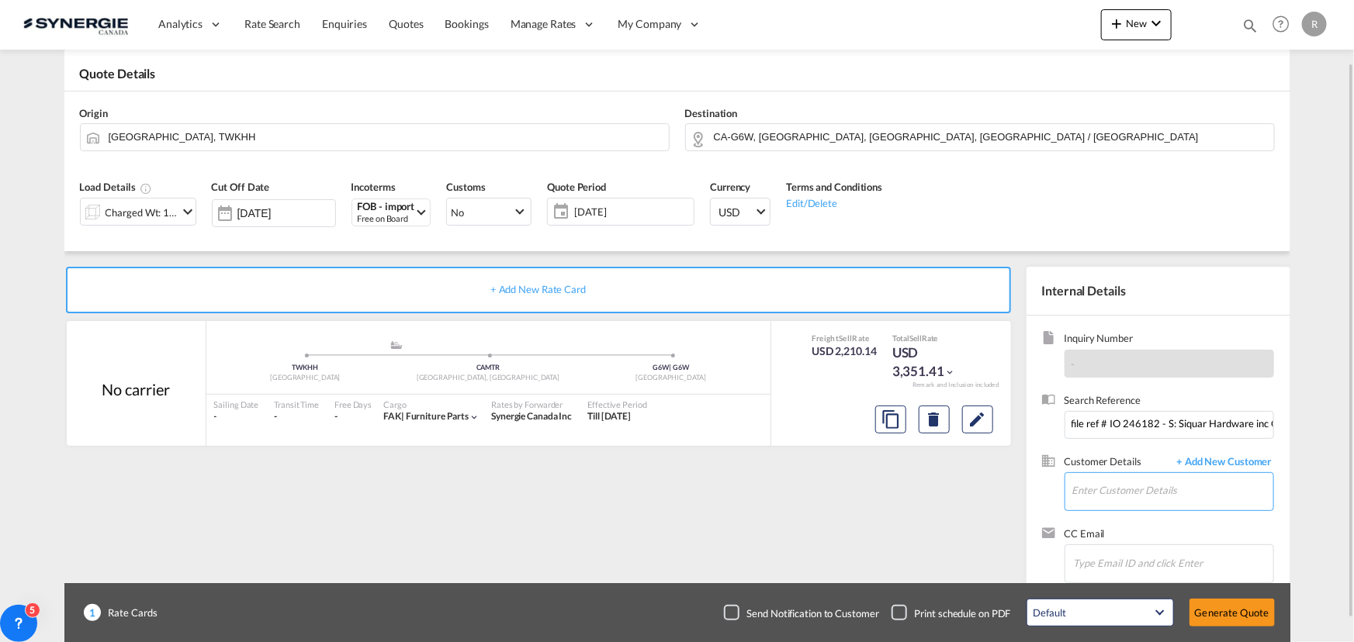
click at [1101, 490] on input "Enter Customer Details" at bounding box center [1172, 490] width 201 height 35
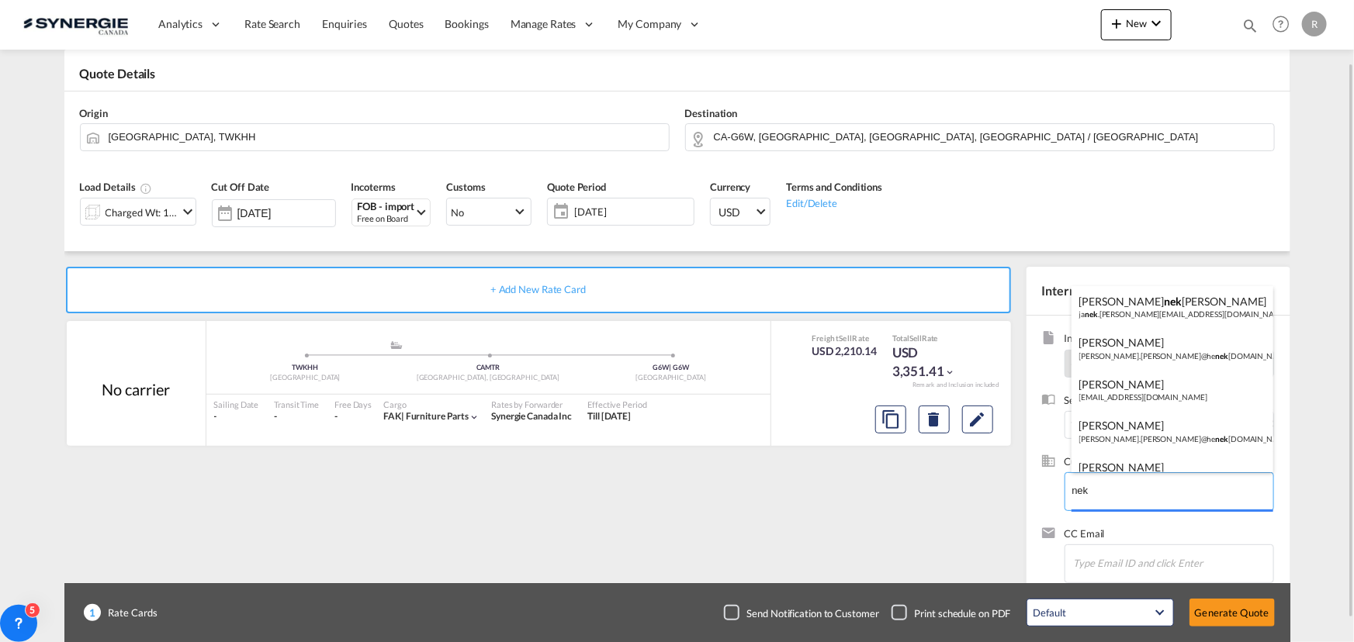
click at [1125, 504] on body "Analytics Reports Dashboard Rate Search Enquiries Quotes Bookings" at bounding box center [677, 321] width 1354 height 642
type input "n"
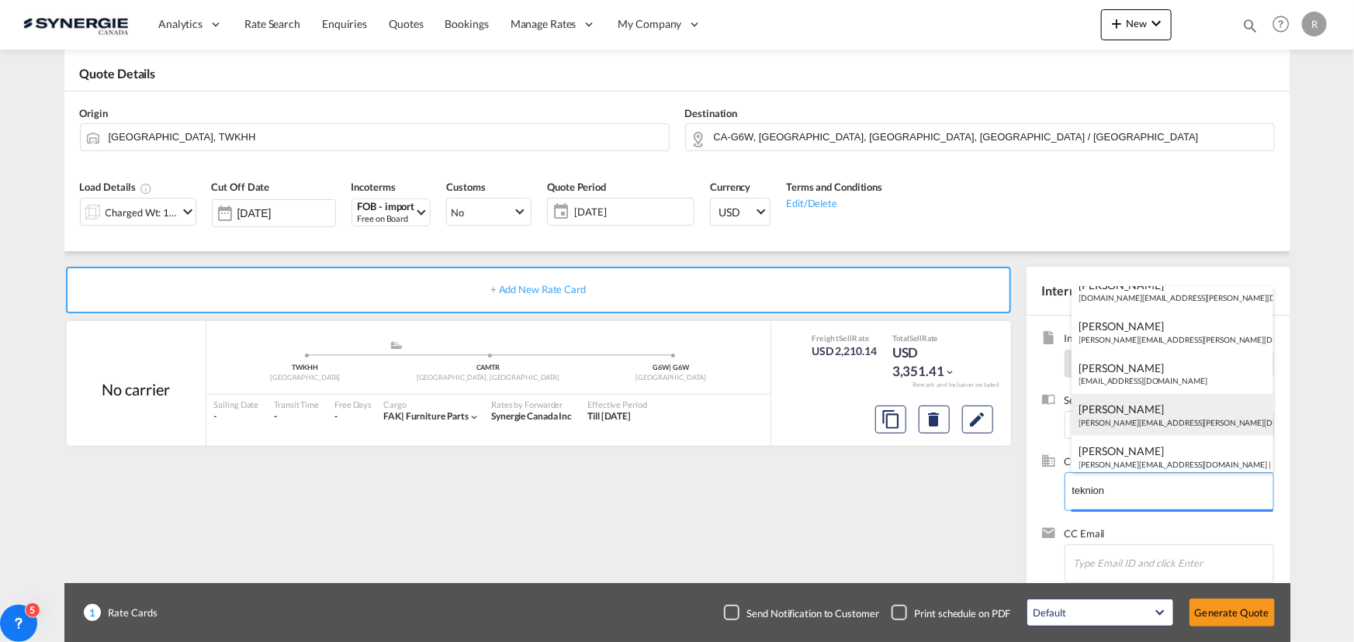
scroll to position [23, 0]
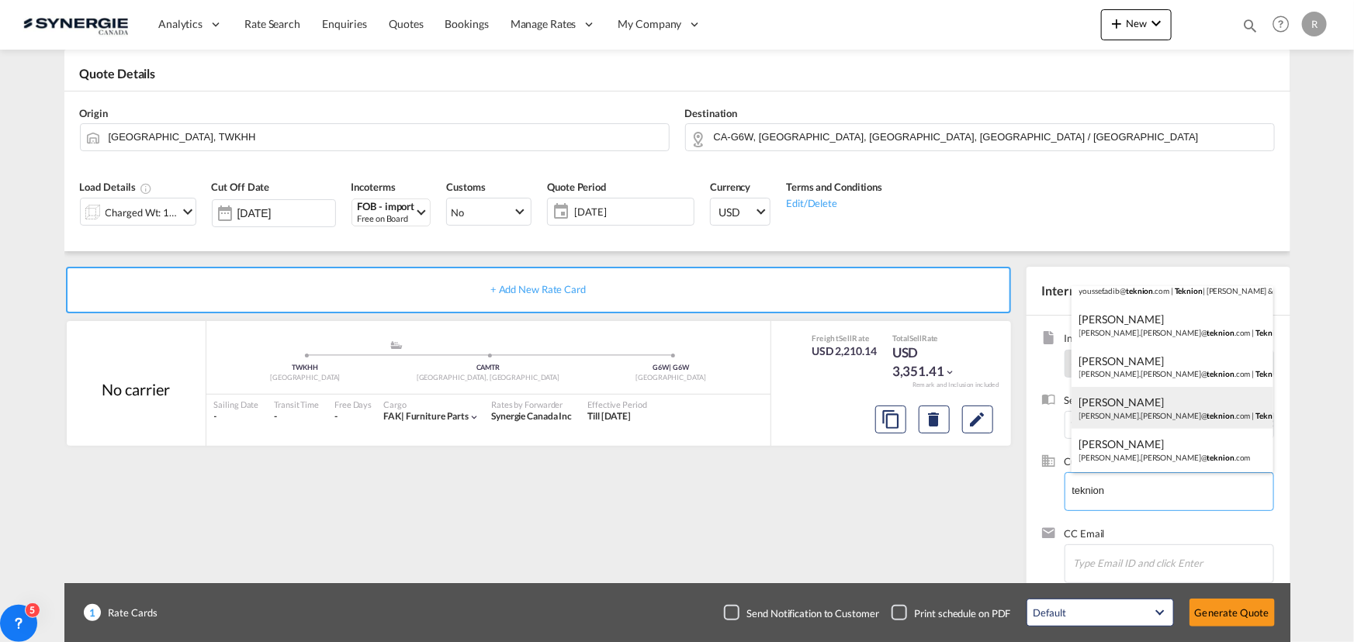
click at [1134, 408] on div "Charles-Olivier Thibault charles-olivier.thibault@ teknion .com | Teknion" at bounding box center [1172, 408] width 202 height 42
type input "Teknion, Charles-Olivier Thibault, charles-olivier.thibault@teknion.com"
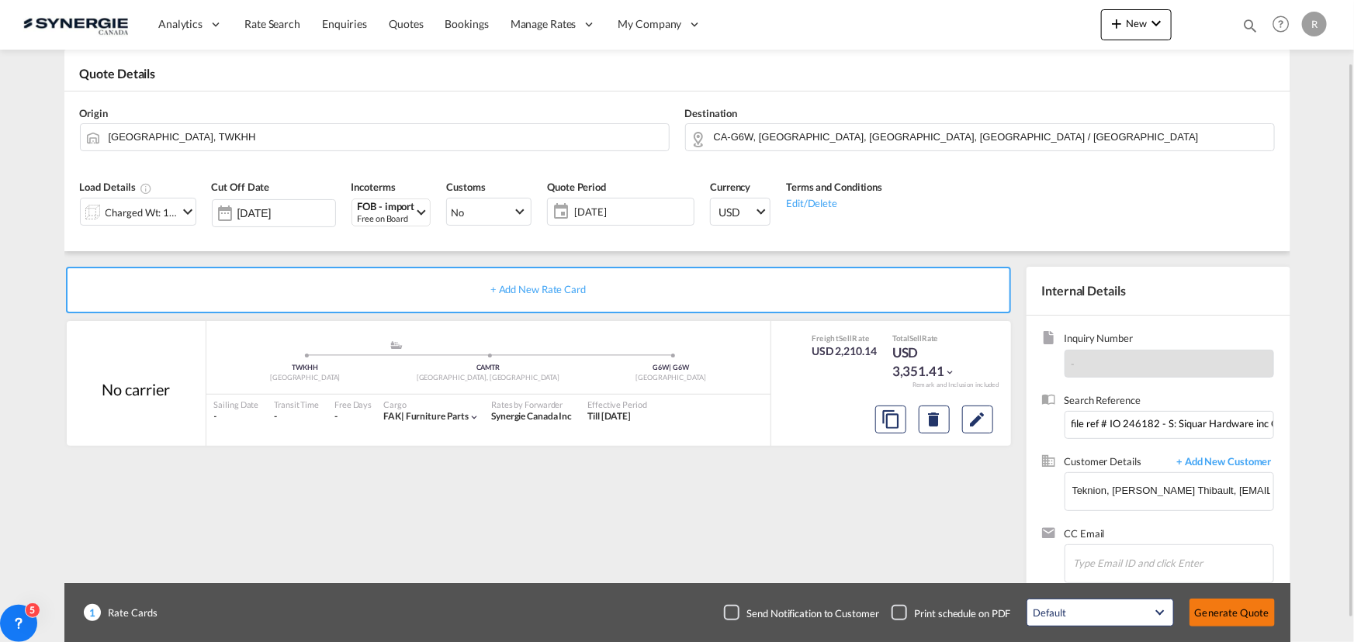
click at [1229, 612] on button "Generate Quote" at bounding box center [1231, 613] width 85 height 28
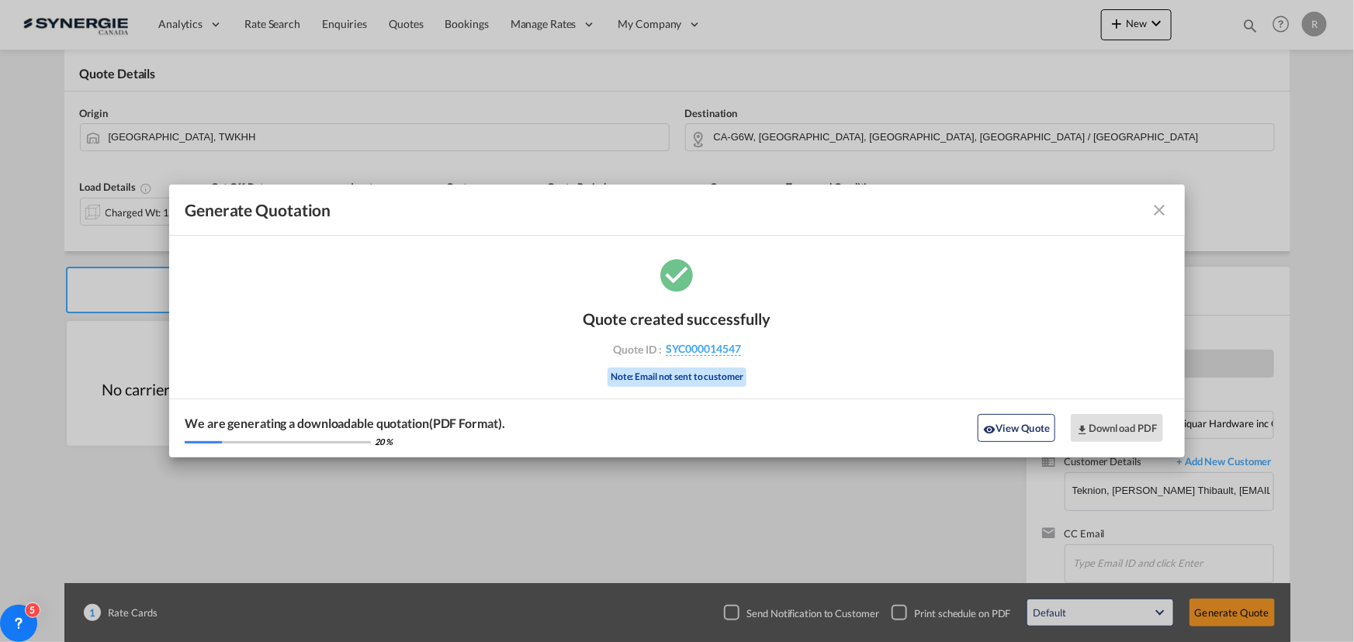
click at [1160, 213] on md-icon "icon-close fg-AAA8AD cursor m-0" at bounding box center [1160, 210] width 19 height 19
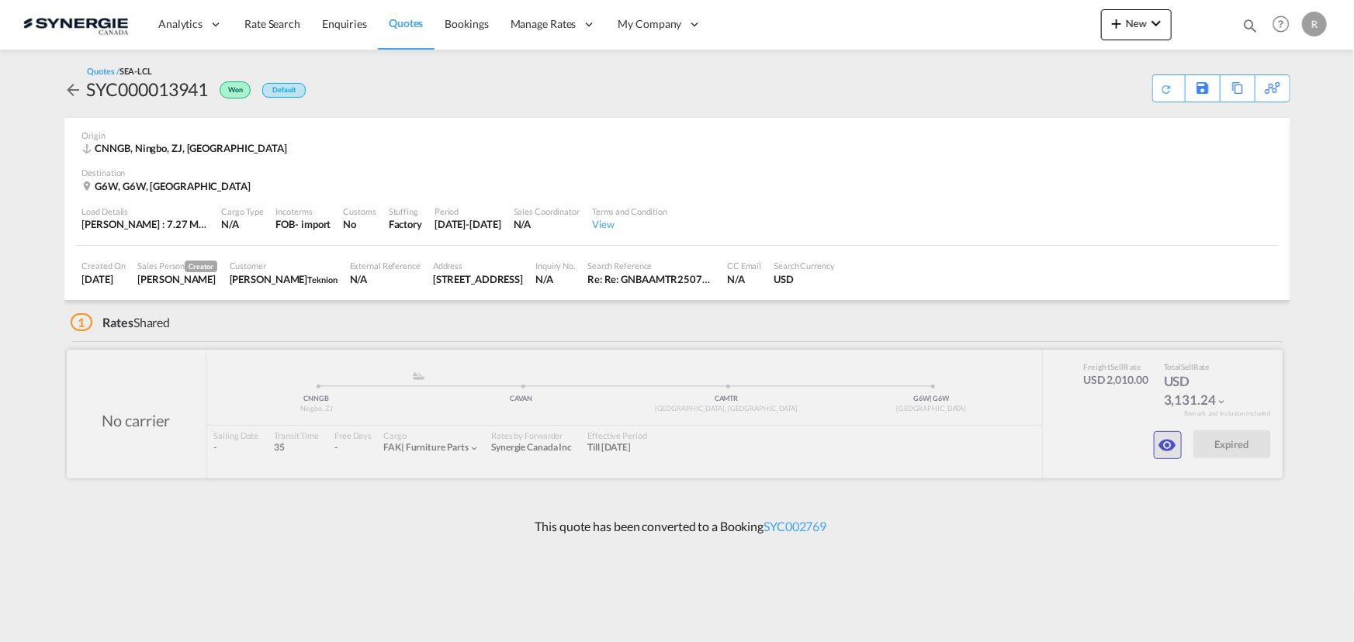
click at [1166, 455] on button "button" at bounding box center [1168, 445] width 28 height 28
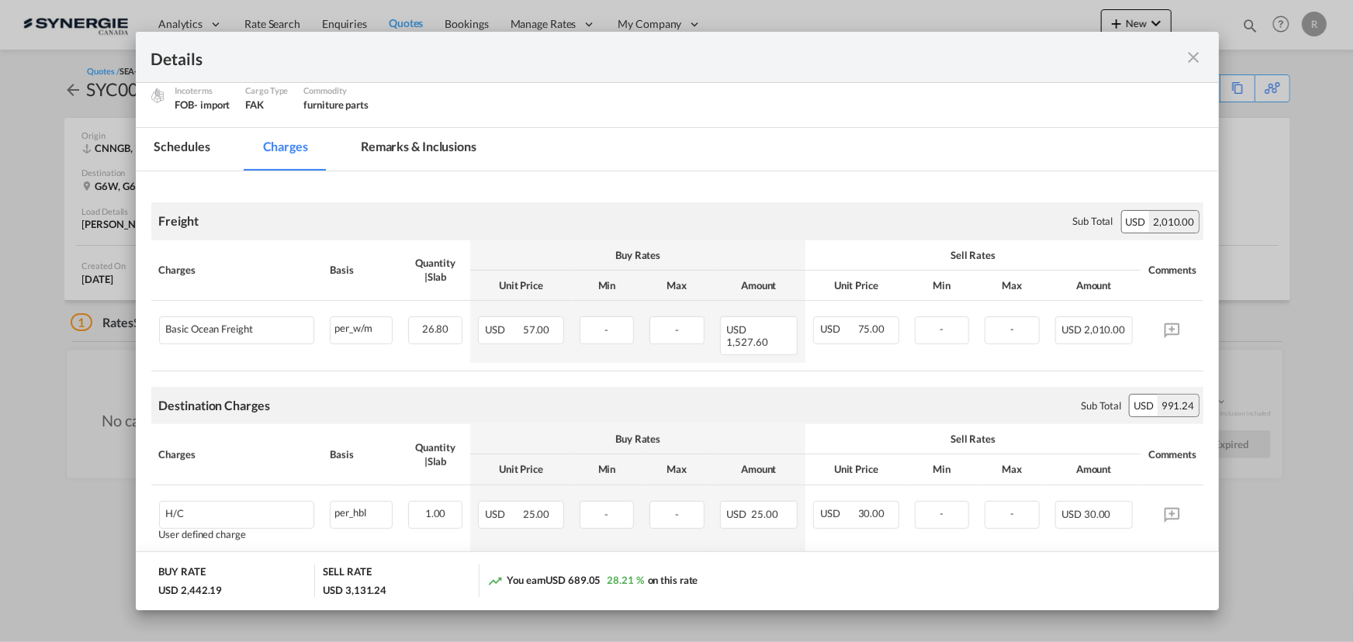
scroll to position [211, 0]
click at [407, 143] on md-tab-item "Remarks & Inclusions" at bounding box center [418, 148] width 153 height 43
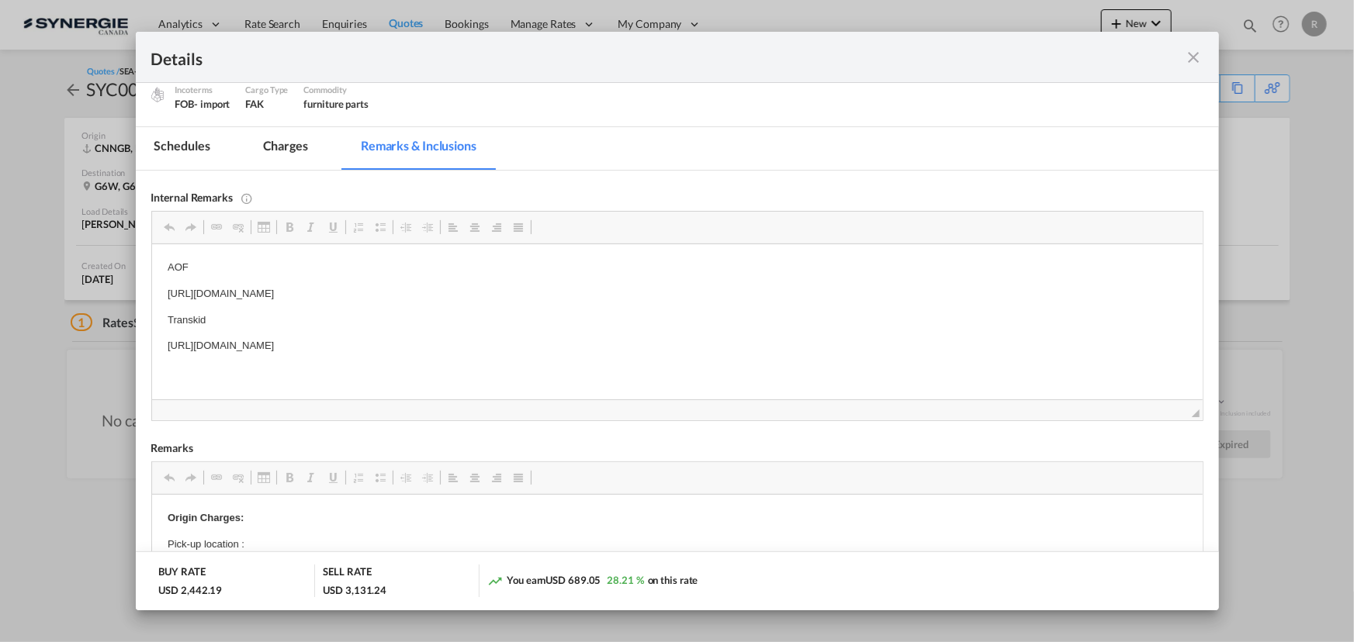
drag, startPoint x: 164, startPoint y: 344, endPoint x: 629, endPoint y: 343, distance: 464.7
click at [467, 354] on span "Copy" at bounding box center [483, 355] width 48 height 22
copy p "[URL][DOMAIN_NAME]"
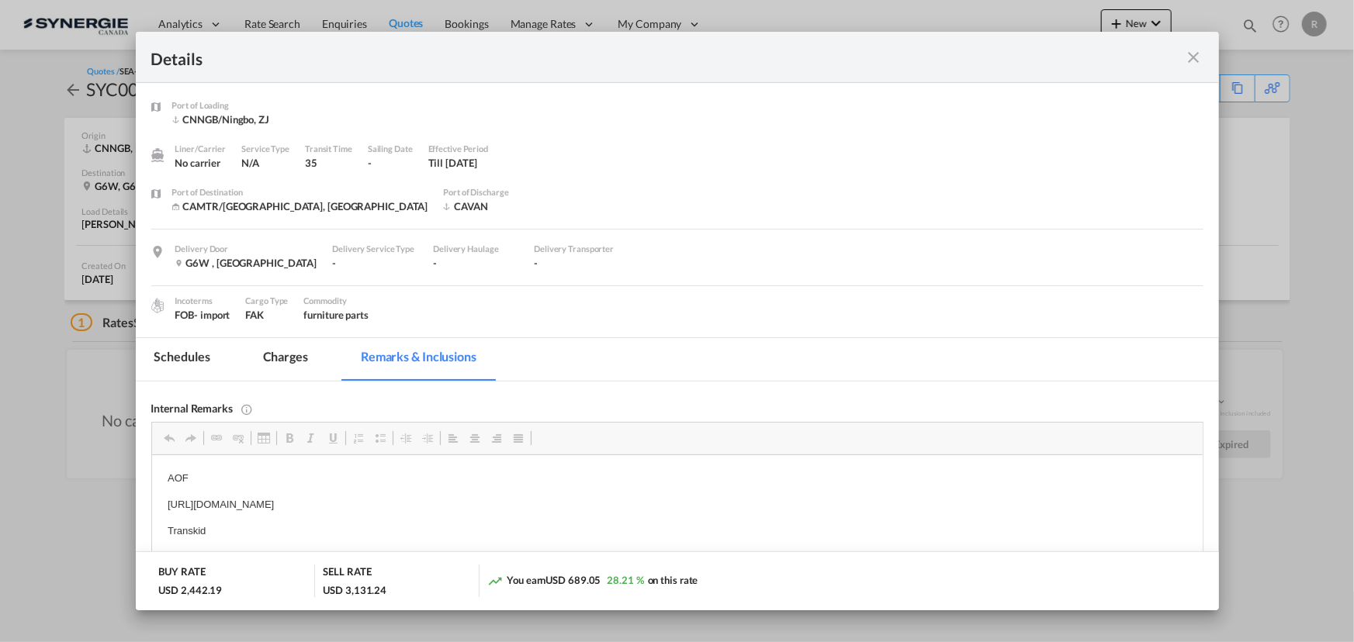
click at [1199, 63] on md-icon "icon-close fg-AAA8AD m-0 cursor" at bounding box center [1194, 57] width 19 height 19
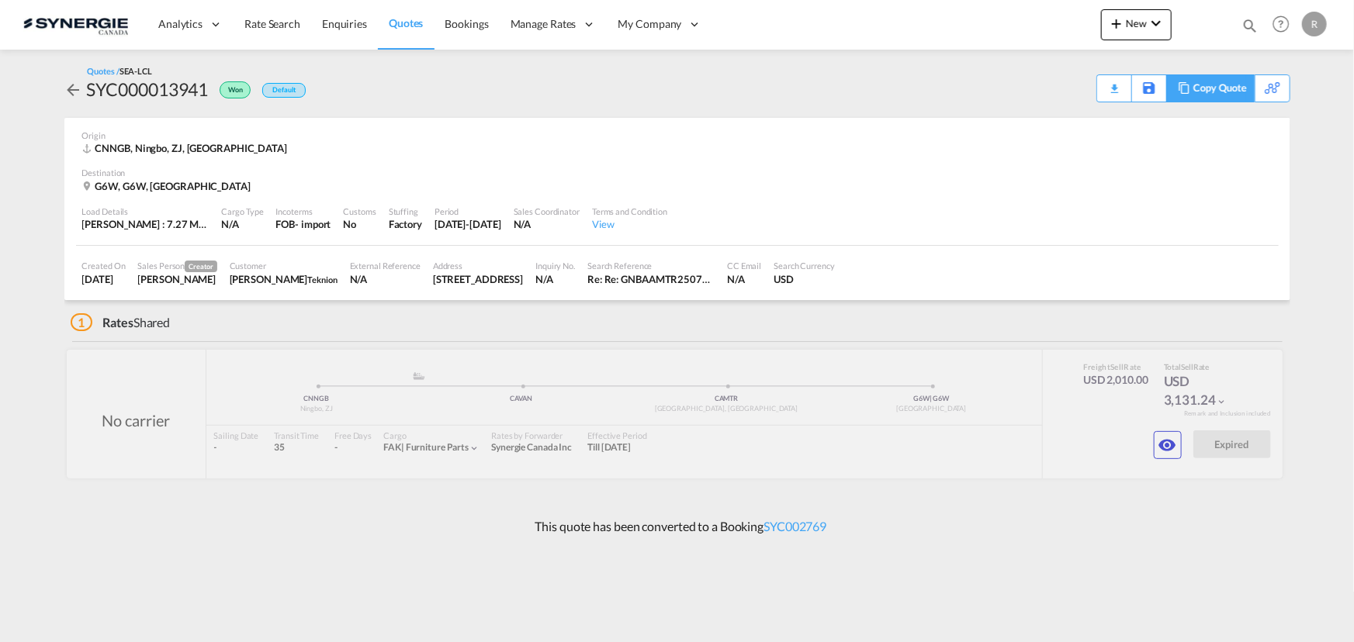
click at [1228, 91] on div "Copy Quote" at bounding box center [1219, 88] width 53 height 26
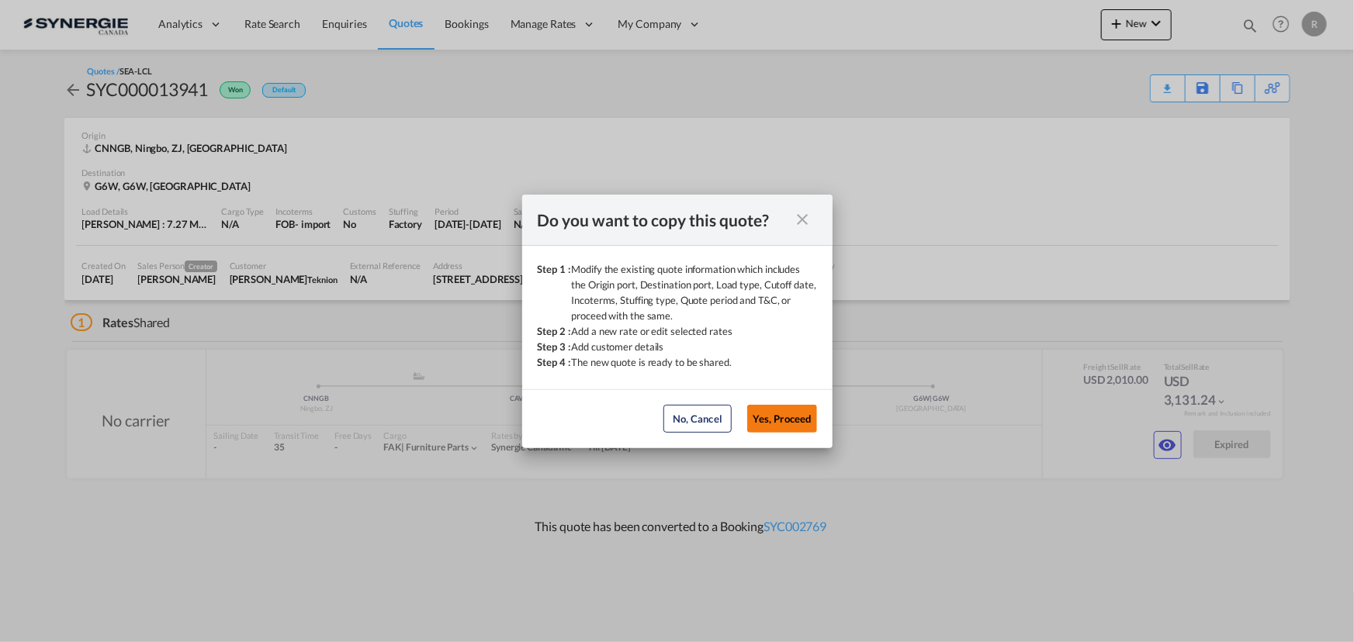
click at [791, 425] on button "Yes, Proceed" at bounding box center [782, 419] width 70 height 28
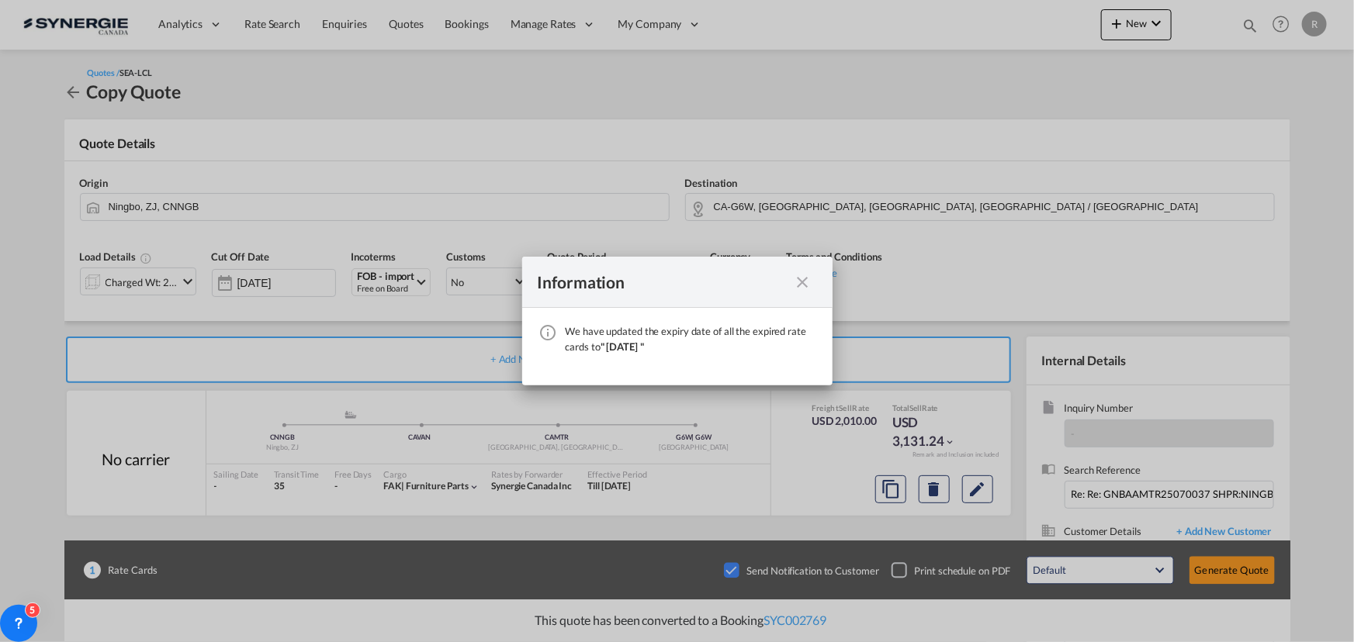
click at [811, 287] on md-icon "icon-close fg-AAA8AD cursor" at bounding box center [803, 282] width 19 height 19
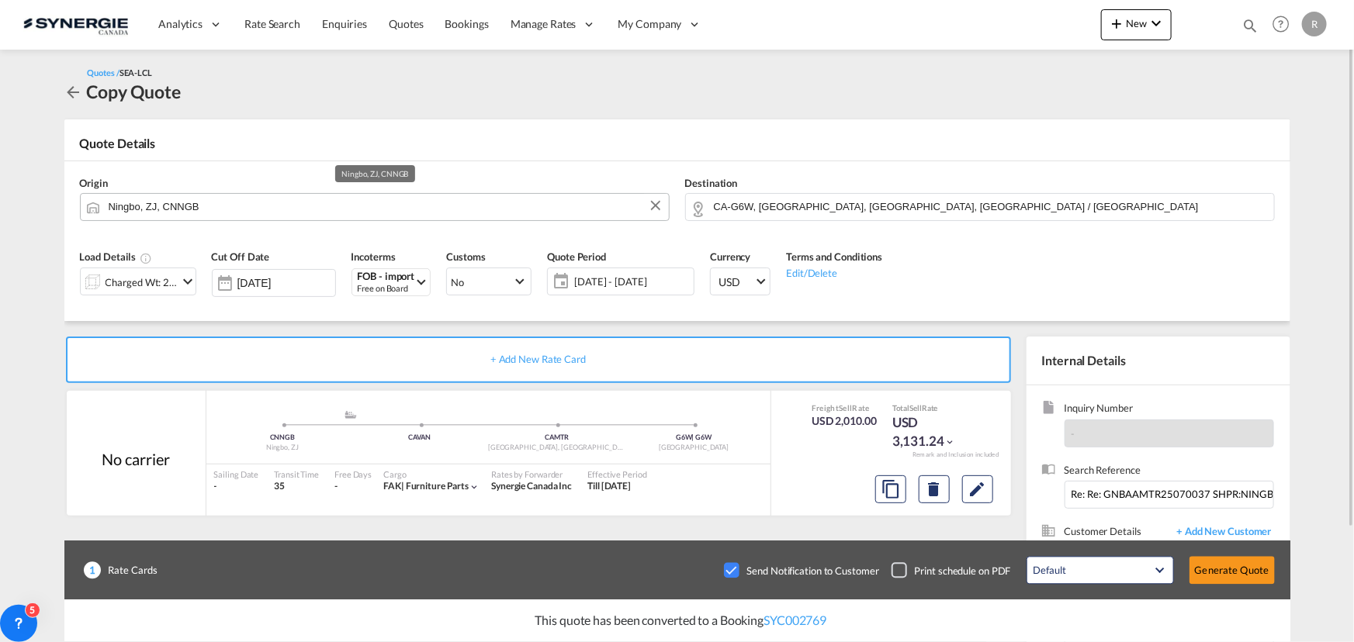
click at [389, 211] on input "Ningbo, ZJ, CNNGB" at bounding box center [385, 206] width 552 height 27
click at [163, 286] on div "Charged Wt: 26.80 W/M" at bounding box center [142, 283] width 73 height 22
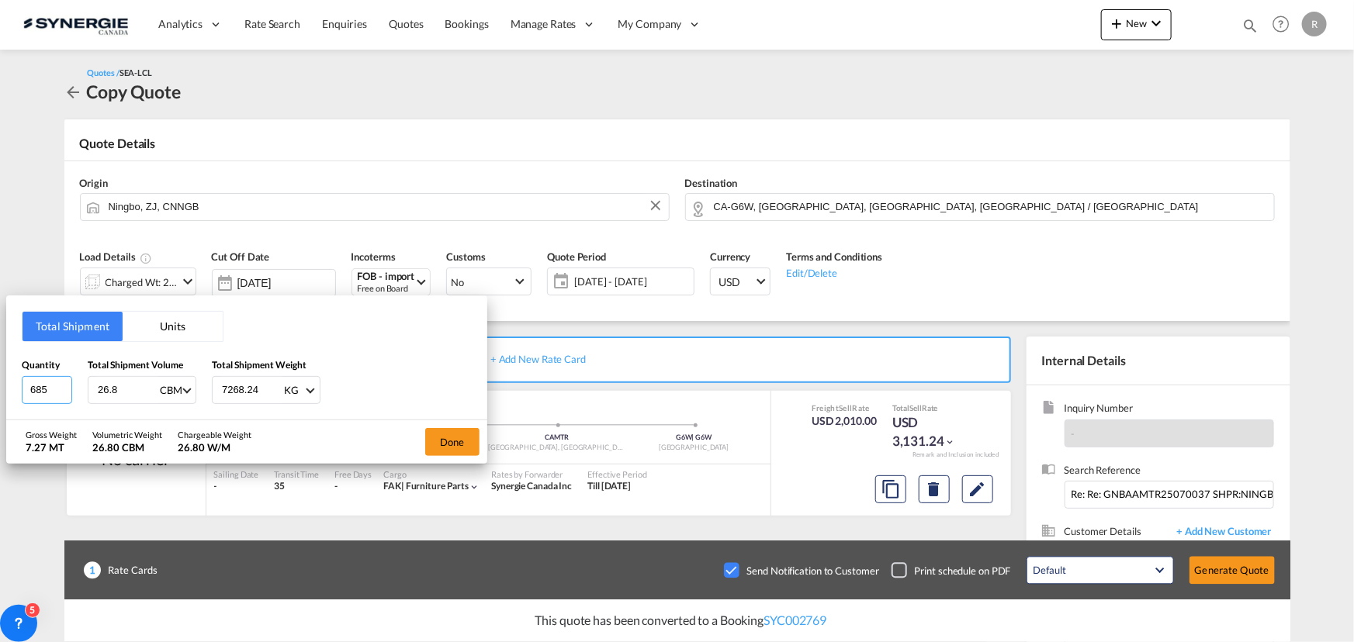
drag, startPoint x: 61, startPoint y: 385, endPoint x: -50, endPoint y: 369, distance: 112.9
click at [22, 376] on input "685" at bounding box center [47, 390] width 50 height 28
drag, startPoint x: 48, startPoint y: 386, endPoint x: -79, endPoint y: 368, distance: 128.5
click at [0, 368] on html "Analytics Reports Dashboard Rate Search Enquiries Quotes" at bounding box center [677, 321] width 1354 height 642
type input "639"
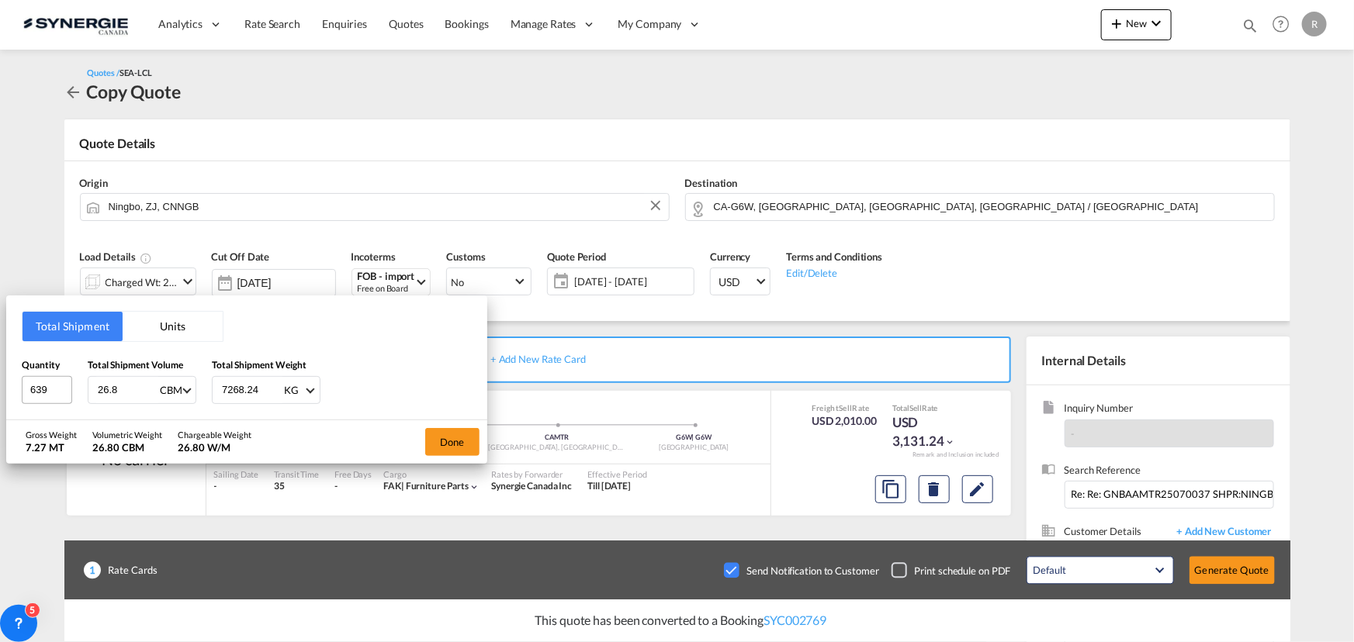
drag, startPoint x: 126, startPoint y: 391, endPoint x: 57, endPoint y: 382, distance: 70.3
click at [57, 382] on div "Quantity 639 Total Shipment Volume 26.8 CBM CBM CFT Total Shipment Weight 7268.…" at bounding box center [247, 381] width 450 height 47
type input "24"
drag, startPoint x: 260, startPoint y: 387, endPoint x: 197, endPoint y: 382, distance: 63.1
click at [197, 382] on div "Quantity 639 Total Shipment Volume 24 CBM CBM CFT Total Shipment Weight 7268.24…" at bounding box center [247, 381] width 450 height 47
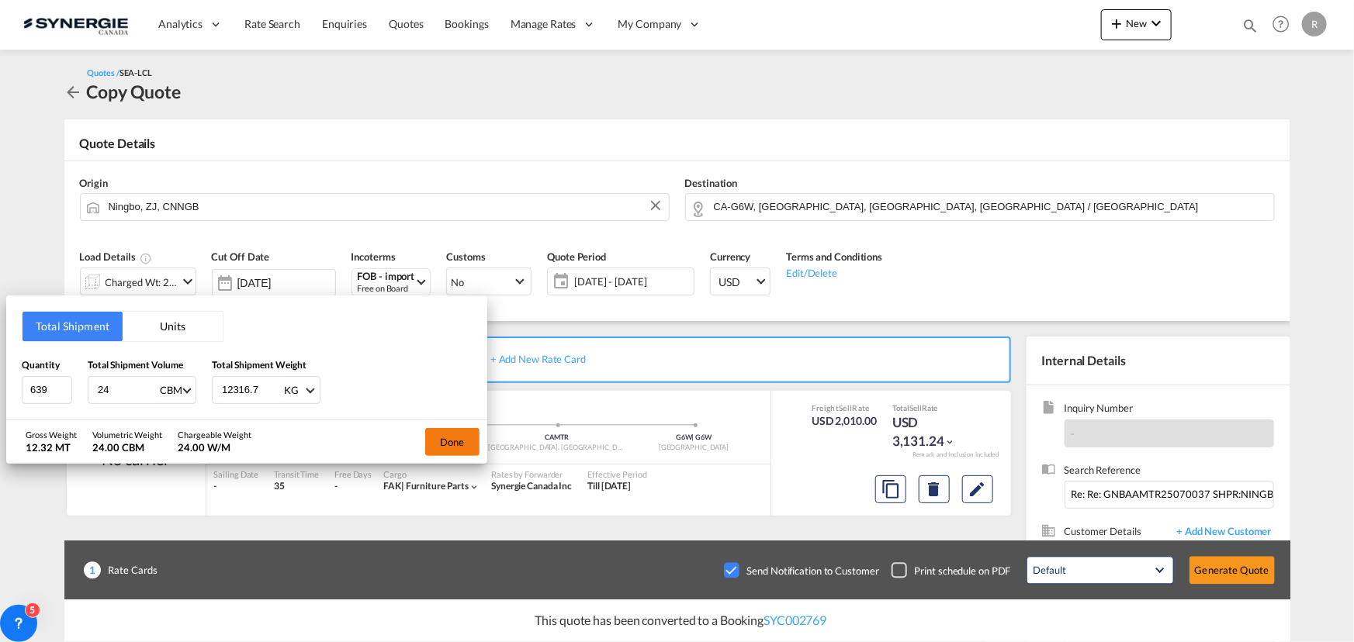
type input "12316.7"
click at [466, 437] on button "Done" at bounding box center [452, 442] width 54 height 28
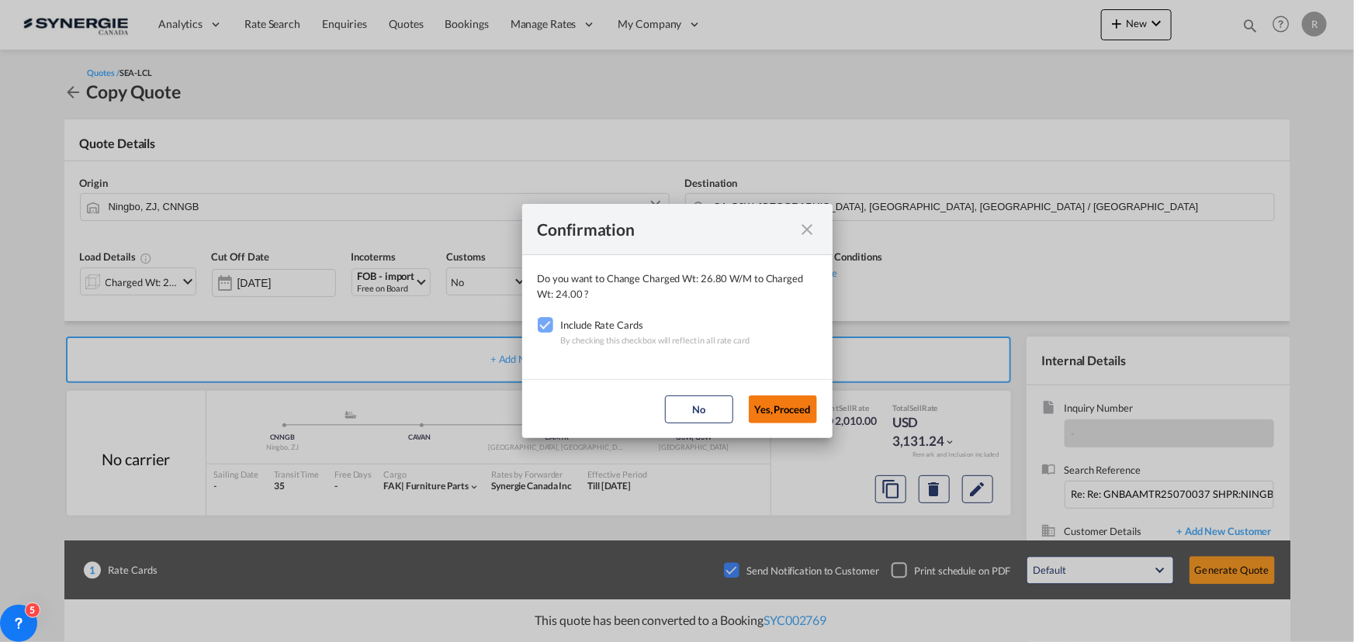
click at [784, 409] on button "Yes,Proceed" at bounding box center [783, 410] width 68 height 28
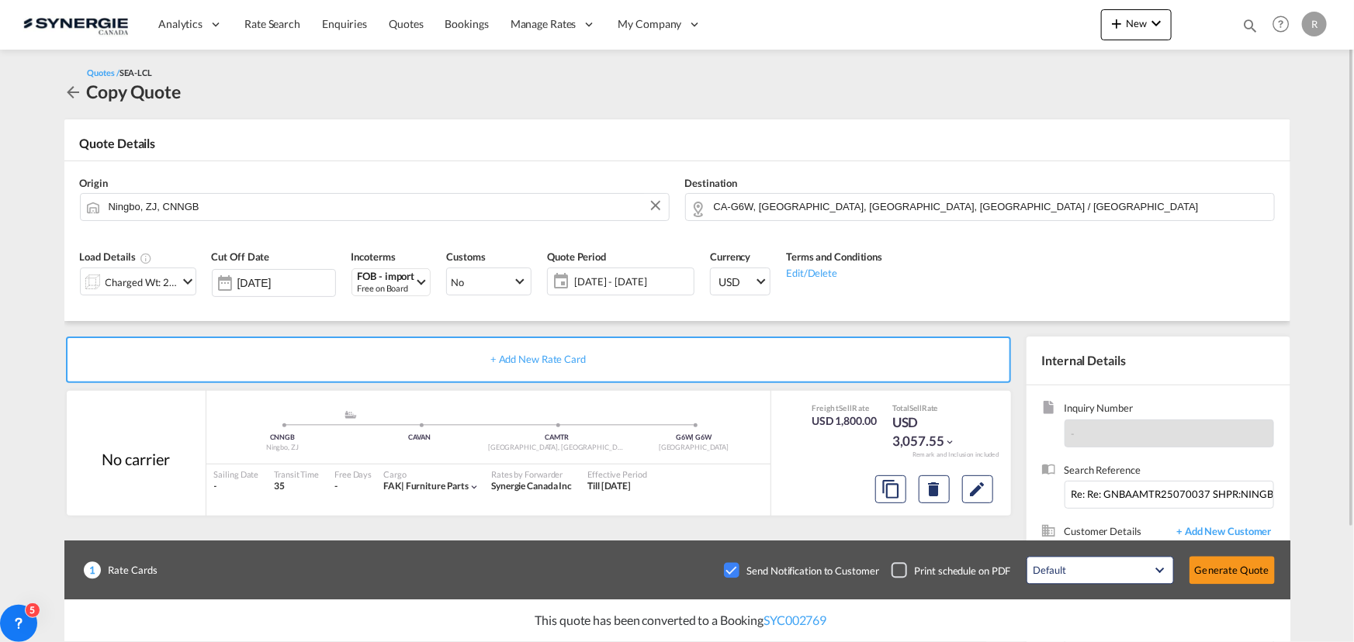
click at [635, 282] on span "[DATE] - [DATE]" at bounding box center [632, 282] width 116 height 14
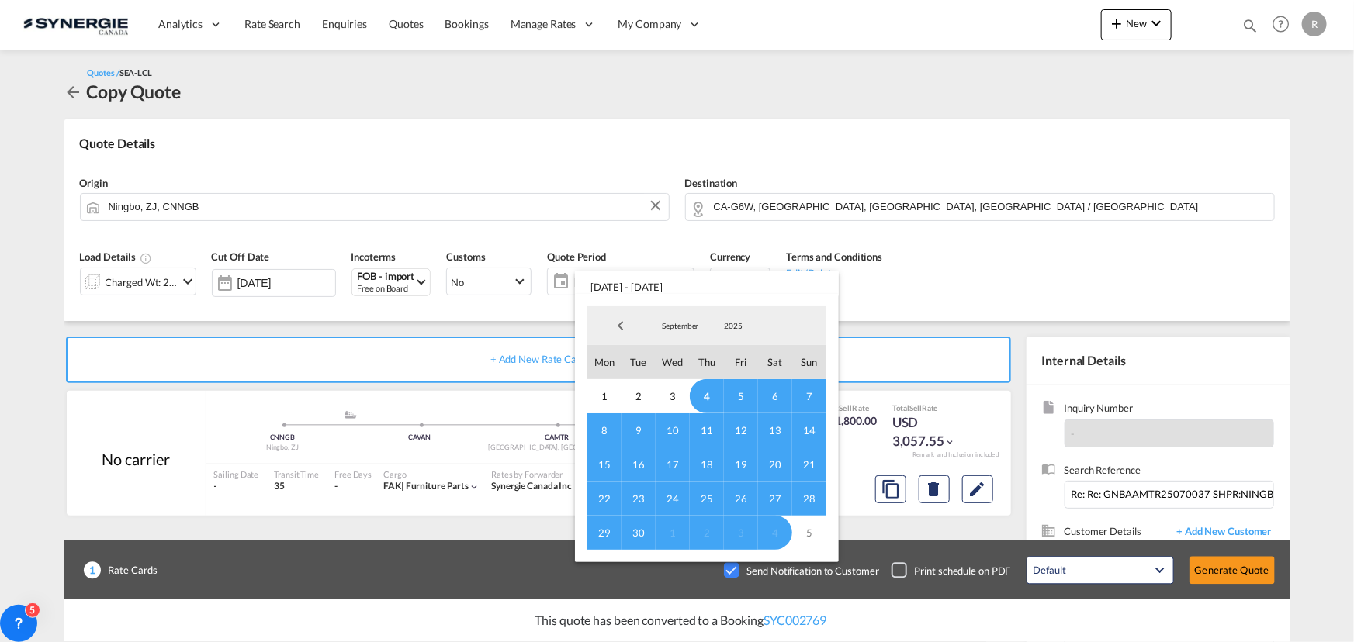
click at [771, 395] on span "6" at bounding box center [775, 396] width 34 height 34
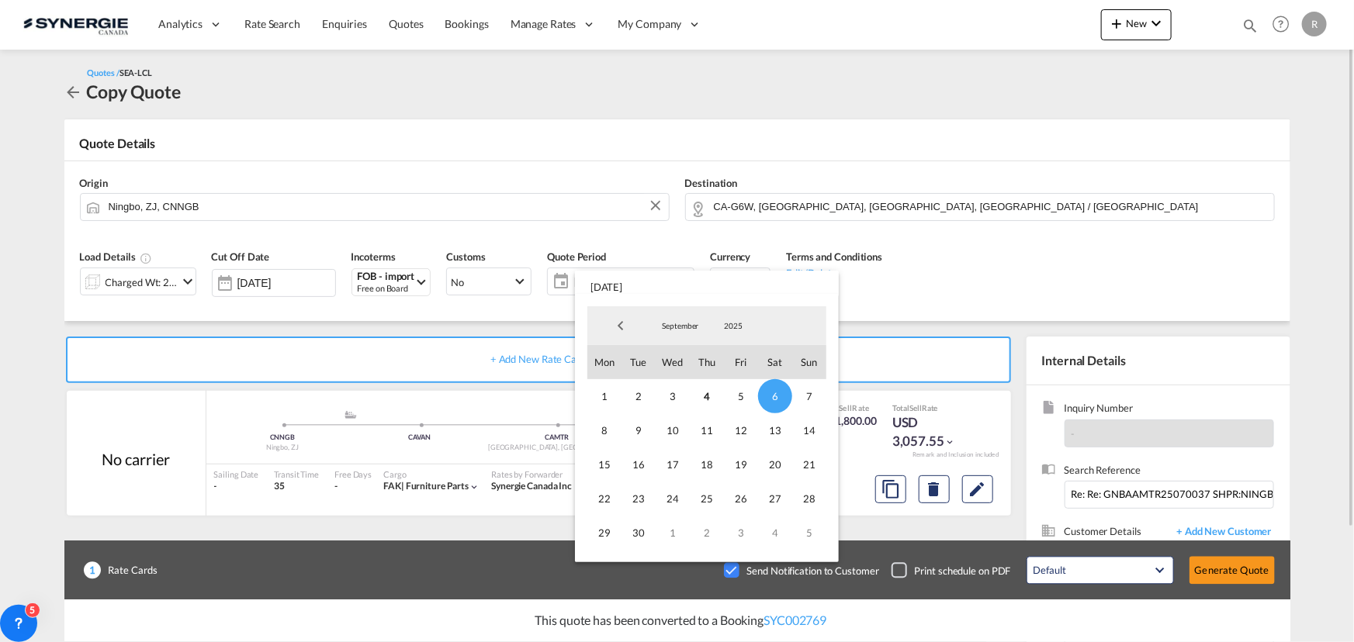
click at [974, 272] on md-backdrop at bounding box center [677, 321] width 1354 height 642
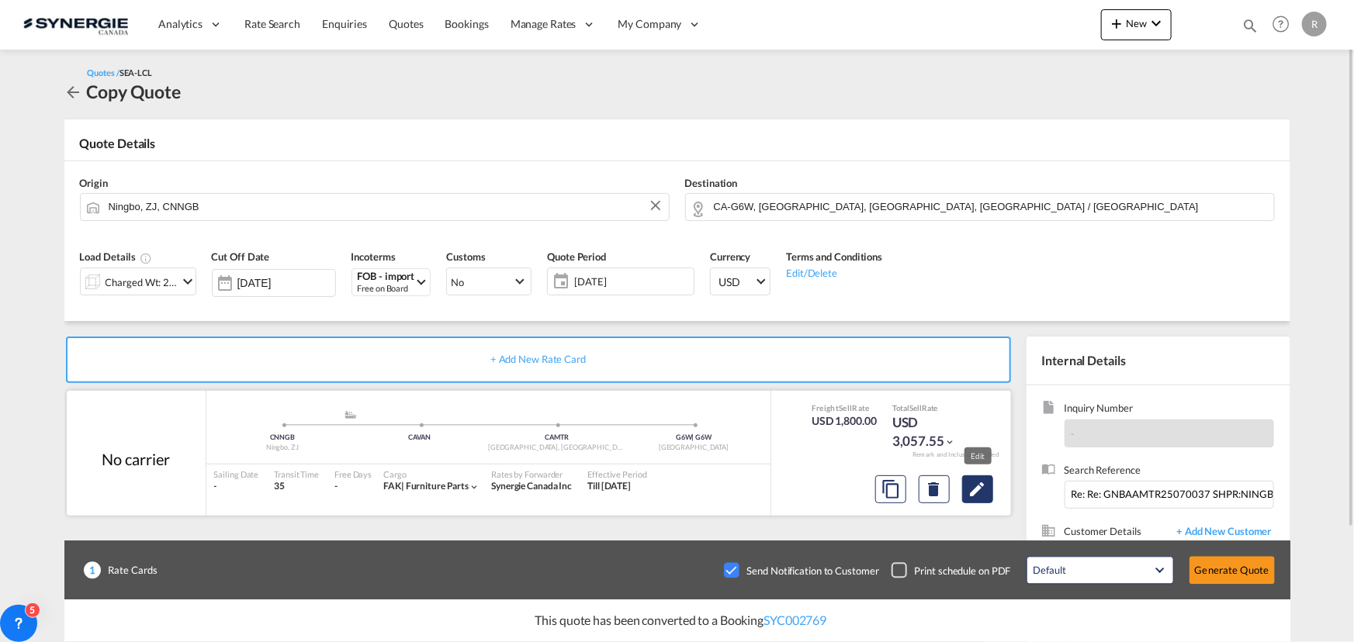
click at [979, 488] on md-icon "Edit" at bounding box center [977, 489] width 19 height 19
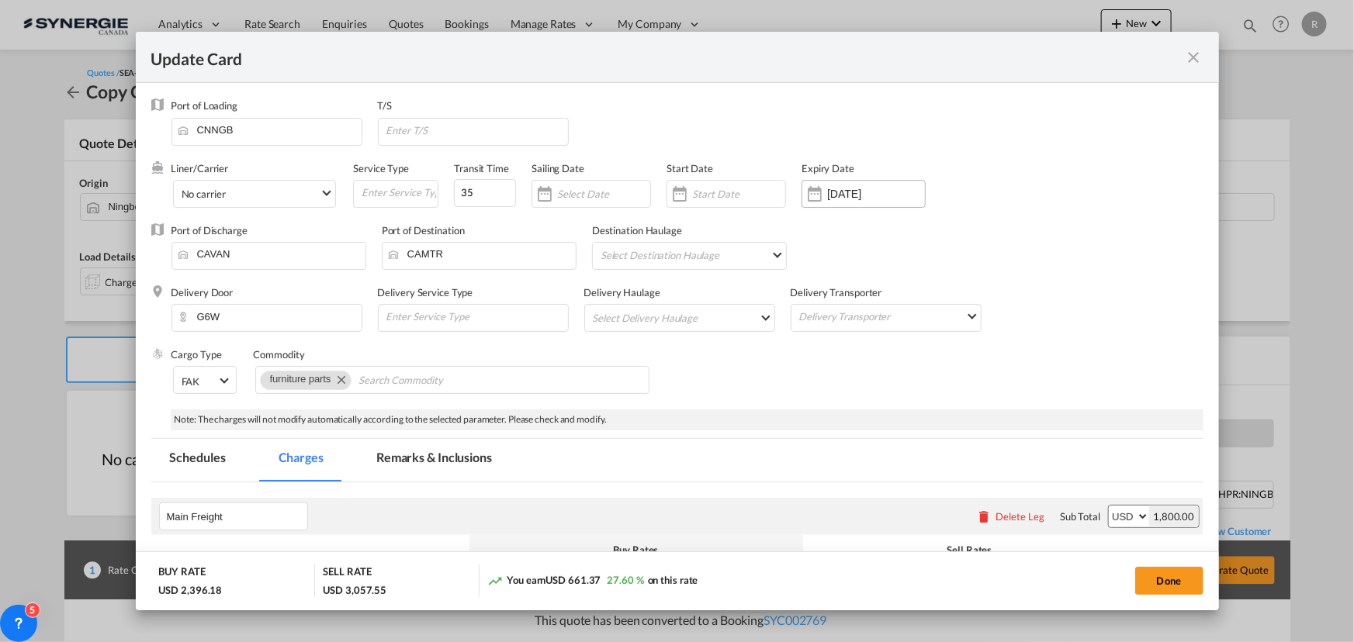
click at [870, 193] on input "[DATE]" at bounding box center [876, 194] width 98 height 12
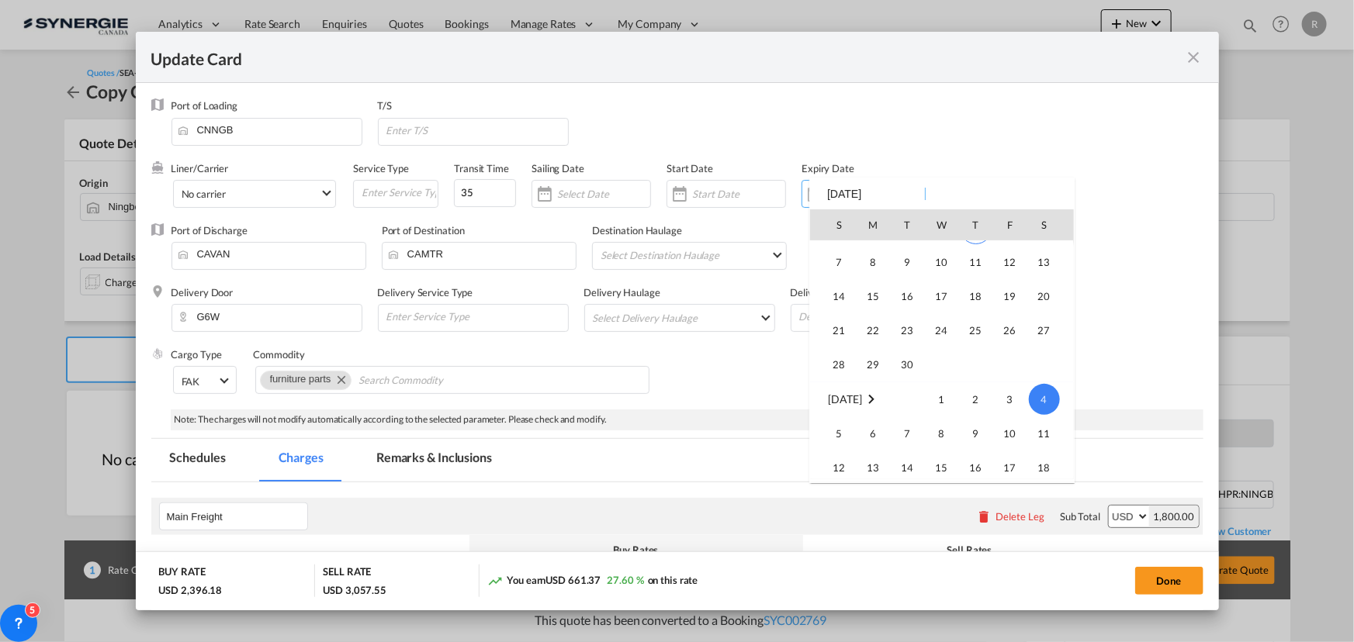
scroll to position [359381, 0]
click at [1045, 296] on span "6" at bounding box center [1044, 298] width 31 height 31
type input "[DATE]"
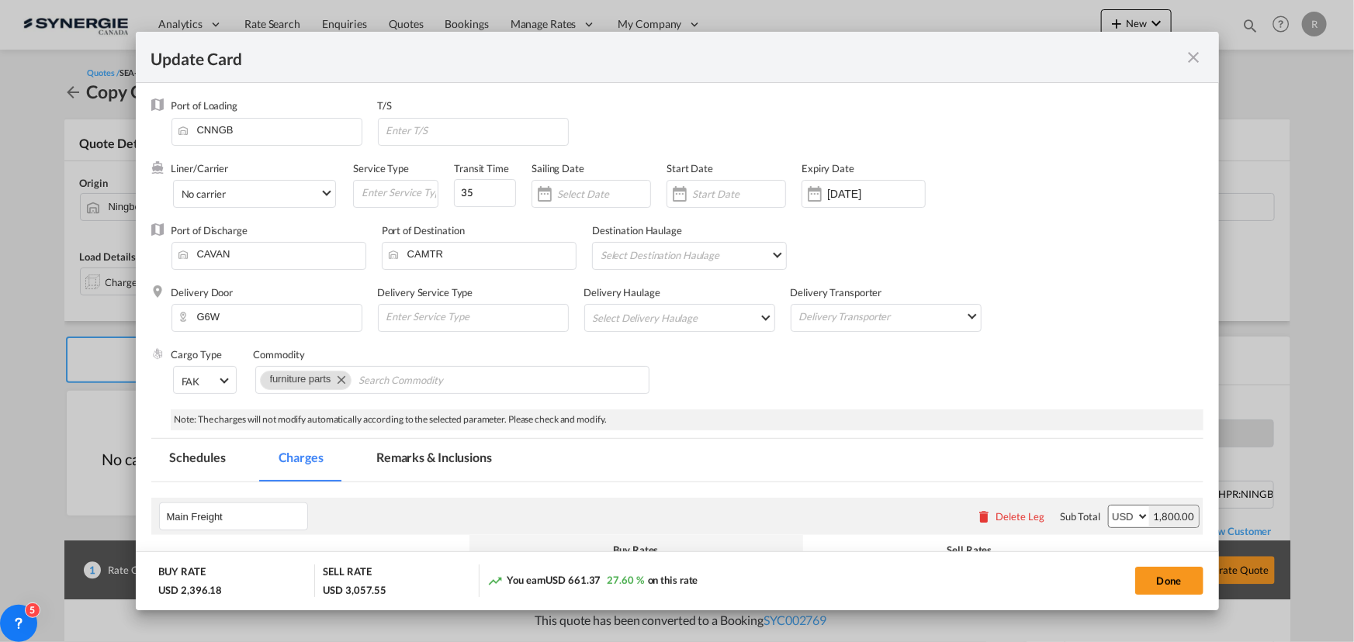
click at [1162, 303] on div "Delivery Door G6W Delivery Service Type Delivery Haulage Select Delivery Haulag…" at bounding box center [687, 317] width 1032 height 62
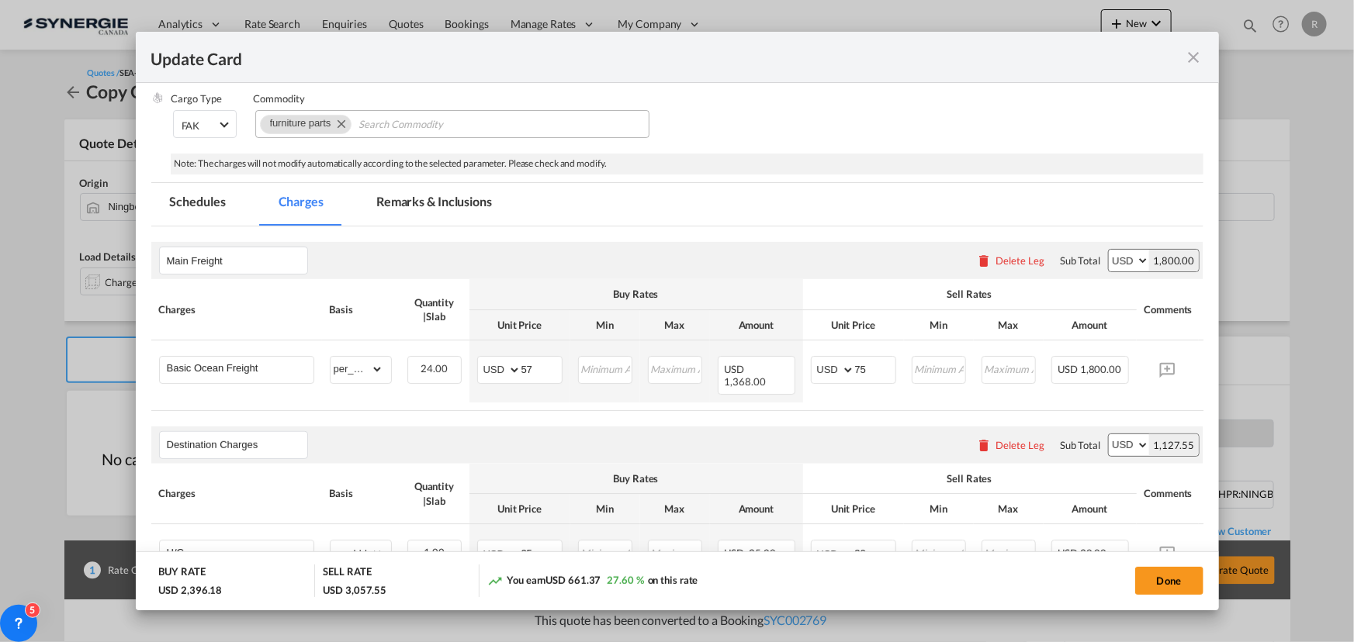
scroll to position [282, 0]
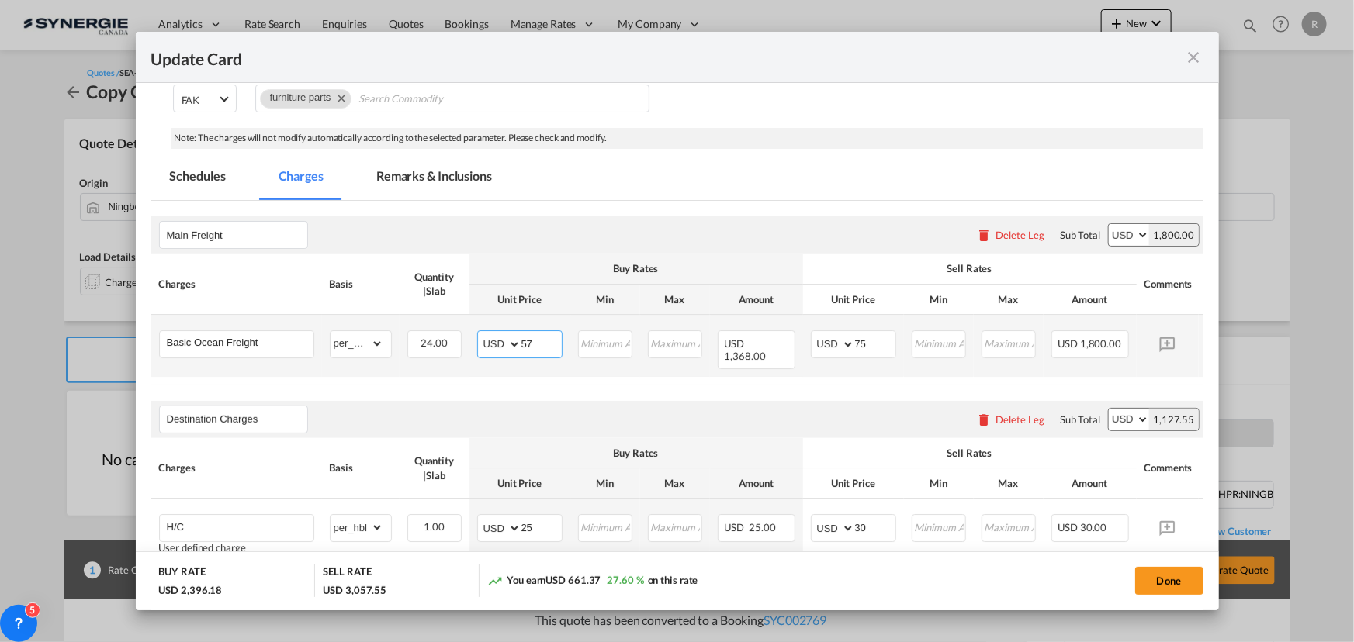
drag, startPoint x: 545, startPoint y: 335, endPoint x: 452, endPoint y: 320, distance: 93.6
click at [452, 320] on tr "Basic Ocean Freight Please Enter Already Exists gross_weight volumetric_weight …" at bounding box center [700, 346] width 1099 height 62
type input "63"
drag, startPoint x: 884, startPoint y: 342, endPoint x: 818, endPoint y: 335, distance: 66.3
click at [822, 341] on md-input-container "AED AFN ALL AMD ANG AOA ARS AUD AWG AZN BAM BBD BDT BGN BHD BIF BMD BND [PERSON…" at bounding box center [853, 345] width 85 height 28
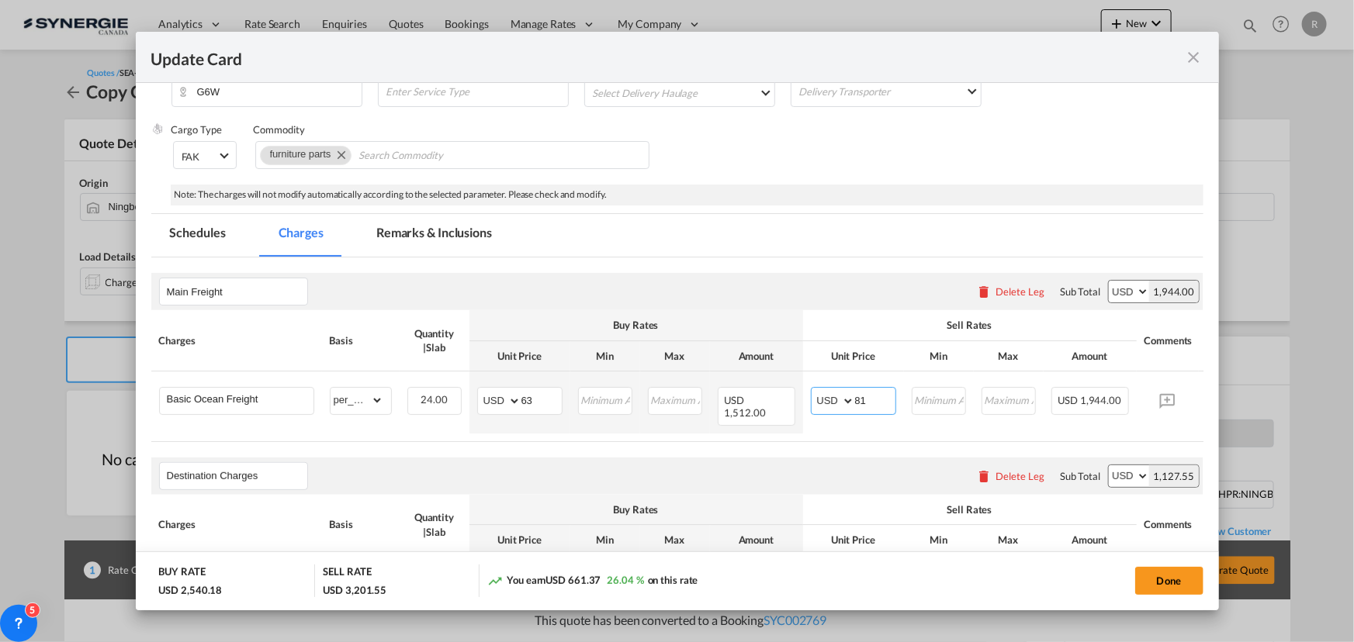
scroll to position [45, 0]
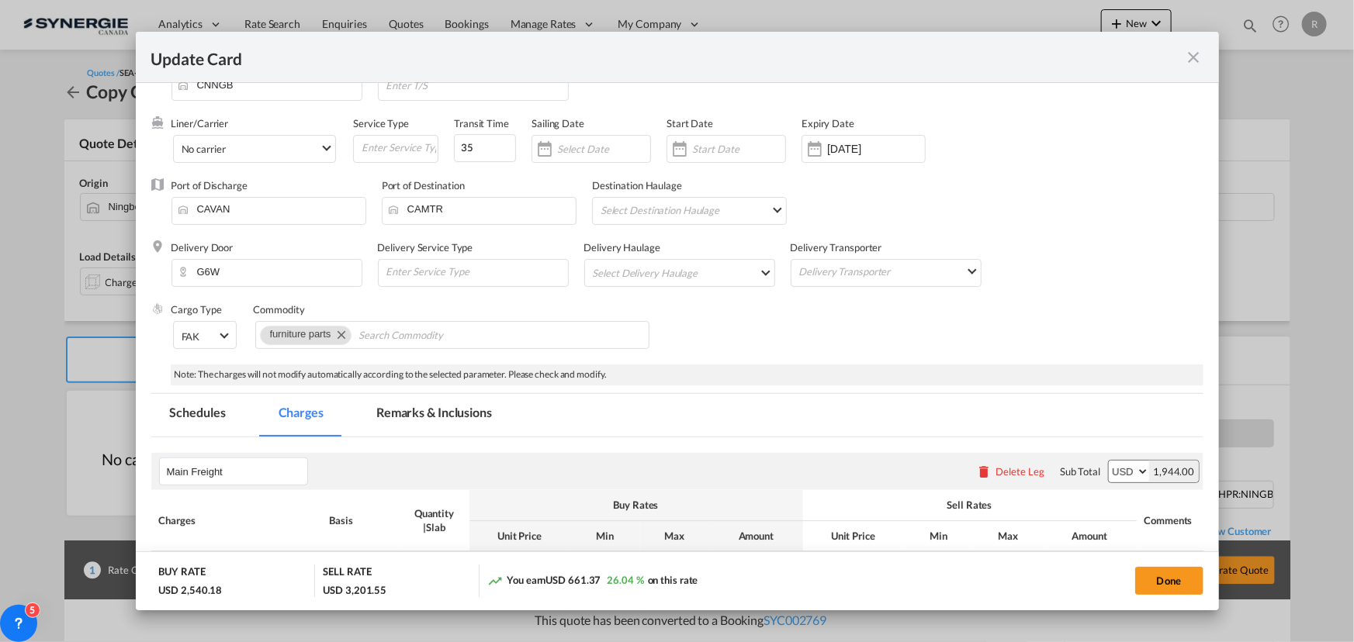
type input "81"
click at [455, 411] on md-tab-item "Remarks & Inclusions" at bounding box center [434, 415] width 153 height 43
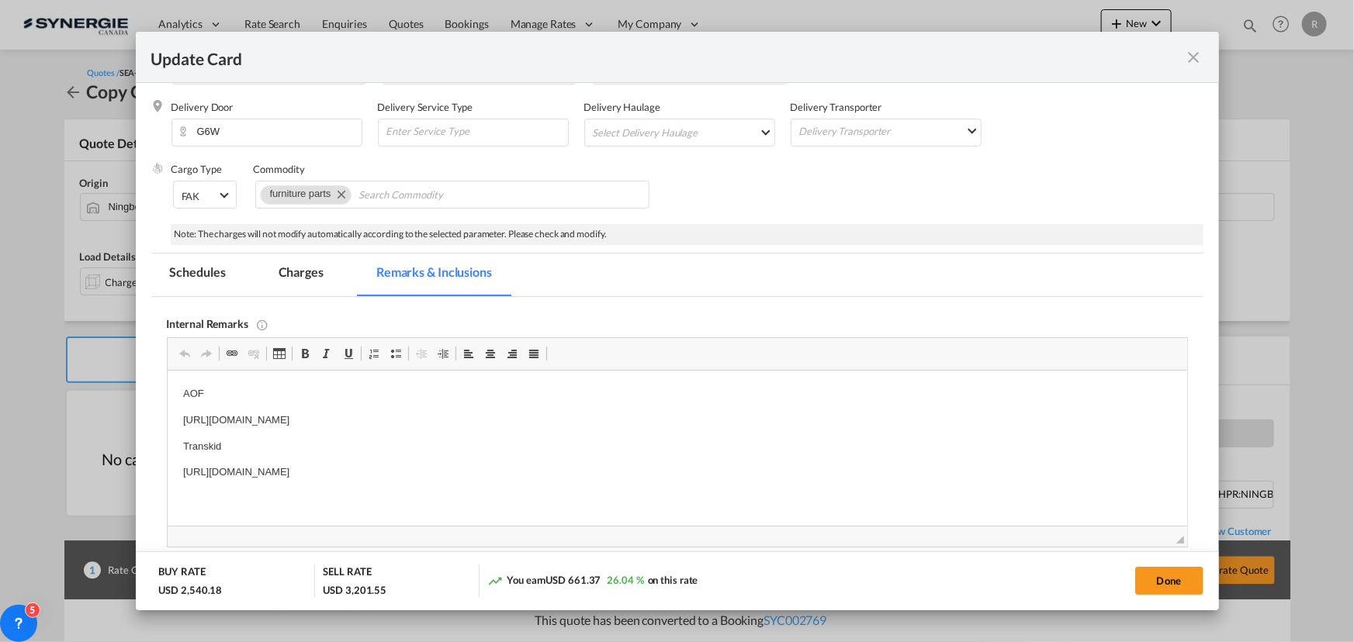
scroll to position [186, 0]
drag, startPoint x: 182, startPoint y: 414, endPoint x: 628, endPoint y: 422, distance: 447.0
click at [628, 422] on html "AOF [URL][DOMAIN_NAME] Transkid [URL][DOMAIN_NAME]" at bounding box center [676, 433] width 1019 height 126
drag, startPoint x: 171, startPoint y: 471, endPoint x: 755, endPoint y: 474, distance: 583.4
click at [755, 474] on html "AOF [URL][DOMAIN_NAME] Transkid [URL][DOMAIN_NAME]" at bounding box center [676, 433] width 1019 height 126
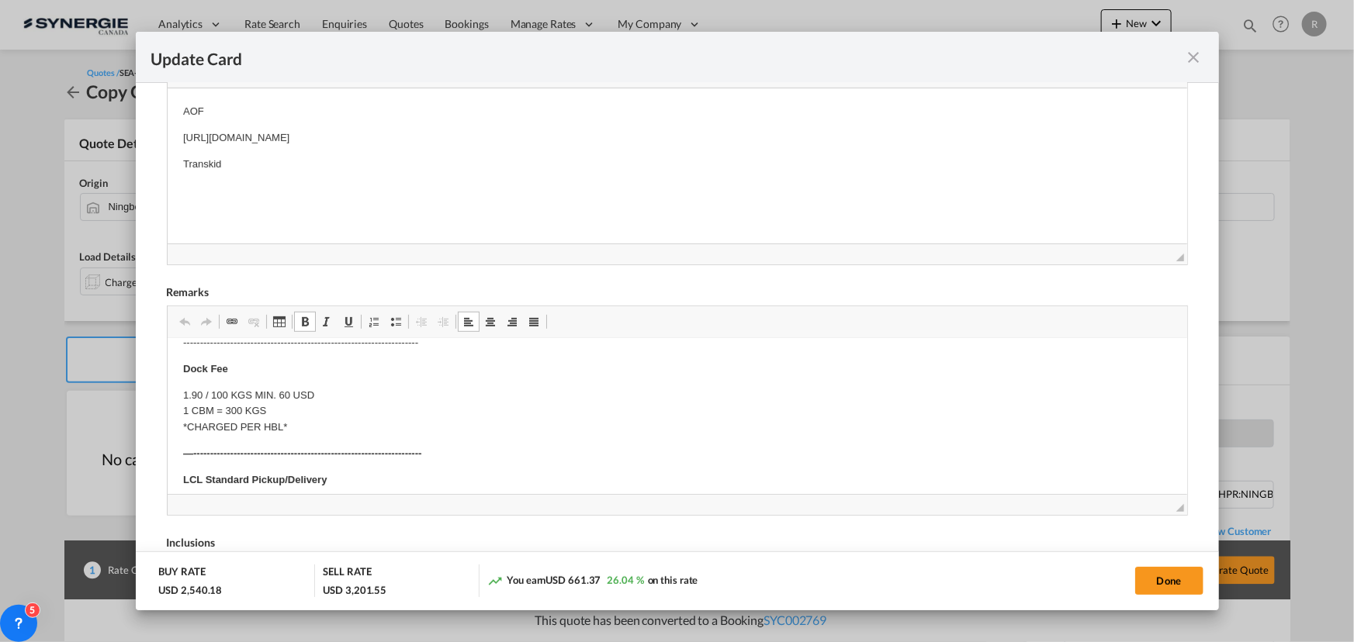
scroll to position [0, 0]
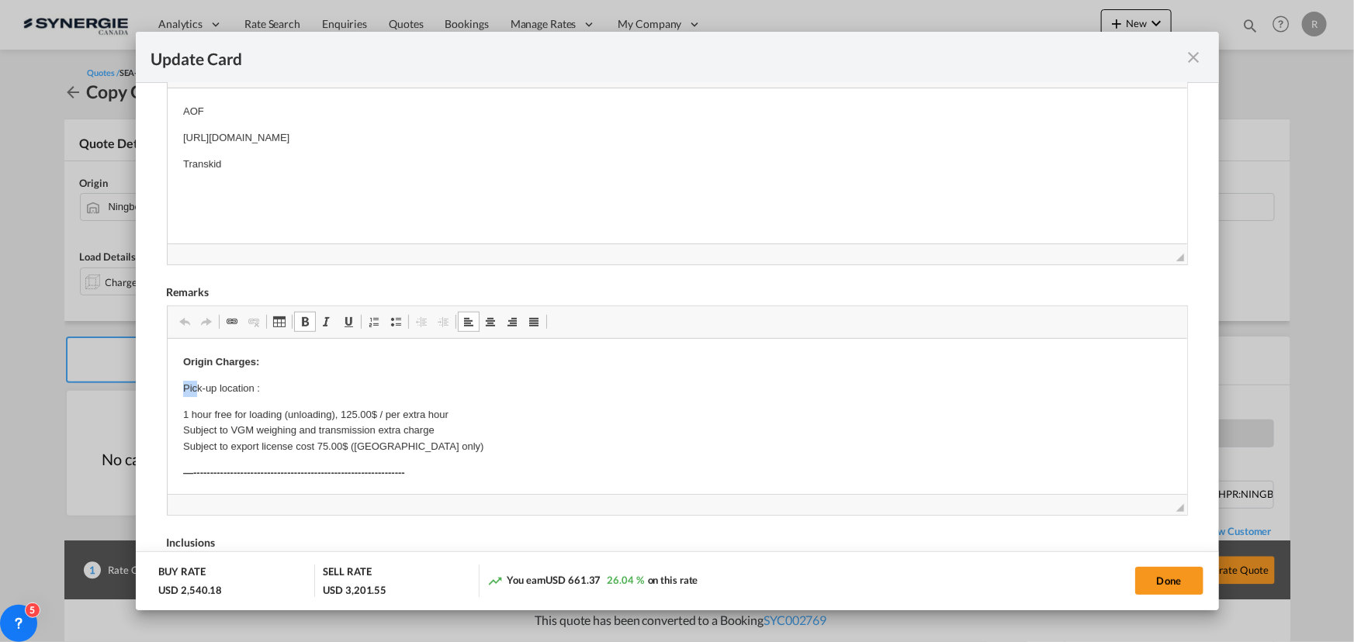
drag, startPoint x: 182, startPoint y: 394, endPoint x: 198, endPoint y: 393, distance: 16.4
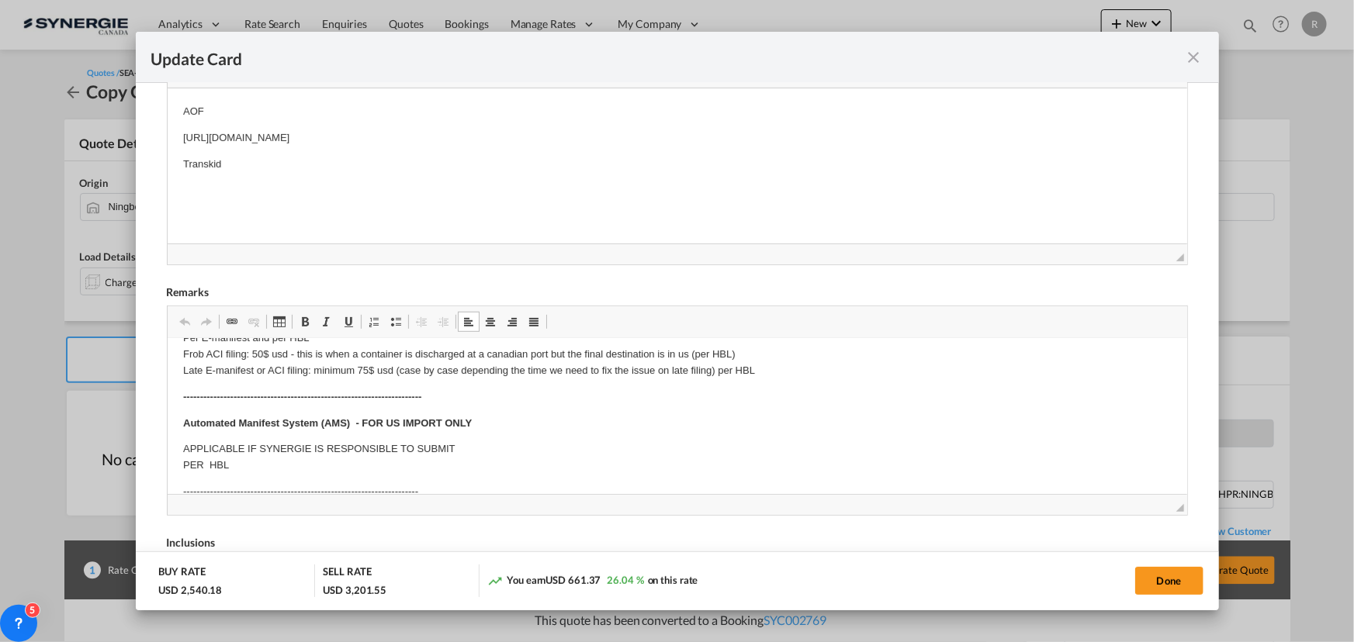
scroll to position [282, 0]
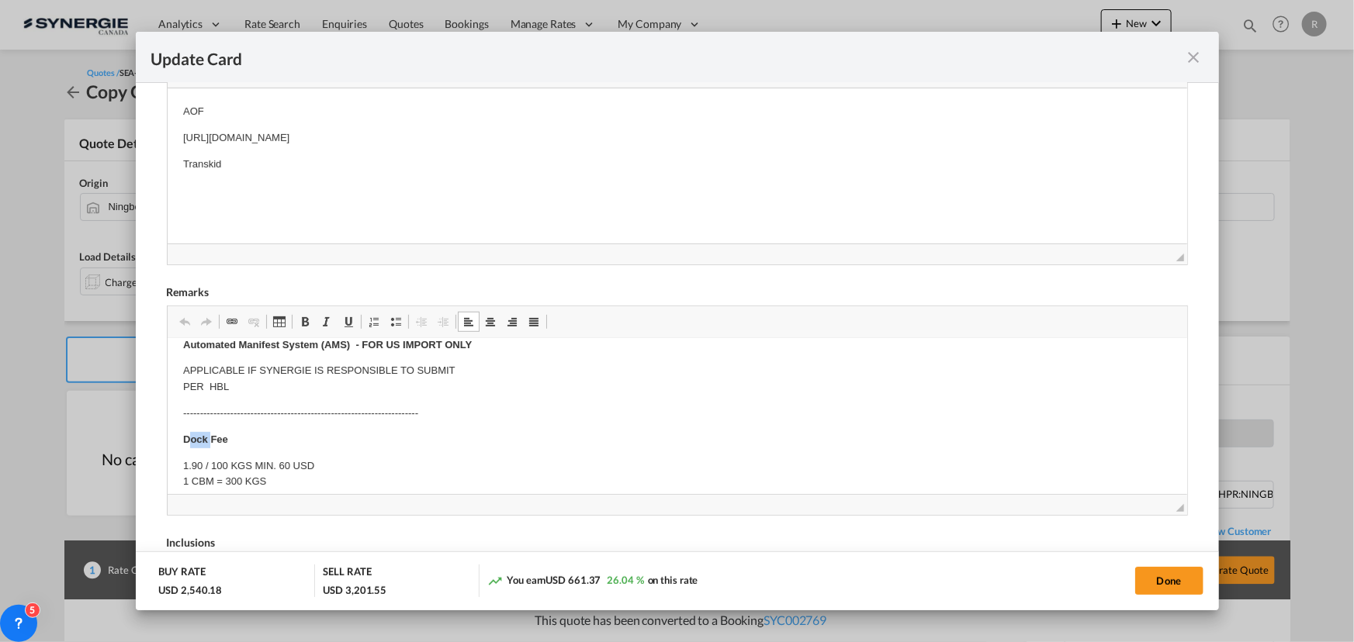
drag, startPoint x: 187, startPoint y: 434, endPoint x: 209, endPoint y: 445, distance: 24.7
click at [209, 445] on strong "Dock Fee" at bounding box center [204, 440] width 45 height 12
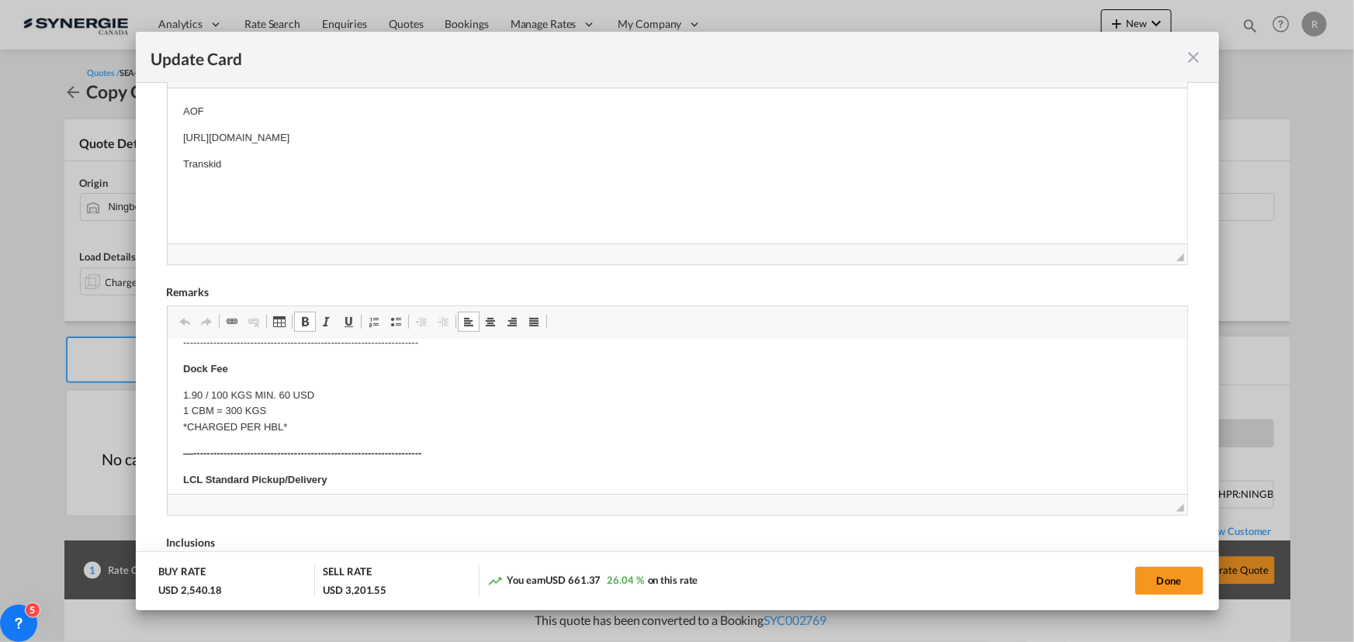
click at [177, 367] on html "Origin Charges: Pick-up location : 1 hour free for loading (unloading), 125.00$…" at bounding box center [676, 491] width 1019 height 1009
drag, startPoint x: 176, startPoint y: 367, endPoint x: 301, endPoint y: 427, distance: 138.8
click at [301, 427] on html "Origin Charges: Pick-up location : 1 hour free for loading (unloading), 125.00$…" at bounding box center [676, 491] width 1019 height 1009
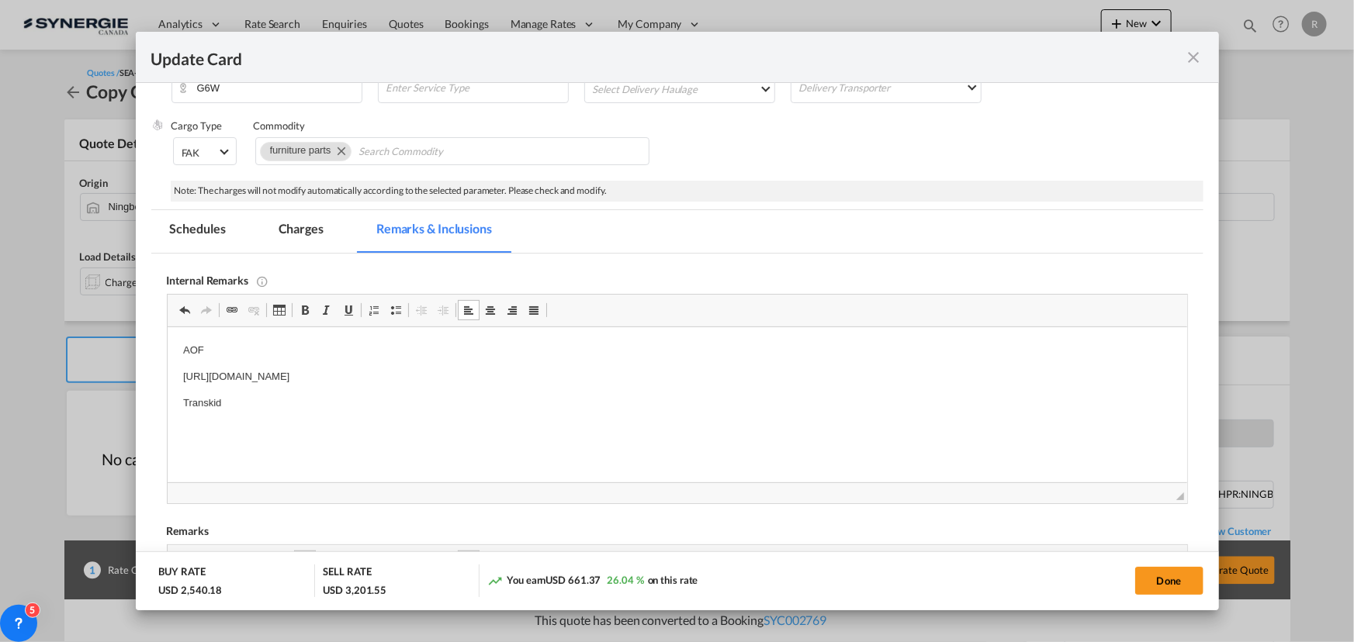
scroll to position [200, 0]
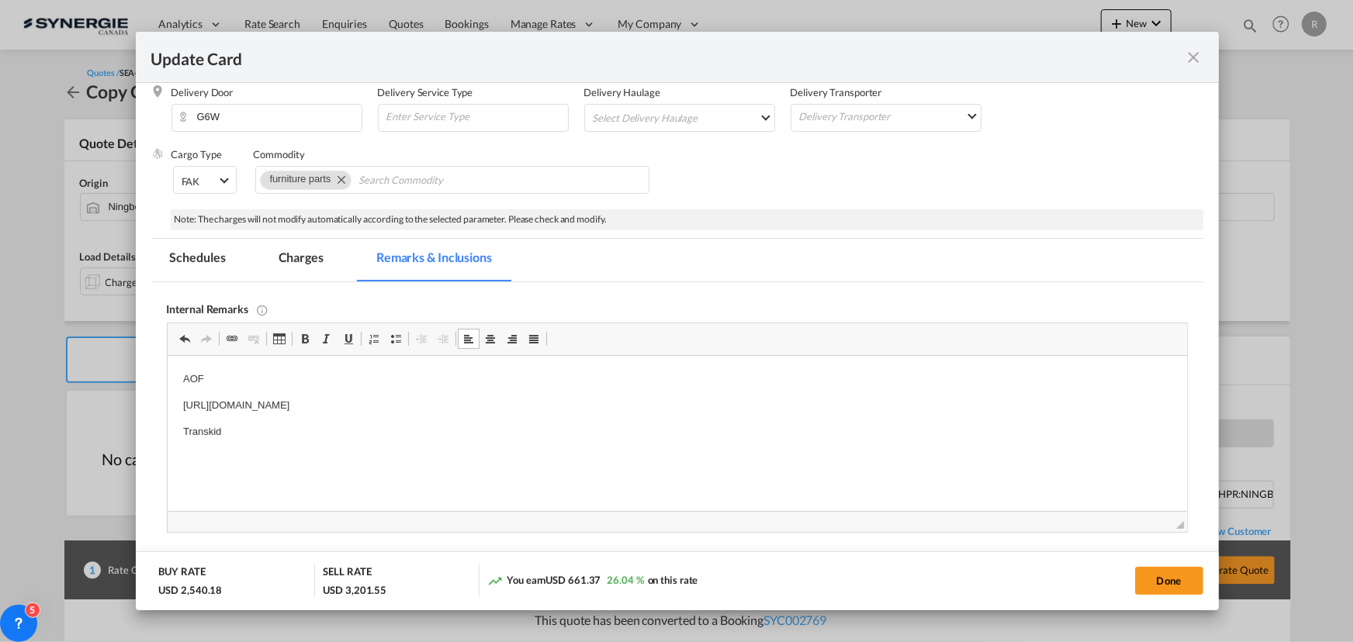
click at [295, 251] on md-tab-item "Charges" at bounding box center [301, 260] width 82 height 43
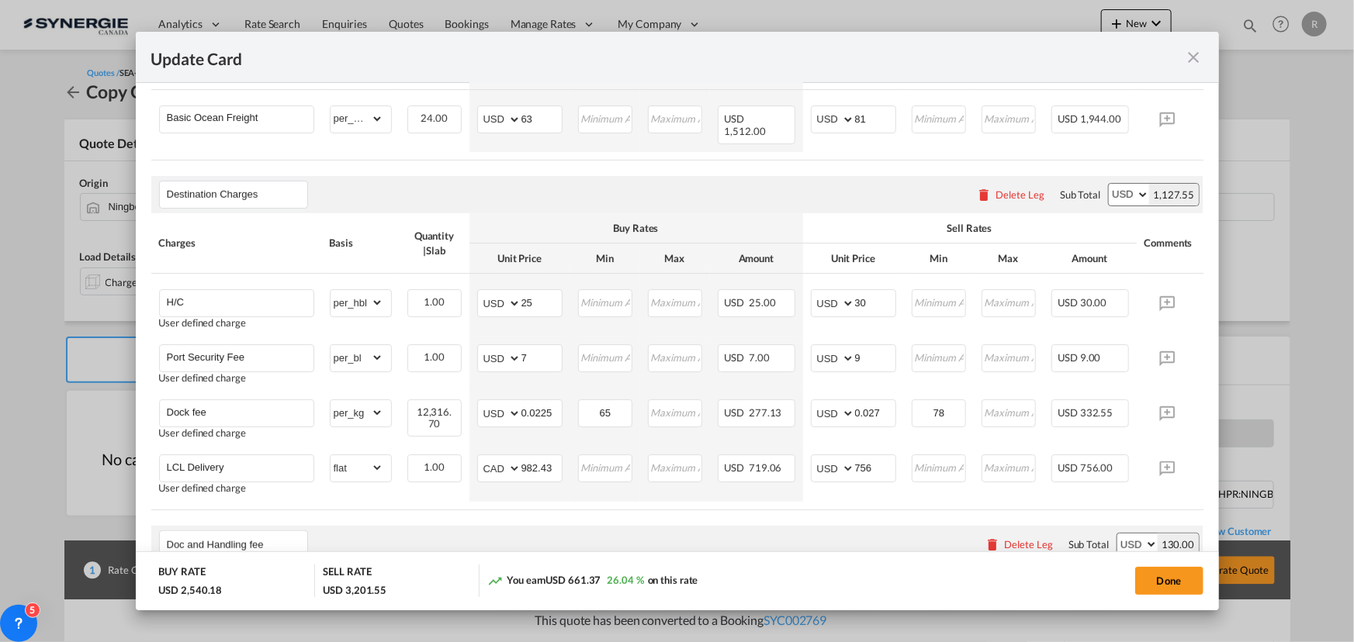
scroll to position [623, 0]
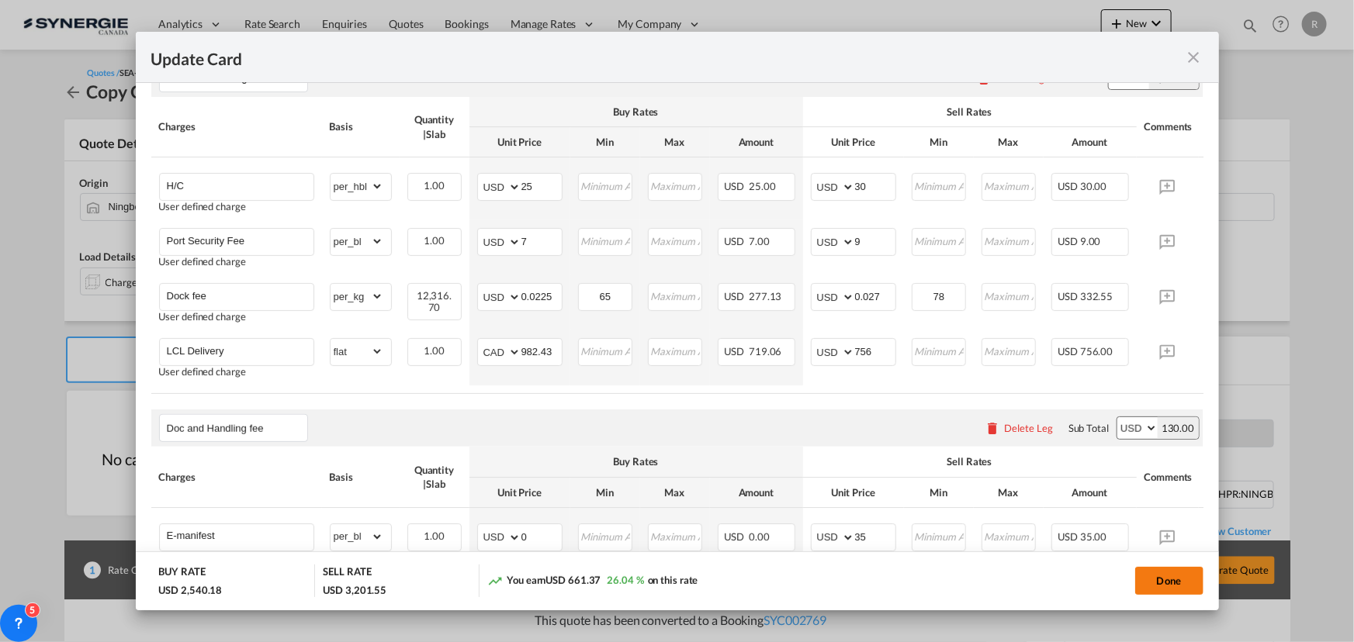
click at [1166, 583] on button "Done" at bounding box center [1169, 581] width 68 height 28
type input "[DATE]"
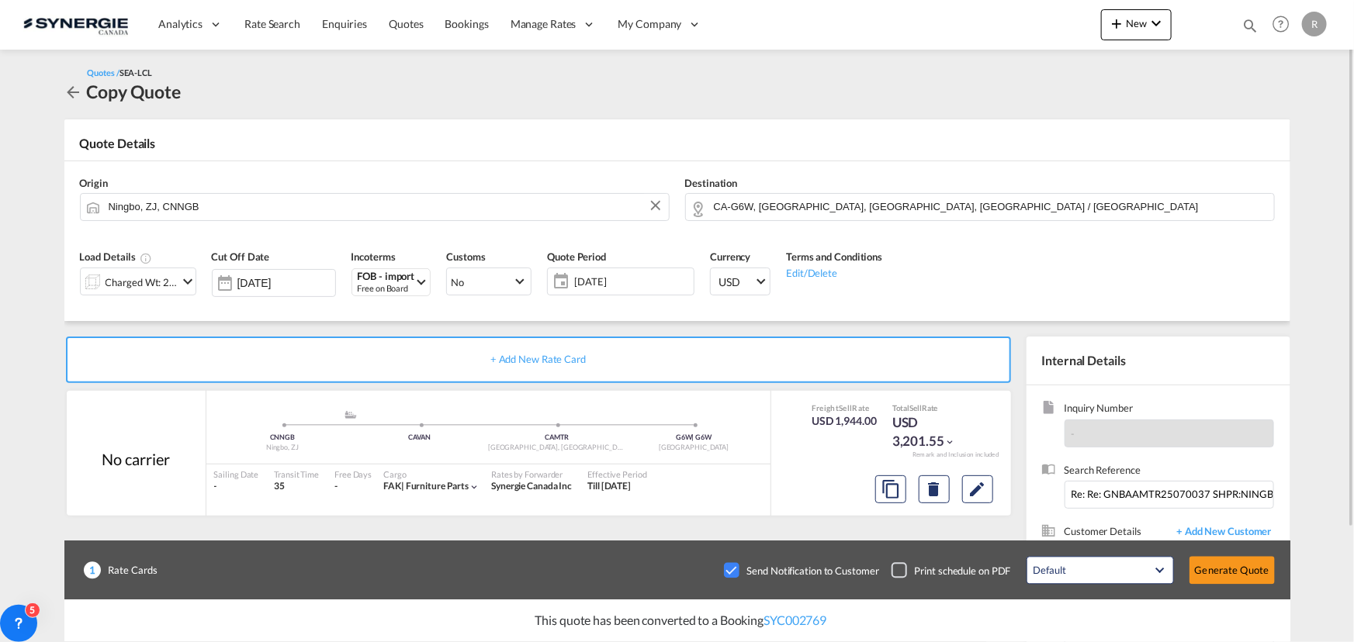
click at [739, 569] on div "Checkbox No Ink" at bounding box center [732, 571] width 16 height 16
click at [976, 489] on md-icon "Edit" at bounding box center [977, 489] width 19 height 19
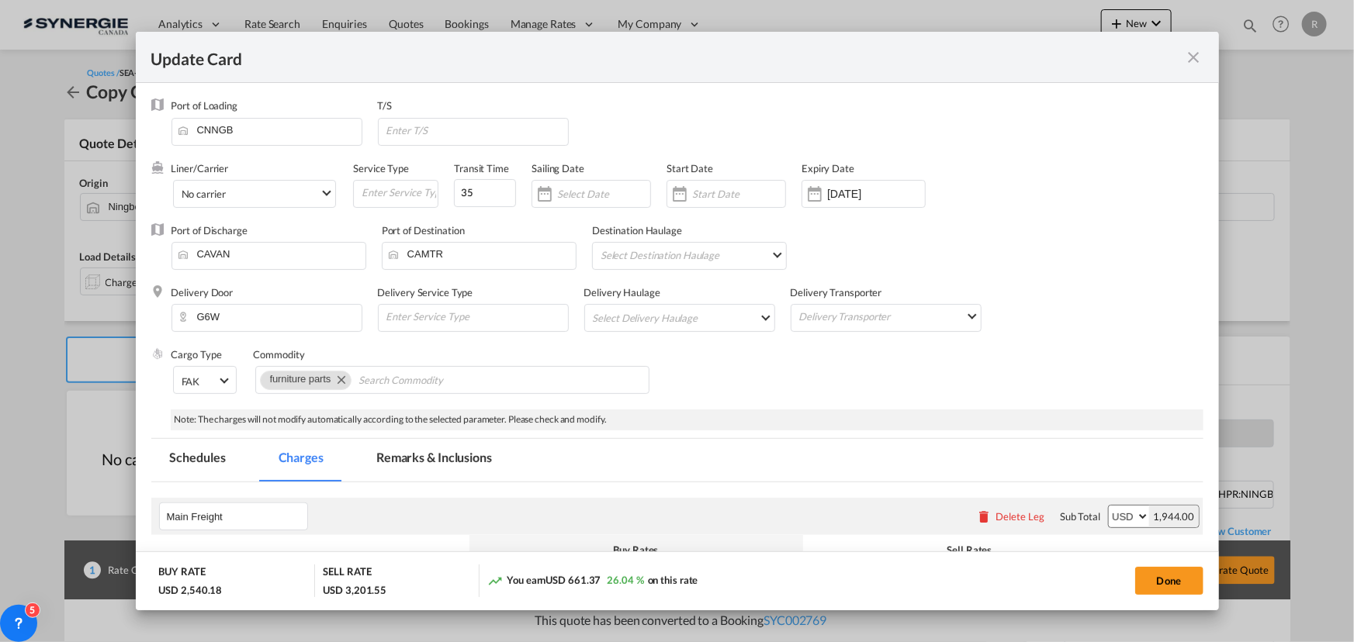
click at [420, 456] on md-tab-item "Remarks & Inclusions" at bounding box center [434, 460] width 153 height 43
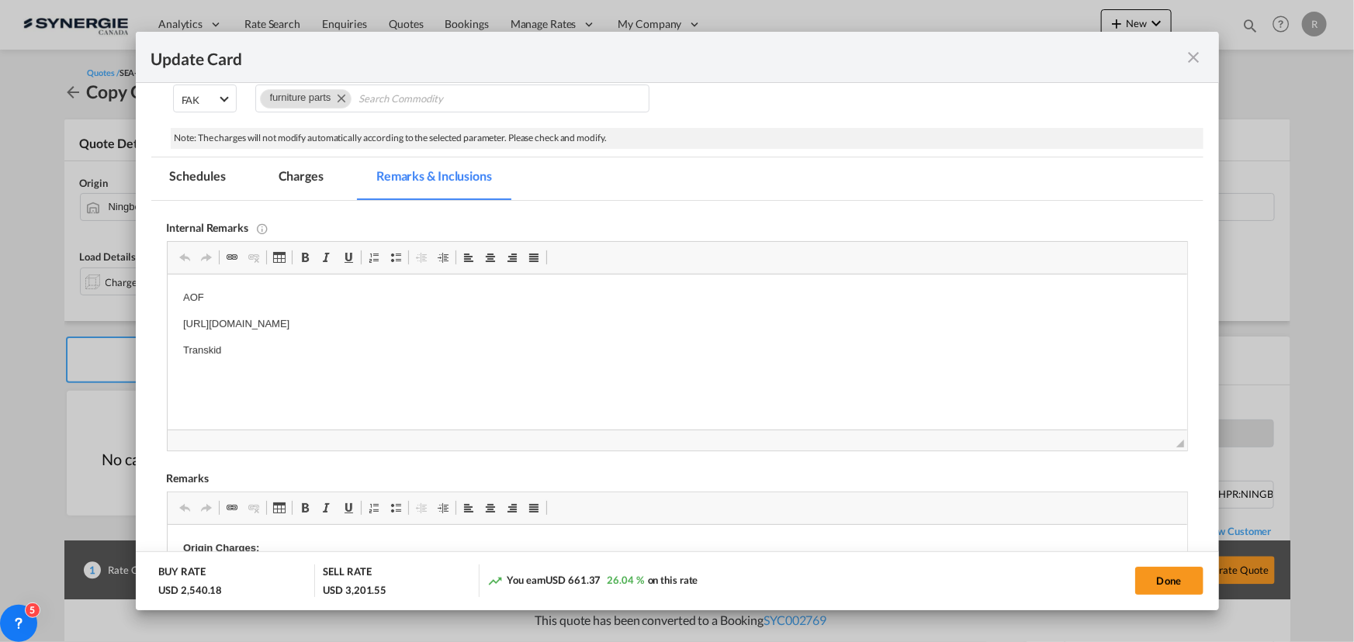
scroll to position [423, 0]
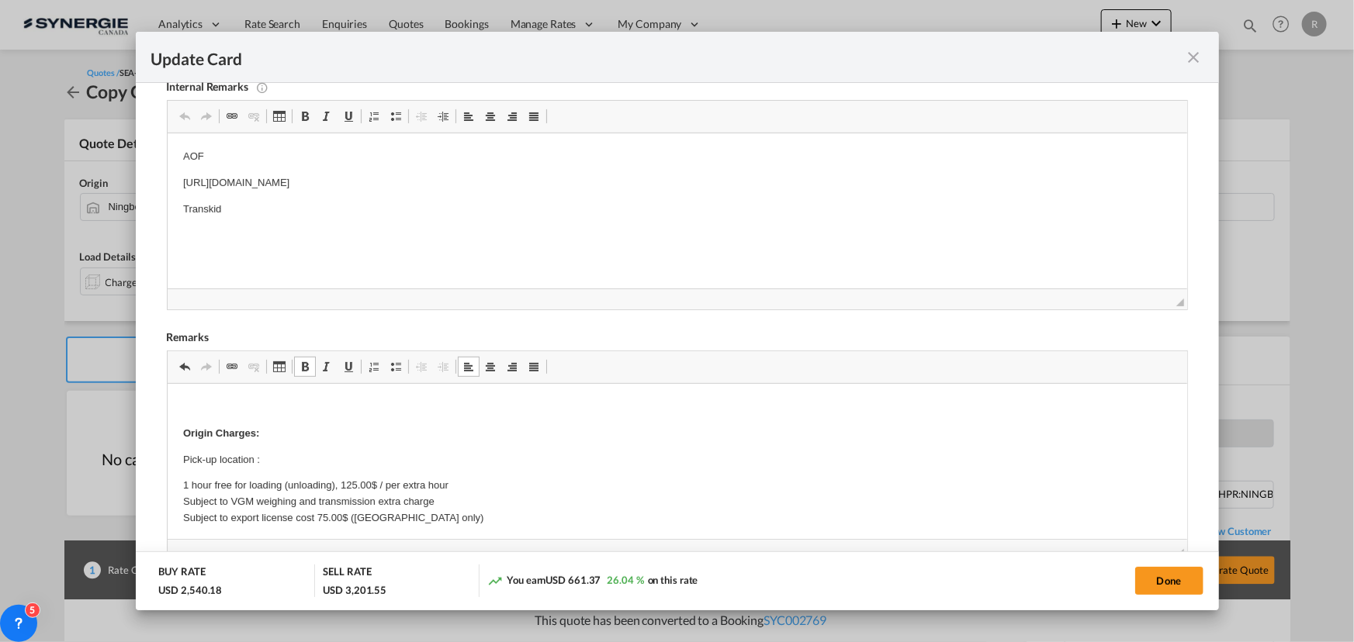
click at [199, 433] on strong "Origin Charges:" at bounding box center [220, 433] width 76 height 12
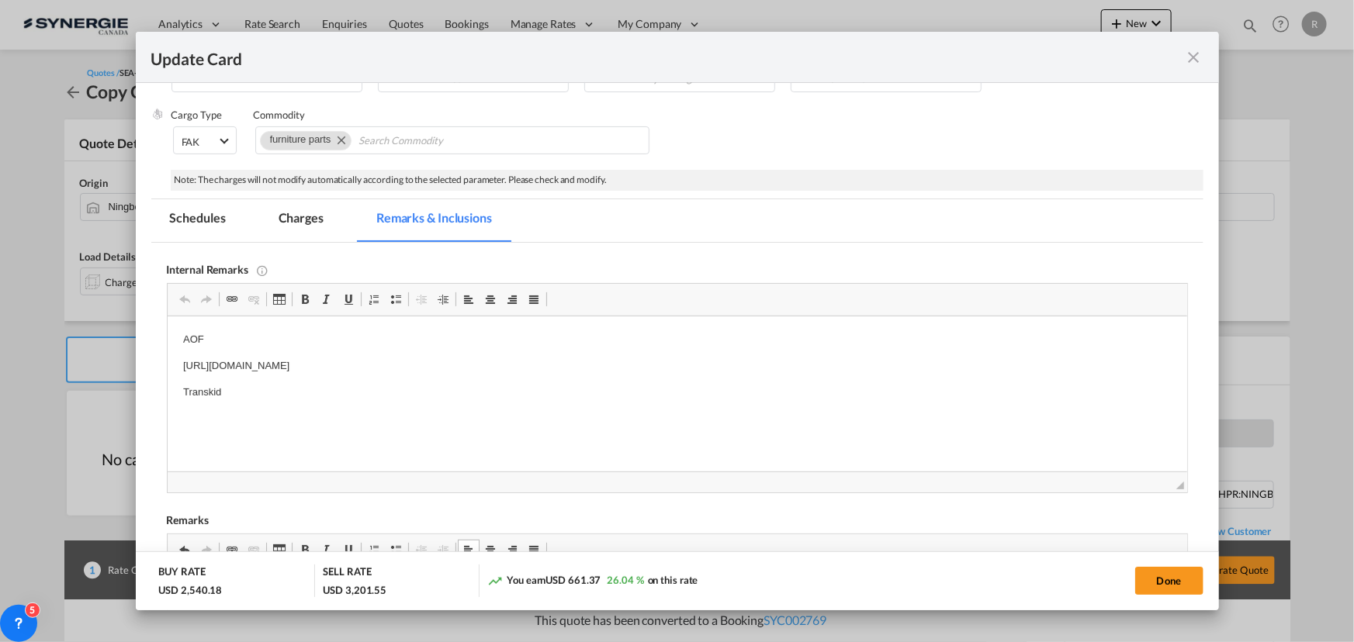
scroll to position [211, 0]
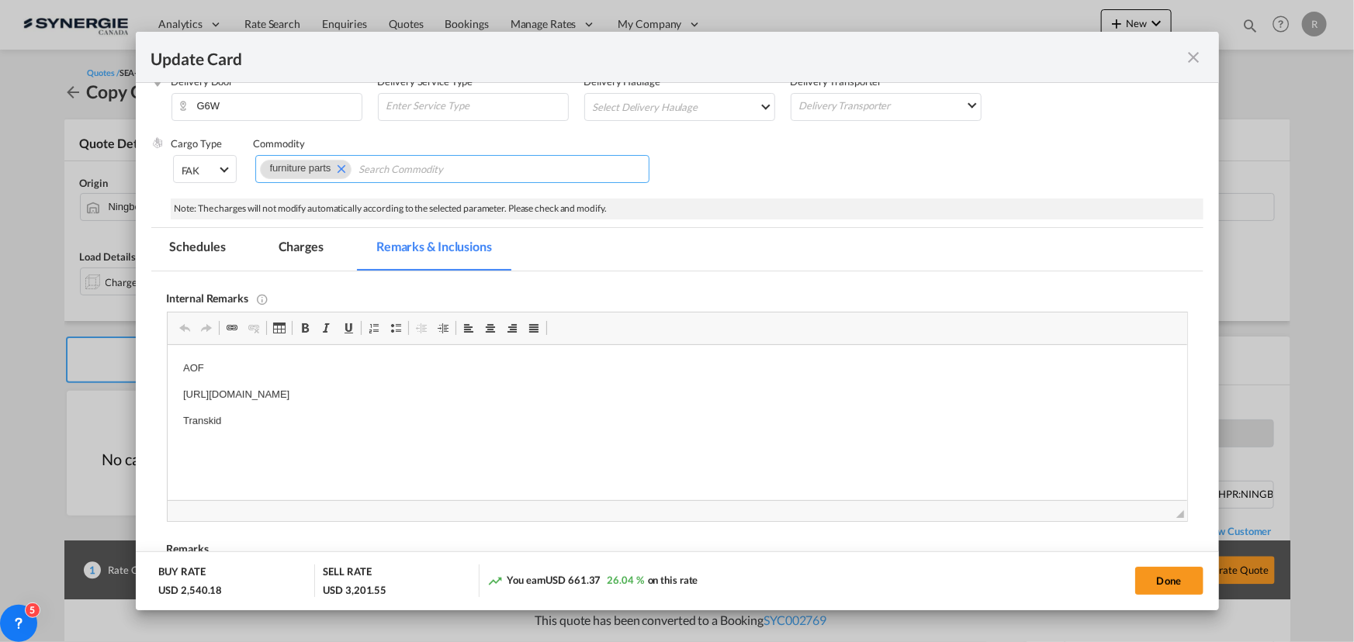
click at [413, 163] on input "Chips input." at bounding box center [429, 169] width 142 height 25
type input "SHPR:NINGBO BEILUN CNEE:TEKNION PO#DWV2634 DWV2639 DWC1433 DWV2642 DWV2647 DWV2…"
click at [1153, 580] on button "Done" at bounding box center [1169, 581] width 68 height 28
type input "[DATE]"
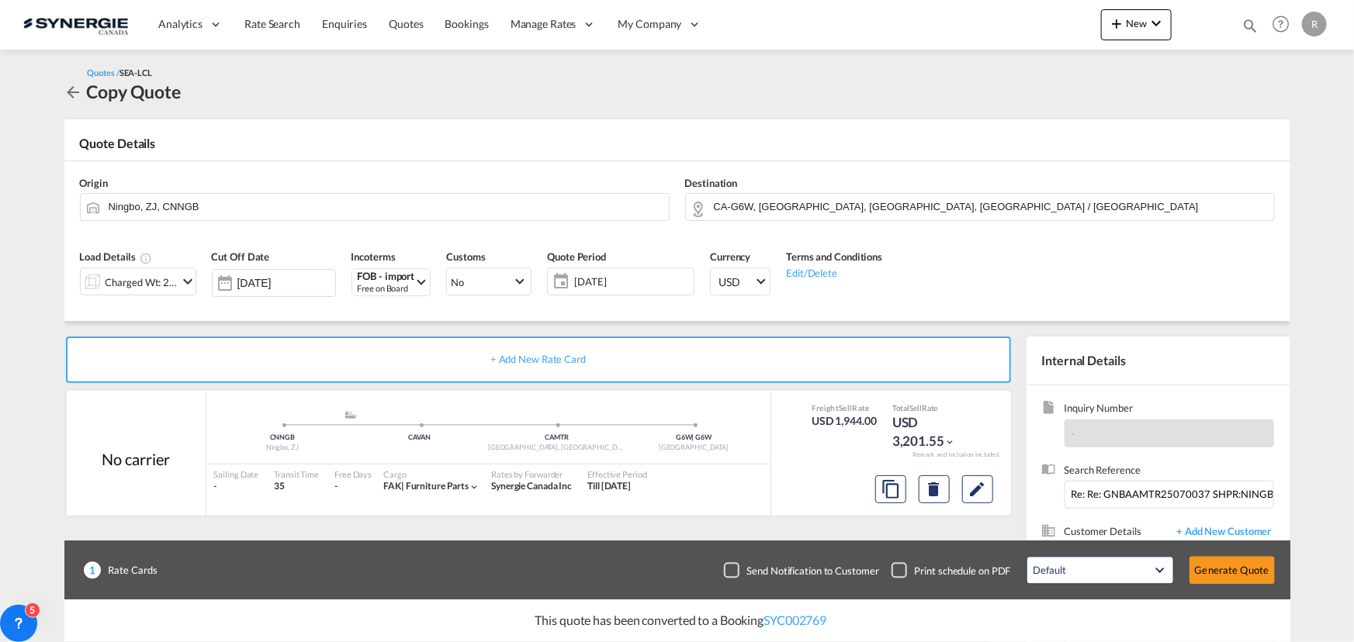
scroll to position [0, 0]
click at [1087, 495] on input "Re: Re: GNBAAMTR25070037 SHPR:NINGBO BEILUN CNEE:TEKNION PO#DWQ1385,DWV2618,DWV…" at bounding box center [1168, 495] width 209 height 28
paste input "SHPR:NINGBO BEILUN CNEE:TEKNION PO#DWV2634 DWV2639 DWC1433 DWV2642 DWV2647 DWV2…"
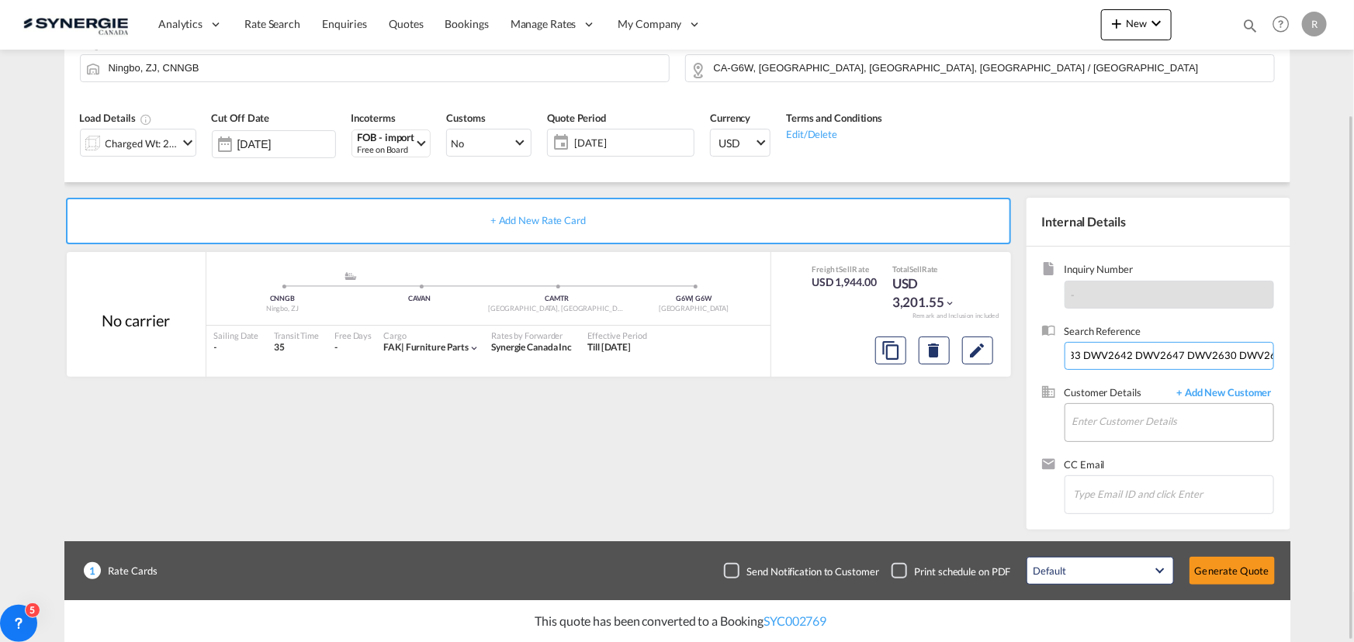
type input "SHPR:NINGBO BEILUN CNEE:TEKNION PO#DWV2634 DWV2639 DWC1433 DWV2642 DWV2647 DWV2…"
click at [1101, 419] on input "Enter Customer Details" at bounding box center [1172, 421] width 201 height 35
click at [1141, 425] on input "Enter Customer Details" at bounding box center [1172, 421] width 201 height 35
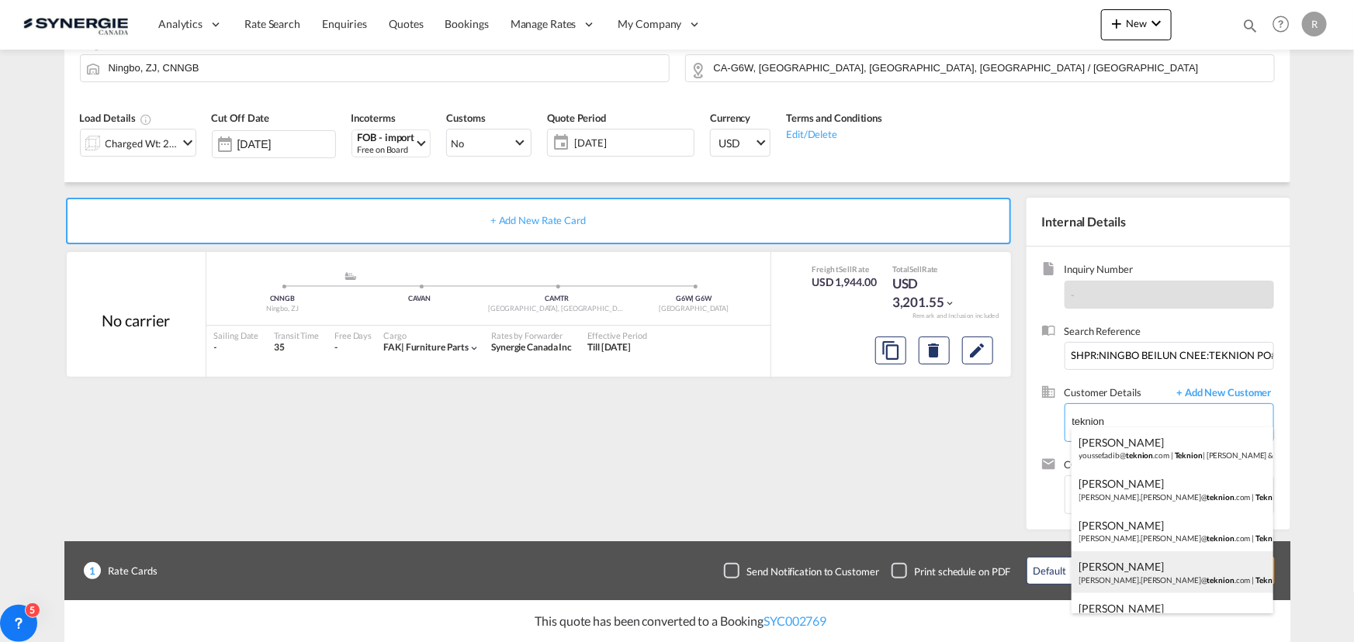
click at [1175, 573] on div "[PERSON_NAME] [PERSON_NAME].[PERSON_NAME]@ teknion .com | Teknion" at bounding box center [1172, 573] width 202 height 42
type input "Teknion, [PERSON_NAME] Thibault, [EMAIL_ADDRESS][PERSON_NAME][DOMAIN_NAME]"
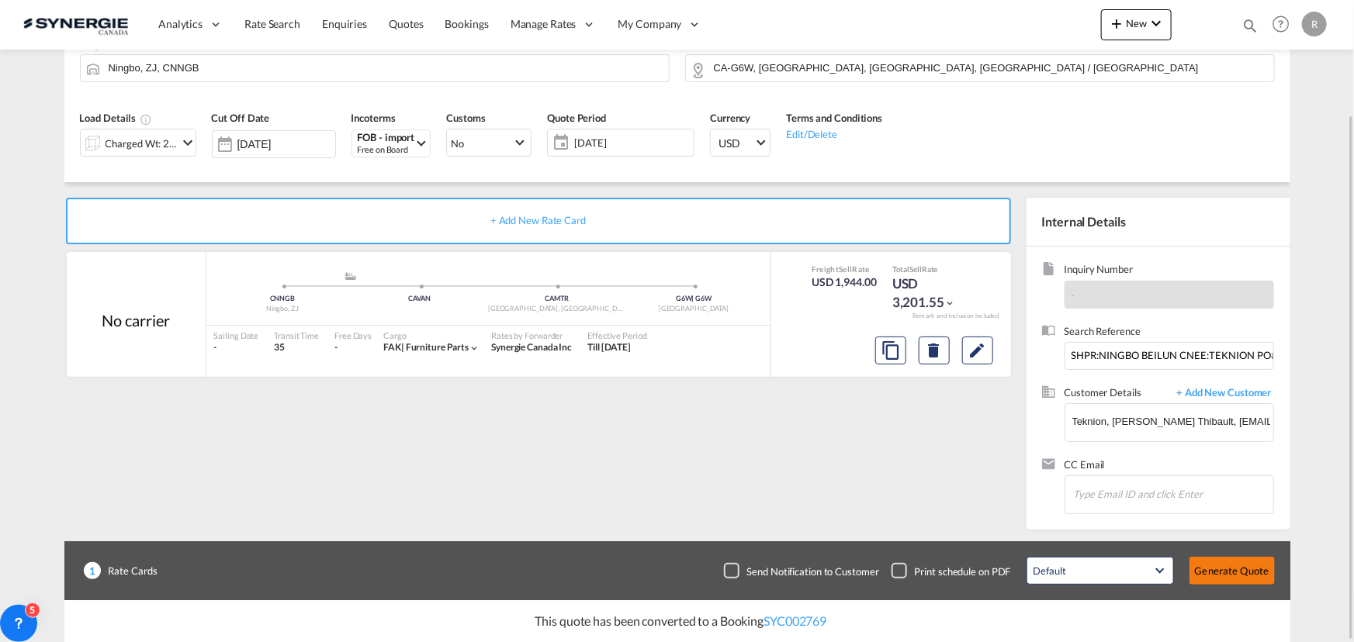
click at [1239, 577] on button "Generate Quote" at bounding box center [1231, 571] width 85 height 28
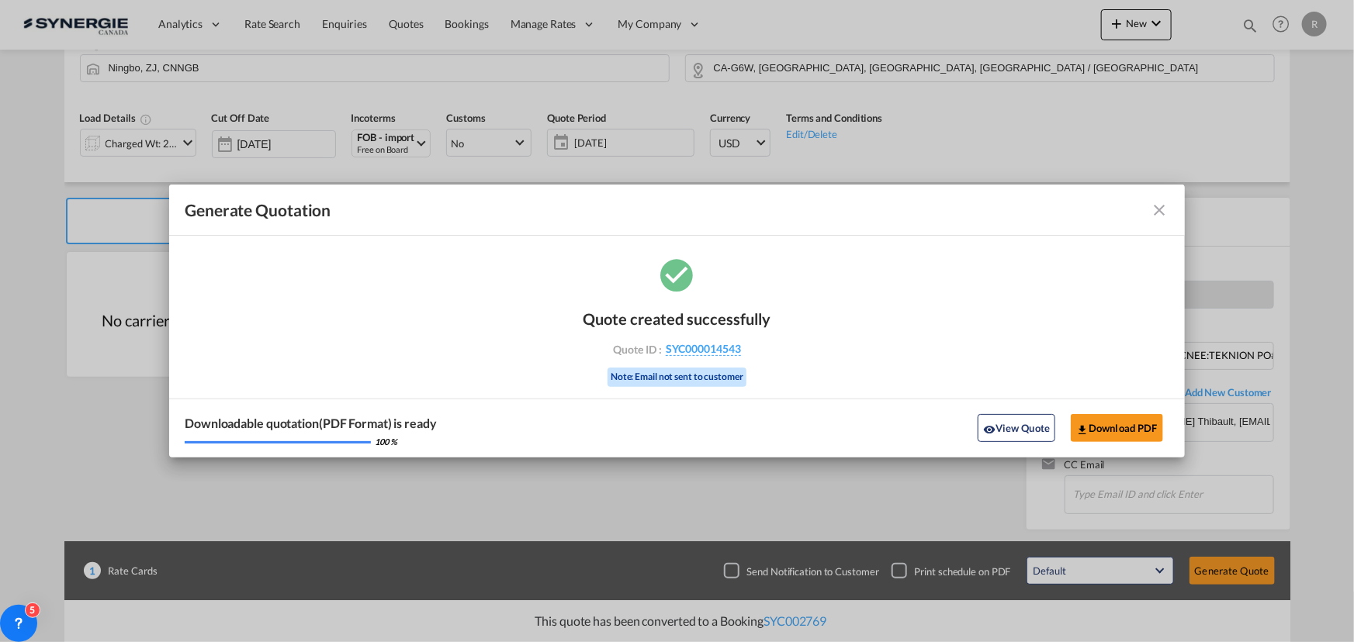
click at [1164, 212] on md-icon "icon-close fg-AAA8AD cursor m-0" at bounding box center [1160, 210] width 19 height 19
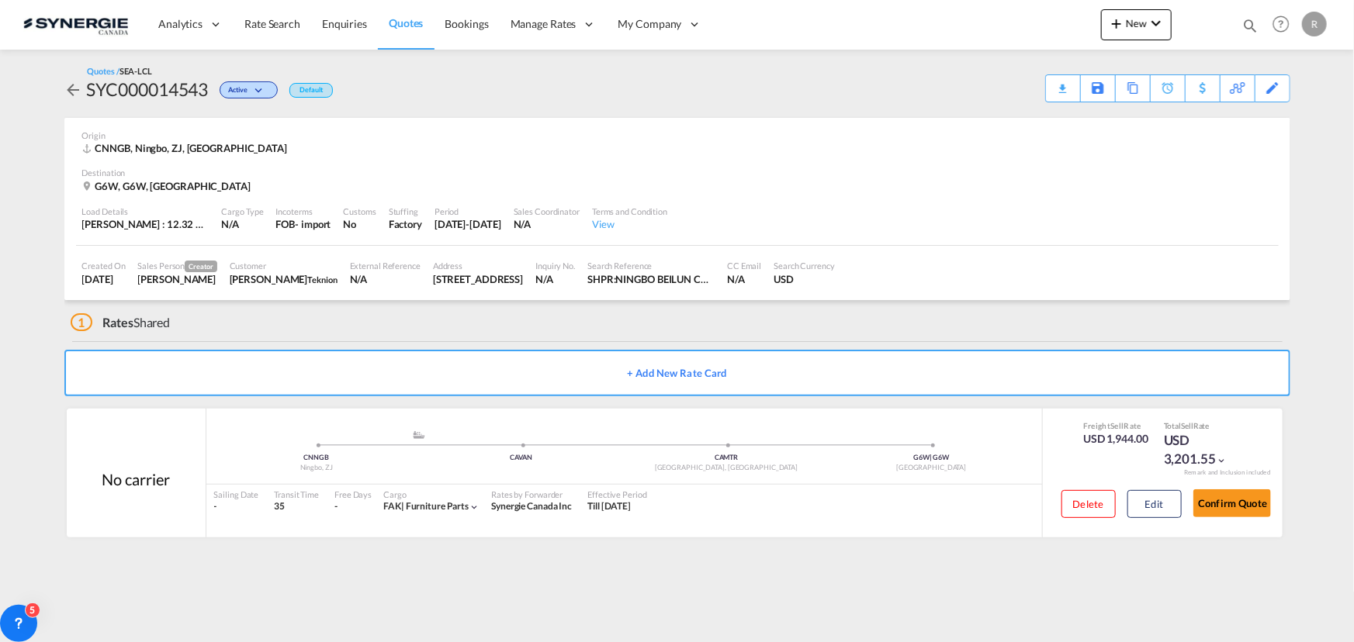
click at [1243, 26] on md-icon "icon-magnify" at bounding box center [1249, 25] width 17 height 17
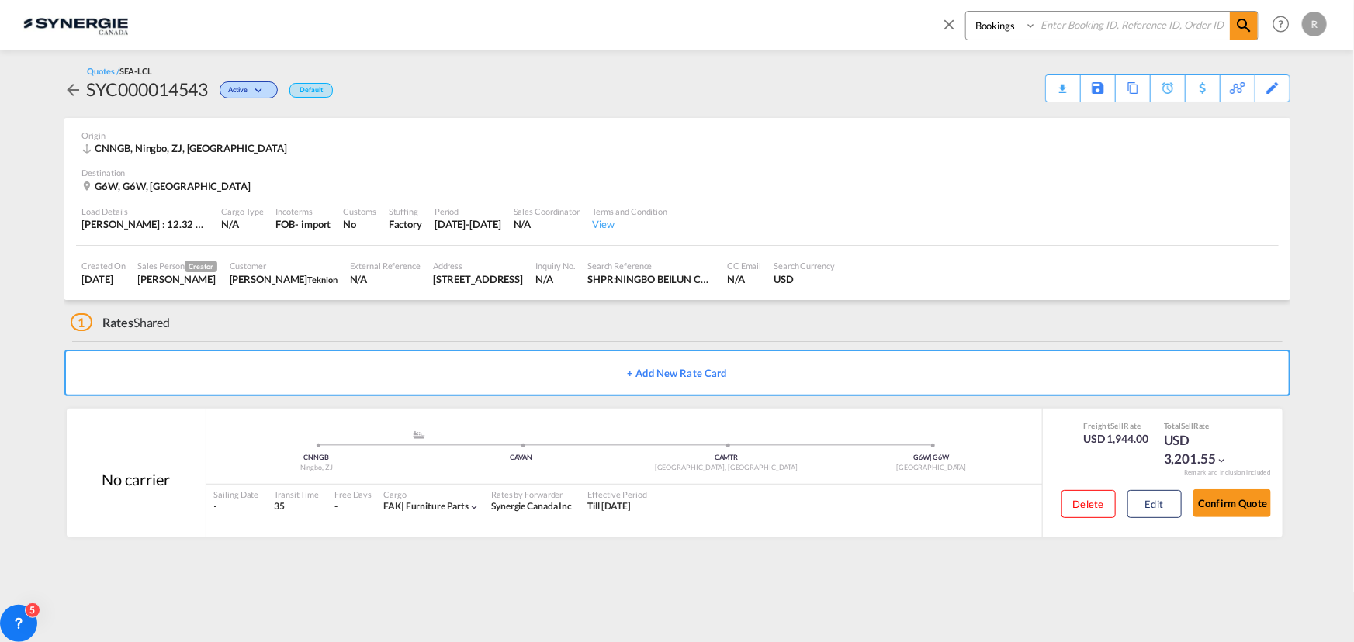
click at [998, 26] on select "Bookings Quotes Enquiries" at bounding box center [1003, 26] width 74 height 28
select select "Quotes"
click at [966, 12] on select "Bookings Quotes Enquiries" at bounding box center [1003, 26] width 74 height 28
click at [1094, 29] on input at bounding box center [1133, 25] width 193 height 27
type input "14533"
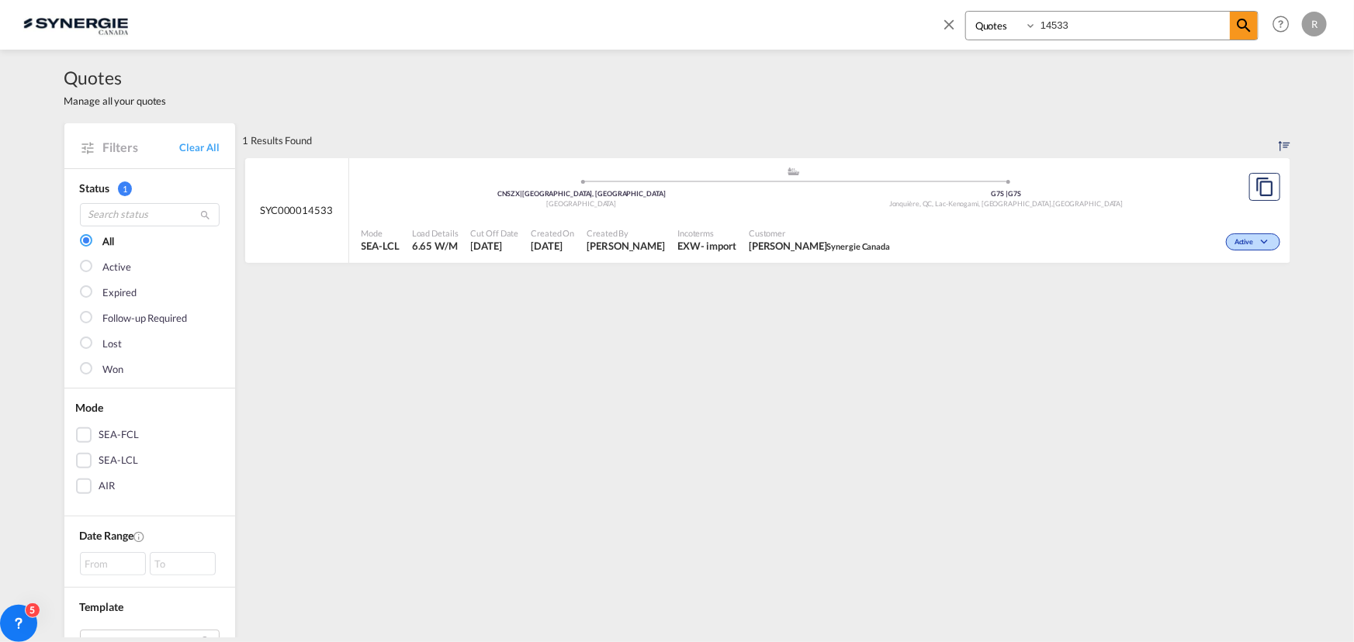
click at [763, 256] on div "Customer [PERSON_NAME] Synergie Canada" at bounding box center [819, 240] width 154 height 39
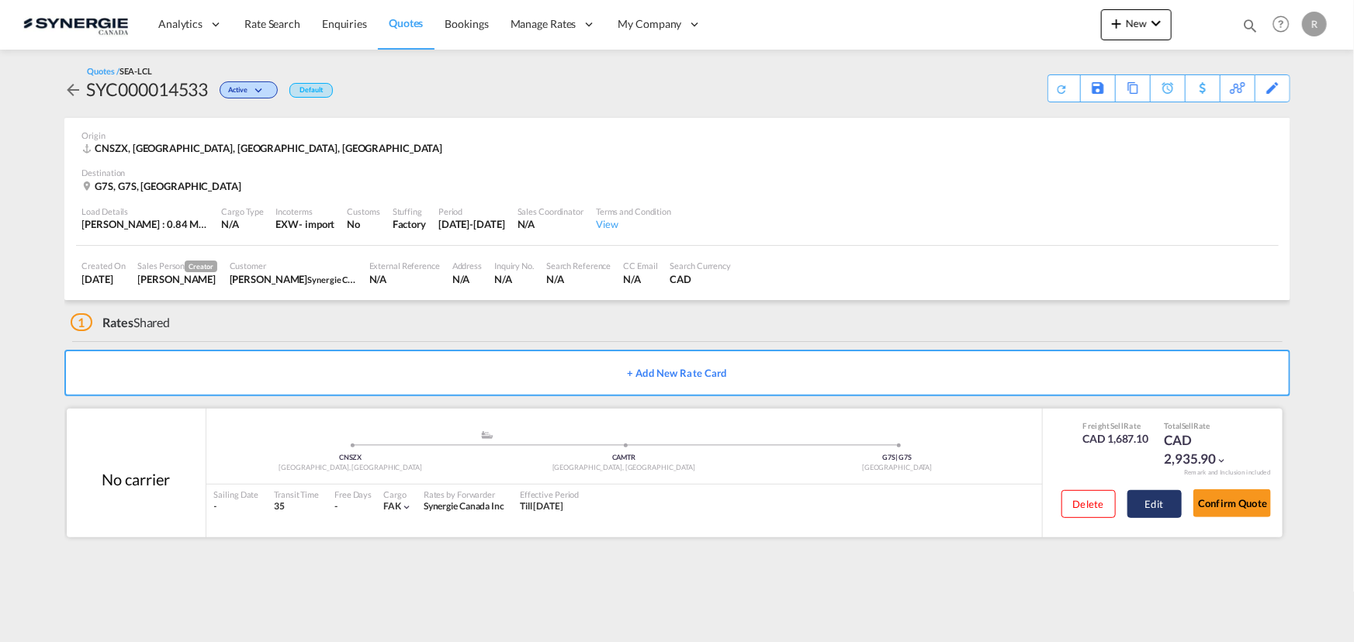
click at [1151, 504] on button "Edit" at bounding box center [1154, 504] width 54 height 28
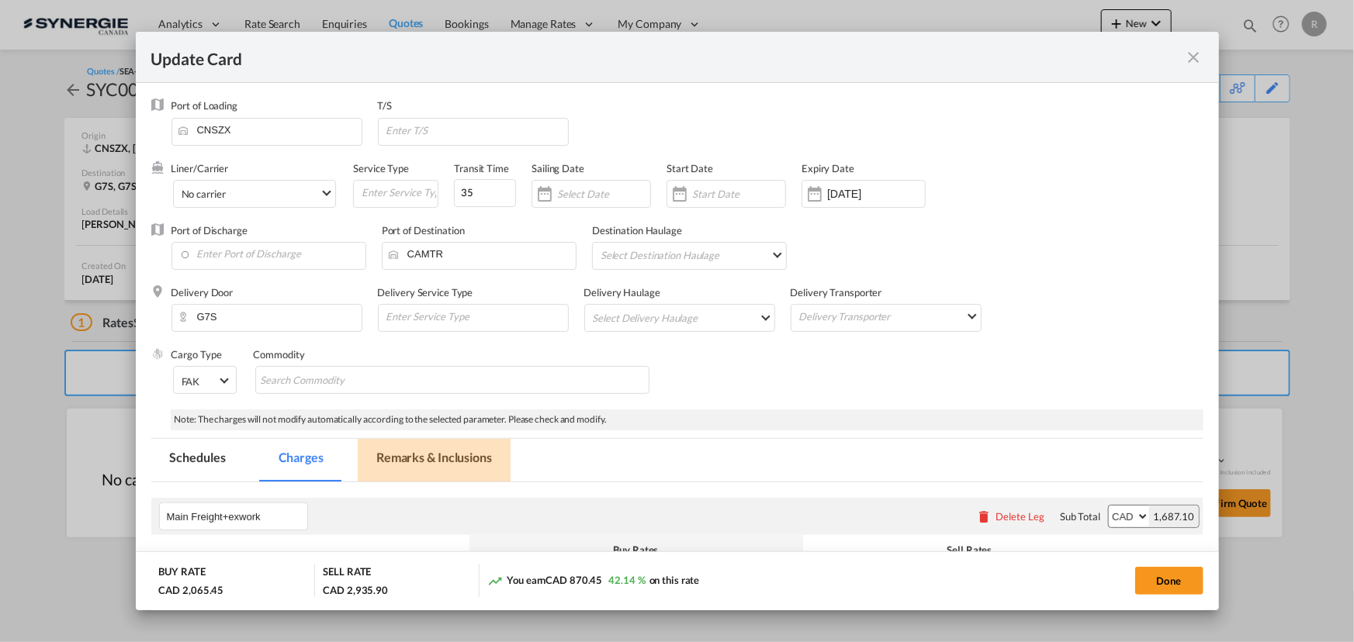
click at [445, 457] on md-tab-item "Remarks & Inclusions" at bounding box center [434, 460] width 153 height 43
select select "per_w/m"
select select "per_bl"
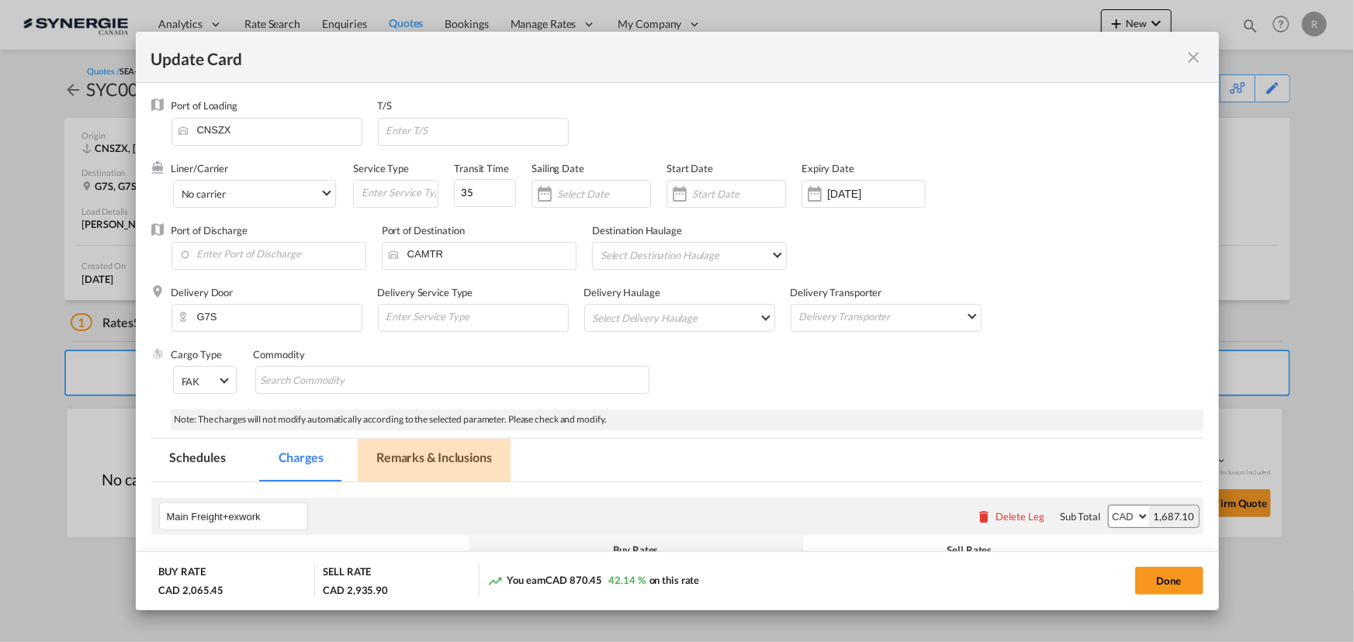
select select "per_shipment"
select select "per_hbl"
select select "flat"
select select "per_bl"
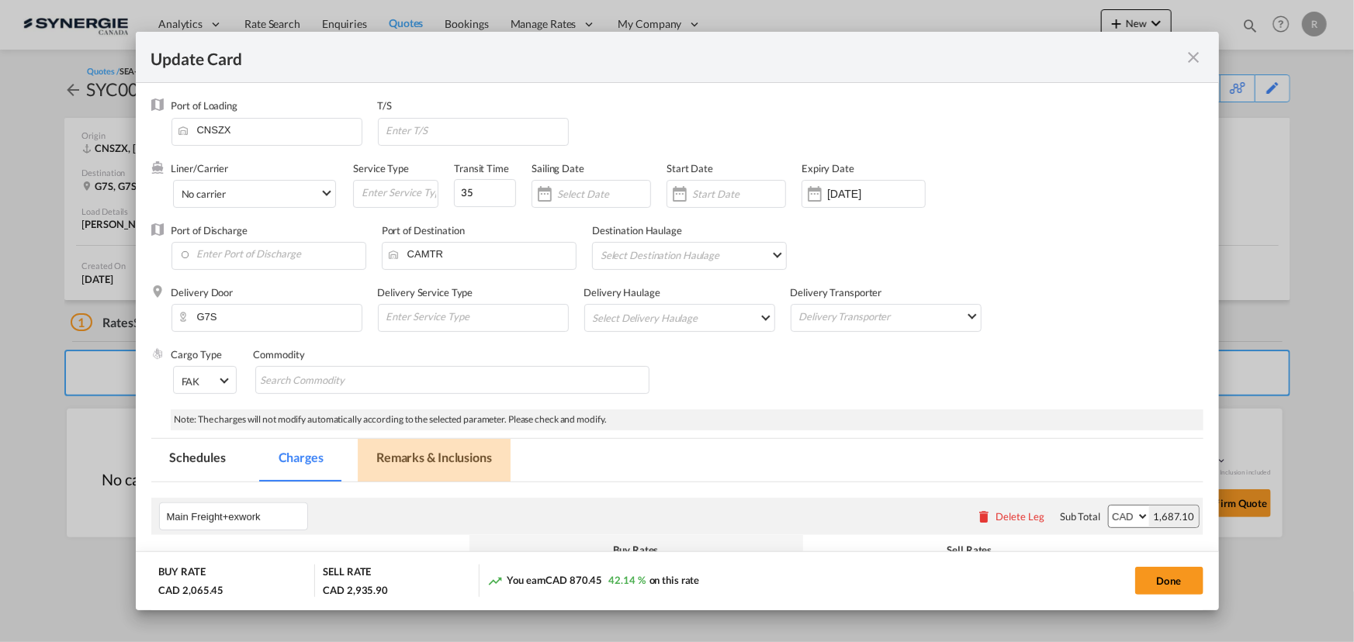
select select "per_bl"
select select "per_shipment"
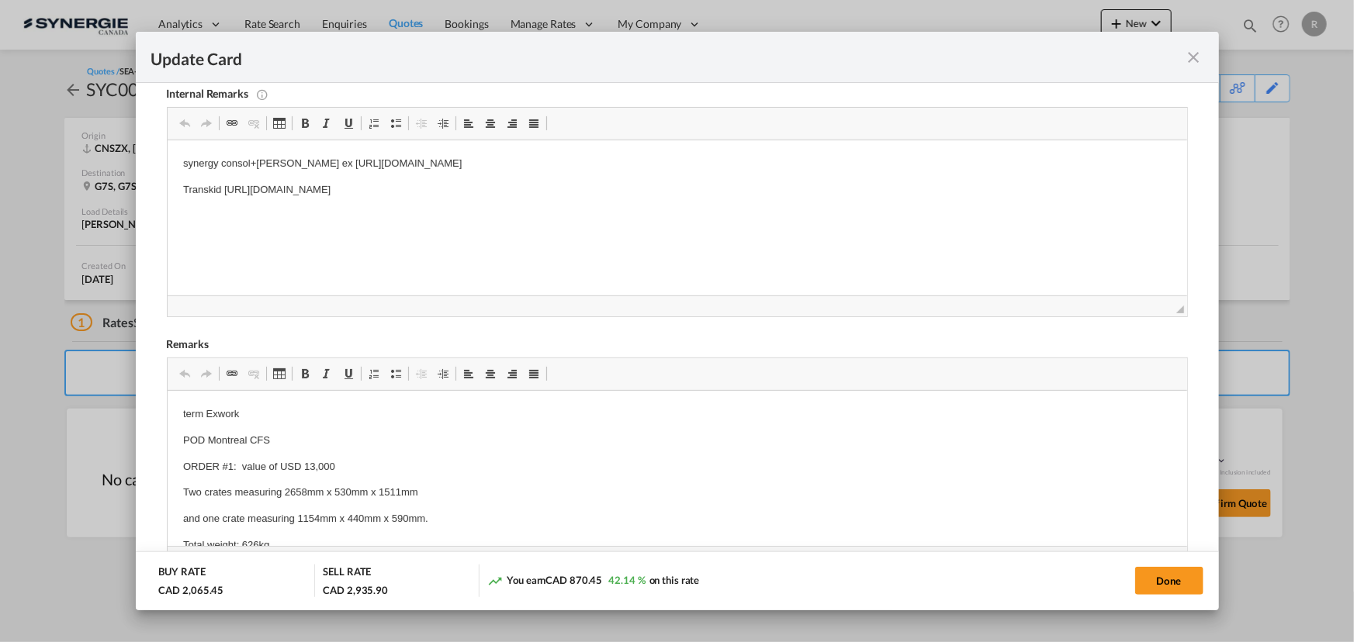
scroll to position [423, 0]
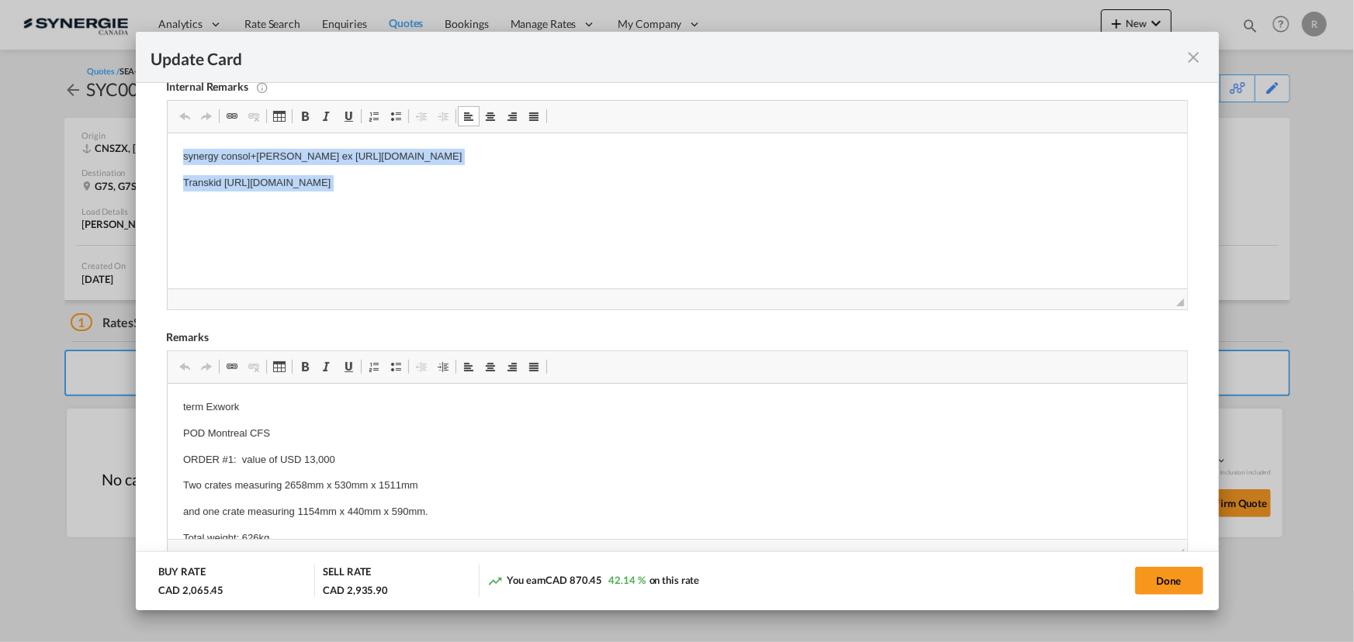
drag, startPoint x: 175, startPoint y: 155, endPoint x: 679, endPoint y: 206, distance: 506.0
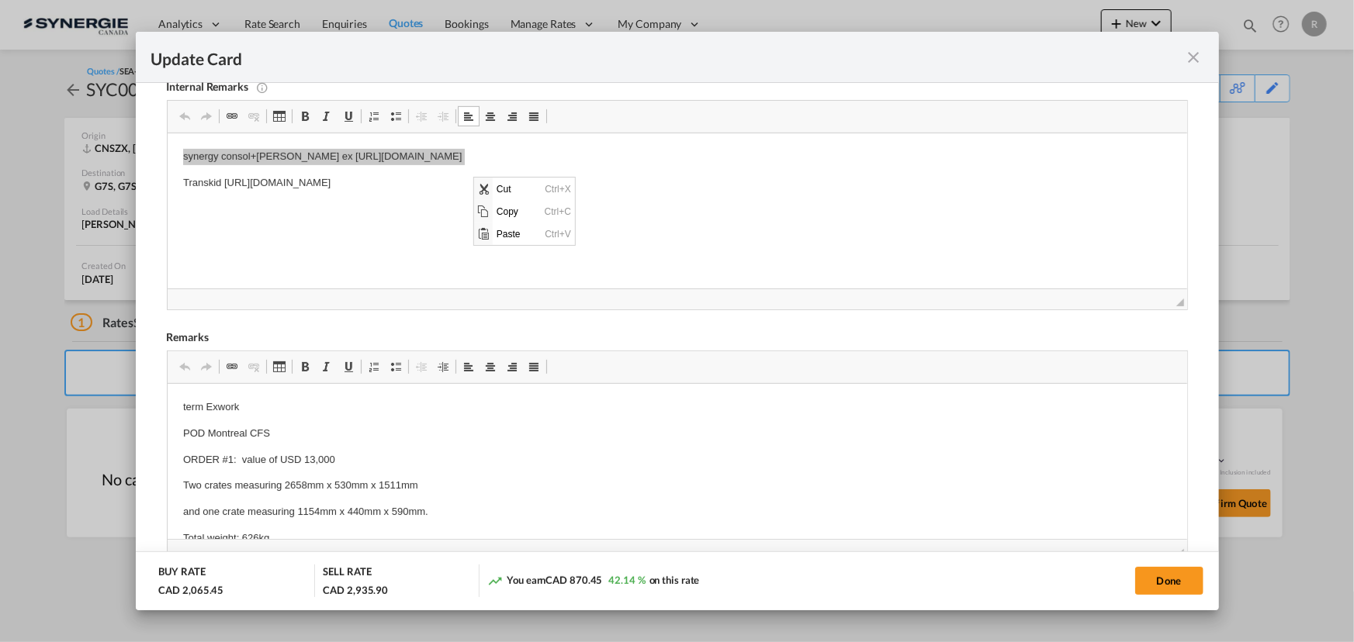
scroll to position [0, 0]
click at [500, 212] on span "Copy" at bounding box center [517, 211] width 48 height 22
copy p "synergy consol+[PERSON_NAME] ex [URL][DOMAIN_NAME]"
drag, startPoint x: 175, startPoint y: 152, endPoint x: 777, endPoint y: 161, distance: 602.9
click at [777, 161] on html "synergy consol+everok ex [URL][DOMAIN_NAME] Transkid [URL][DOMAIN_NAME]" at bounding box center [676, 182] width 1019 height 99
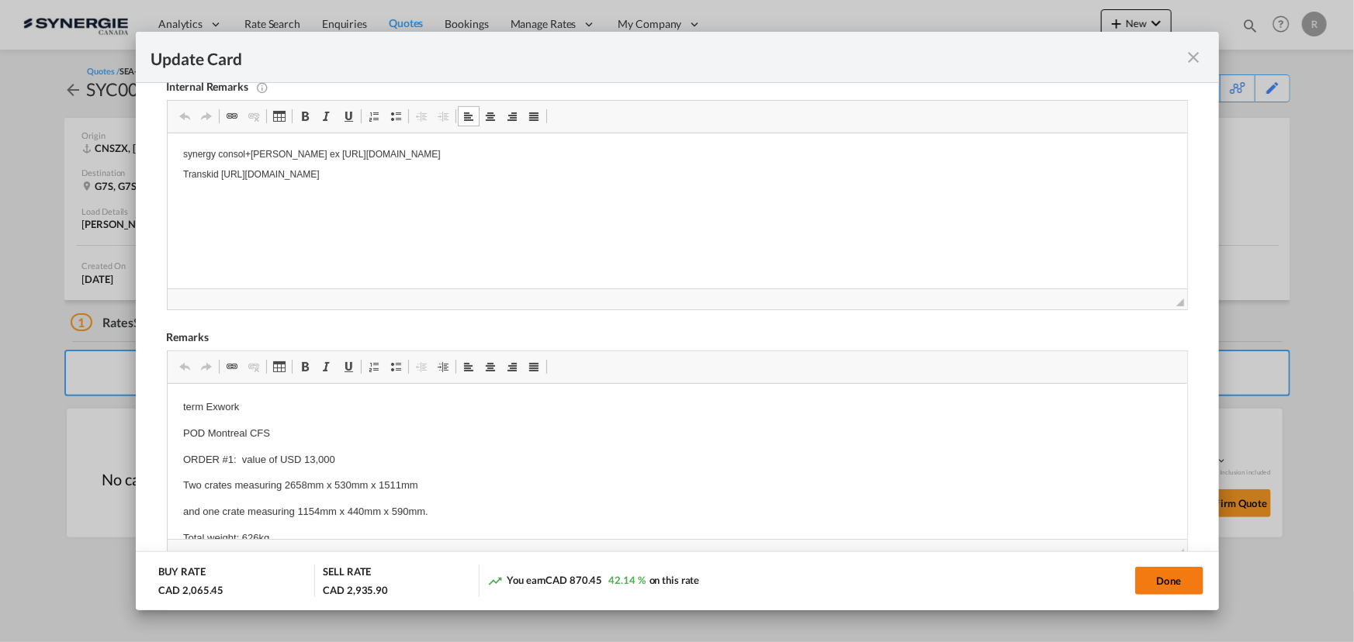
click at [1156, 584] on button "Done" at bounding box center [1169, 581] width 68 height 28
type input "[DATE]"
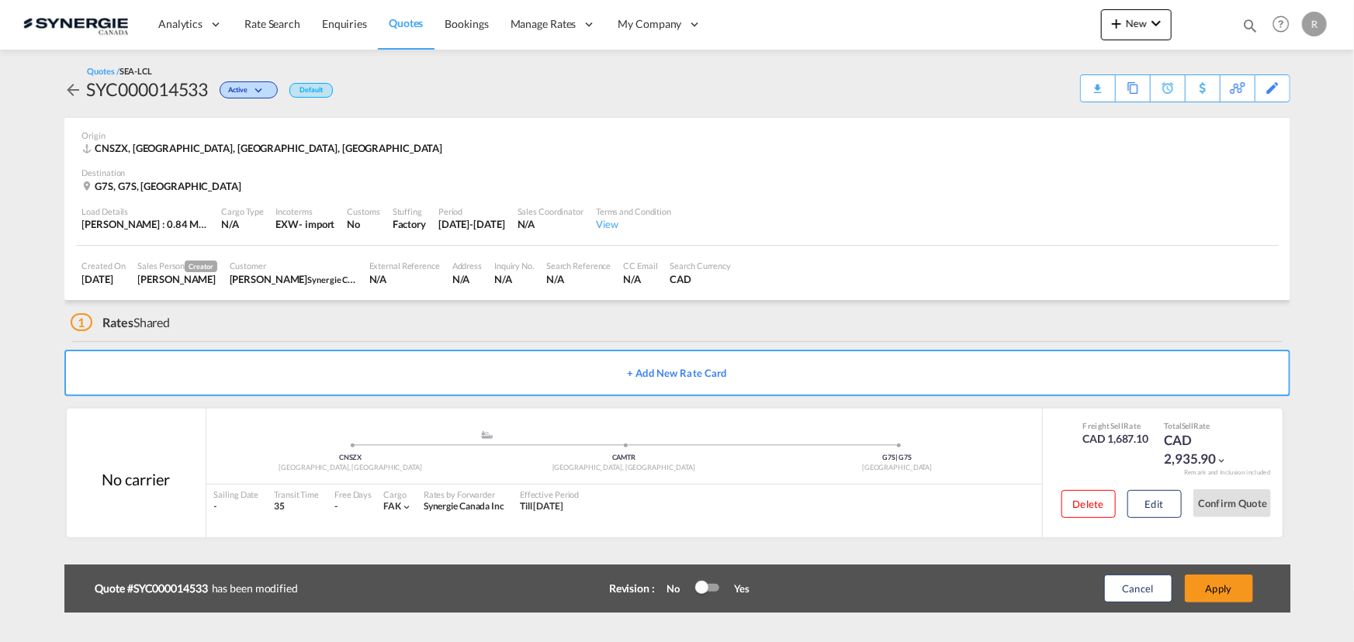
scroll to position [233, 0]
click at [1227, 589] on button "Apply" at bounding box center [1219, 589] width 68 height 28
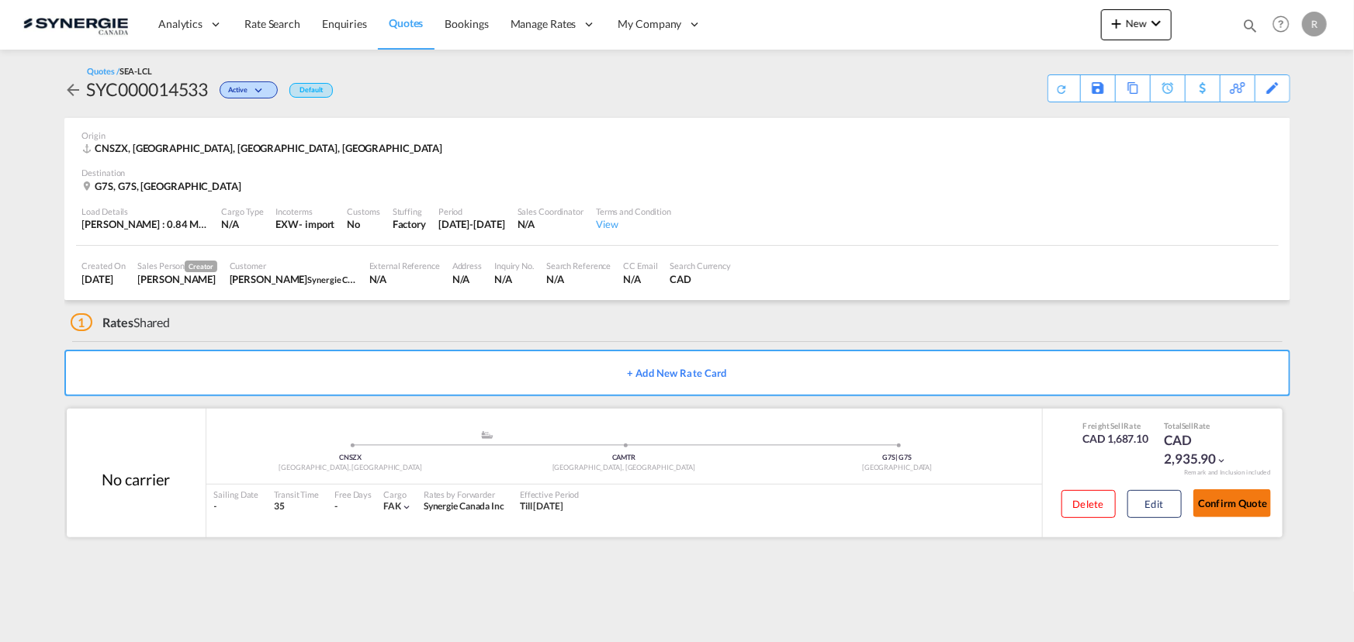
click at [1225, 507] on button "Confirm Quote" at bounding box center [1232, 504] width 78 height 28
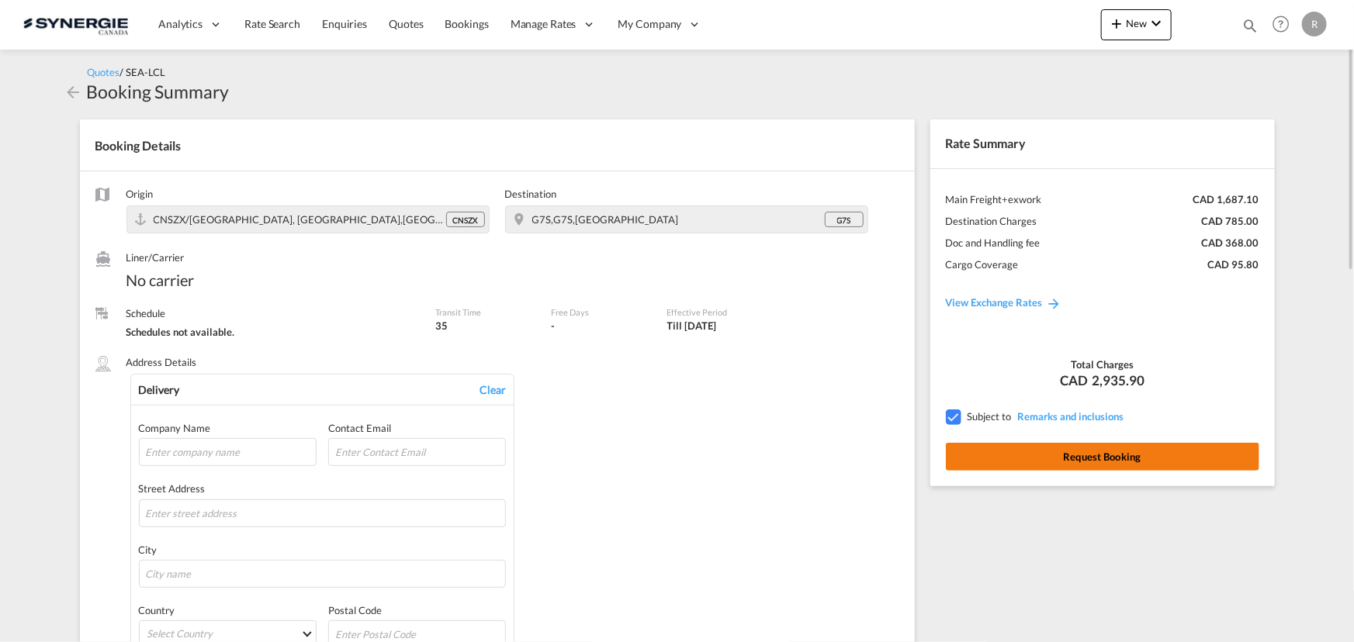
click at [1077, 461] on button "Request Booking" at bounding box center [1102, 457] width 313 height 28
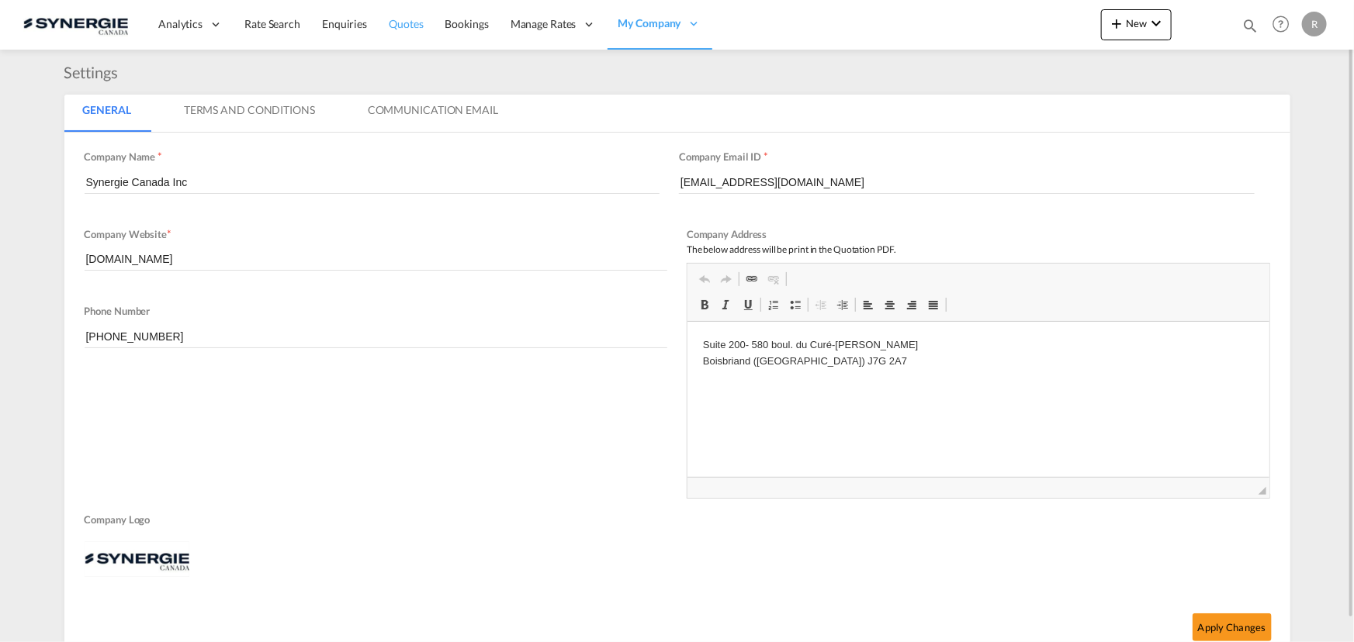
click at [403, 26] on span "Quotes" at bounding box center [406, 23] width 34 height 13
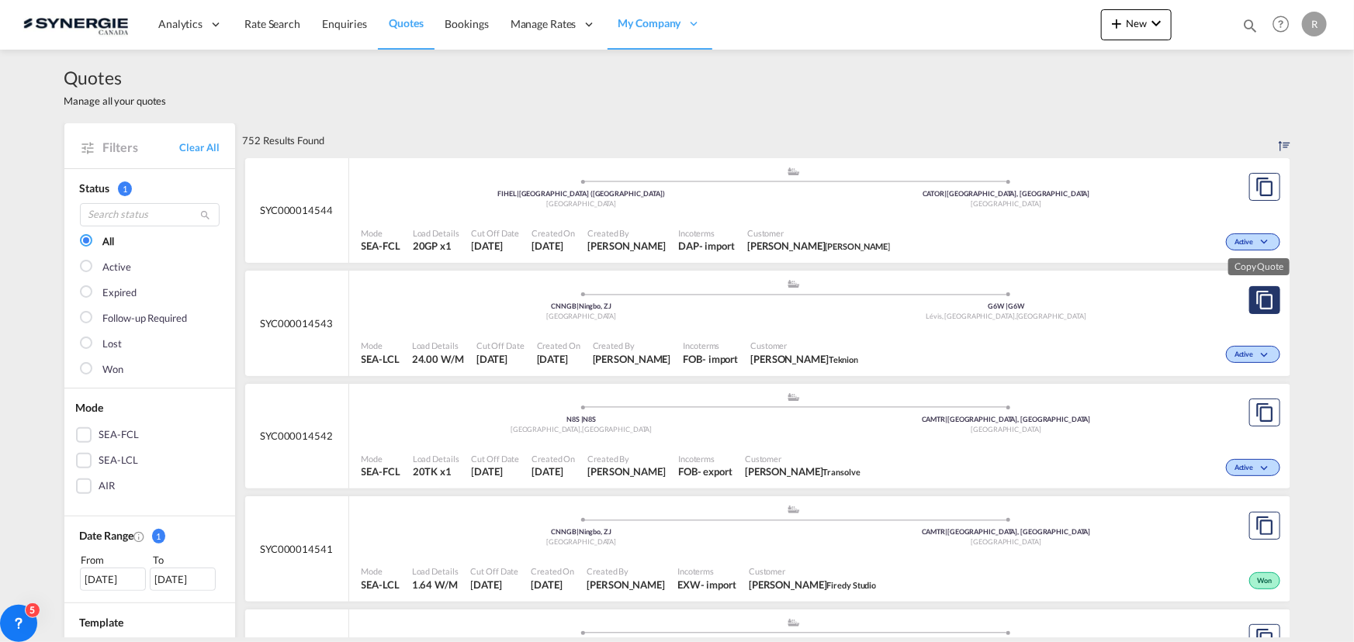
click at [1262, 302] on md-icon "assets/icons/custom/copyQuote.svg" at bounding box center [1264, 300] width 19 height 19
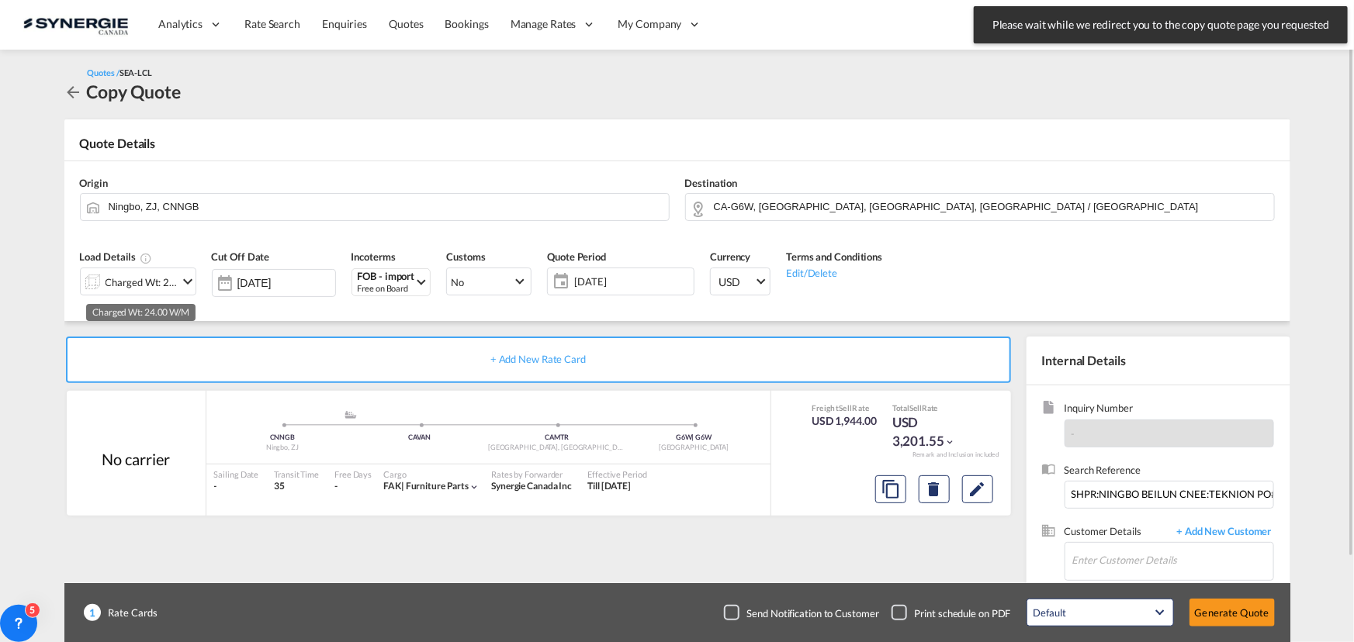
click at [166, 280] on div "Charged Wt: 24.00 W/M" at bounding box center [142, 283] width 73 height 22
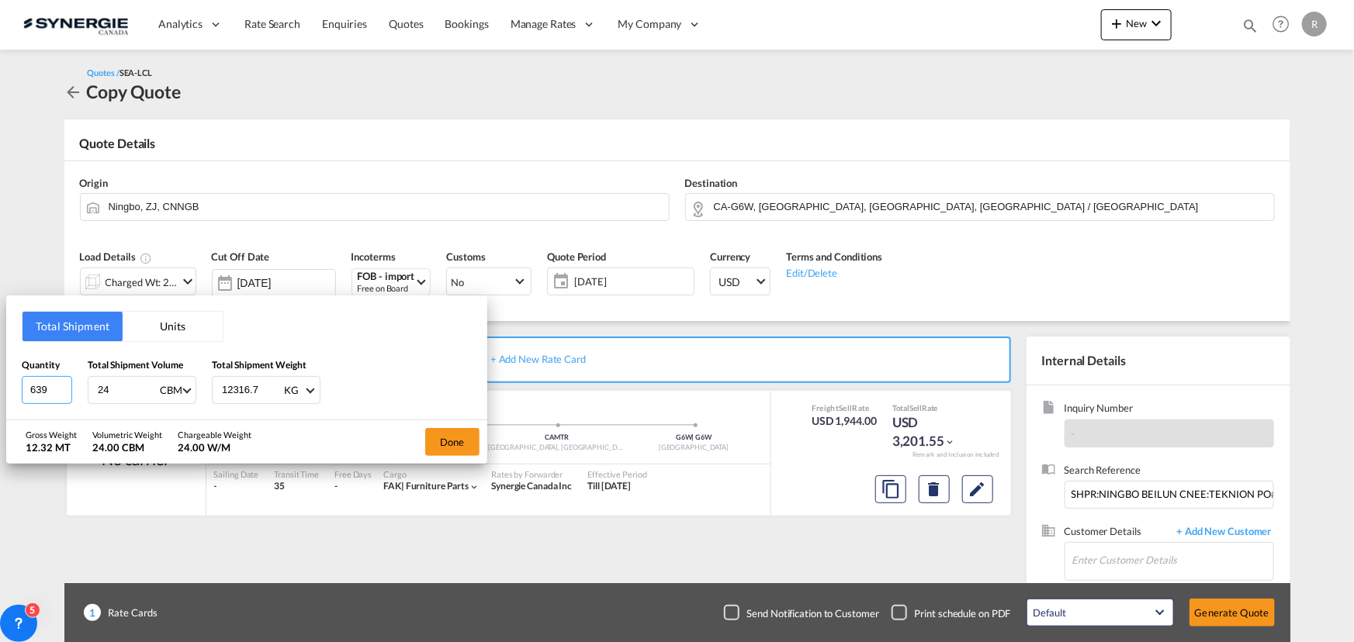
drag, startPoint x: 50, startPoint y: 388, endPoint x: -39, endPoint y: 378, distance: 89.0
click at [0, 378] on html "Analytics Reports Dashboard Rate Search Enquiries Quotes" at bounding box center [677, 321] width 1354 height 642
type input "34"
drag, startPoint x: 130, startPoint y: 393, endPoint x: 48, endPoint y: 375, distance: 84.3
click at [48, 375] on div "Quantity 34 Total Shipment Volume 24 CBM CBM CFT Total Shipment Weight 12316.7 …" at bounding box center [247, 381] width 450 height 47
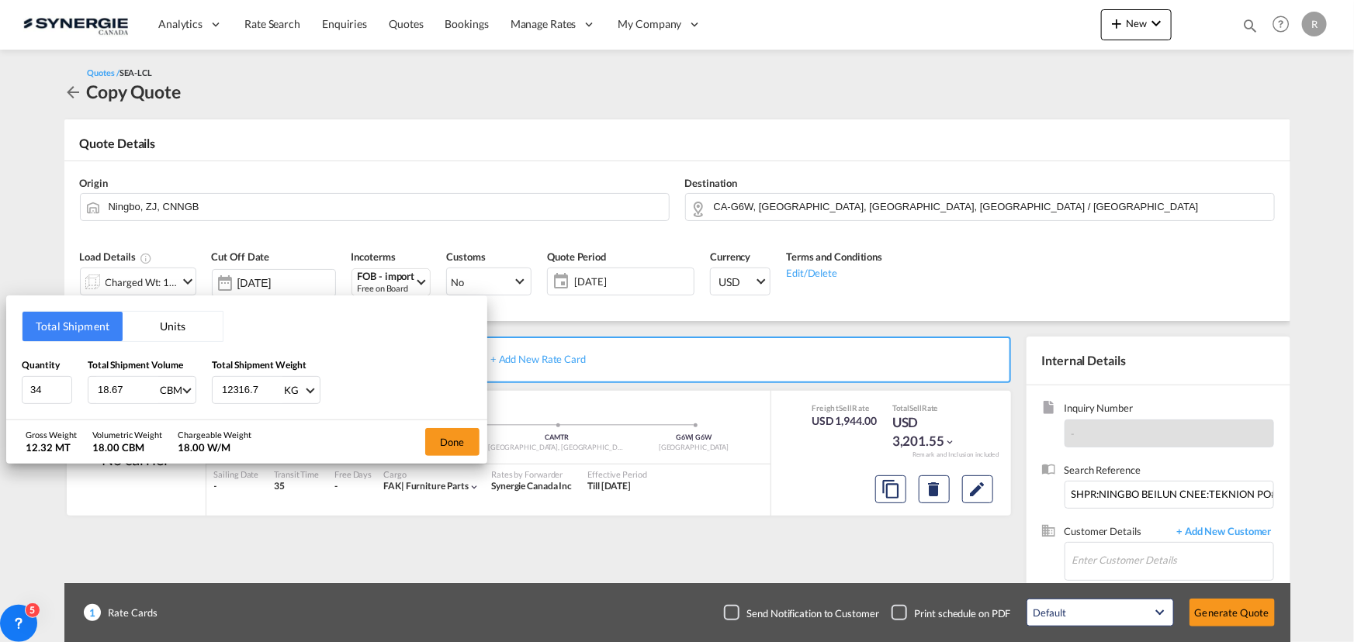
type input "18.67"
type input "3705"
click at [457, 438] on button "Done" at bounding box center [452, 442] width 54 height 28
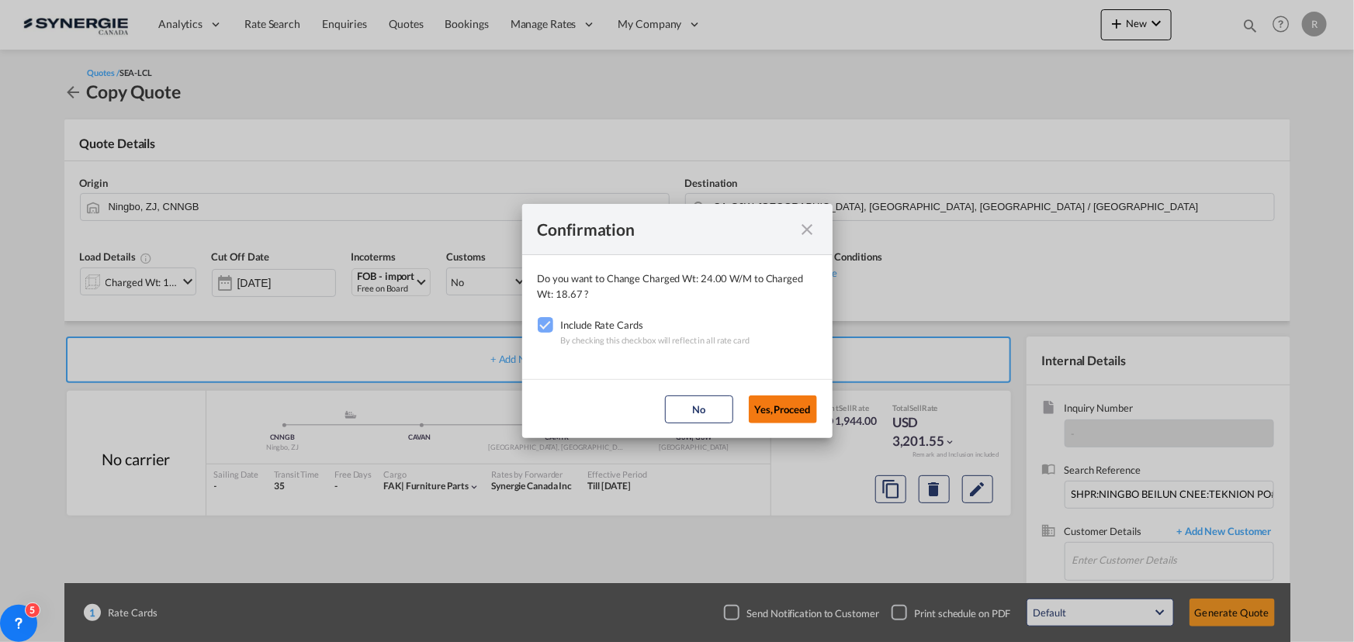
click at [797, 405] on button "Yes,Proceed" at bounding box center [783, 410] width 68 height 28
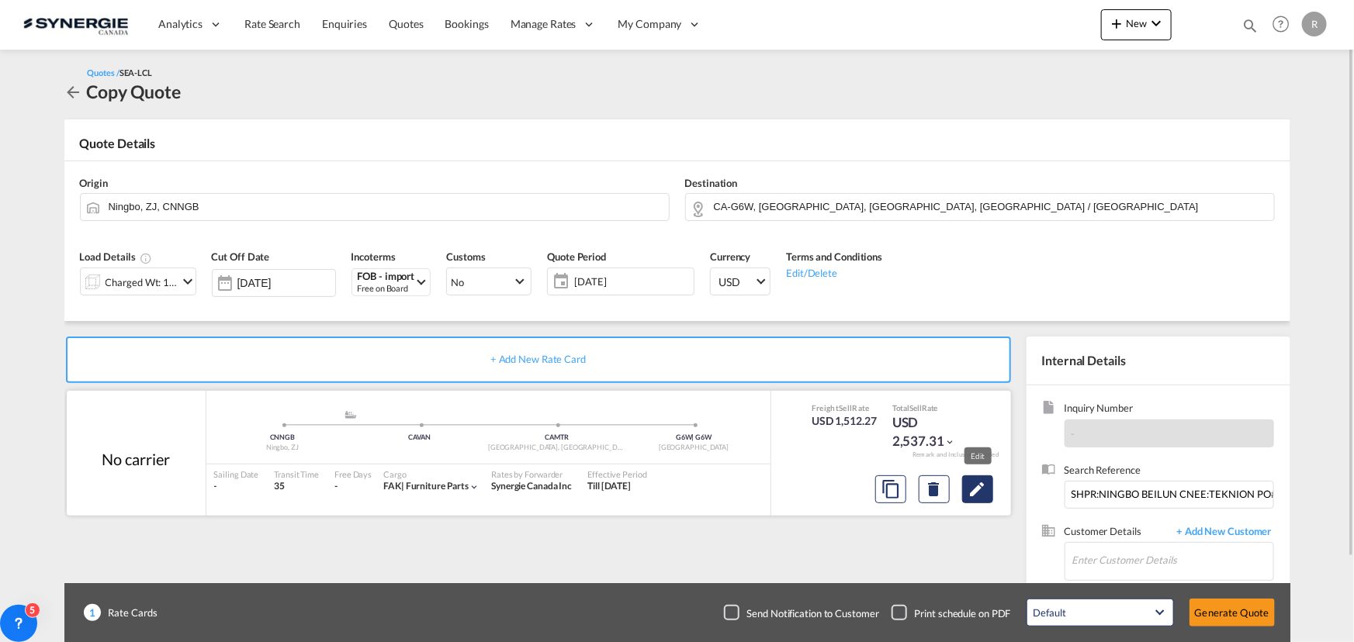
click at [982, 490] on md-icon "Edit" at bounding box center [977, 489] width 19 height 19
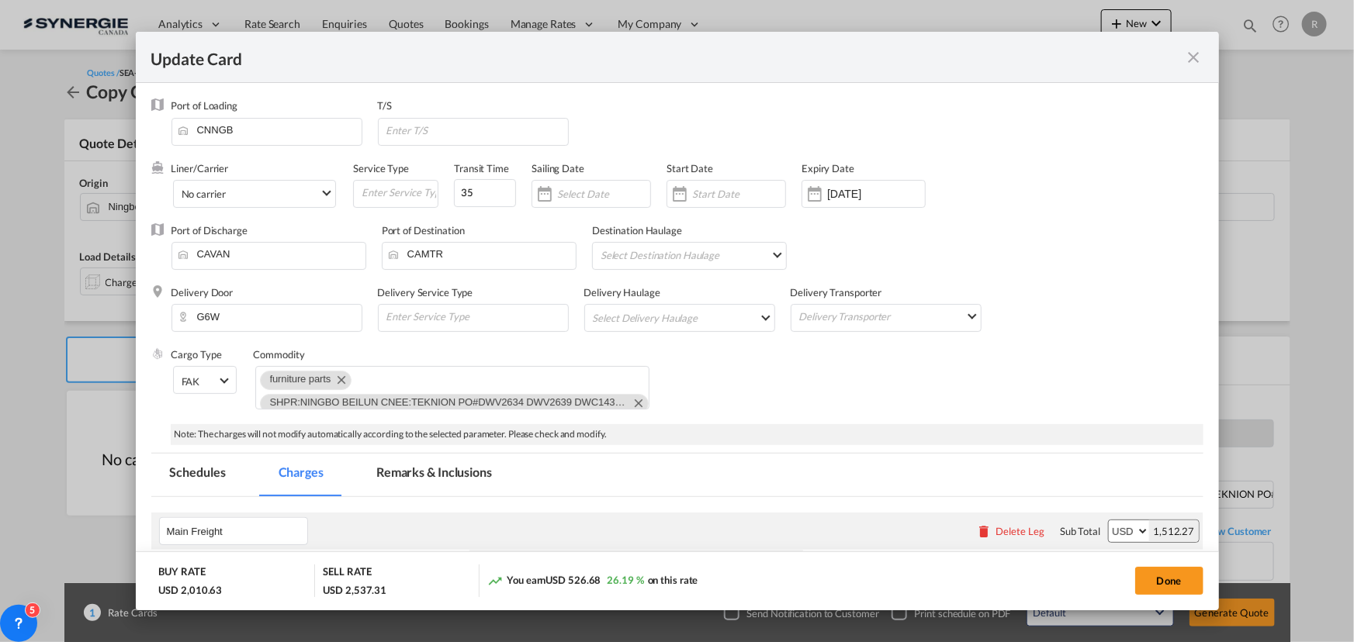
select select "per_w/m"
select select "per_hbl"
select select "per_bl"
select select "per_kg"
select select "flat"
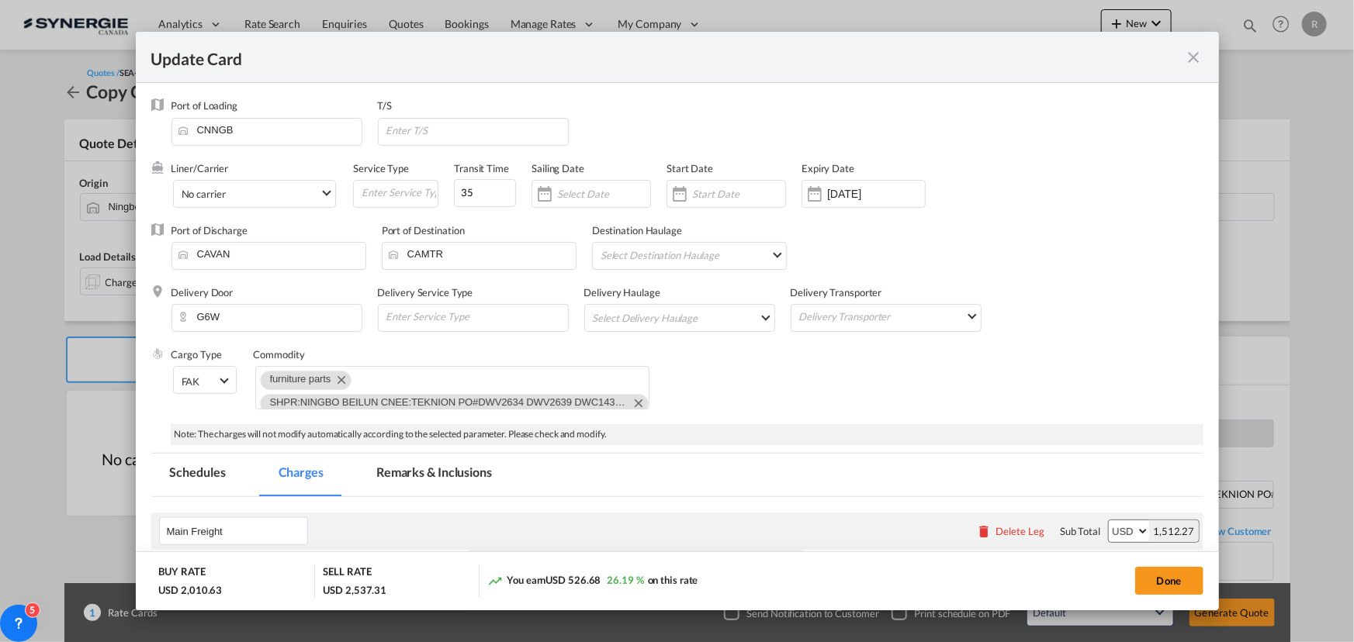
select select "per_bl"
select select "per_shipment"
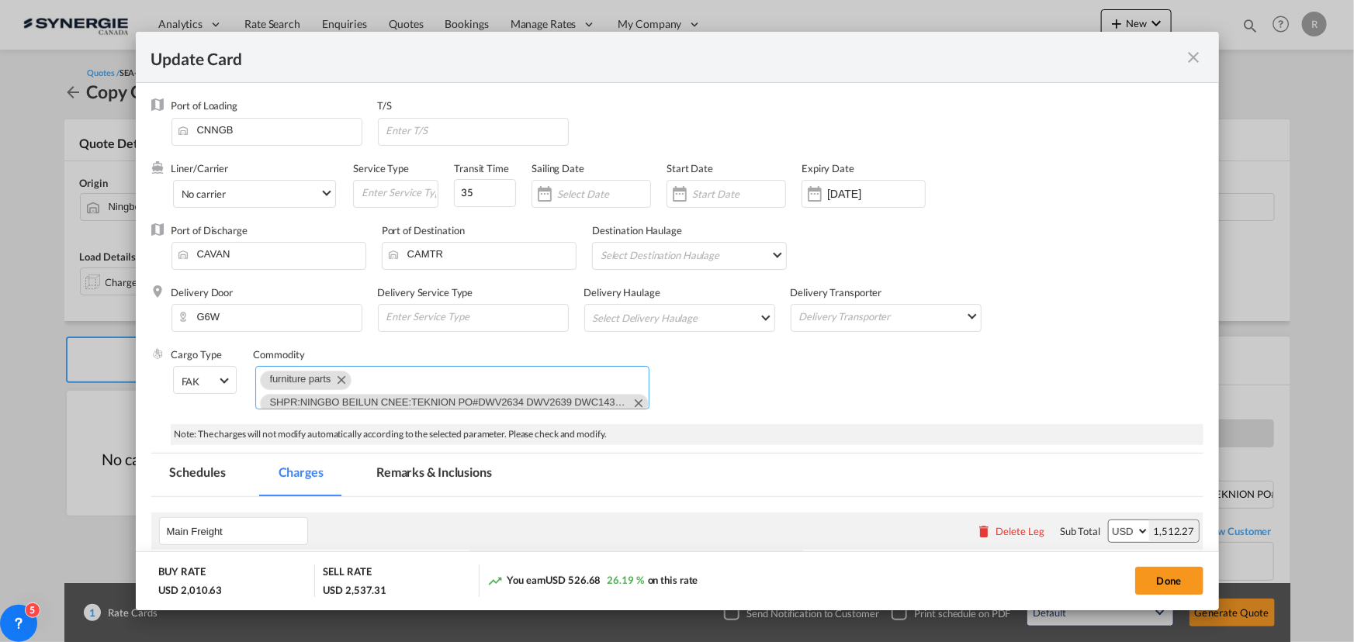
click at [613, 381] on md-chips-wrap "furniture parts SHPR:[GEOGRAPHIC_DATA] BEILUN CNEE:TEKNION PO#DWV2634 DWV2639 D…" at bounding box center [452, 387] width 394 height 43
click at [628, 400] on md-icon "Remove SHPR:NINGBO BEILUN CNEE:TEKNION PO#DWV2634 DWV2639 DWC1433 DWV2642 DWV26…" at bounding box center [637, 402] width 19 height 19
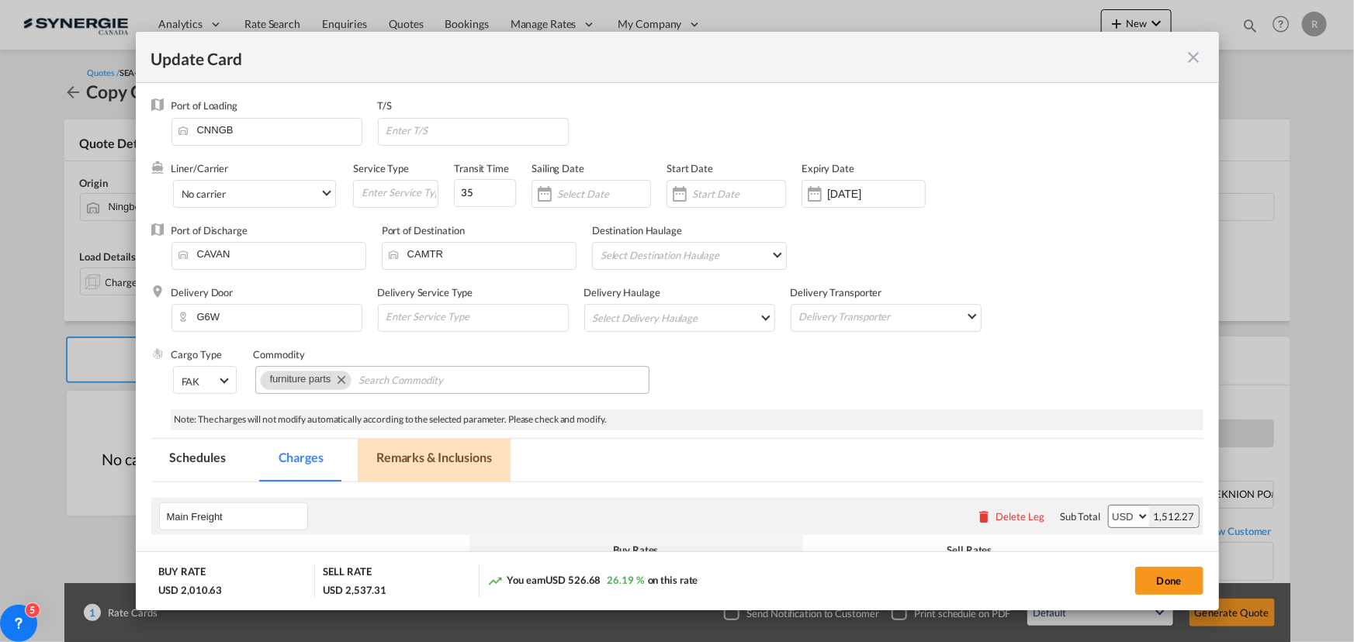
click at [391, 456] on md-tab-item "Remarks & Inclusions" at bounding box center [434, 460] width 153 height 43
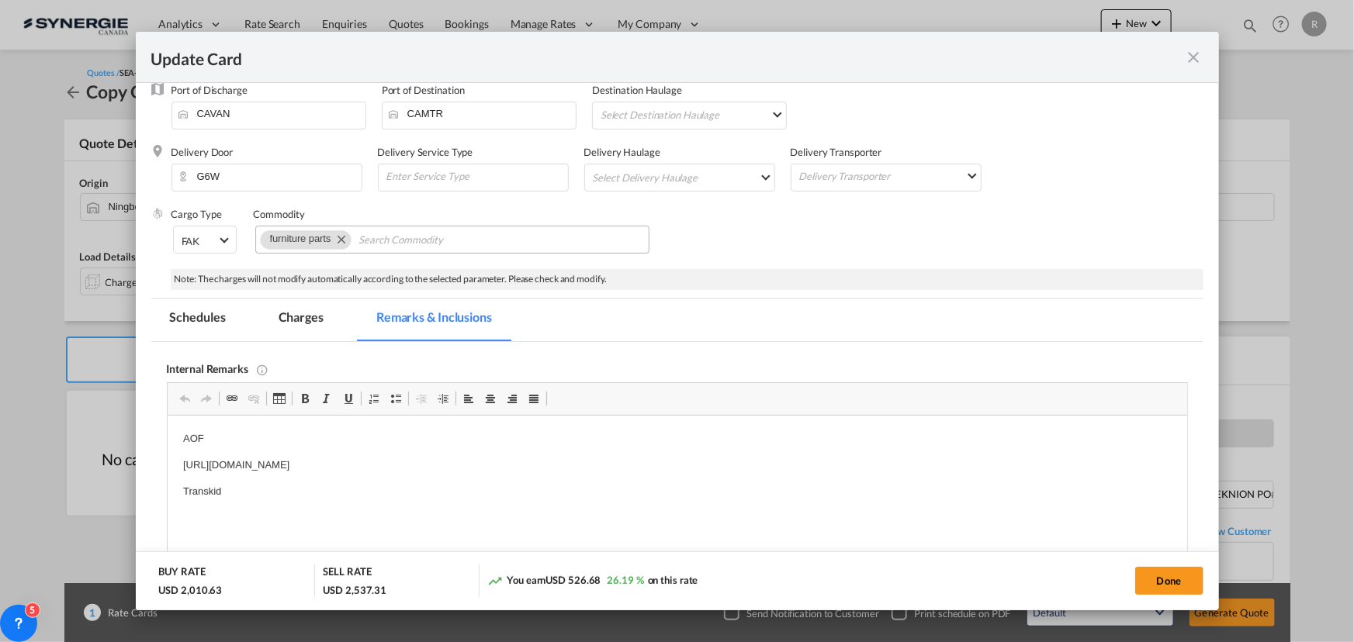
scroll to position [282, 0]
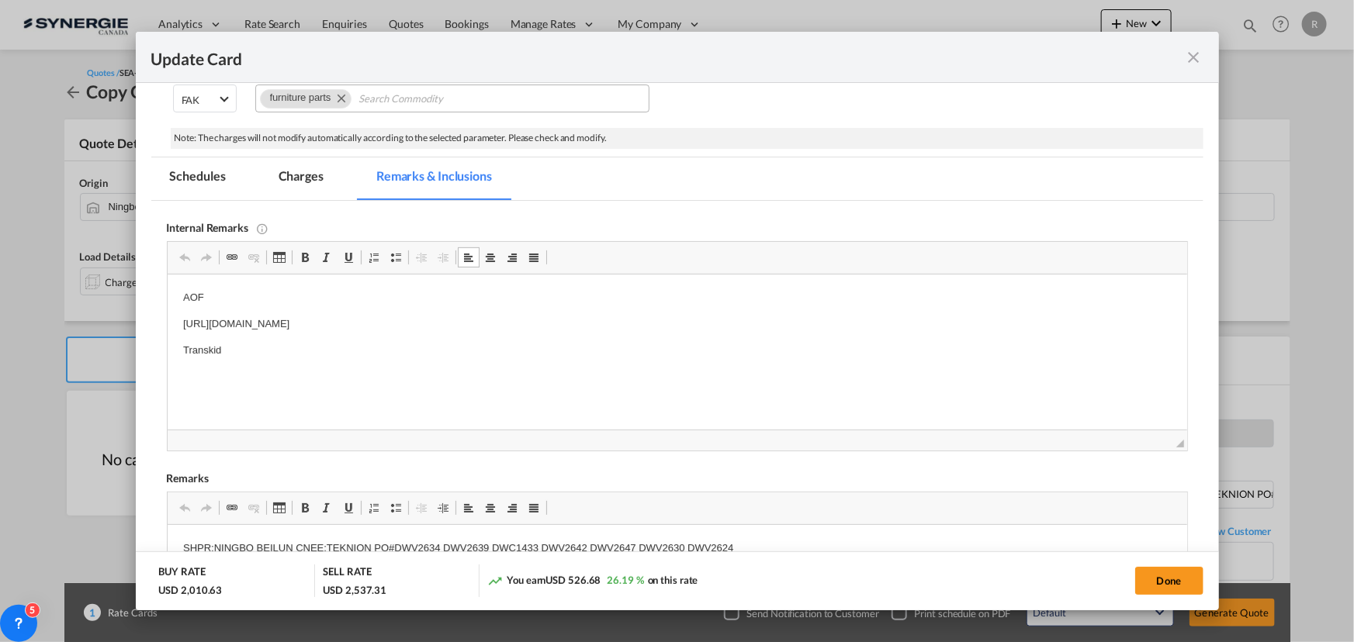
drag, startPoint x: 182, startPoint y: 323, endPoint x: 642, endPoint y: 328, distance: 459.3
click at [642, 328] on html "AOF [URL][DOMAIN_NAME] Transkid" at bounding box center [676, 338] width 1019 height 126
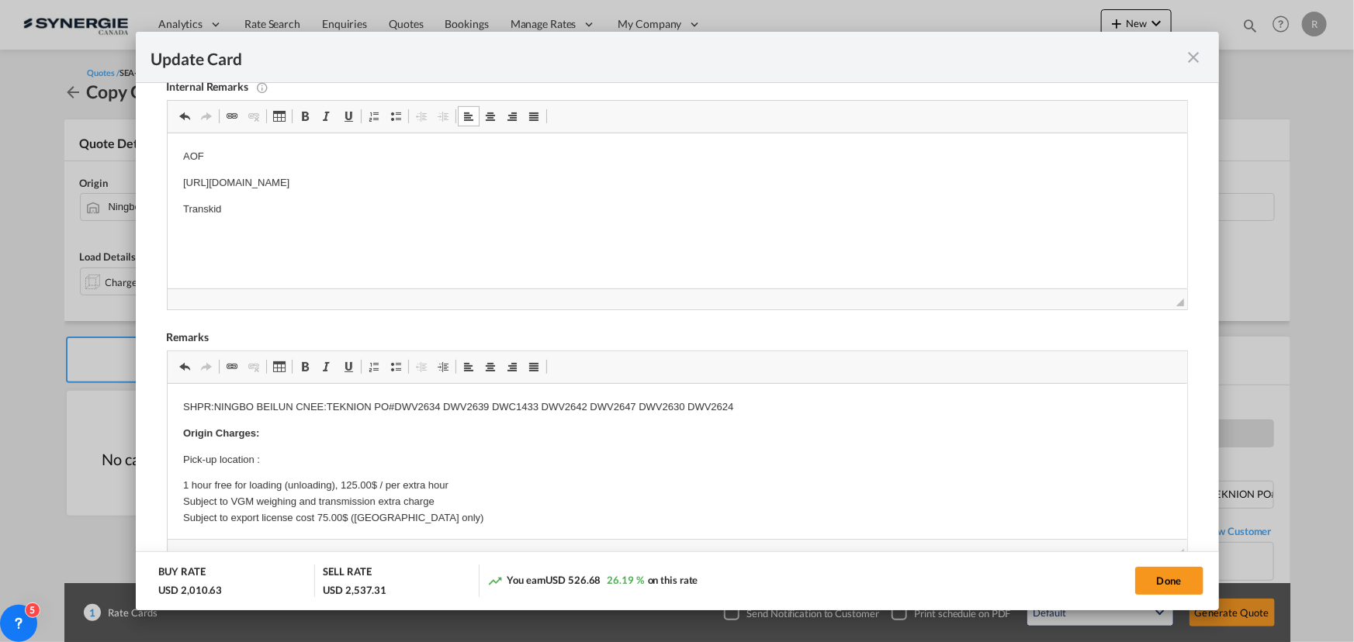
drag, startPoint x: 179, startPoint y: 403, endPoint x: 333, endPoint y: 783, distance: 409.3
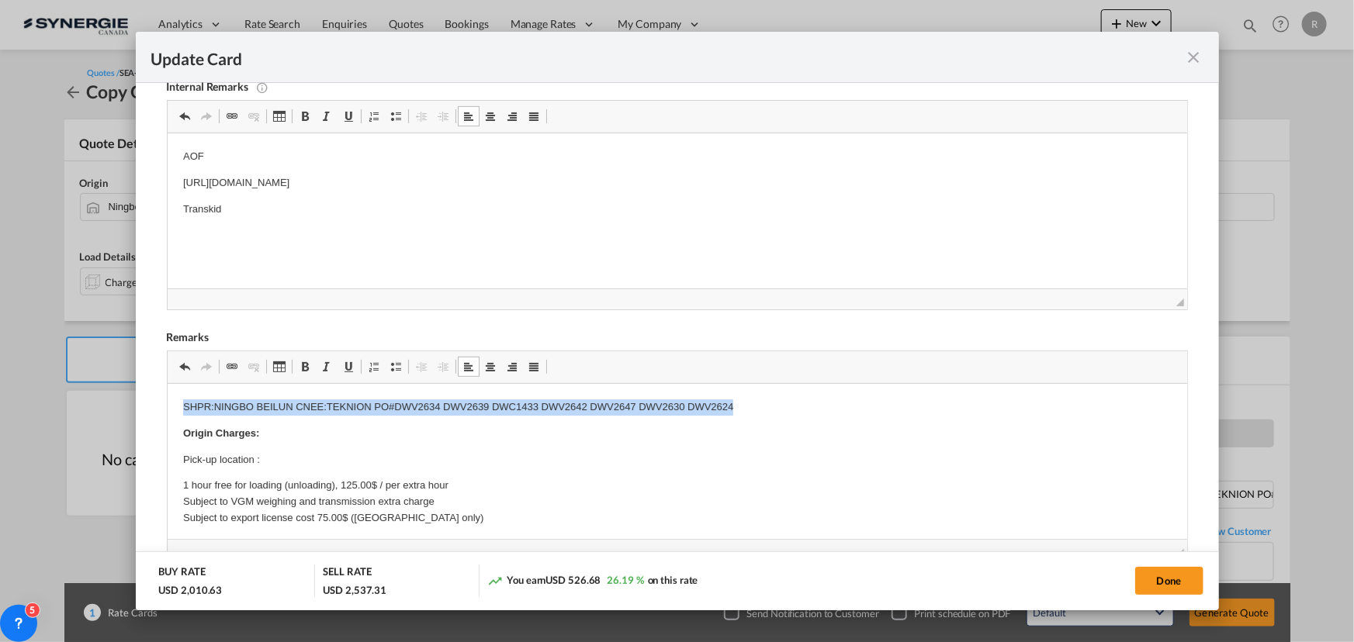
drag, startPoint x: 173, startPoint y: 405, endPoint x: 774, endPoint y: 406, distance: 600.5
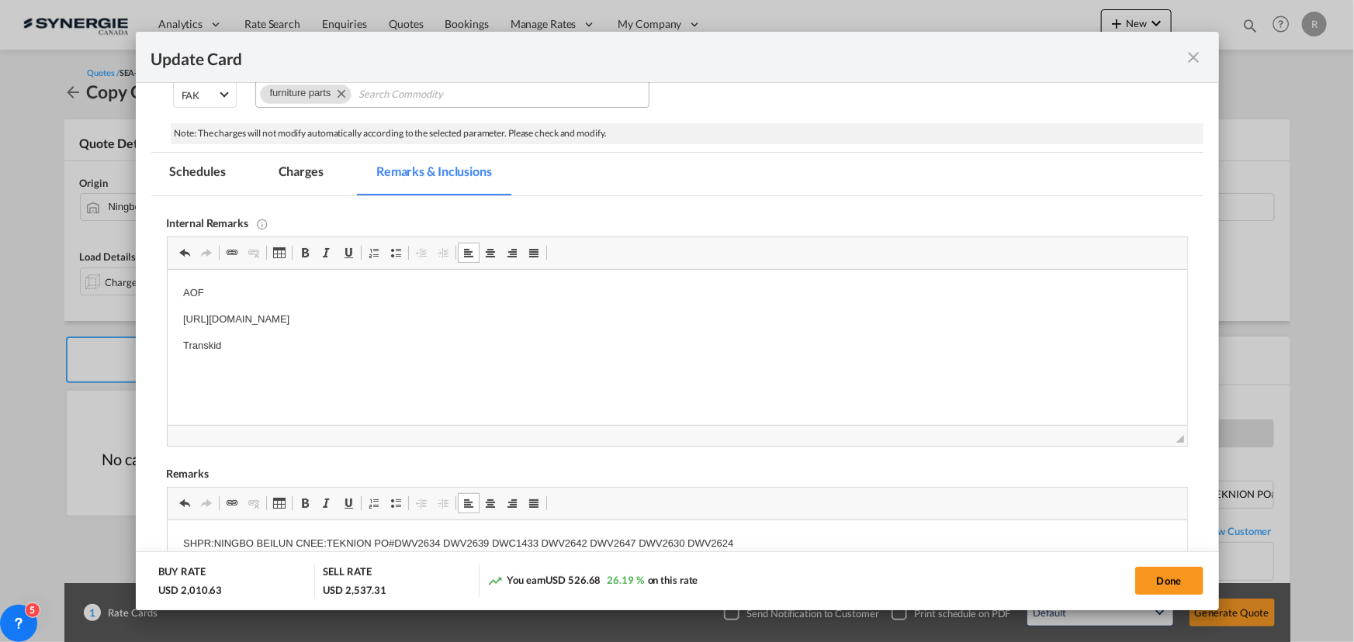
scroll to position [282, 0]
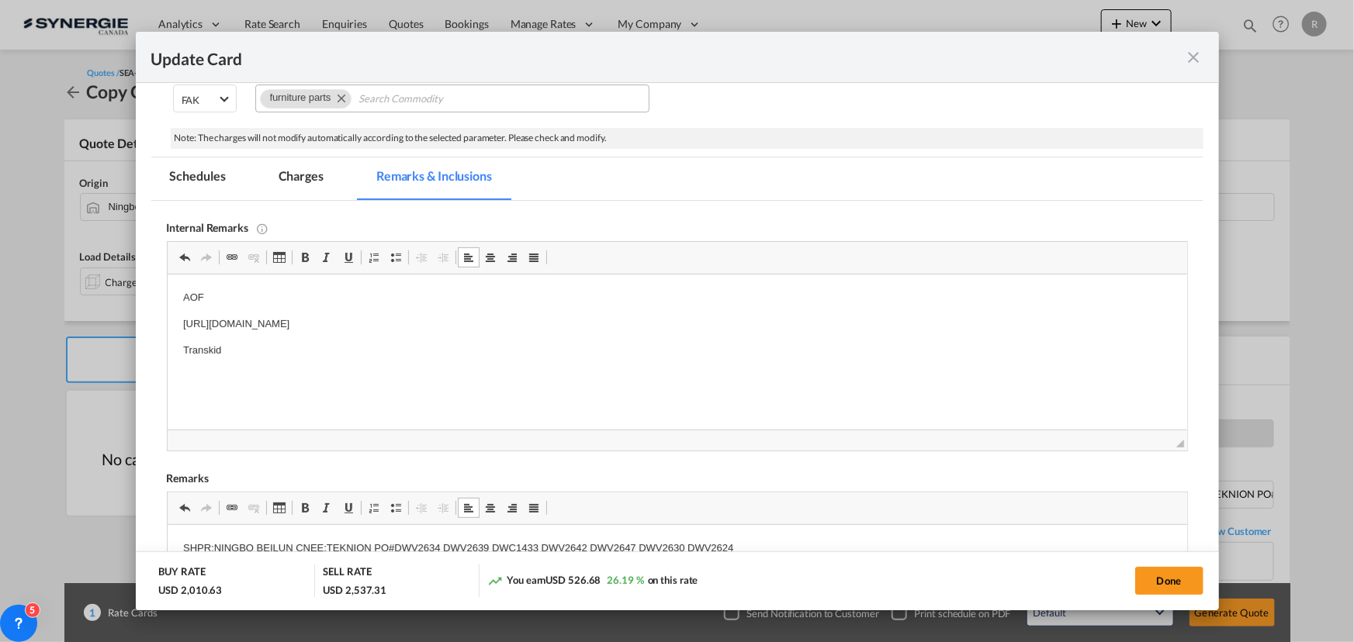
click at [292, 317] on p "https://app.frontapp.com/open/msg_1gqw1vin?key=jDnFWKzWqTUmIIsaOD93V42BxrF9jctA" at bounding box center [676, 325] width 988 height 16
drag, startPoint x: 178, startPoint y: 322, endPoint x: 659, endPoint y: 324, distance: 481.0
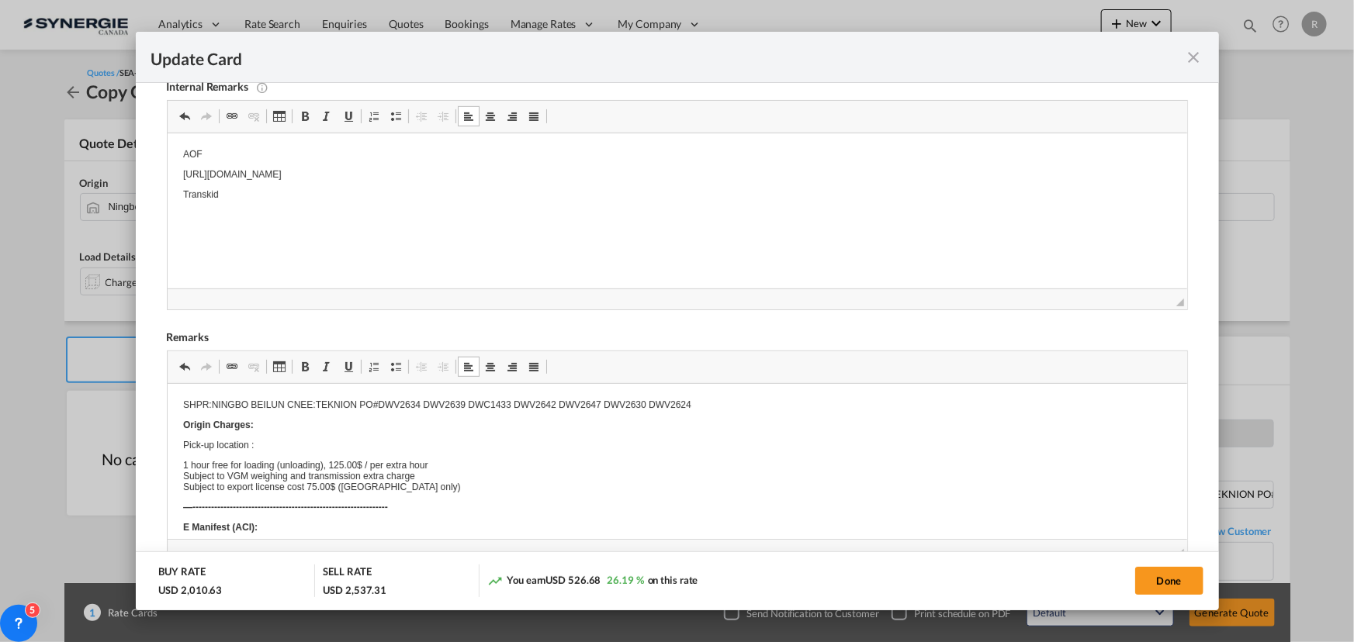
click at [194, 405] on p "SHPR:NINGBO BEILUN CNEE:TEKNION PO#DWV2634 DWV2639 DWC1433 DWV2642 DWV2647 DWV2…" at bounding box center [676, 405] width 988 height 11
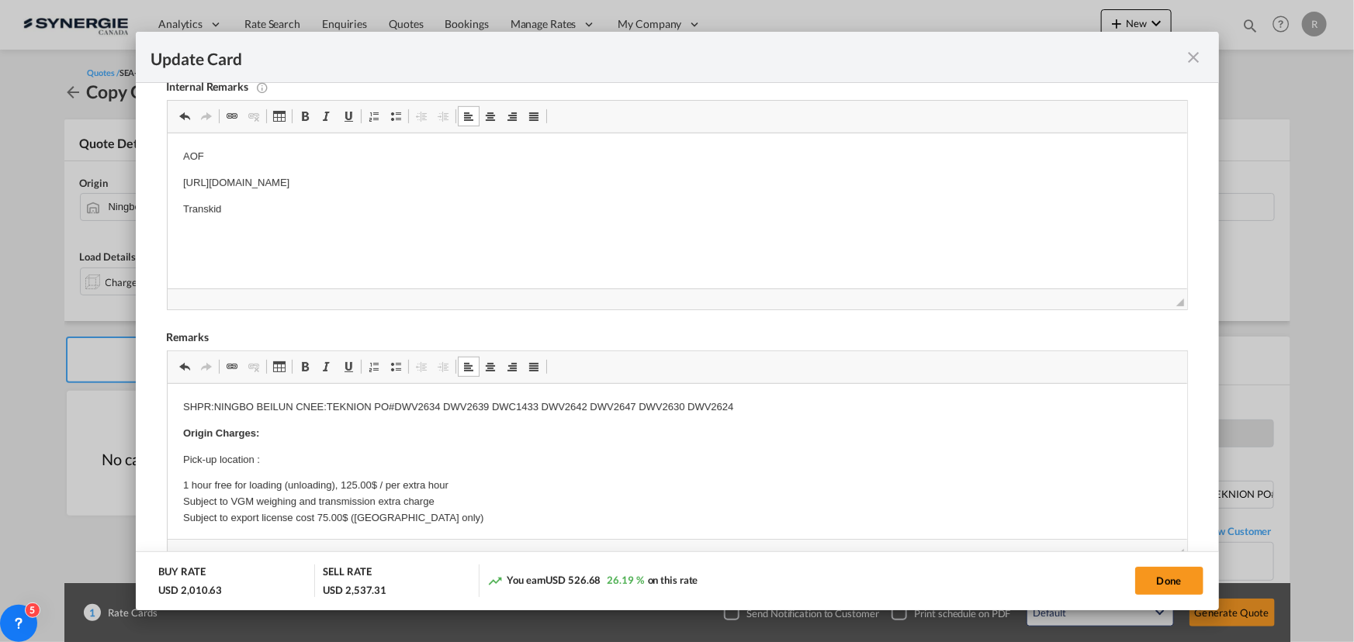
drag, startPoint x: 182, startPoint y: 406, endPoint x: 229, endPoint y: 406, distance: 46.6
click at [229, 406] on p "SHPR:NINGBO BEILUN CNEE:TEKNION PO#DWV2634 DWV2639 DWC1433 DWV2642 DWV2647 DWV2…" at bounding box center [676, 408] width 988 height 16
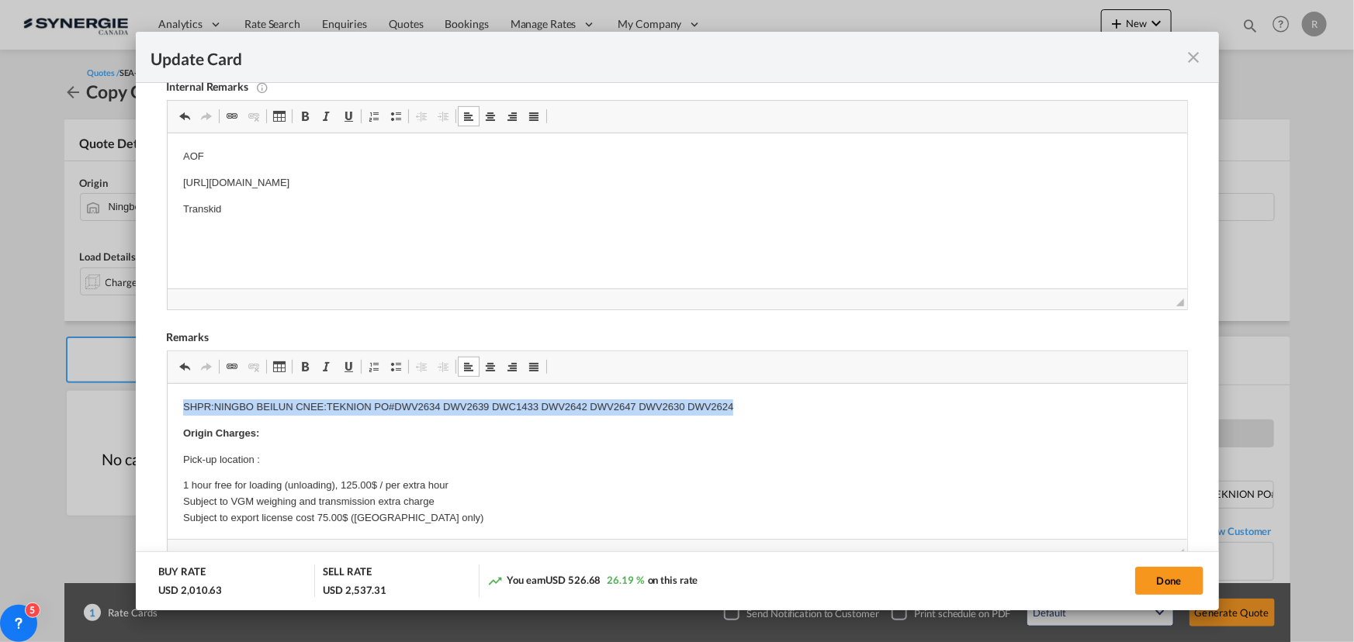
drag, startPoint x: 183, startPoint y: 406, endPoint x: 753, endPoint y: 402, distance: 569.5
click at [753, 402] on p "SHPR:NINGBO BEILUN CNEE:TEKNION PO#DWV2634 DWV2639 DWC1433 DWV2642 DWV2647 DWV2…" at bounding box center [676, 408] width 988 height 16
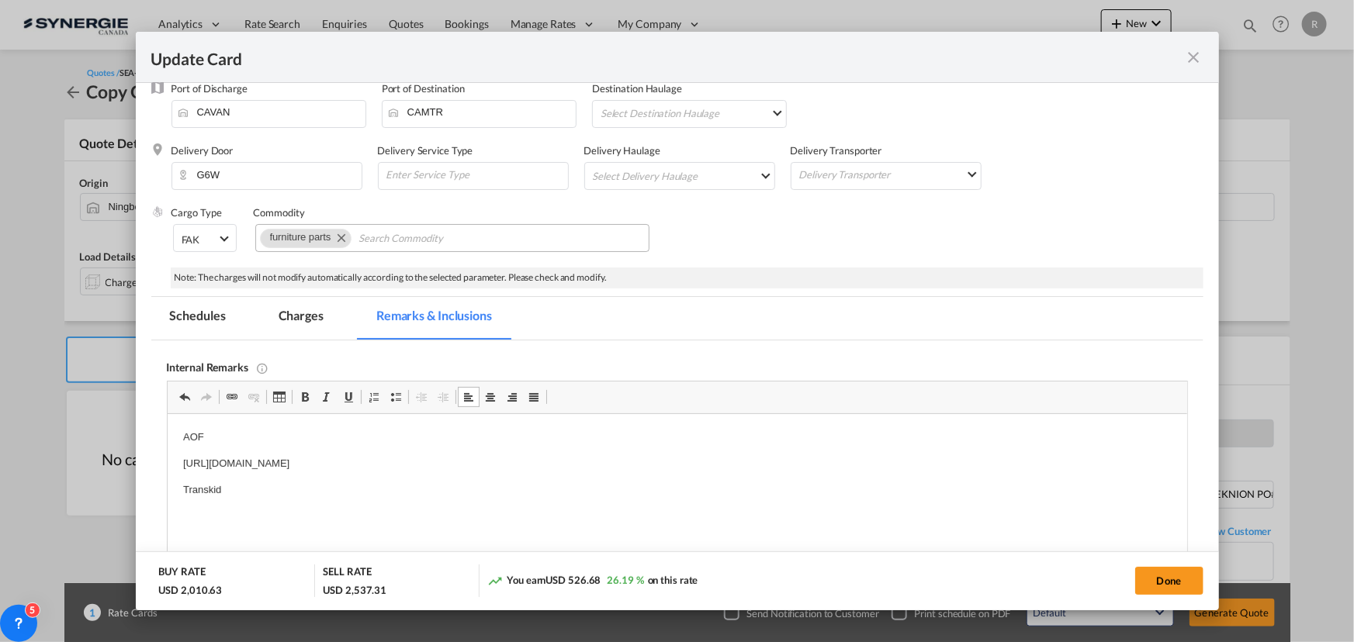
scroll to position [140, 0]
click at [305, 315] on md-tab-item "Charges" at bounding box center [301, 320] width 82 height 43
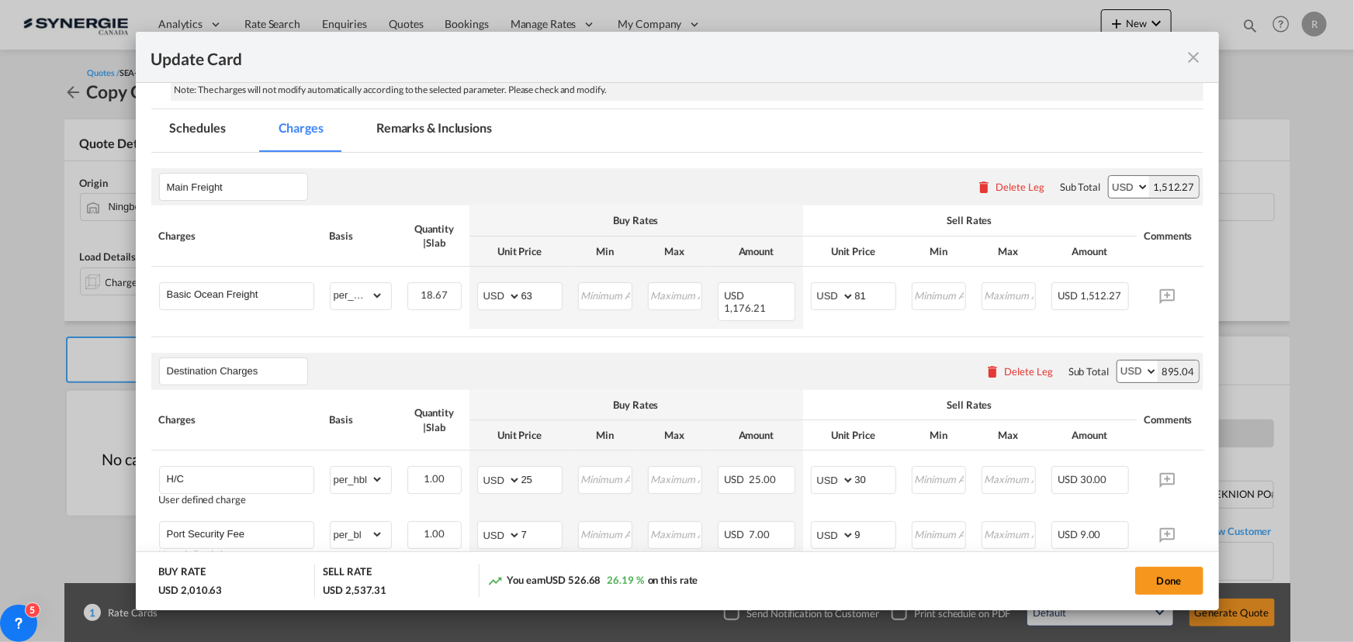
scroll to position [352, 0]
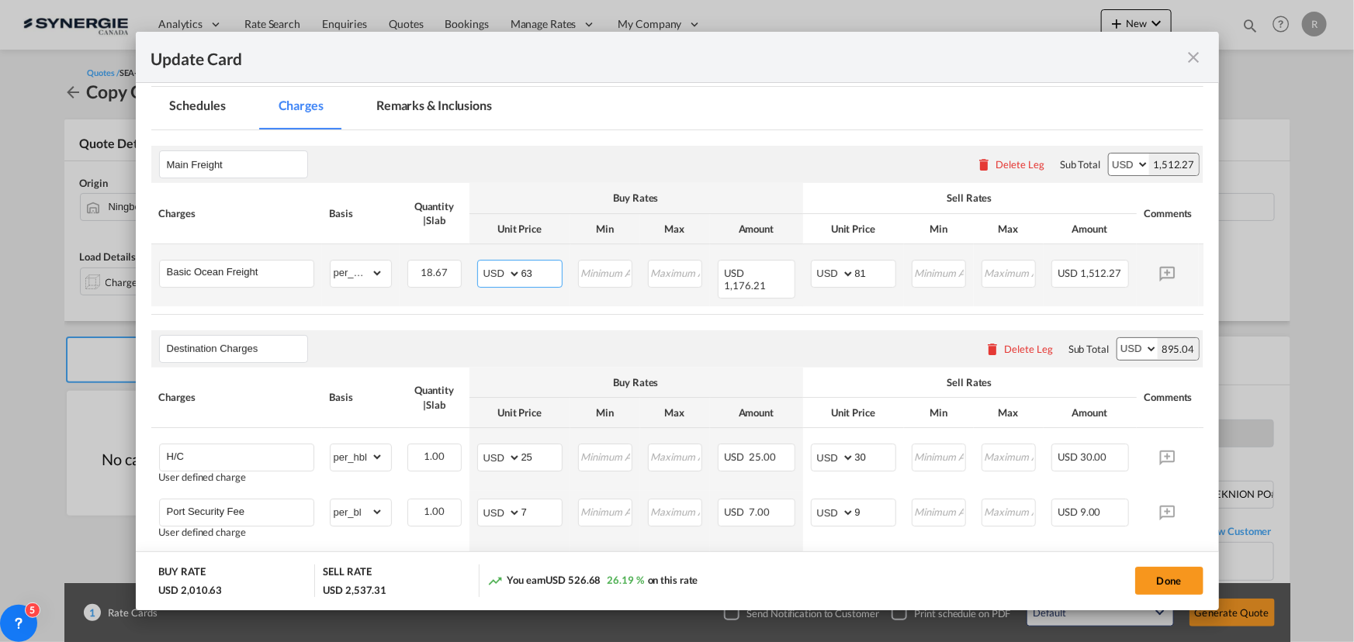
drag, startPoint x: 553, startPoint y: 276, endPoint x: 465, endPoint y: 265, distance: 89.1
click at [465, 265] on tr "Basic Ocean Freight Please Enter Already Exists gross_weight volumetric_weight …" at bounding box center [700, 275] width 1099 height 62
type input "70"
click at [884, 275] on input "81" at bounding box center [875, 272] width 40 height 23
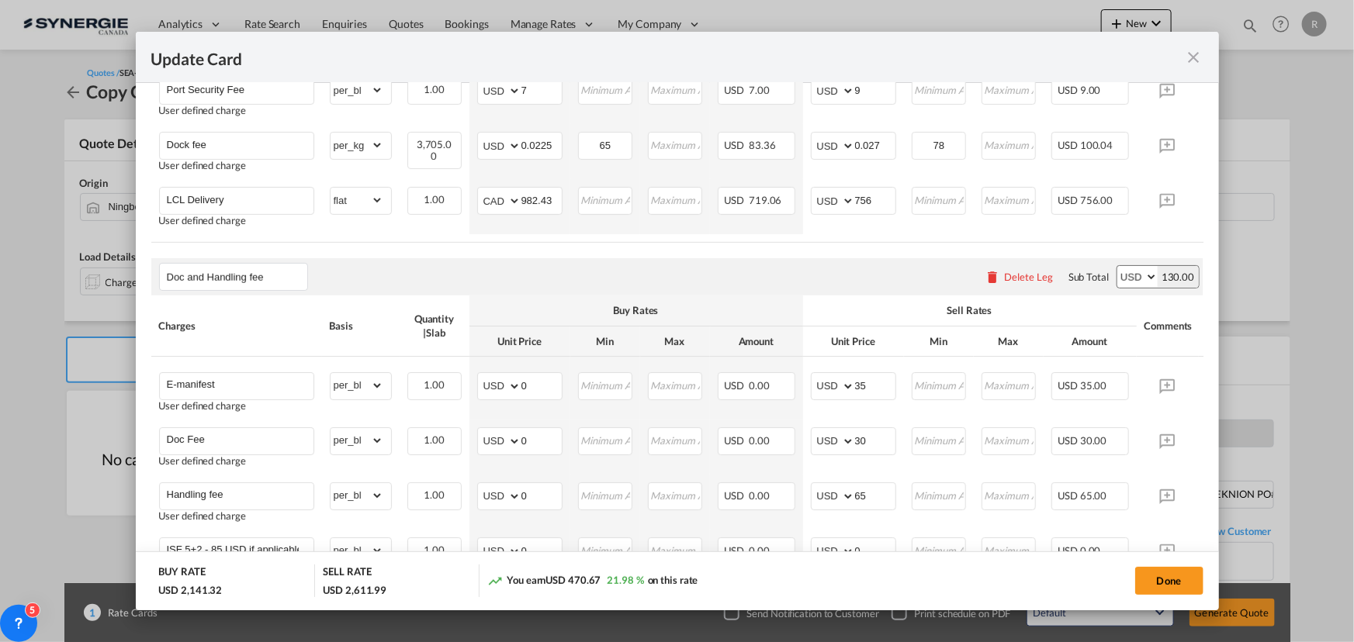
scroll to position [776, 0]
type input "85"
drag, startPoint x: 544, startPoint y: 384, endPoint x: 473, endPoint y: 364, distance: 73.4
click at [473, 364] on td "AED AFN ALL AMD ANG AOA ARS AUD AWG AZN BAM BBD BDT BGN BHD BIF BMD BND BOB BRL…" at bounding box center [519, 386] width 101 height 63
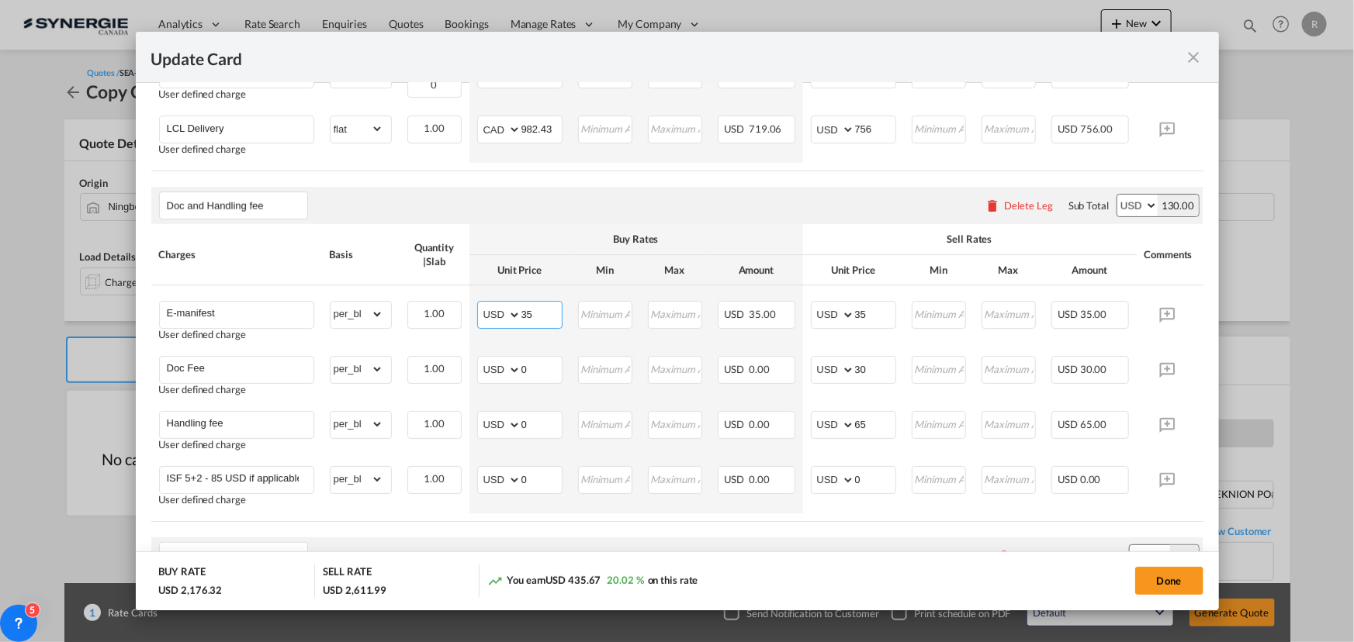
type input "35"
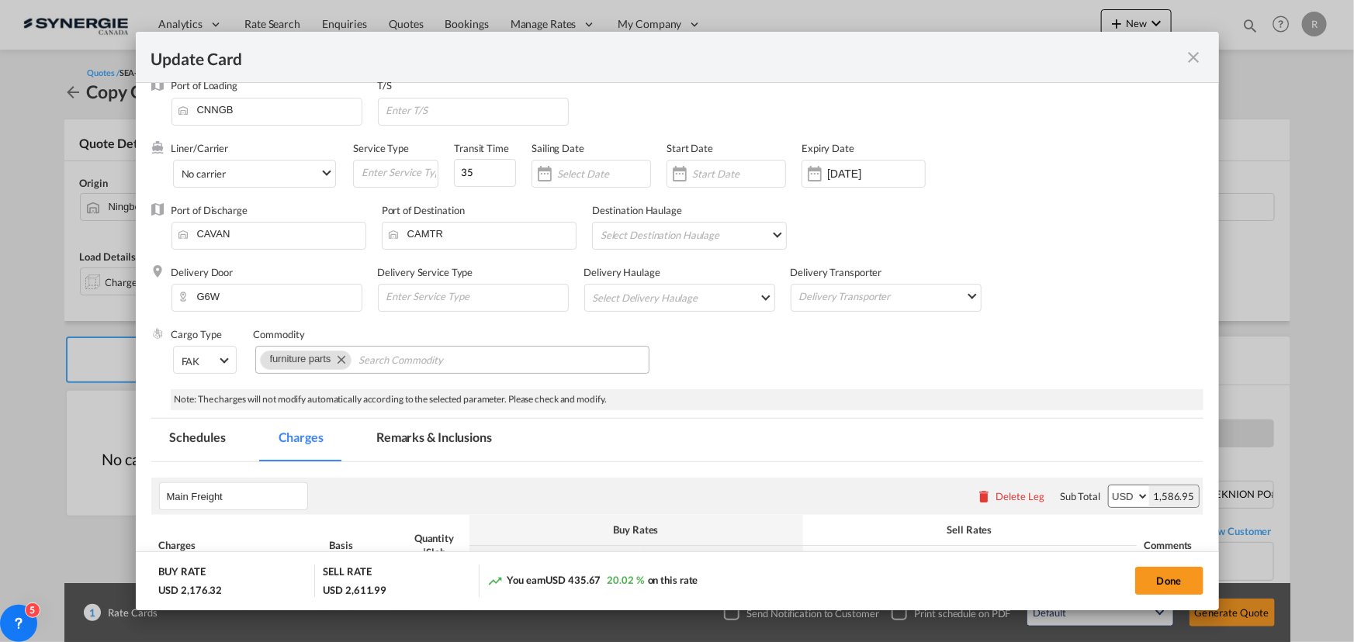
scroll to position [0, 0]
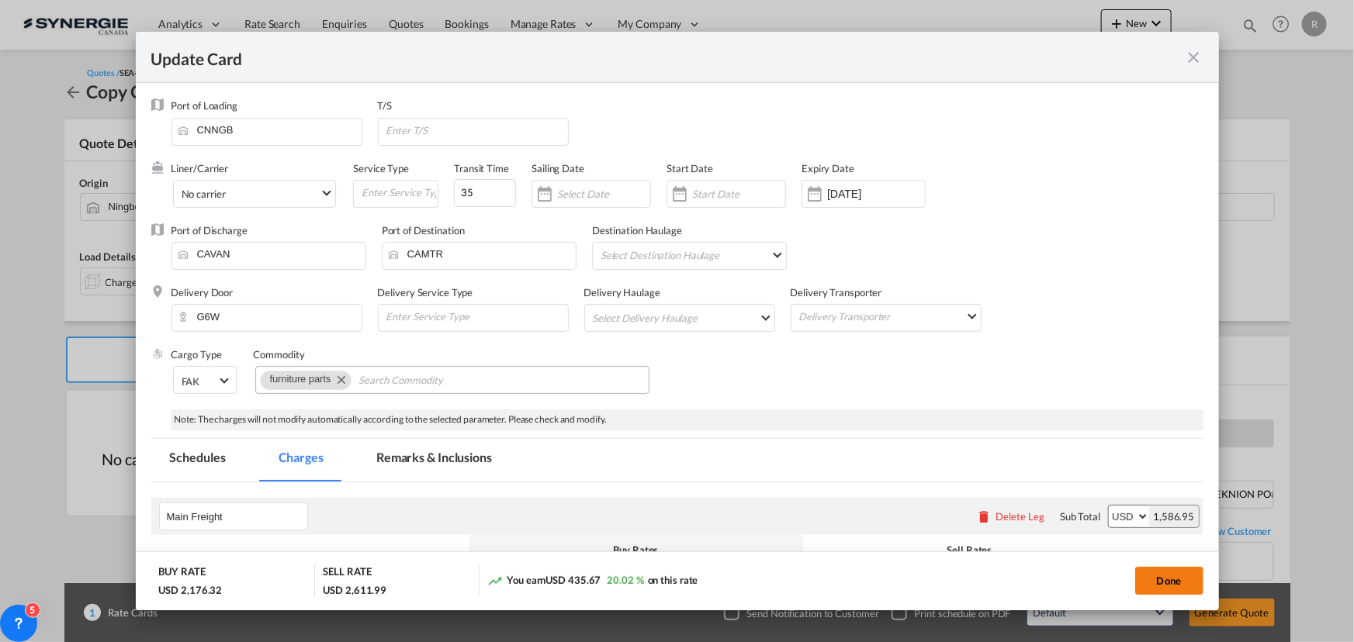
click at [1167, 582] on button "Done" at bounding box center [1169, 581] width 68 height 28
type input "05 Sep 2025"
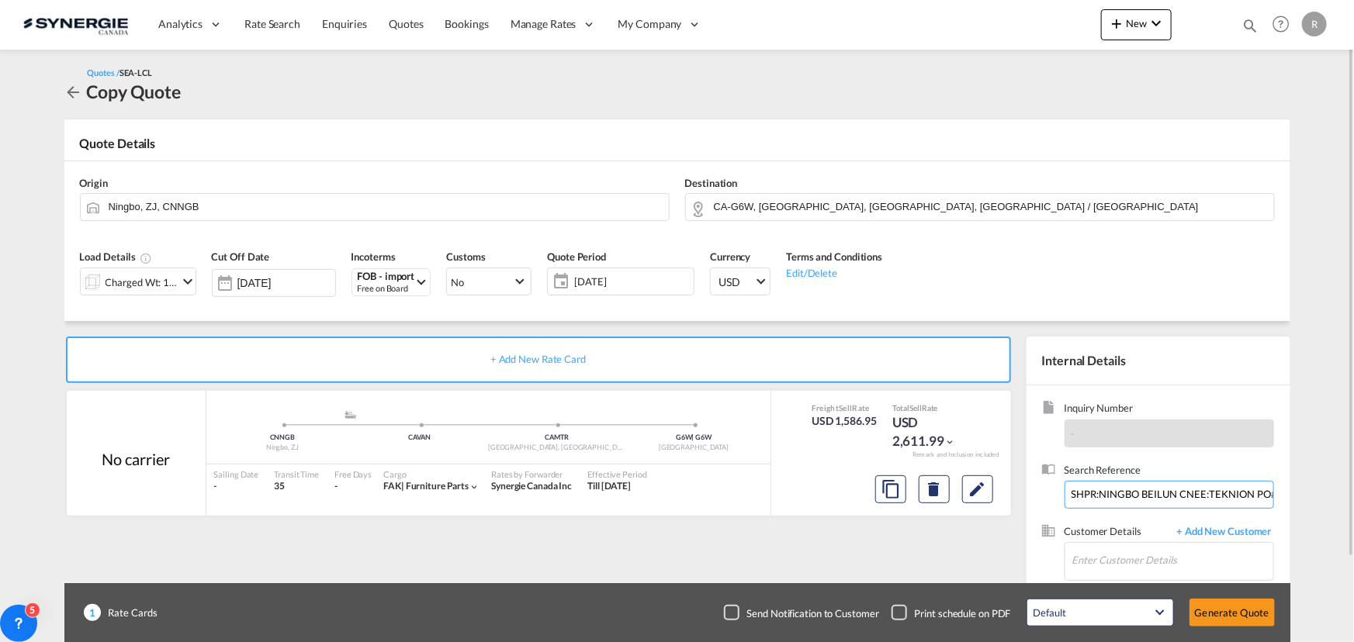
click at [1082, 495] on input "SHPR:NINGBO BEILUN CNEE:TEKNION PO#DWV2634 DWV2639 DWC1433 DWV2642 DWV2647 DWV2…" at bounding box center [1168, 495] width 209 height 28
paste input "NEW BOOKING S/NINGBO DAXIE C/TEKNIION ROY &BRETON /NGBYUL25080093"
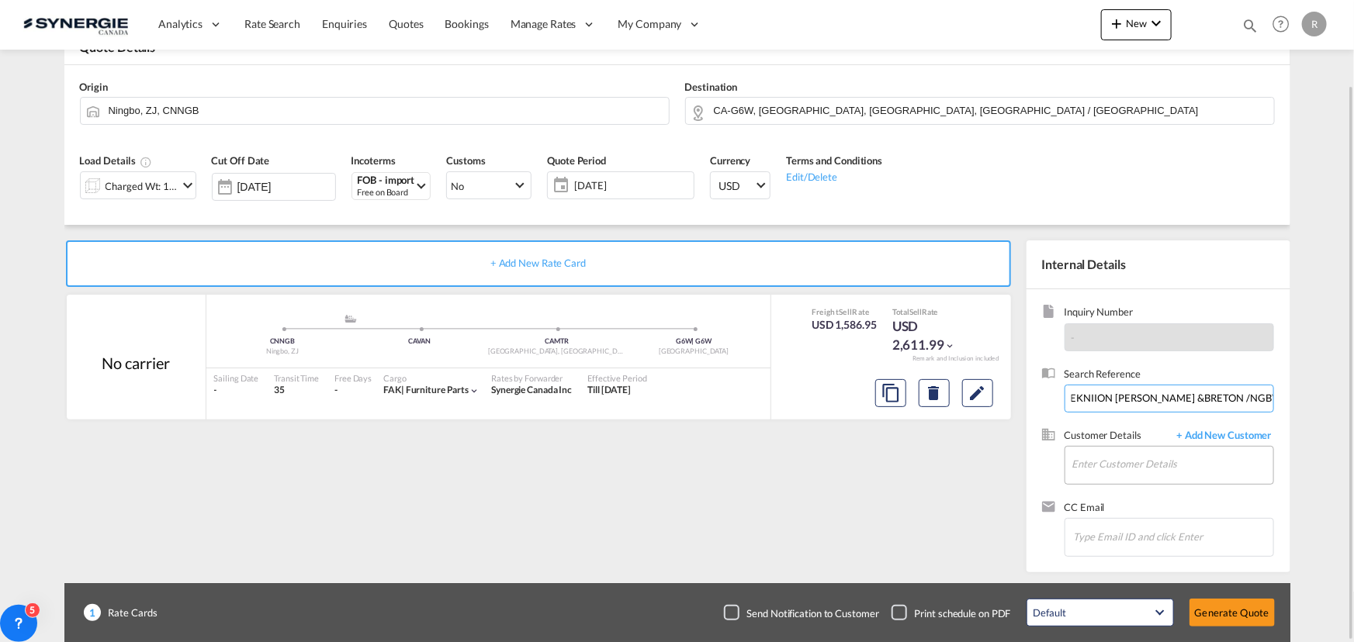
type input "NEW BOOKING S/NINGBO DAXIE C/TEKNIION ROY &BRETON /NGBYUL25080093"
click at [1105, 467] on input "Enter Customer Details" at bounding box center [1172, 464] width 201 height 35
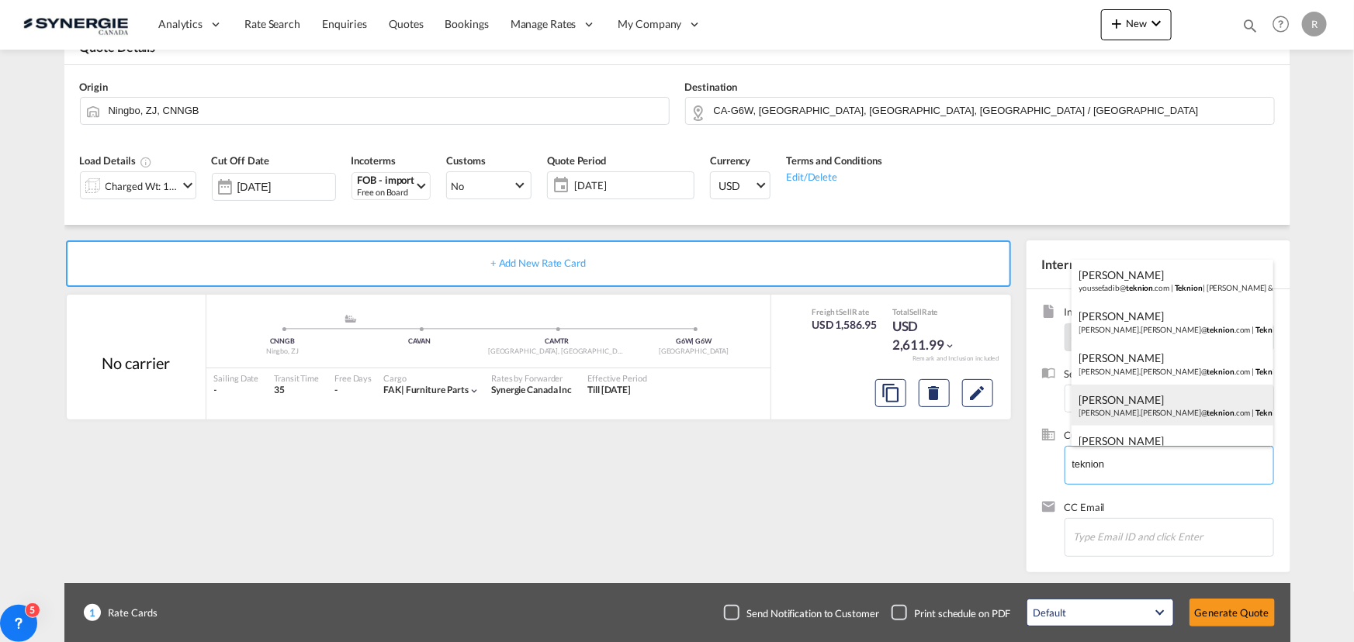
click at [1115, 397] on div "Charles-Olivier Thibault charles-olivier.thibault@ teknion .com | Teknion" at bounding box center [1172, 406] width 202 height 42
type input "Teknion, Charles-Olivier Thibault, charles-olivier.thibault@teknion.com"
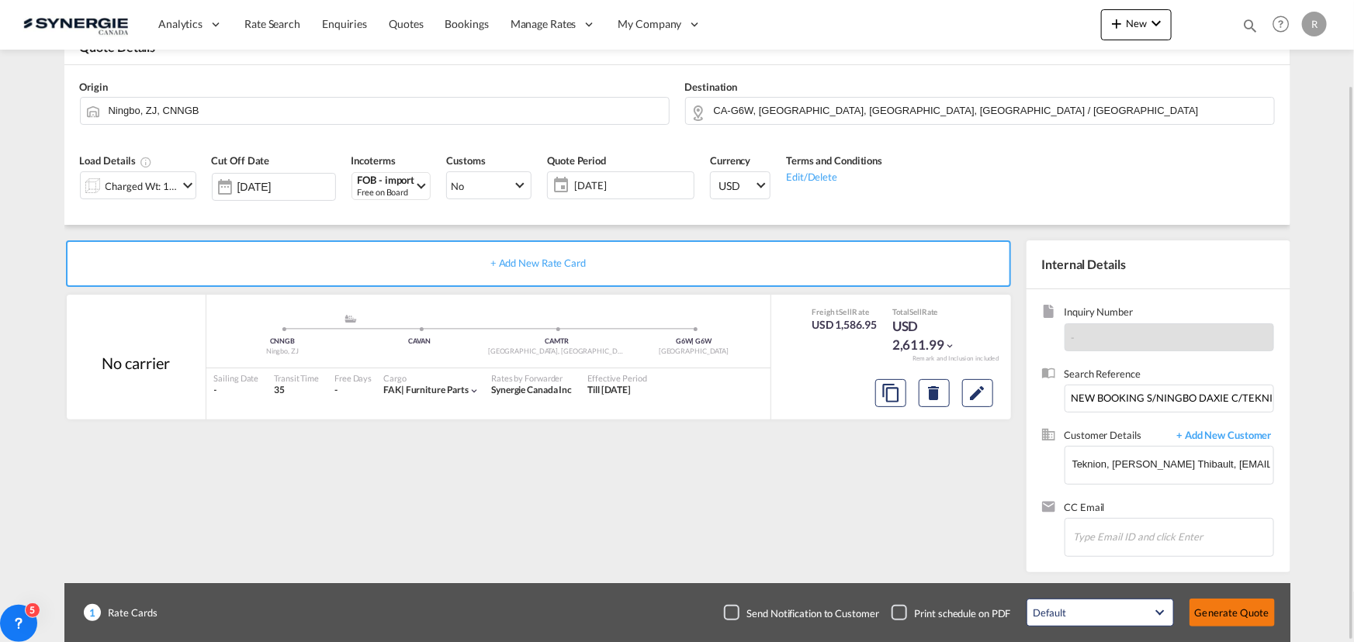
click at [1234, 612] on button "Generate Quote" at bounding box center [1231, 613] width 85 height 28
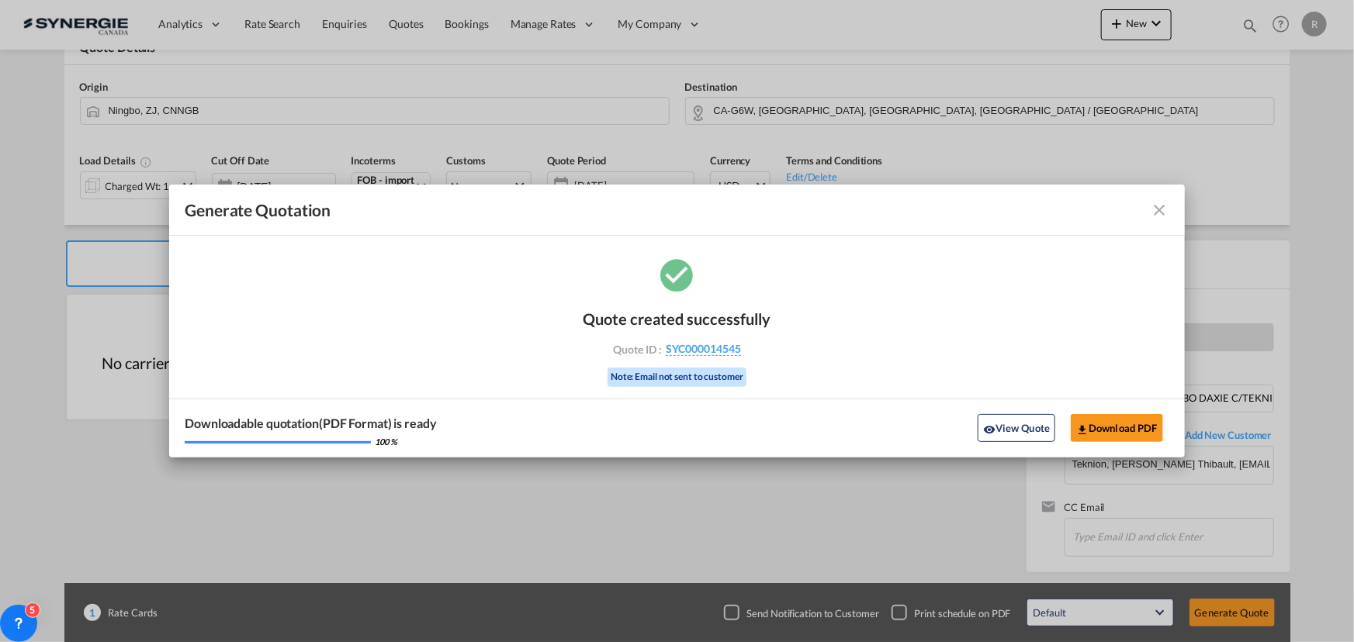
click at [1157, 216] on md-icon "icon-close fg-AAA8AD cursor m-0" at bounding box center [1160, 210] width 19 height 19
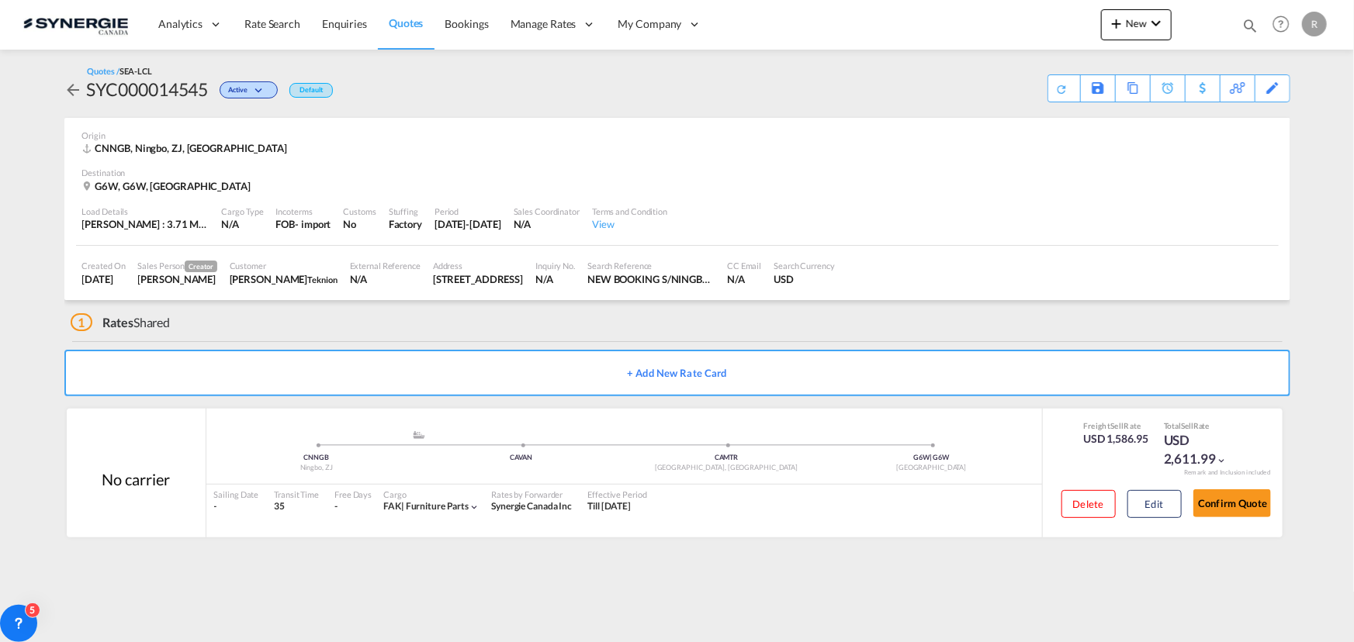
click at [1252, 25] on md-icon "icon-magnify" at bounding box center [1249, 25] width 17 height 17
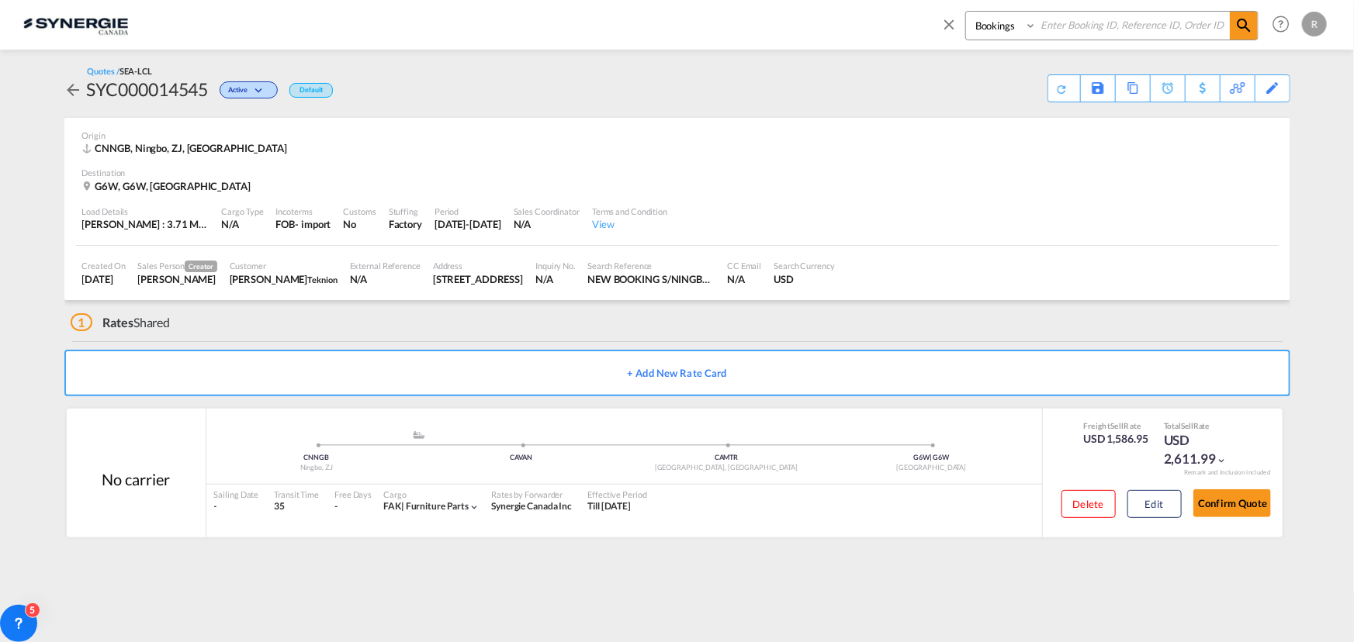
click at [1026, 36] on select "Bookings Quotes Enquiries" at bounding box center [1003, 26] width 74 height 28
select select "Quotes"
click at [966, 12] on select "Bookings Quotes Enquiries" at bounding box center [1003, 26] width 74 height 28
click at [1088, 26] on input at bounding box center [1133, 25] width 193 height 27
type input "12733"
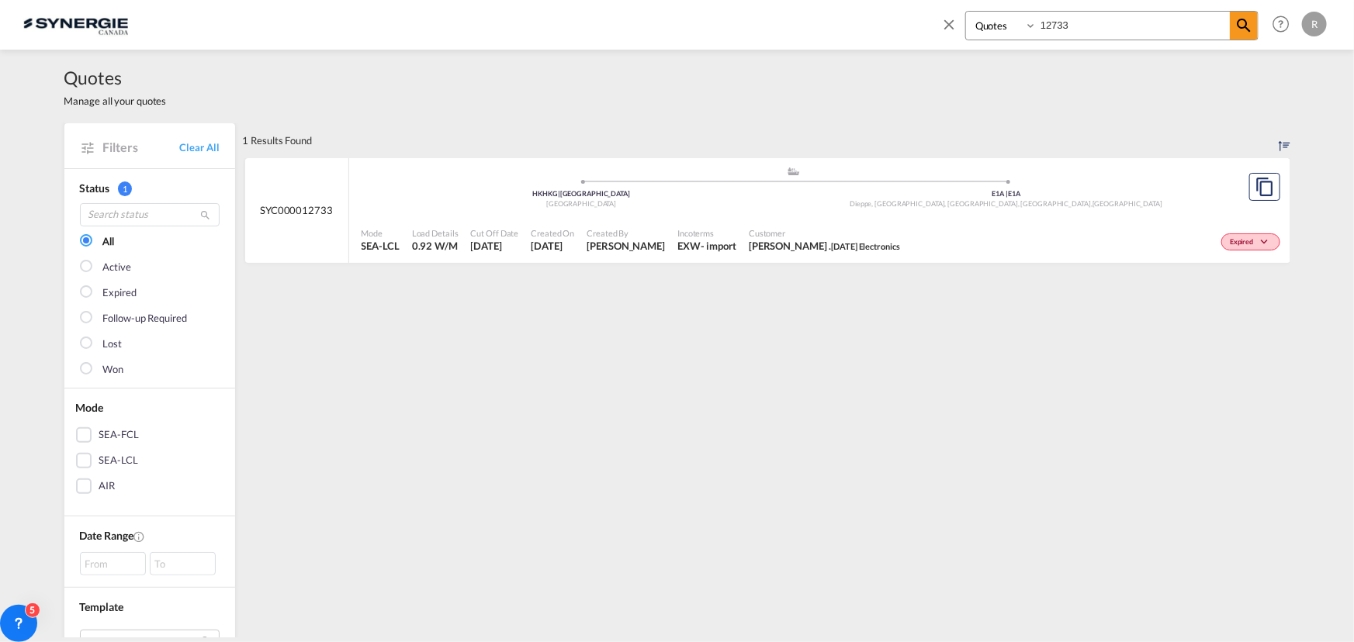
click at [778, 231] on span "Customer" at bounding box center [824, 233] width 151 height 12
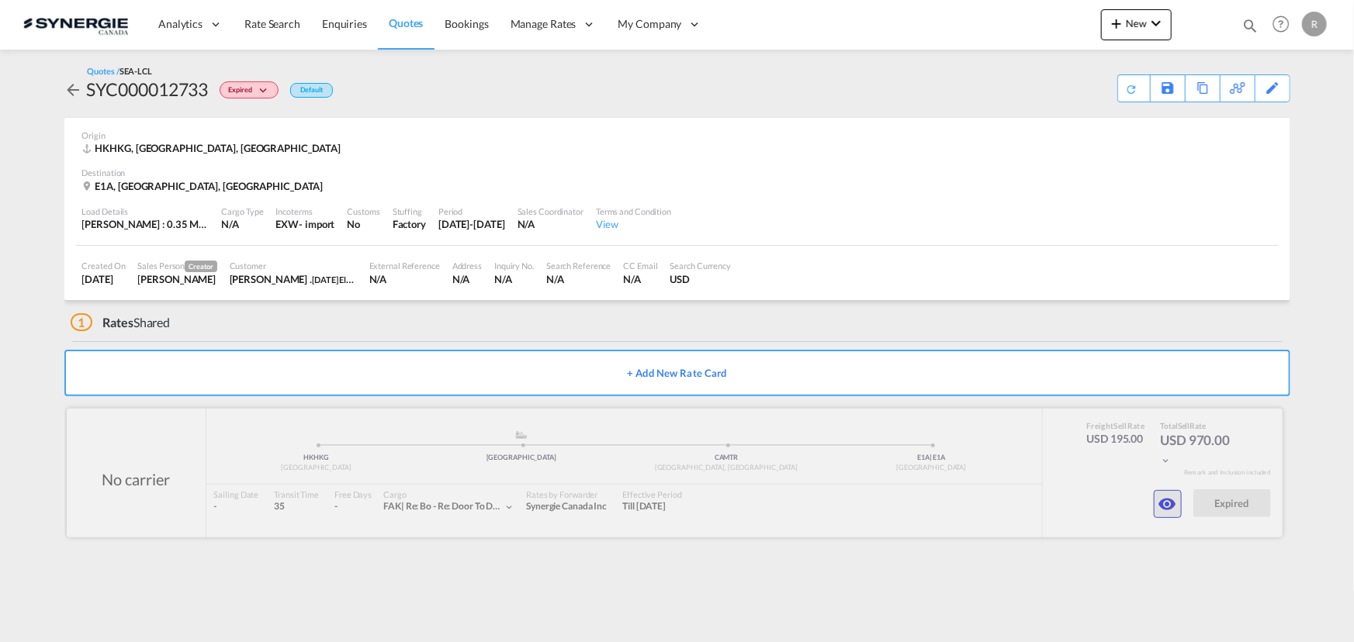
click at [1167, 500] on md-icon "icon-eye" at bounding box center [1167, 504] width 19 height 19
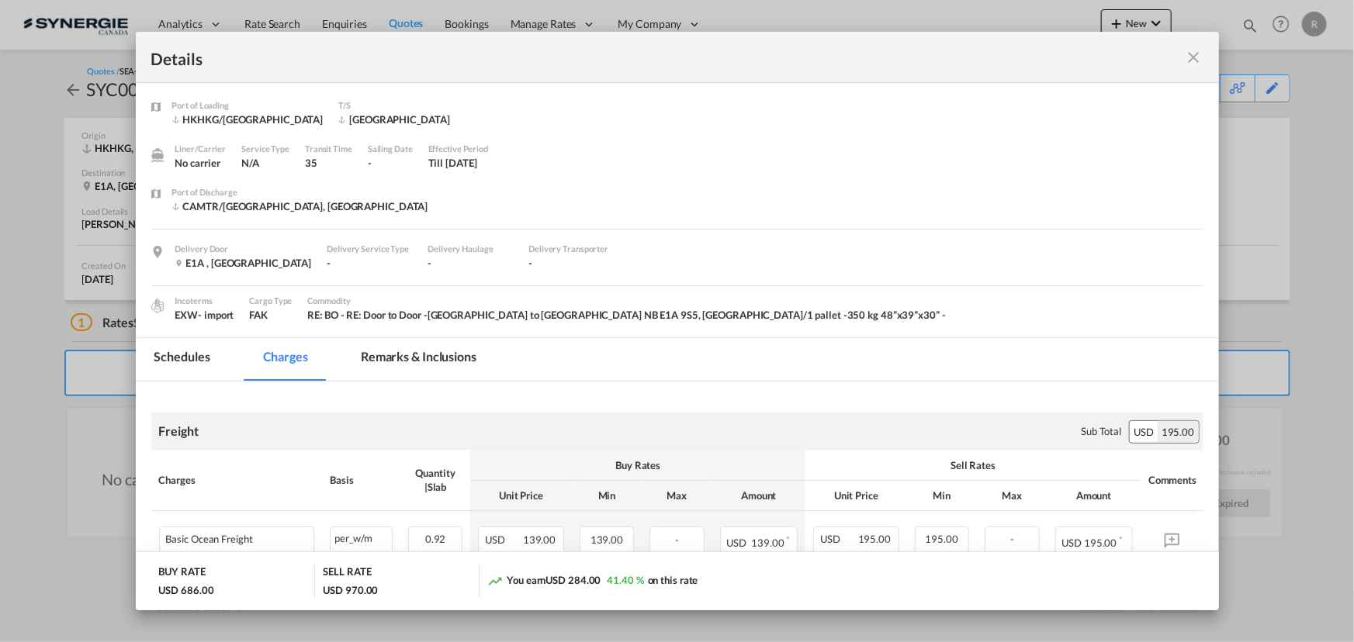
click at [452, 355] on md-tab-item "Remarks & Inclusions" at bounding box center [418, 359] width 153 height 43
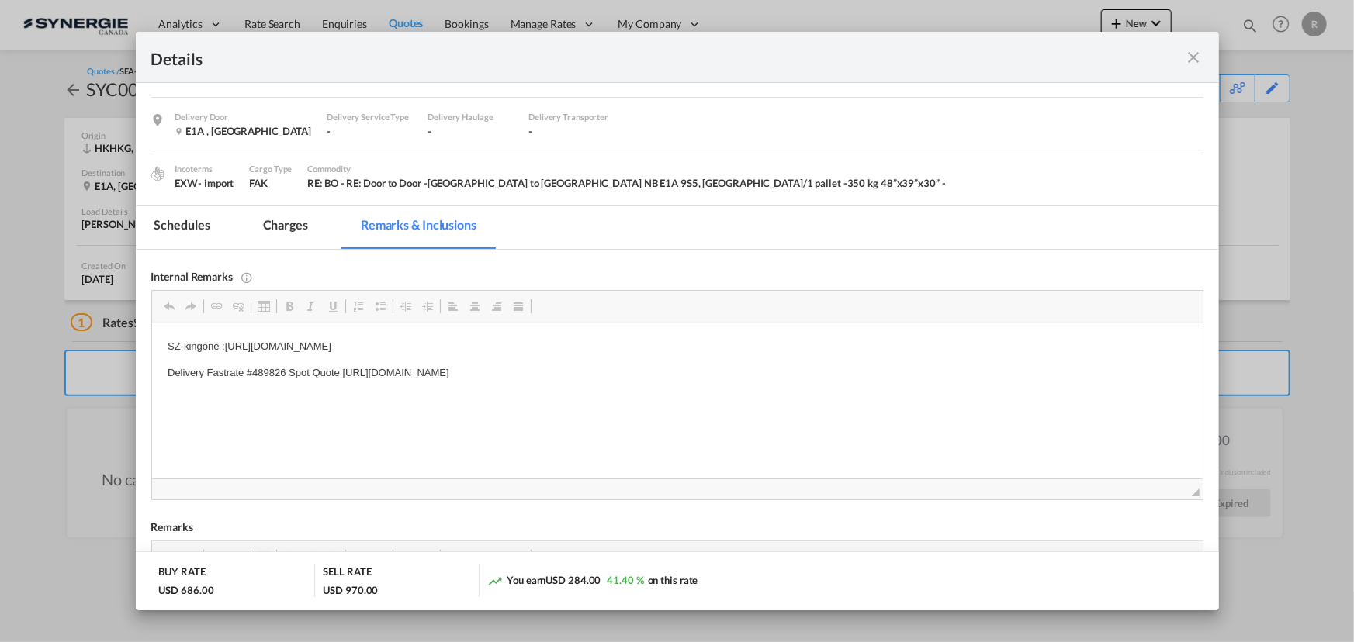
scroll to position [140, 0]
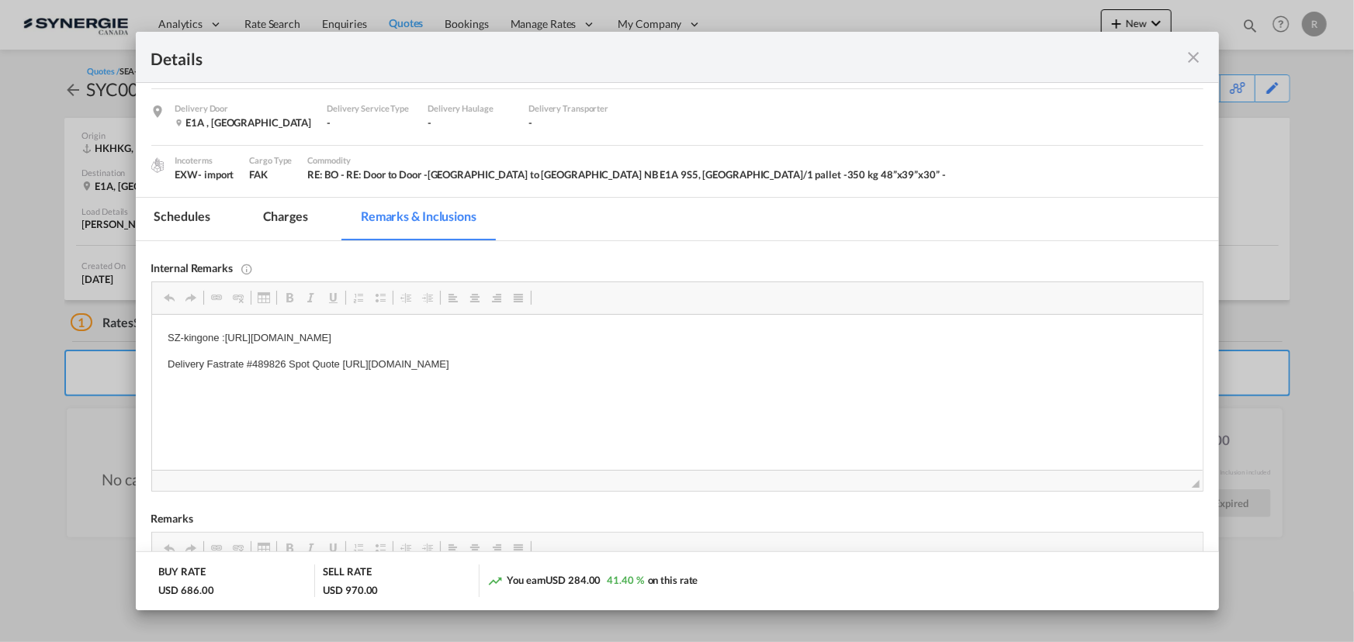
click at [221, 337] on p "SZ-kingone :[URL][DOMAIN_NAME]" at bounding box center [676, 339] width 1019 height 16
drag, startPoint x: 225, startPoint y: 336, endPoint x: 678, endPoint y: 336, distance: 453.1
click at [678, 336] on p "SZ-kingone :[URL][DOMAIN_NAME]" at bounding box center [676, 339] width 1019 height 16
copy p "[URL][DOMAIN_NAME]"
click at [282, 369] on p "Delivery Fastrate #489826 Spot Quote [URL][DOMAIN_NAME]" at bounding box center [676, 365] width 1019 height 16
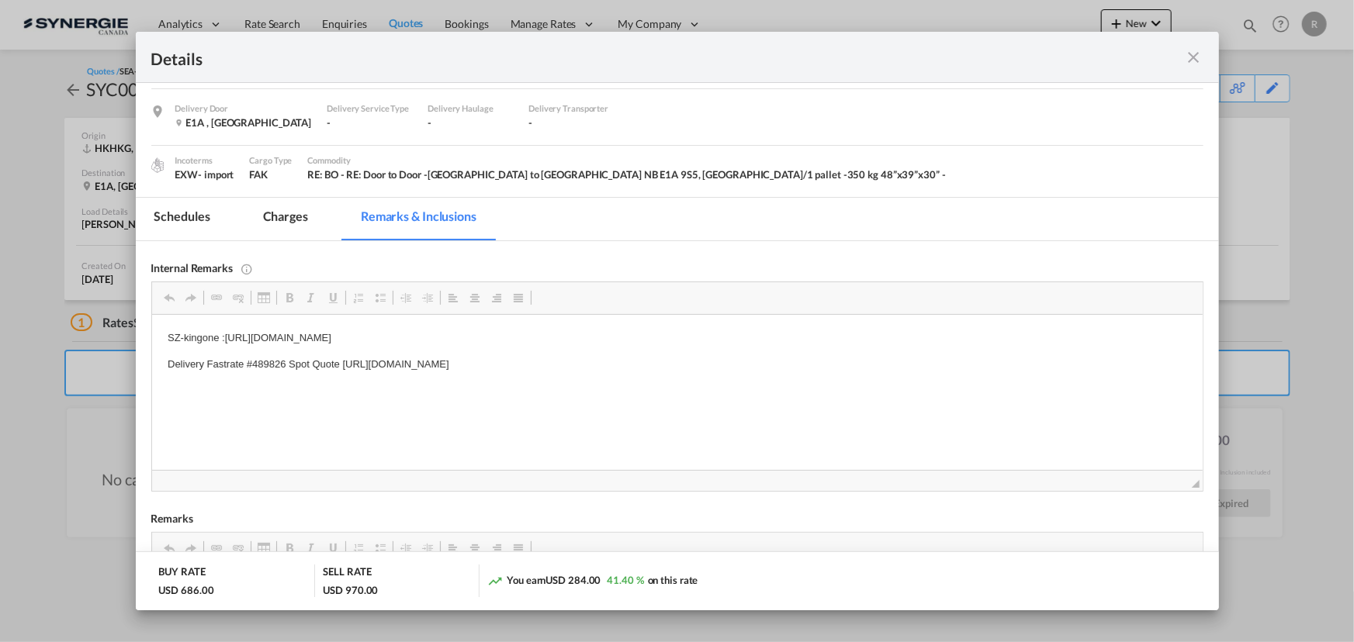
drag, startPoint x: 341, startPoint y: 363, endPoint x: 794, endPoint y: 361, distance: 453.1
click at [794, 361] on p "Delivery Fastrate #489826 Spot Quote [URL][DOMAIN_NAME]" at bounding box center [676, 365] width 1019 height 16
copy p "[URL][DOMAIN_NAME]"
click at [1187, 62] on md-icon "icon-close fg-AAA8AD m-0 cursor" at bounding box center [1194, 57] width 19 height 19
